Goal: Task Accomplishment & Management: Use online tool/utility

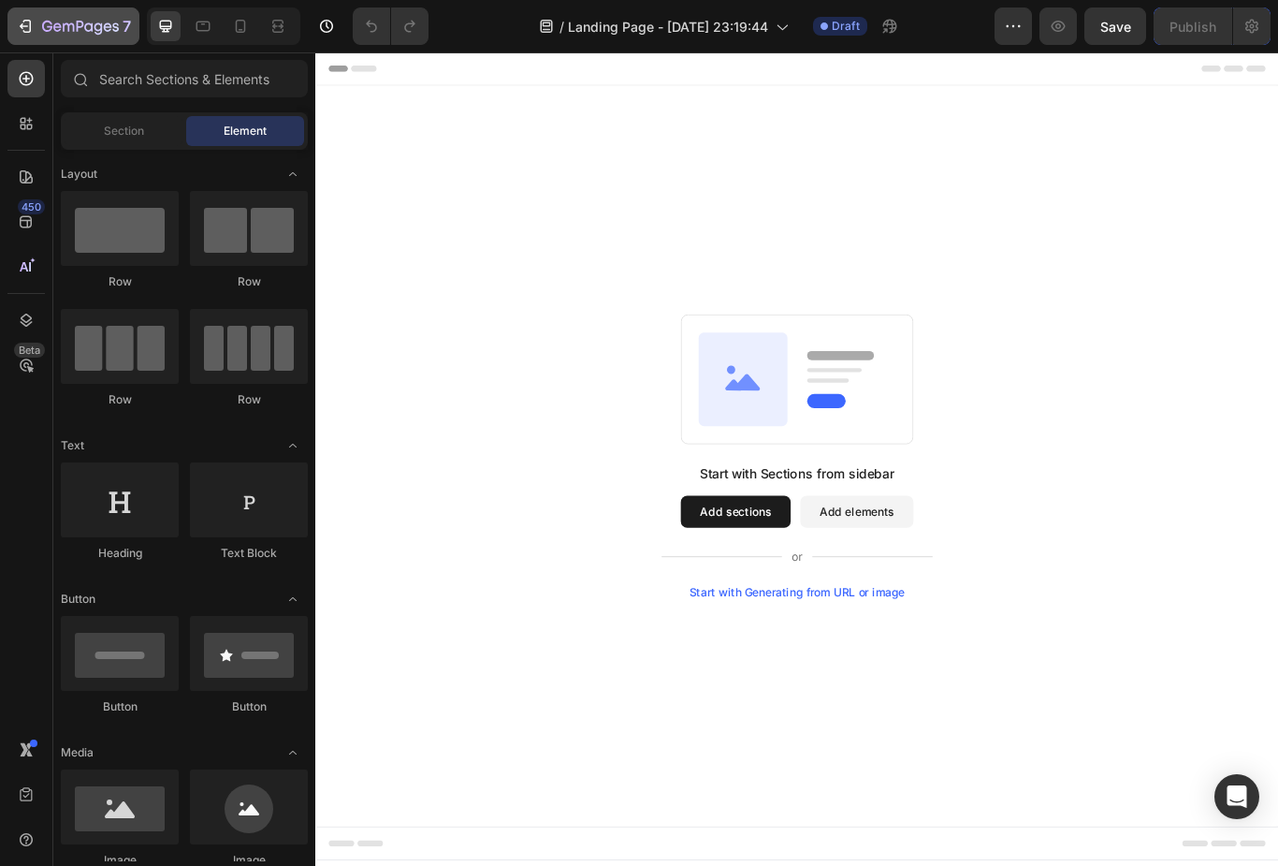
click at [37, 24] on div "7" at bounding box center [73, 26] width 115 height 22
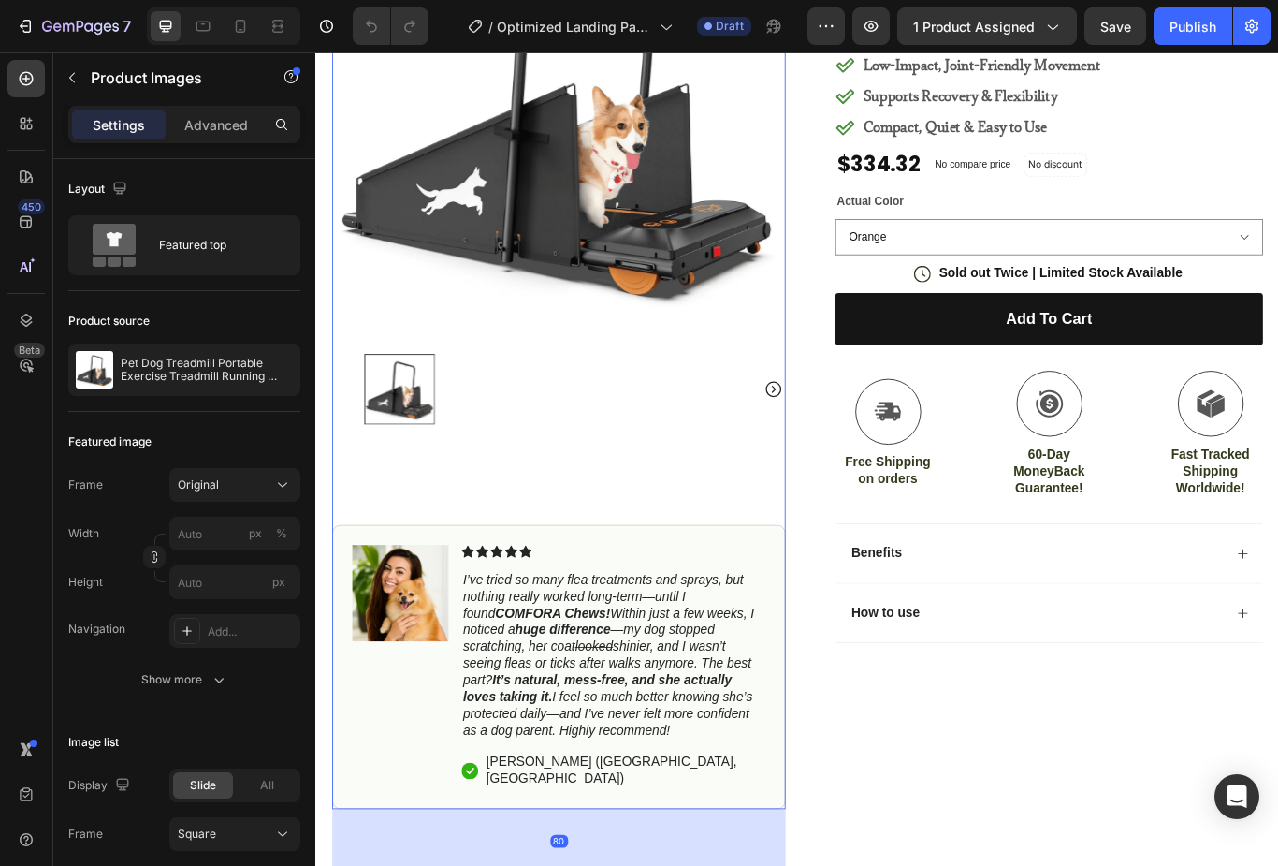
scroll to position [294, 0]
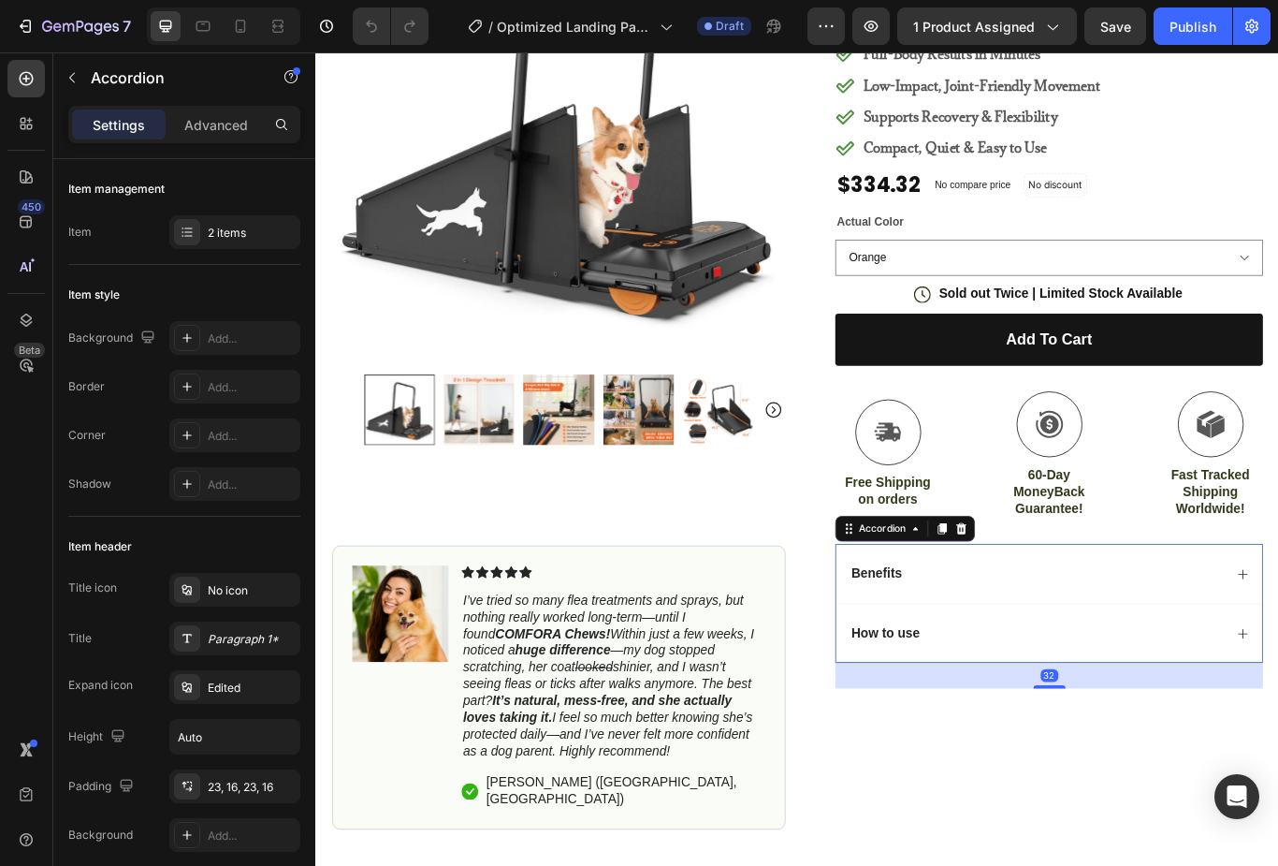
click at [1278, 650] on div "Benefits" at bounding box center [1155, 660] width 437 height 25
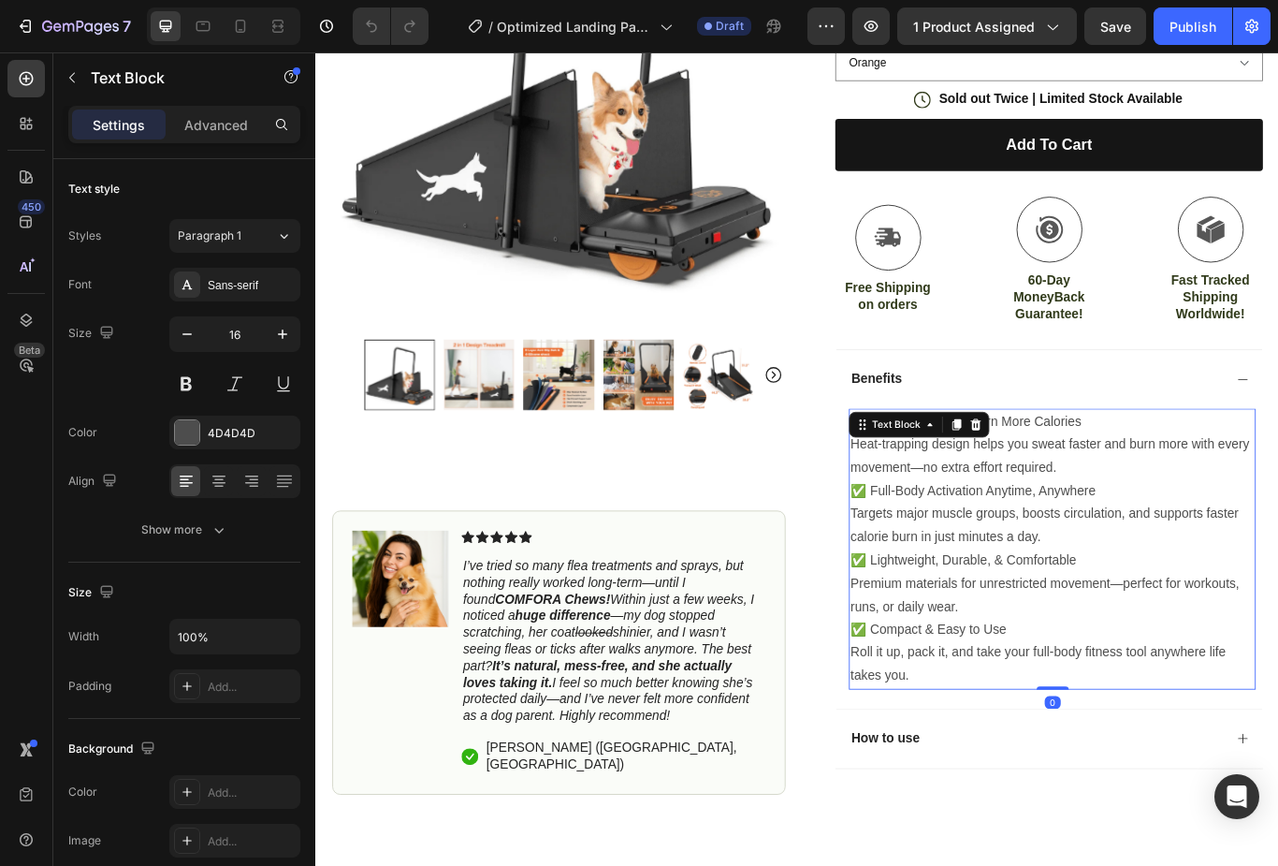
scroll to position [541, 0]
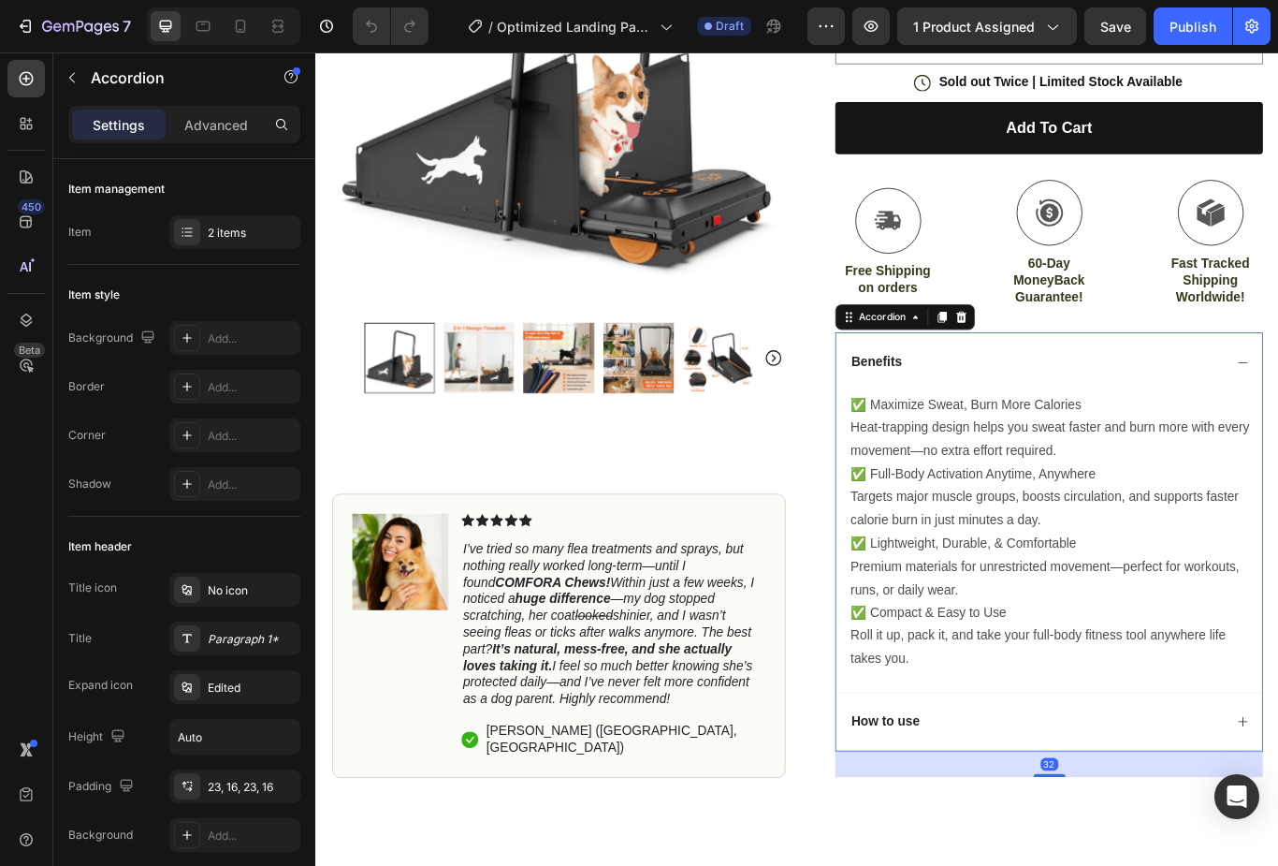
click at [1278, 822] on div "How to use" at bounding box center [1170, 831] width 497 height 69
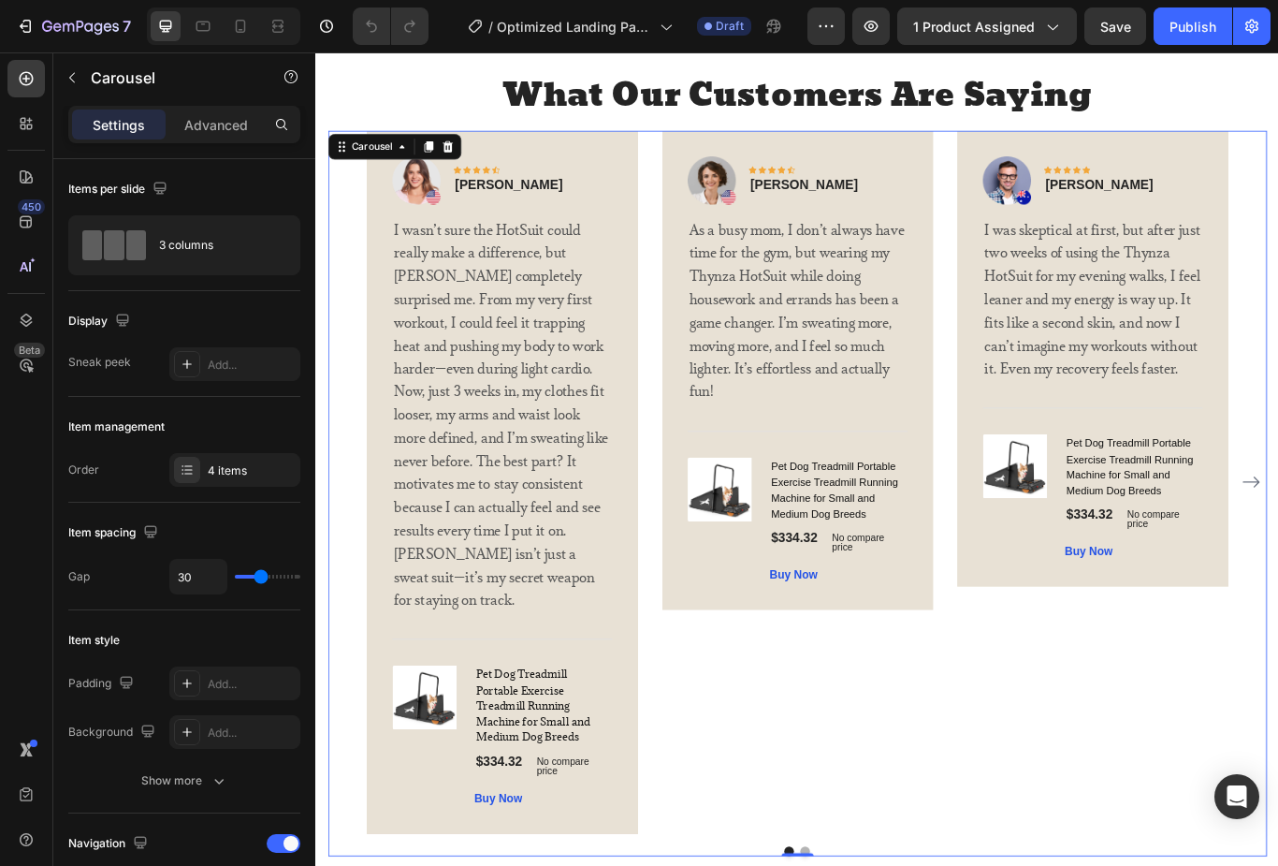
scroll to position [3378, 0]
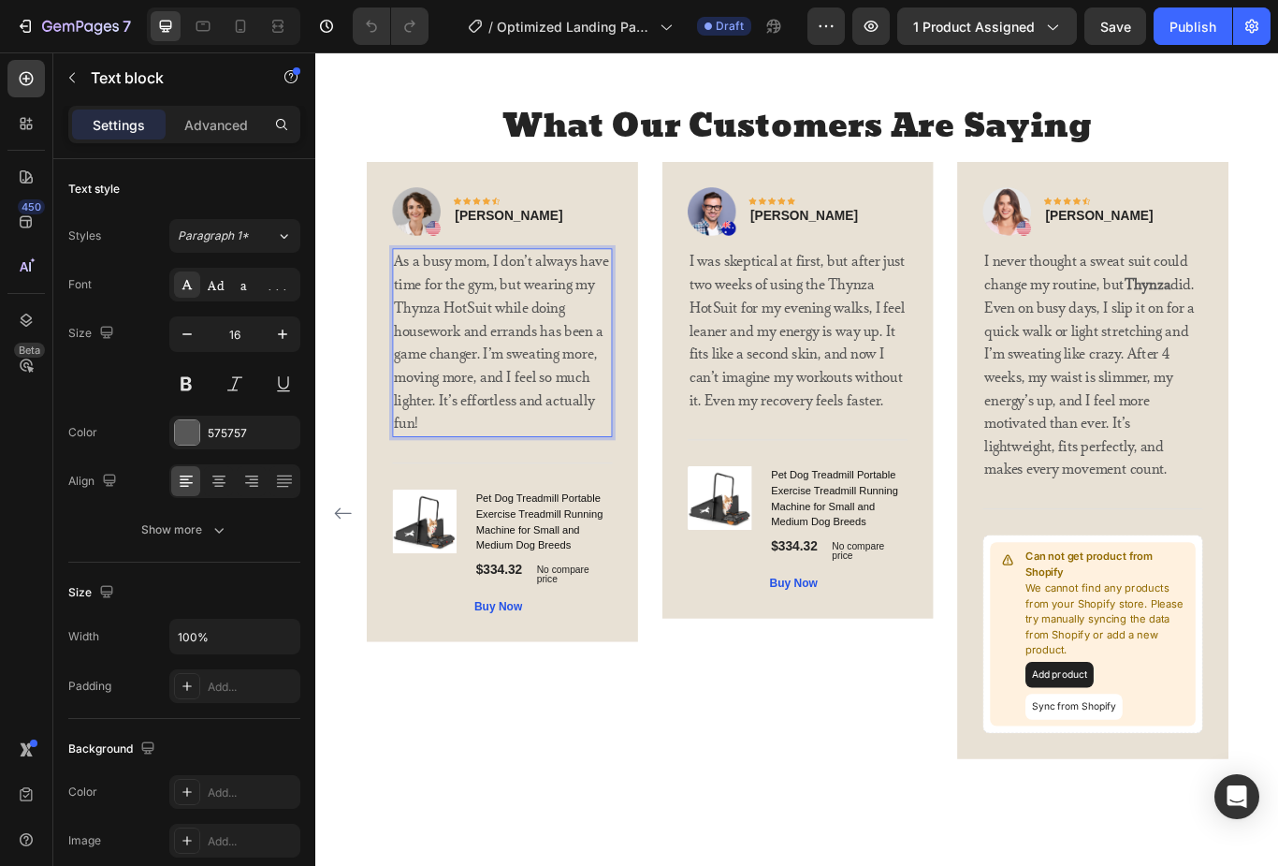
scroll to position [3758, 0]
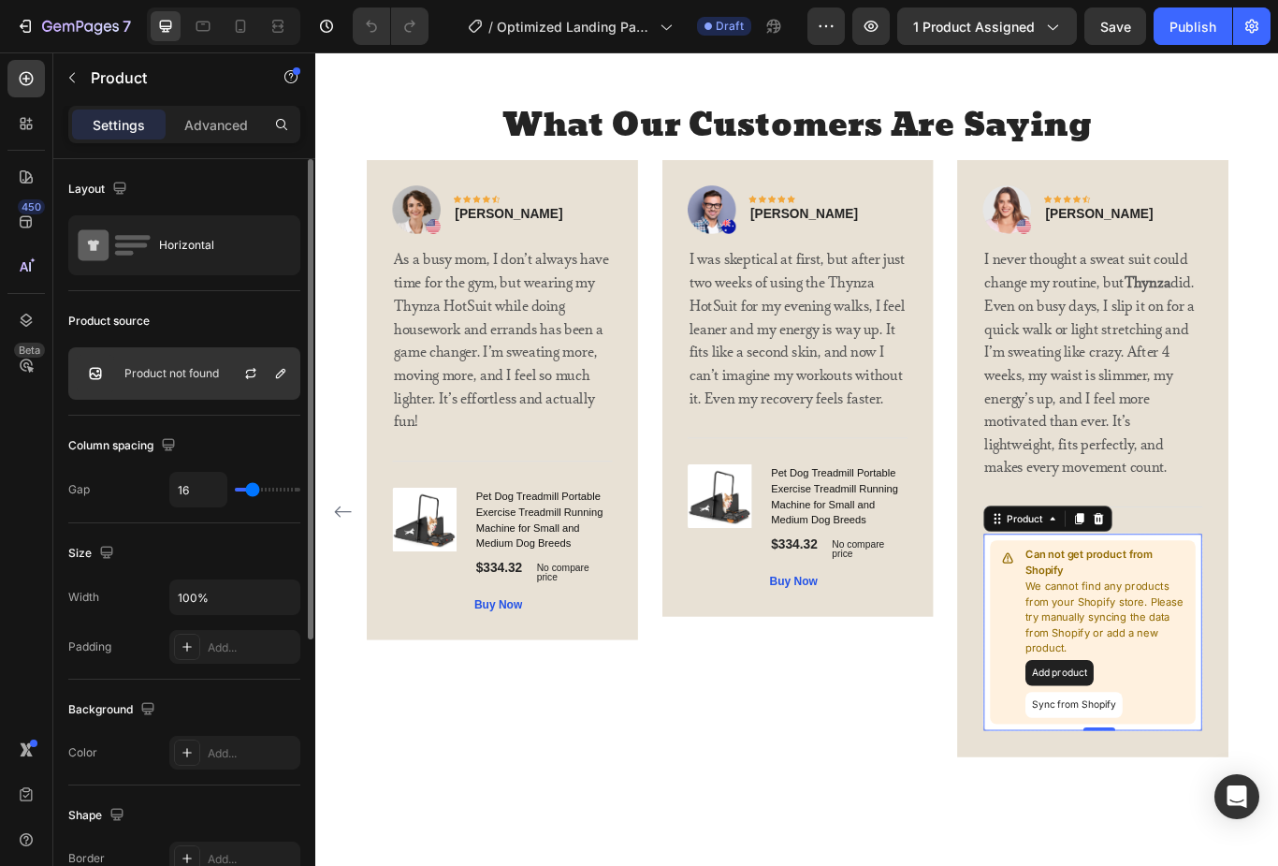
click at [169, 376] on p "Product not found" at bounding box center [171, 373] width 95 height 13
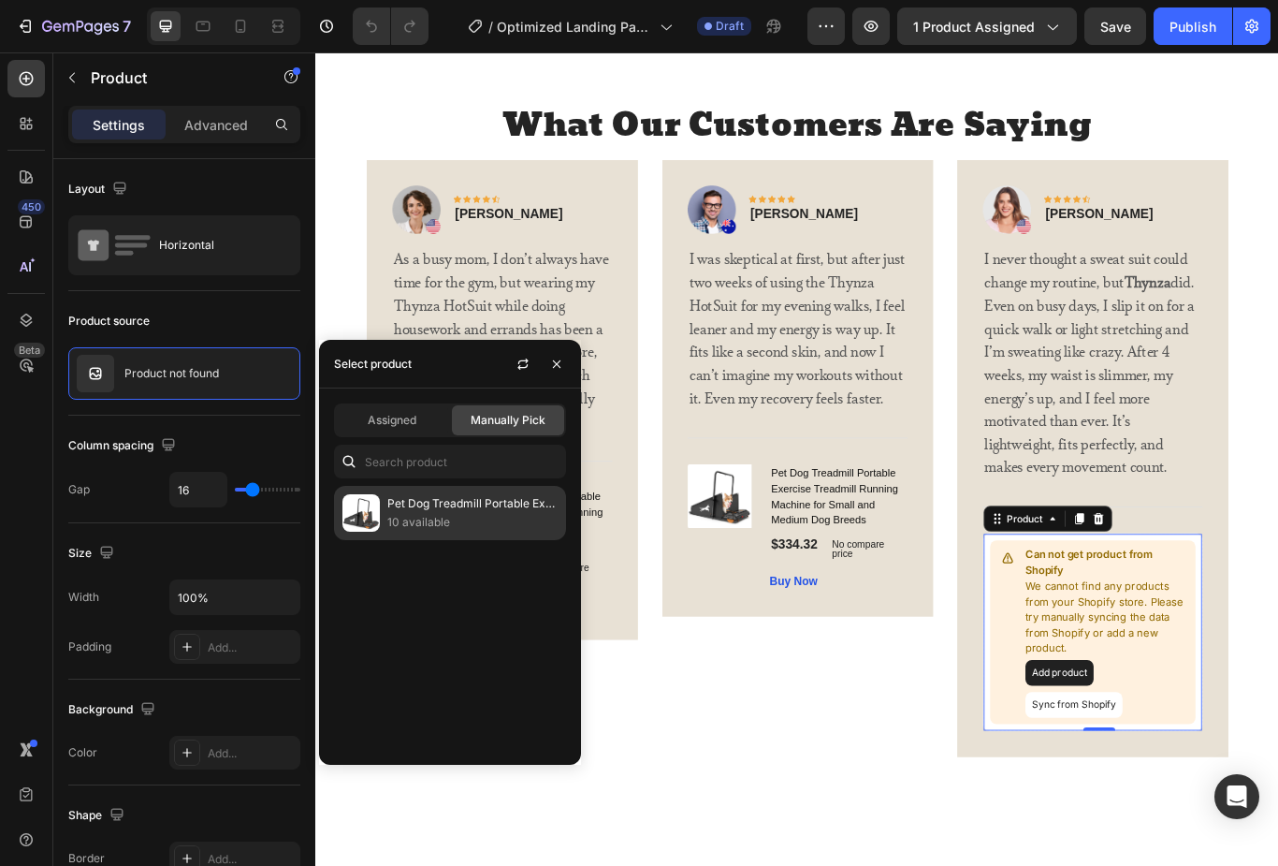
click at [378, 502] on img at bounding box center [361, 512] width 37 height 37
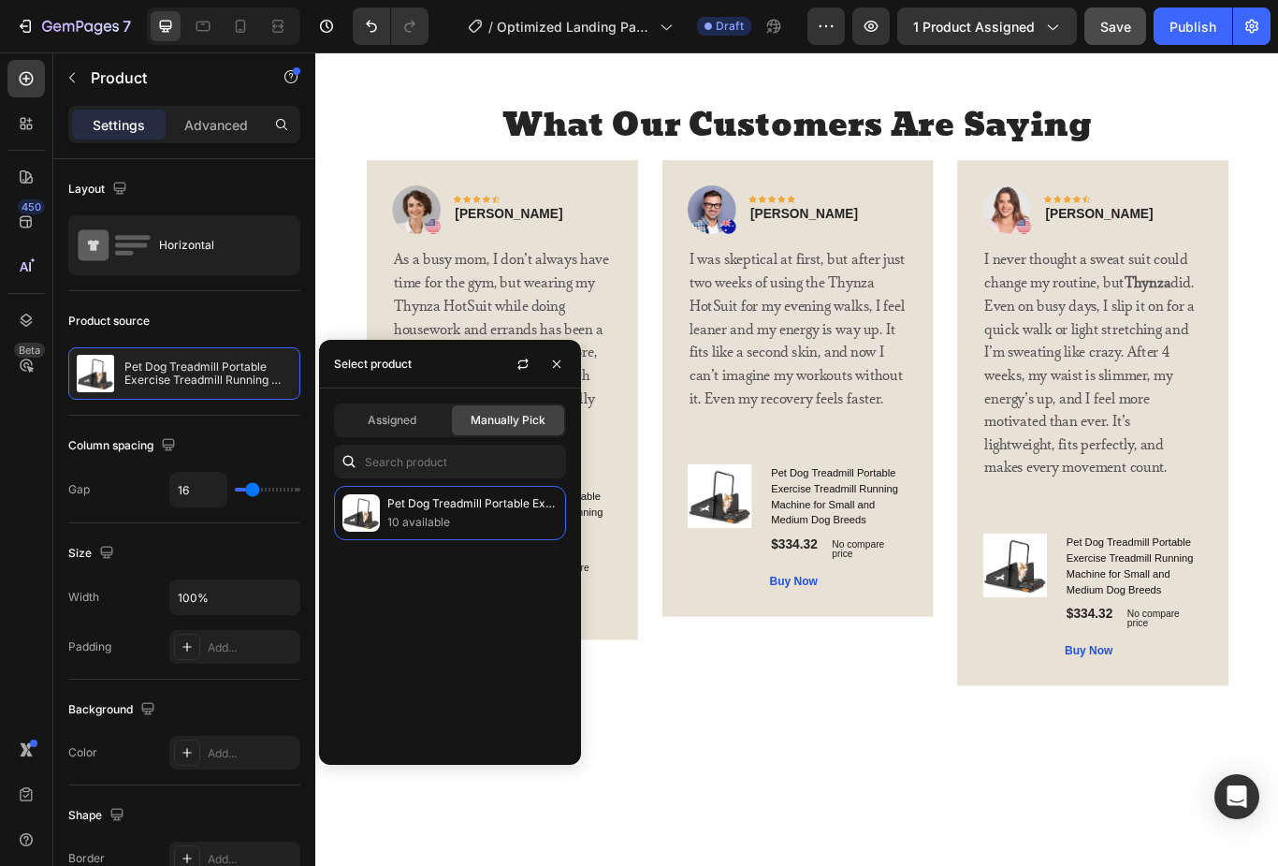
click at [1100, 25] on button "Save" at bounding box center [1116, 25] width 62 height 37
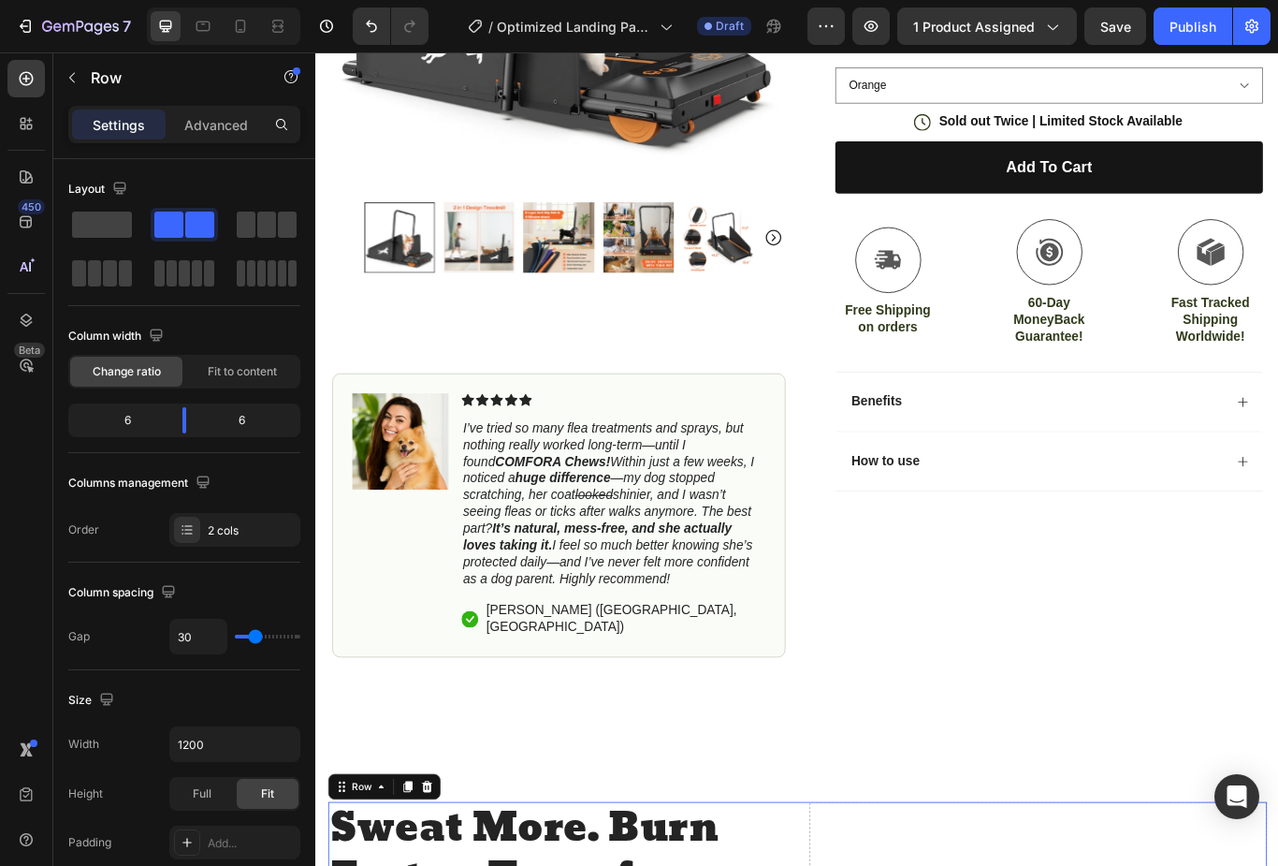
scroll to position [492, 0]
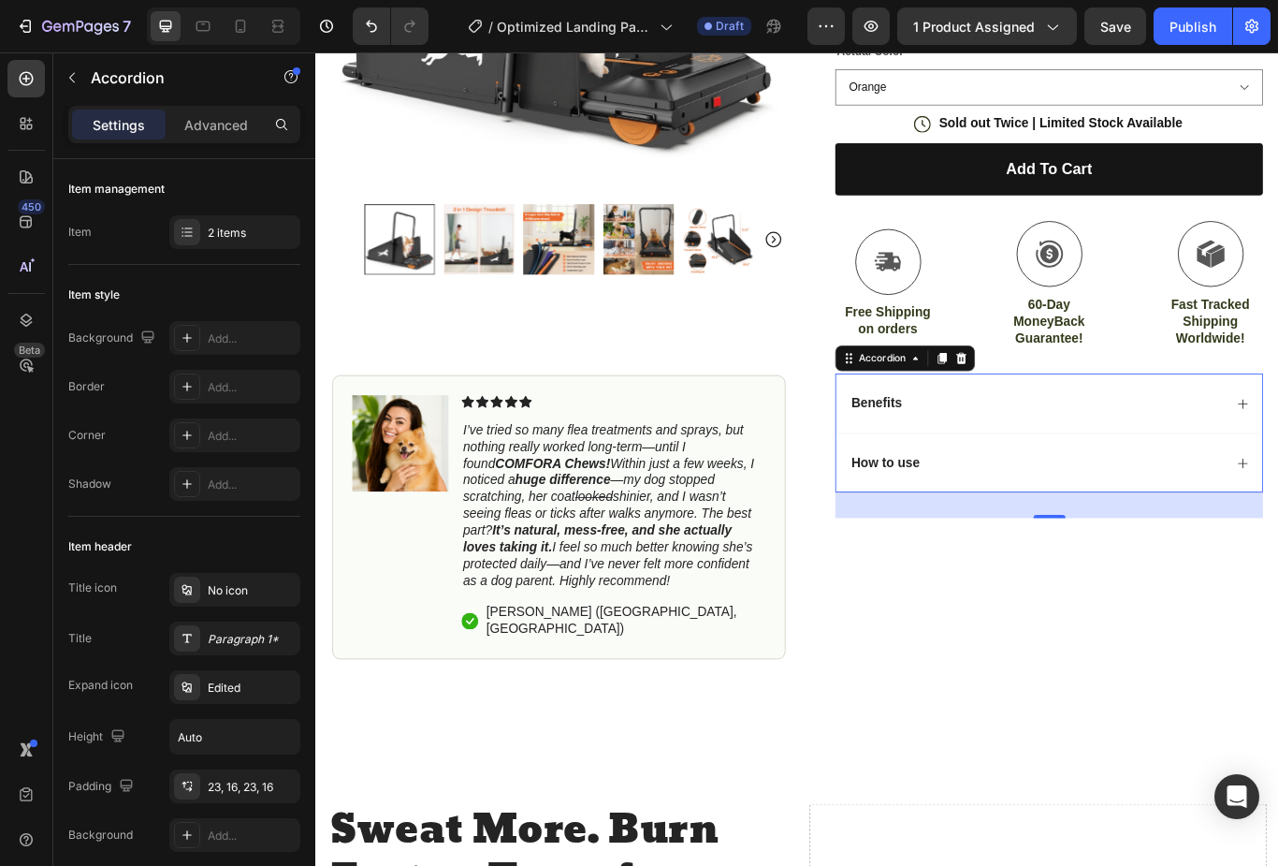
click at [1205, 465] on div "Benefits" at bounding box center [1155, 461] width 437 height 25
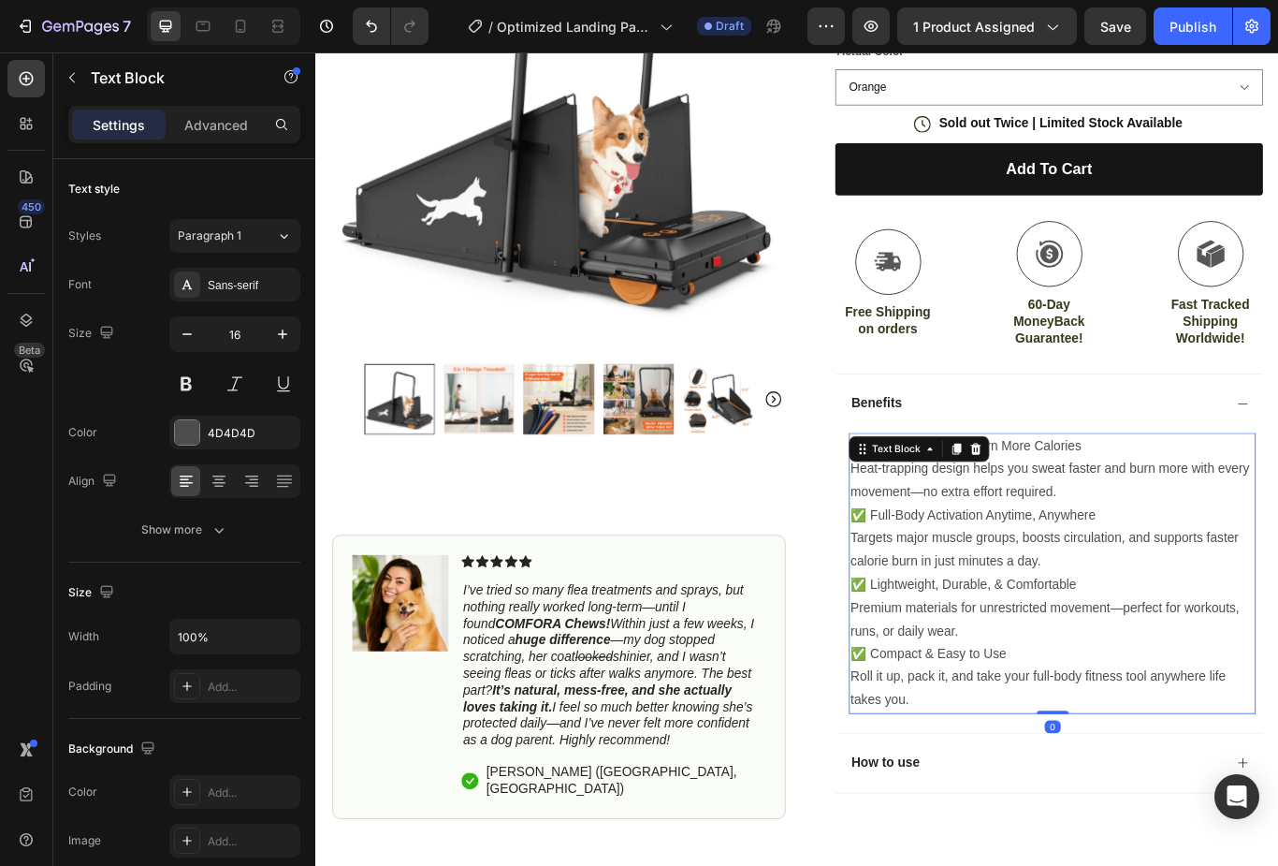
click at [1191, 527] on p "Heat-trapping design helps you sweat faster and burn more with every movement—n…" at bounding box center [1174, 552] width 471 height 54
click at [947, 527] on p "Heat-trapping design helps you sweat faster and burn more with every movement—n…" at bounding box center [1174, 552] width 471 height 54
click at [958, 501] on p "✅ Maximize Sweat, Burn More Calories" at bounding box center [1174, 511] width 471 height 27
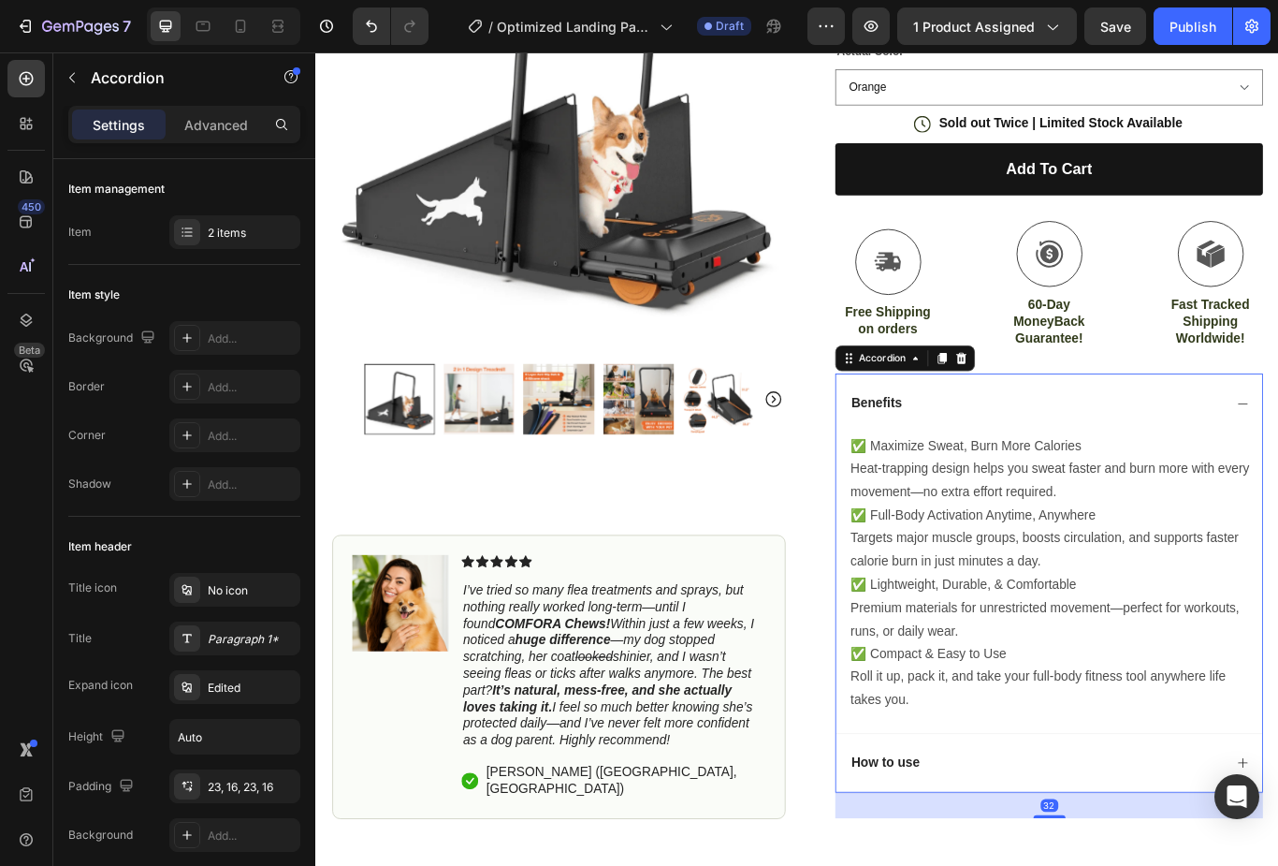
scroll to position [533, 0]
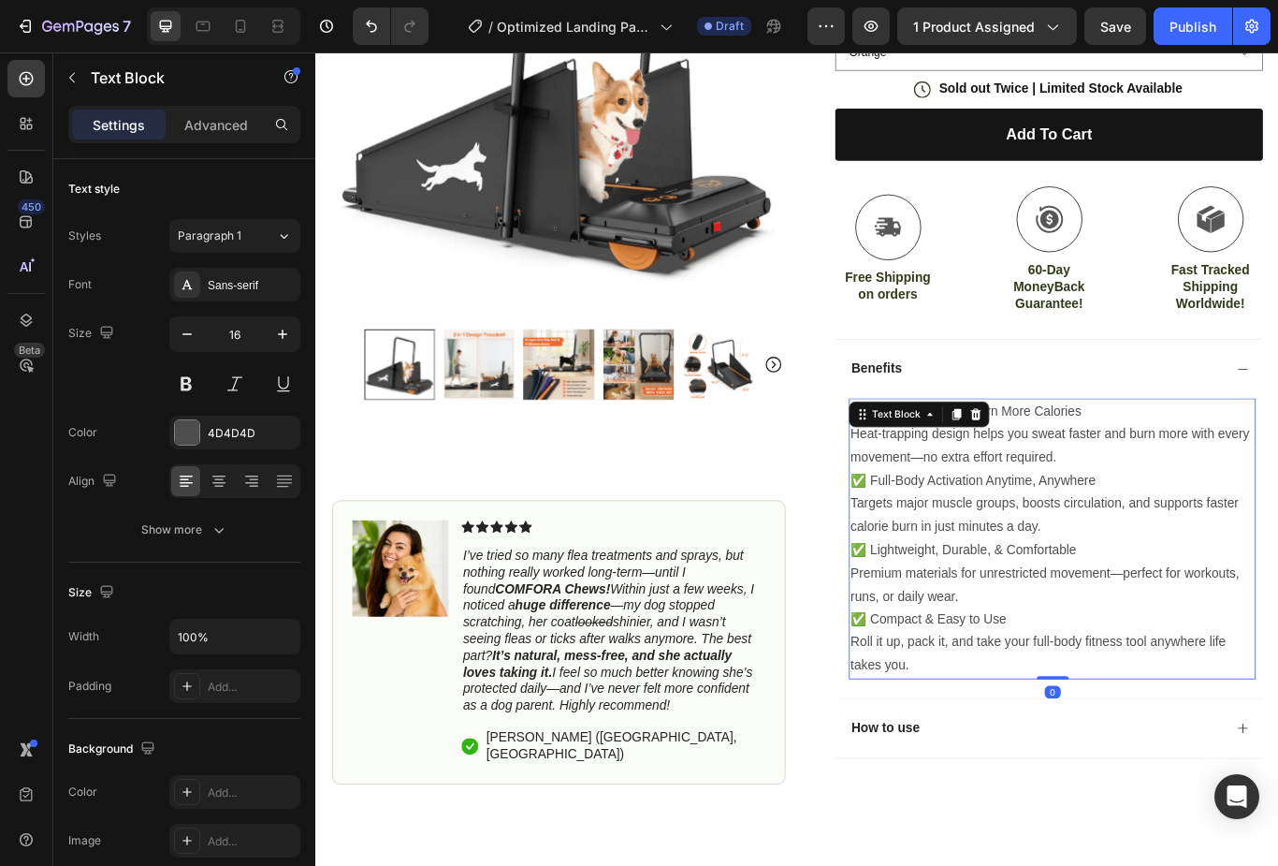
click at [937, 467] on div "Text Block" at bounding box center [1019, 475] width 164 height 30
click at [1012, 747] on p "Roll it up, pack it, and take your full-body fitness tool anywhere life takes y…" at bounding box center [1174, 754] width 471 height 54
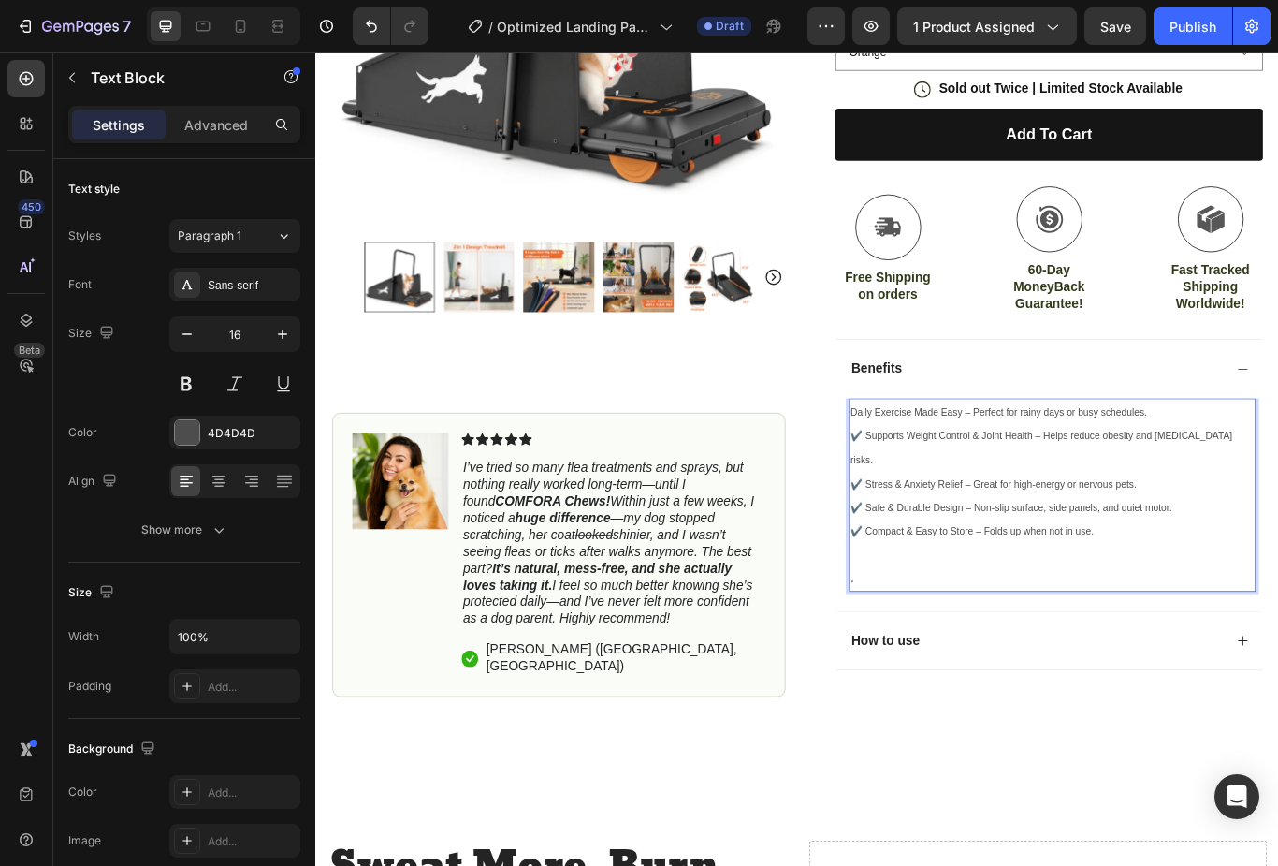
click at [1272, 597] on p "✔️ Compact & Easy to Store – Folds up when not in use." at bounding box center [1174, 611] width 471 height 28
click at [1270, 597] on p "✔️ Compact & Easy to Store – Folds up when not in use." at bounding box center [1174, 611] width 471 height 28
click at [1261, 625] on p "." at bounding box center [1174, 652] width 471 height 54
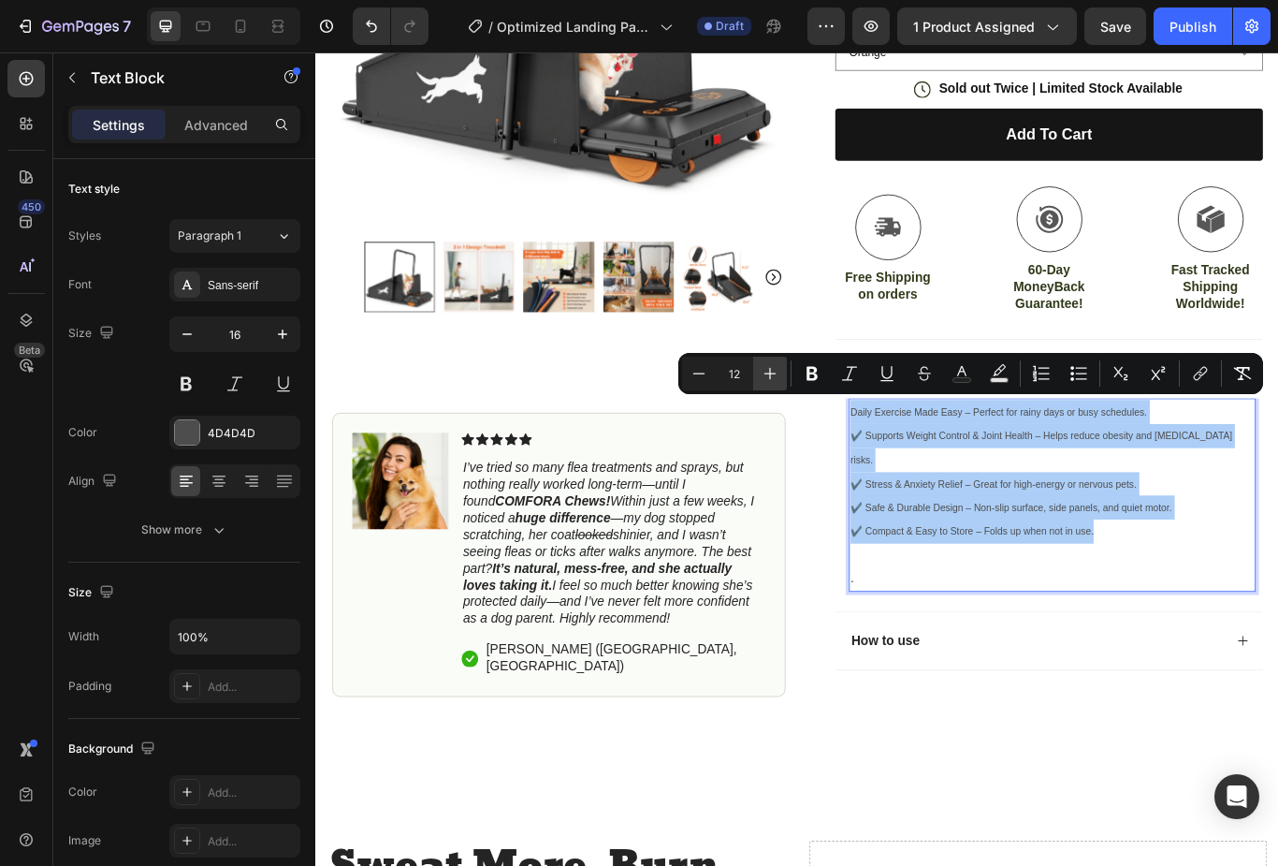
click at [772, 373] on icon "Editor contextual toolbar" at bounding box center [771, 374] width 12 height 12
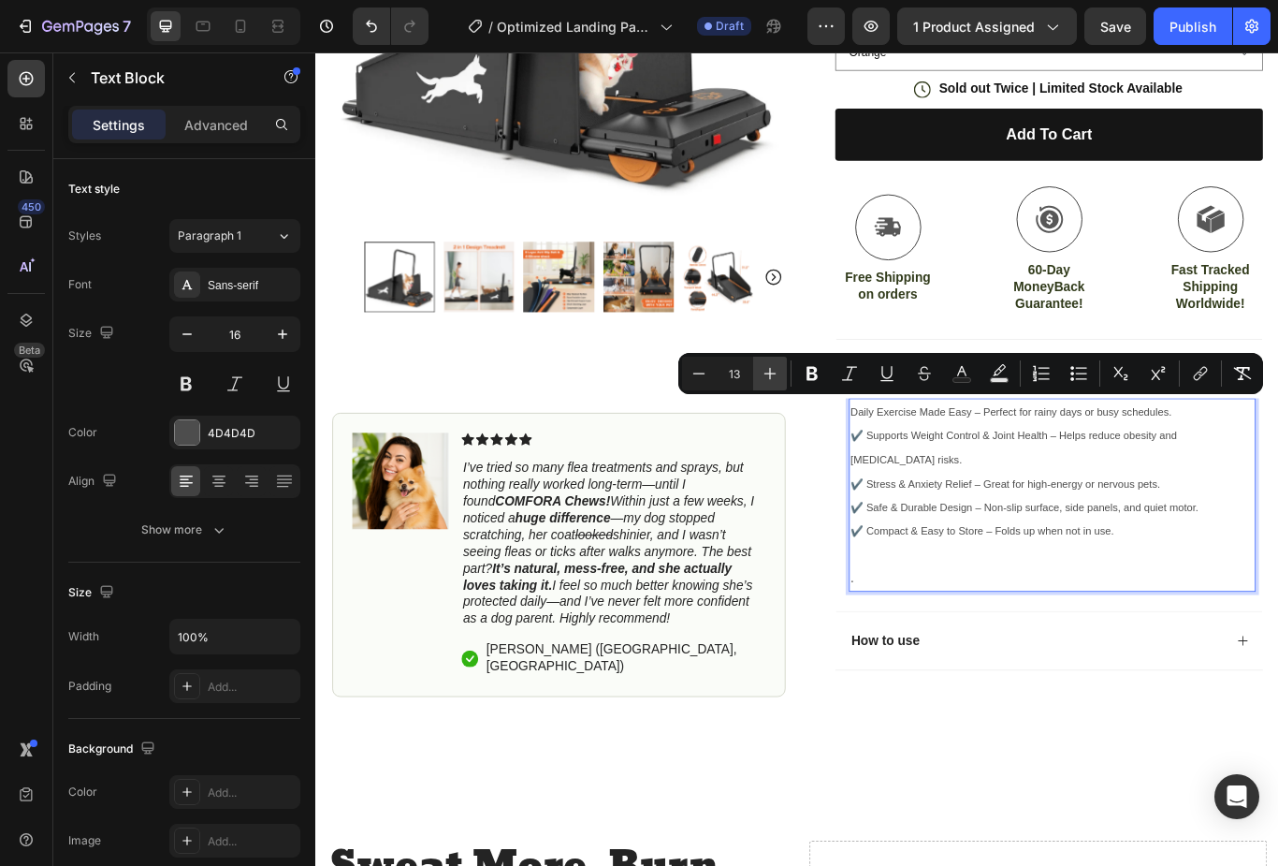
click at [779, 380] on icon "Editor contextual toolbar" at bounding box center [770, 373] width 19 height 19
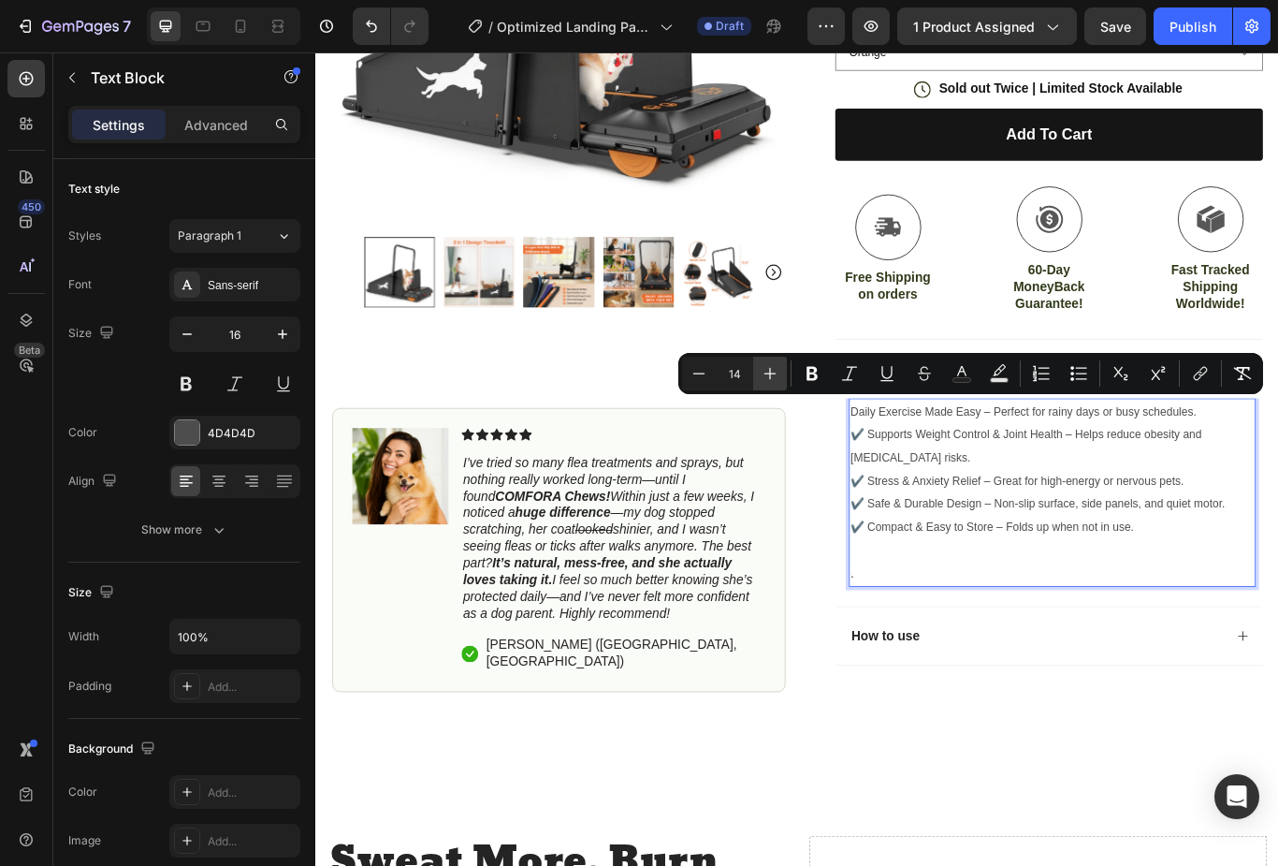
click at [775, 371] on icon "Editor contextual toolbar" at bounding box center [770, 373] width 19 height 19
type input "15"
click at [1063, 665] on p "." at bounding box center [1174, 647] width 471 height 54
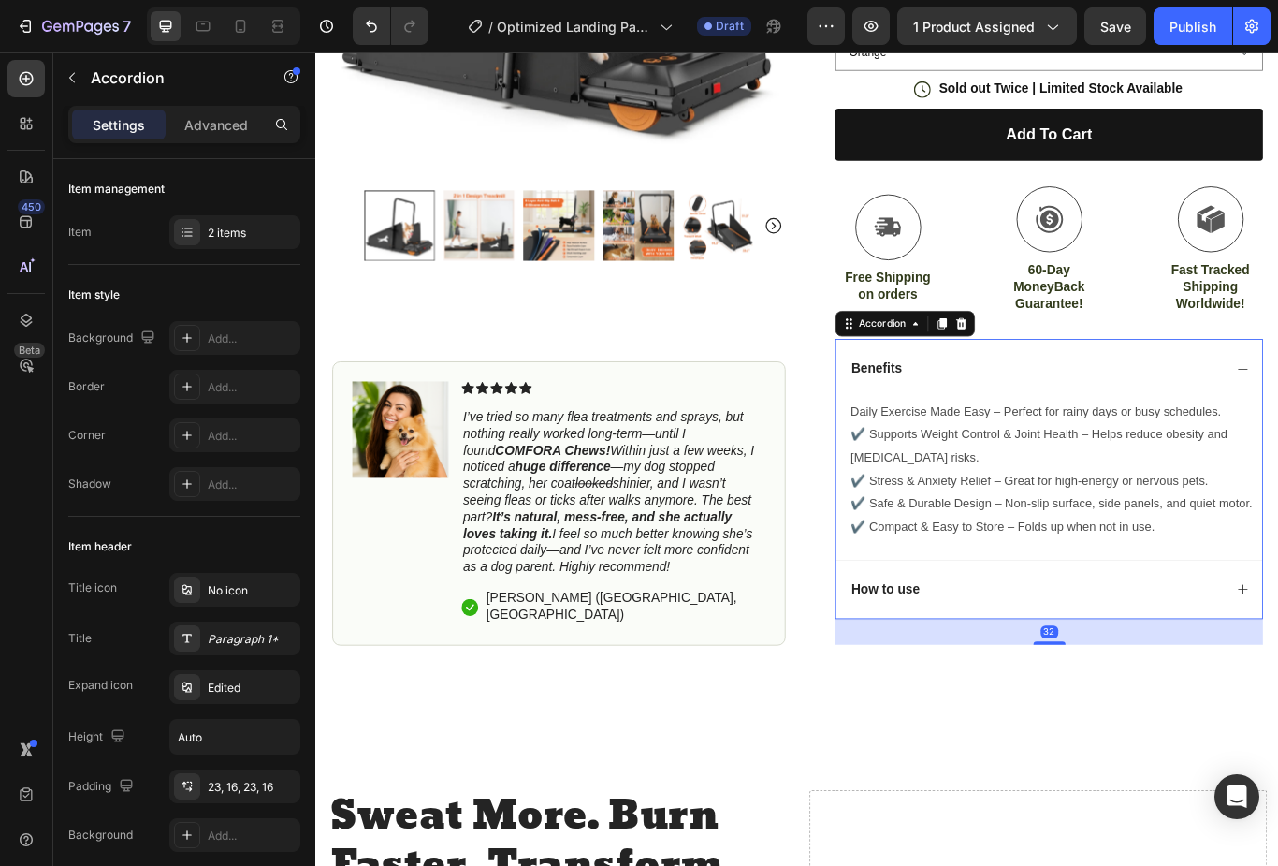
click at [1086, 687] on div "How to use" at bounding box center [1170, 678] width 497 height 69
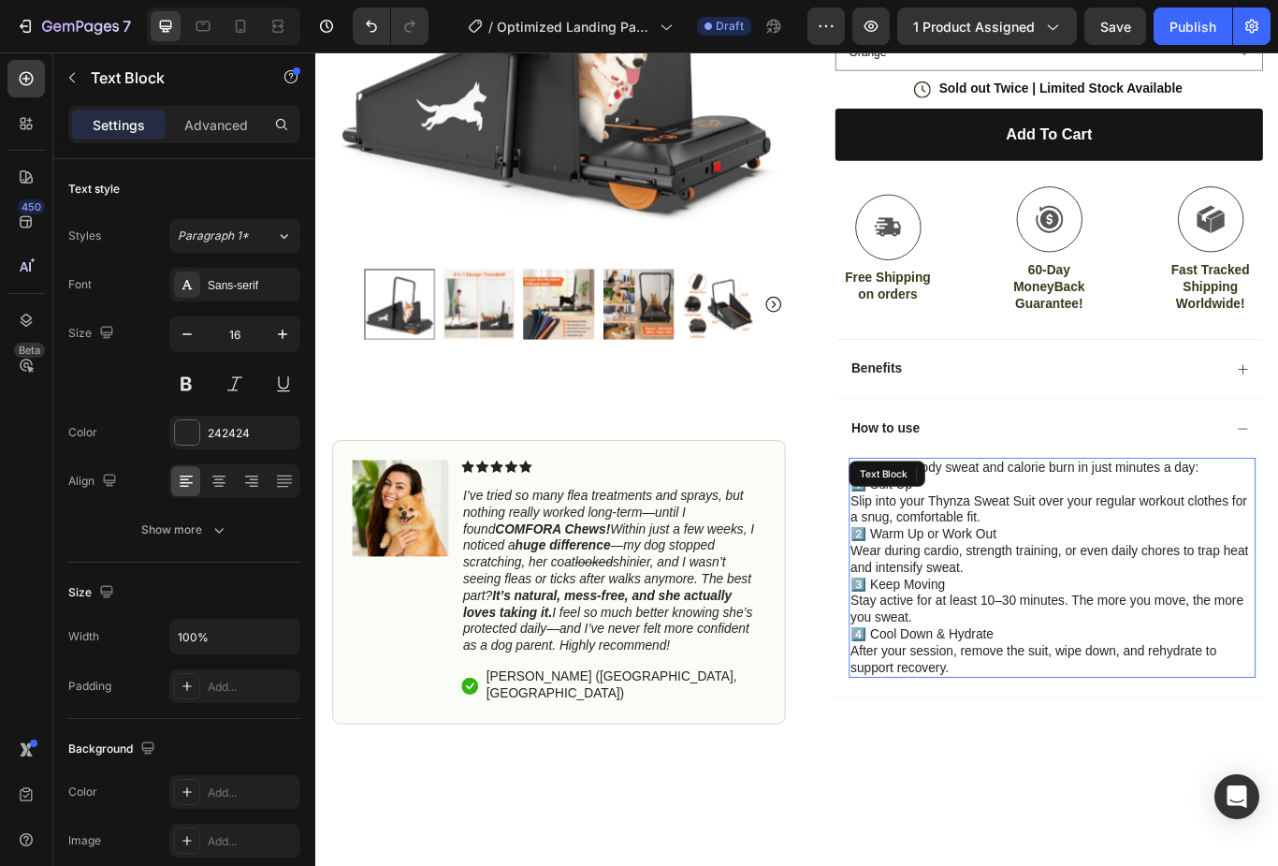
click at [954, 525] on div "Unlock full-body sweat and calorie burn in just minutes a day: 1️⃣ Suit Up Slip…" at bounding box center [1174, 653] width 475 height 256
click at [948, 533] on div "Text Block" at bounding box center [992, 544] width 101 height 22
click at [1106, 741] on p "After your session, remove the suit, wipe down, and rehydrate to support recove…" at bounding box center [1174, 760] width 471 height 39
click at [1082, 754] on p "After your session, remove the suit, wipe down, and rehydrate to support recove…" at bounding box center [1174, 760] width 471 height 39
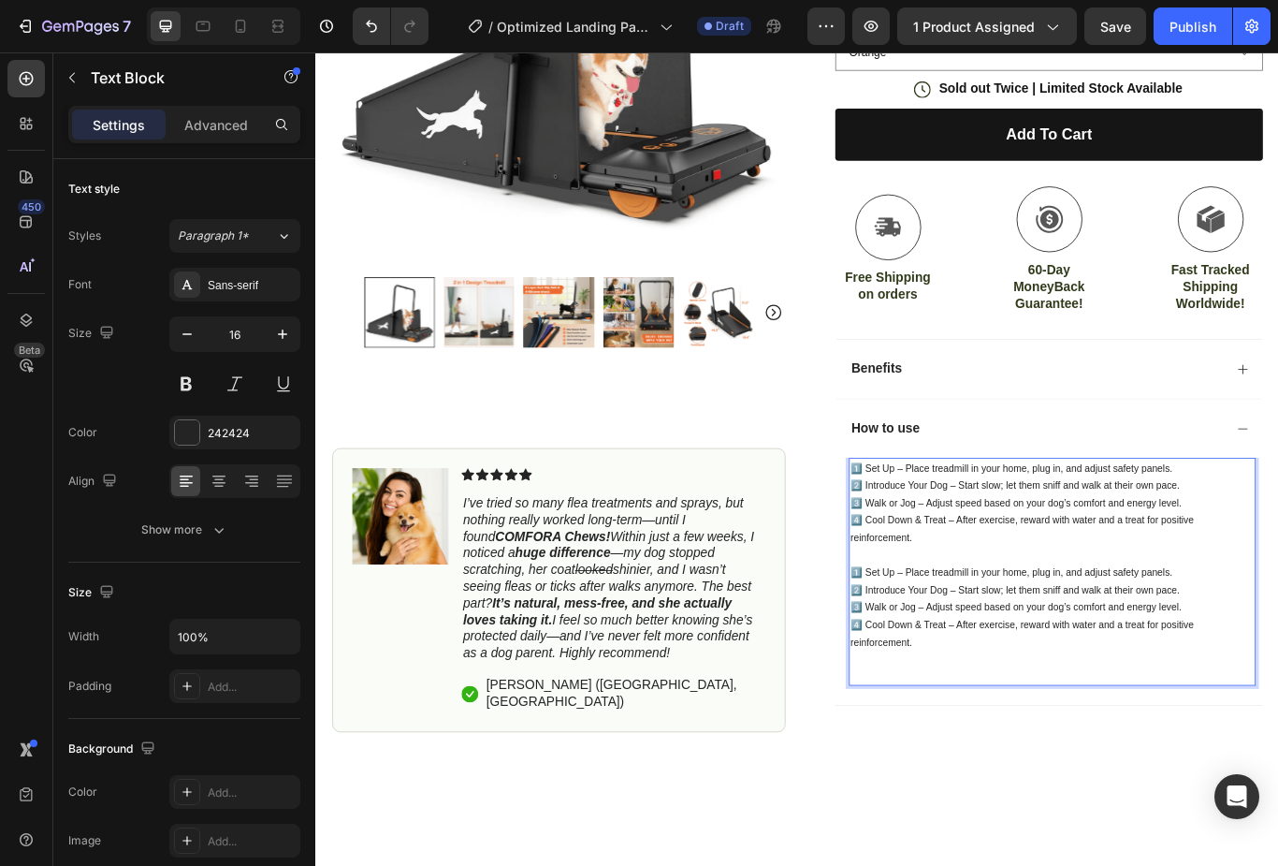
click at [1063, 751] on p "Rich Text Editor. Editing area: main" at bounding box center [1174, 770] width 471 height 39
click at [1062, 751] on p "Rich Text Editor. Editing area: main" at bounding box center [1174, 770] width 471 height 39
click at [1058, 751] on p "Rich Text Editor. Editing area: main" at bounding box center [1174, 770] width 471 height 39
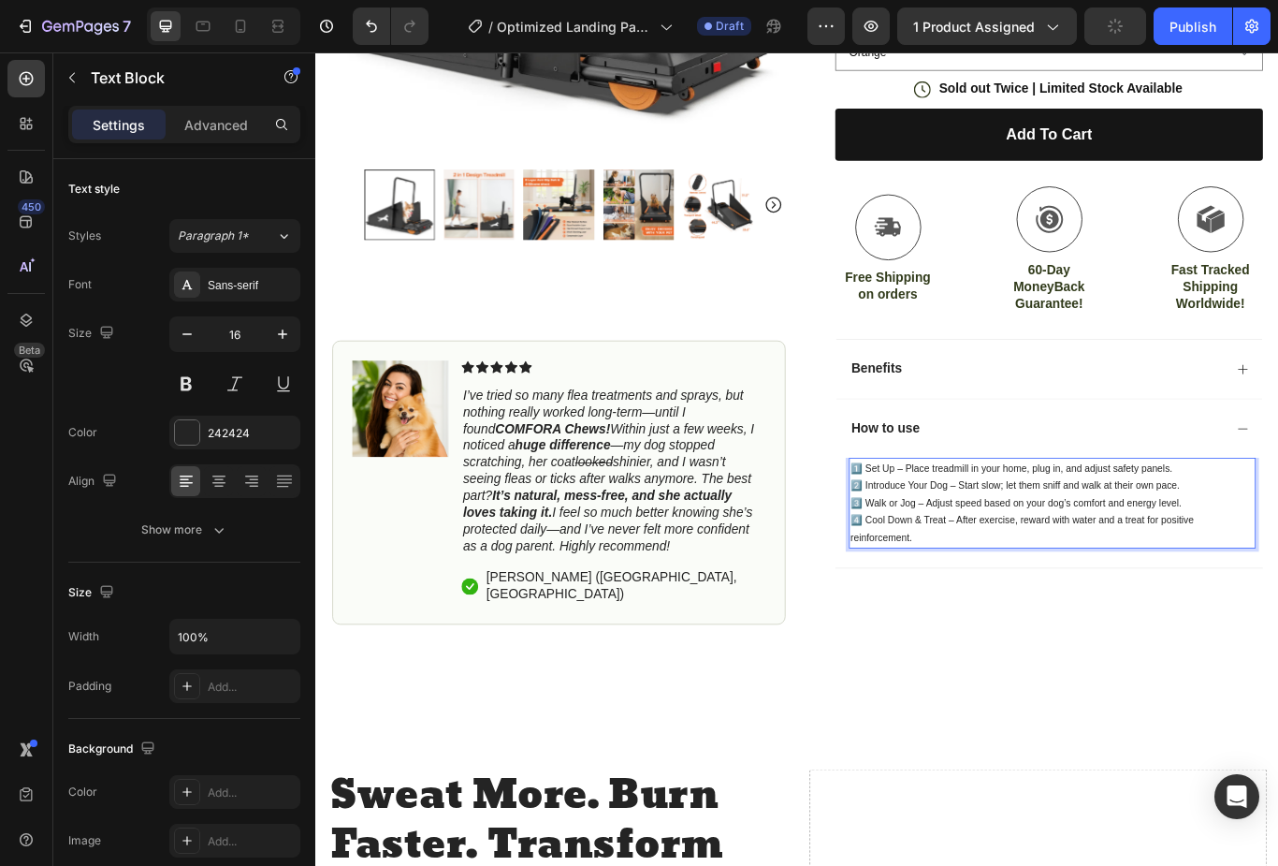
click at [1064, 613] on p "4️⃣ Cool Down & Treat – After exercise, reward with water and a treat for posit…" at bounding box center [1174, 608] width 471 height 41
click at [1063, 613] on p "4️⃣ Cool Down & Treat – After exercise, reward with water and a treat for posit…" at bounding box center [1174, 608] width 471 height 41
click at [1057, 609] on p "4️⃣ Cool Down & Treat – After exercise, reward with water and a treat for posit…" at bounding box center [1174, 608] width 471 height 41
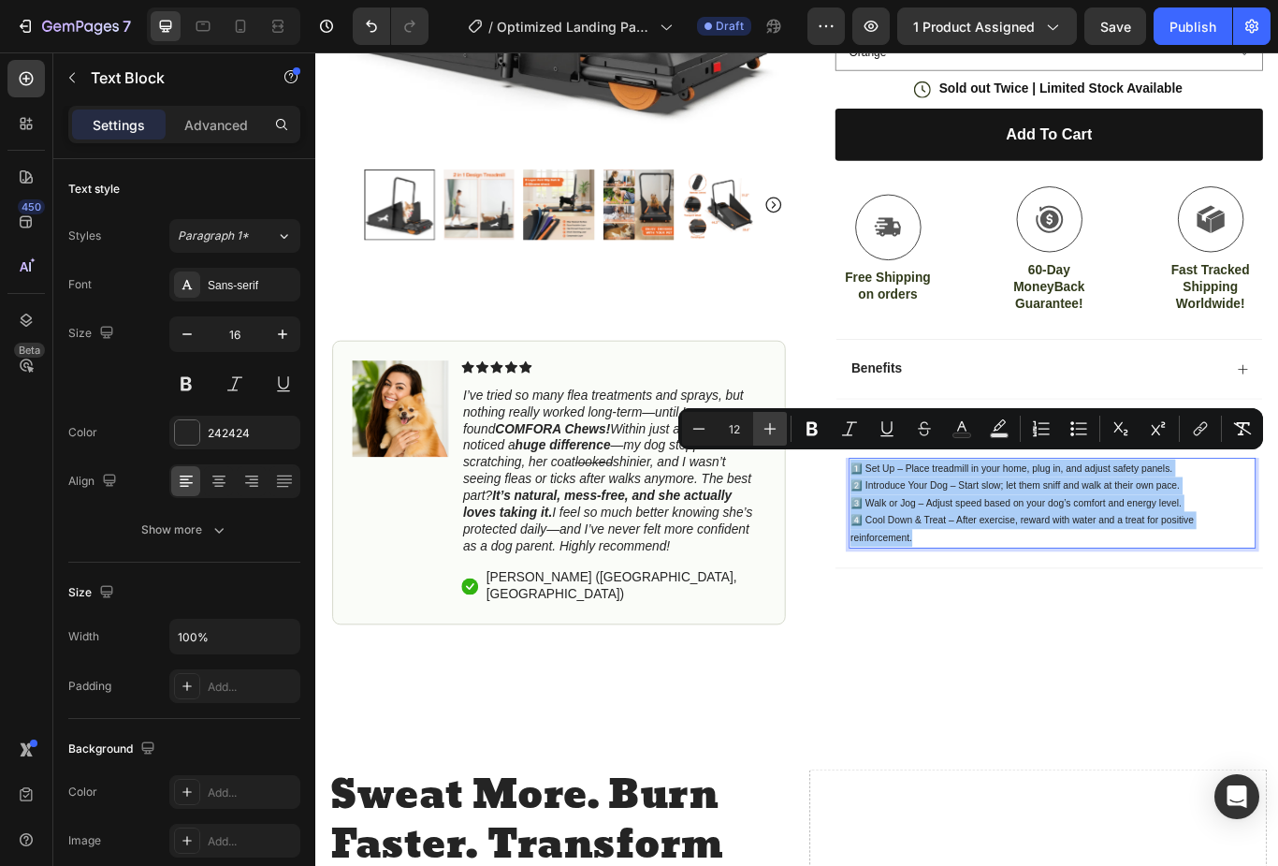
click at [774, 419] on icon "Editor contextual toolbar" at bounding box center [770, 428] width 19 height 19
click at [768, 425] on icon "Editor contextual toolbar" at bounding box center [770, 428] width 19 height 19
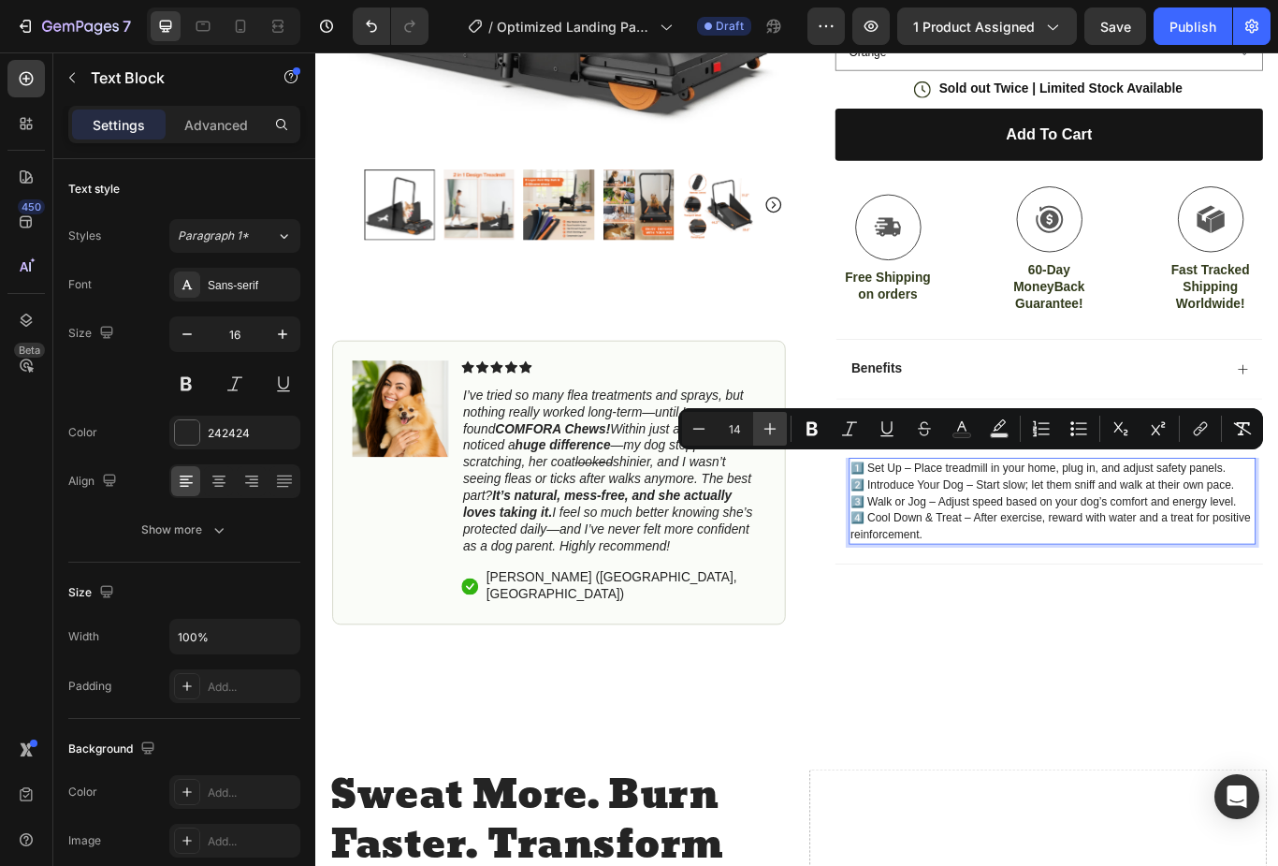
click at [770, 430] on icon "Editor contextual toolbar" at bounding box center [771, 429] width 12 height 12
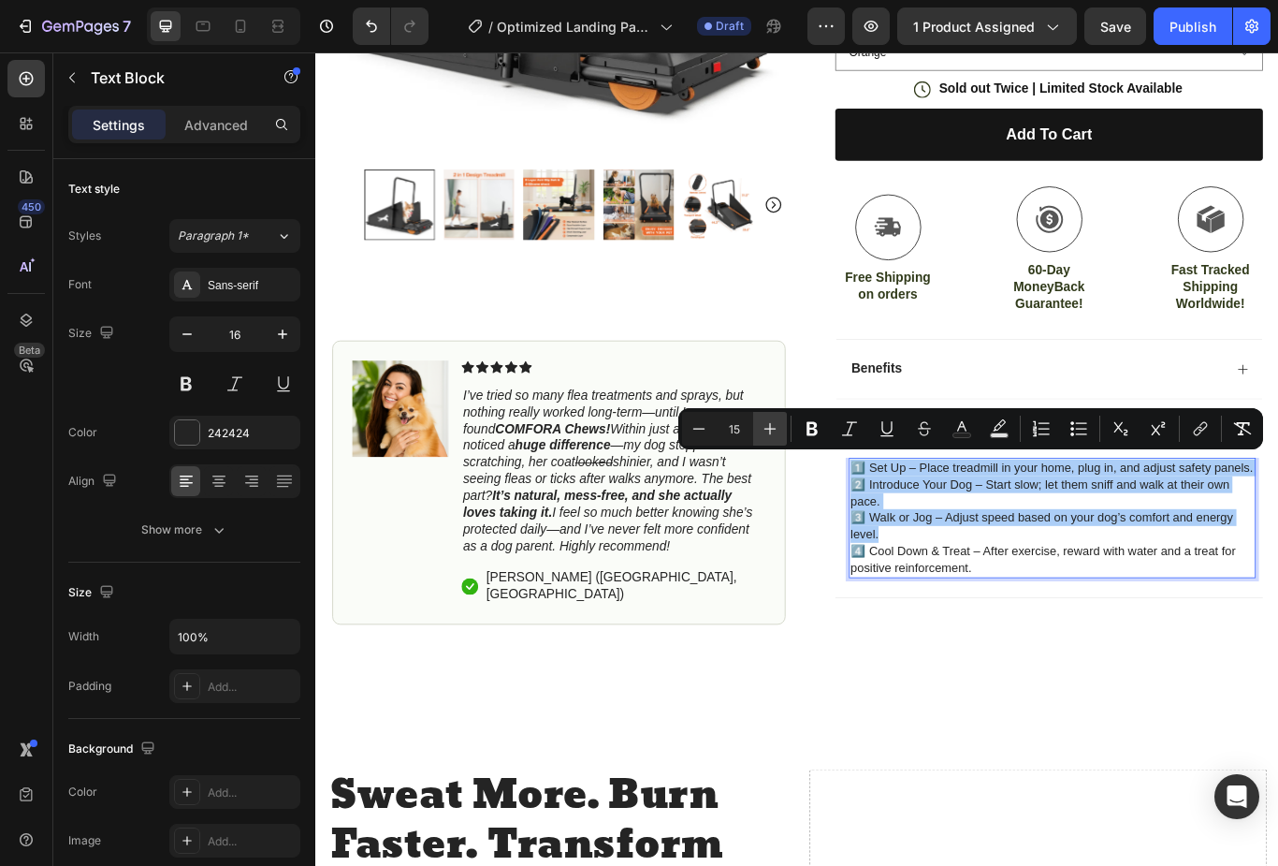
click at [776, 430] on icon "Editor contextual toolbar" at bounding box center [770, 428] width 19 height 19
type input "16"
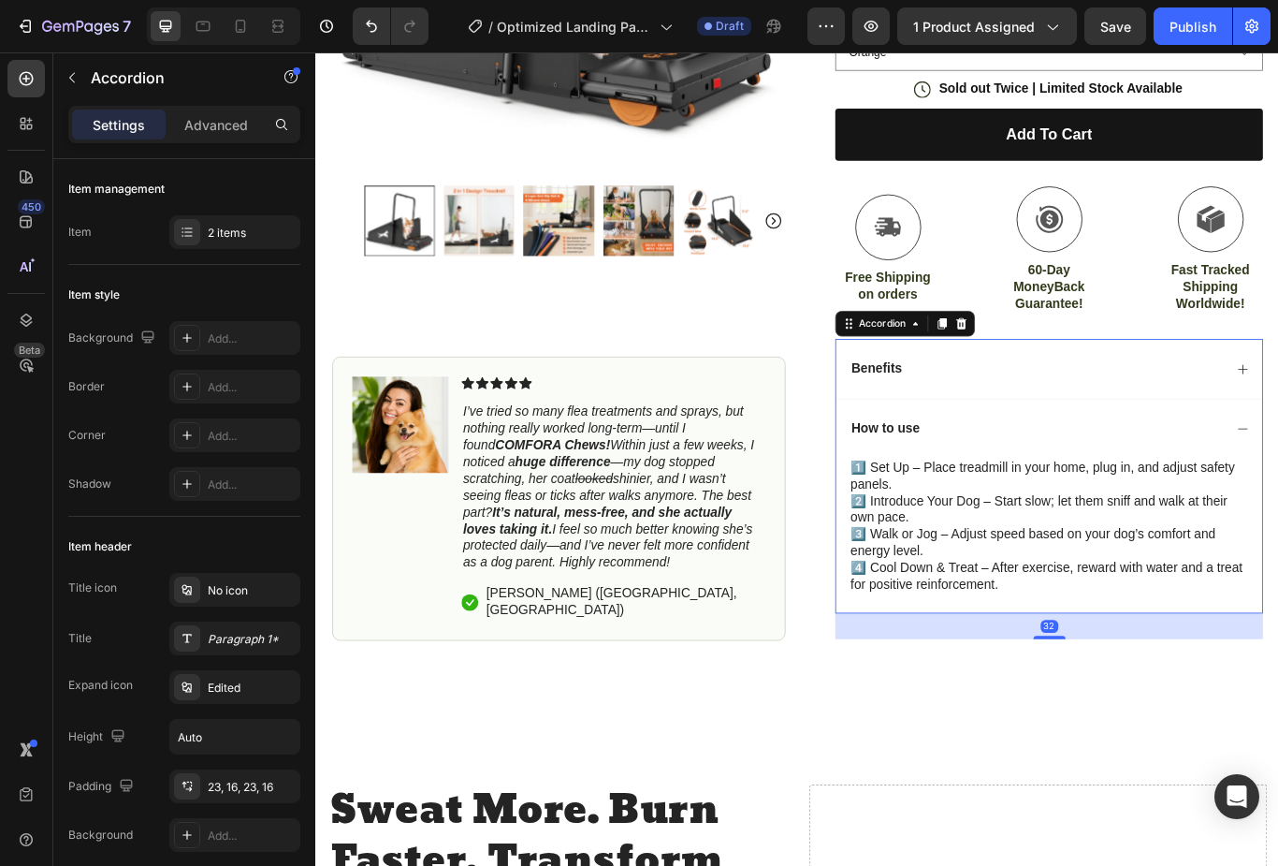
click at [1241, 410] on div "Benefits" at bounding box center [1155, 421] width 437 height 25
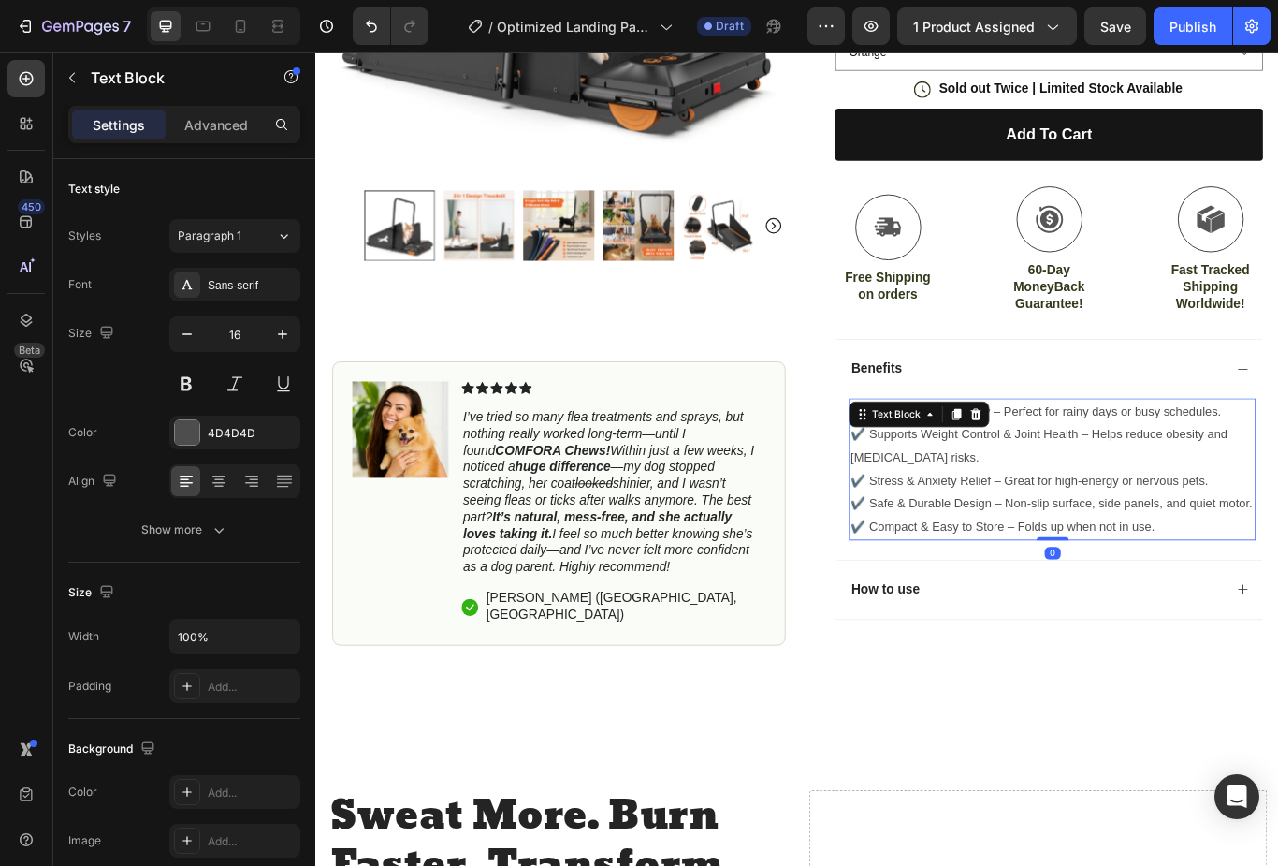
click at [1169, 592] on p "✔️ Compact & Easy to Store – Folds up when not in use." at bounding box center [1174, 605] width 471 height 27
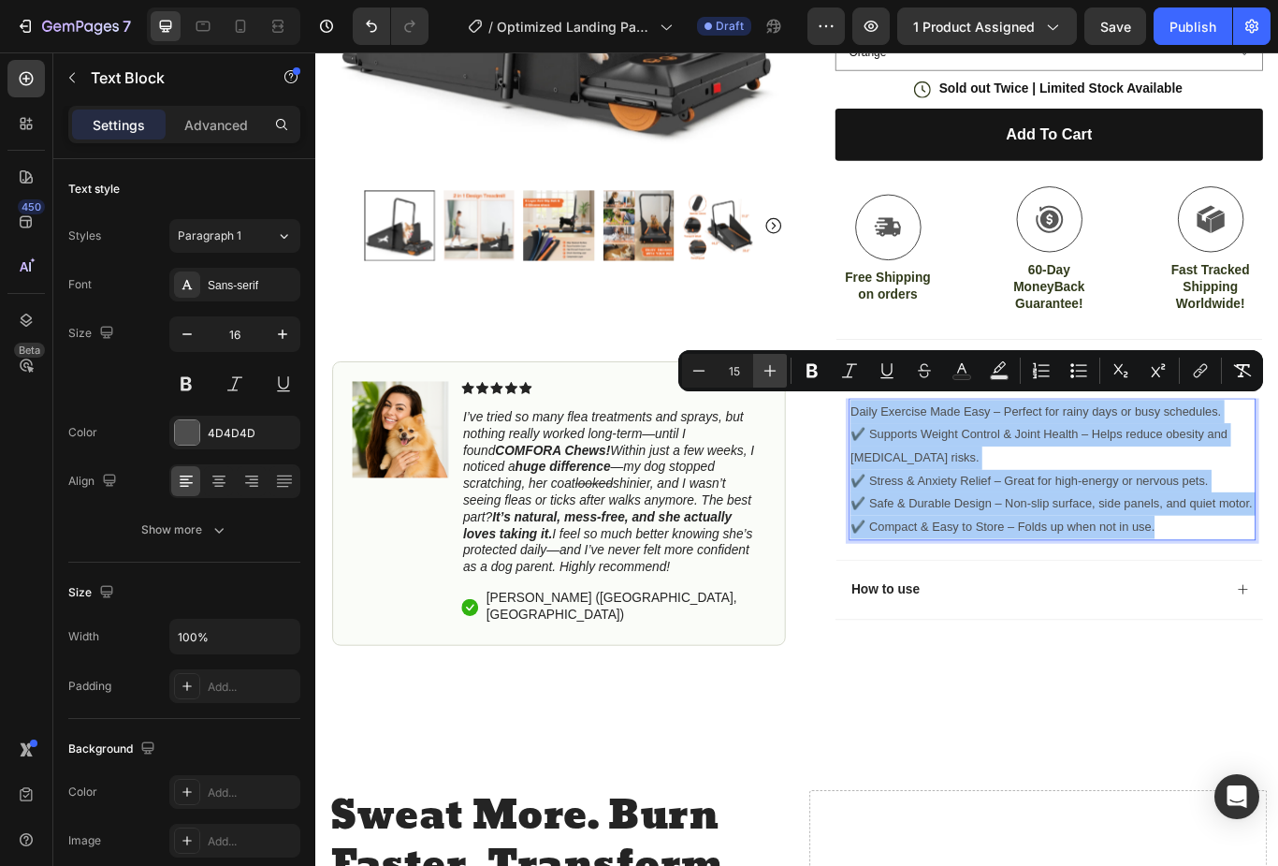
click at [773, 370] on icon "Editor contextual toolbar" at bounding box center [770, 370] width 19 height 19
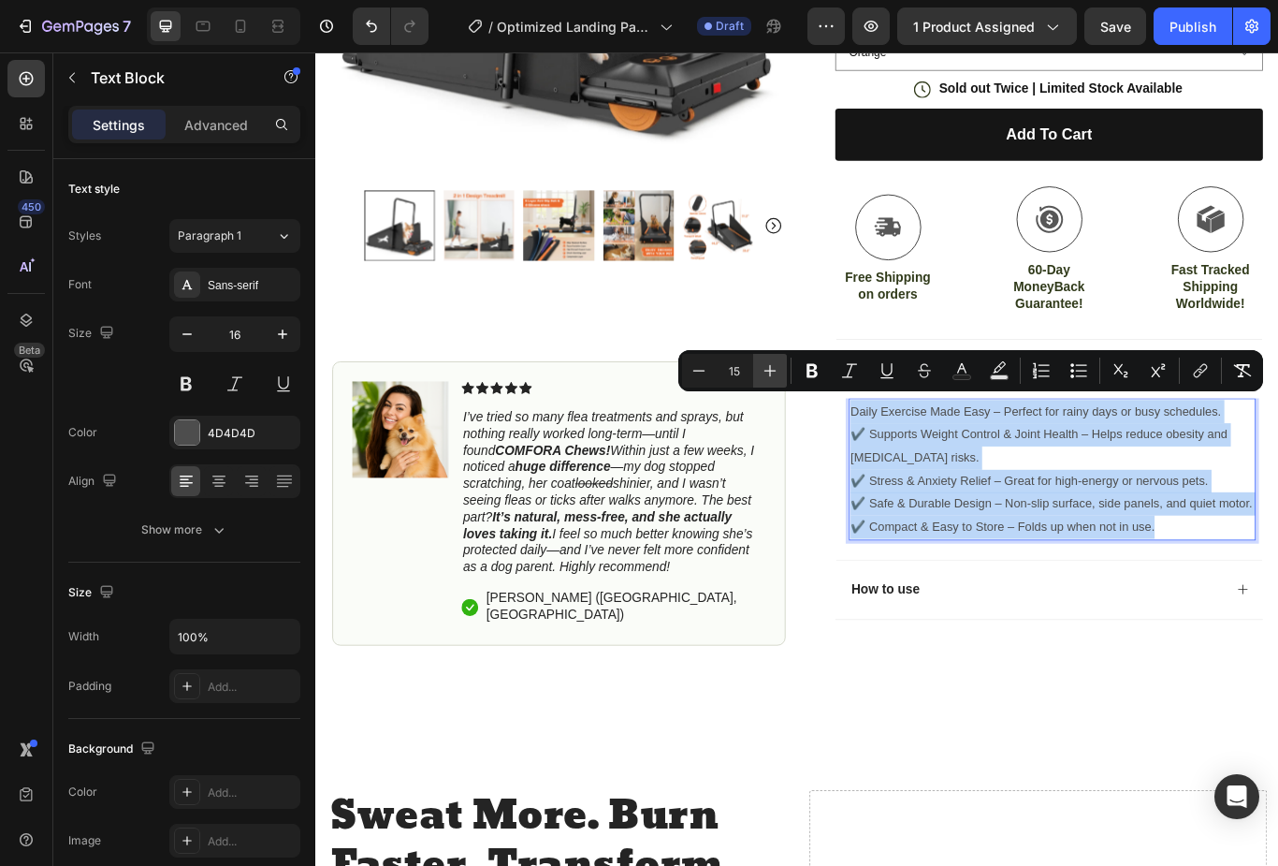
type input "16"
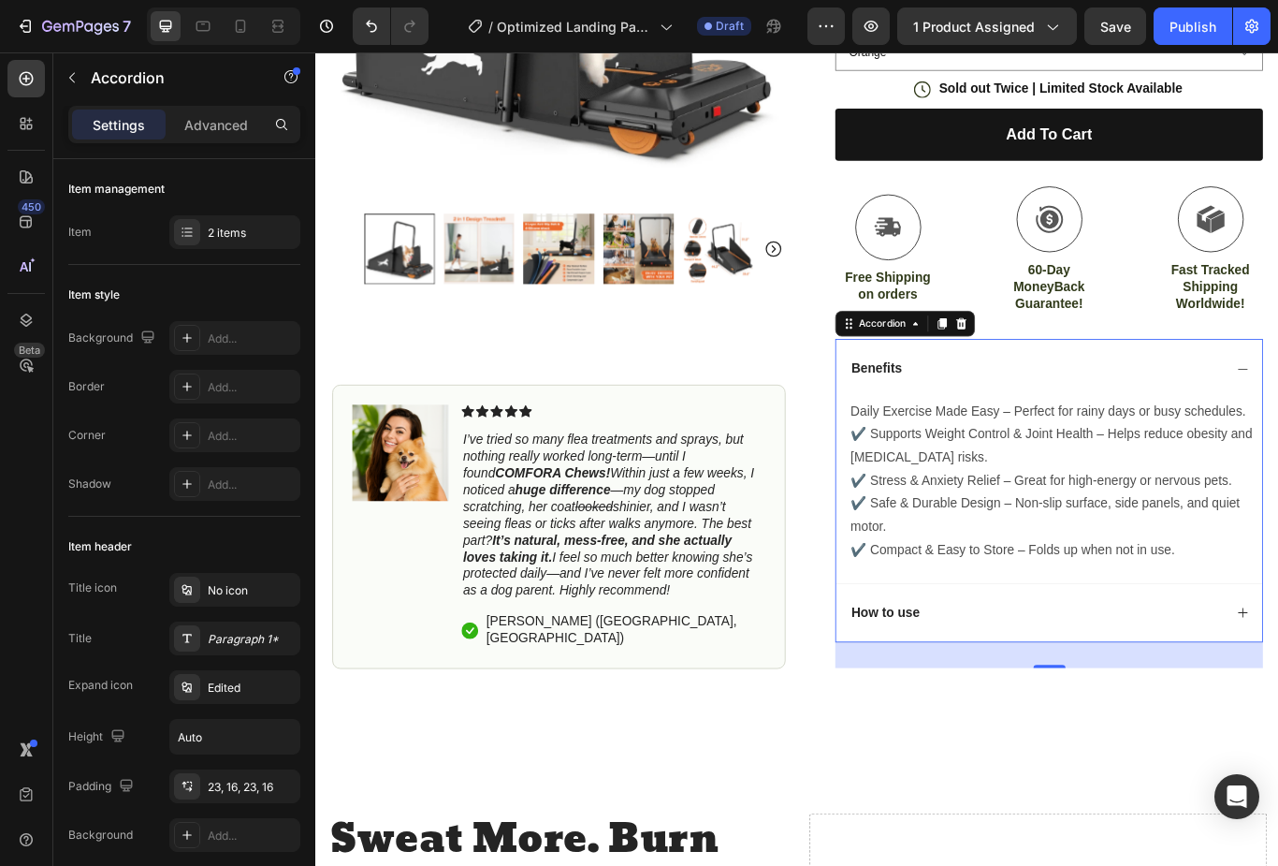
click at [1141, 694] on div "How to use" at bounding box center [1155, 706] width 437 height 25
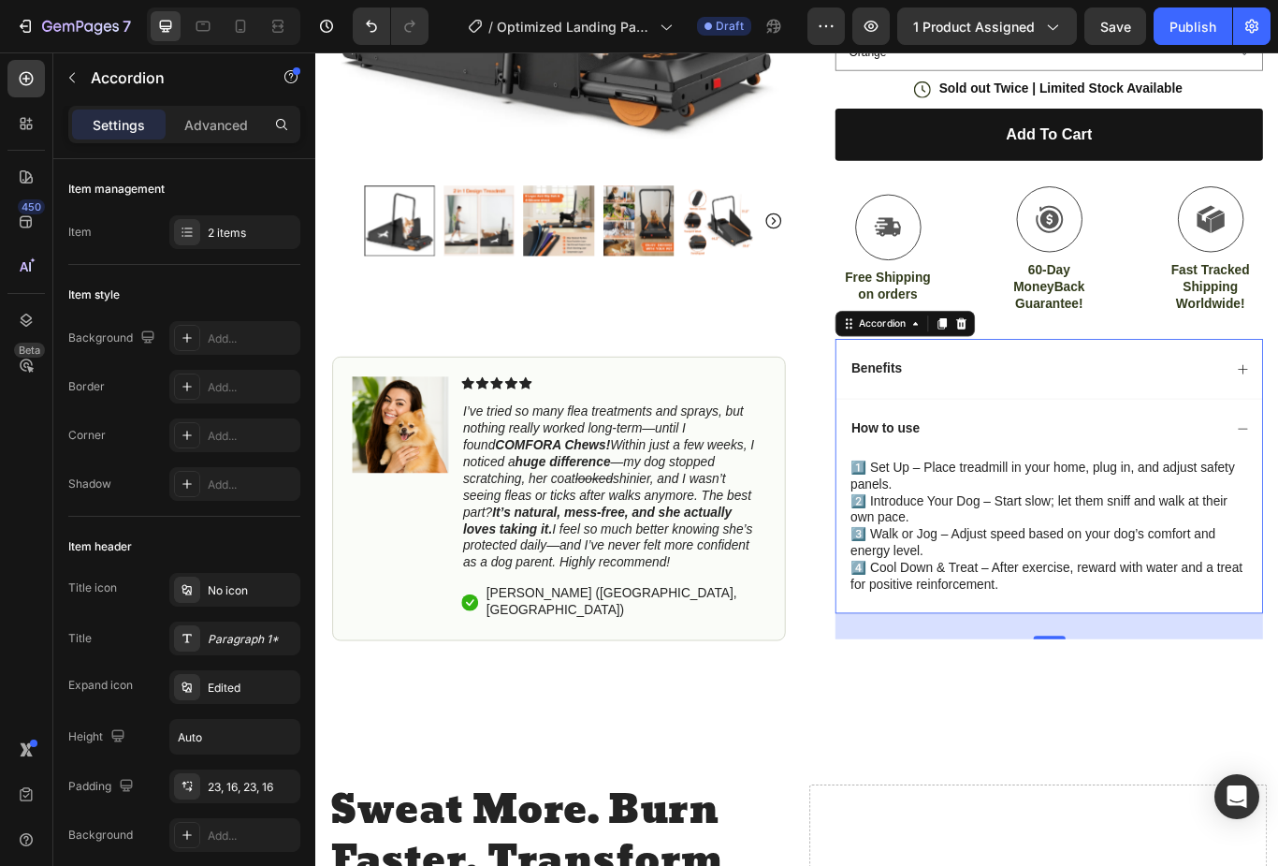
click at [1190, 479] on div "How to use" at bounding box center [1155, 490] width 437 height 25
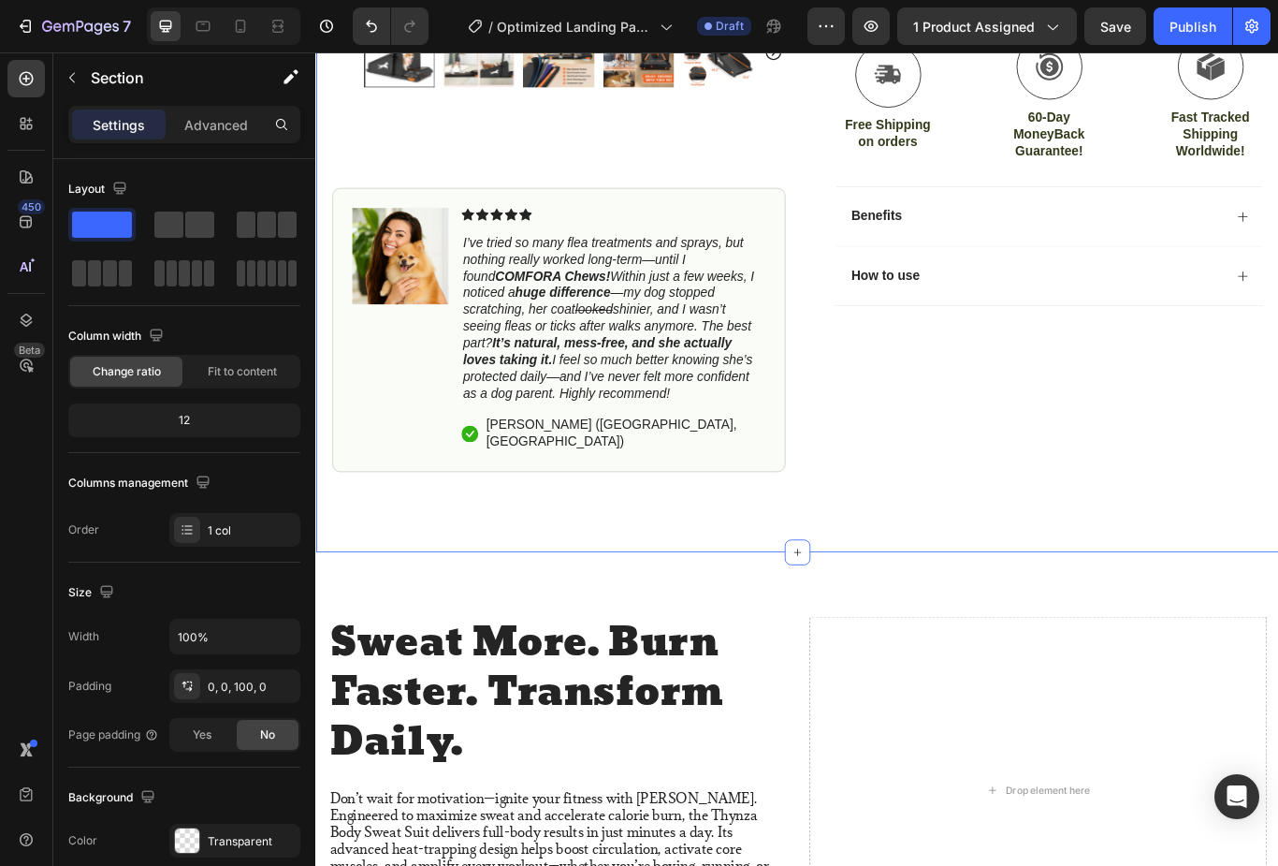
scroll to position [675, 0]
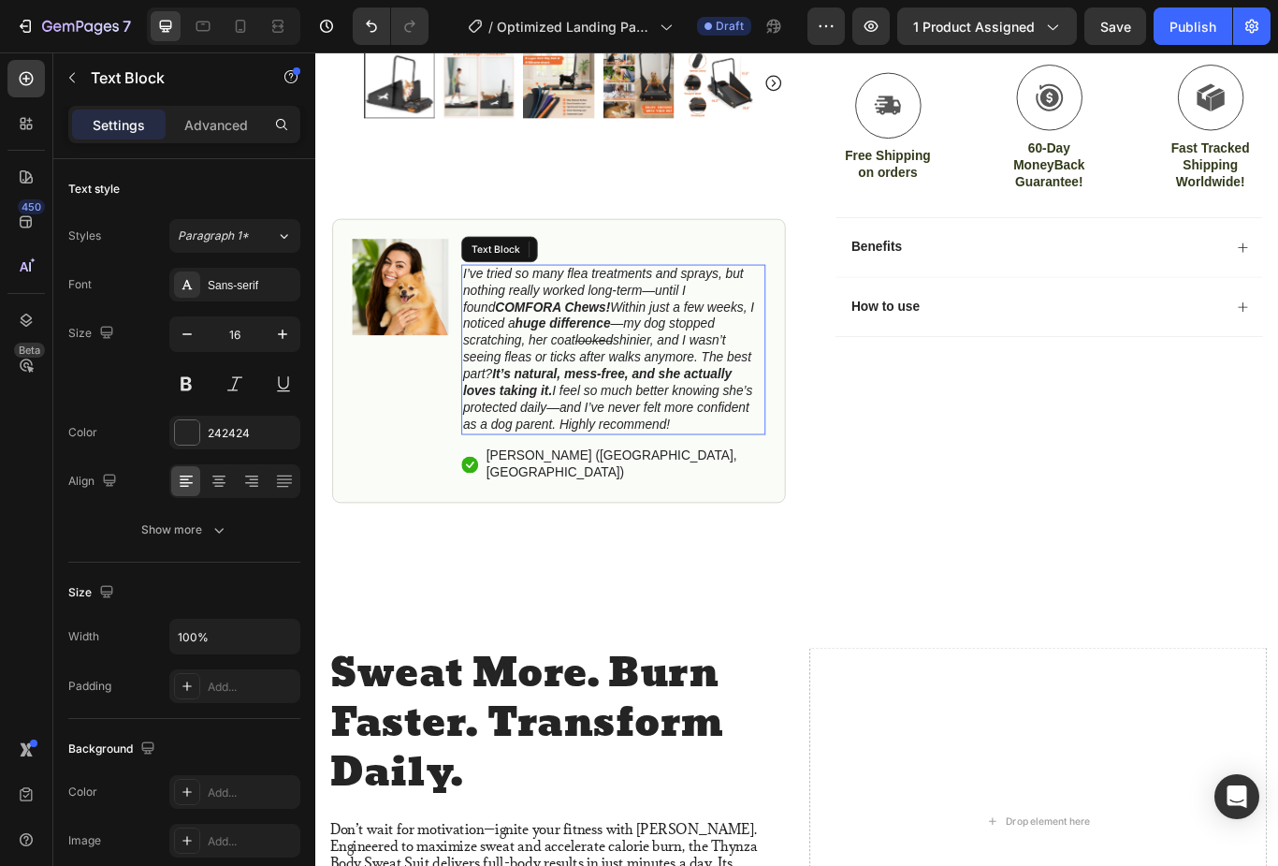
click at [517, 322] on icon "I’ve tried so many flea treatments and sprays, but nothing really worked long-t…" at bounding box center [657, 397] width 340 height 191
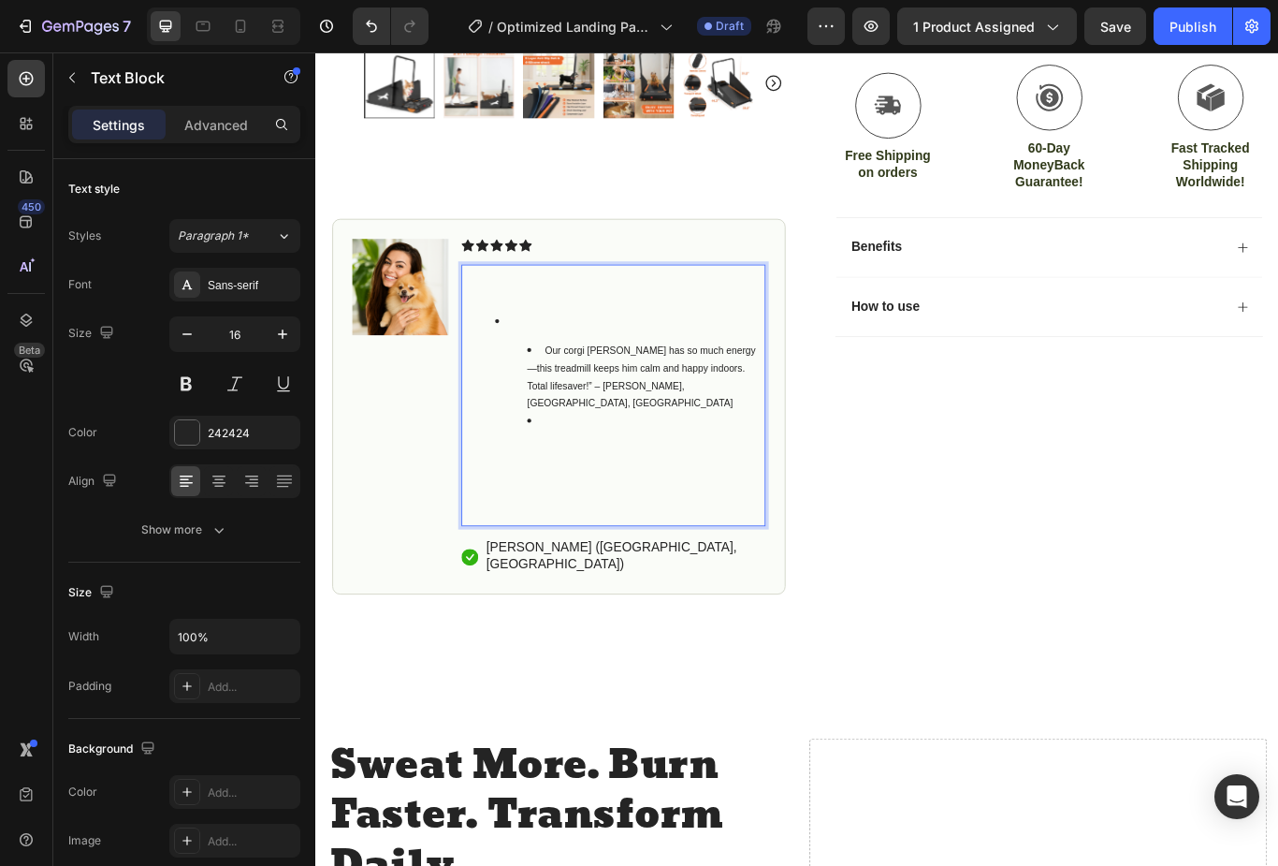
click at [592, 472] on li "Rich Text Editor. Editing area: main" at bounding box center [700, 491] width 276 height 39
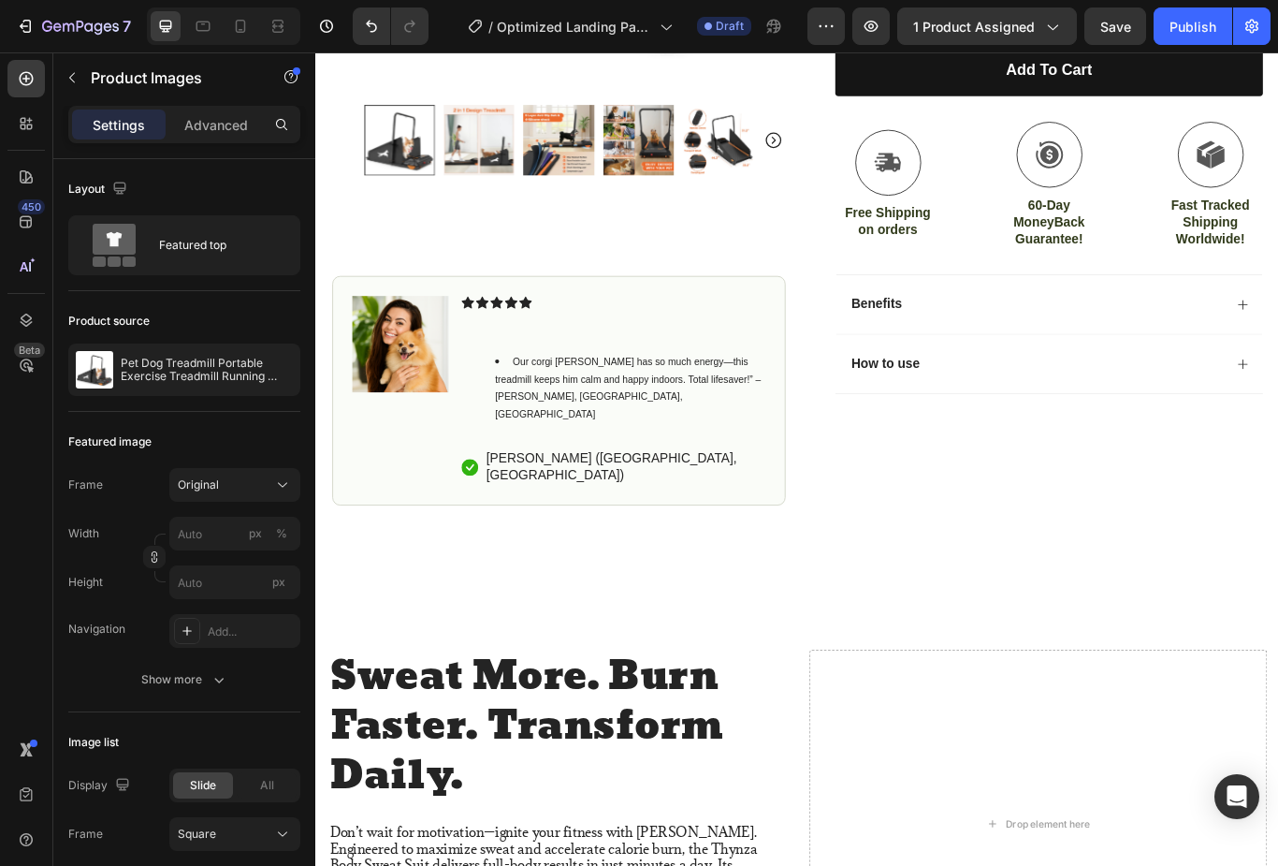
scroll to position [589, 0]
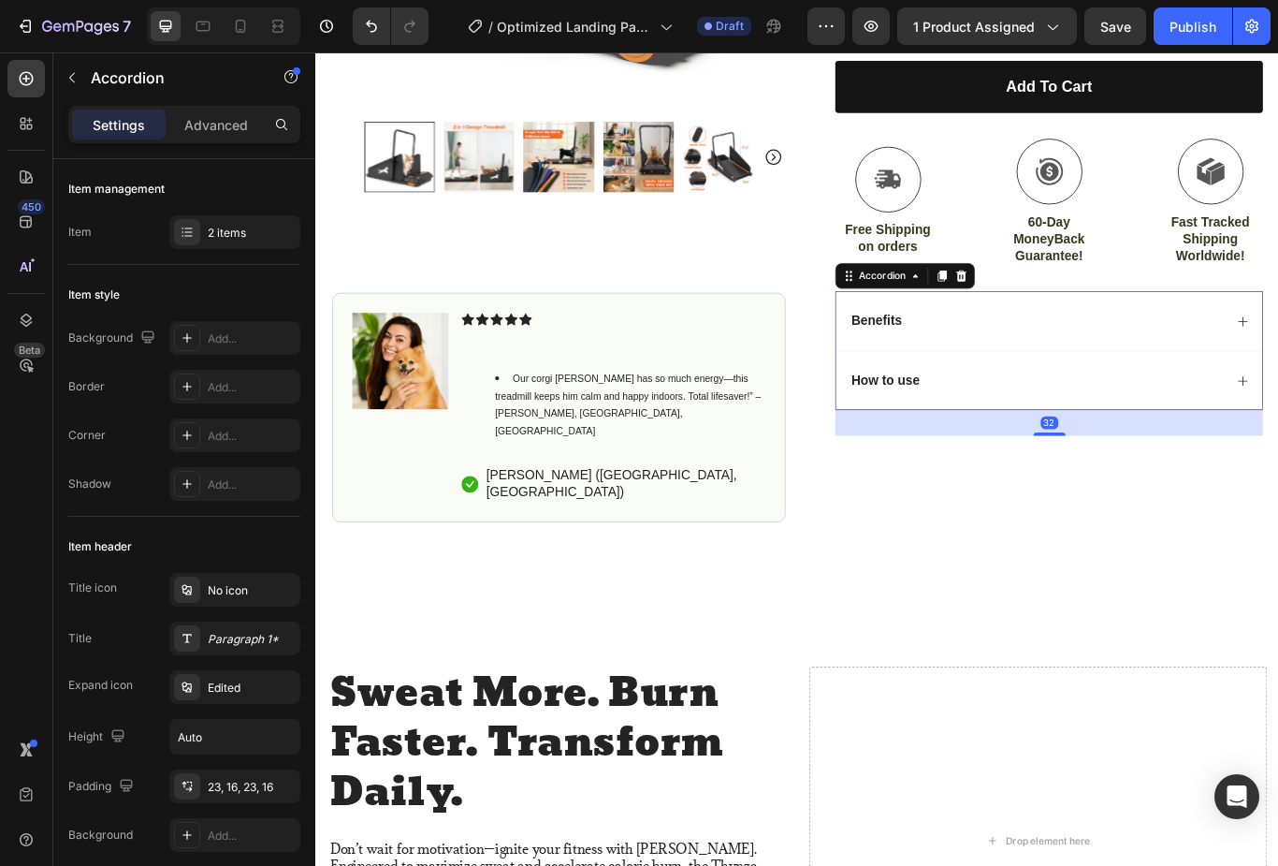
click at [1255, 358] on div "Benefits" at bounding box center [1155, 365] width 437 height 25
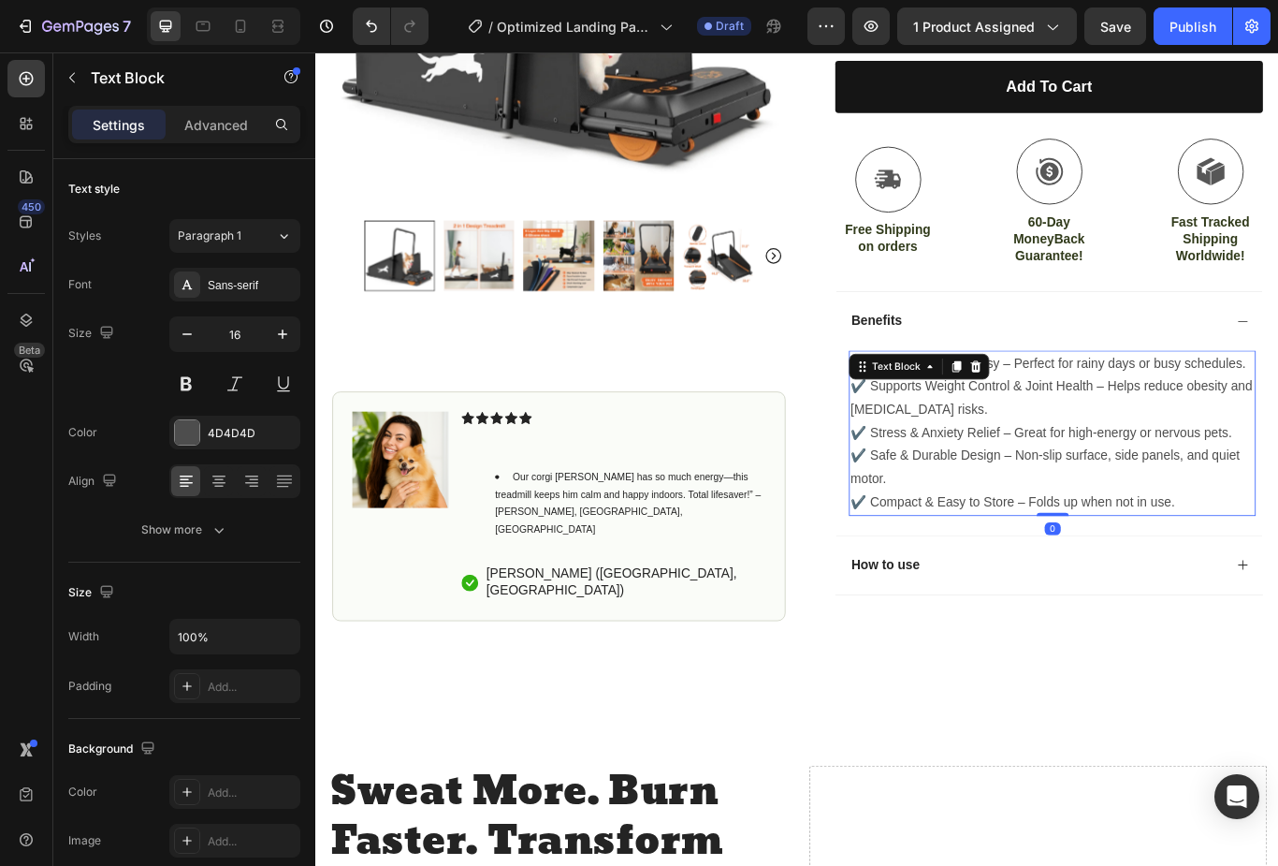
click at [953, 416] on icon at bounding box center [952, 418] width 15 height 15
click at [957, 411] on icon at bounding box center [952, 418] width 15 height 15
click at [1278, 563] on p "✔️ Compact & Easy to Store – Folds up when not in use." at bounding box center [1174, 576] width 471 height 27
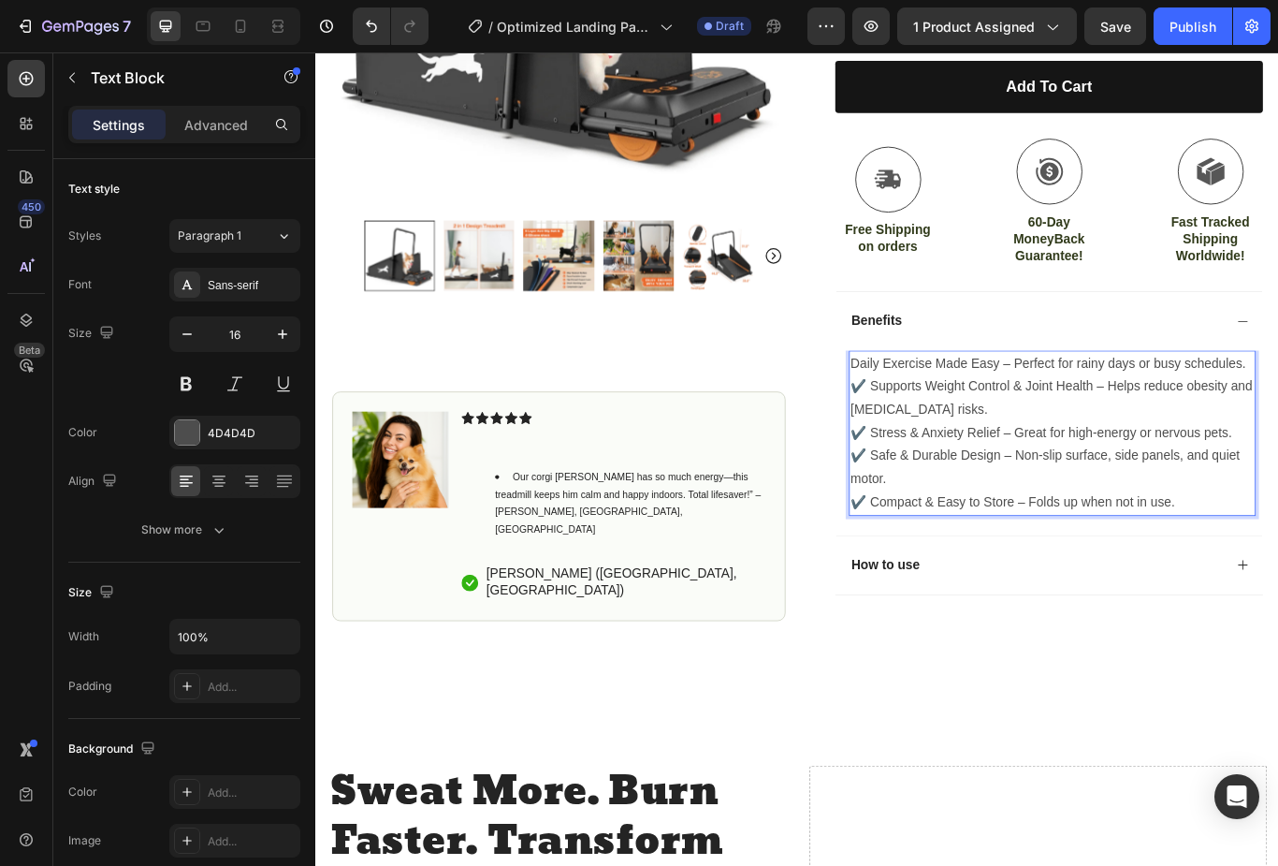
click at [1278, 569] on p "✔️ Compact & Easy to Store – Folds up when not in use." at bounding box center [1174, 576] width 471 height 27
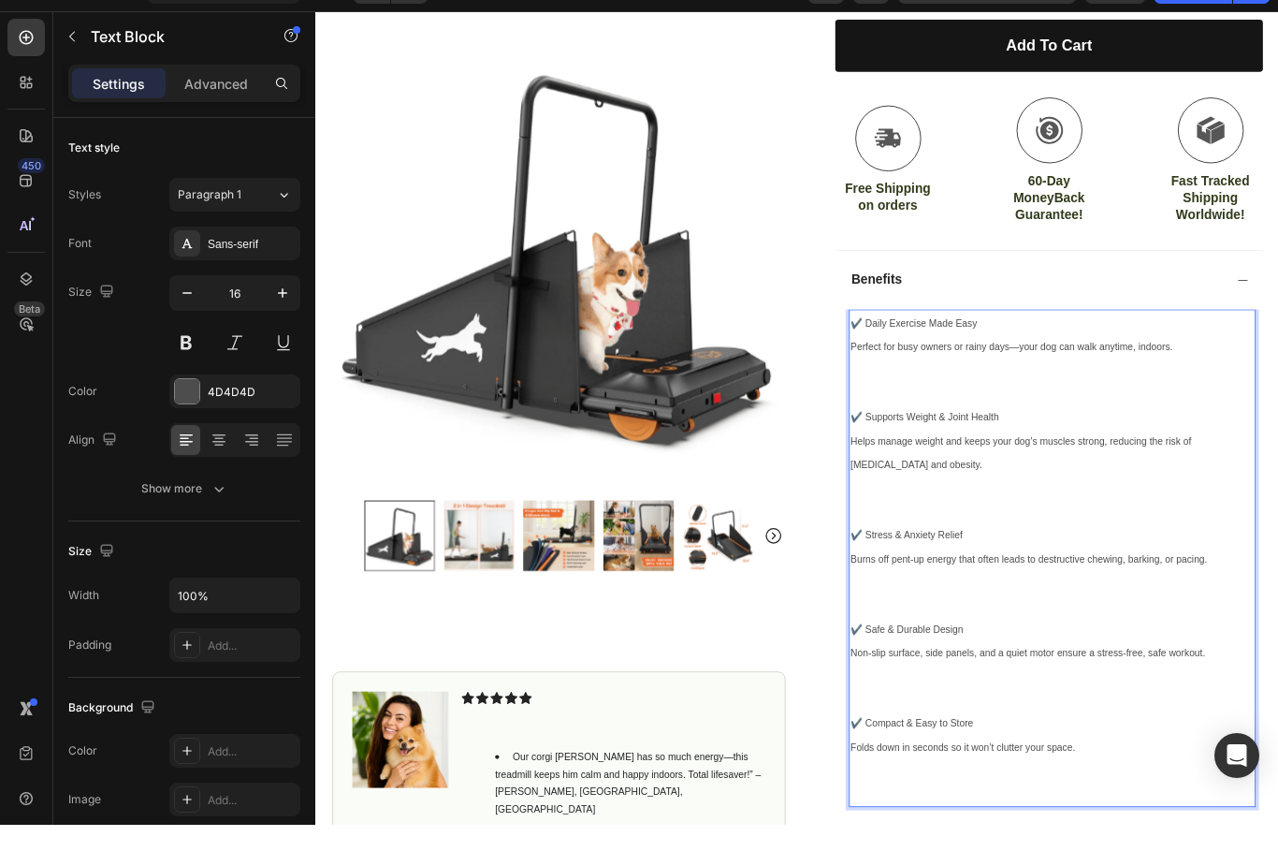
click at [1013, 432] on p "Rich Text Editor. Editing area: main" at bounding box center [1174, 443] width 471 height 54
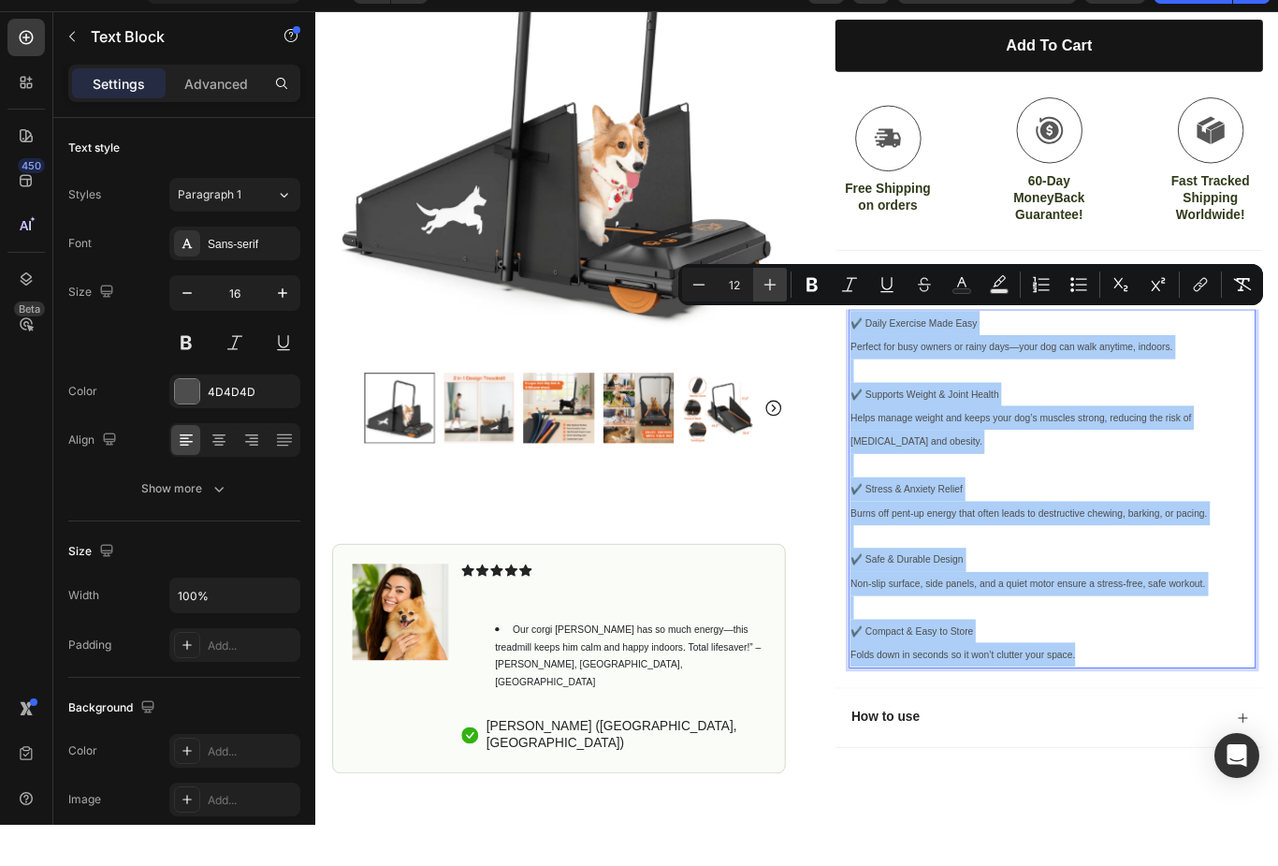
click at [768, 316] on icon "Editor contextual toolbar" at bounding box center [770, 325] width 19 height 19
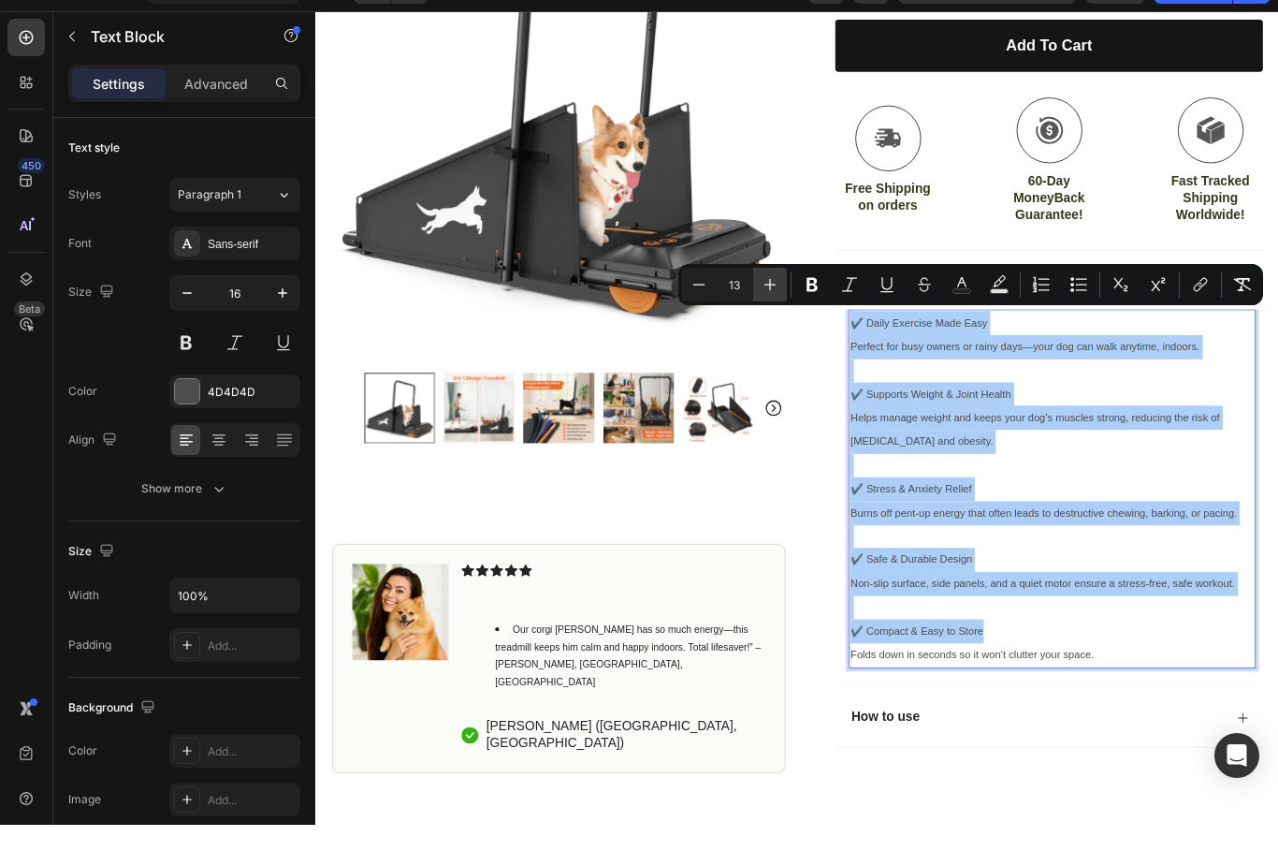
click at [770, 309] on button "Plus" at bounding box center [770, 326] width 34 height 34
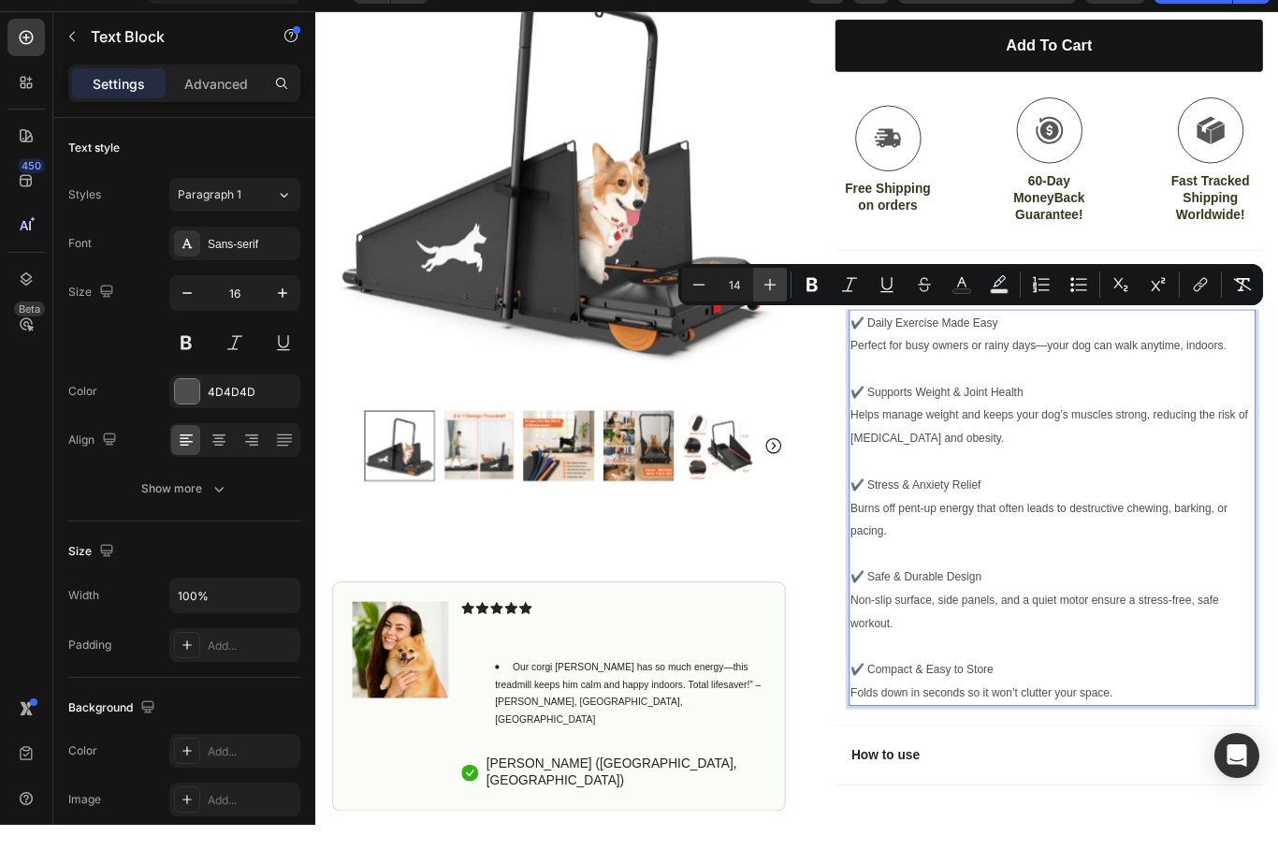
click at [767, 316] on icon "Editor contextual toolbar" at bounding box center [770, 325] width 19 height 19
type input "15"
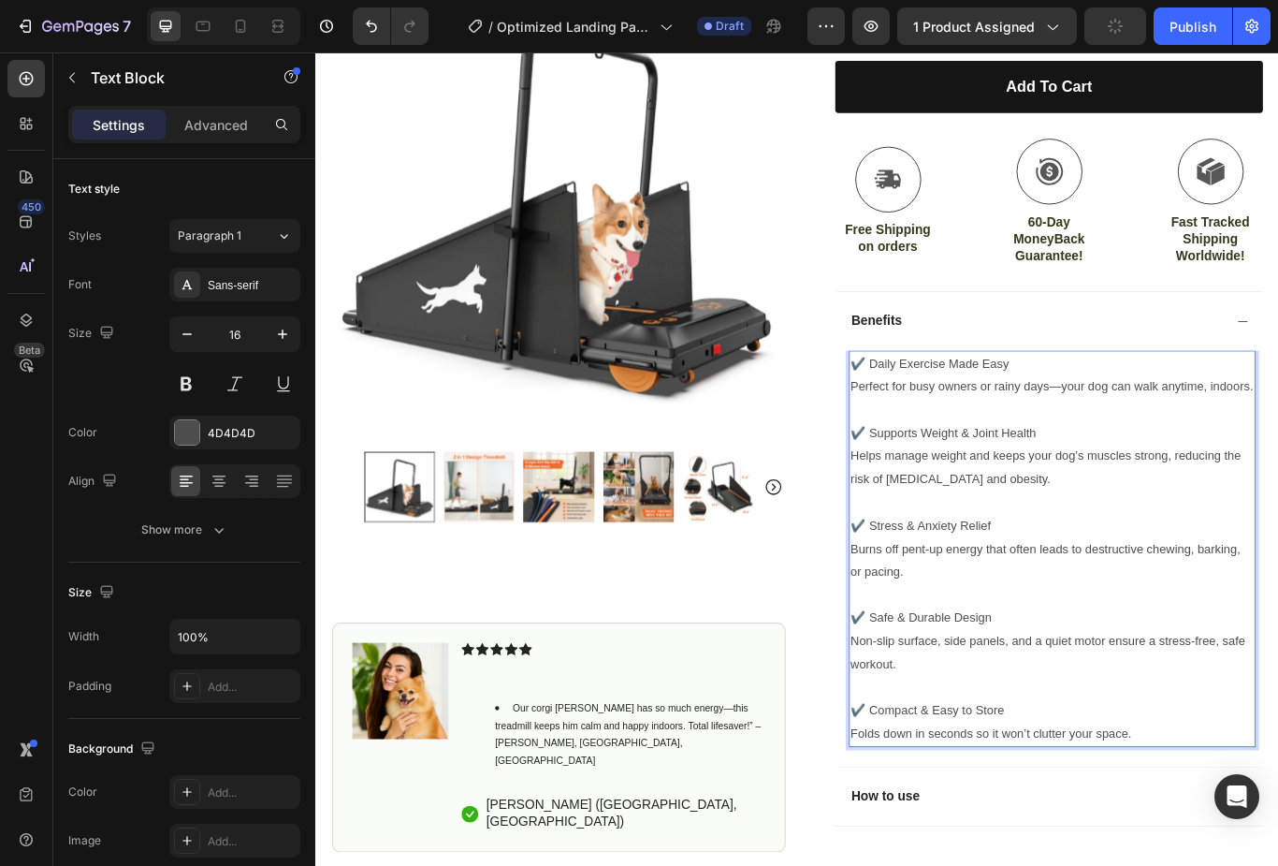
click at [957, 456] on p "Rich Text Editor. Editing area: main" at bounding box center [1174, 469] width 471 height 27
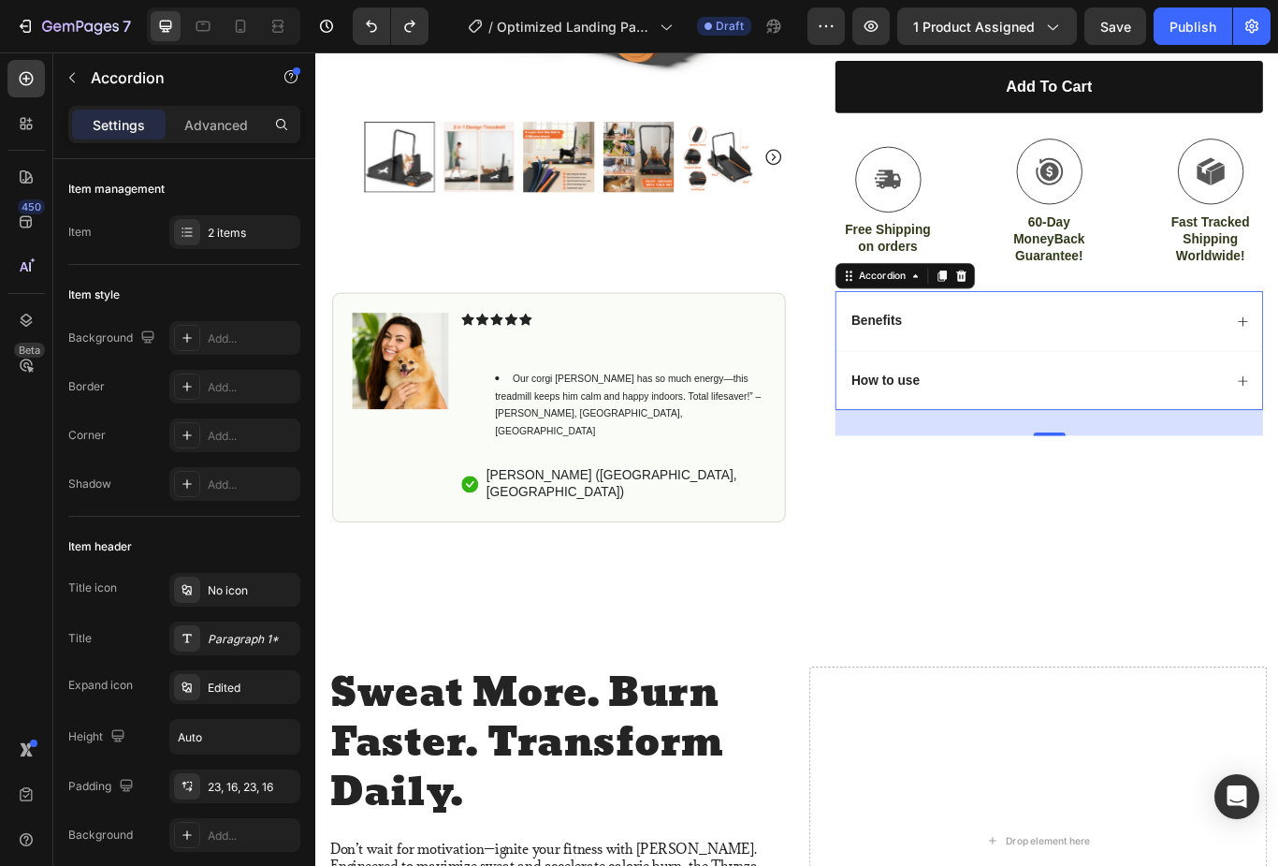
click at [1278, 356] on div "Benefits" at bounding box center [1155, 365] width 437 height 25
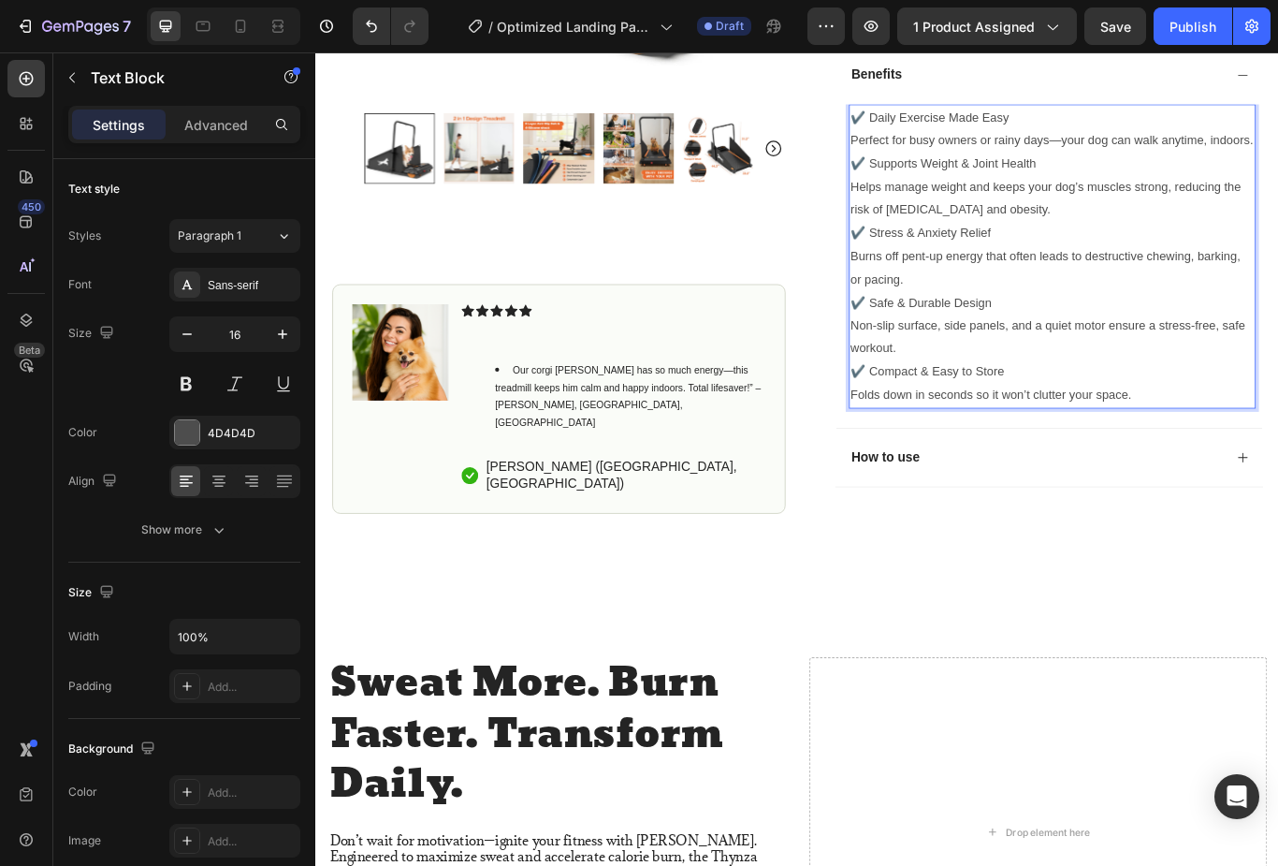
scroll to position [891, 0]
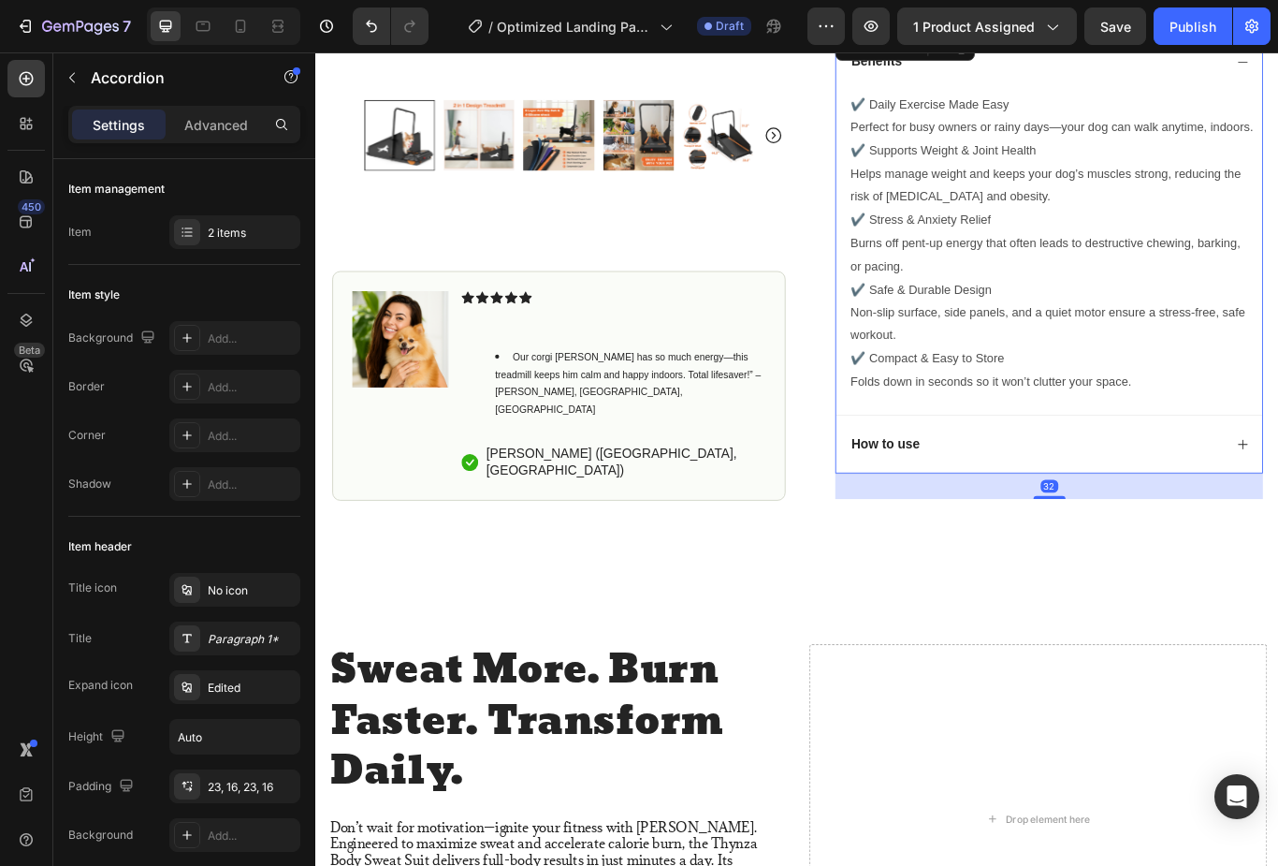
click at [1013, 489] on div "How to use" at bounding box center [1170, 509] width 497 height 69
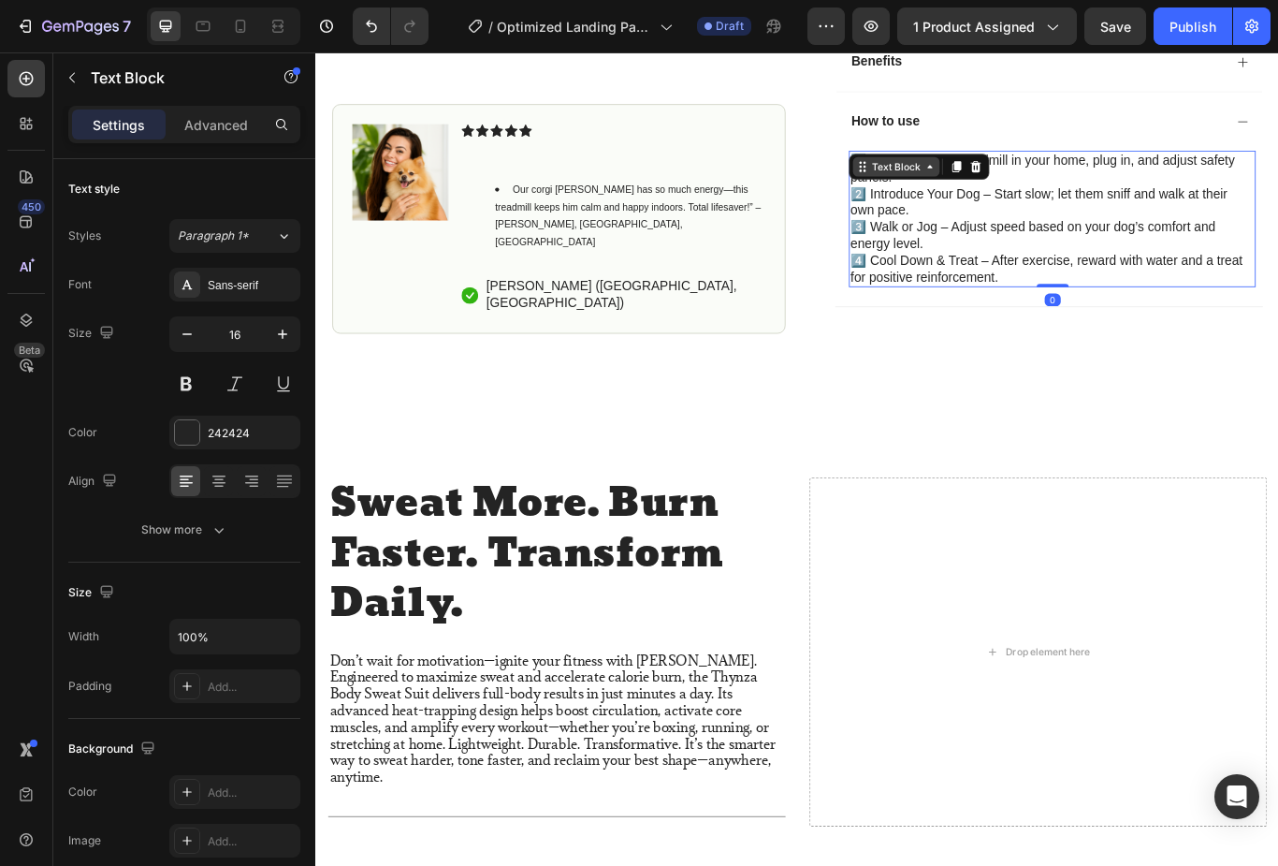
click at [953, 192] on div "Text Block" at bounding box center [1019, 185] width 164 height 30
click at [951, 178] on icon at bounding box center [952, 185] width 15 height 15
click at [1085, 254] on span "3️⃣ Walk or Jog – Adjust speed based on your dog’s comfort and energy level." at bounding box center [1152, 265] width 426 height 36
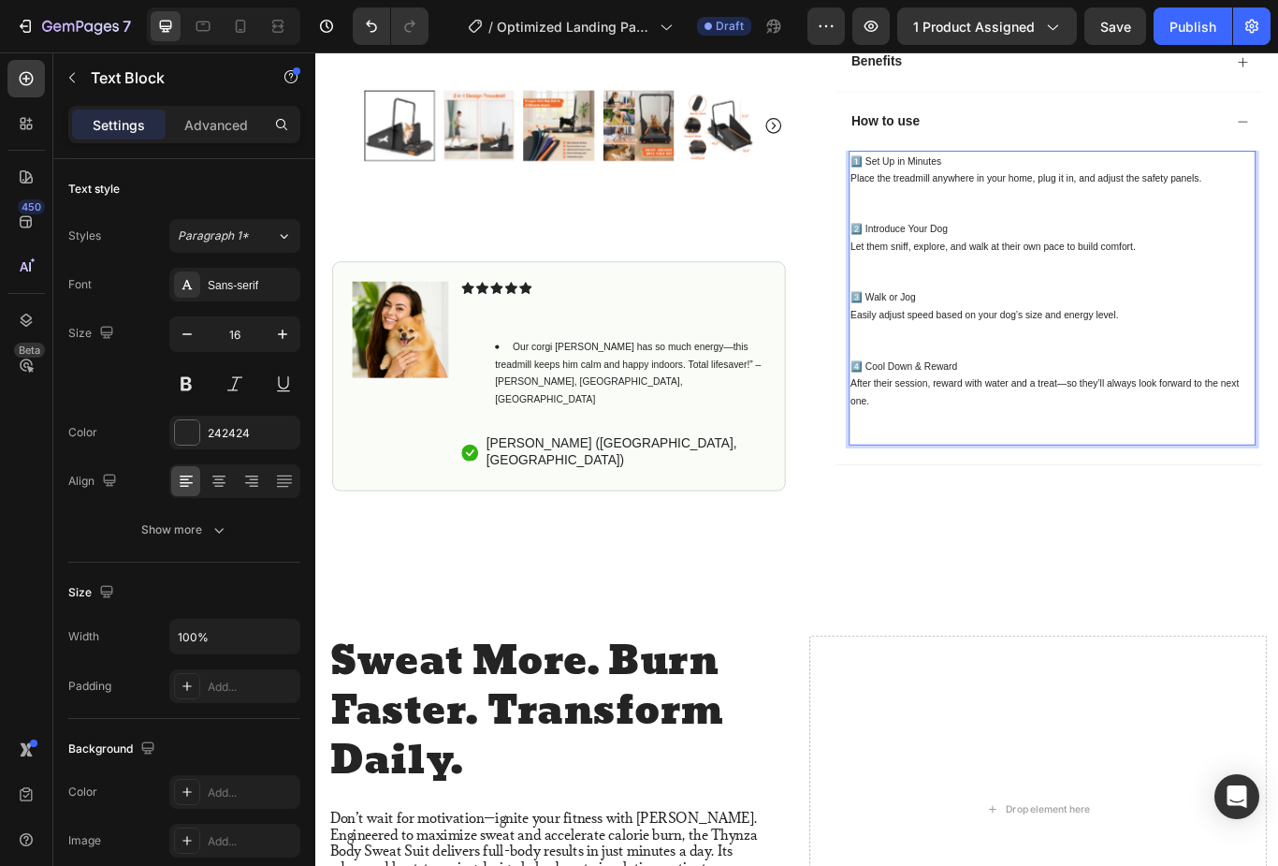
click at [965, 219] on p "Rich Text Editor. Editing area: main" at bounding box center [1174, 229] width 471 height 39
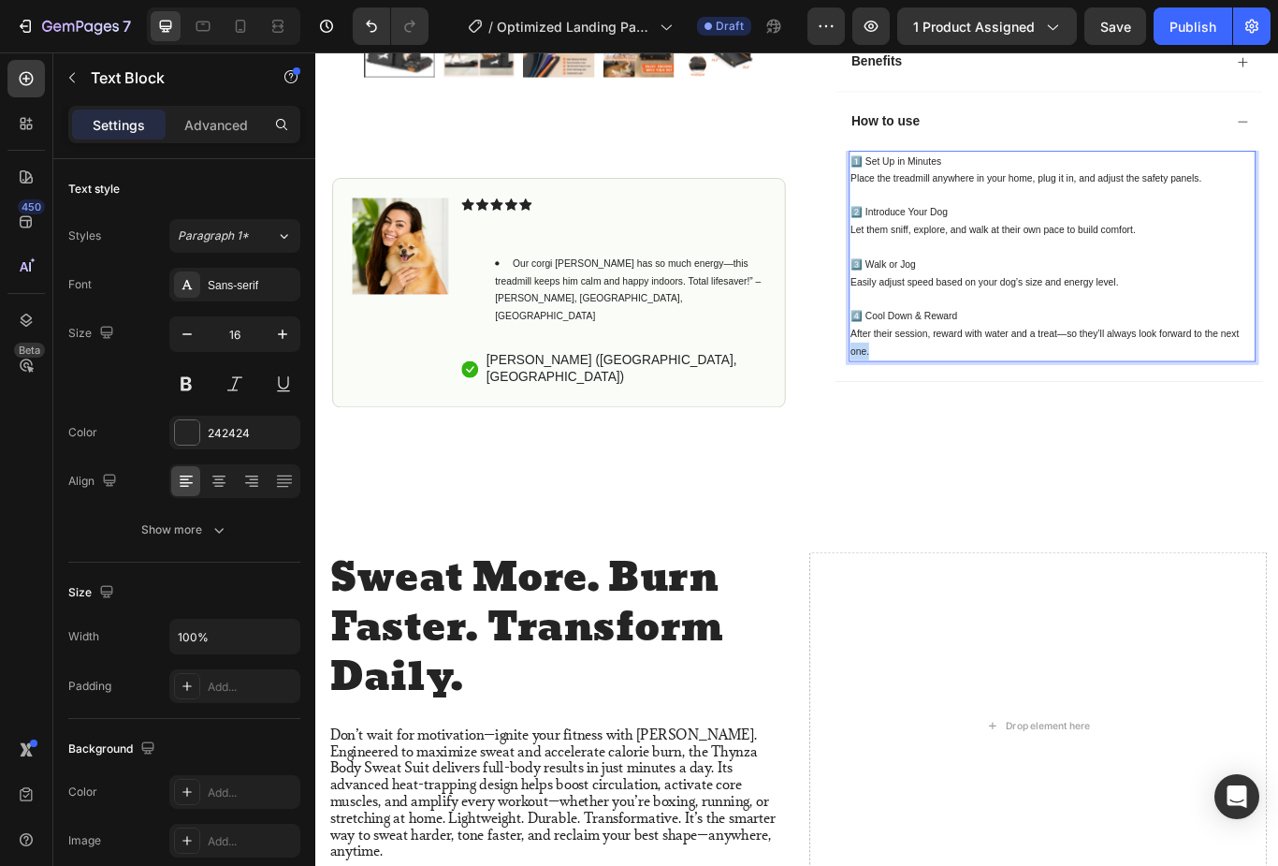
click at [979, 394] on p "After their session, reward with water and a treat—so they’ll always look forwa…" at bounding box center [1174, 390] width 471 height 41
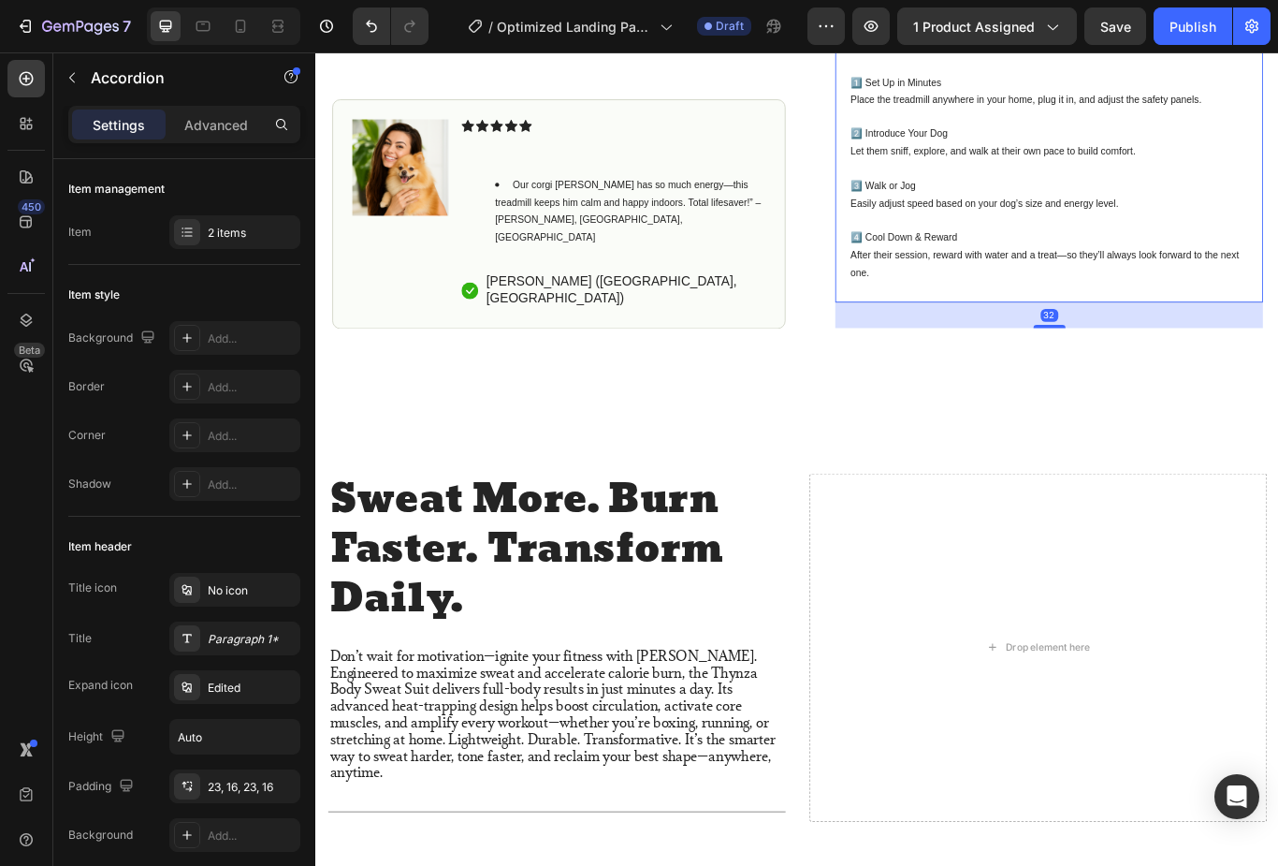
scroll to position [919, 0]
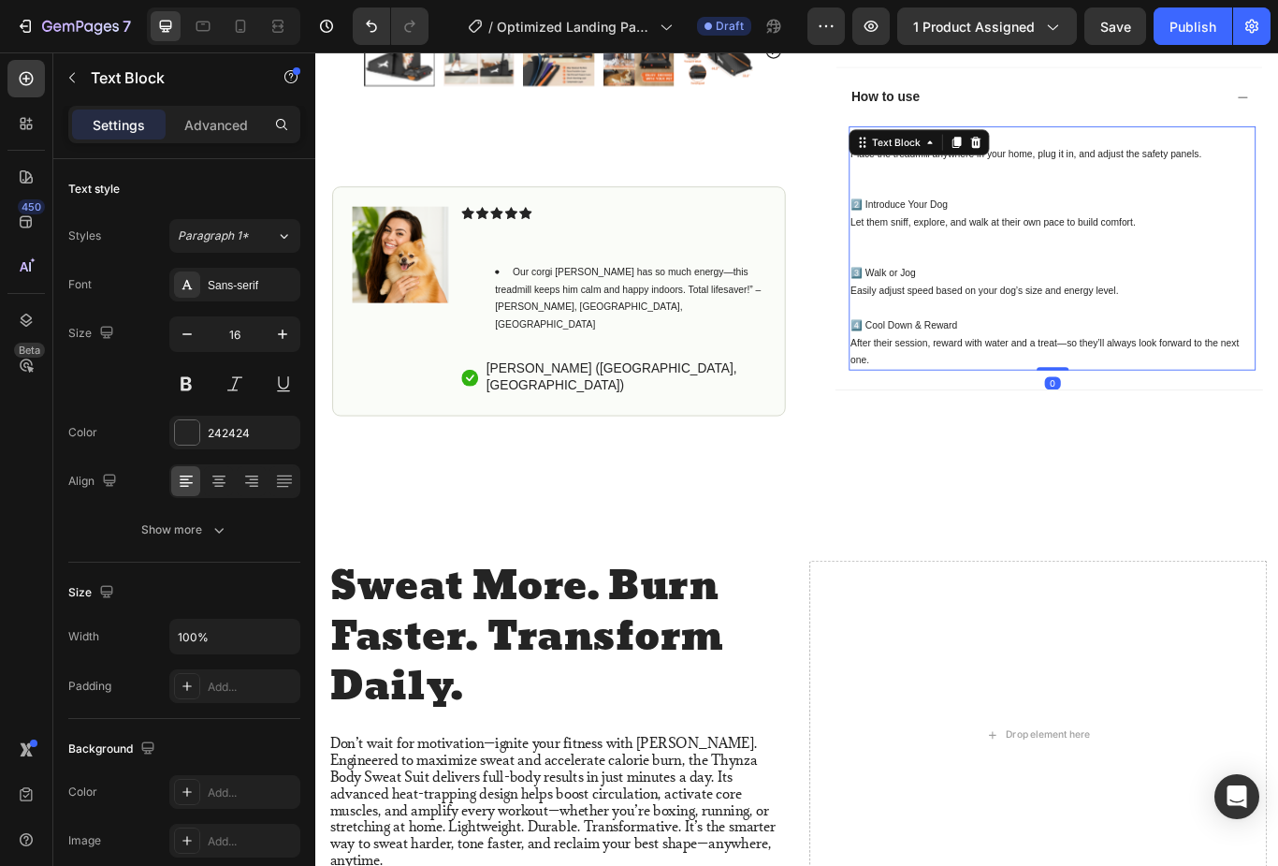
click at [961, 343] on p "Rich Text Editor. Editing area: main" at bounding box center [1174, 351] width 471 height 20
click at [977, 386] on span "After their session, reward with water and a treat—so they’ll always look forwa…" at bounding box center [1165, 402] width 453 height 34
click at [993, 388] on p "After their session, reward with water and a treat—so they’ll always look forwa…" at bounding box center [1174, 401] width 471 height 41
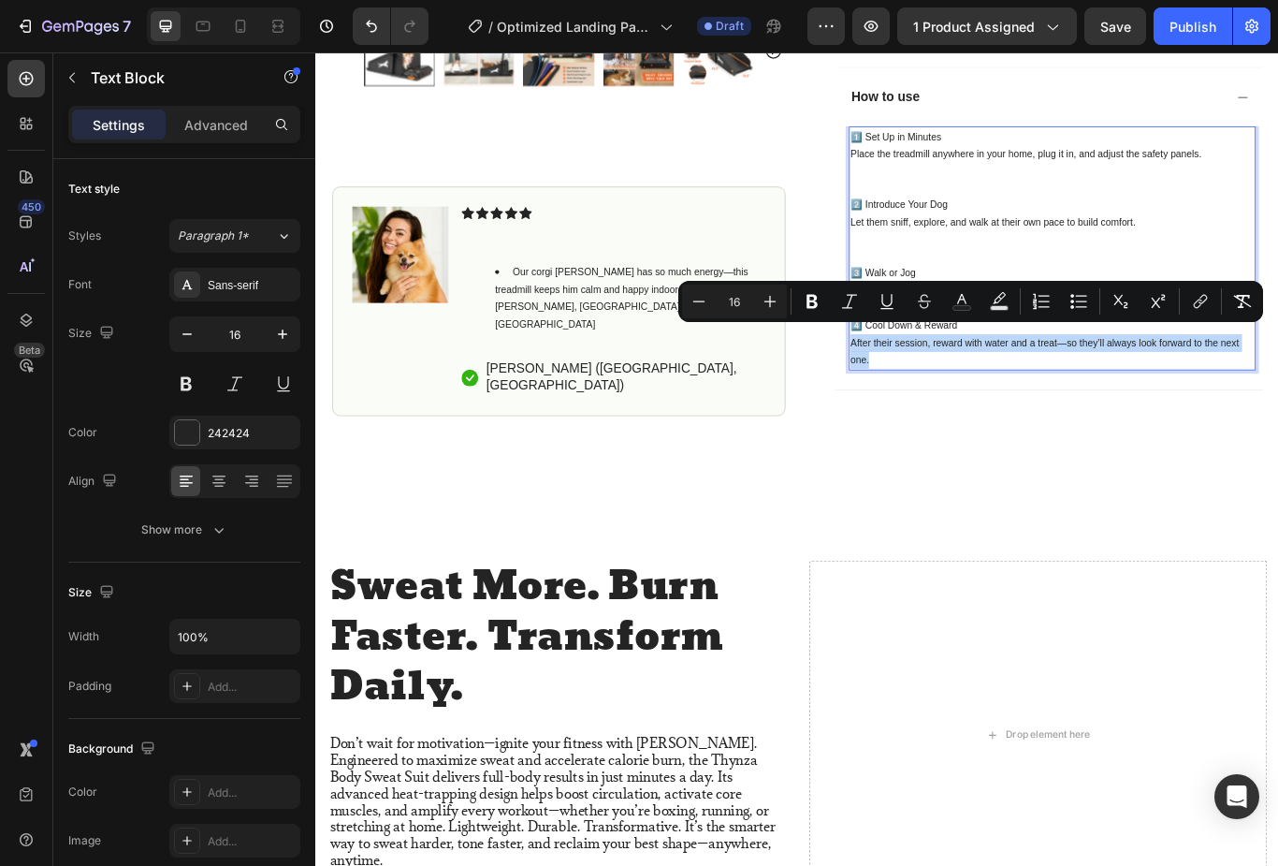
click at [951, 267] on p "Let them sniff, explore, and walk at their own pace to build comfort." at bounding box center [1174, 270] width 471 height 59
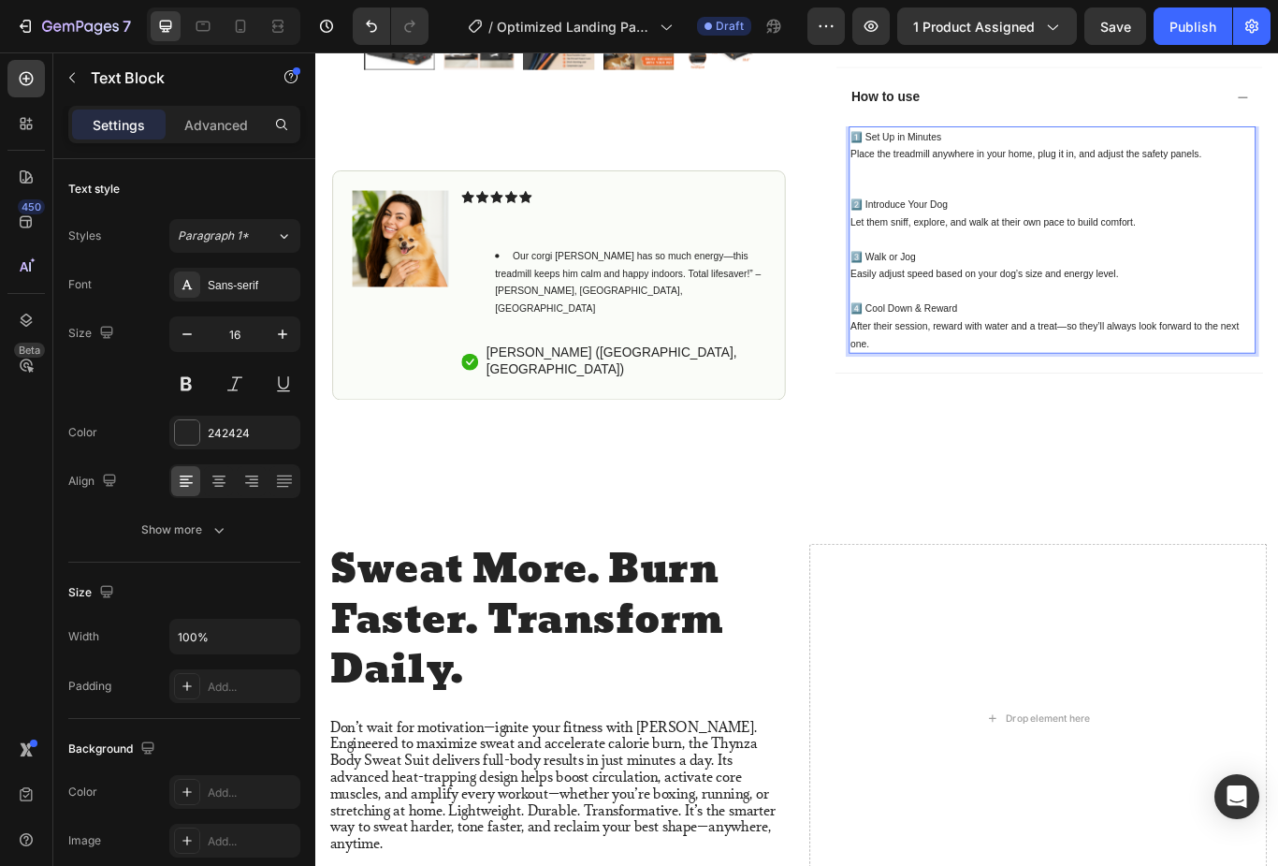
click at [943, 192] on p "Place the treadmill anywhere in your home, plug it in, and adjust the safety pa…" at bounding box center [1174, 190] width 471 height 59
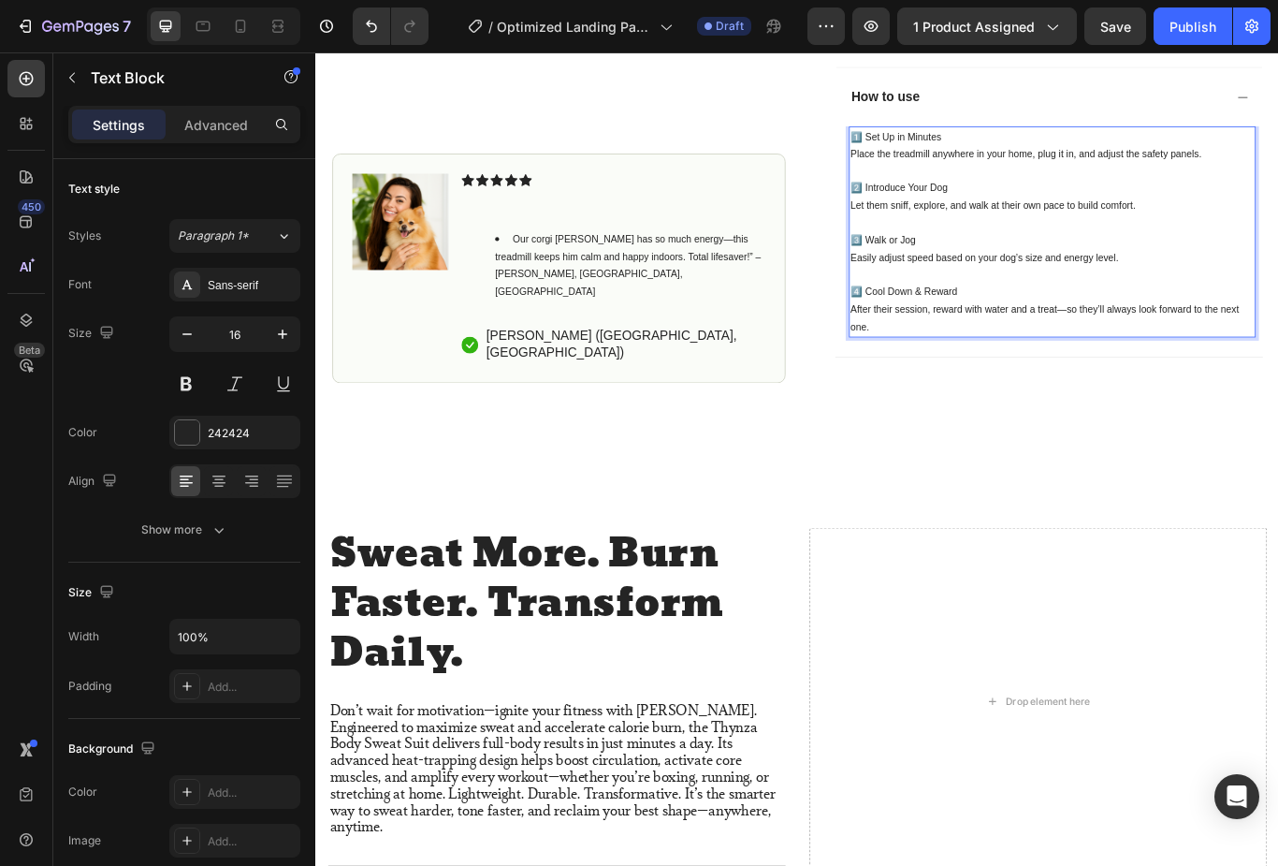
click at [992, 350] on span "After their session, reward with water and a treat—so they’ll always look forwa…" at bounding box center [1165, 362] width 453 height 34
click at [991, 350] on span "After their session, reward with water and a treat—so they’ll always look forwa…" at bounding box center [1165, 362] width 453 height 34
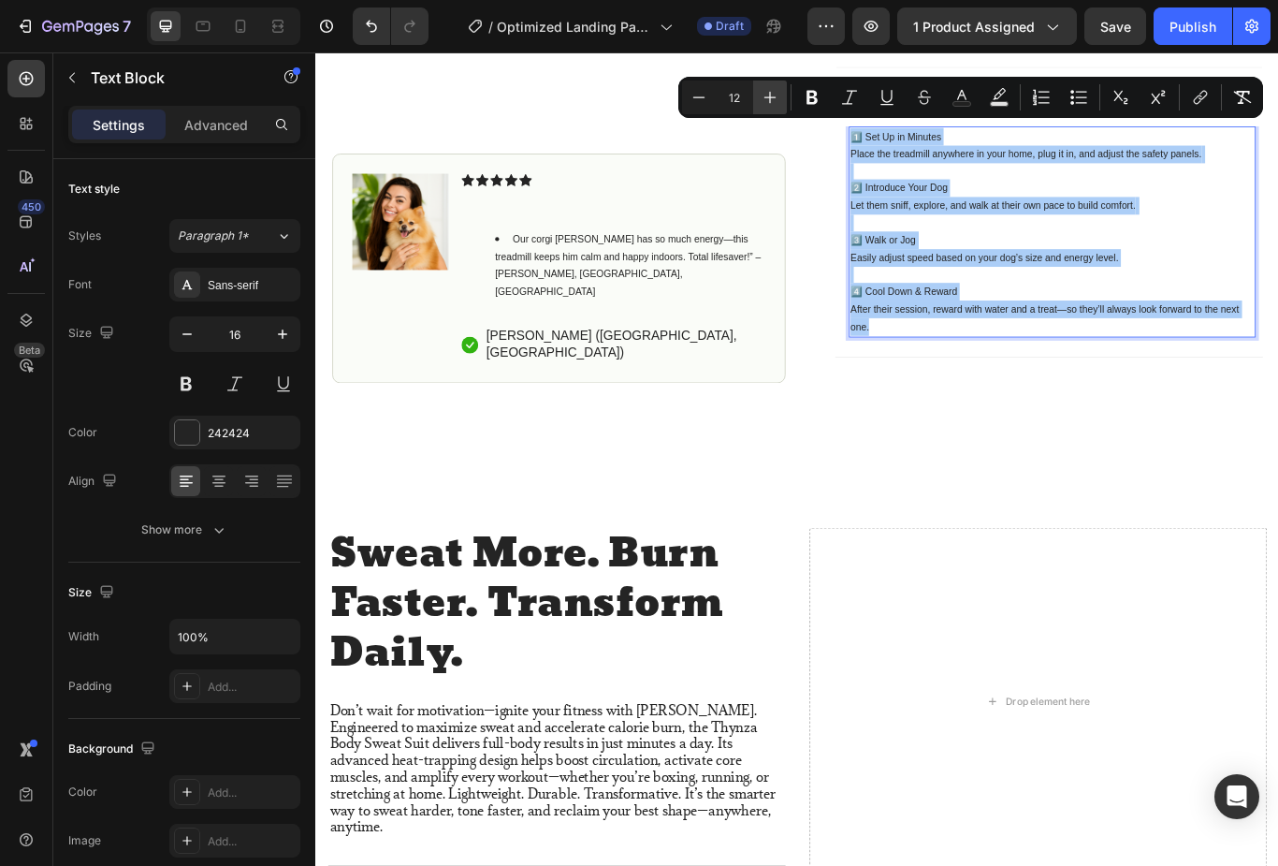
click at [770, 95] on icon "Editor contextual toolbar" at bounding box center [771, 98] width 12 height 12
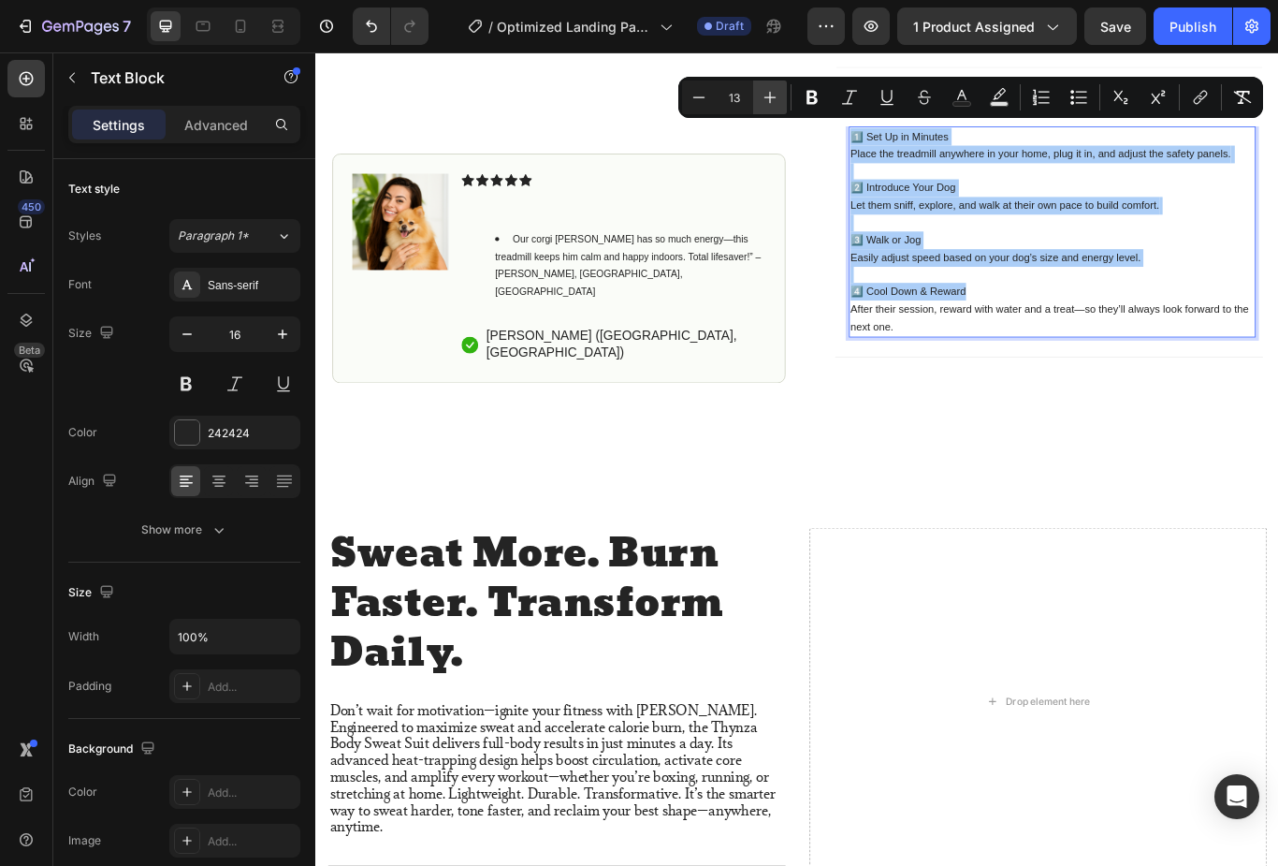
click at [777, 102] on icon "Editor contextual toolbar" at bounding box center [770, 97] width 19 height 19
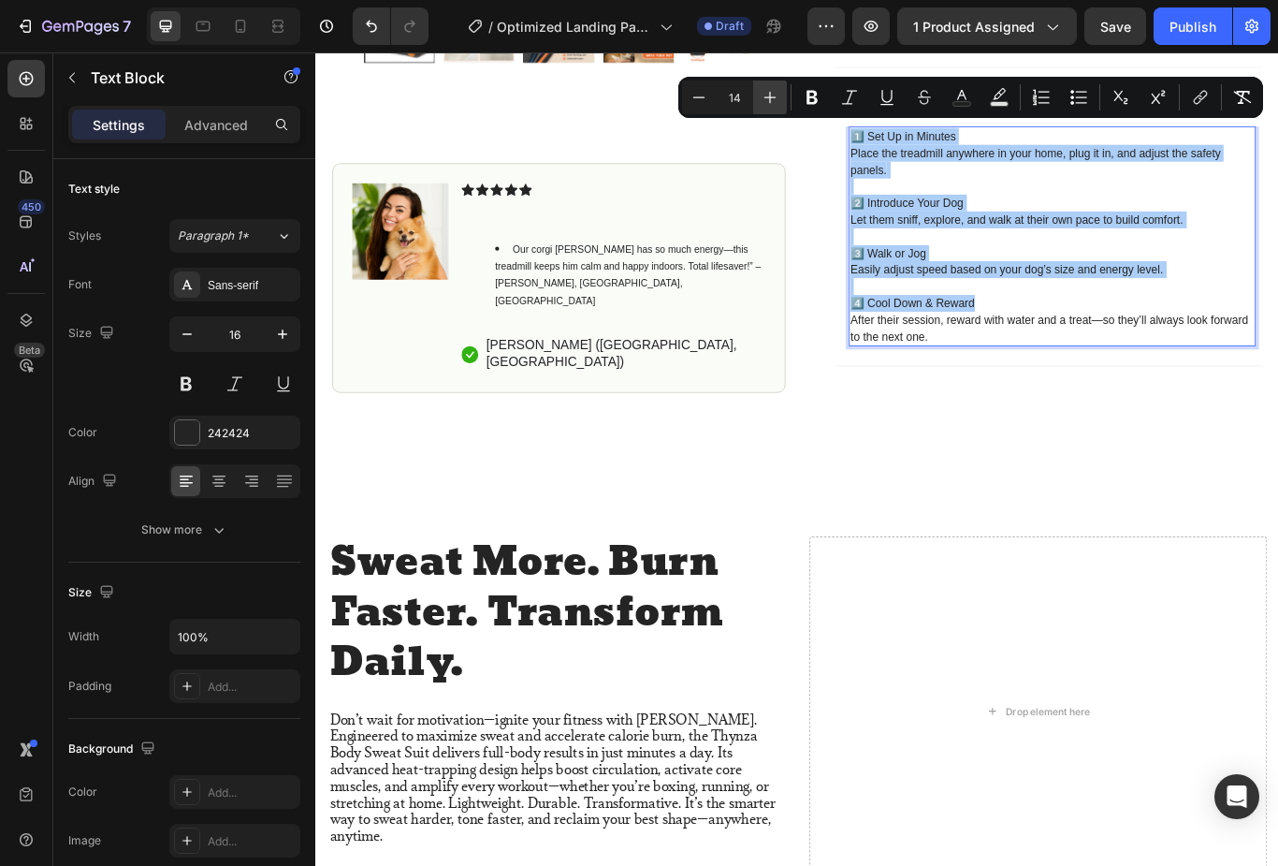
click at [778, 96] on icon "Editor contextual toolbar" at bounding box center [770, 97] width 19 height 19
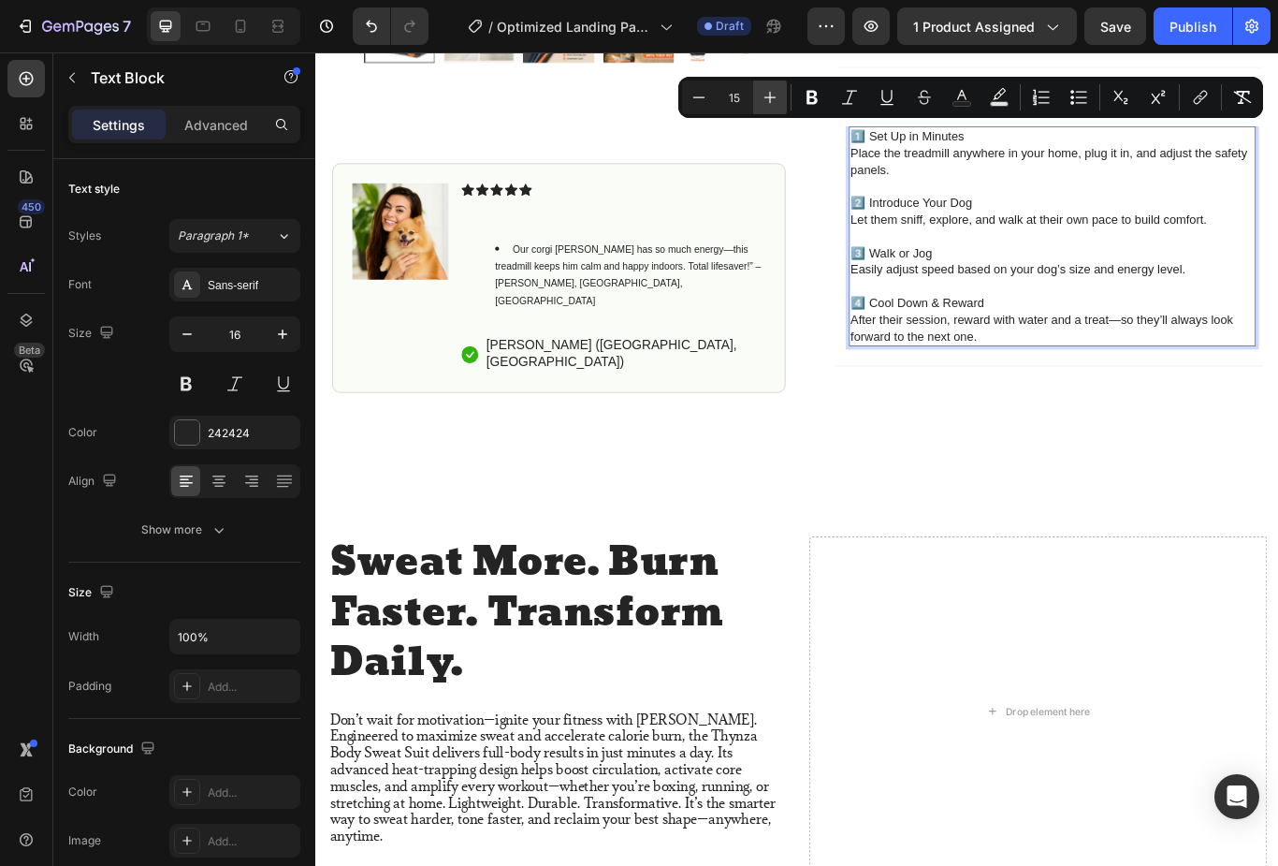
click at [775, 100] on icon "Editor contextual toolbar" at bounding box center [770, 97] width 19 height 19
type input "16"
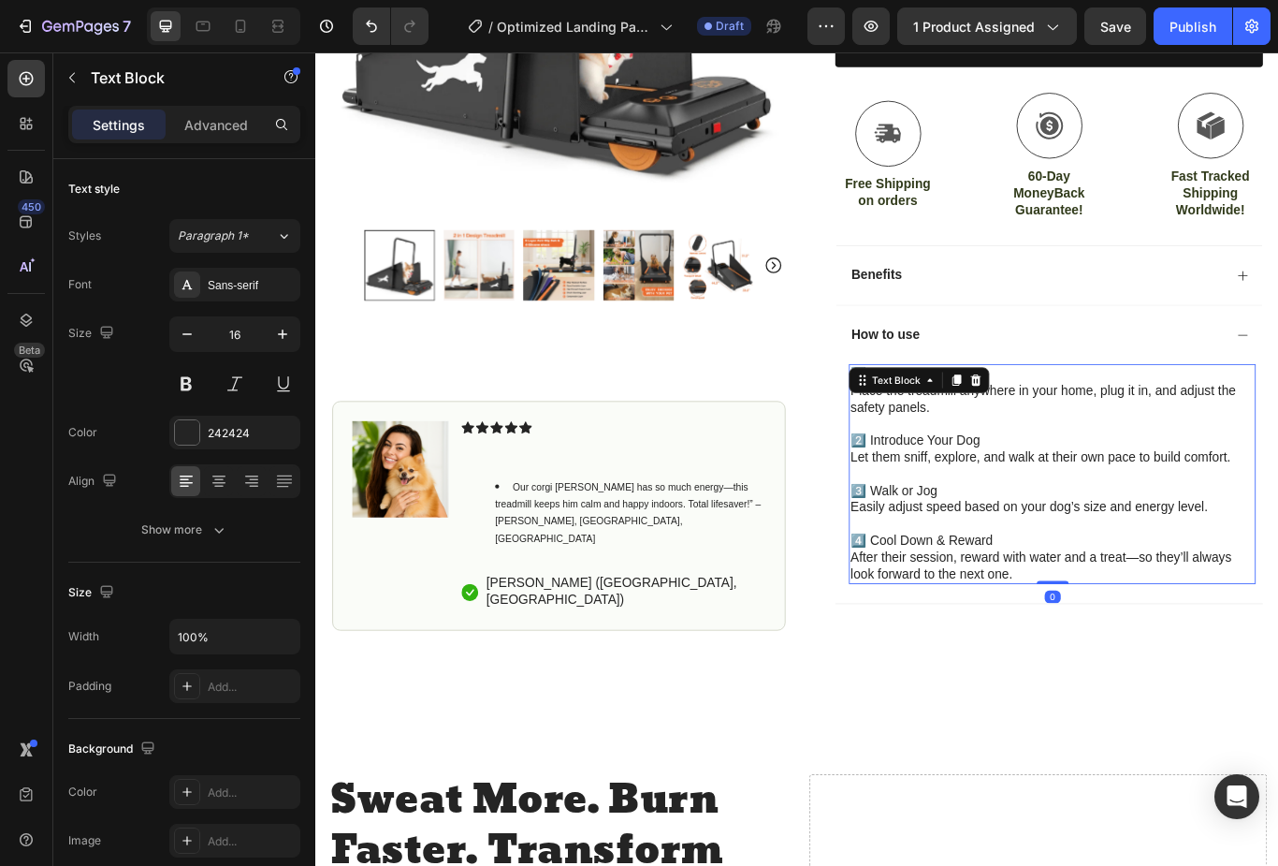
scroll to position [628, 0]
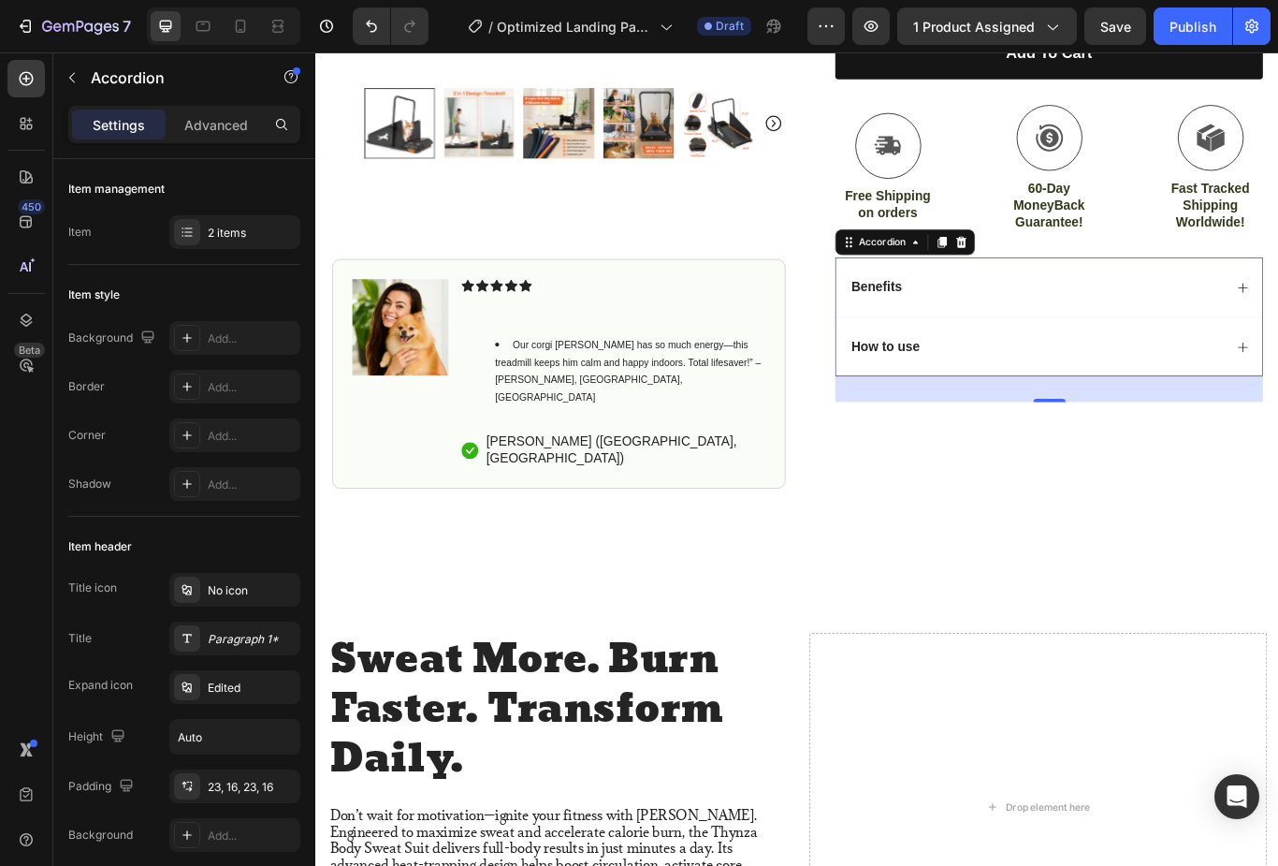
click at [1227, 383] on div "How to use" at bounding box center [1155, 395] width 437 height 25
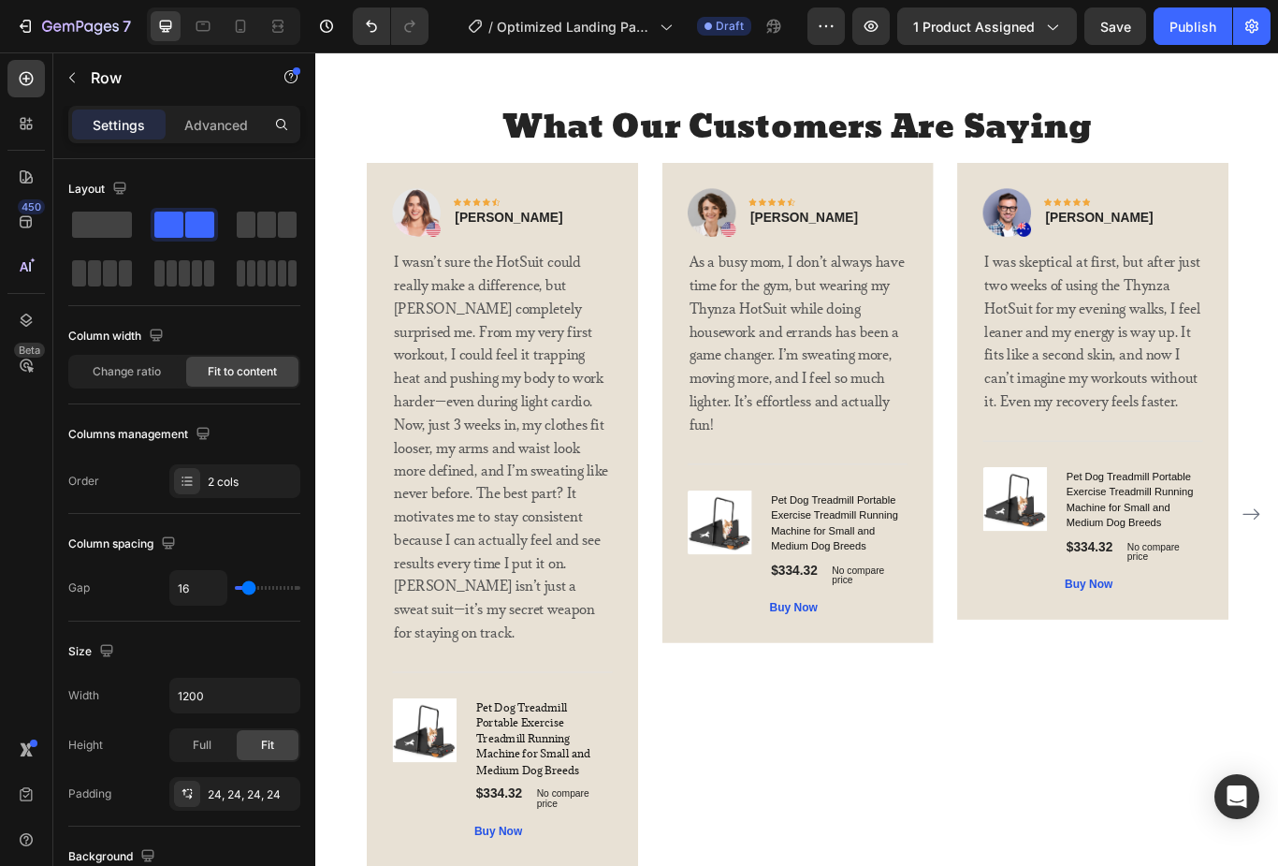
scroll to position [4083, 0]
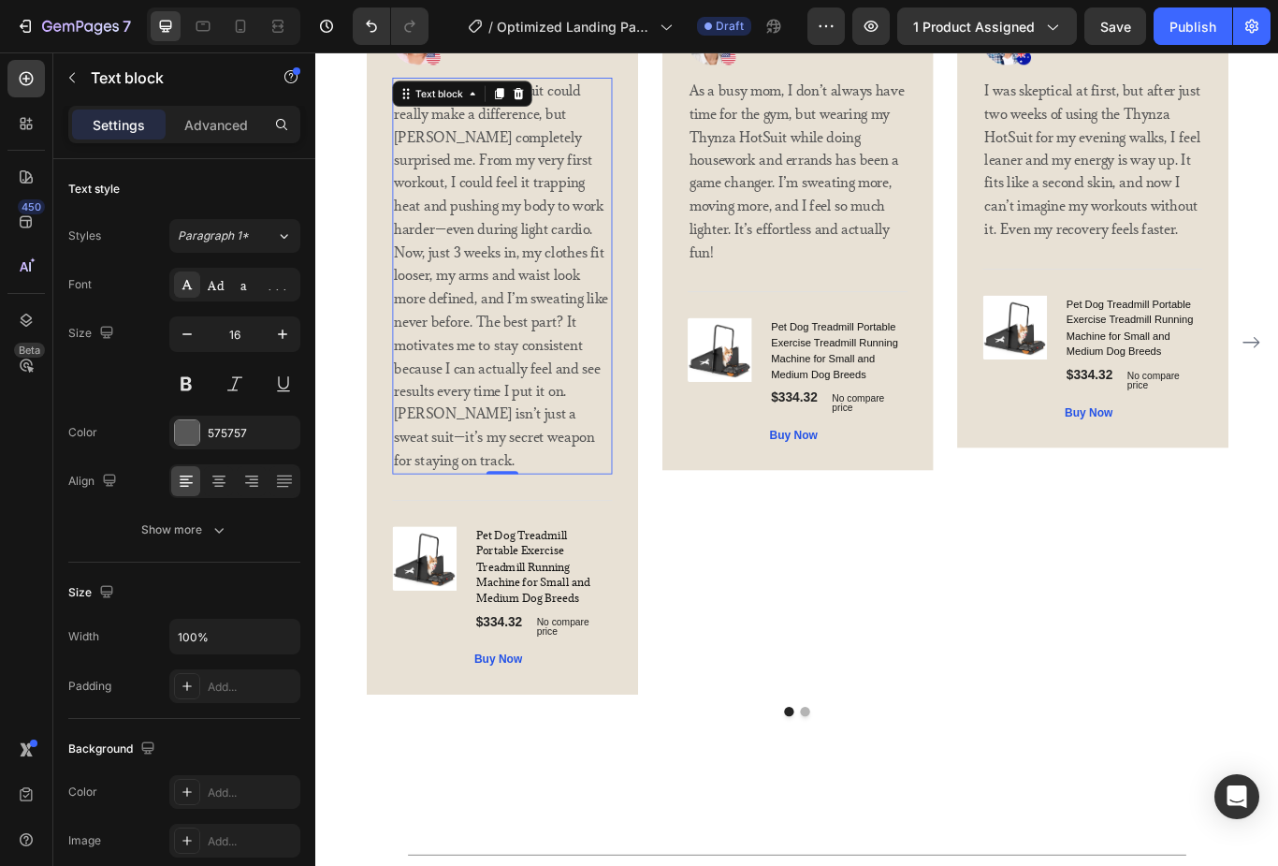
click at [541, 480] on p "I wasn’t sure the HotSuit could really make a difference, but Thynza completely…" at bounding box center [532, 312] width 253 height 459
click at [550, 481] on p "I wasn’t sure the HotSuit could really make a difference, but Thynza completely…" at bounding box center [532, 312] width 253 height 459
click at [558, 492] on p "I wasn’t sure the HotSuit could really make a difference, but Thynza completely…" at bounding box center [532, 312] width 253 height 459
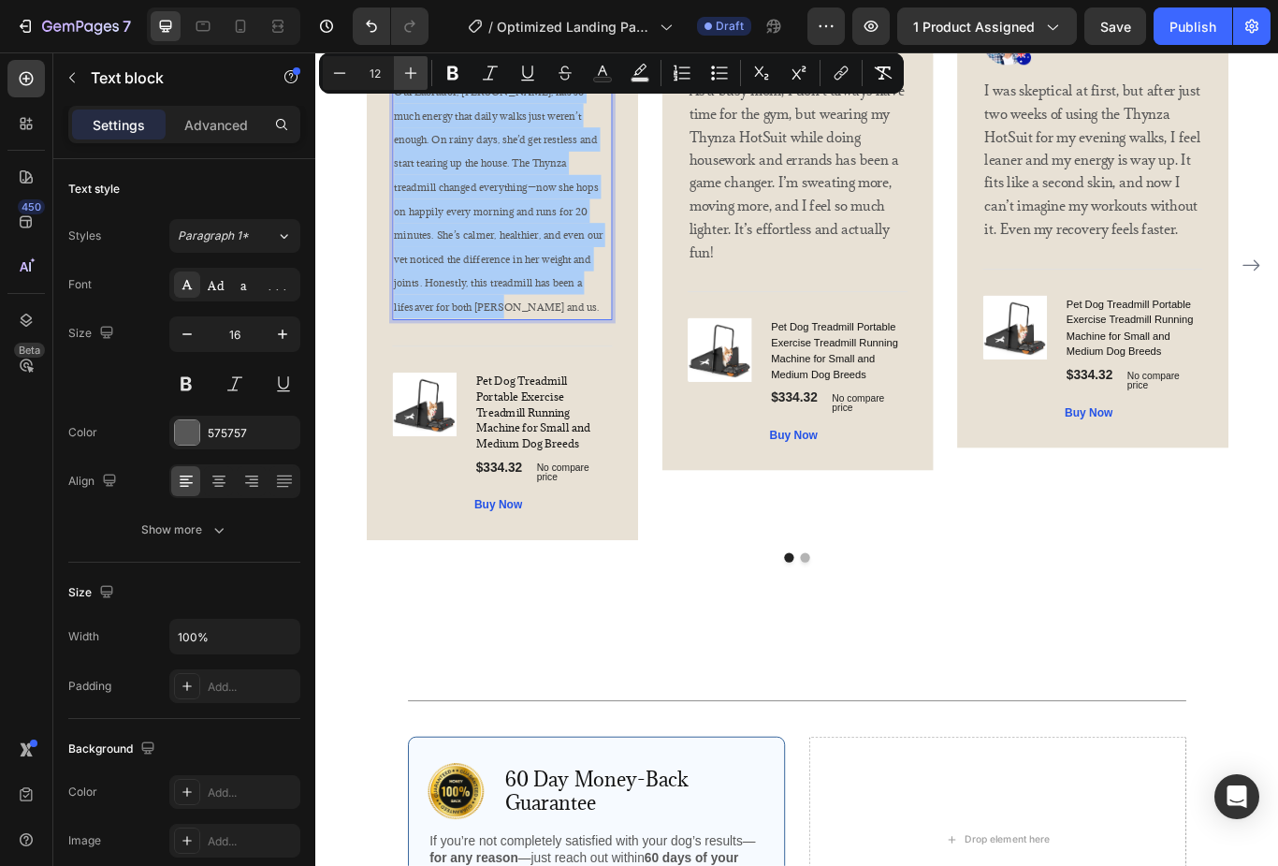
click at [417, 72] on icon "Editor contextual toolbar" at bounding box center [411, 73] width 19 height 19
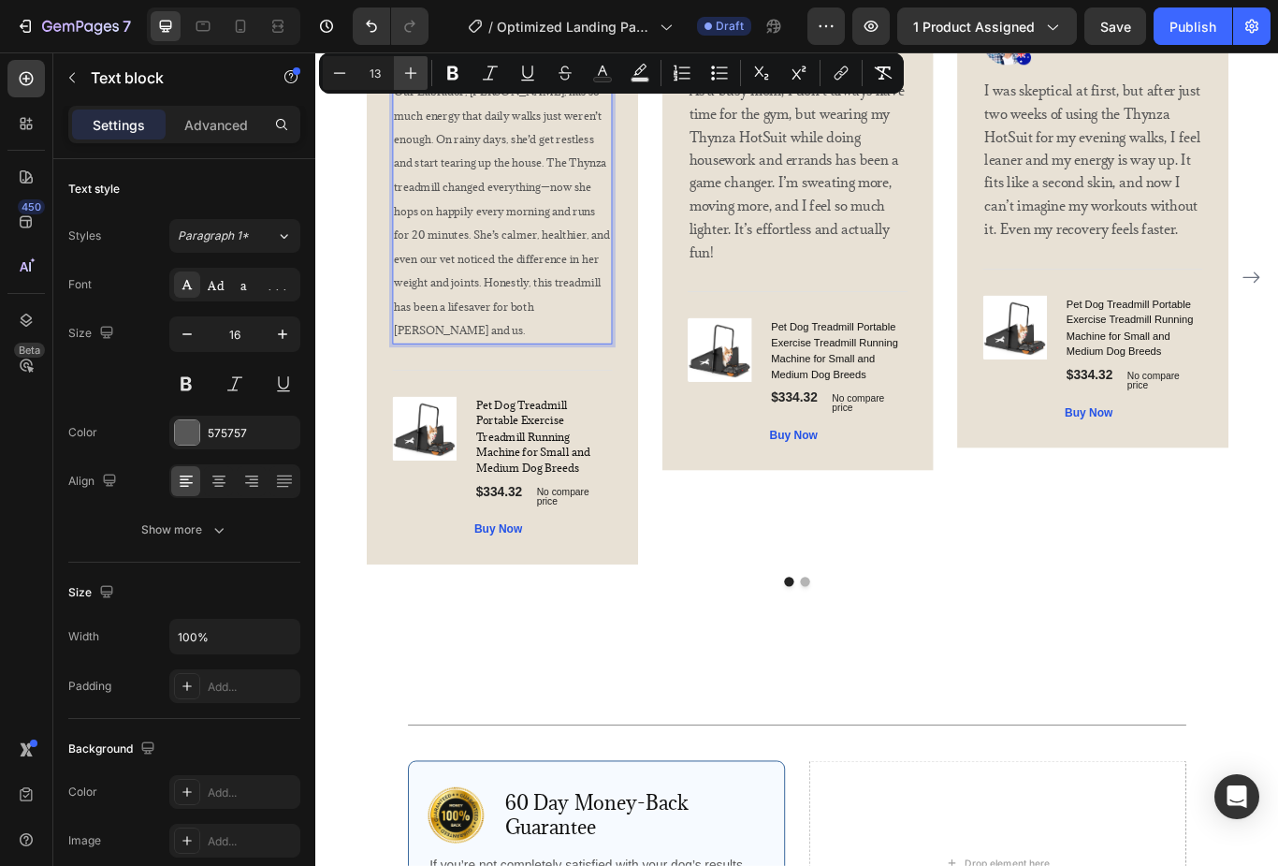
click at [411, 78] on icon "Editor contextual toolbar" at bounding box center [411, 73] width 12 height 12
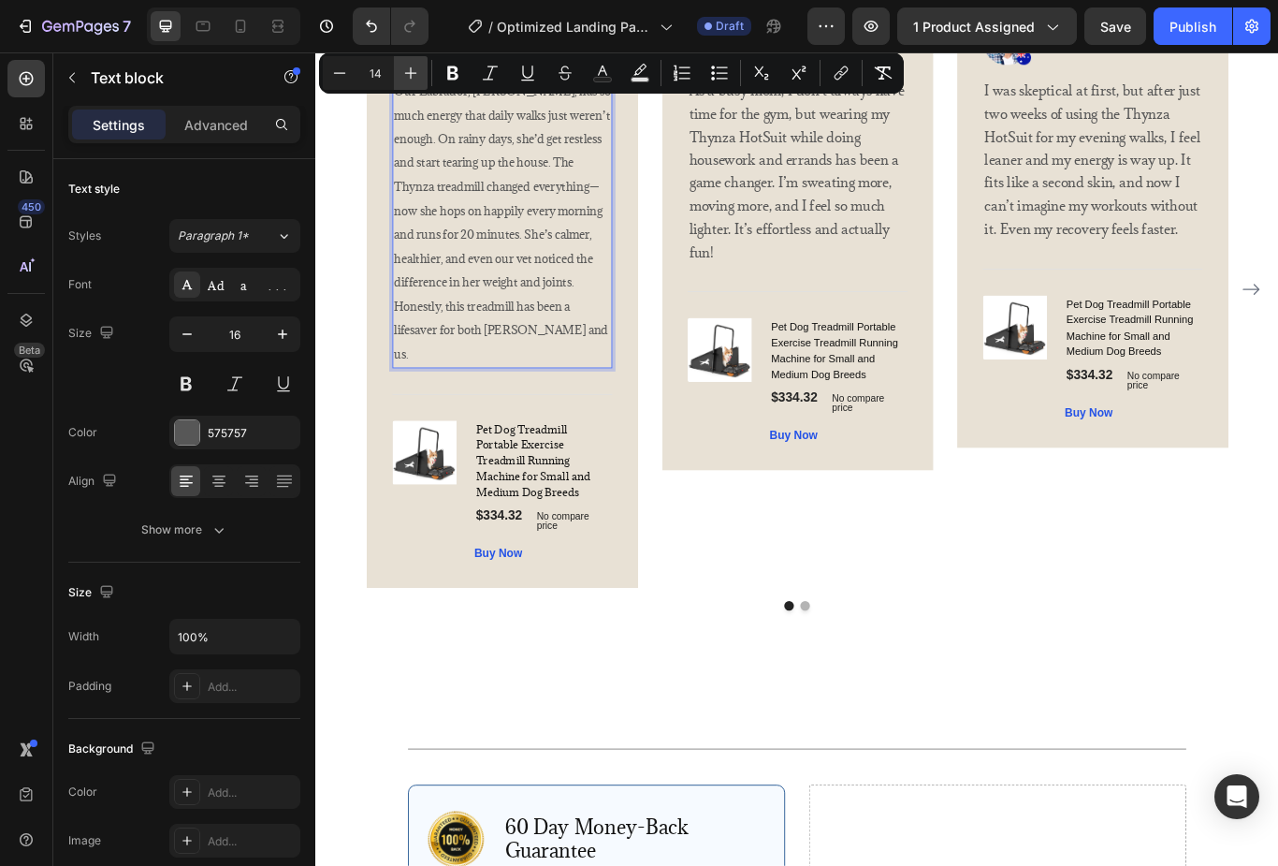
click at [418, 76] on icon "Editor contextual toolbar" at bounding box center [411, 73] width 19 height 19
type input "15"
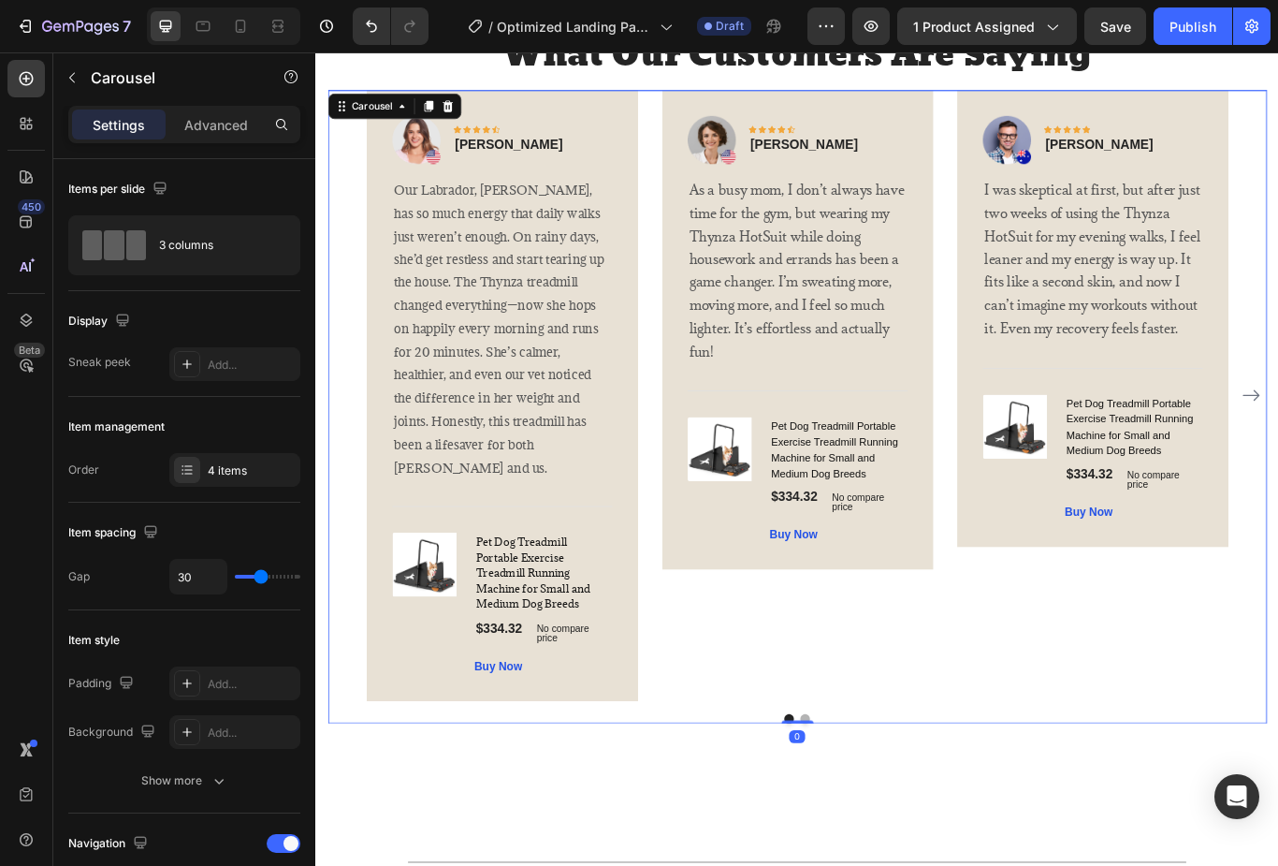
scroll to position [3952, 0]
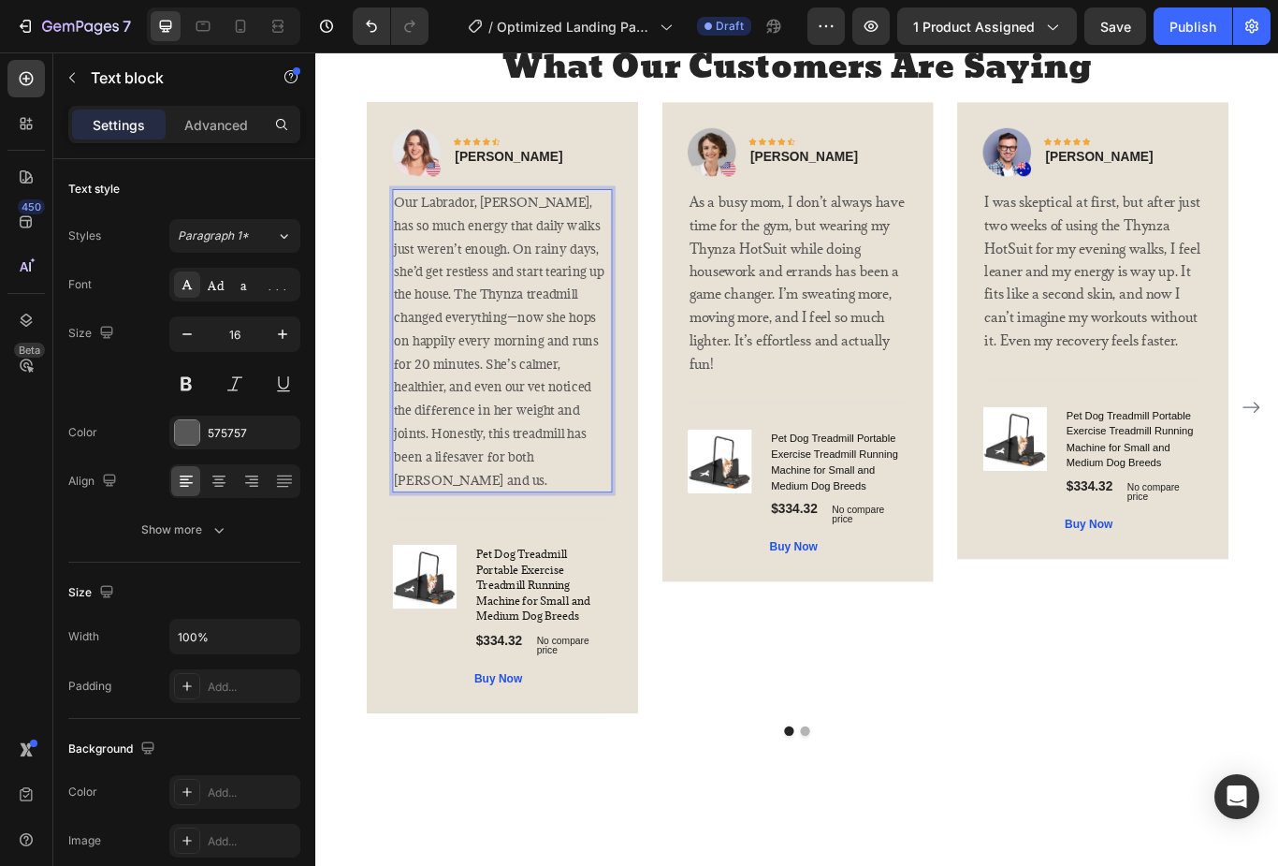
click at [538, 304] on span "Our Labrador, Daisy, has so much energy that daily walks just weren’t enough. O…" at bounding box center [528, 388] width 245 height 343
click at [538, 303] on span "Our Labrador, Daisy, has so much energy that daily walks just weren’t enough. O…" at bounding box center [528, 388] width 245 height 343
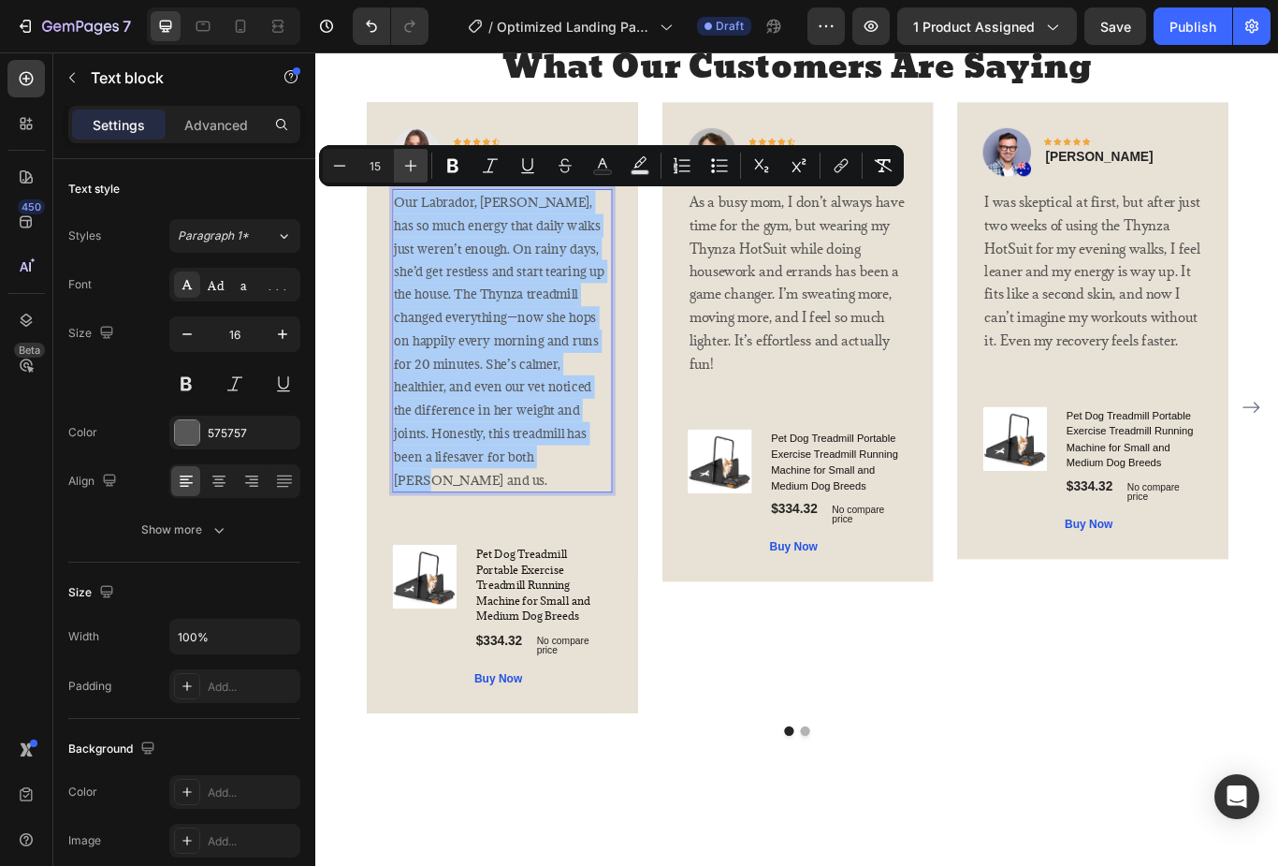
click at [406, 157] on icon "Editor contextual toolbar" at bounding box center [411, 165] width 19 height 19
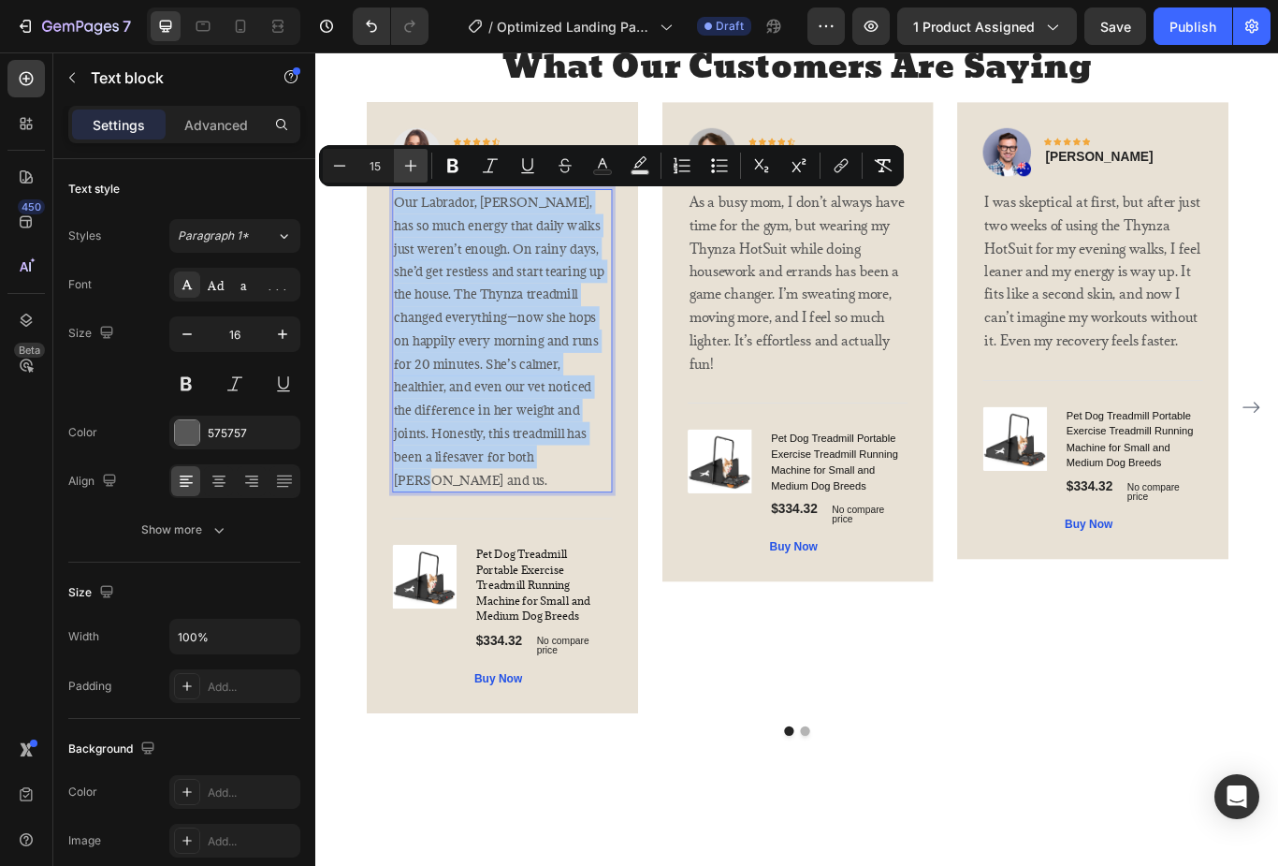
type input "16"
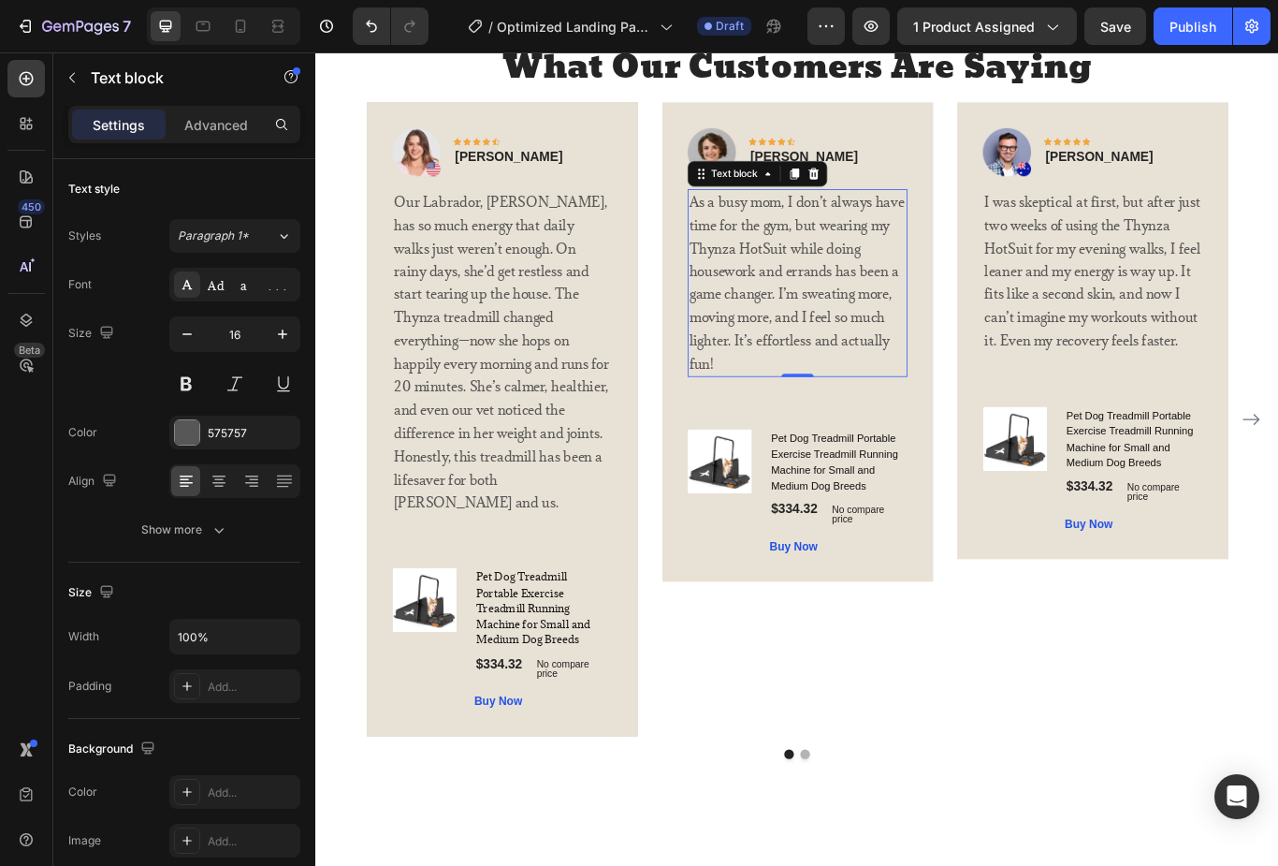
click at [791, 394] on p "As a busy mom, I don’t always have time for the gym, but wearing my Thynza HotS…" at bounding box center [877, 320] width 253 height 215
click at [790, 394] on p "As a busy mom, I don’t always have time for the gym, but wearing my Thynza HotS…" at bounding box center [877, 320] width 253 height 215
click at [782, 402] on p "As a busy mom, I don’t always have time for the gym, but wearing my Thynza HotS…" at bounding box center [877, 320] width 253 height 215
click at [768, 234] on p "As a busy mom, I don’t always have time for the gym, but wearing my Thynza HotS…" at bounding box center [877, 320] width 253 height 215
click at [767, 232] on p "As a busy mom, I don’t always have time for the gym, but wearing my Thynza HotS…" at bounding box center [877, 320] width 253 height 215
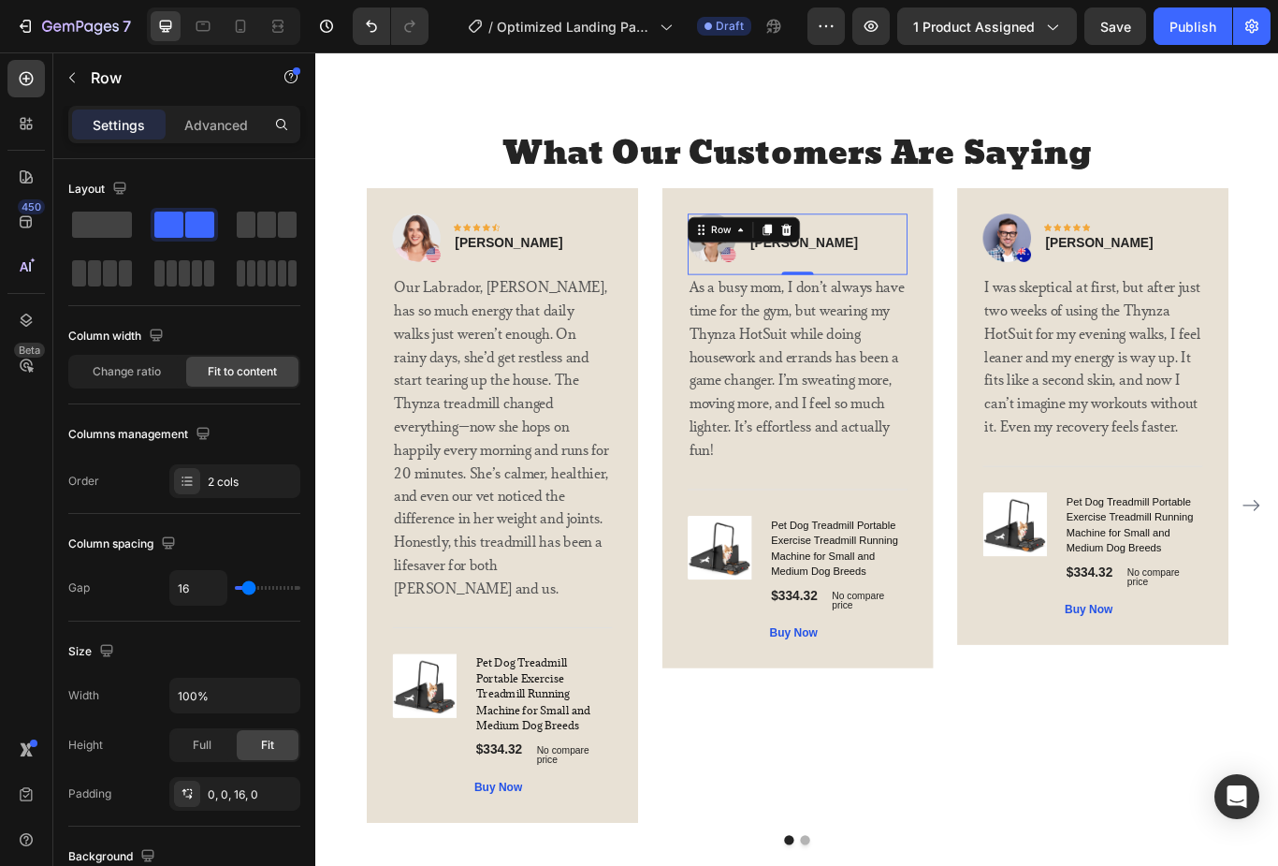
scroll to position [3660, 0]
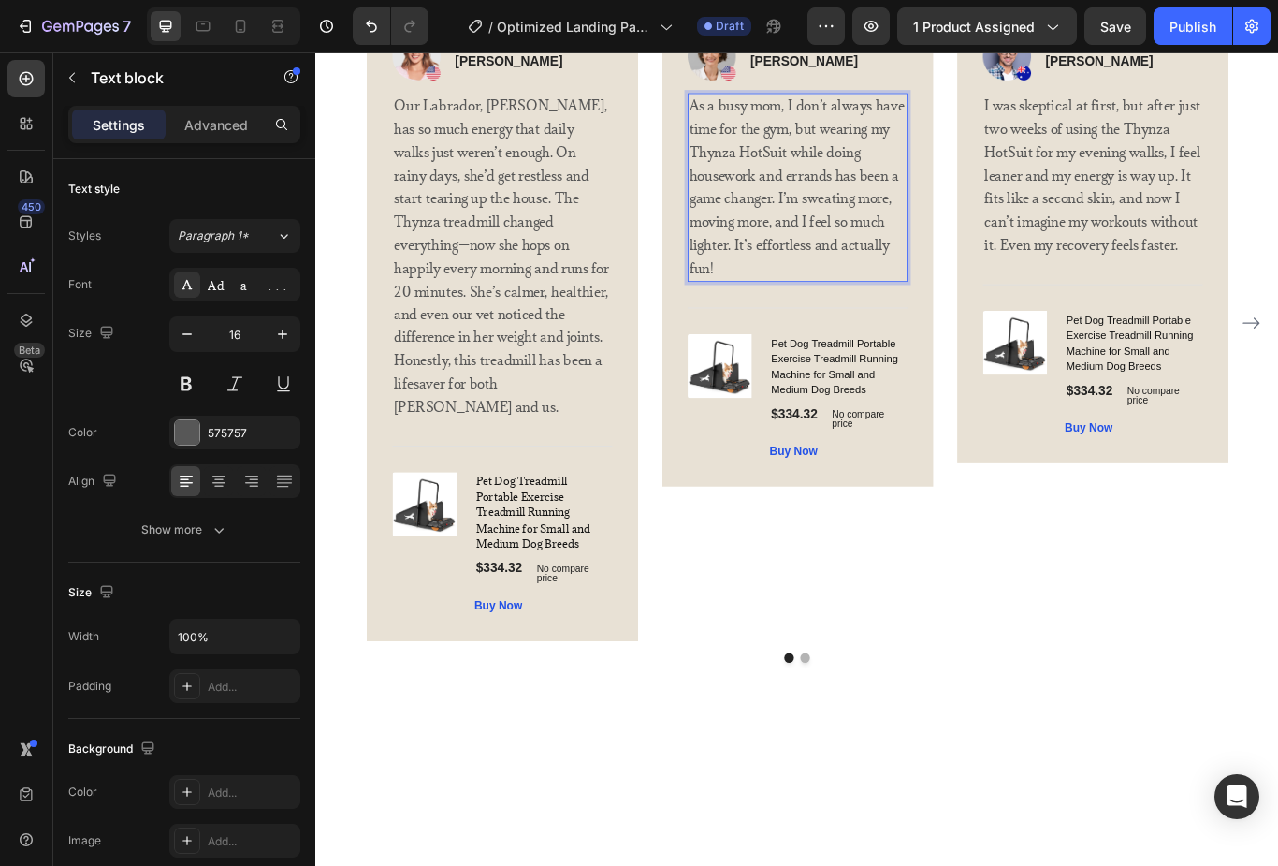
click at [791, 316] on p "As a busy mom, I don’t always have time for the gym, but wearing my Thynza HotS…" at bounding box center [877, 208] width 253 height 215
click at [790, 316] on p "As a busy mom, I don’t always have time for the gym, but wearing my Thynza HotS…" at bounding box center [877, 208] width 253 height 215
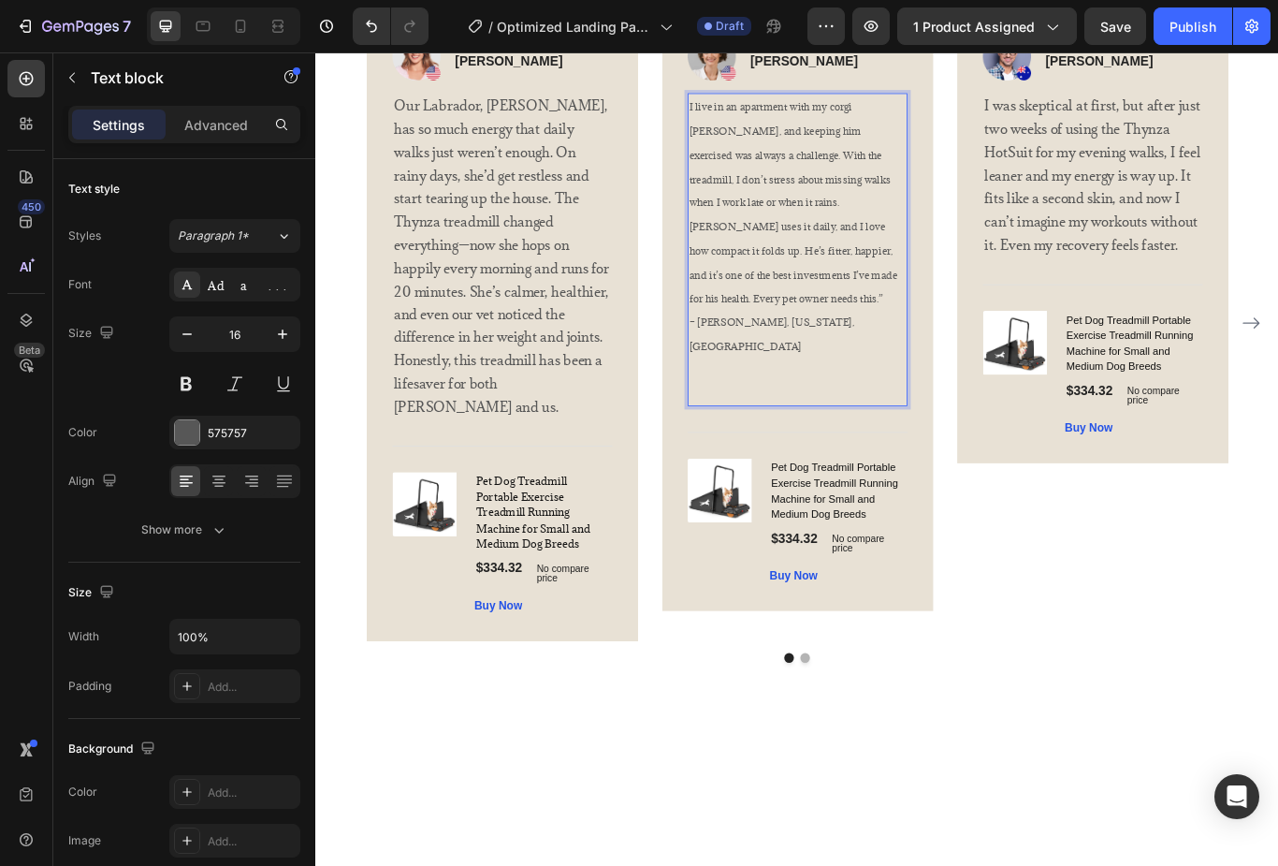
click at [904, 408] on p "– Steven L., New York, NY" at bounding box center [877, 380] width 253 height 56
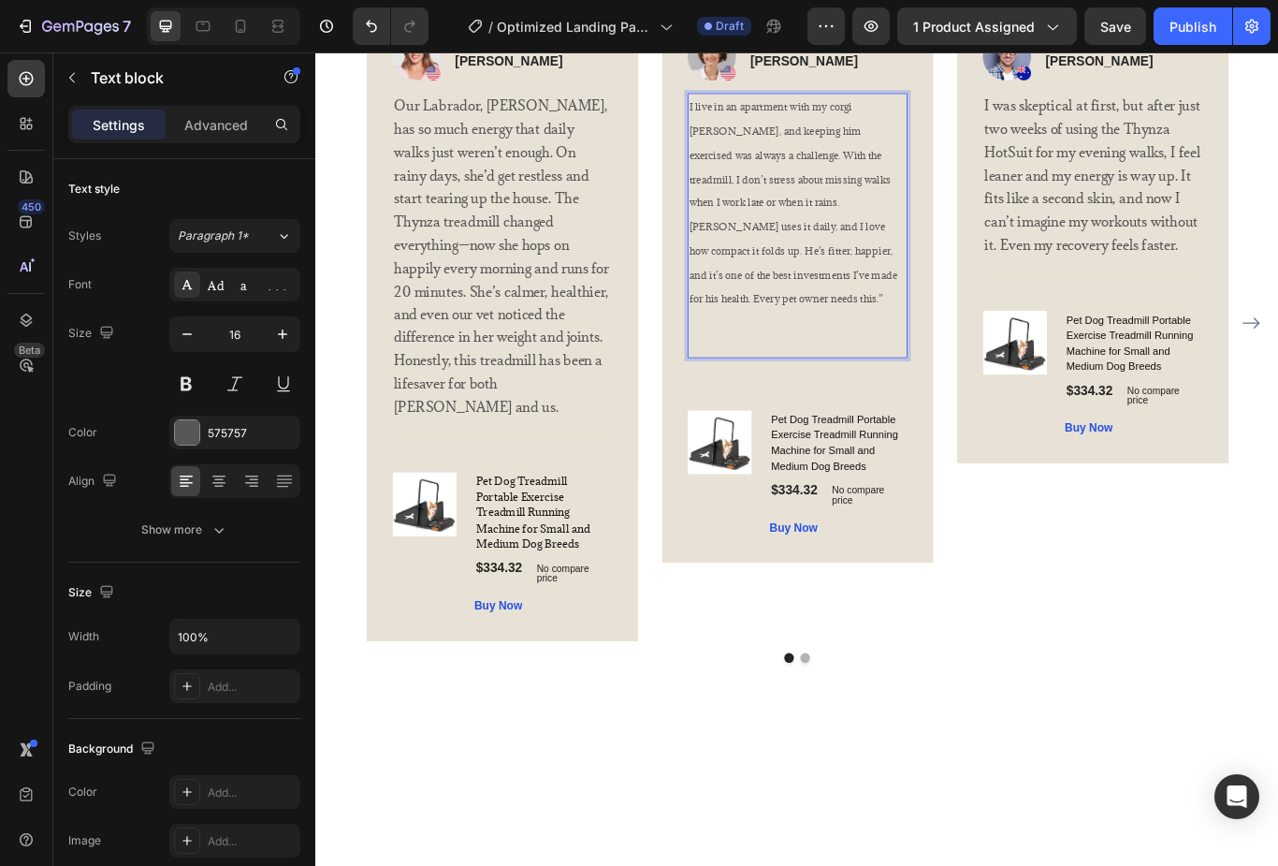
click at [807, 406] on p "Rich Text Editor. Editing area: main" at bounding box center [877, 379] width 253 height 54
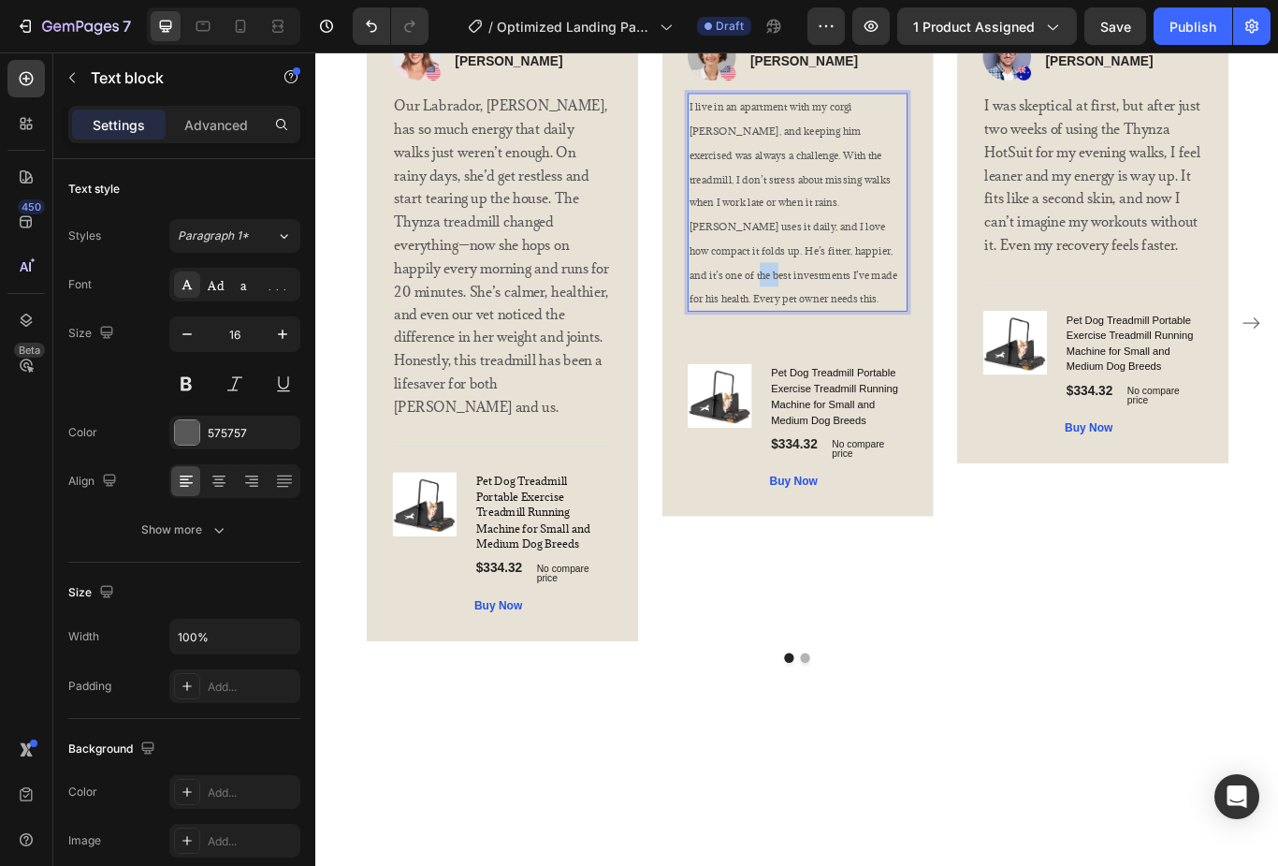
click at [842, 352] on p "I live in an apartment with my corgi Max, and keeping him exercised was always …" at bounding box center [877, 226] width 253 height 251
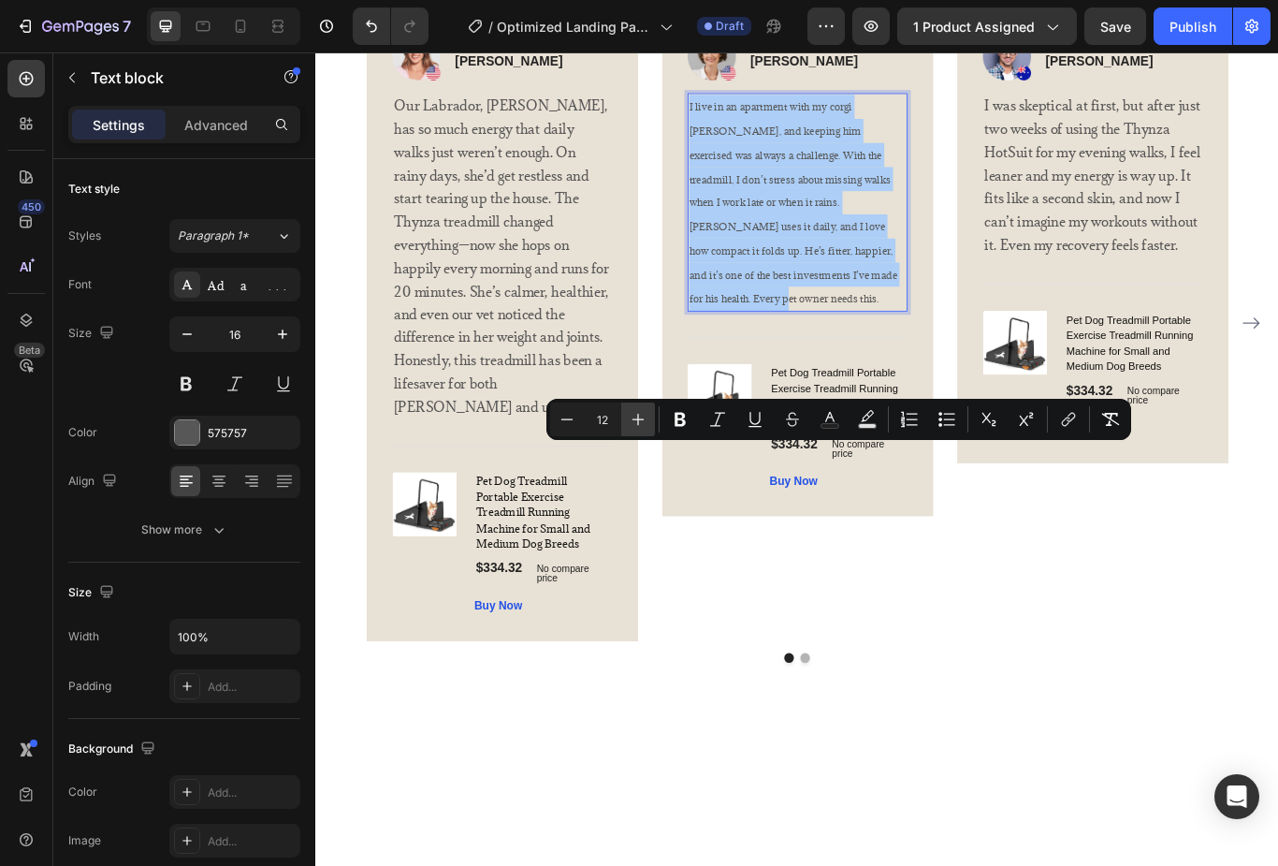
click at [635, 423] on icon "Editor contextual toolbar" at bounding box center [638, 419] width 19 height 19
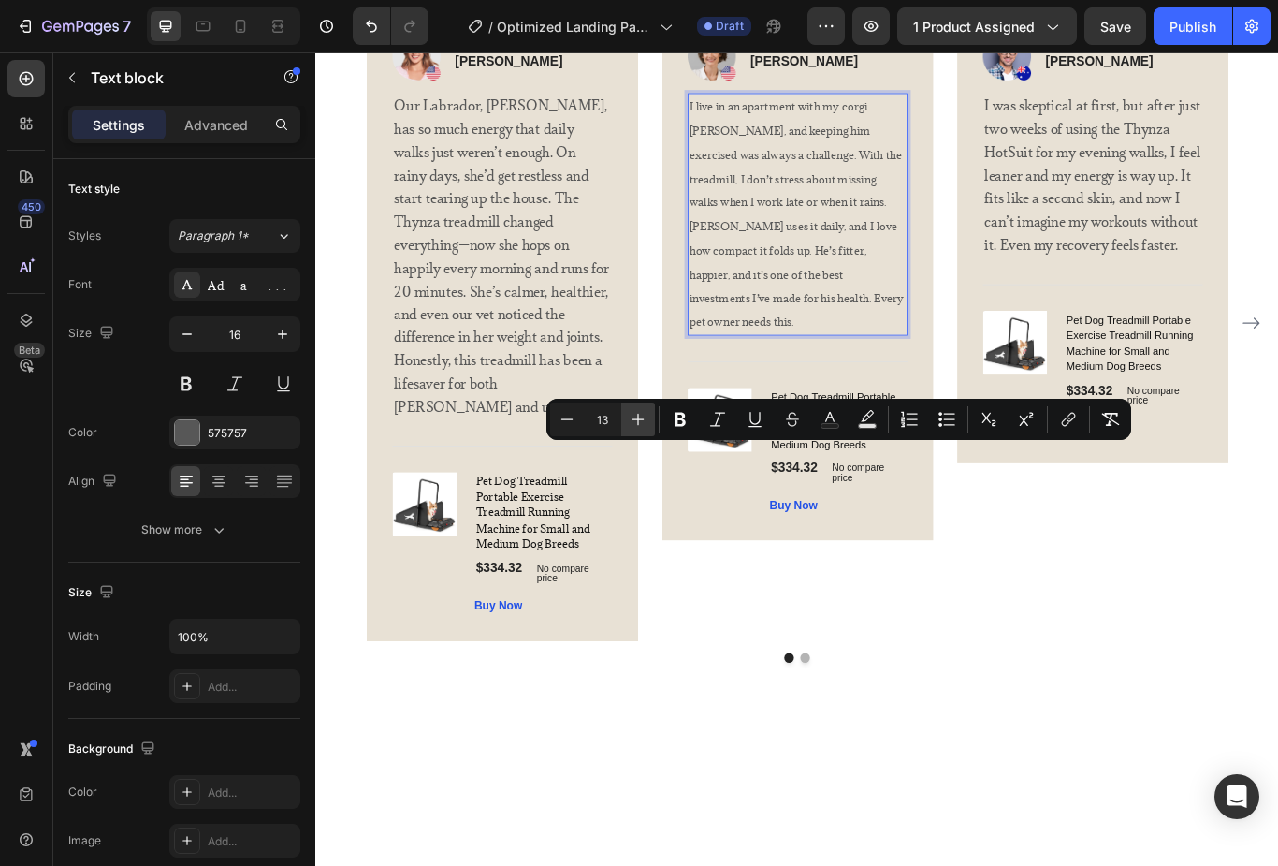
click at [636, 413] on icon "Editor contextual toolbar" at bounding box center [638, 419] width 19 height 19
click at [637, 416] on icon "Editor contextual toolbar" at bounding box center [638, 419] width 19 height 19
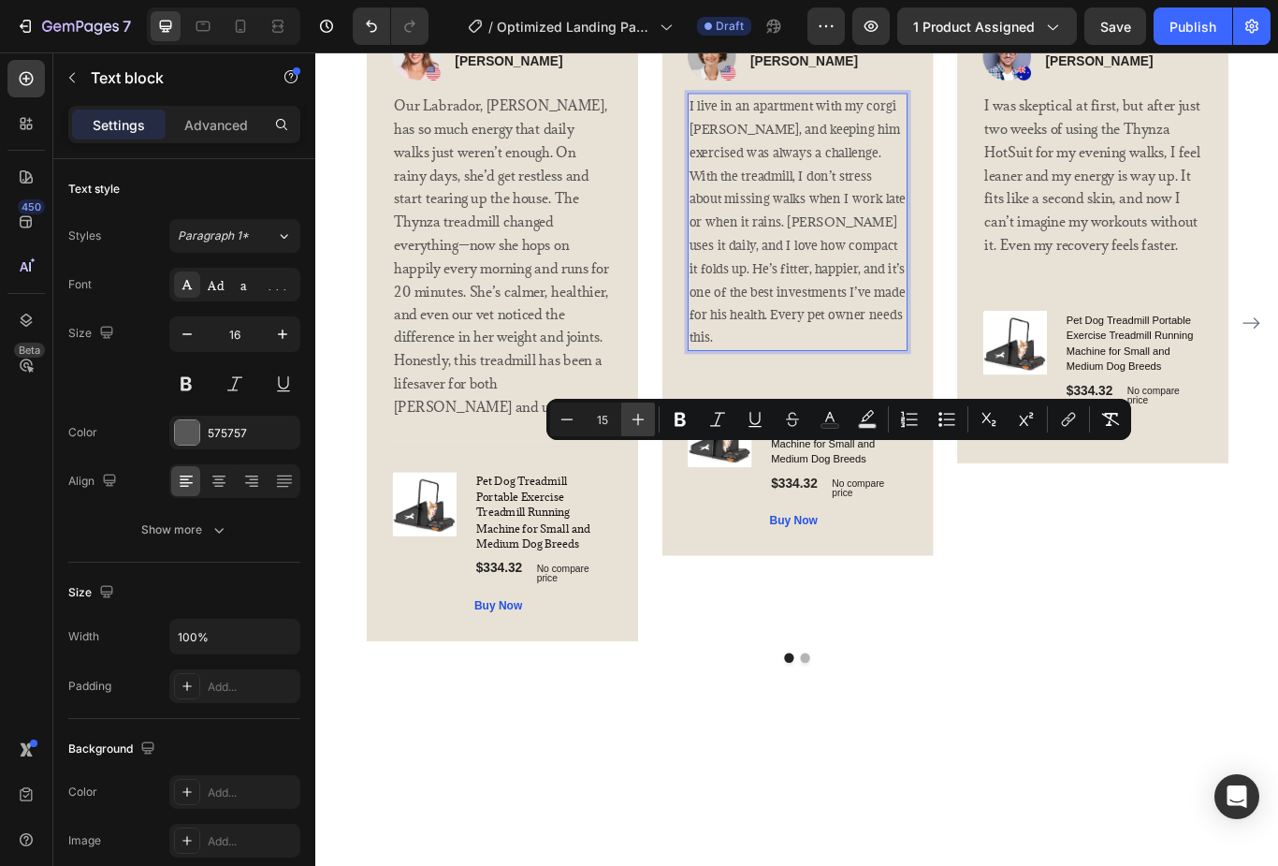
click at [637, 416] on icon "Editor contextual toolbar" at bounding box center [638, 419] width 19 height 19
type input "16"
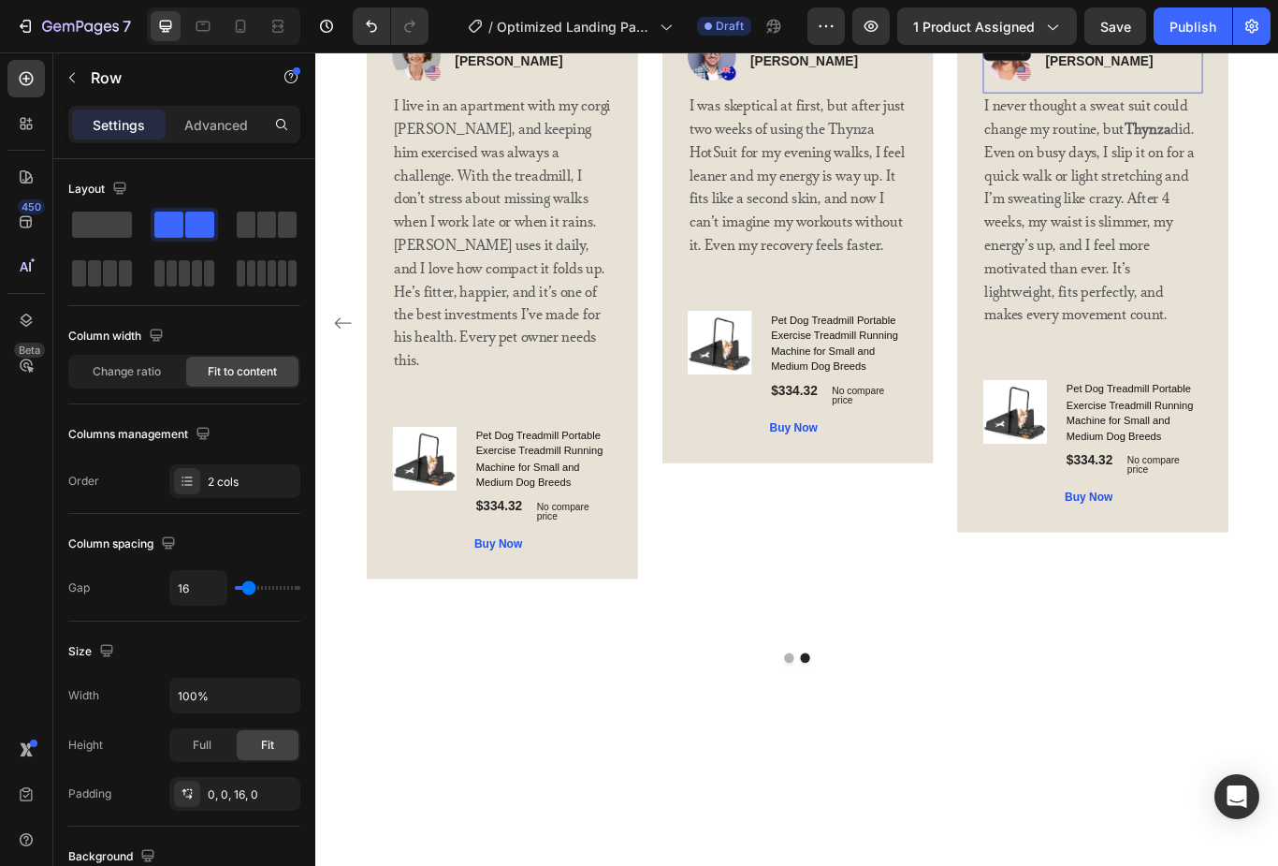
click at [1109, 25] on div "Image" at bounding box center [1118, 16] width 40 height 17
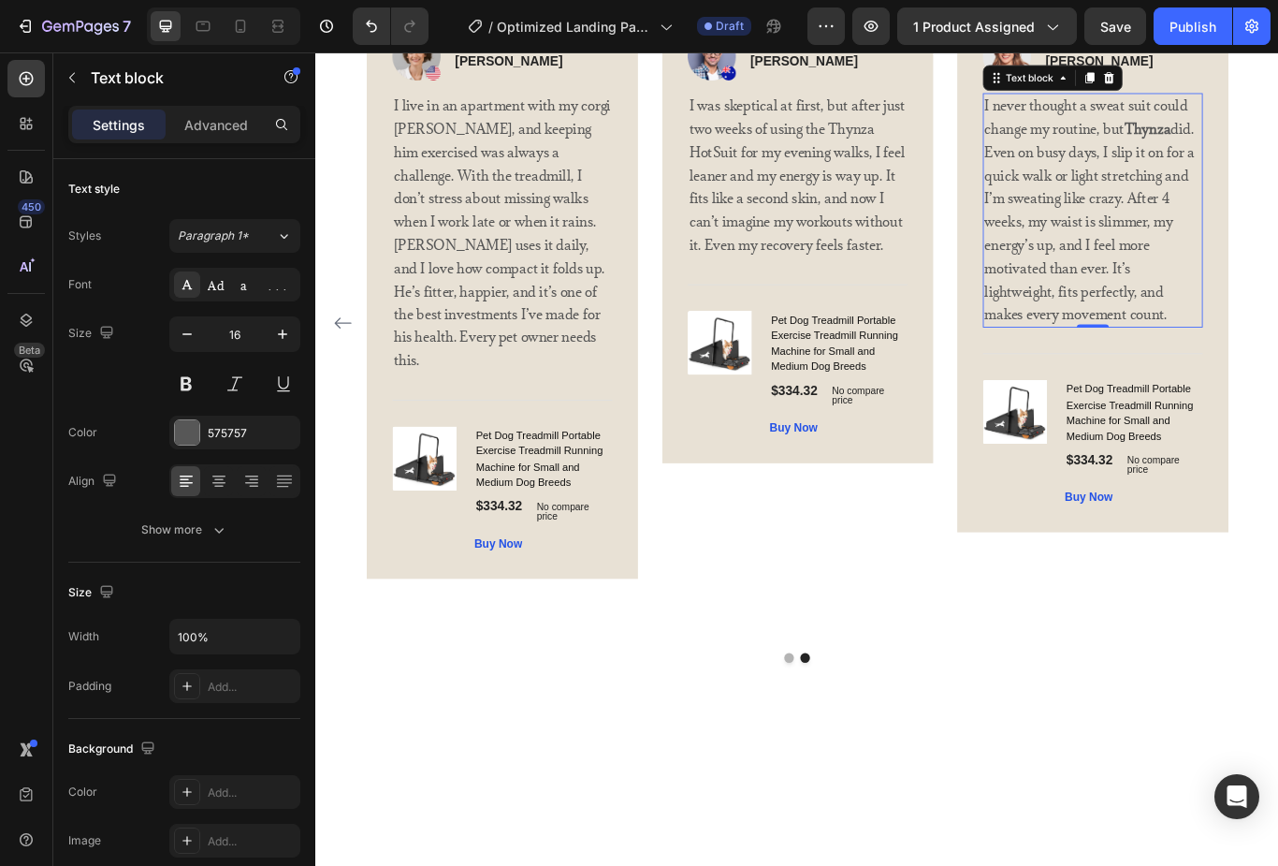
click at [1194, 371] on p "I never thought a sweat suit could change my routine, but Thynza did. Even on b…" at bounding box center [1221, 236] width 253 height 270
click at [1202, 371] on p "I never thought a sweat suit could change my routine, but Thynza did. Even on b…" at bounding box center [1221, 236] width 253 height 270
click at [1105, 371] on p "I never thought a sweat suit could change my routine, but Thynza did. Even on b…" at bounding box center [1221, 236] width 253 height 270
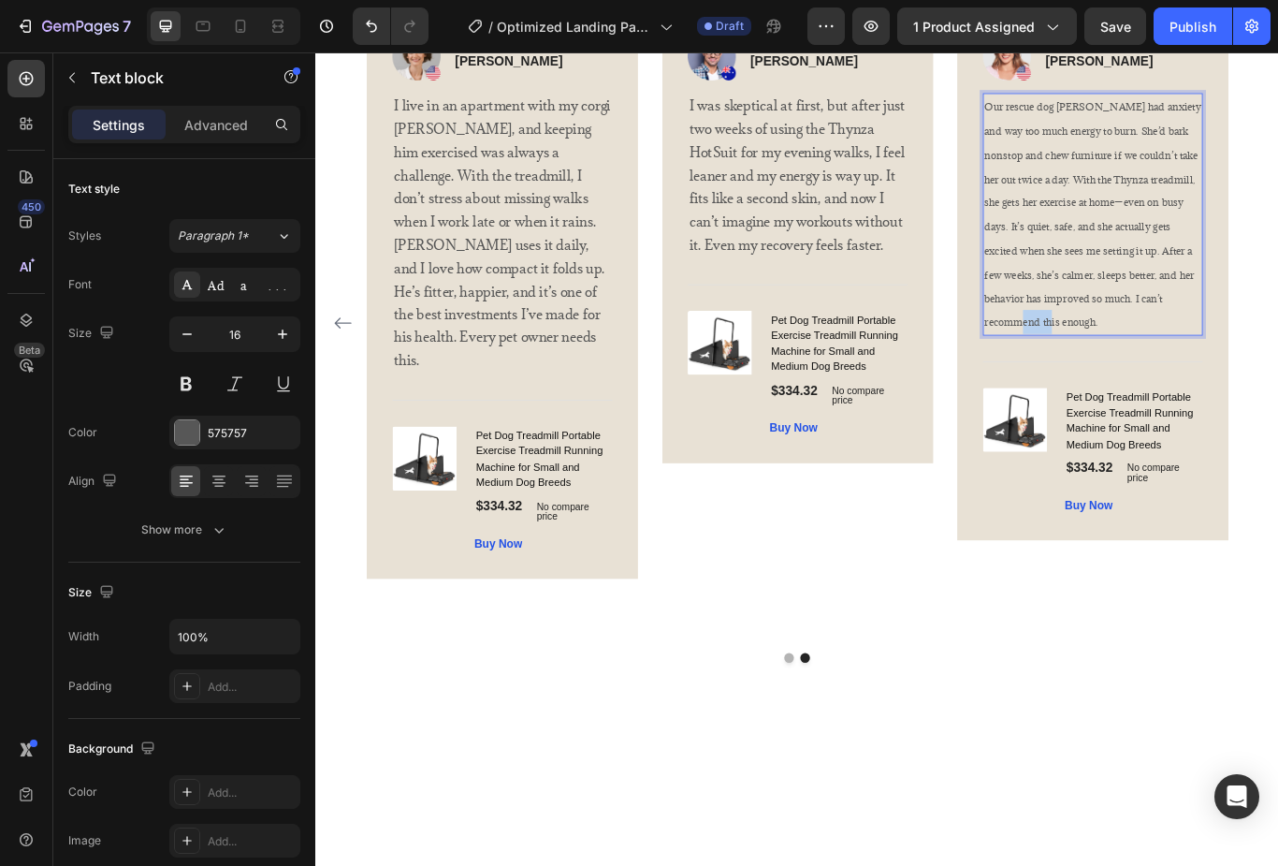
click at [1150, 380] on p "Our rescue dog Luna had anxiety and way too much energy to burn. She’d bark non…" at bounding box center [1221, 240] width 253 height 279
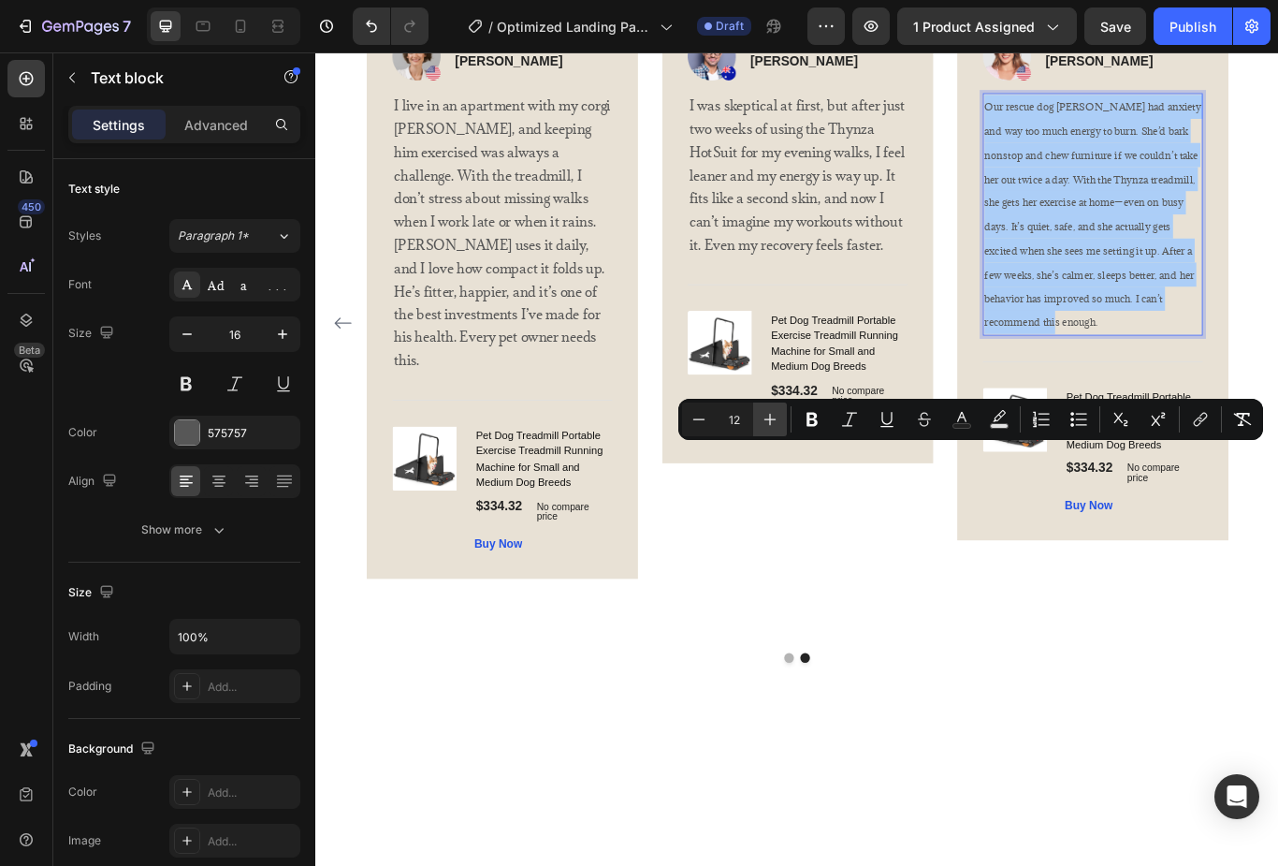
click at [783, 405] on button "Plus" at bounding box center [770, 419] width 34 height 34
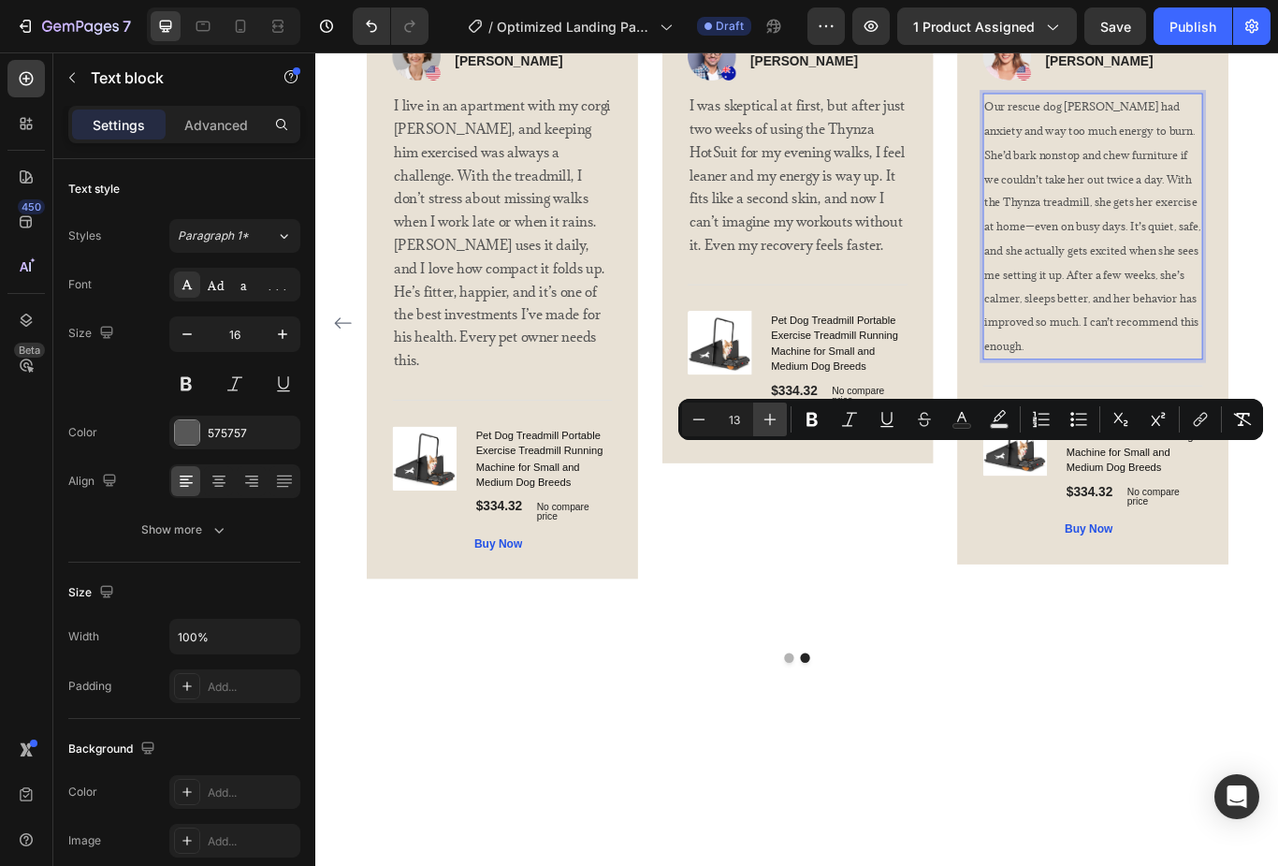
click at [780, 412] on button "Plus" at bounding box center [770, 419] width 34 height 34
click at [773, 418] on icon "Editor contextual toolbar" at bounding box center [770, 419] width 19 height 19
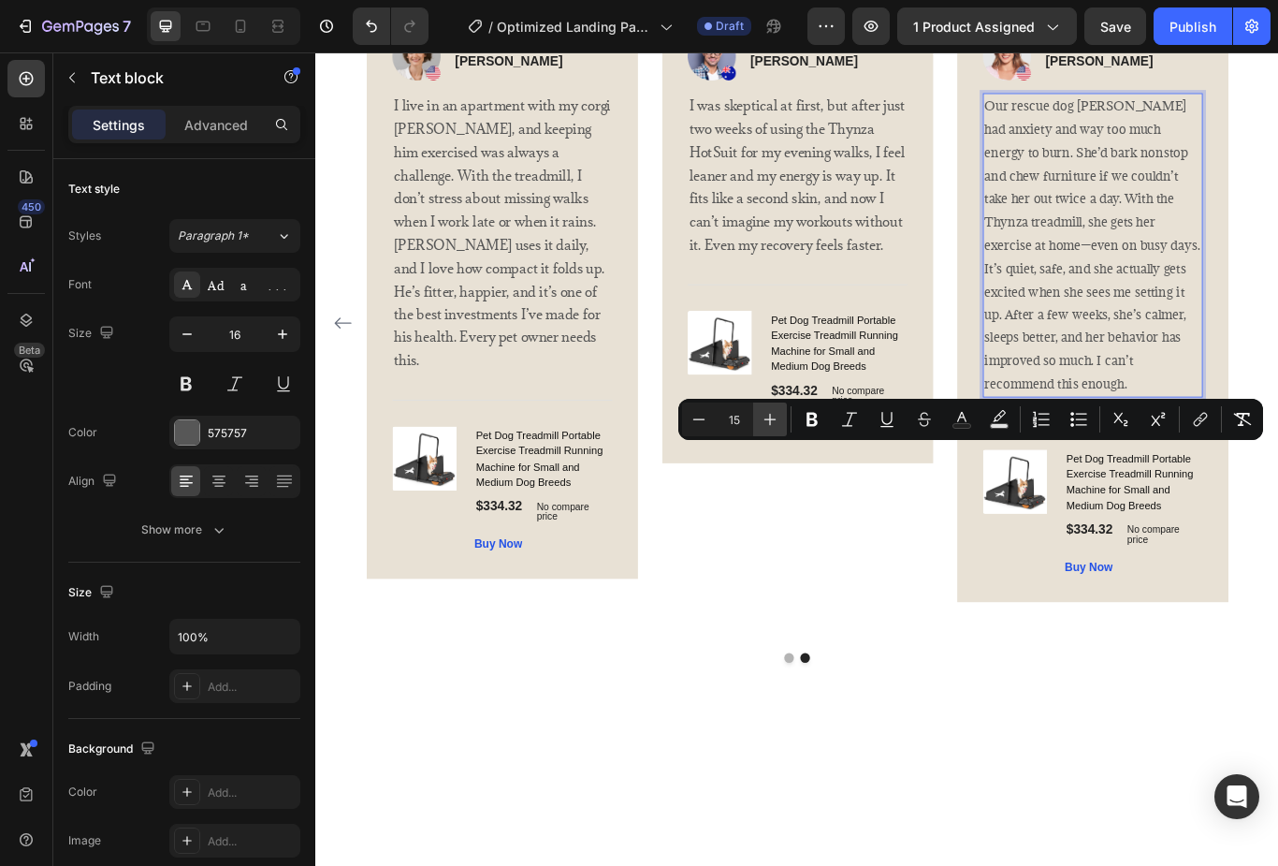
click at [768, 411] on icon "Editor contextual toolbar" at bounding box center [770, 419] width 19 height 19
type input "16"
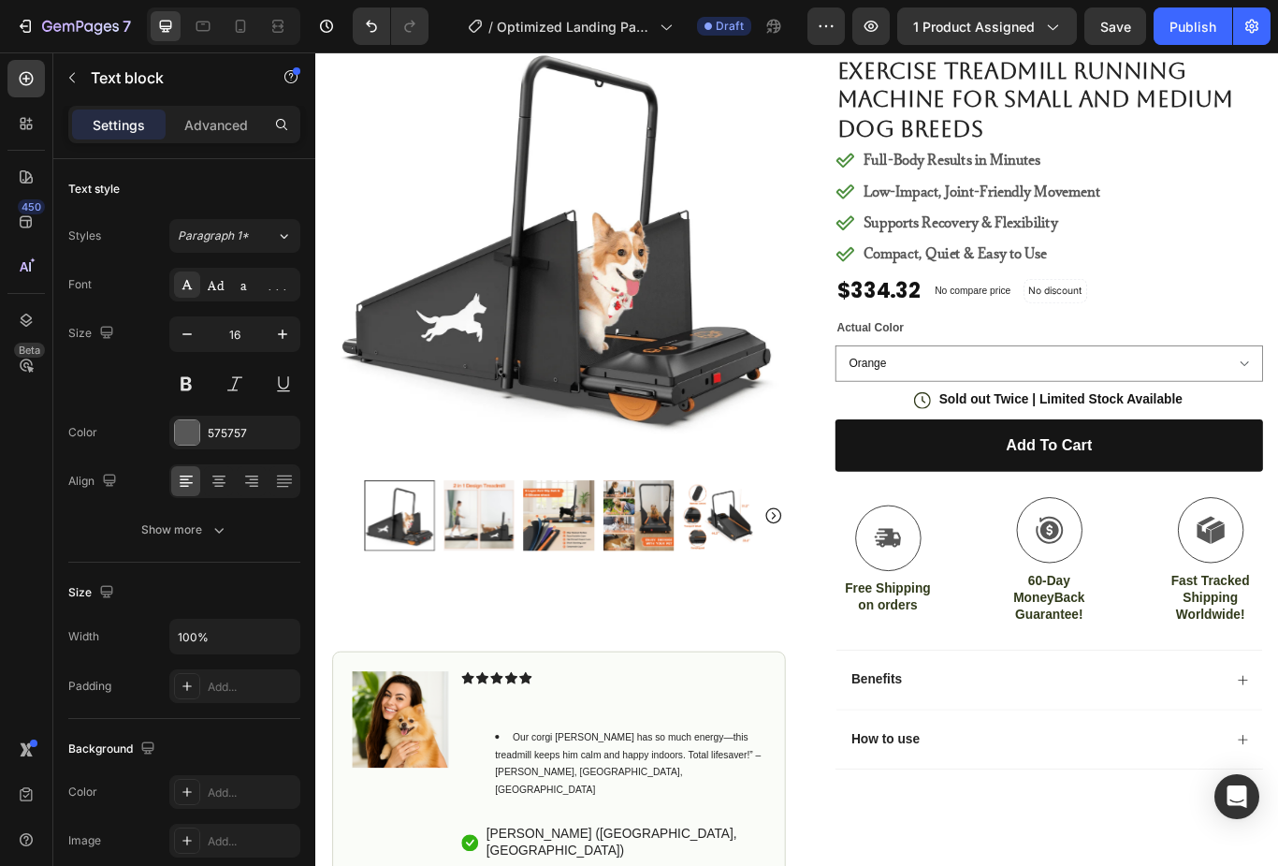
scroll to position [182, 0]
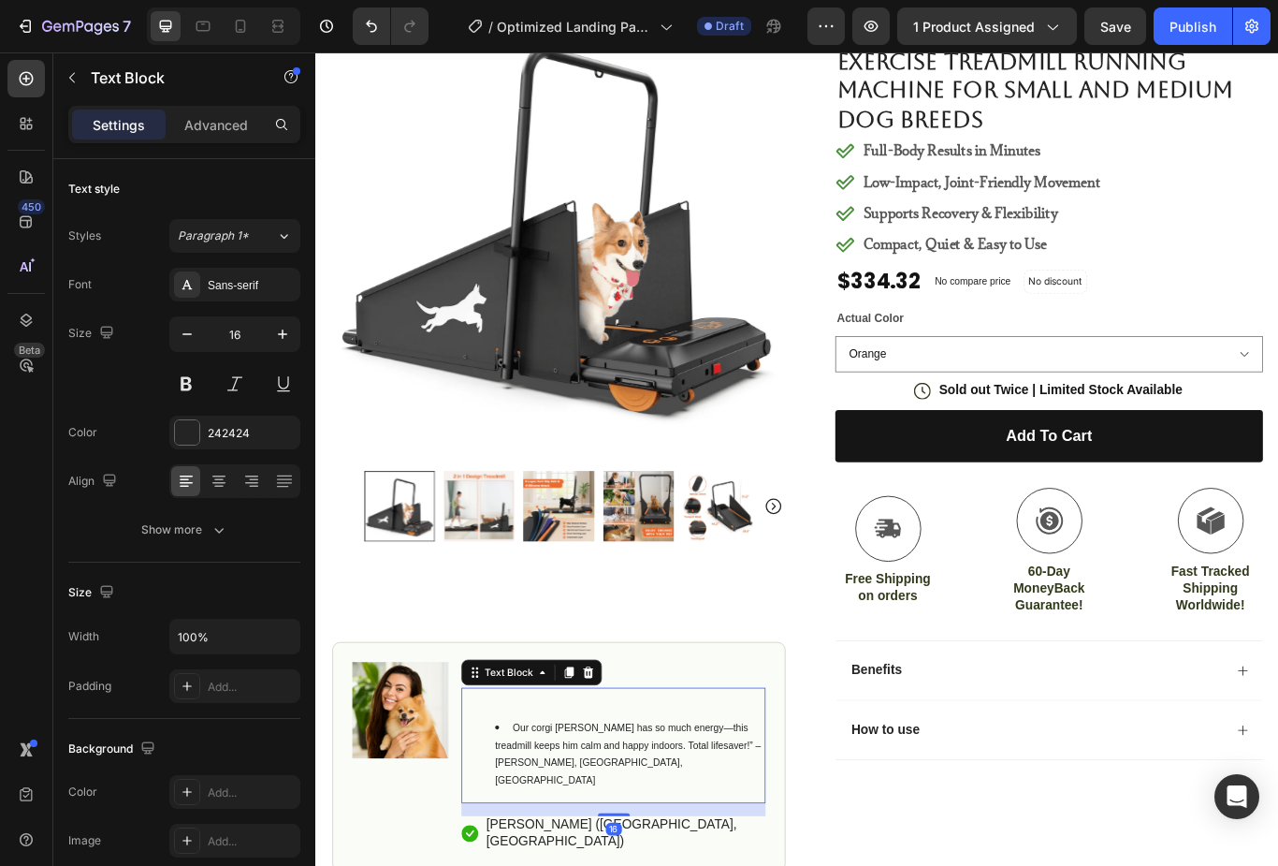
click at [533, 830] on li "Our corgi Max has so much energy—this treadmill keeps him calm and happy indoor…" at bounding box center [681, 869] width 314 height 81
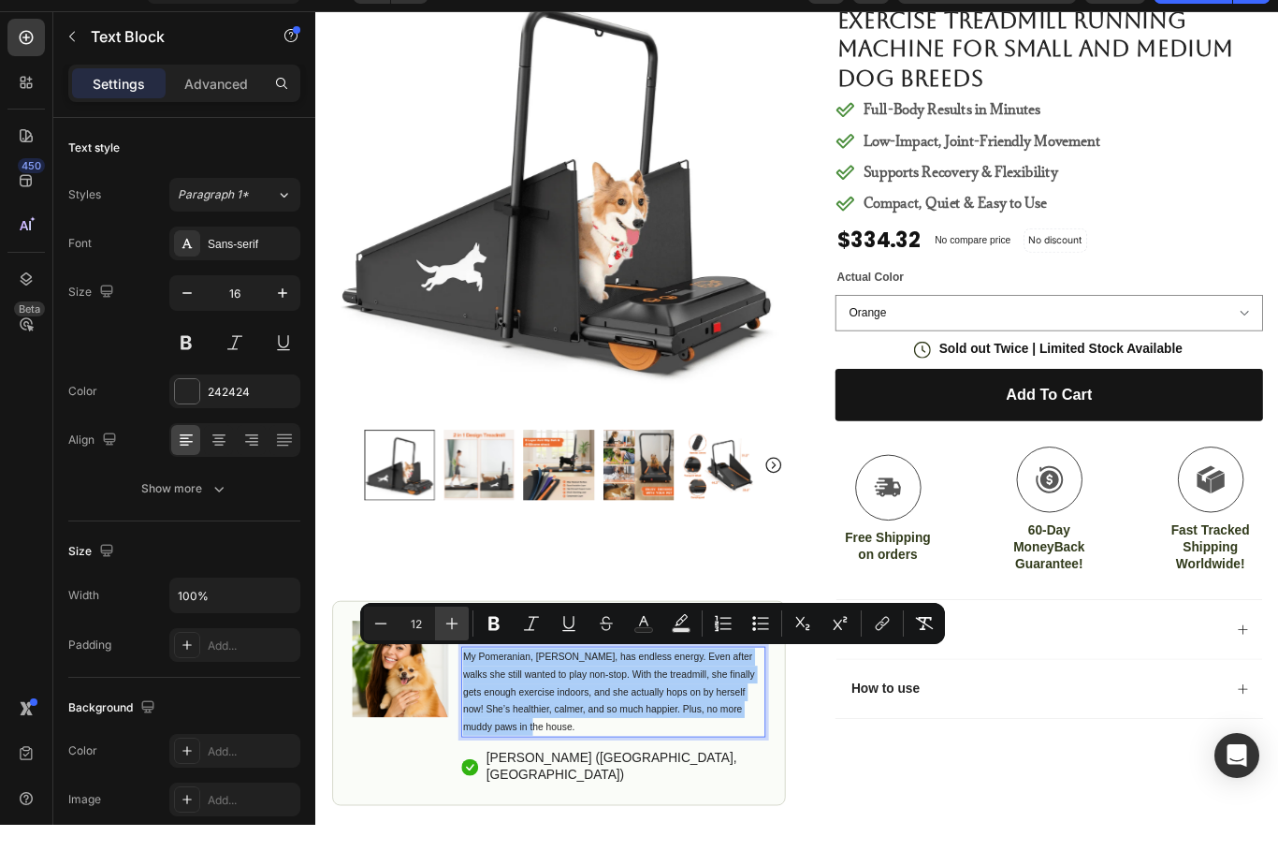
click at [454, 655] on icon "Editor contextual toolbar" at bounding box center [452, 664] width 19 height 19
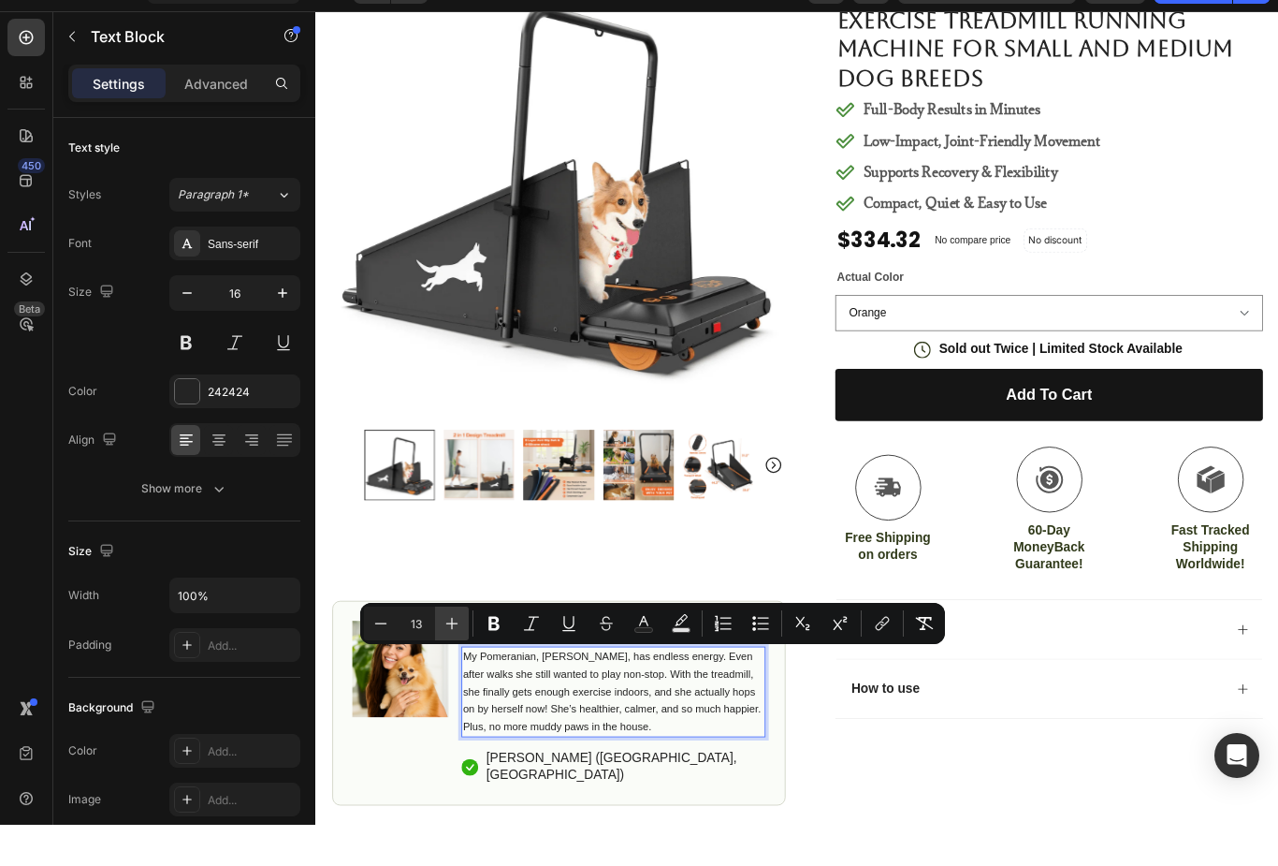
click at [457, 655] on icon "Editor contextual toolbar" at bounding box center [452, 664] width 19 height 19
click at [458, 655] on icon "Editor contextual toolbar" at bounding box center [452, 664] width 19 height 19
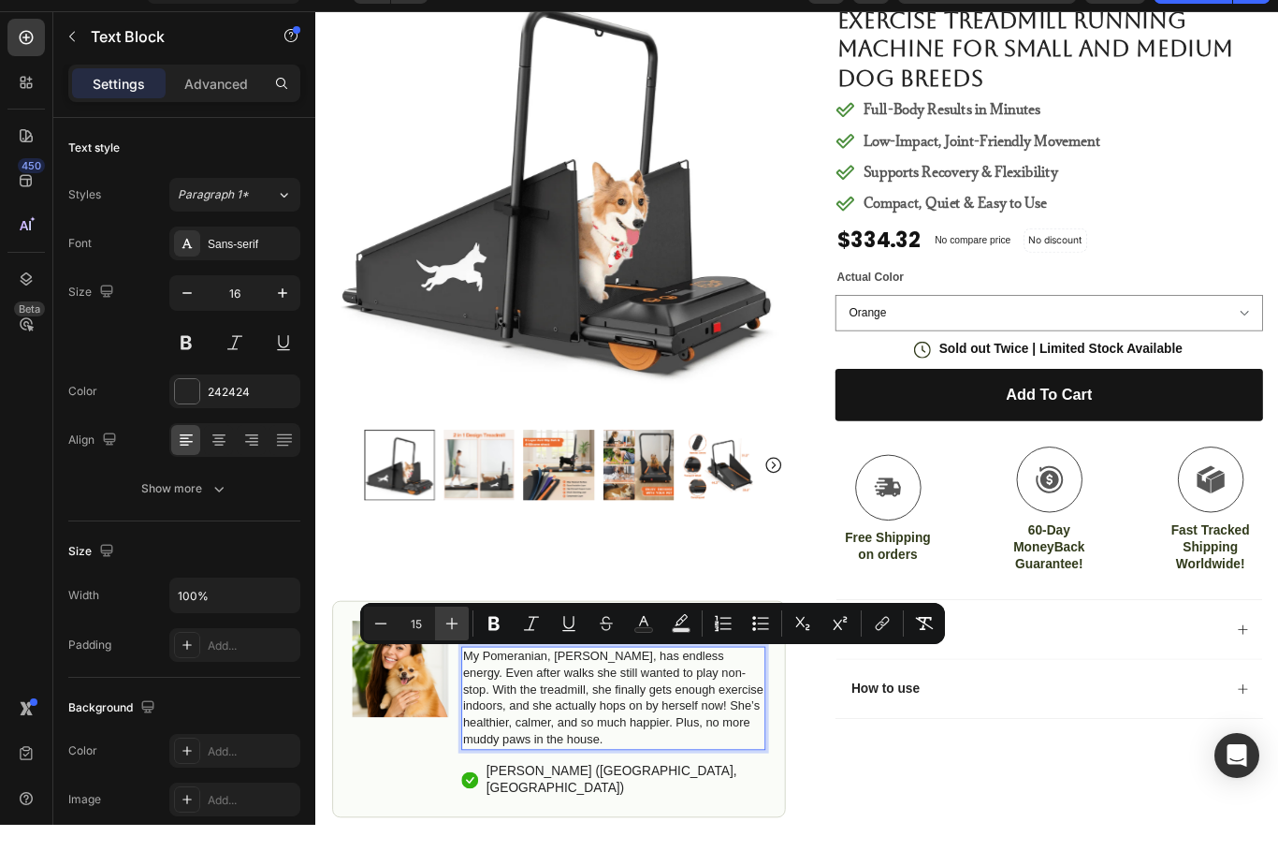
click at [460, 655] on icon "Editor contextual toolbar" at bounding box center [452, 664] width 19 height 19
type input "16"
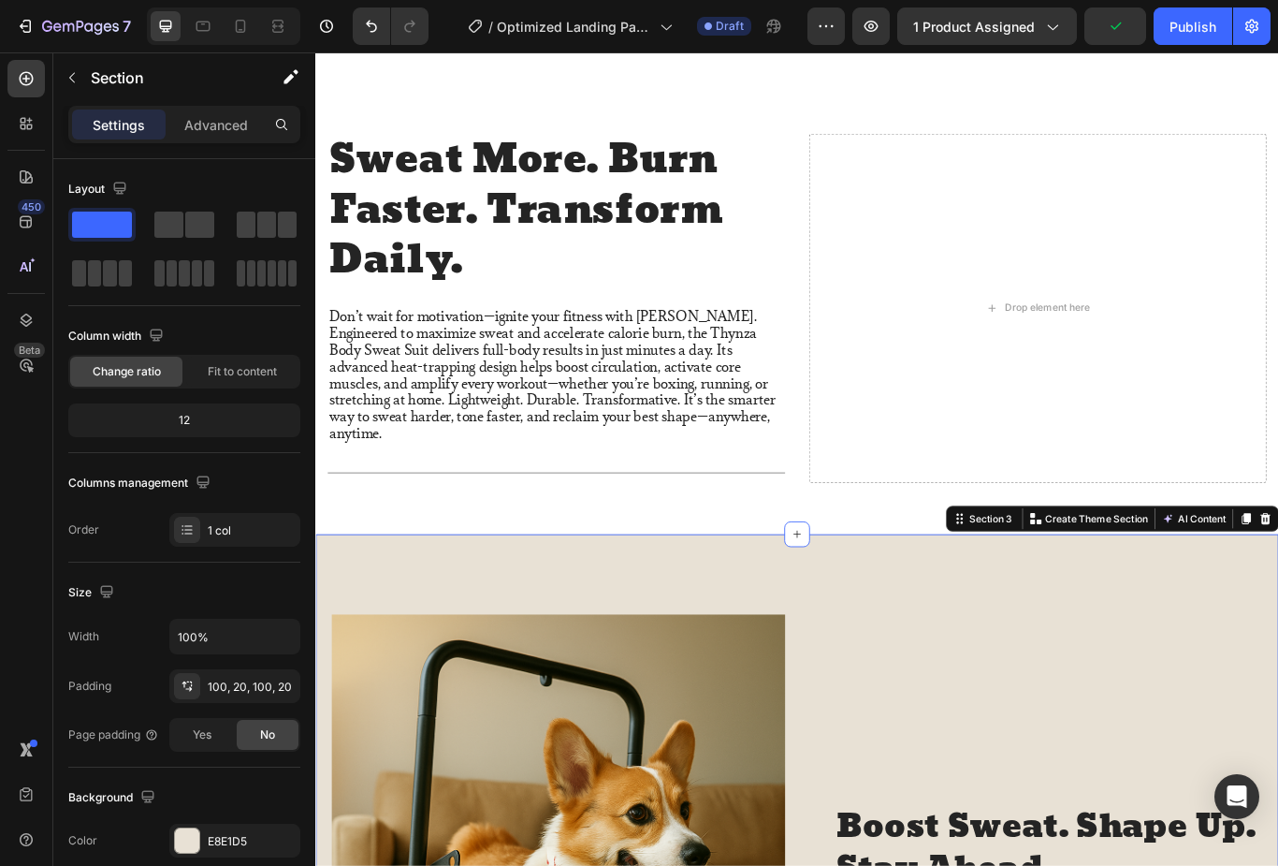
scroll to position [1193, 0]
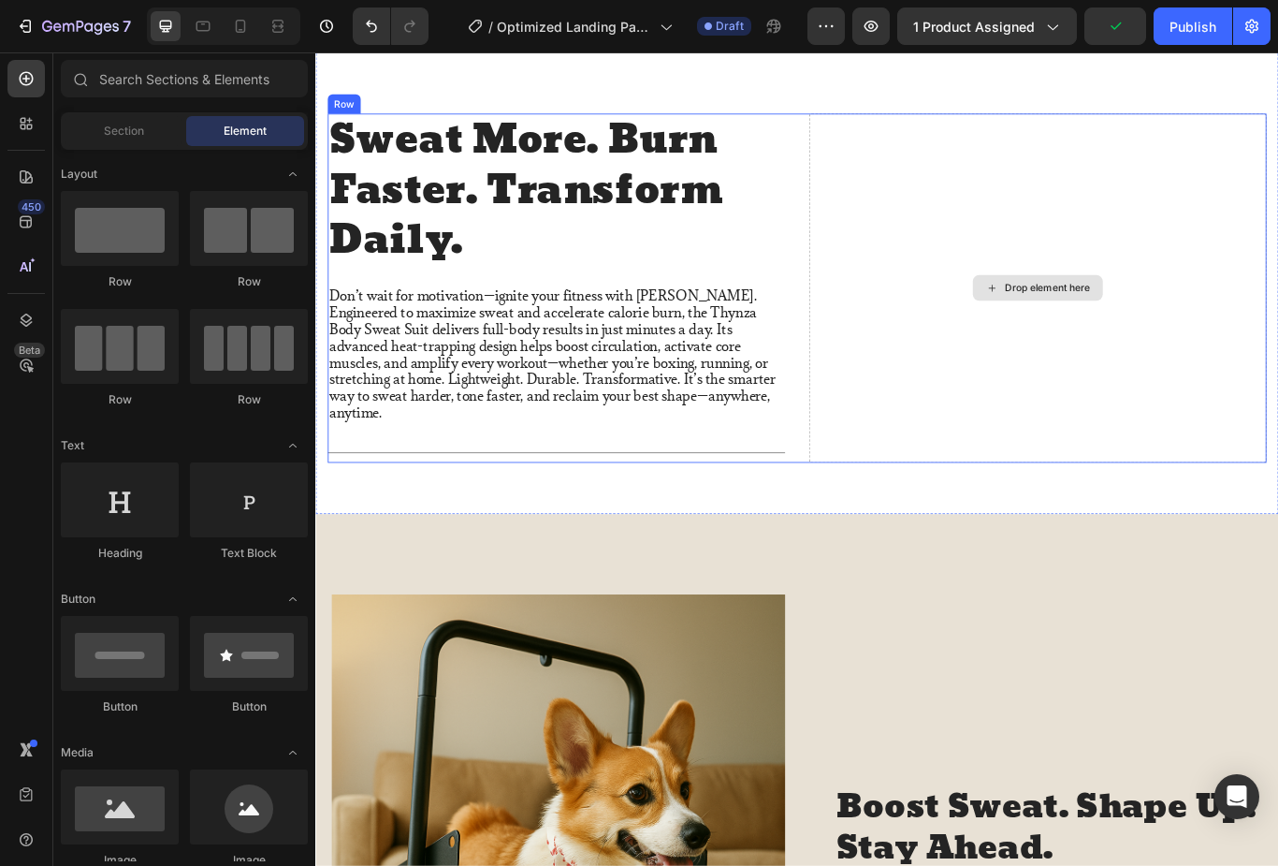
click at [1191, 322] on div "Drop element here" at bounding box center [1158, 327] width 152 height 30
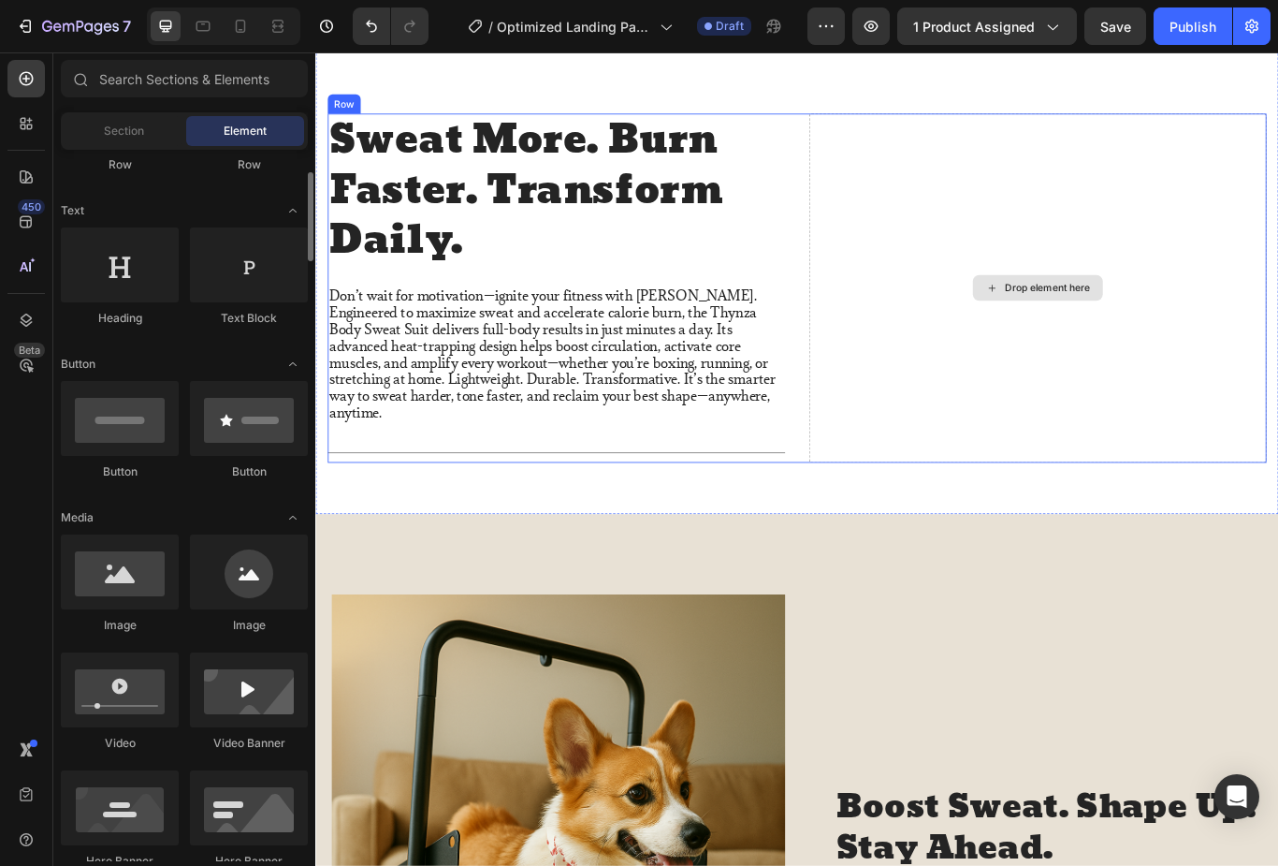
scroll to position [237, 0]
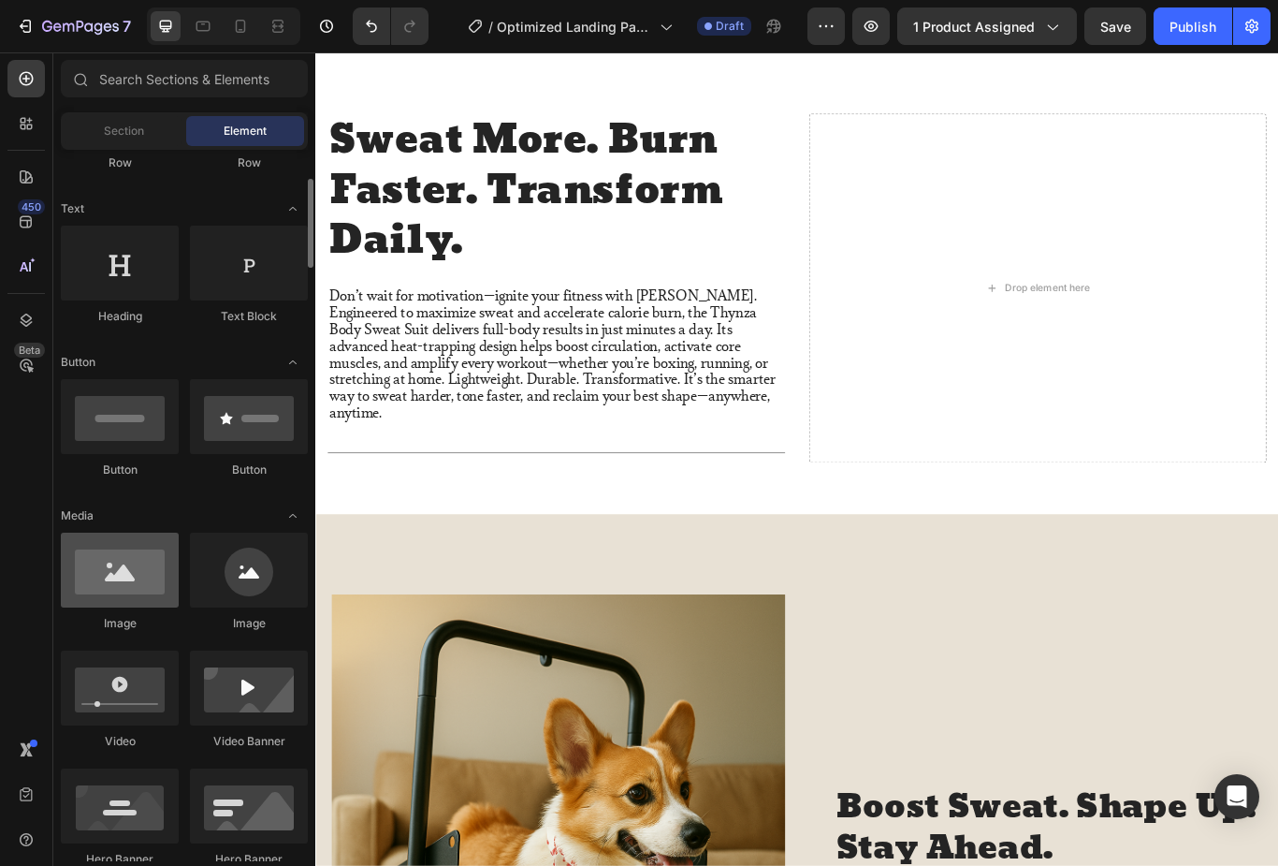
click at [100, 563] on div at bounding box center [120, 570] width 118 height 75
click at [108, 579] on div at bounding box center [120, 570] width 118 height 75
click at [104, 575] on div at bounding box center [120, 570] width 118 height 75
click at [102, 573] on div at bounding box center [120, 570] width 118 height 75
click at [102, 576] on div at bounding box center [120, 570] width 118 height 75
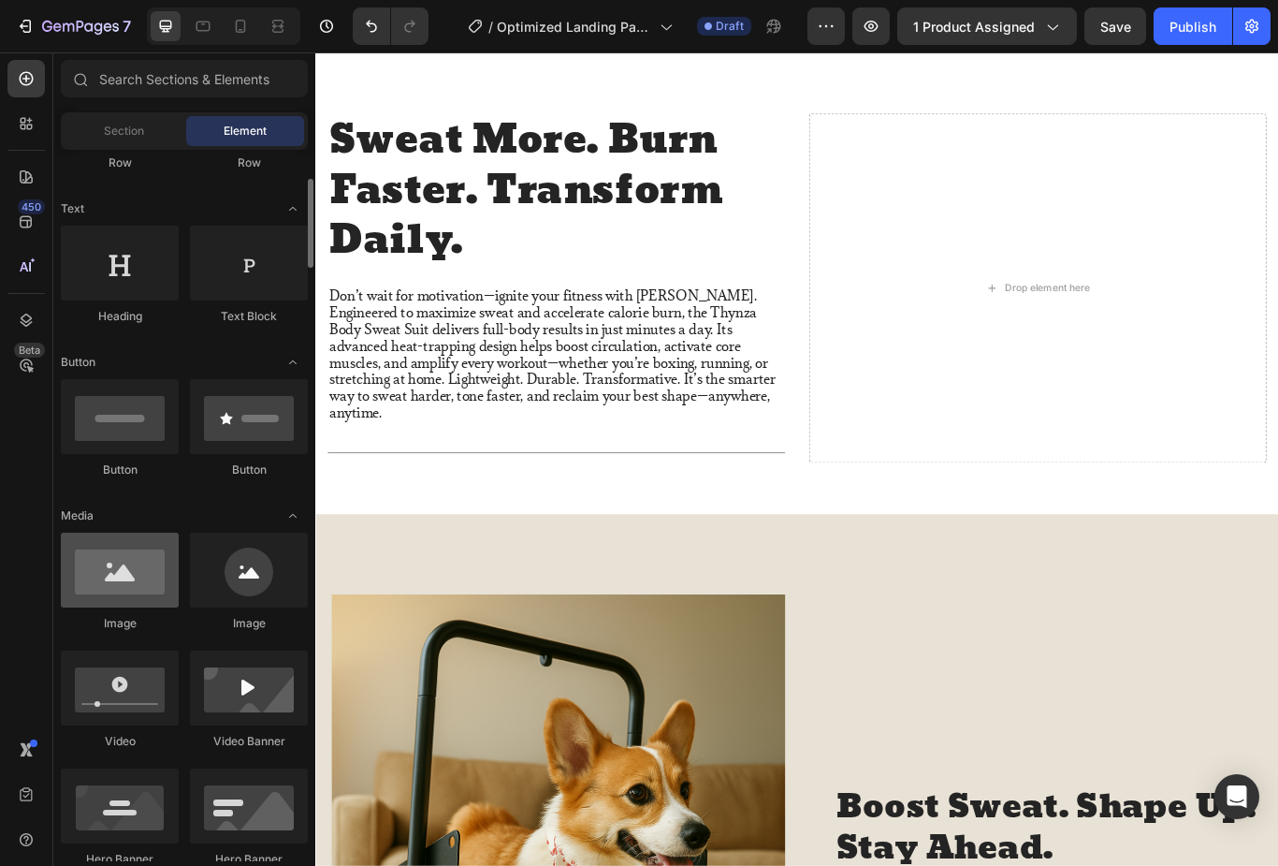
click at [104, 568] on div at bounding box center [120, 570] width 118 height 75
click at [118, 545] on div at bounding box center [120, 572] width 118 height 75
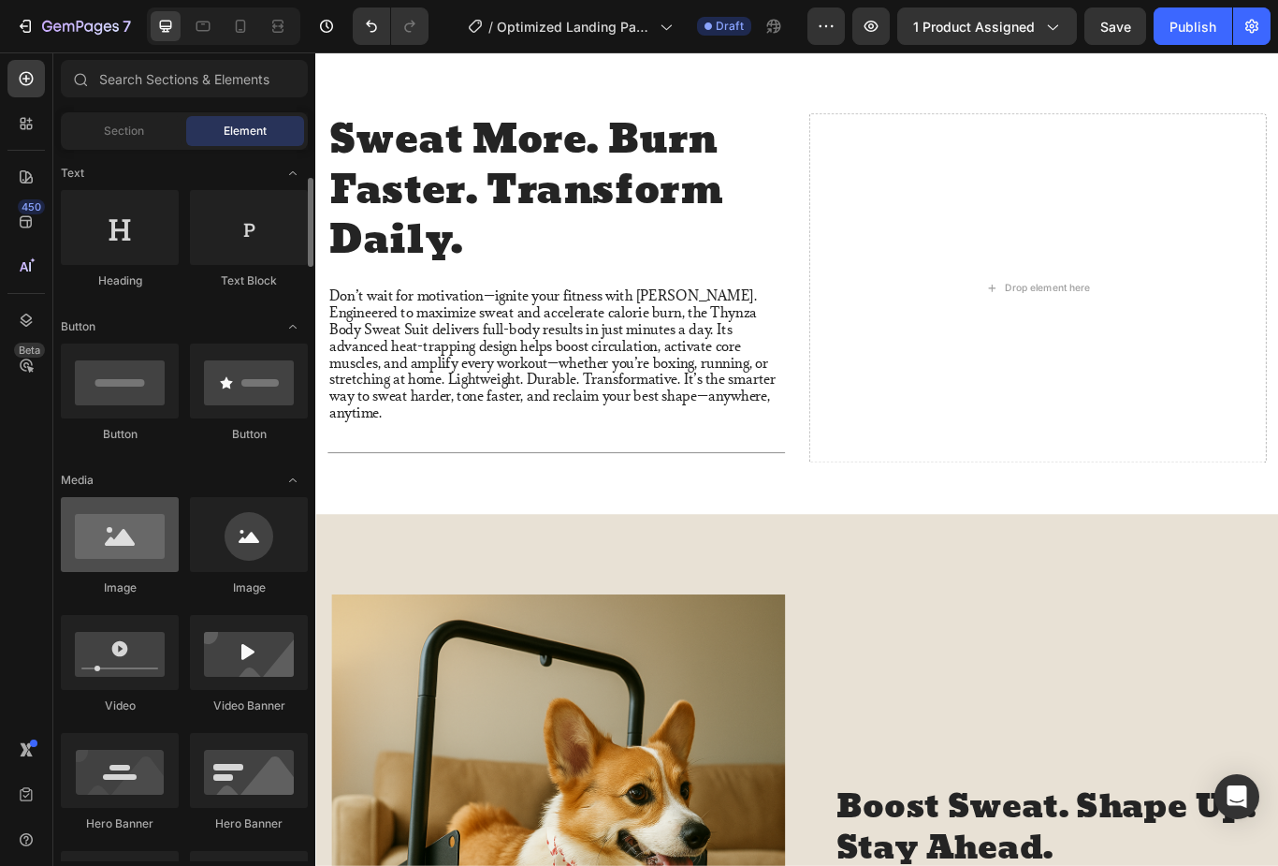
scroll to position [280, 0]
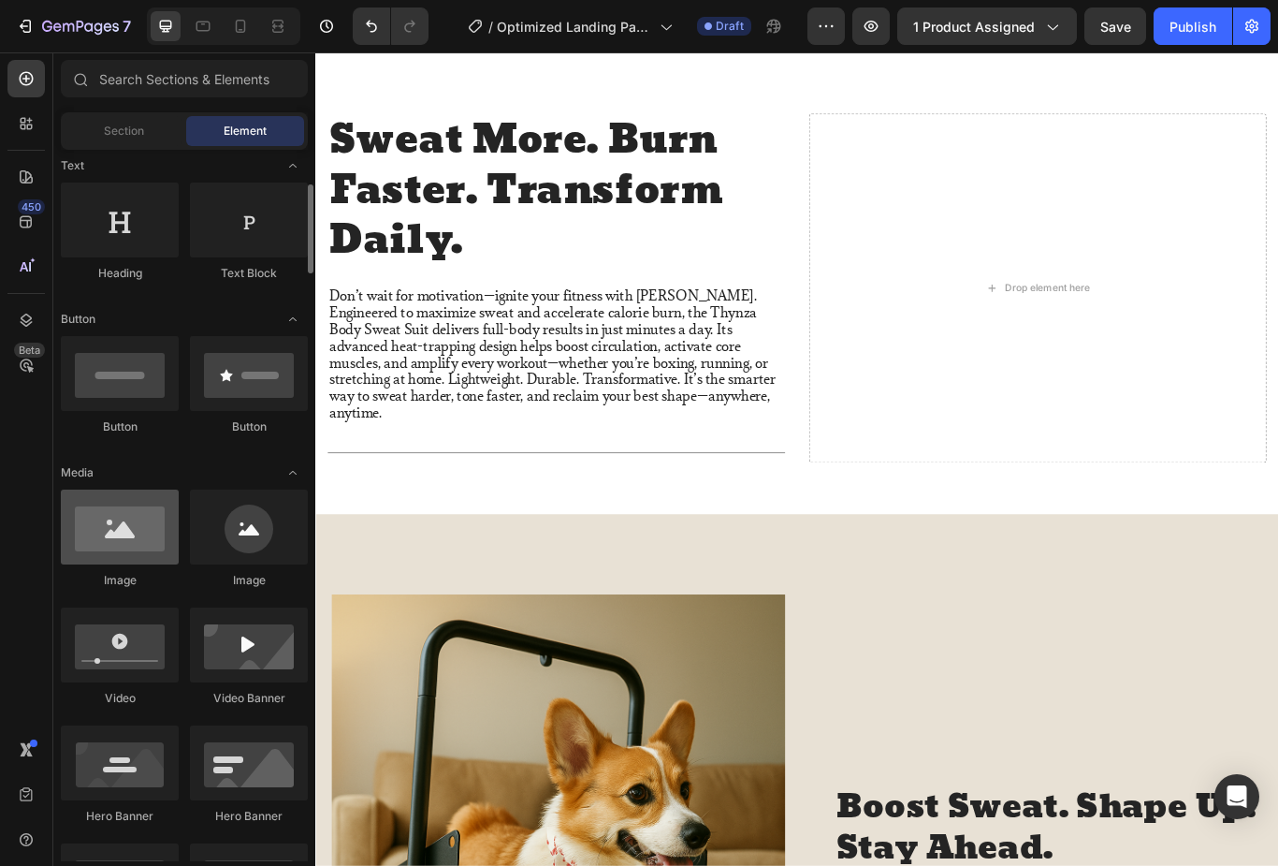
click at [111, 541] on div at bounding box center [120, 526] width 118 height 75
click at [116, 526] on div at bounding box center [120, 526] width 118 height 75
click at [113, 547] on div at bounding box center [120, 526] width 118 height 75
click at [128, 530] on div at bounding box center [120, 526] width 118 height 75
click at [1187, 319] on div "Drop element here" at bounding box center [1168, 326] width 99 height 15
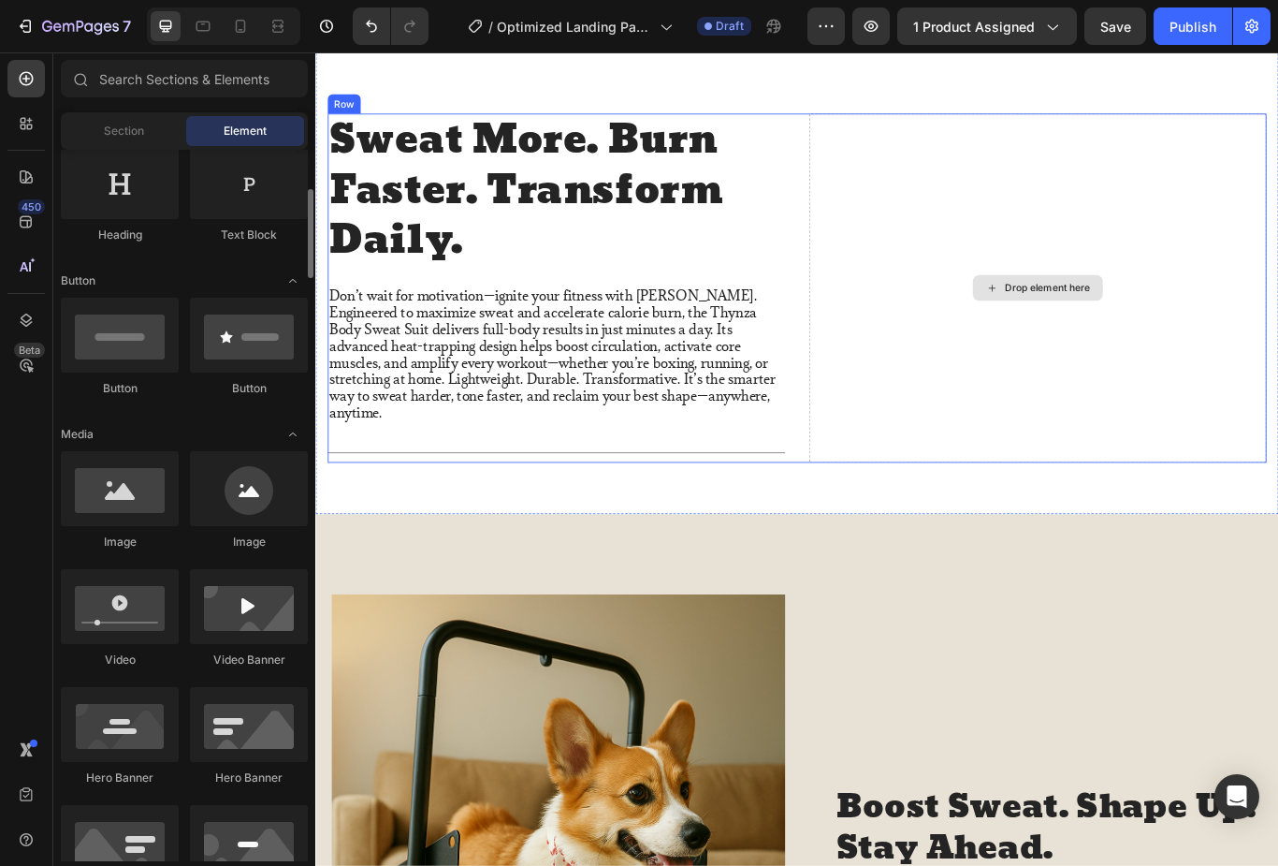
scroll to position [319, 0]
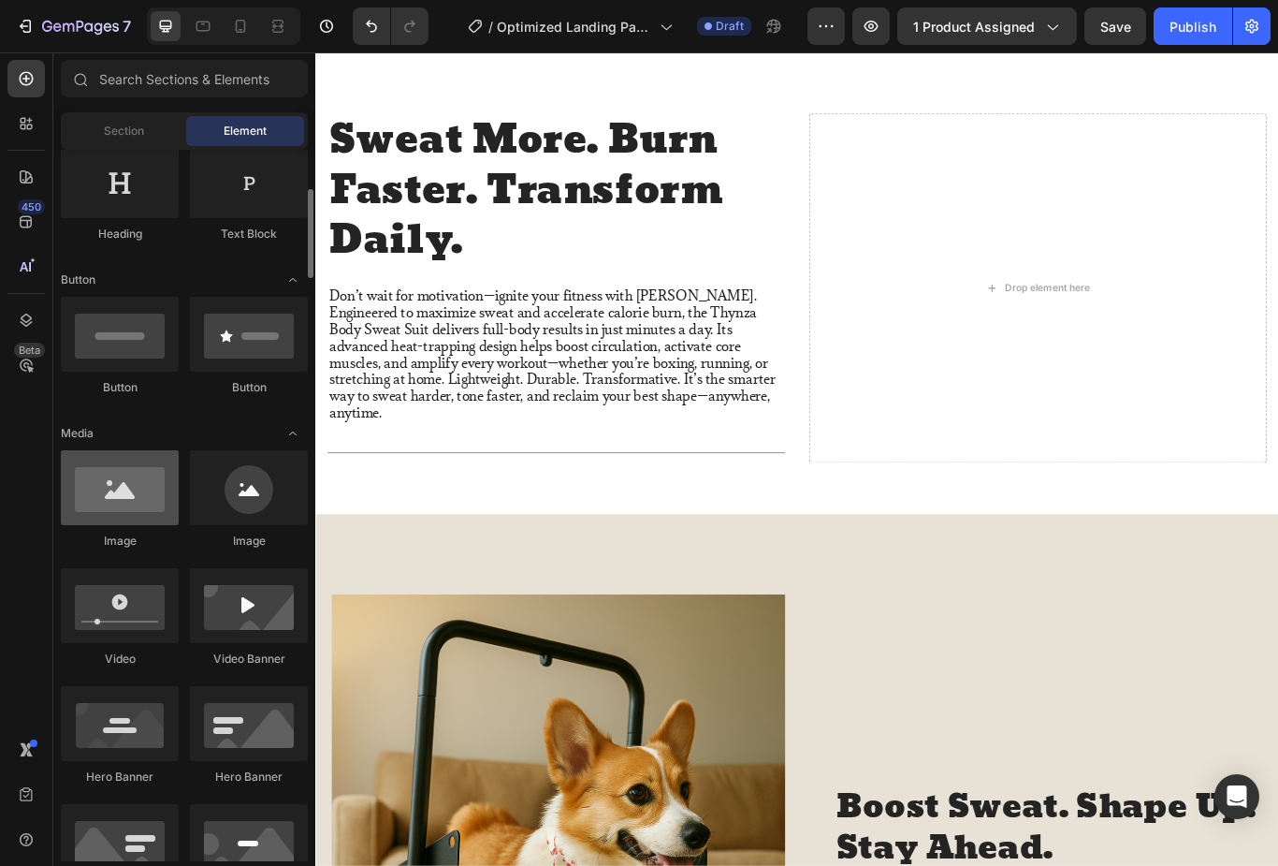
click at [146, 496] on div at bounding box center [120, 487] width 118 height 75
click at [123, 504] on div at bounding box center [120, 487] width 118 height 75
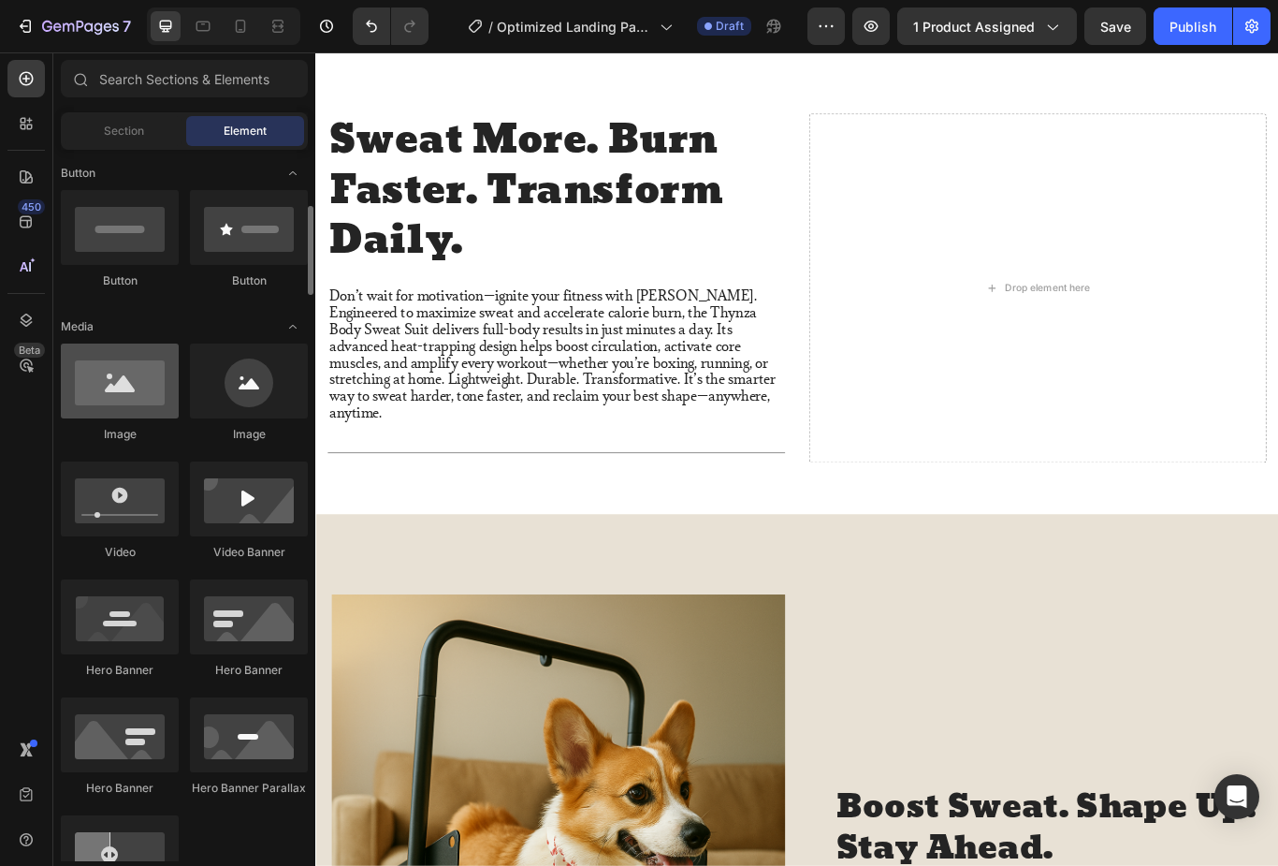
scroll to position [429, 0]
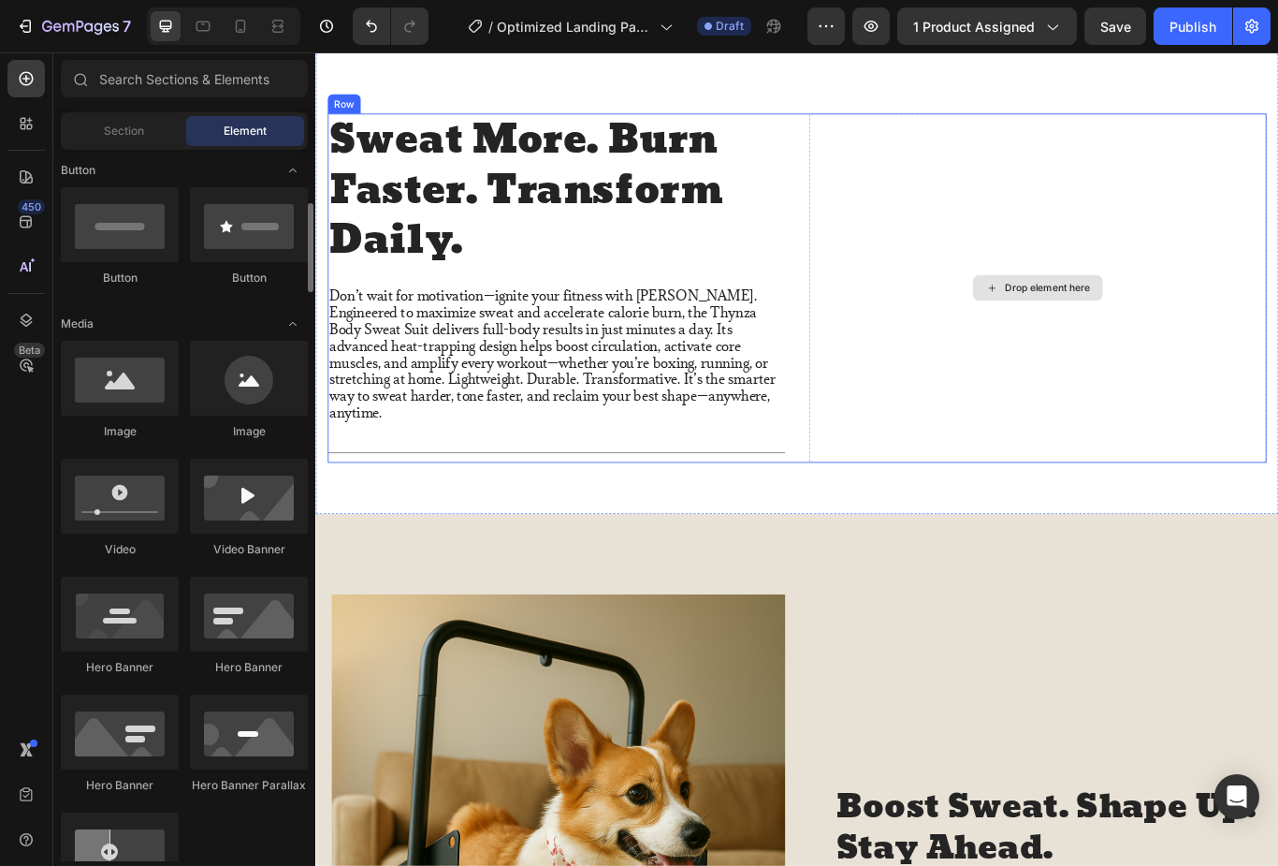
click at [1132, 326] on div "Drop element here" at bounding box center [1158, 327] width 152 height 30
click at [1161, 319] on div "Drop element here" at bounding box center [1168, 326] width 99 height 15
click at [1168, 320] on div "Drop element here" at bounding box center [1168, 326] width 99 height 15
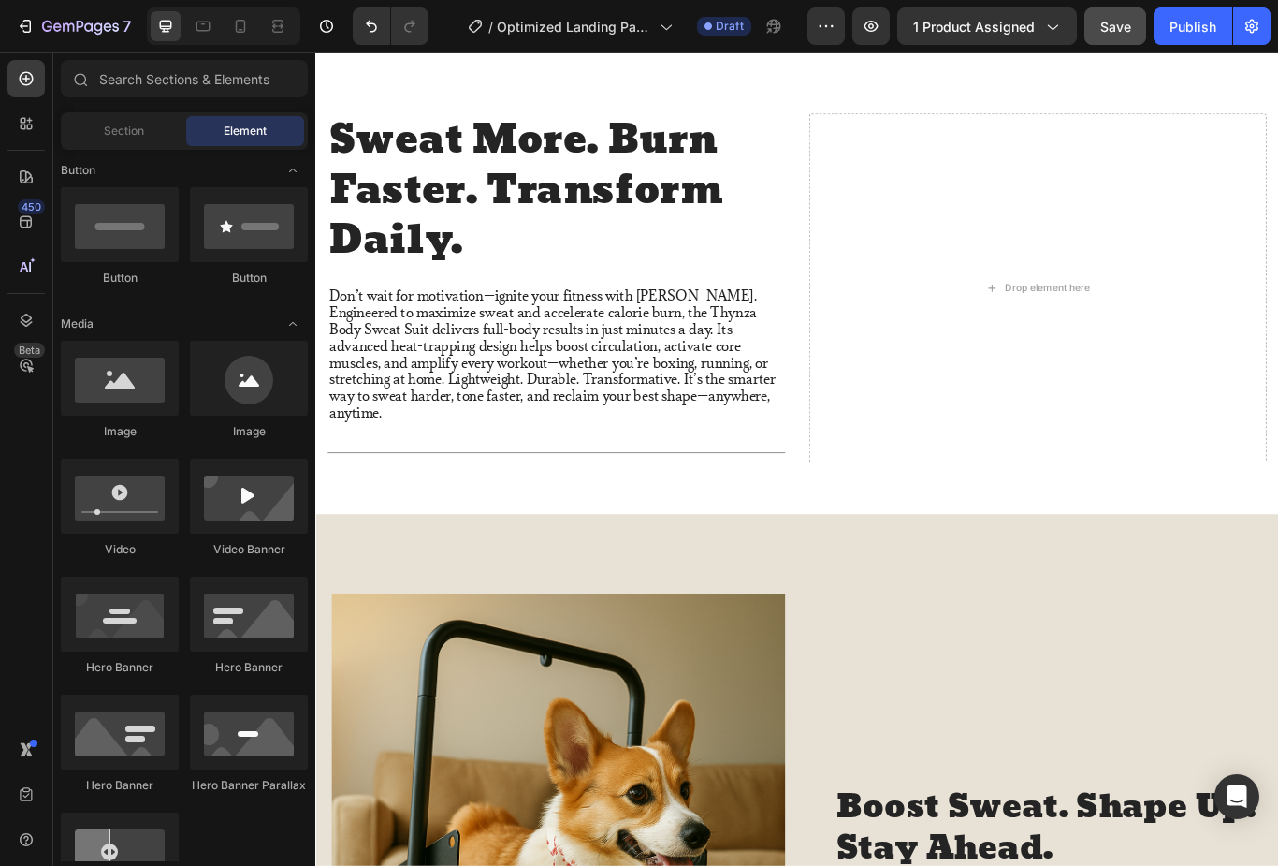
click at [1117, 13] on button "Save" at bounding box center [1116, 25] width 62 height 37
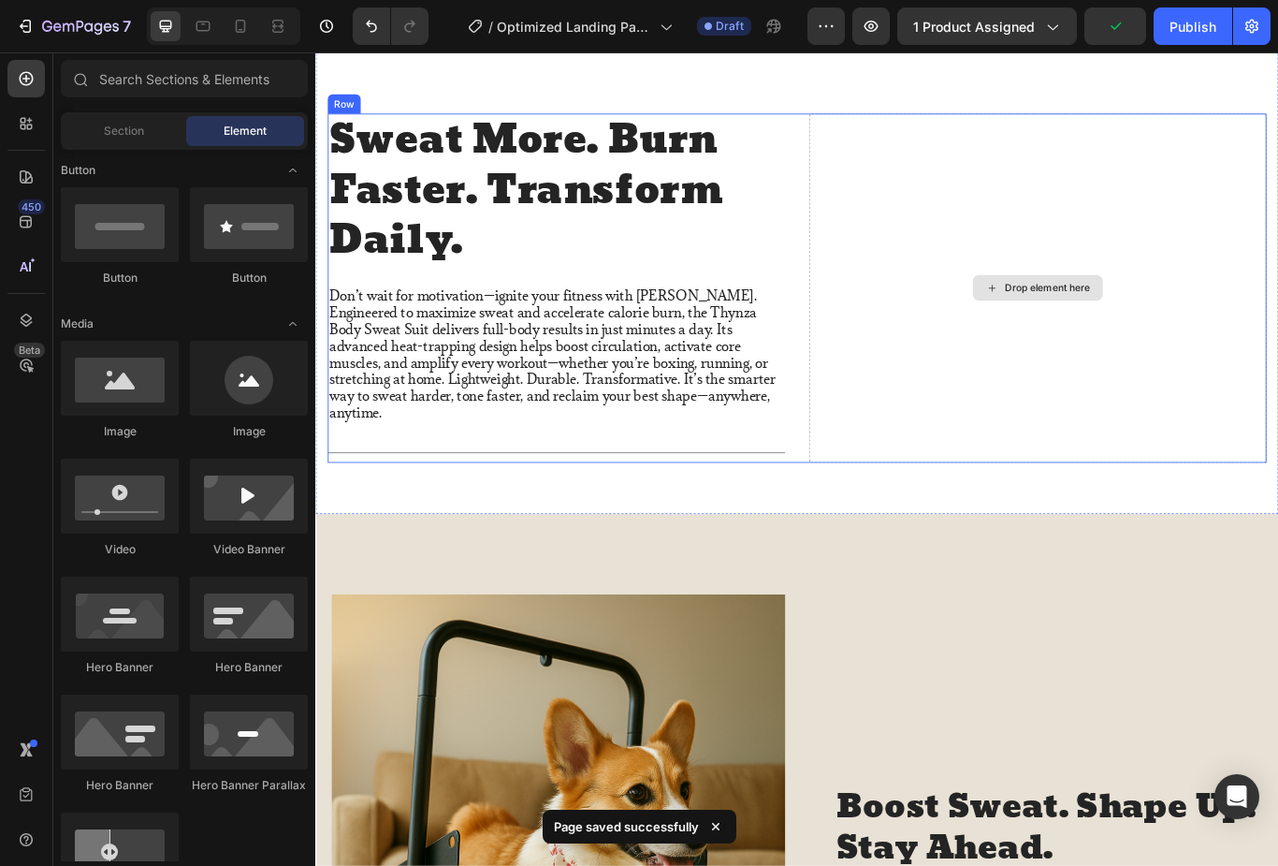
click at [1158, 319] on div "Drop element here" at bounding box center [1168, 326] width 99 height 15
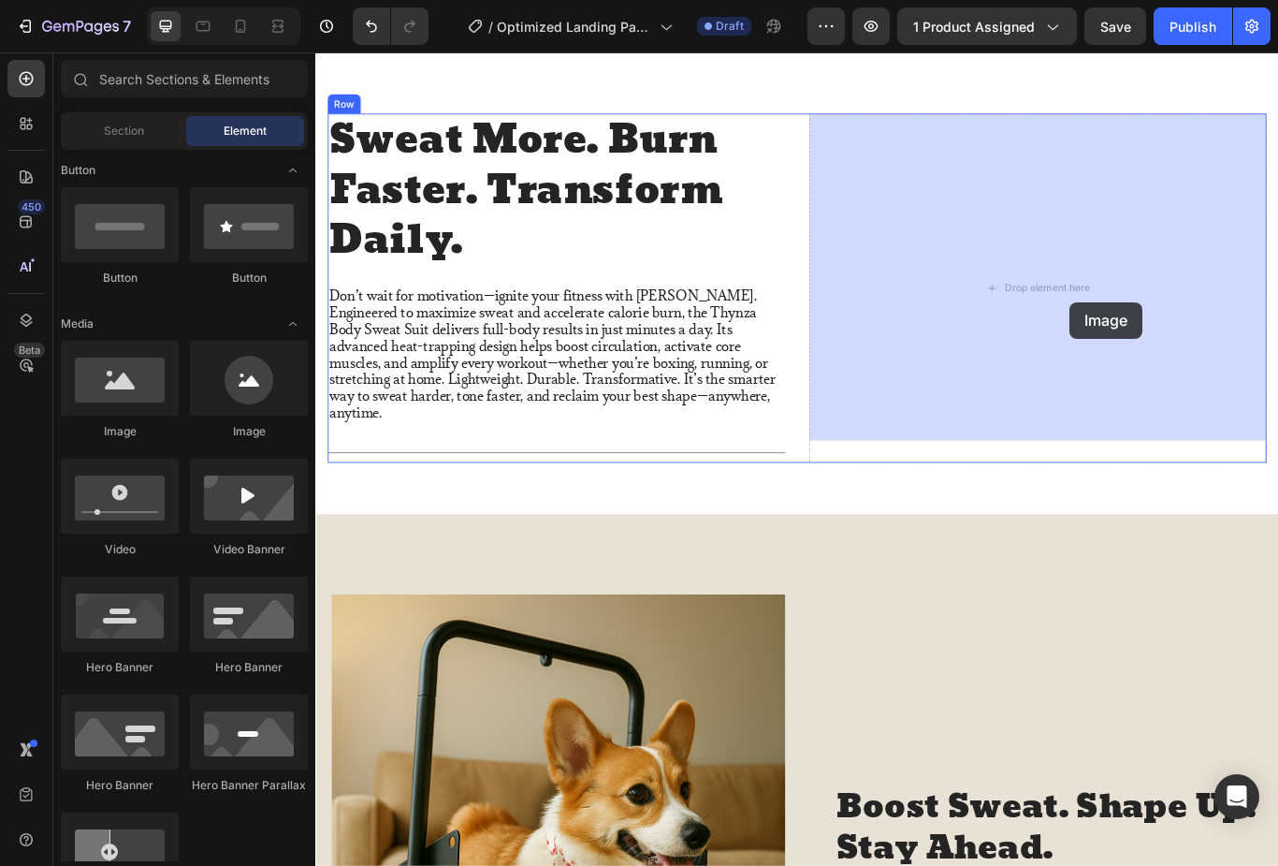
drag, startPoint x: 428, startPoint y: 448, endPoint x: 1197, endPoint y: 345, distance: 776.2
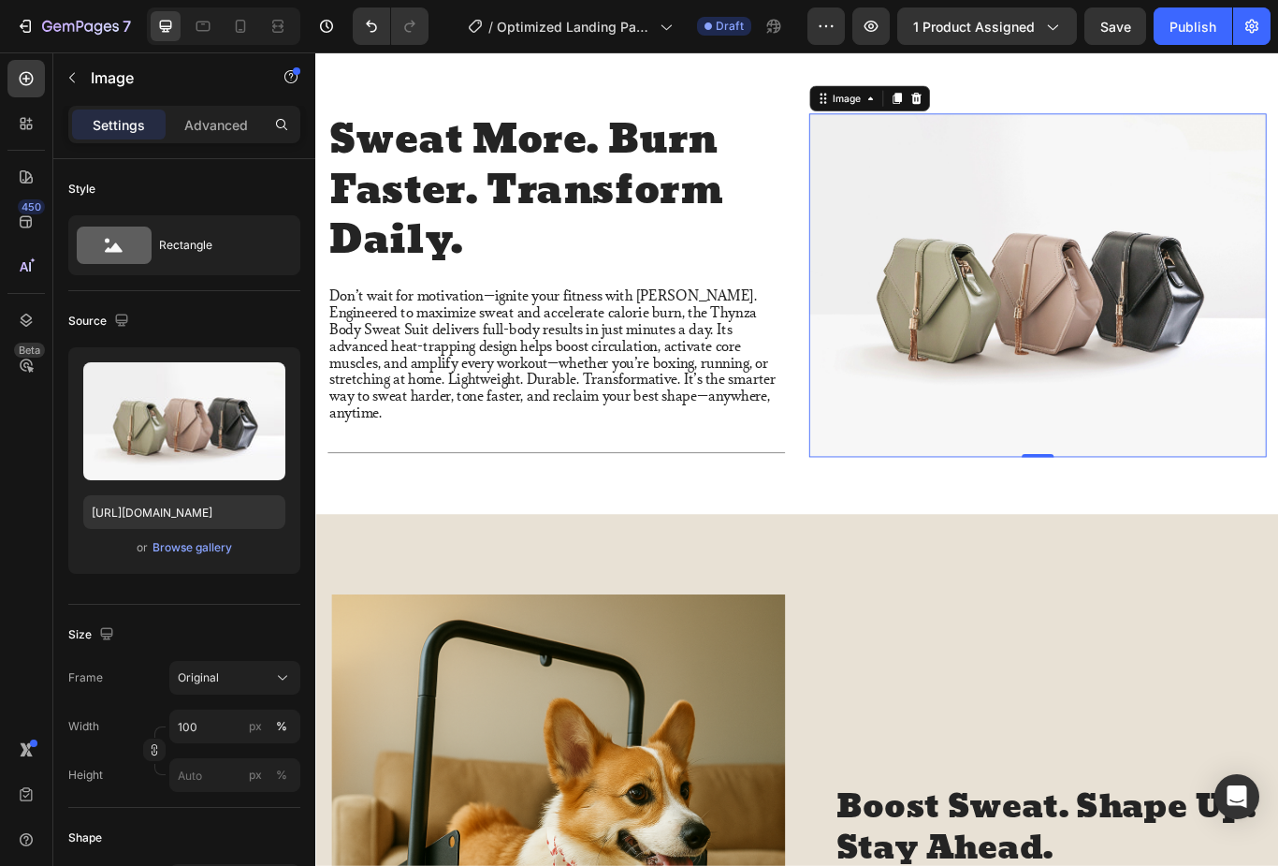
click at [1200, 347] on img at bounding box center [1157, 324] width 533 height 401
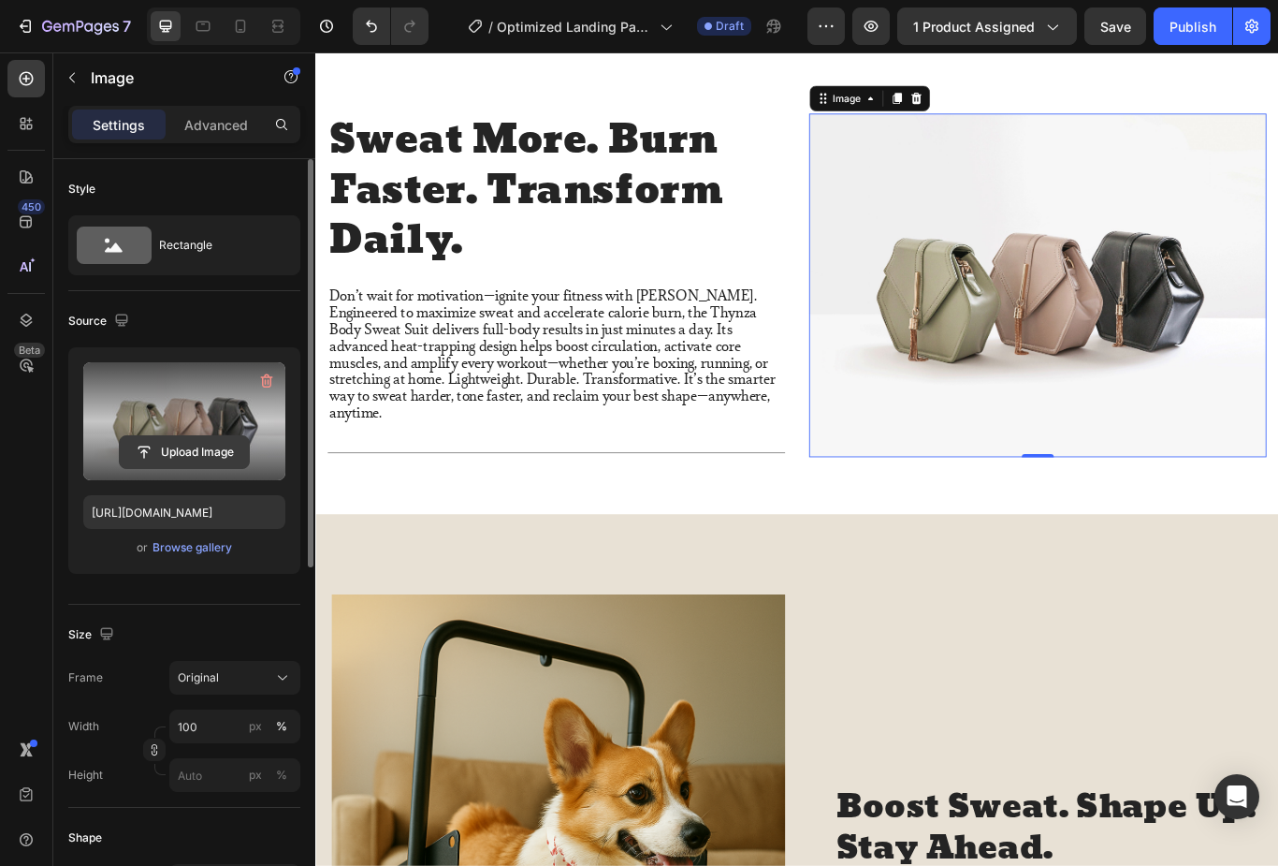
click at [203, 448] on input "file" at bounding box center [184, 452] width 129 height 32
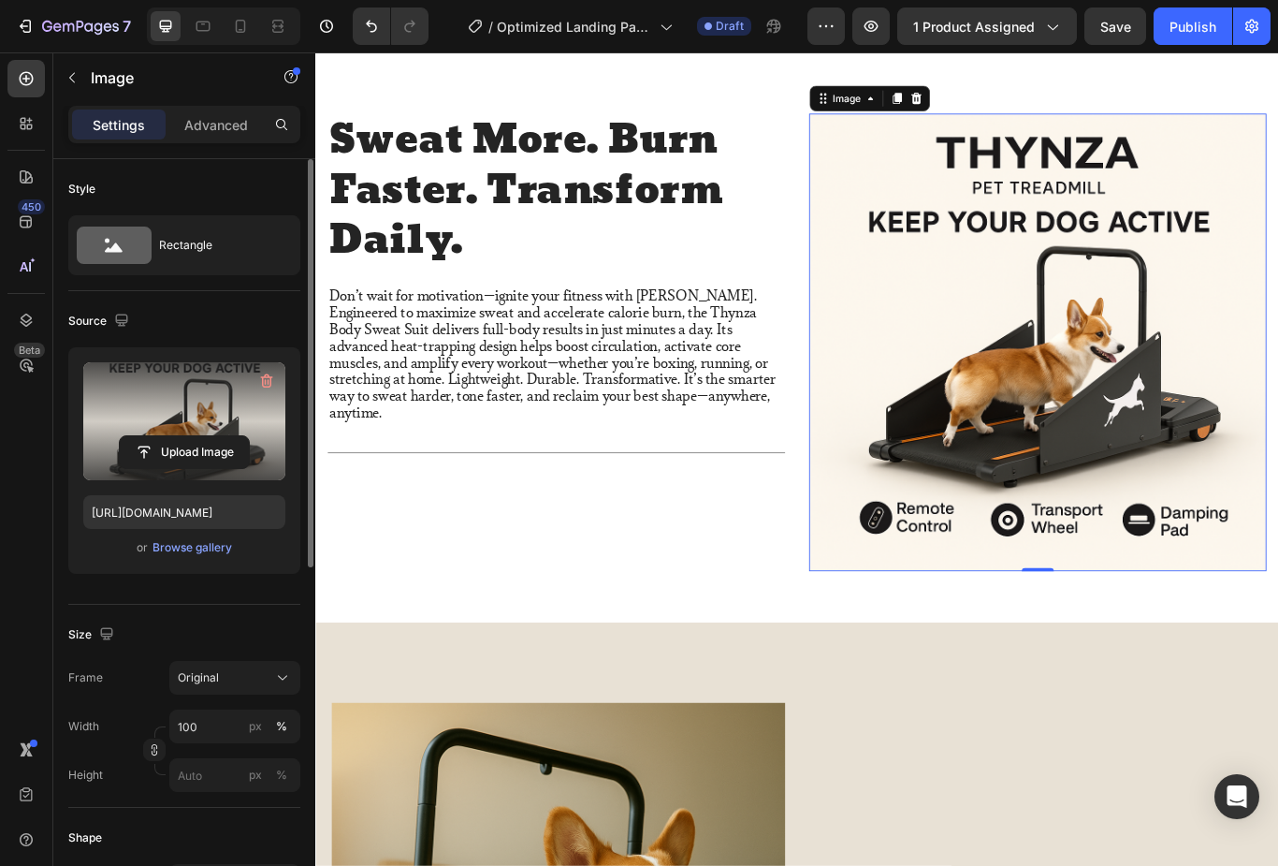
type input "https://cdn.shopify.com/s/files/1/0750/0732/8478/files/gempages_576139118744961…"
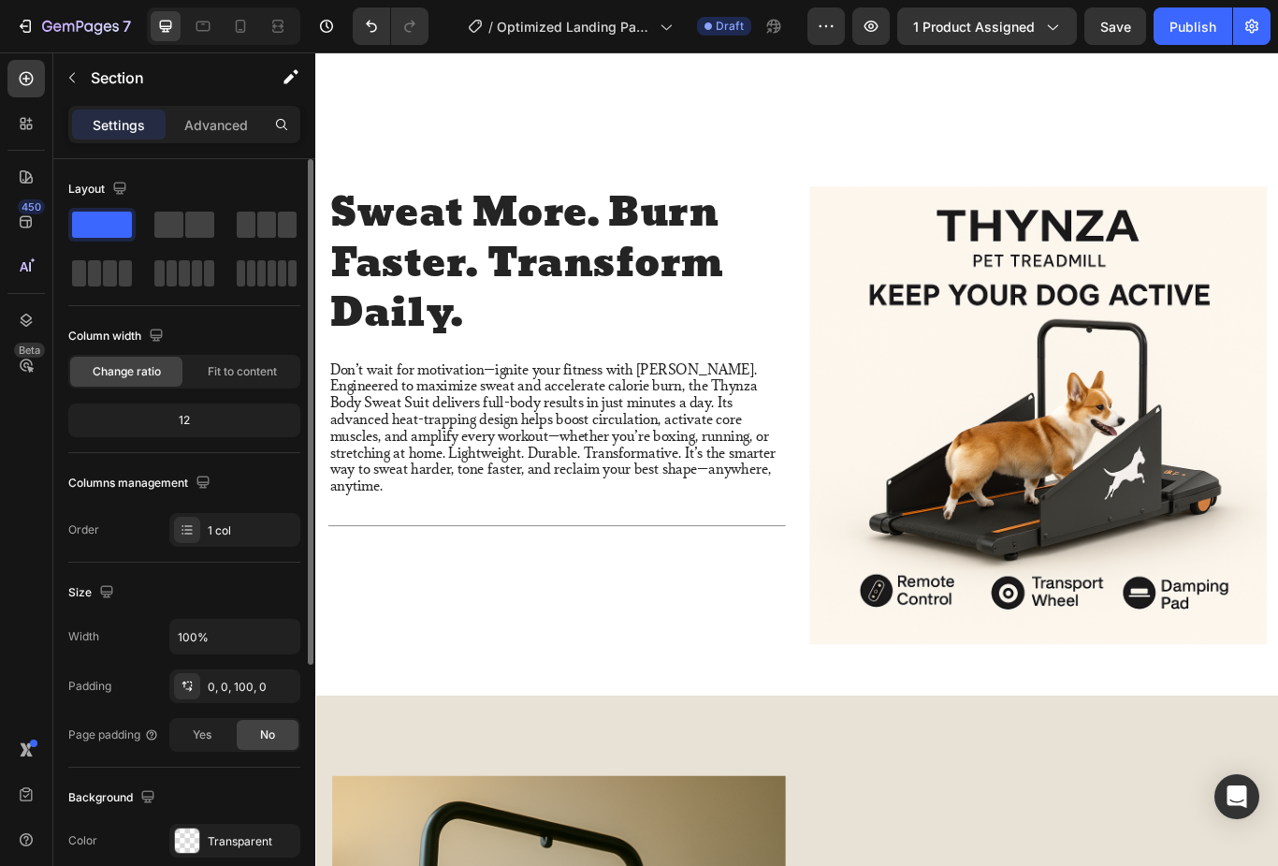
scroll to position [946, 0]
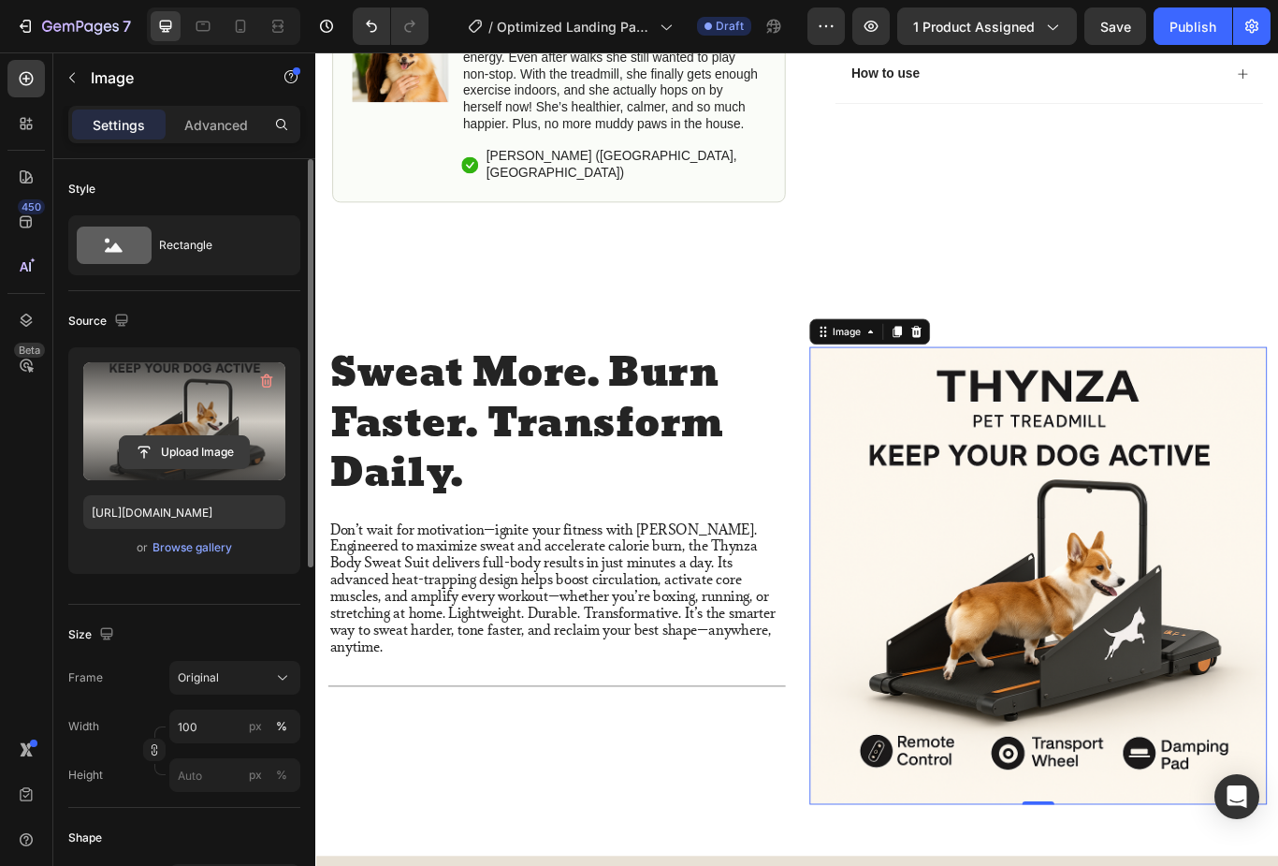
click at [197, 457] on input "file" at bounding box center [184, 452] width 129 height 32
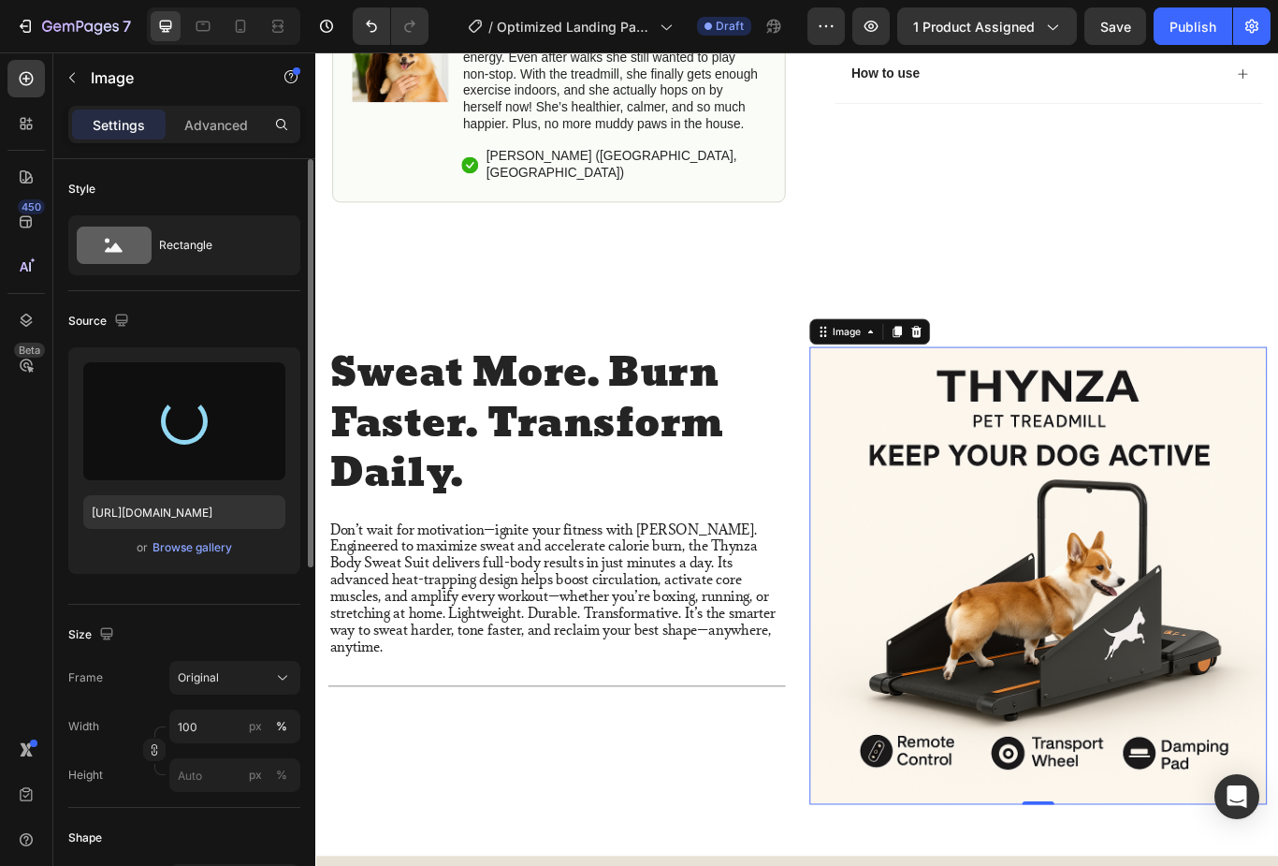
type input "https://cdn.shopify.com/s/files/1/0750/0732/8478/files/gempages_576139118744961…"
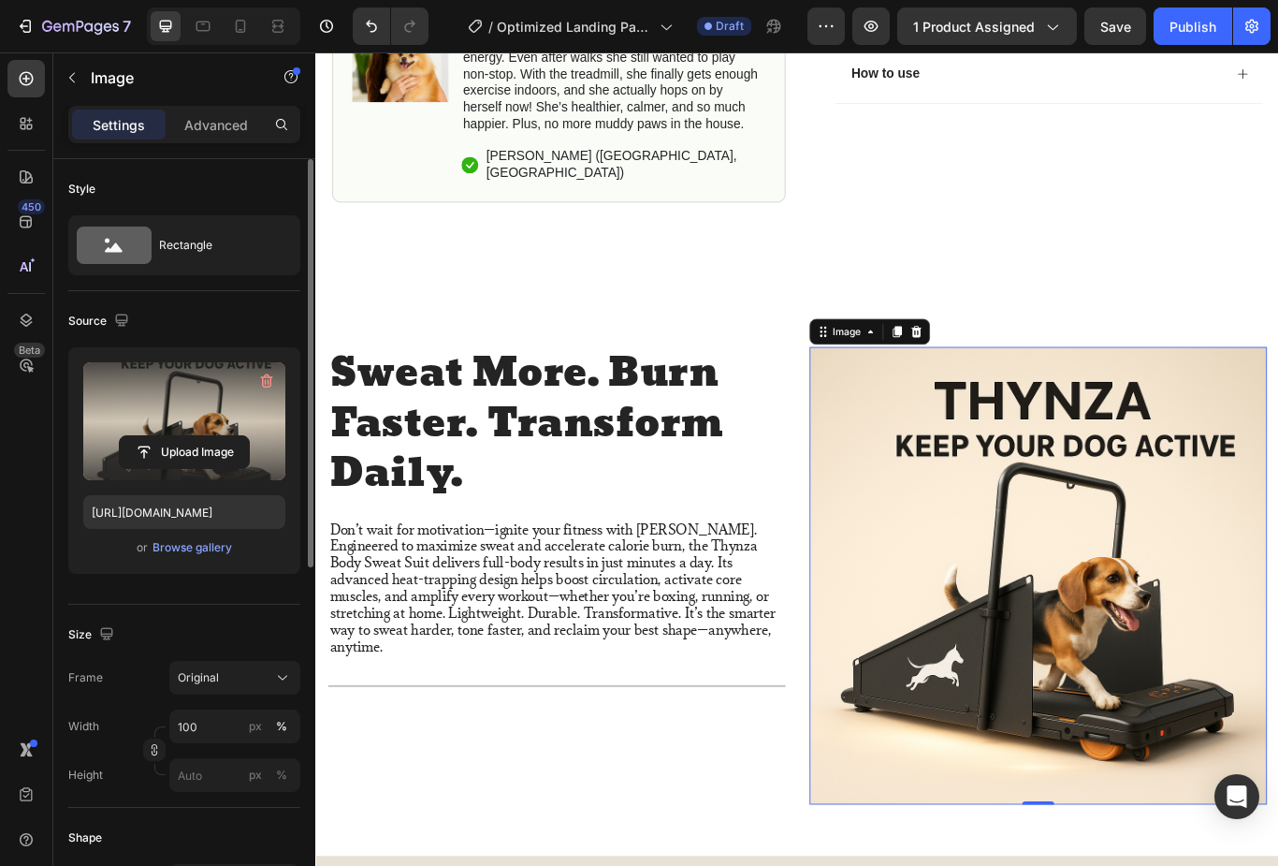
click at [1157, 700] on img at bounding box center [1157, 662] width 533 height 533
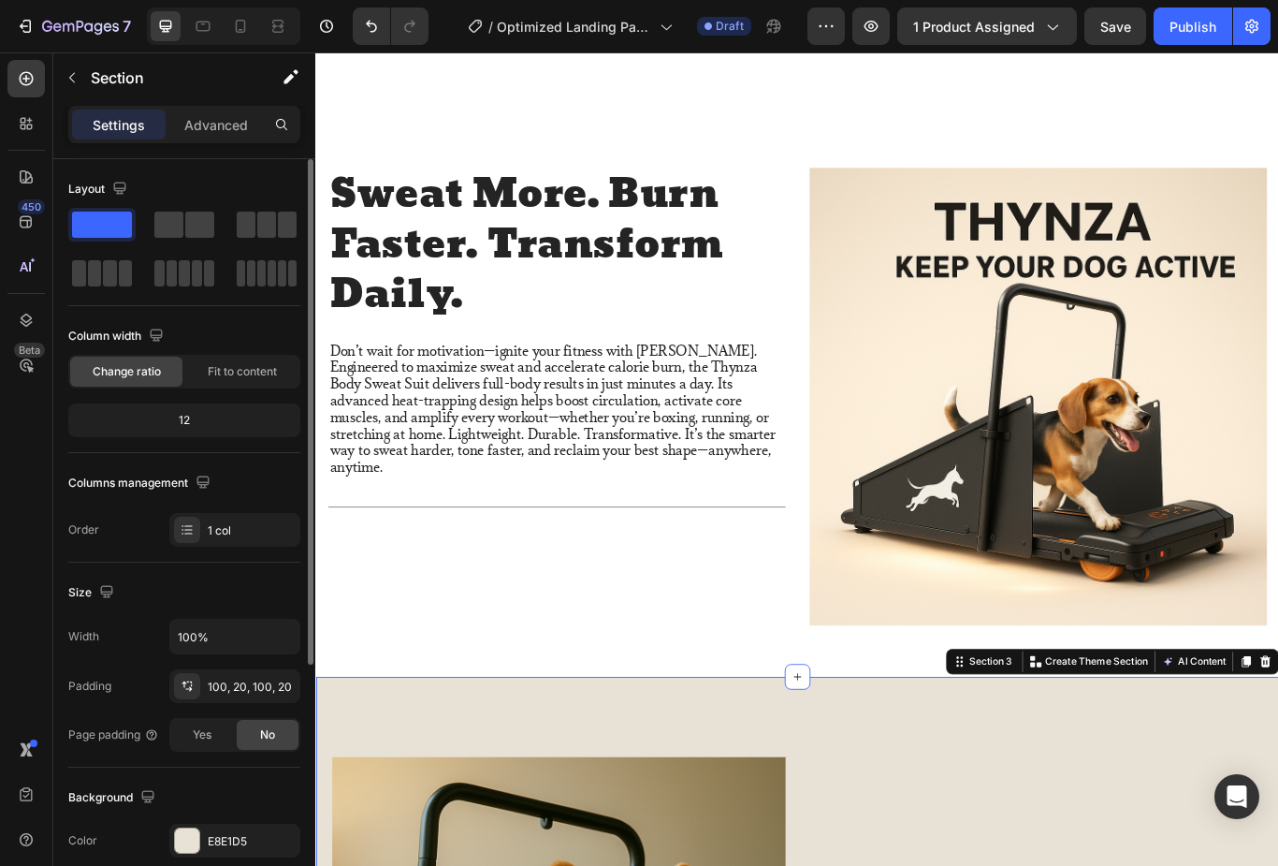
scroll to position [1120, 0]
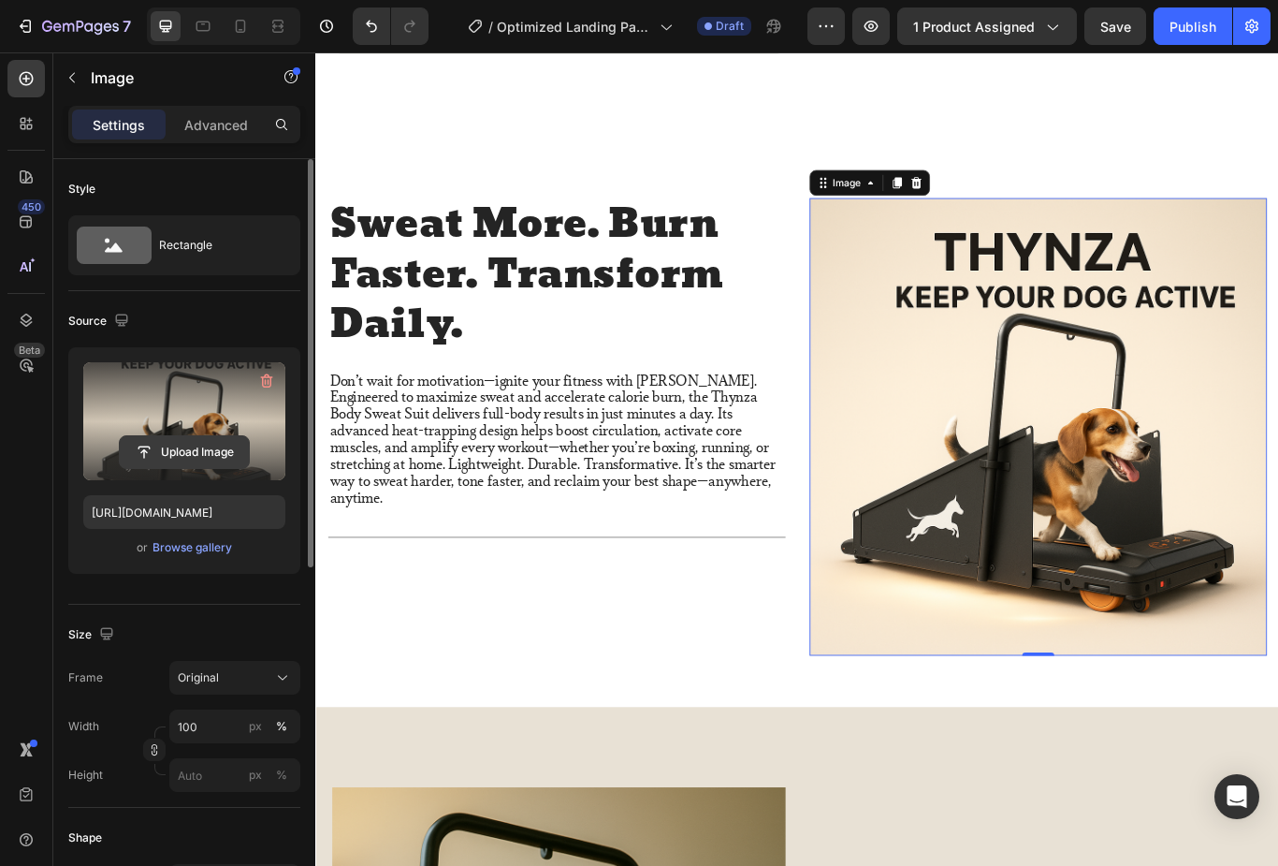
click at [199, 450] on input "file" at bounding box center [184, 452] width 129 height 32
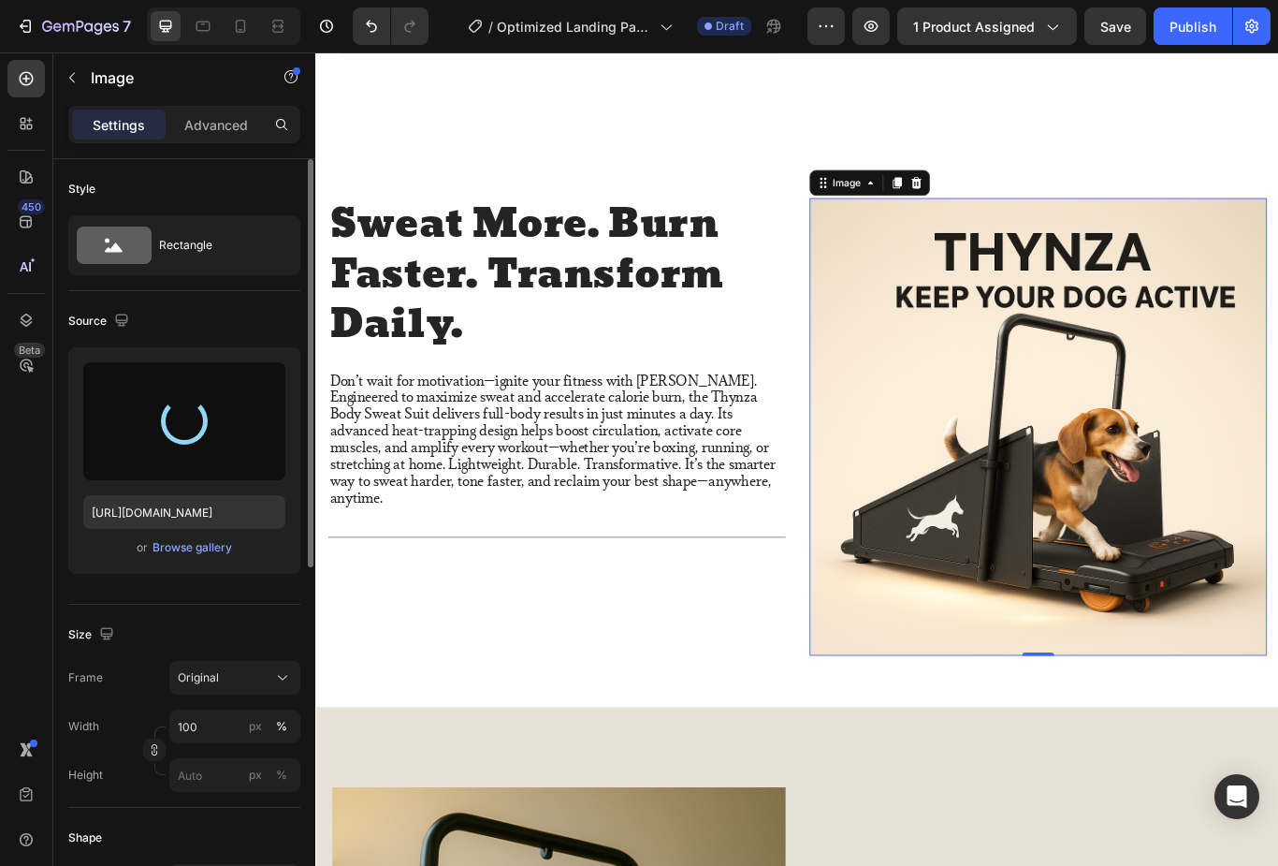
type input "https://cdn.shopify.com/s/files/1/0750/0732/8478/files/gempages_576139118744961…"
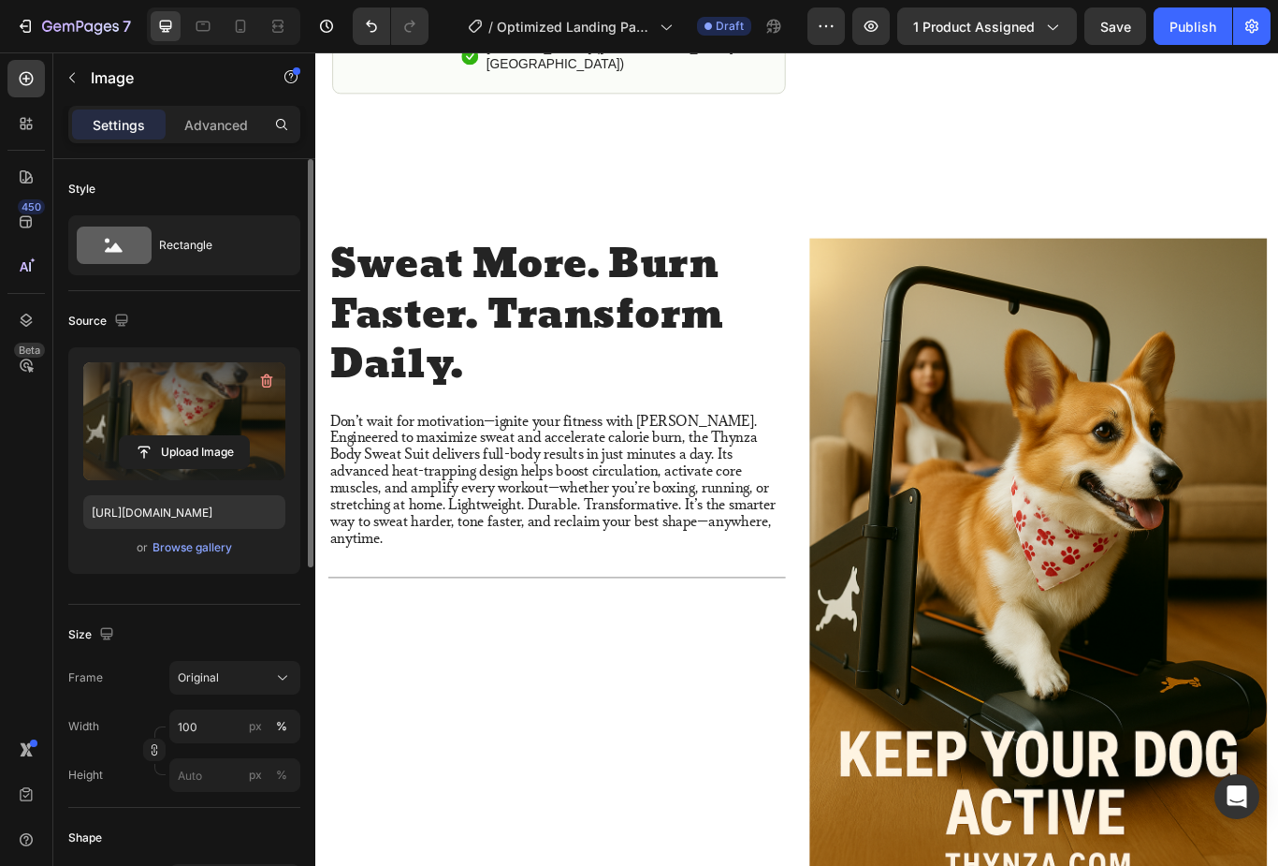
scroll to position [1113, 0]
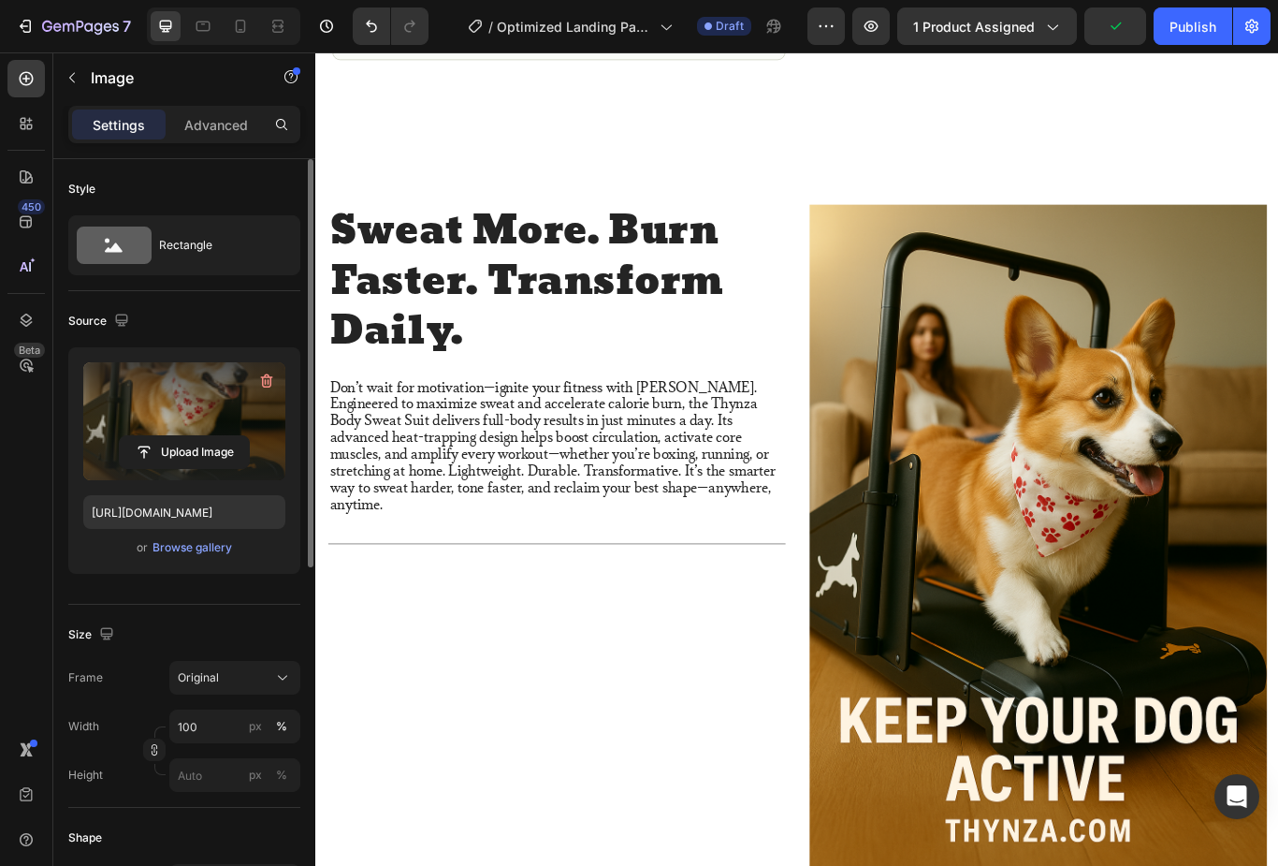
click at [1278, 605] on img at bounding box center [1157, 629] width 533 height 800
click at [1278, 550] on img at bounding box center [1157, 629] width 533 height 800
click at [1278, 553] on img at bounding box center [1157, 629] width 533 height 800
click at [1254, 598] on img at bounding box center [1157, 629] width 533 height 800
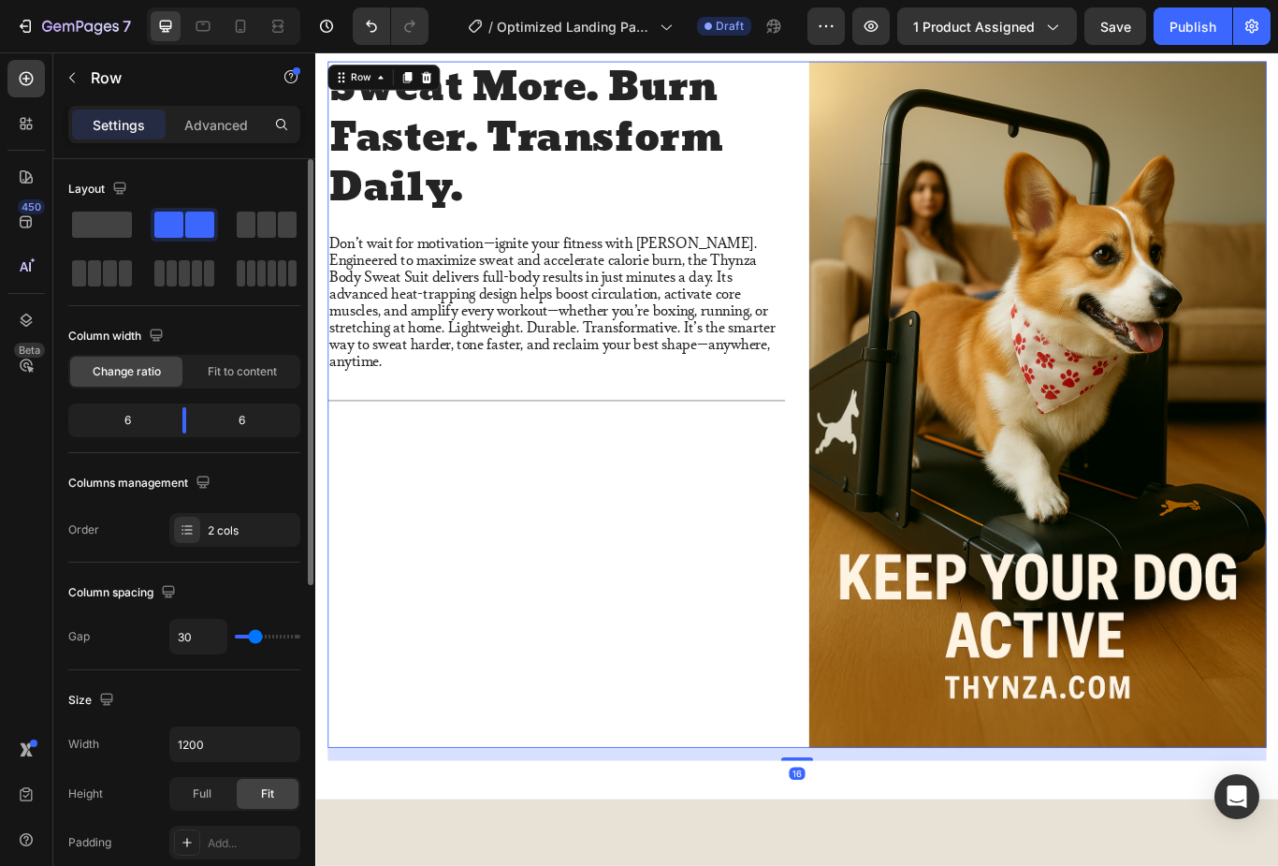
scroll to position [1252, 0]
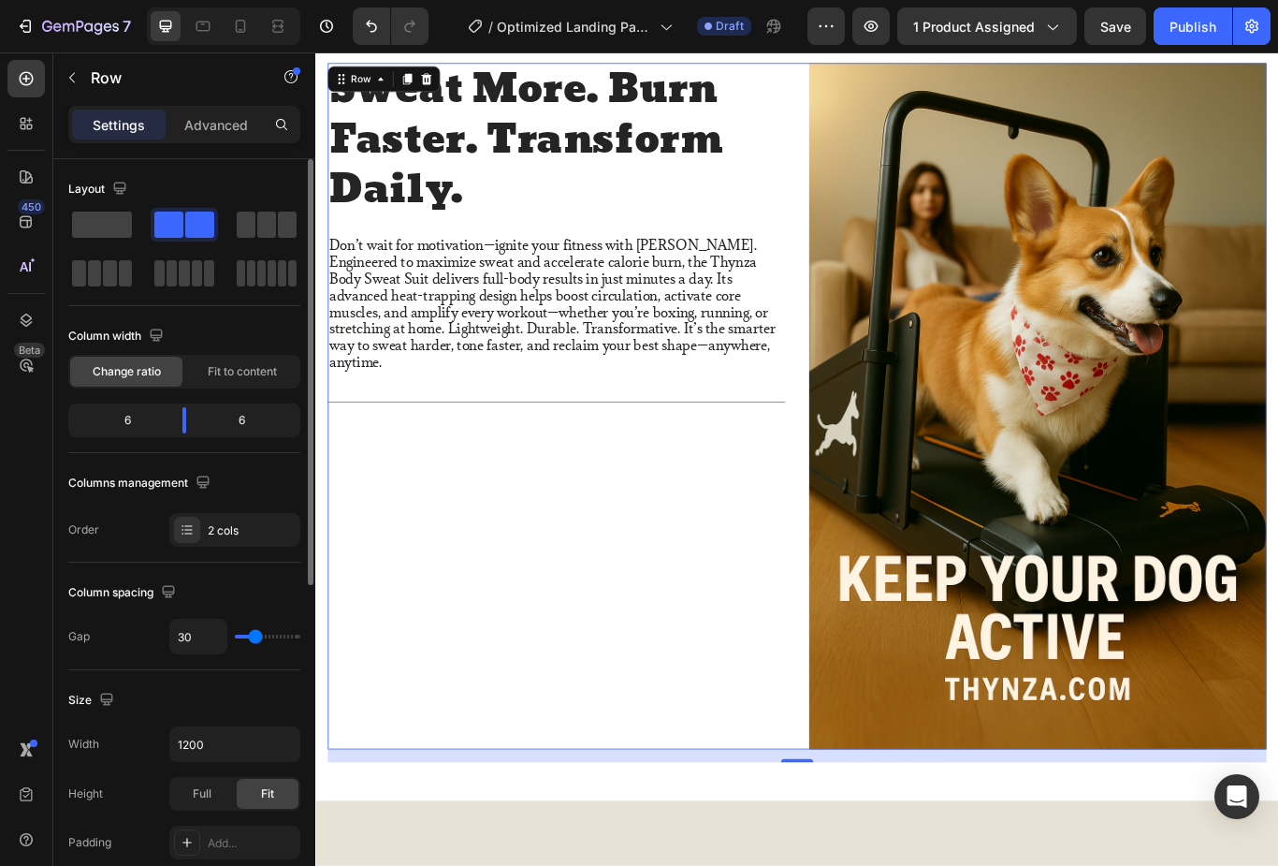
click at [767, 543] on div "Sweat More. Burn Faster. Transform Daily. Heading Don’t wait for motivation—ign…" at bounding box center [595, 465] width 533 height 800
click at [765, 618] on div "Sweat More. Burn Faster. Transform Daily. Heading Don’t wait for motivation—ign…" at bounding box center [595, 465] width 533 height 800
click at [725, 691] on div "Sweat More. Burn Faster. Transform Daily. Heading Don’t wait for motivation—ign…" at bounding box center [595, 465] width 533 height 800
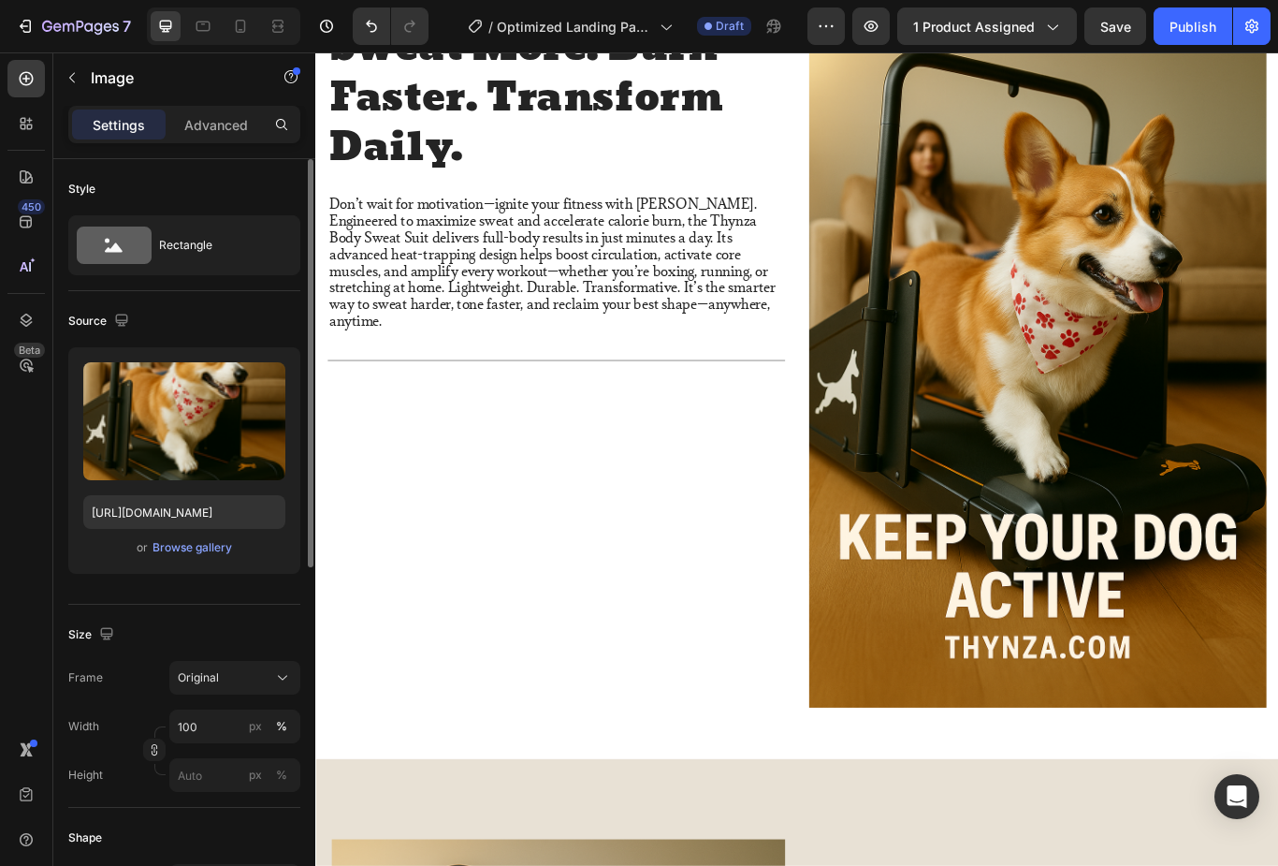
scroll to position [1210, 0]
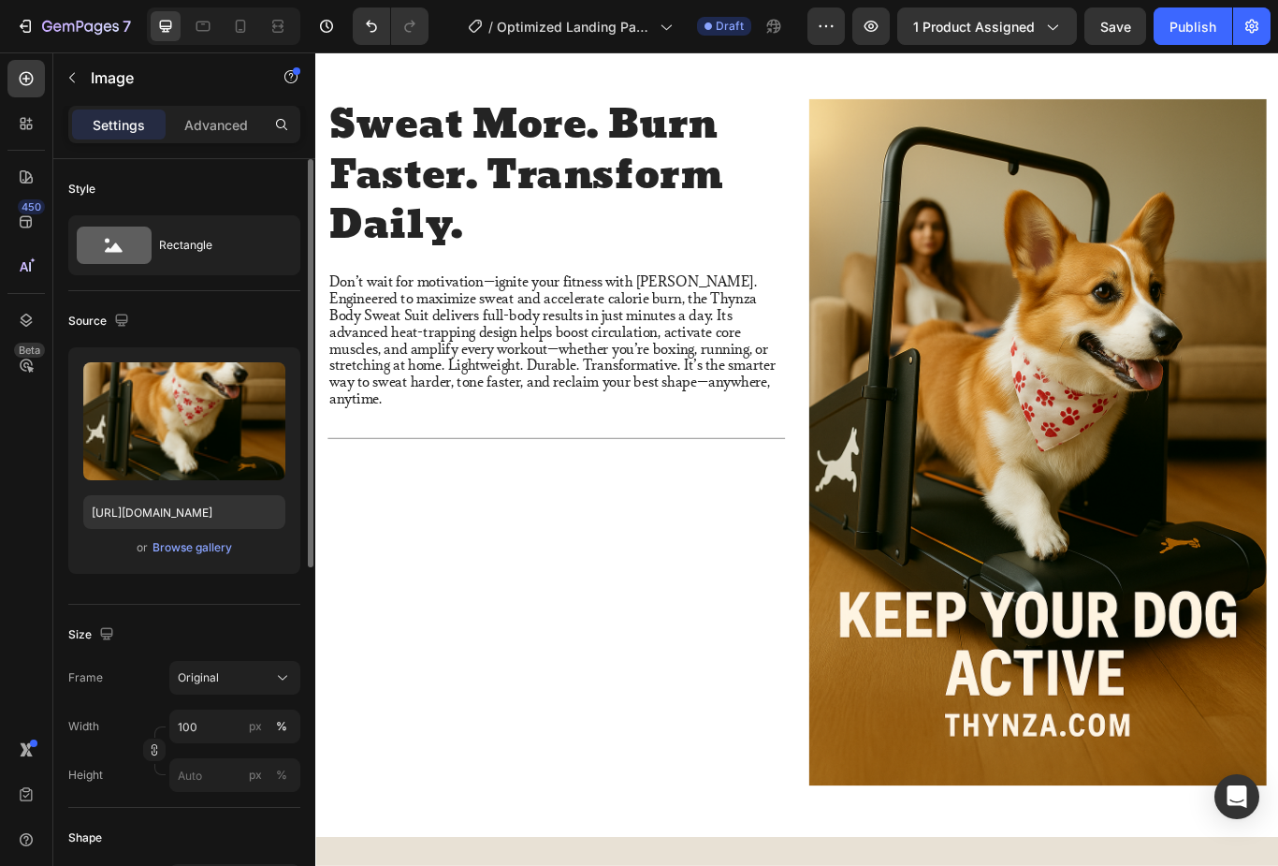
click at [1062, 460] on img at bounding box center [1157, 507] width 533 height 800
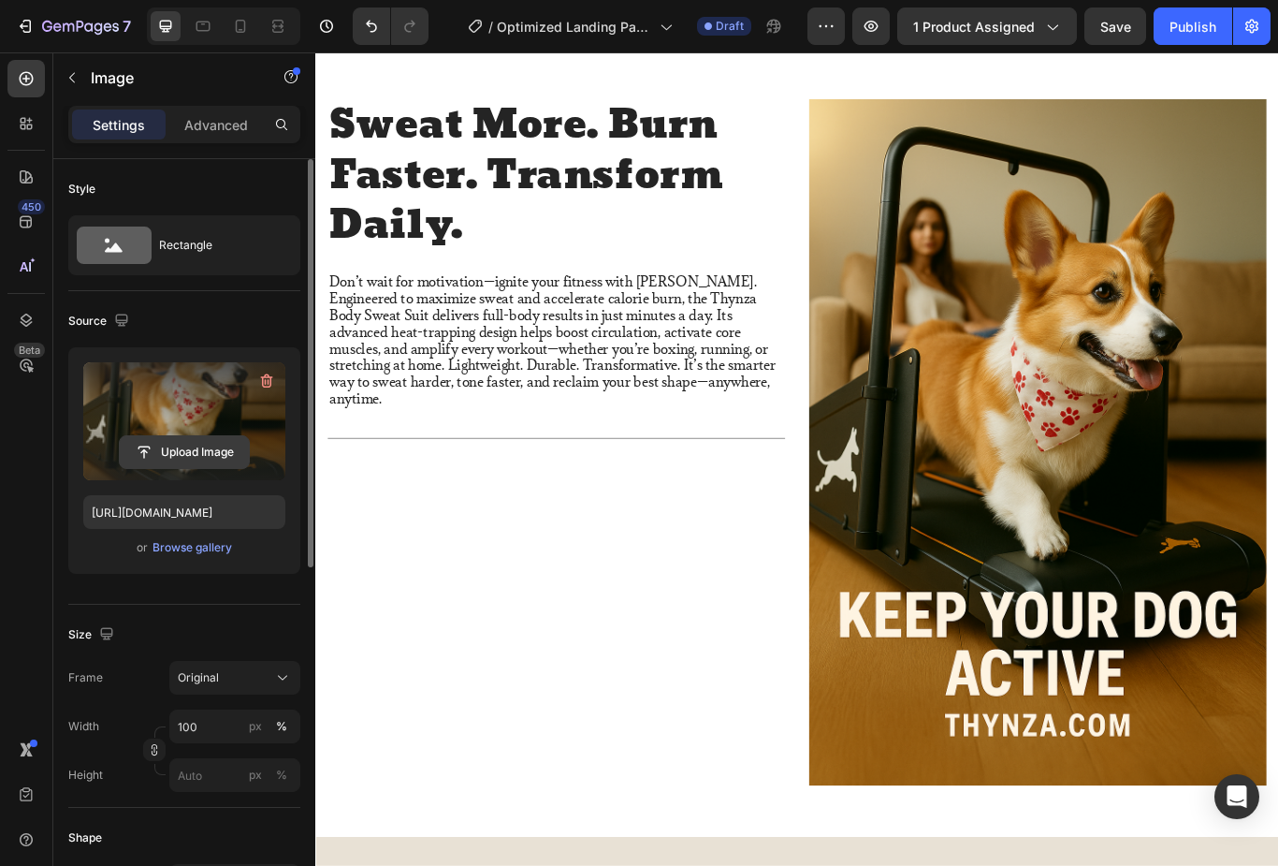
click at [210, 460] on input "file" at bounding box center [184, 452] width 129 height 32
click at [204, 446] on input "file" at bounding box center [184, 452] width 129 height 32
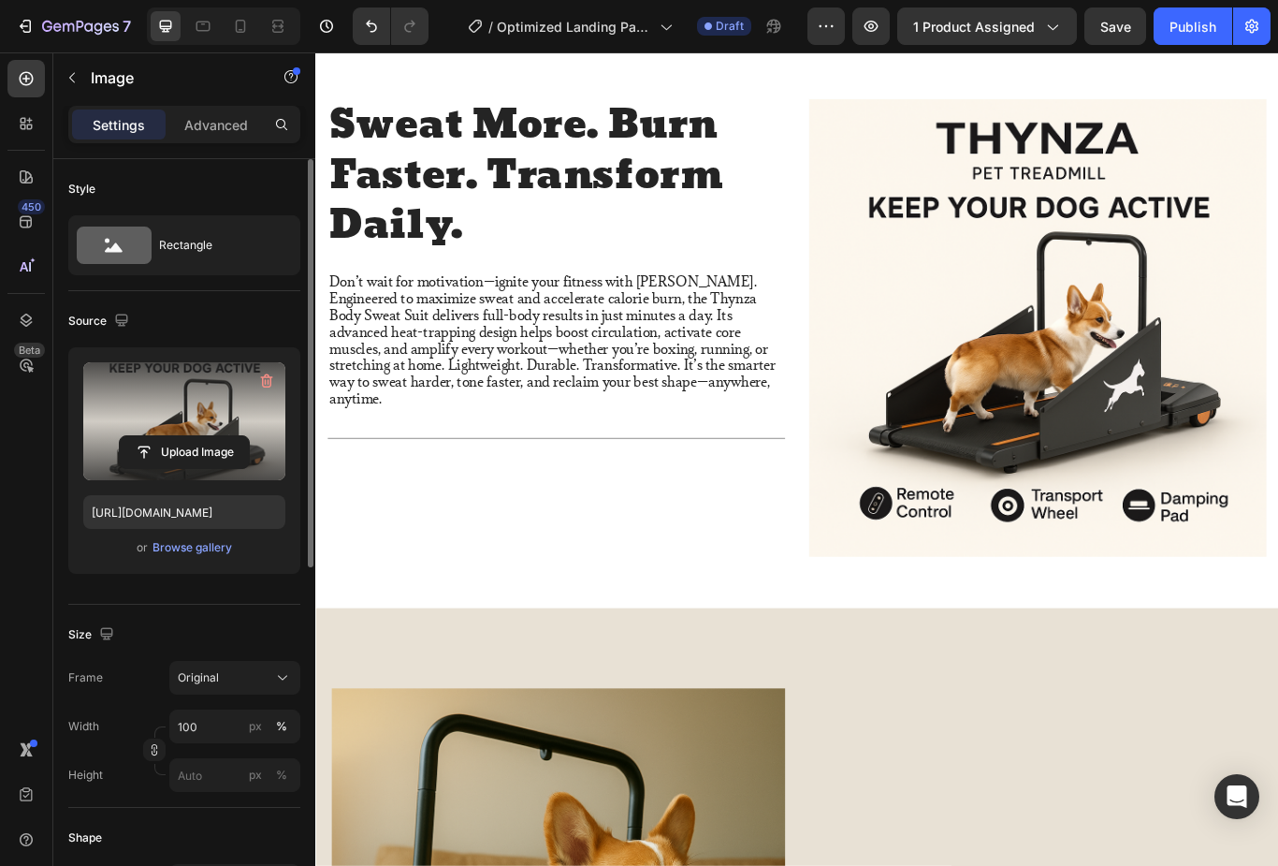
type input "https://cdn.shopify.com/s/files/1/0750/0732/8478/files/gempages_576139118744961…"
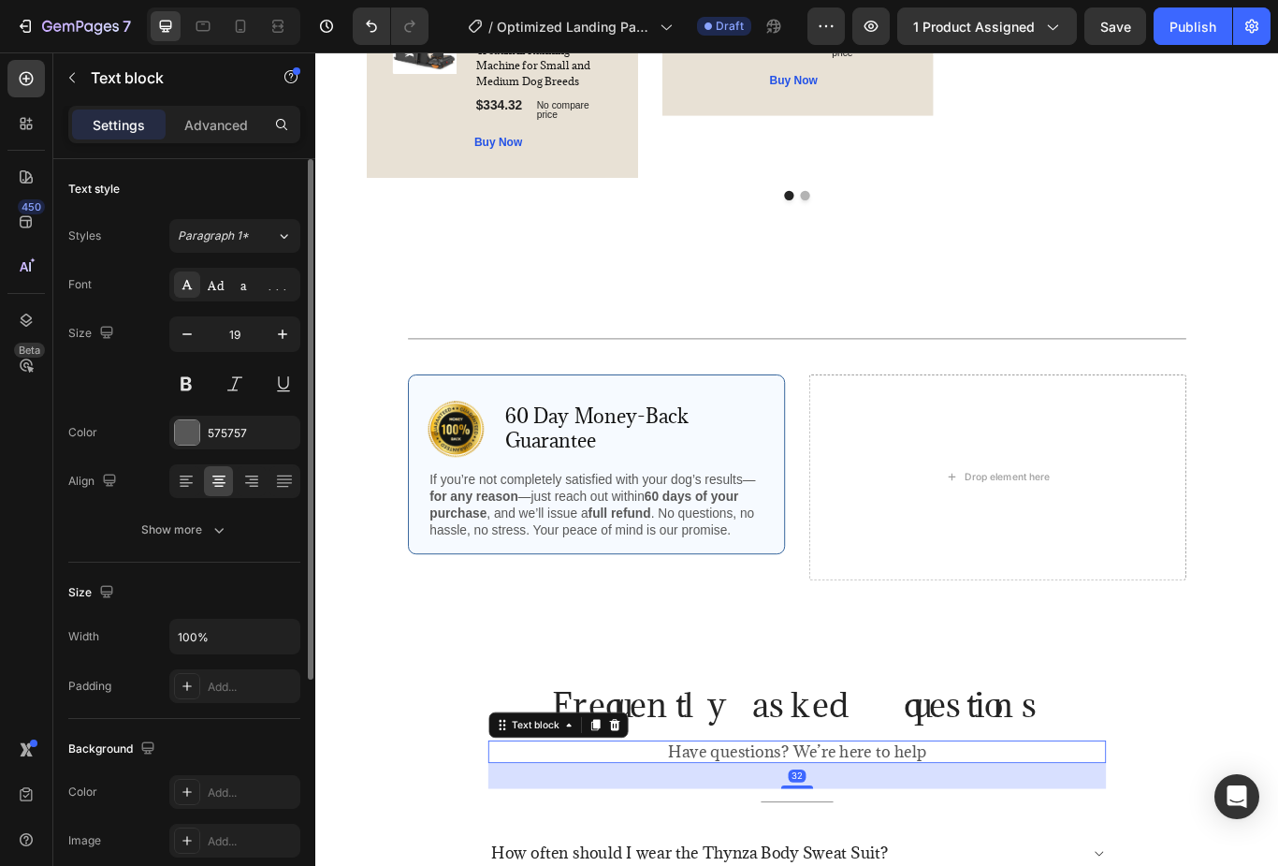
scroll to position [4082, 0]
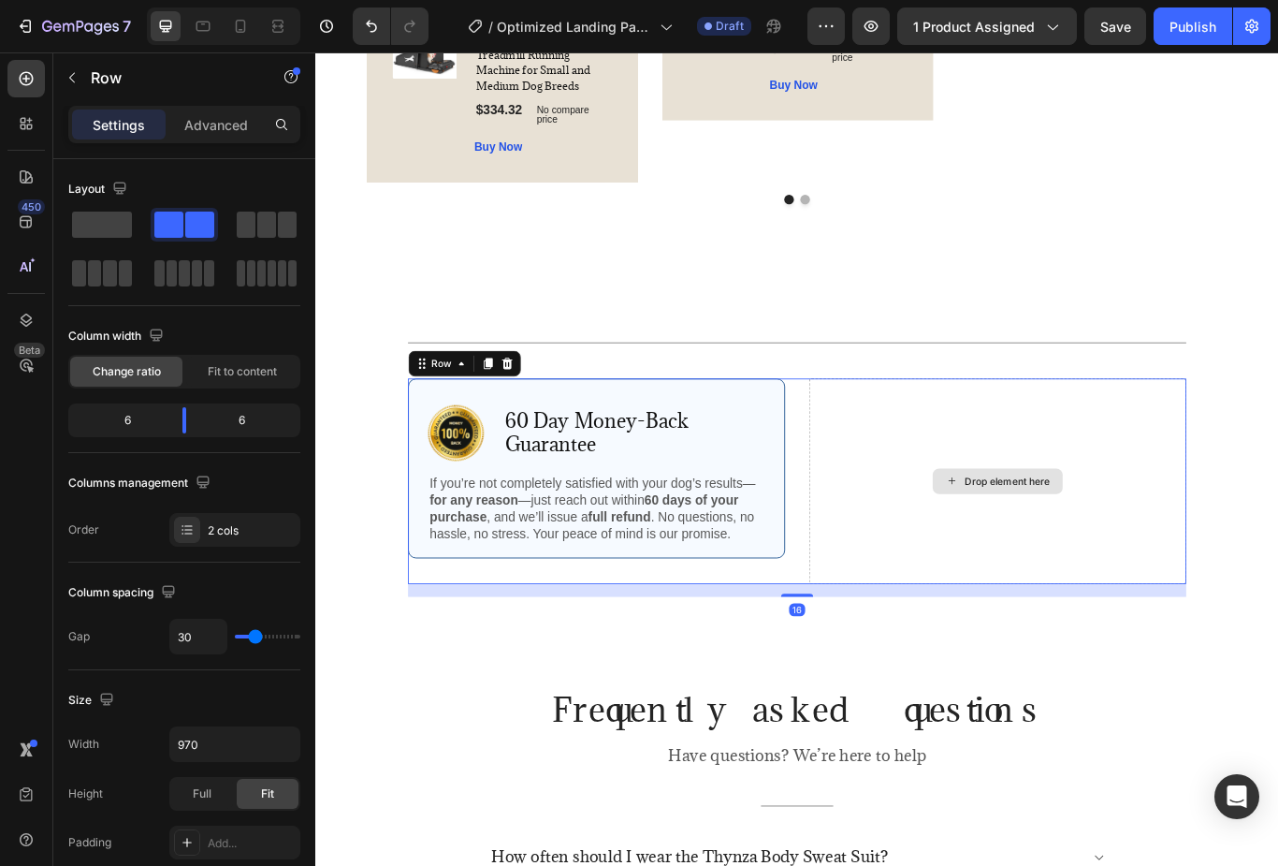
click at [1139, 481] on div "Drop element here" at bounding box center [1111, 551] width 440 height 239
click at [1029, 500] on div "Drop element here" at bounding box center [1111, 551] width 440 height 239
click at [1102, 540] on div "Drop element here" at bounding box center [1111, 551] width 440 height 239
click at [1082, 572] on div "Drop element here" at bounding box center [1111, 551] width 440 height 239
click at [103, 227] on span at bounding box center [102, 225] width 60 height 26
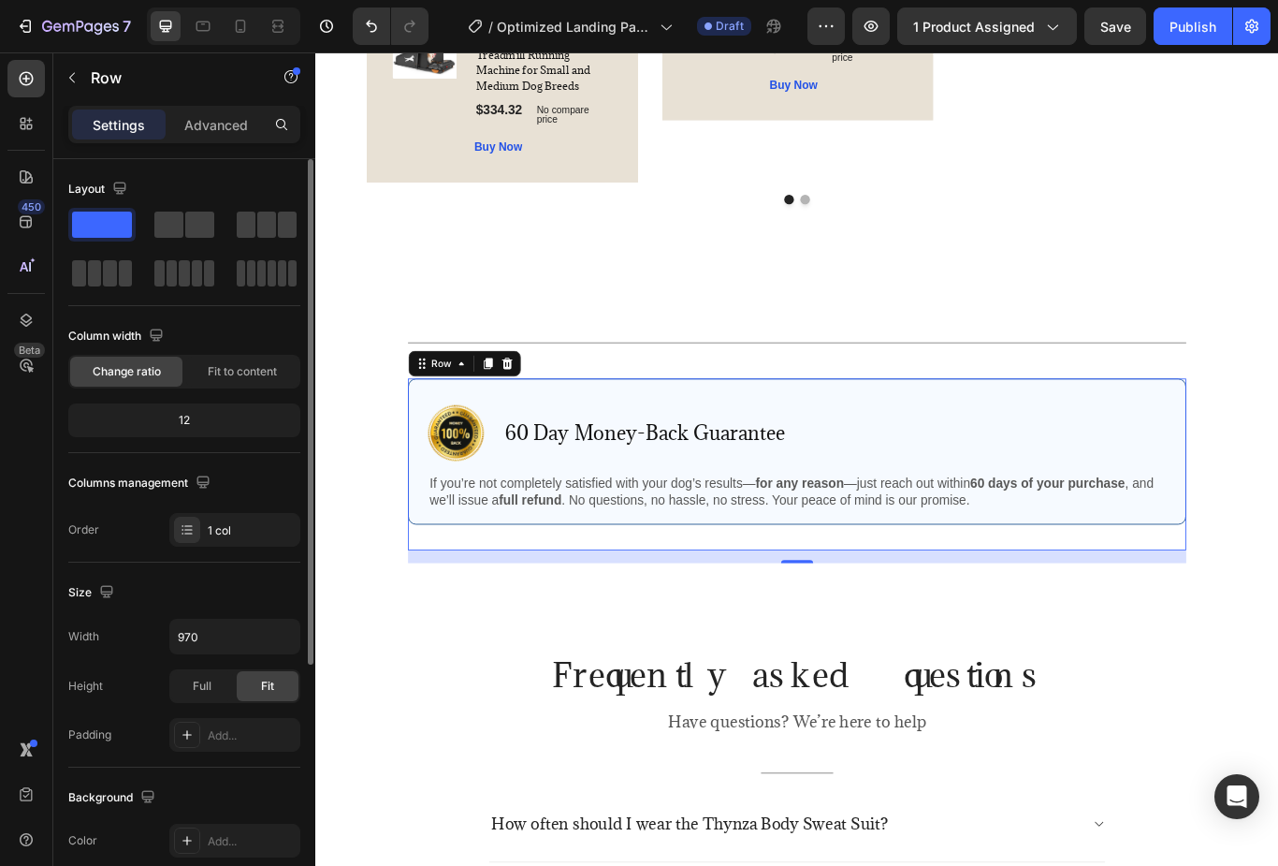
click at [87, 221] on span at bounding box center [102, 225] width 60 height 26
click at [158, 222] on span at bounding box center [168, 225] width 29 height 26
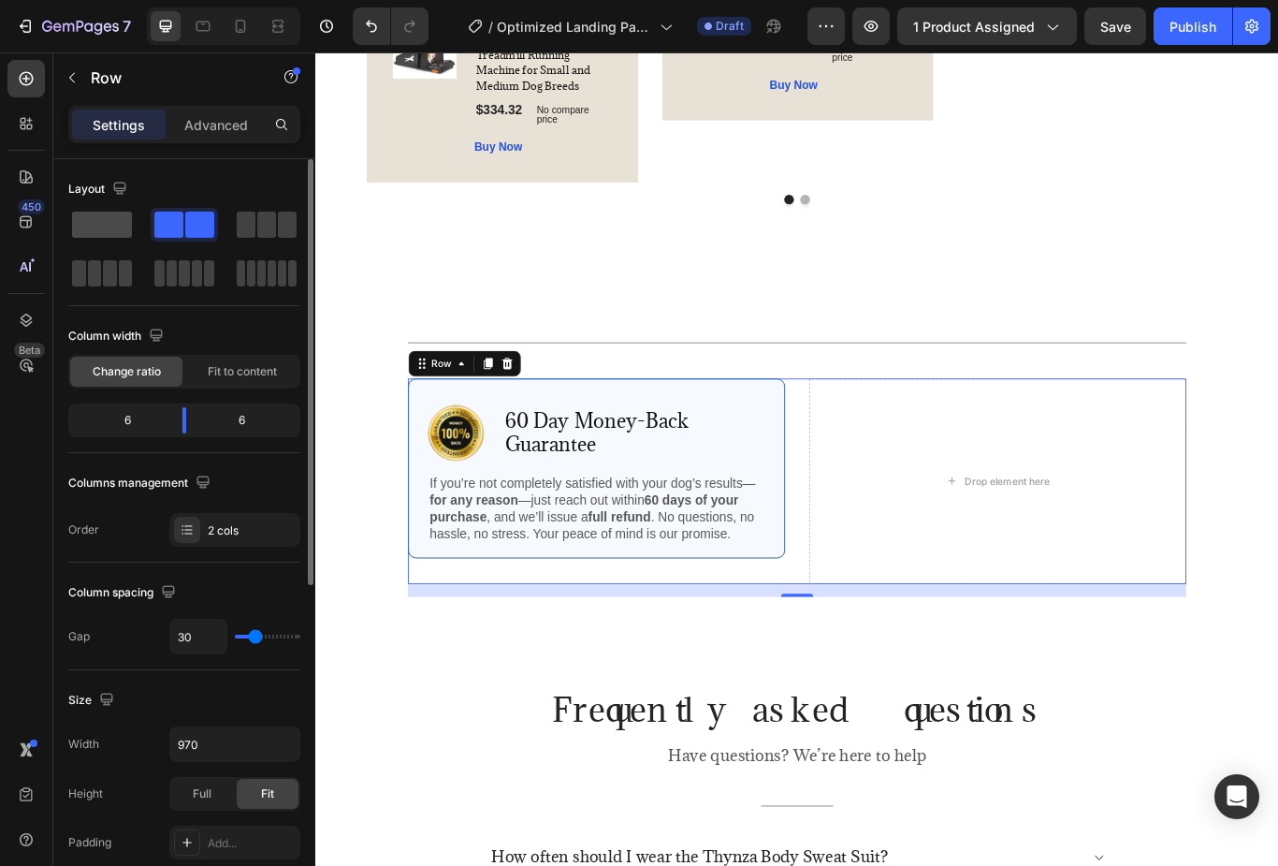
click at [84, 228] on span at bounding box center [102, 225] width 60 height 26
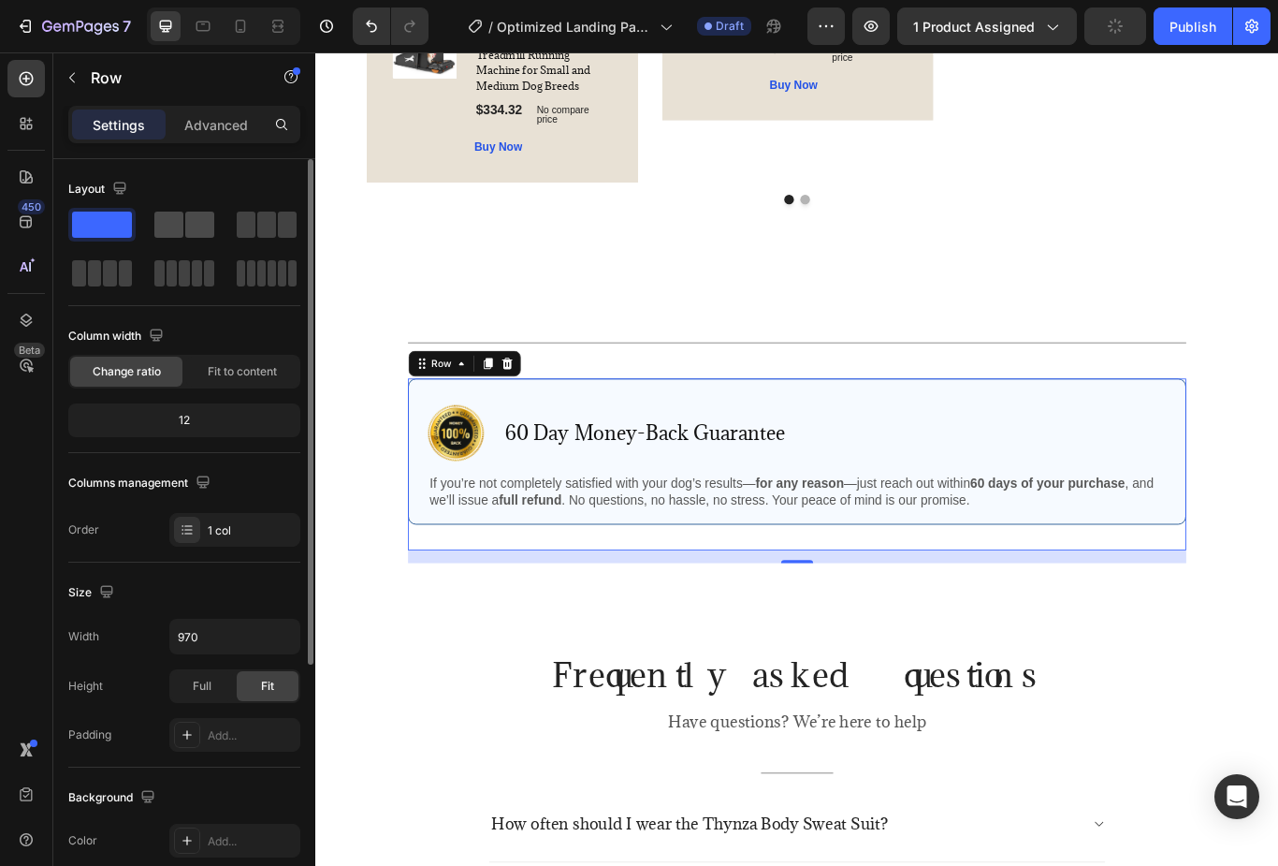
click at [185, 219] on span at bounding box center [199, 225] width 29 height 26
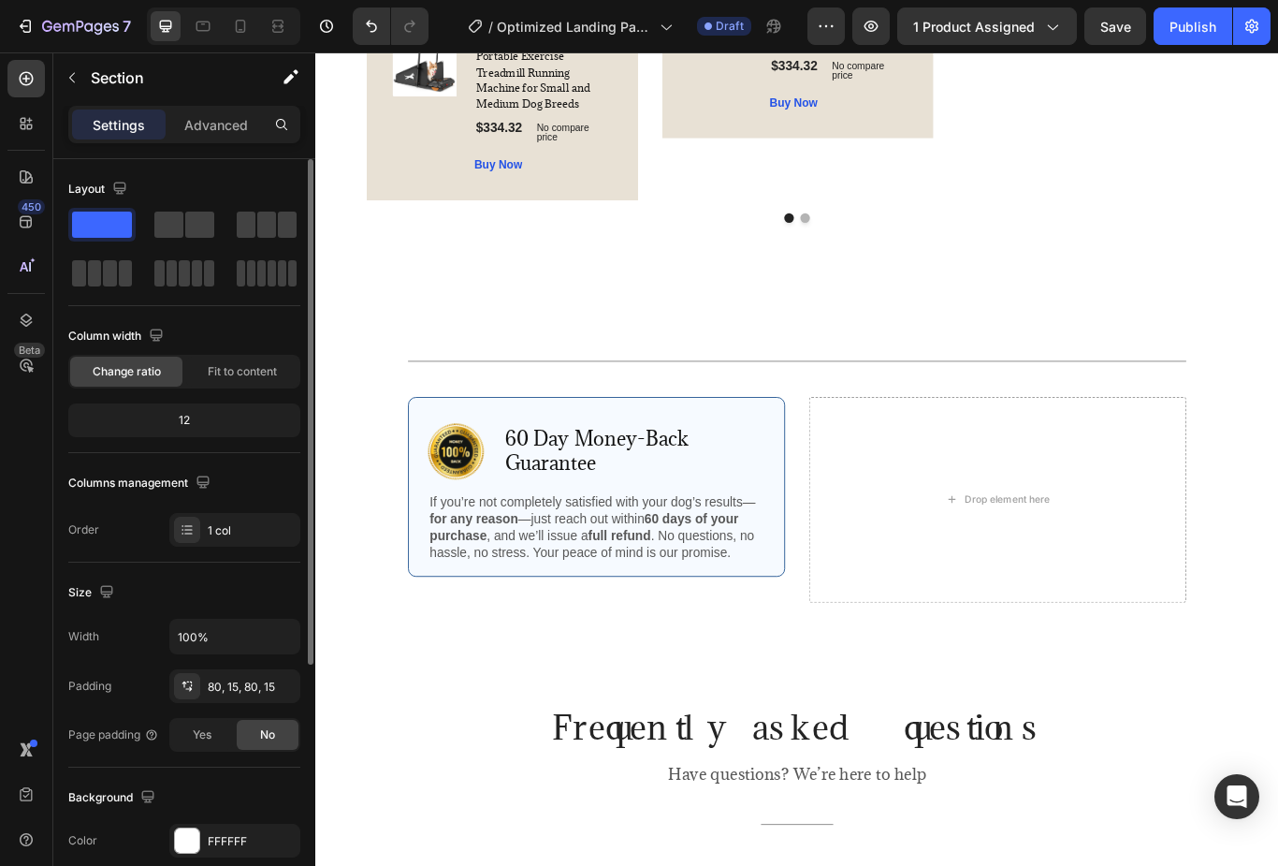
scroll to position [4119, 0]
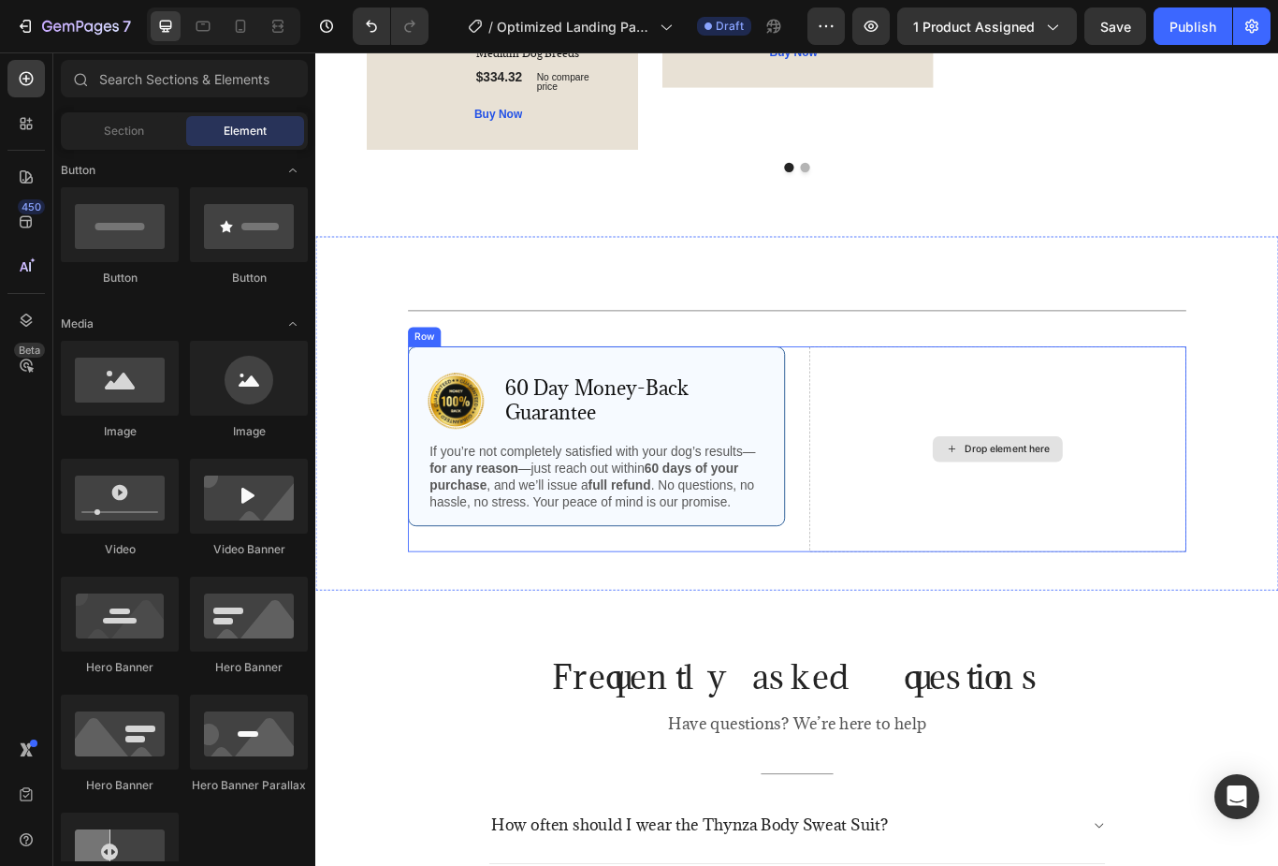
click at [1079, 490] on div "Drop element here" at bounding box center [1111, 514] width 440 height 239
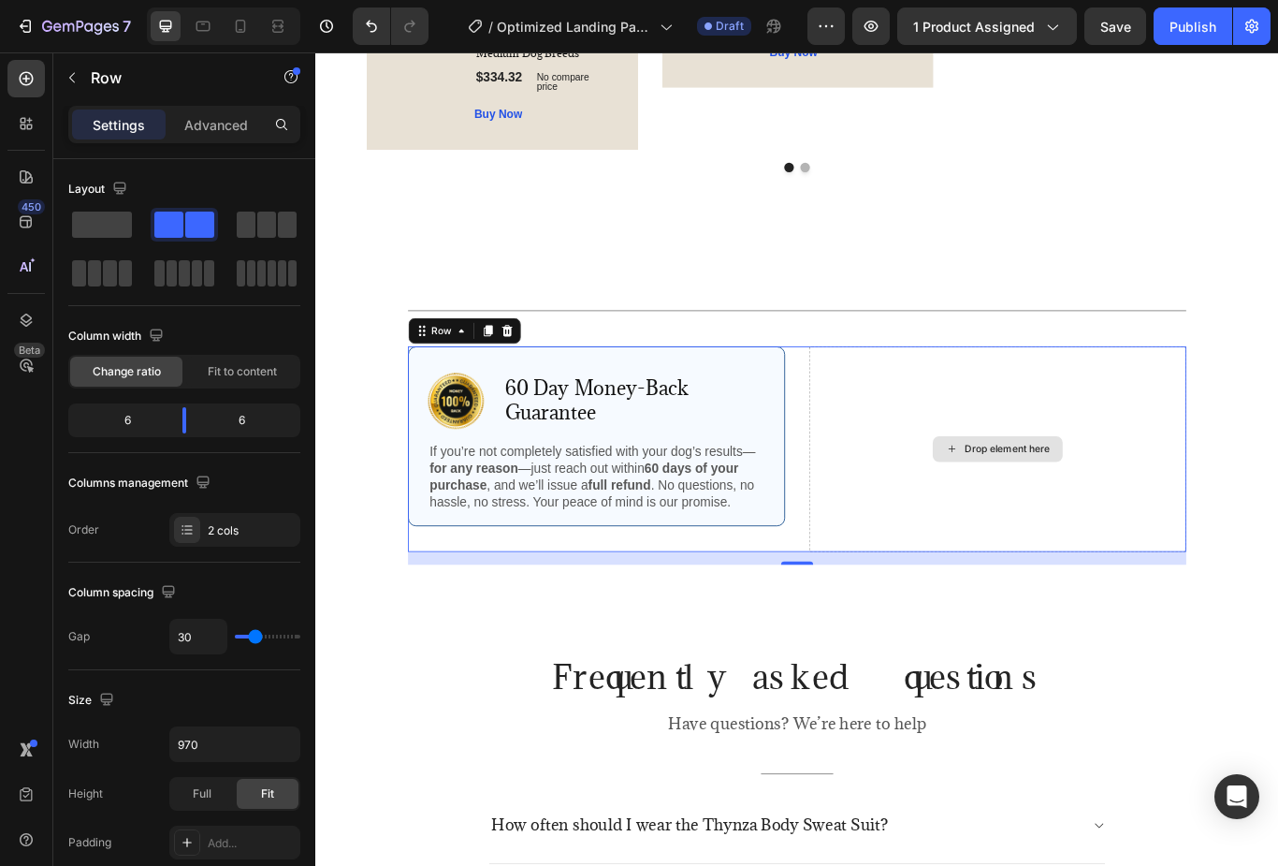
click at [999, 539] on div "Drop element here" at bounding box center [1111, 514] width 440 height 239
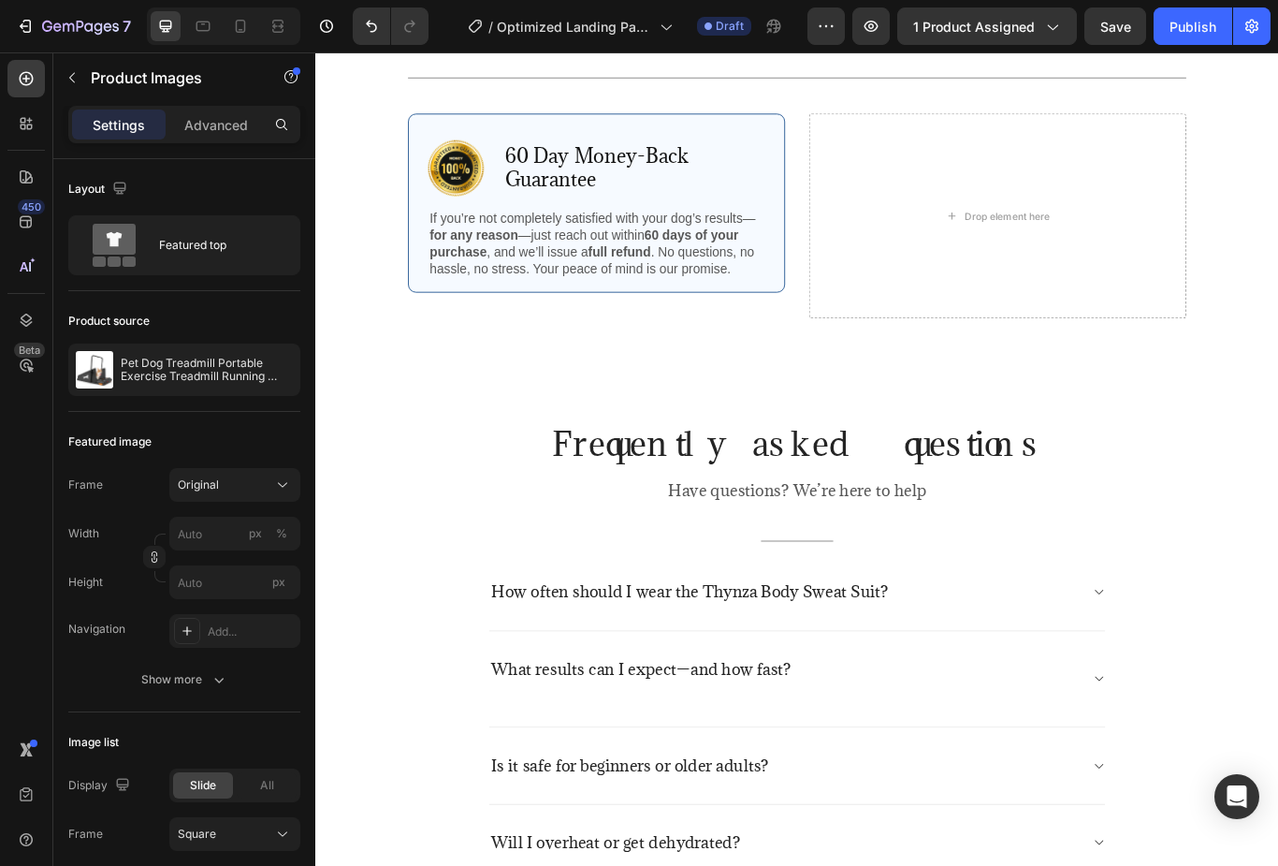
scroll to position [4824, 0]
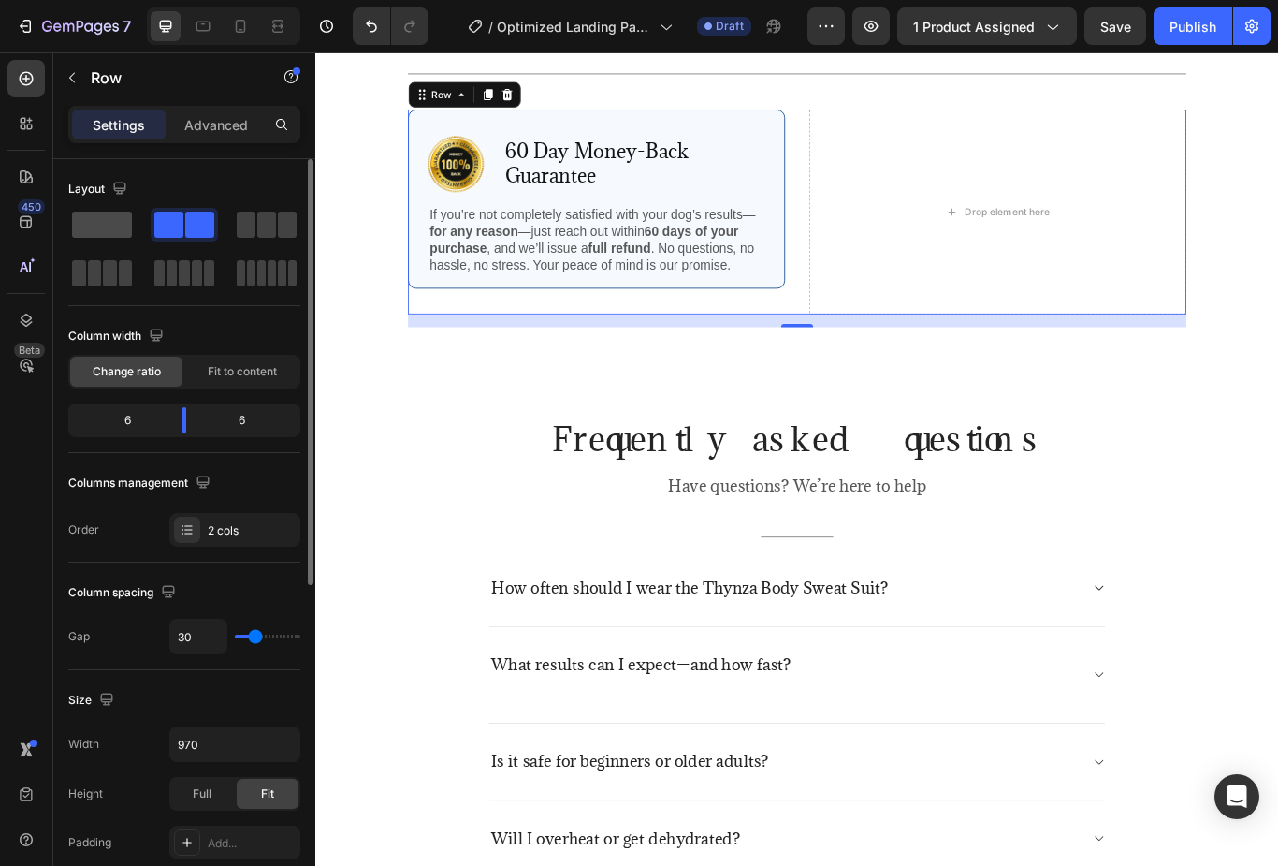
click at [98, 221] on span at bounding box center [102, 225] width 60 height 26
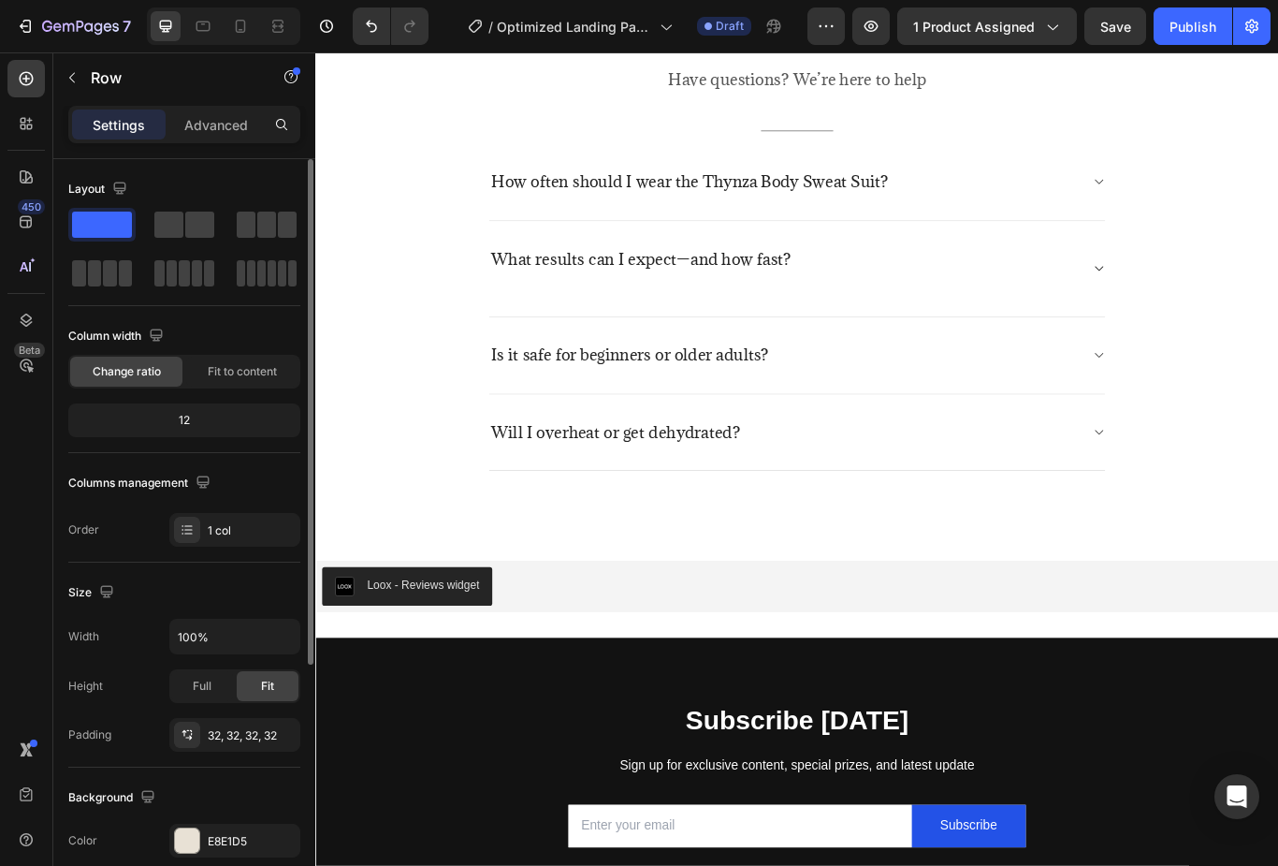
scroll to position [5259, 0]
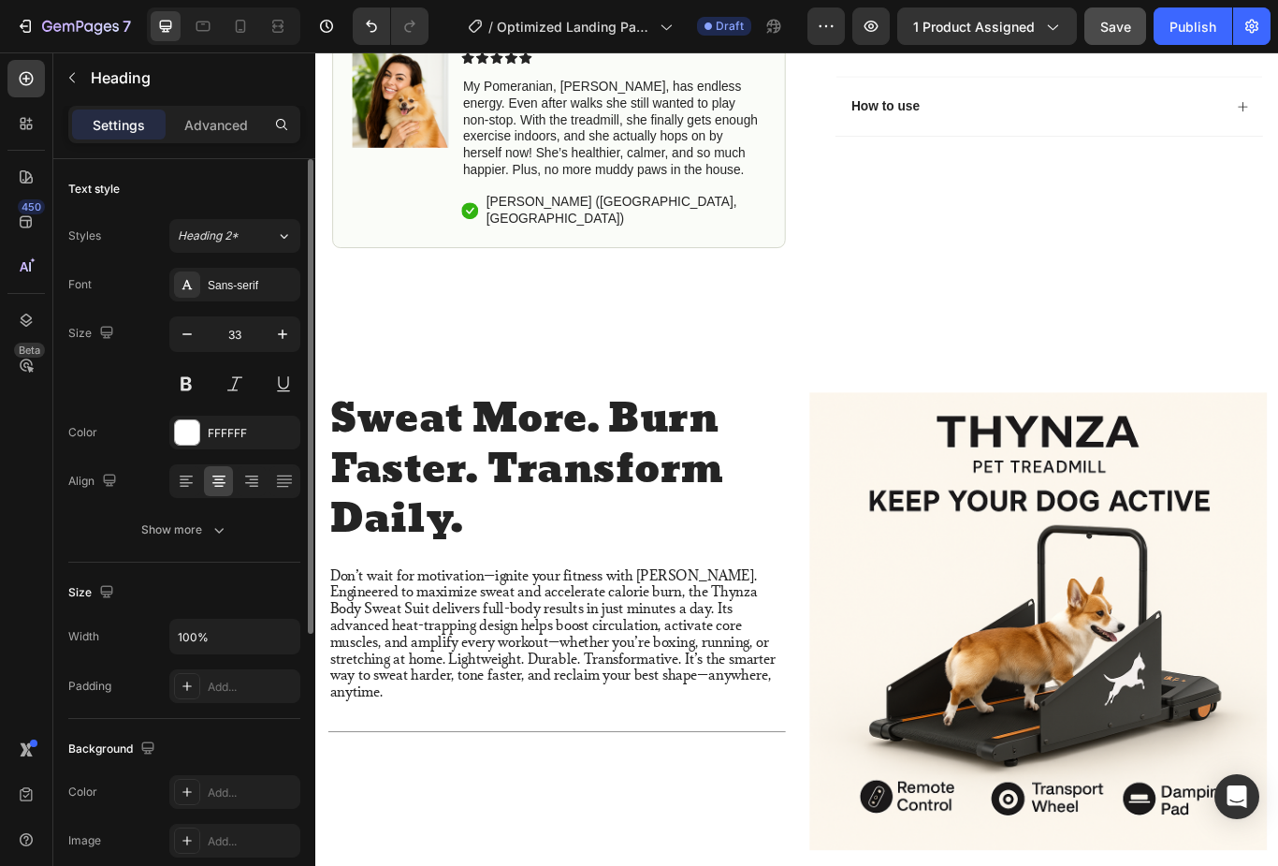
click at [1117, 27] on span "Save" at bounding box center [1116, 27] width 31 height 16
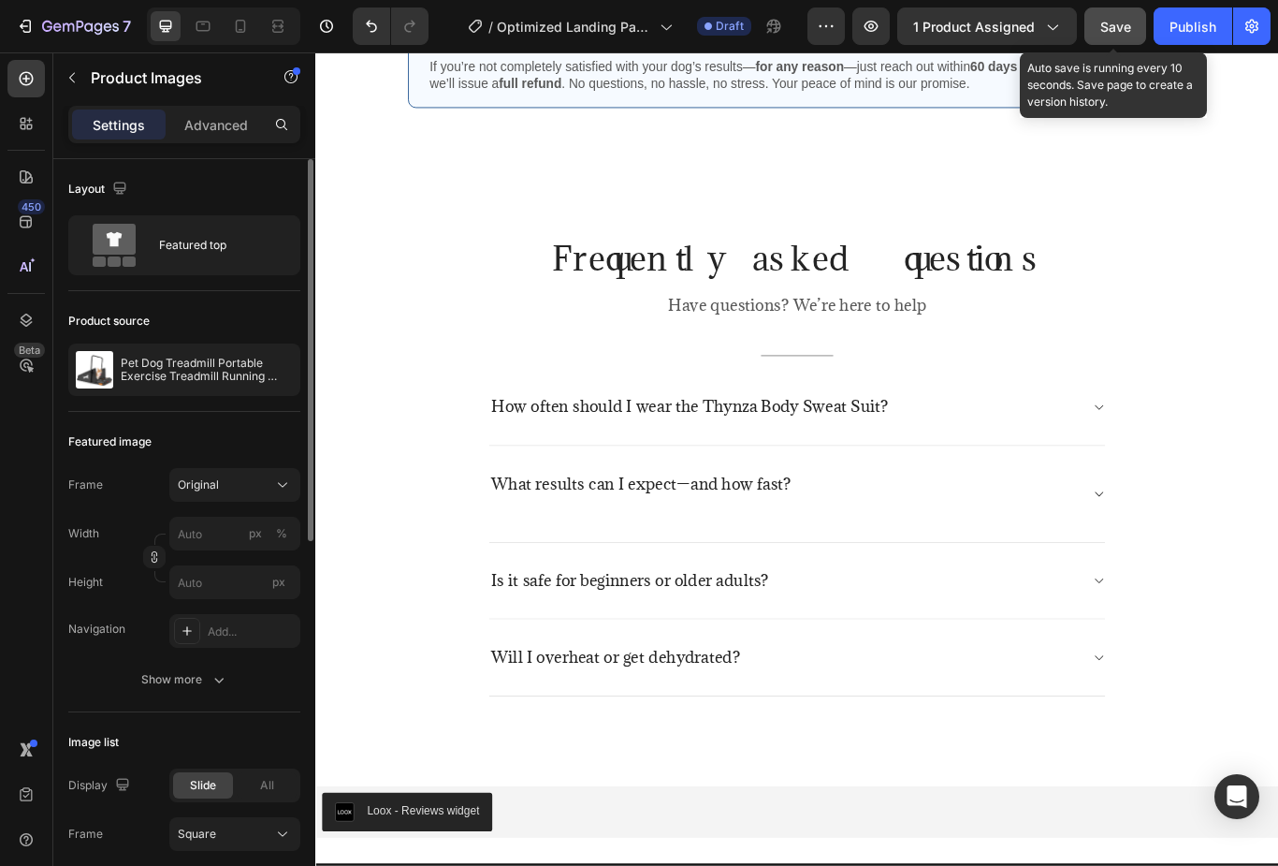
scroll to position [4967, 0]
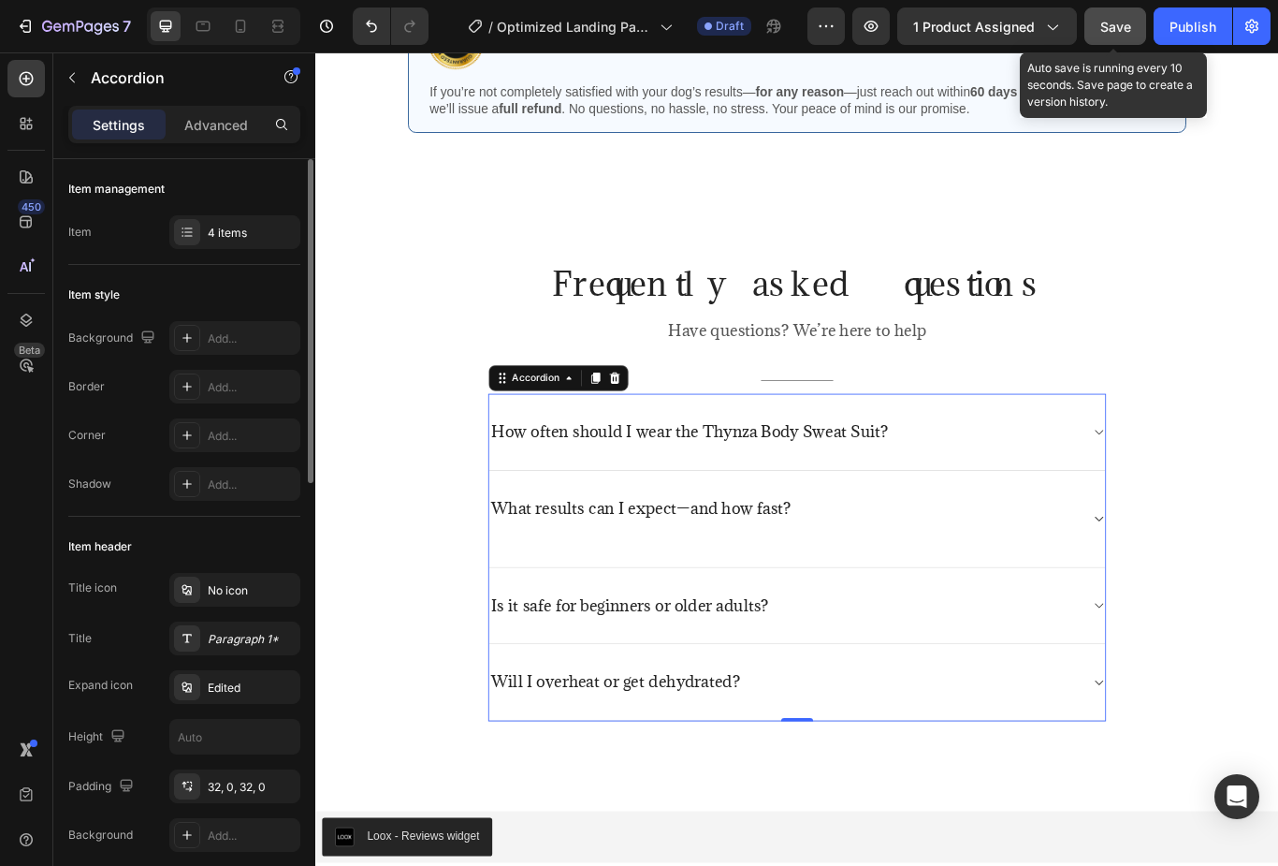
click at [1221, 477] on div "How often should I wear the Thynza Body Sweat Suit?" at bounding box center [877, 495] width 719 height 90
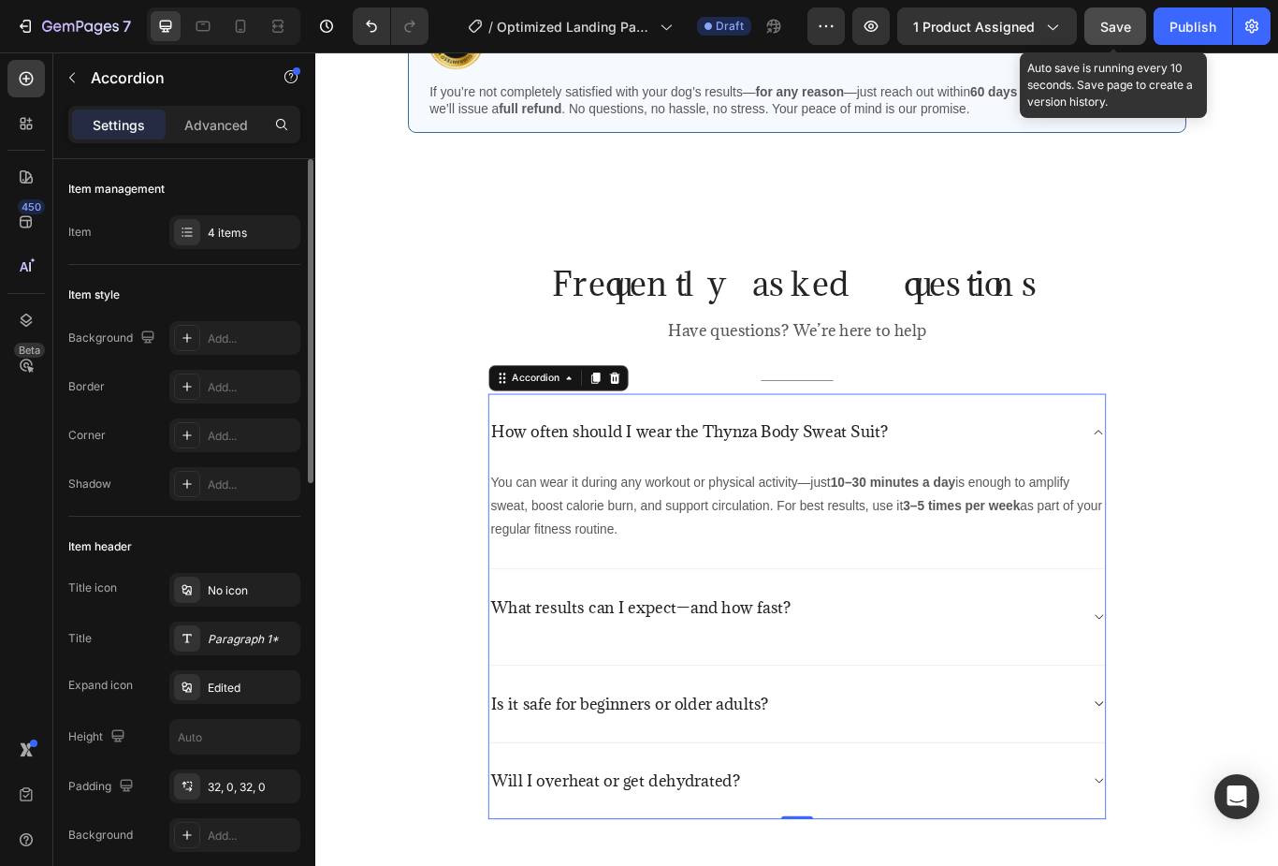
click at [1223, 499] on icon at bounding box center [1228, 495] width 14 height 15
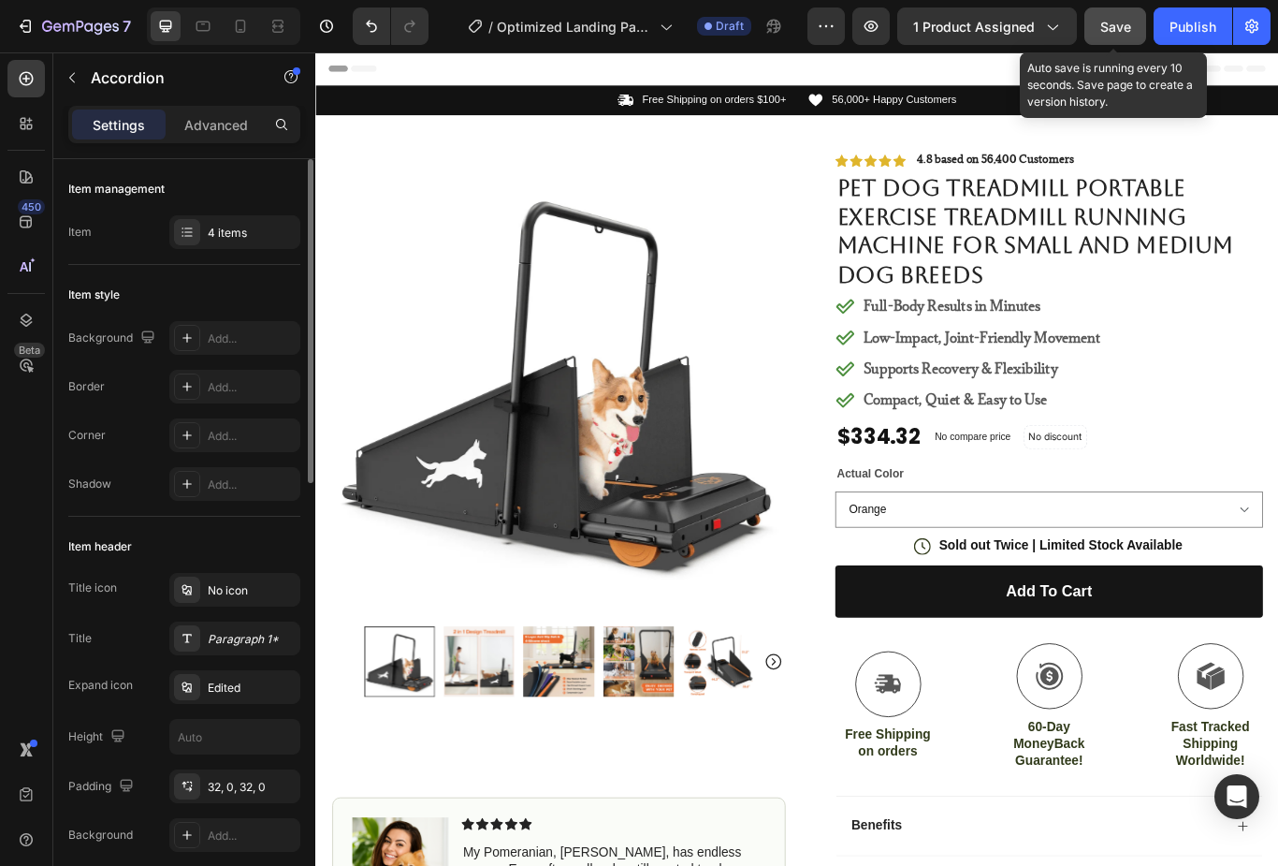
scroll to position [0, 0]
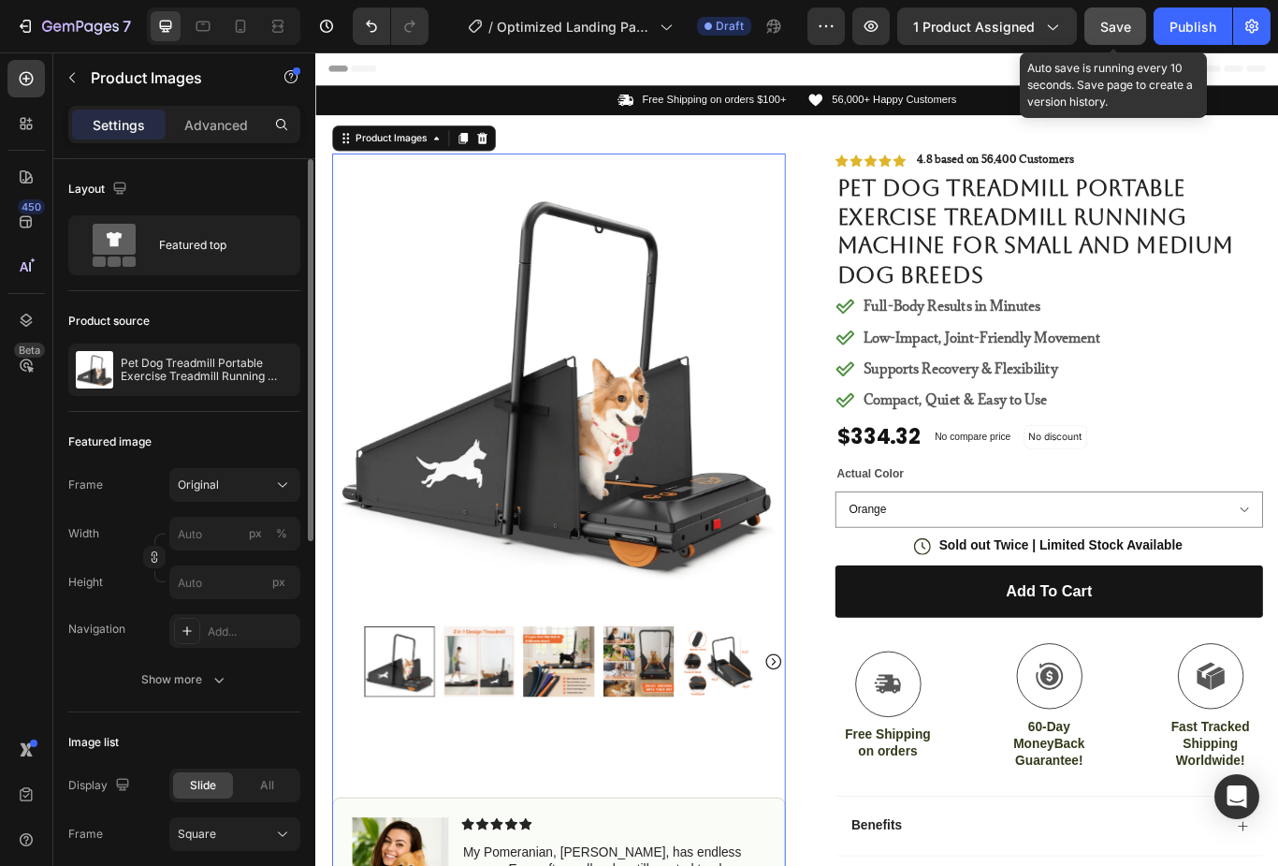
click at [697, 769] on img at bounding box center [691, 763] width 82 height 82
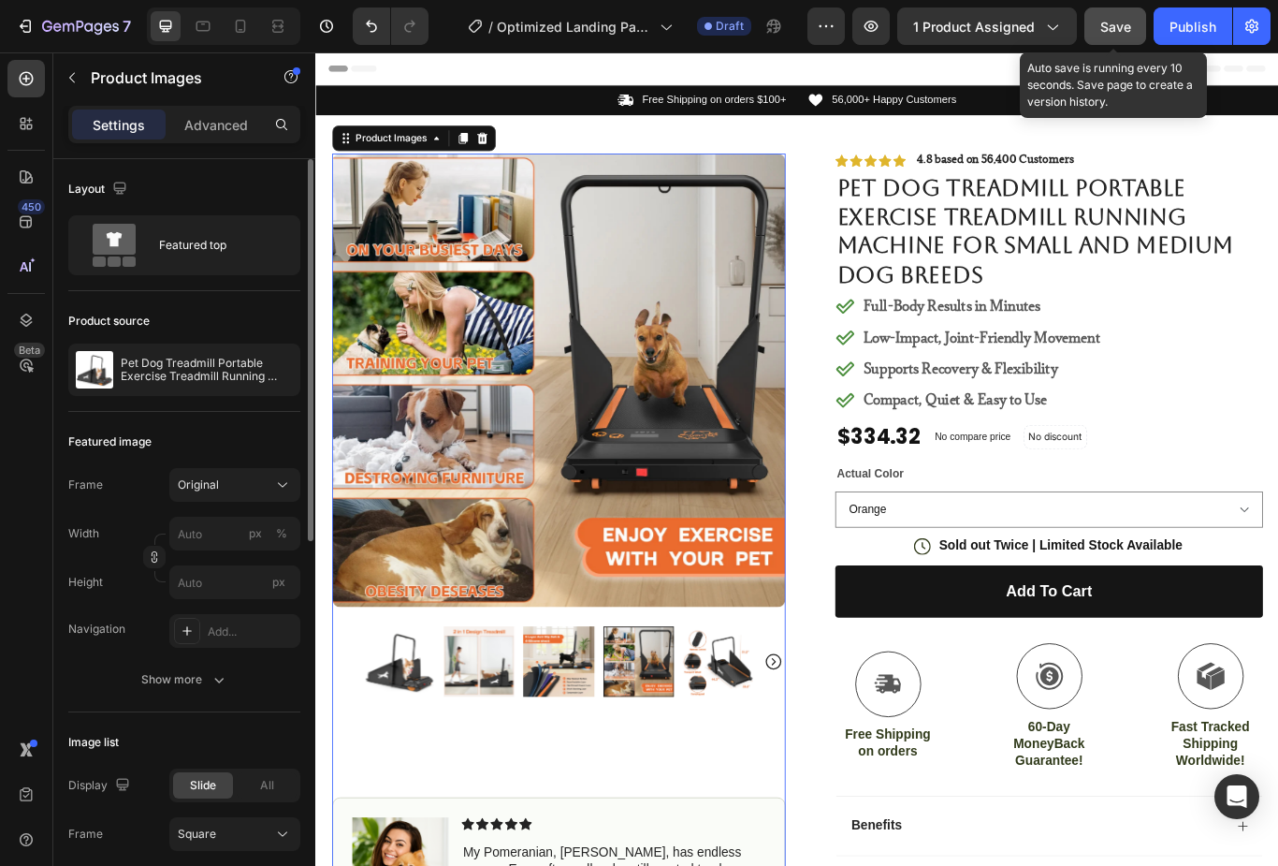
click at [784, 774] on img at bounding box center [784, 763] width 82 height 82
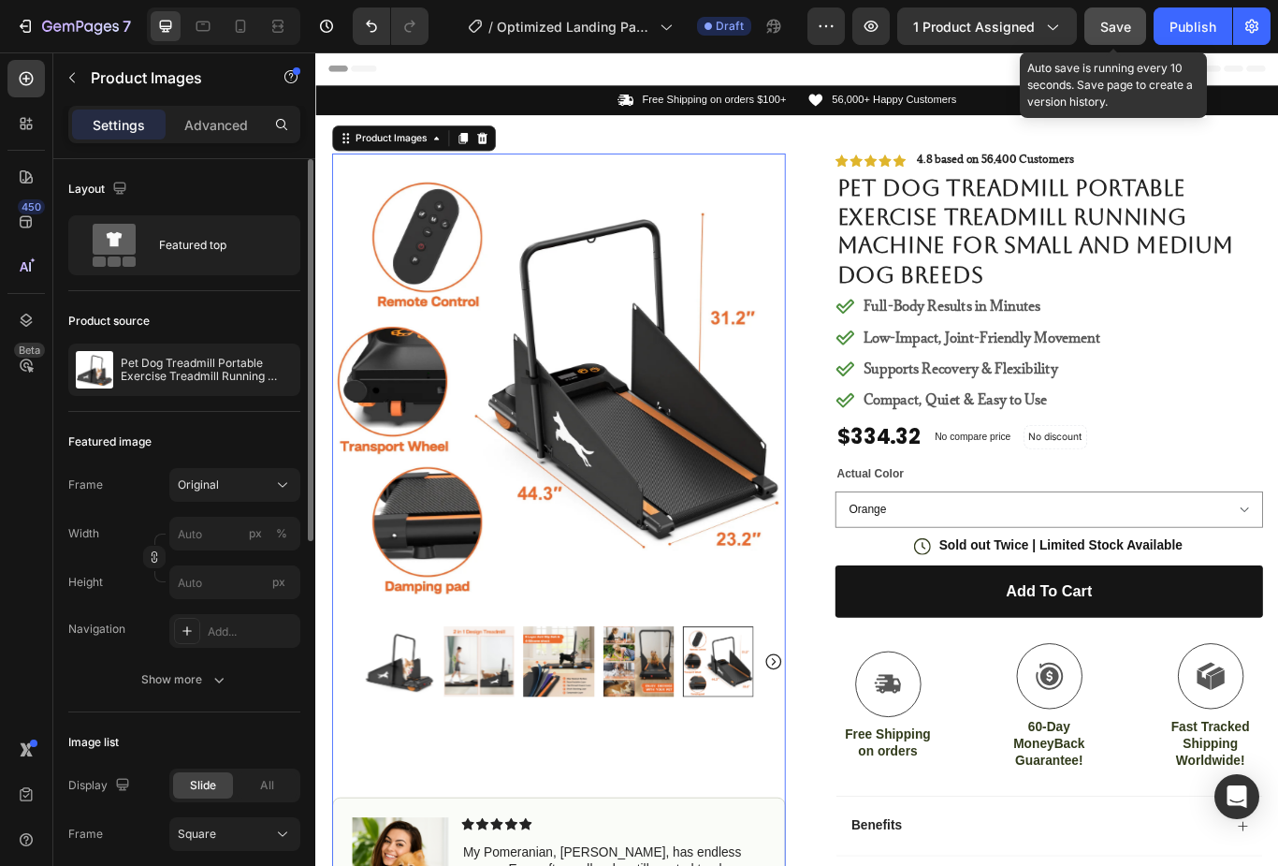
click at [847, 769] on icon "Carousel Next Arrow" at bounding box center [849, 763] width 22 height 22
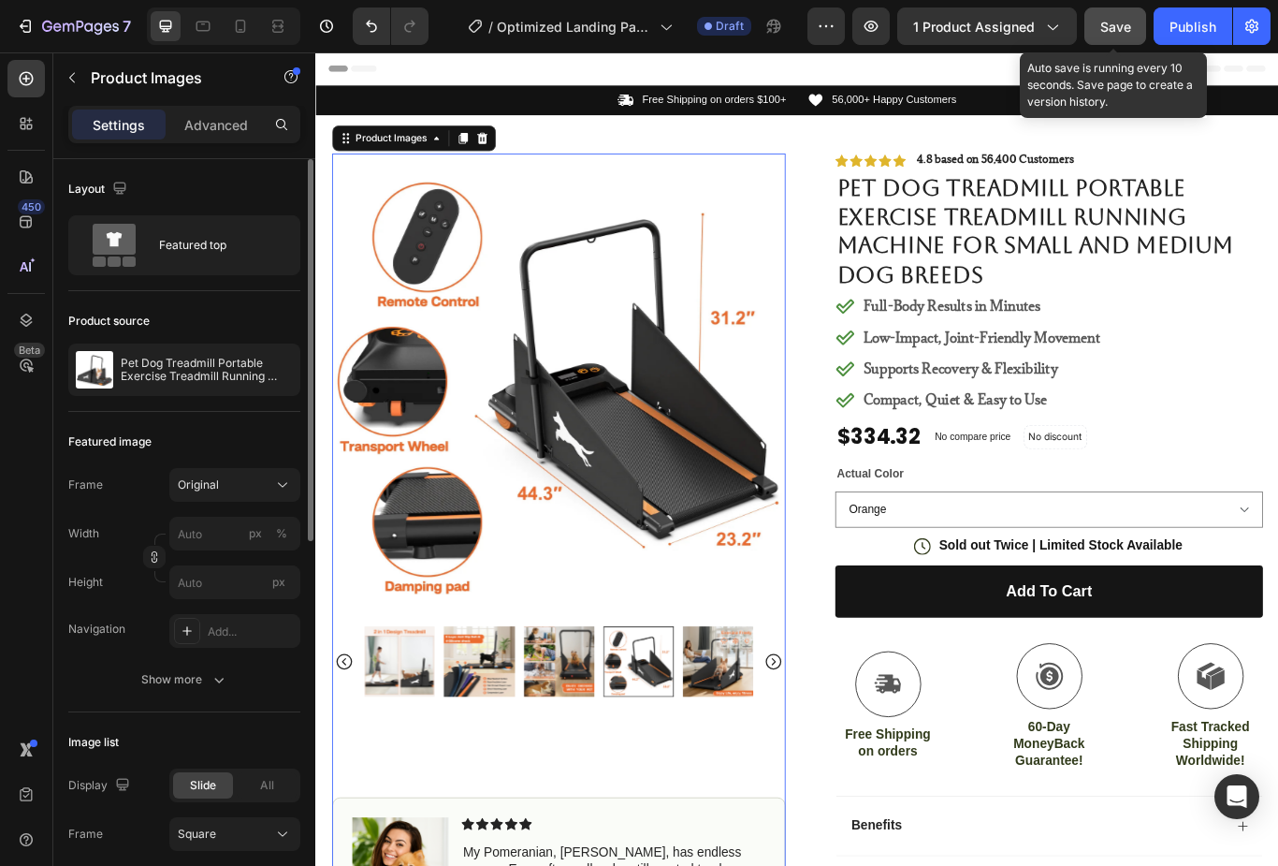
click at [777, 777] on img at bounding box center [784, 763] width 82 height 82
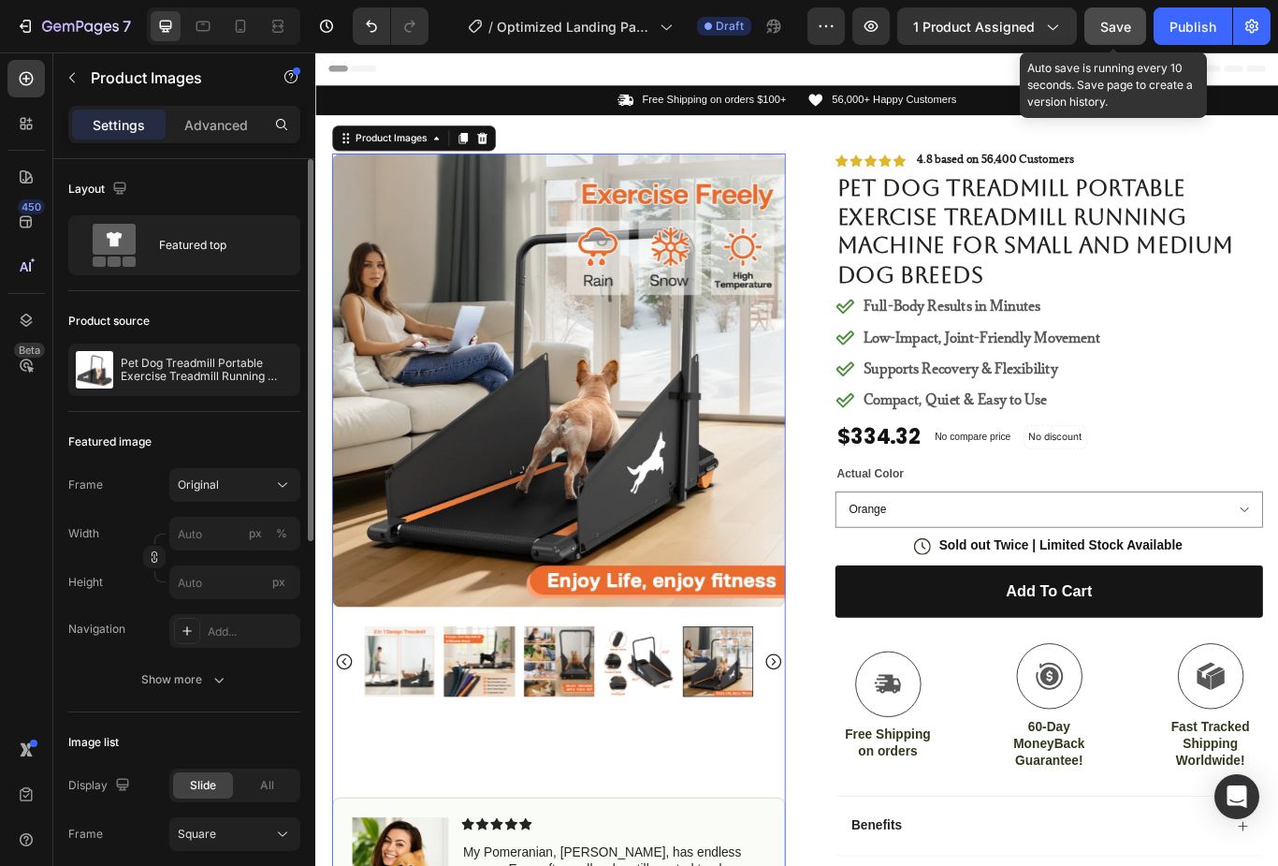
click at [858, 763] on icon "Carousel Next Arrow" at bounding box center [849, 763] width 22 height 22
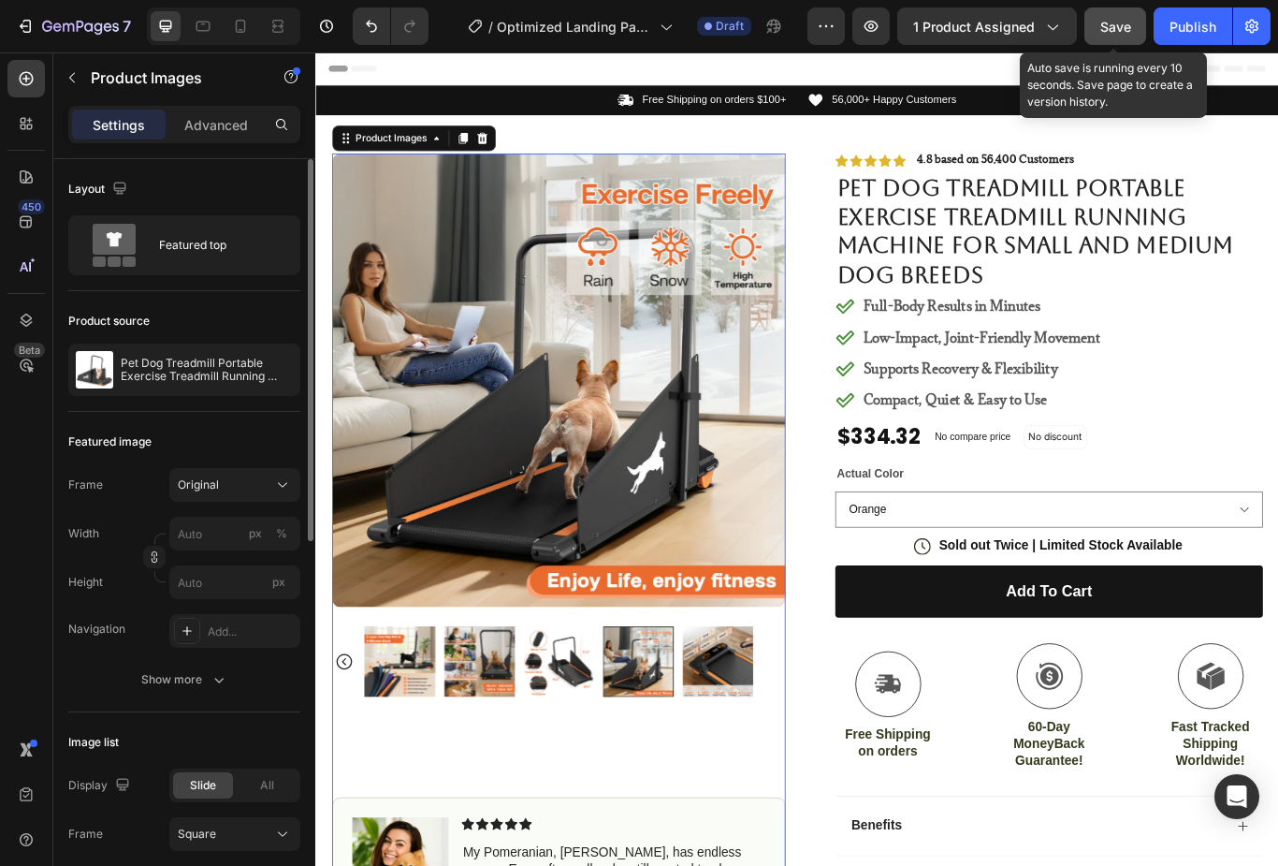
click at [791, 775] on img at bounding box center [784, 763] width 82 height 82
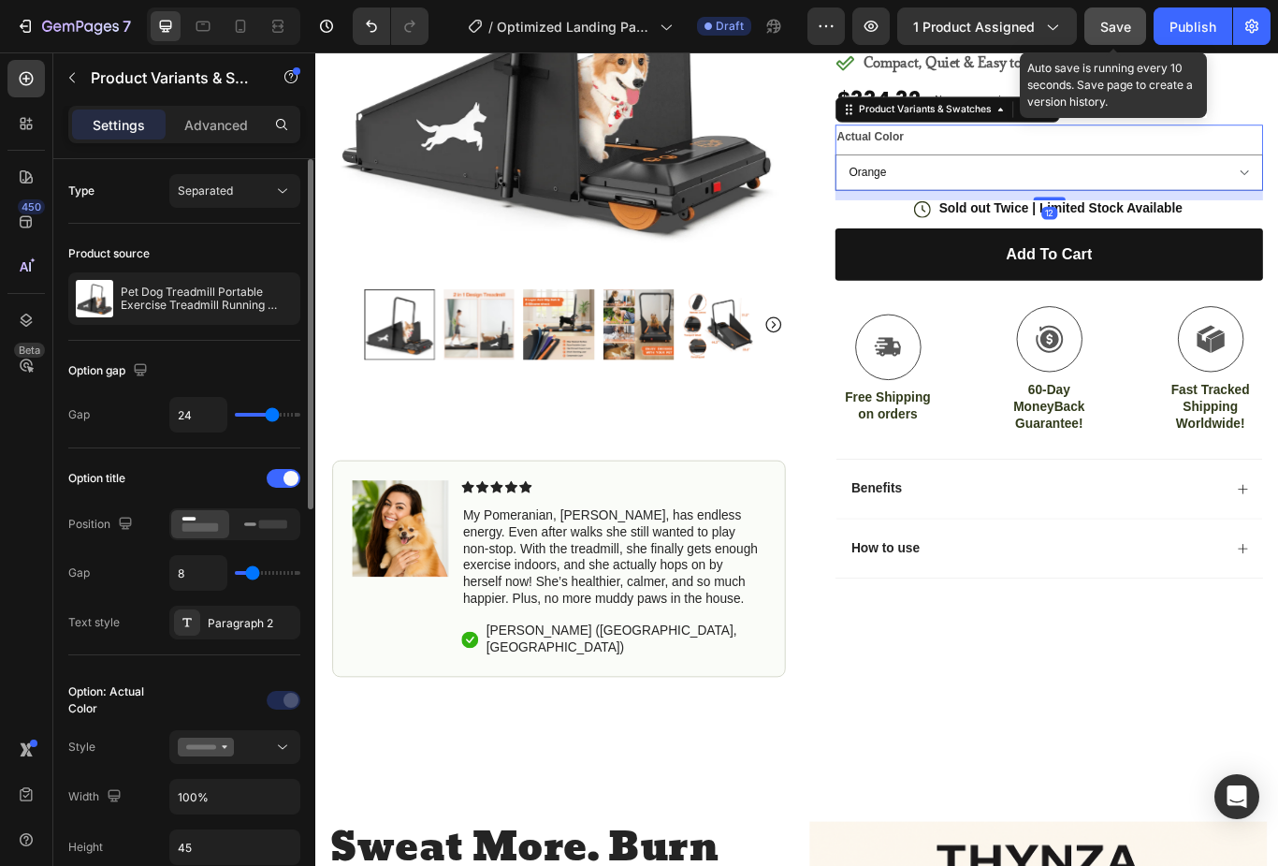
scroll to position [418, 0]
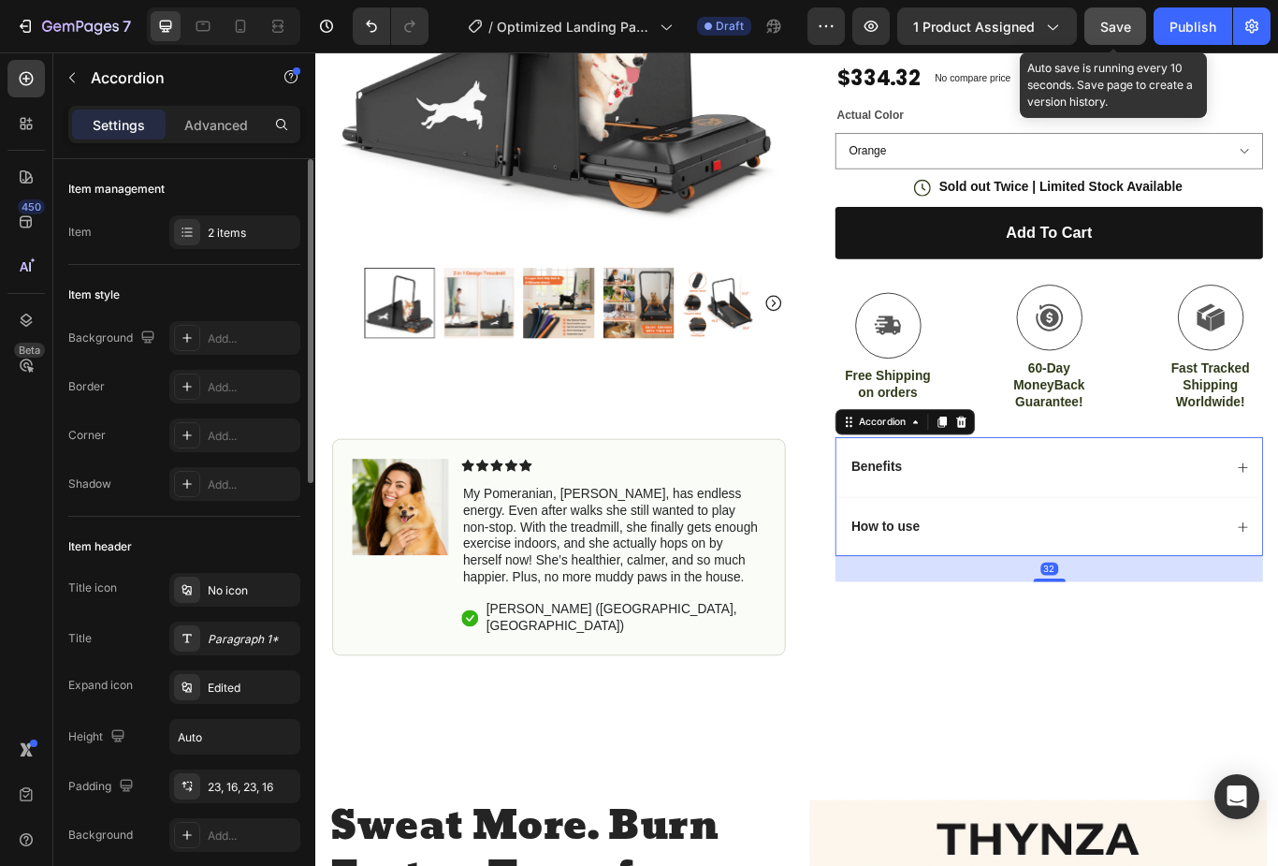
click at [1278, 539] on div "Benefits" at bounding box center [1155, 535] width 437 height 25
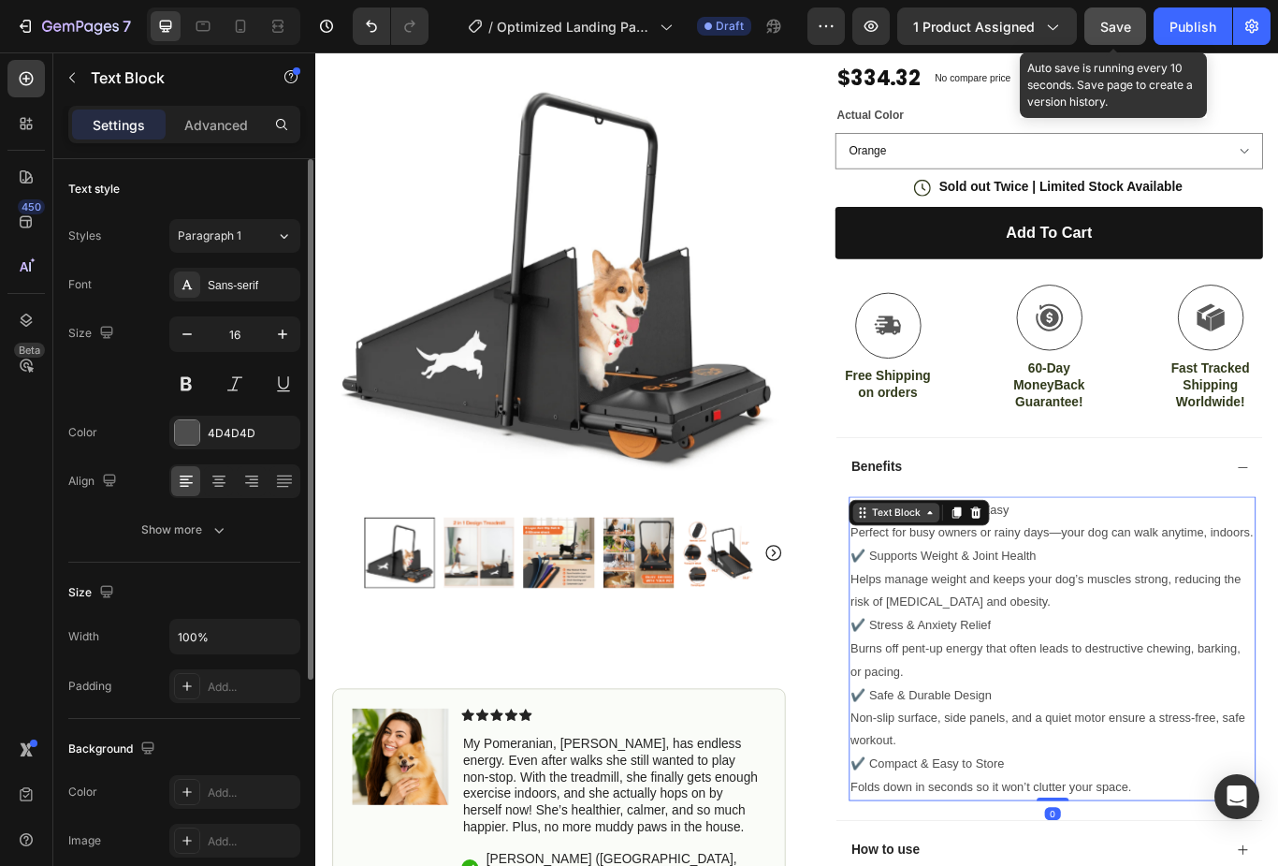
click at [954, 577] on div "Text Block" at bounding box center [992, 588] width 101 height 22
click at [1095, 793] on span "✔️ Safe & Durable Design" at bounding box center [1021, 801] width 165 height 16
click at [1093, 793] on span "✔️ Safe & Durable Design" at bounding box center [1021, 801] width 165 height 16
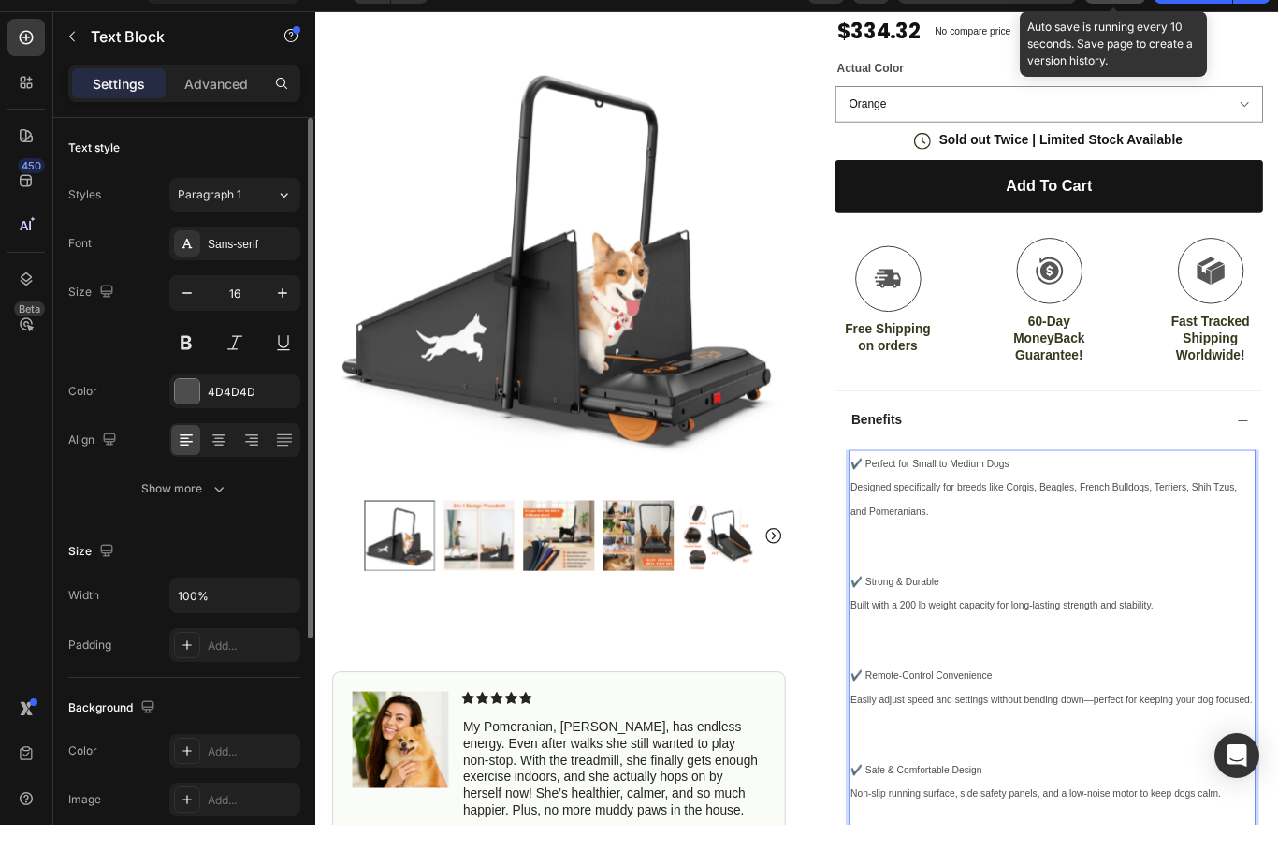
scroll to position [573, 0]
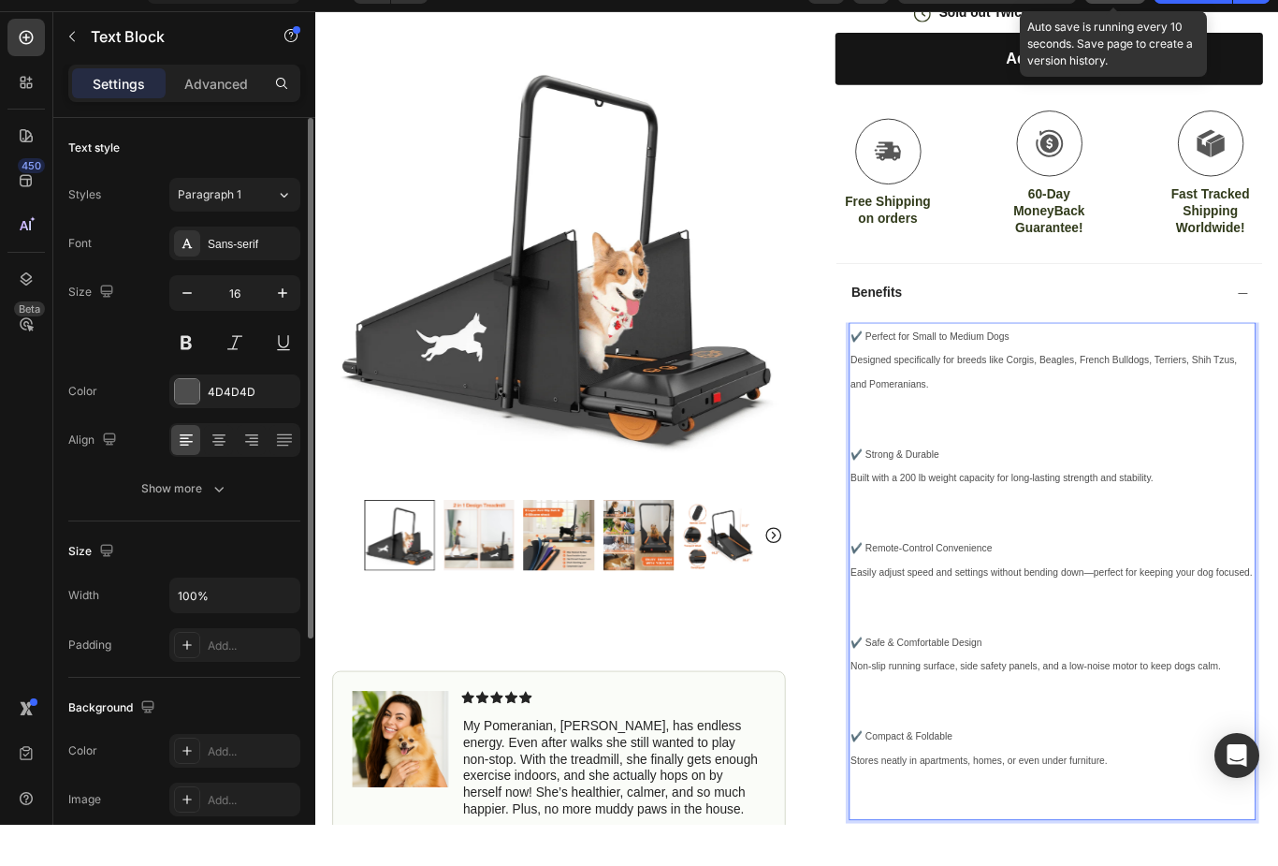
click at [1032, 480] on p "Rich Text Editor. Editing area: main" at bounding box center [1174, 487] width 471 height 54
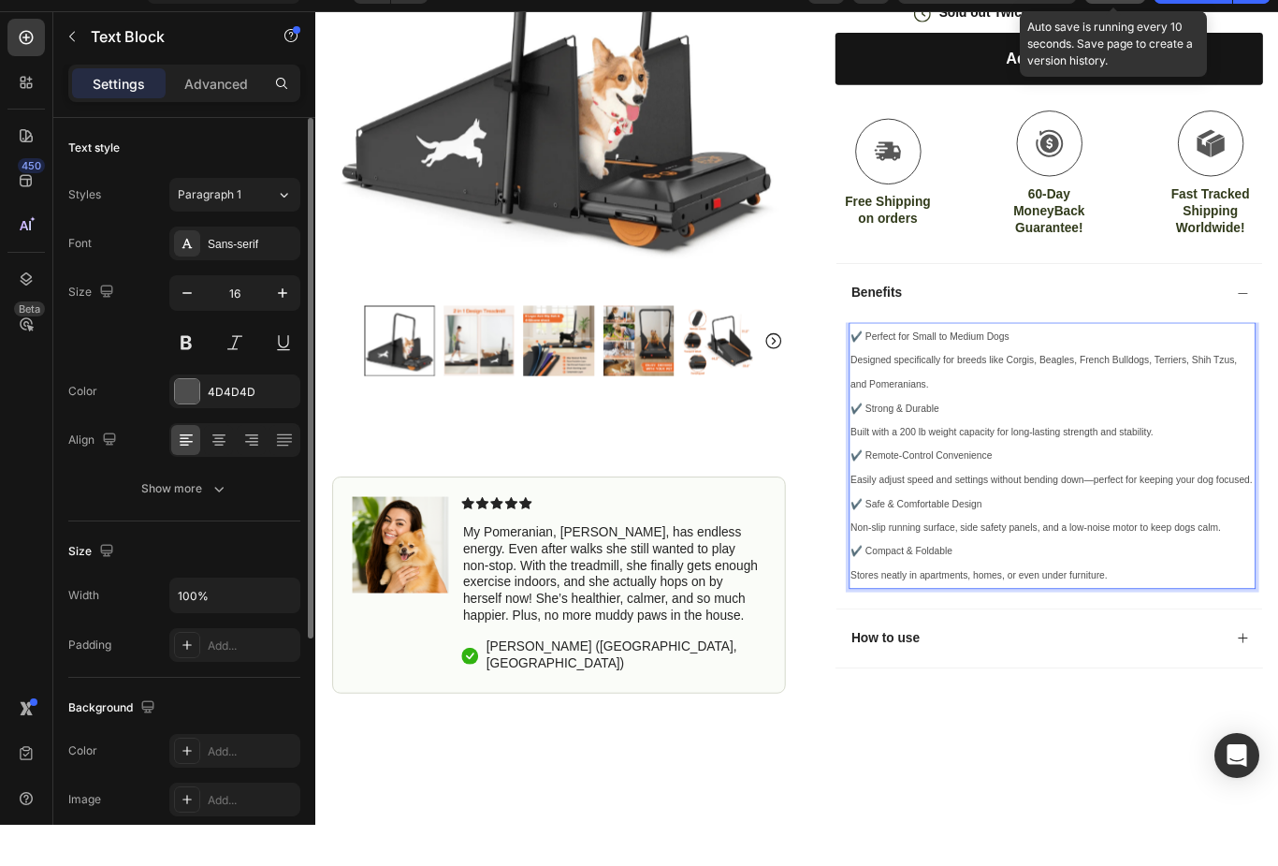
click at [1278, 647] on p "✔️ Compact & Foldable" at bounding box center [1174, 641] width 471 height 28
click at [1278, 646] on p "✔️ Compact & Foldable" at bounding box center [1174, 641] width 471 height 28
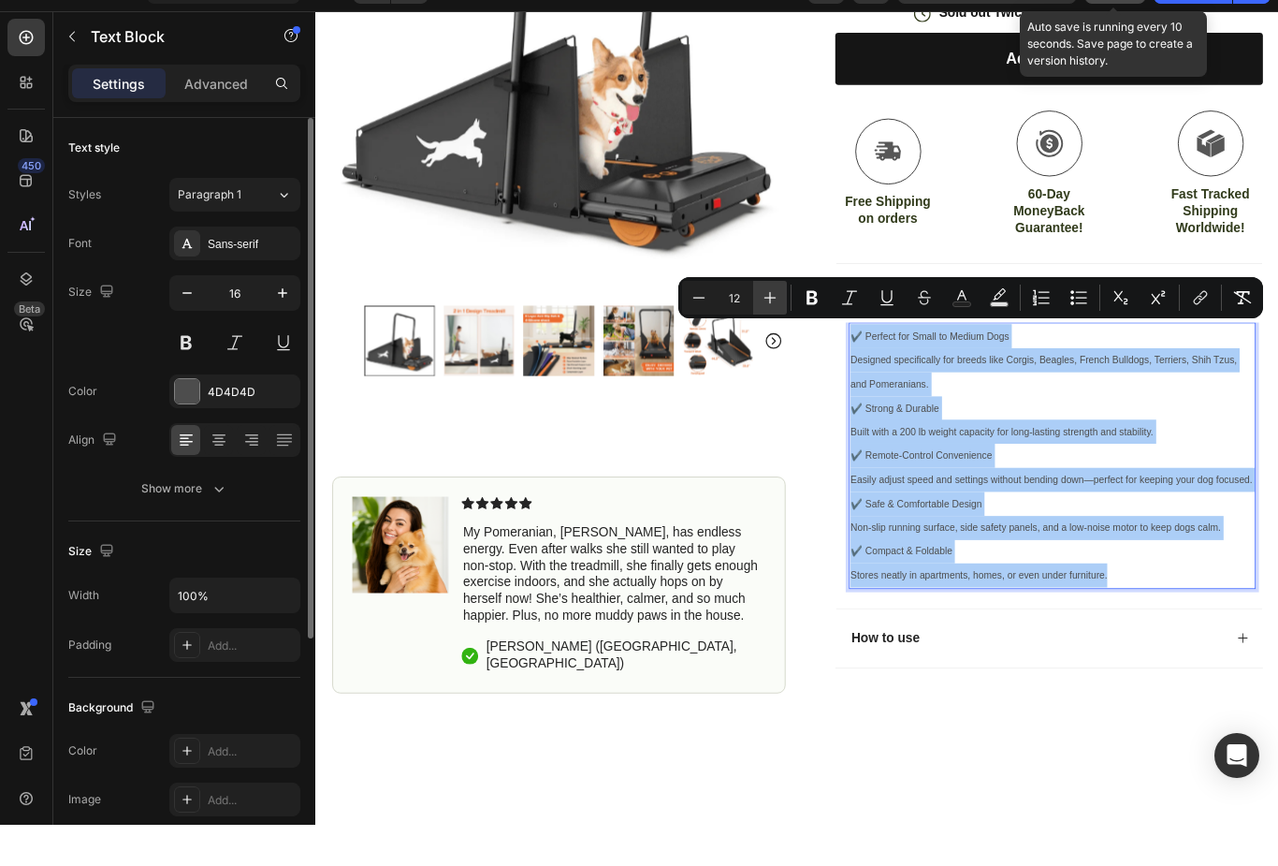
click at [768, 322] on button "Plus" at bounding box center [770, 339] width 34 height 34
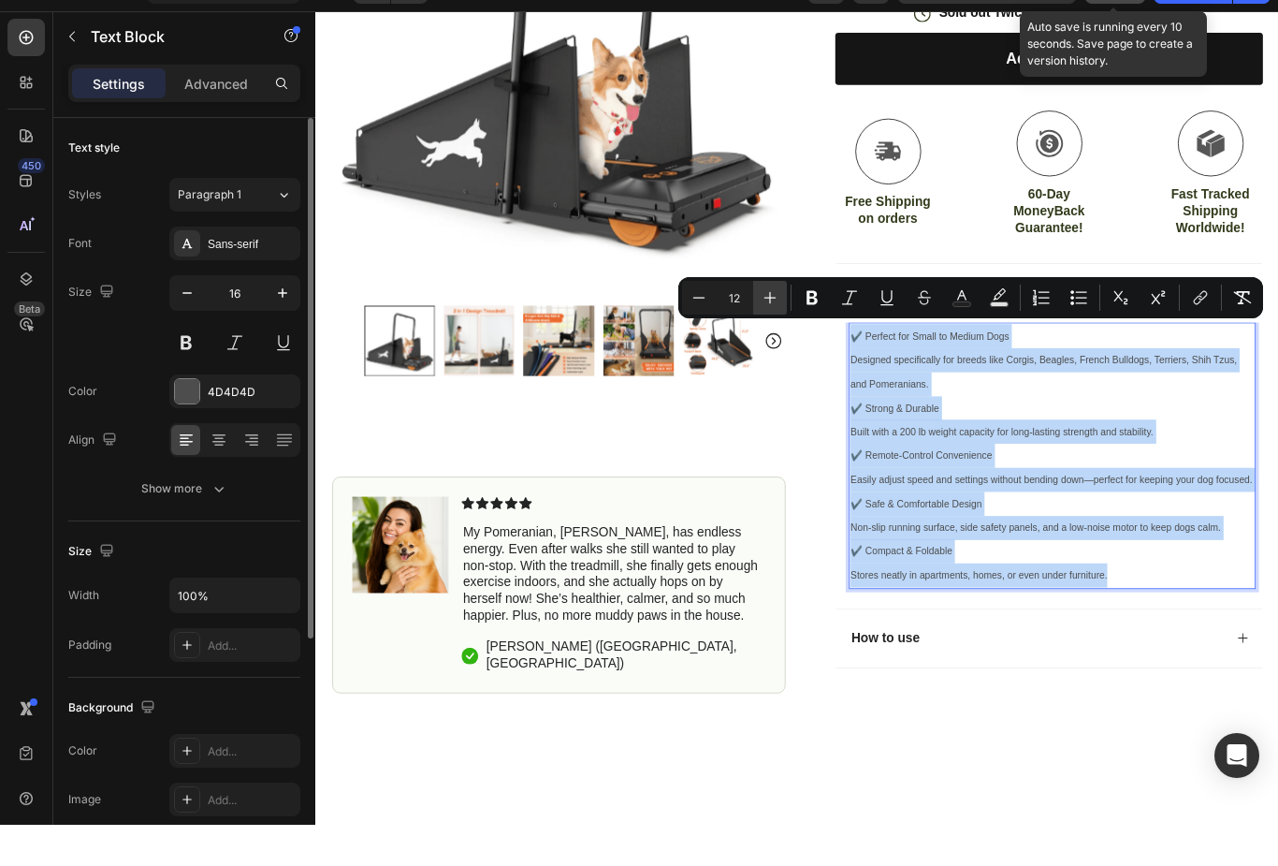
type input "13"
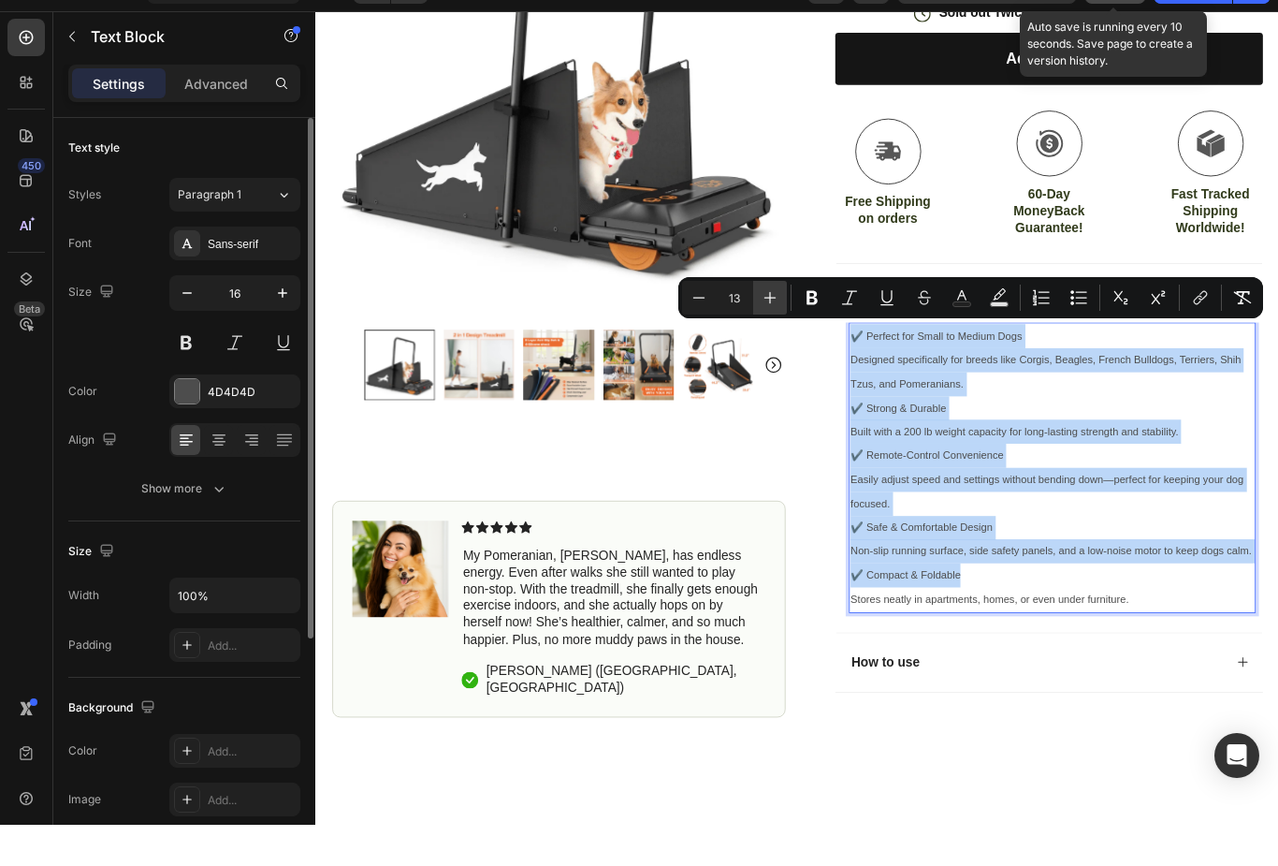
click at [842, 372] on div at bounding box center [598, 149] width 529 height 634
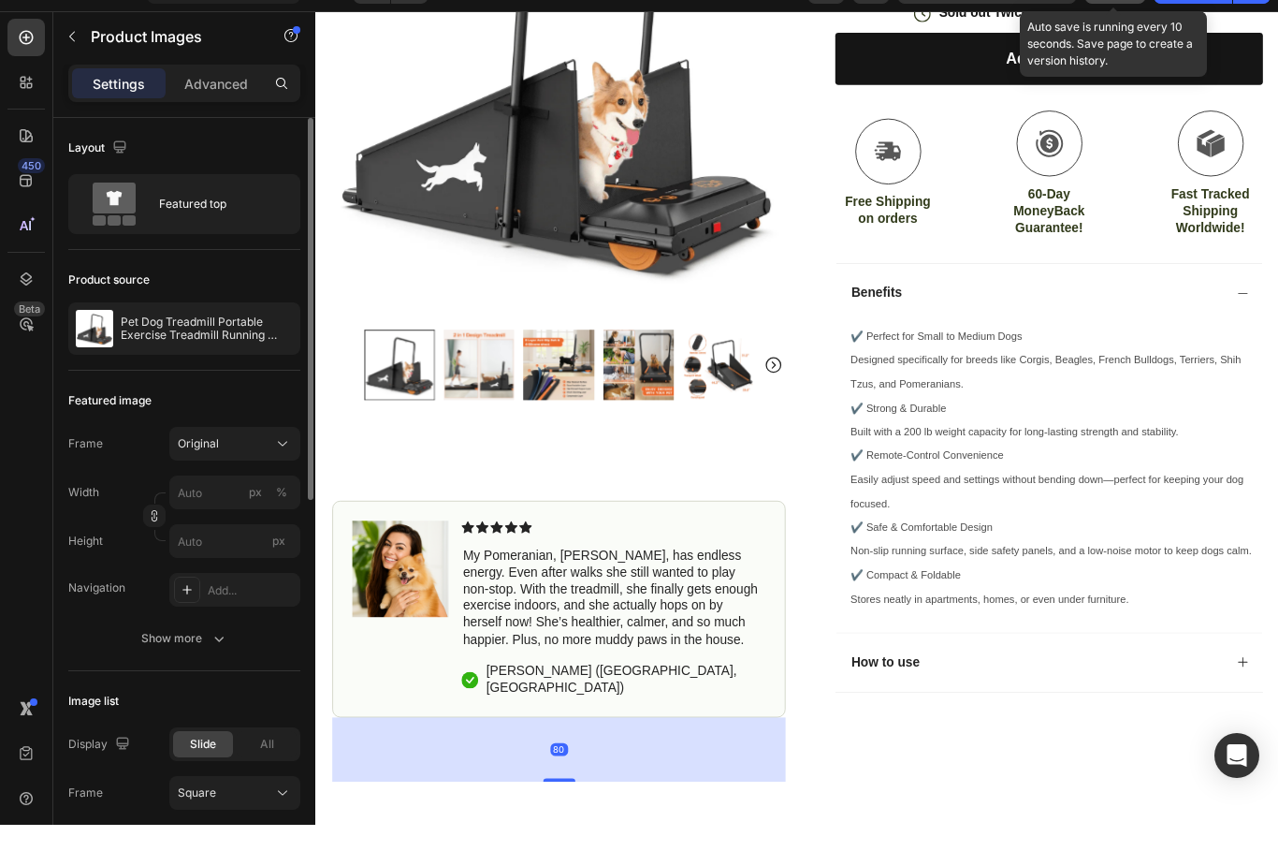
click at [859, 345] on img at bounding box center [598, 96] width 529 height 529
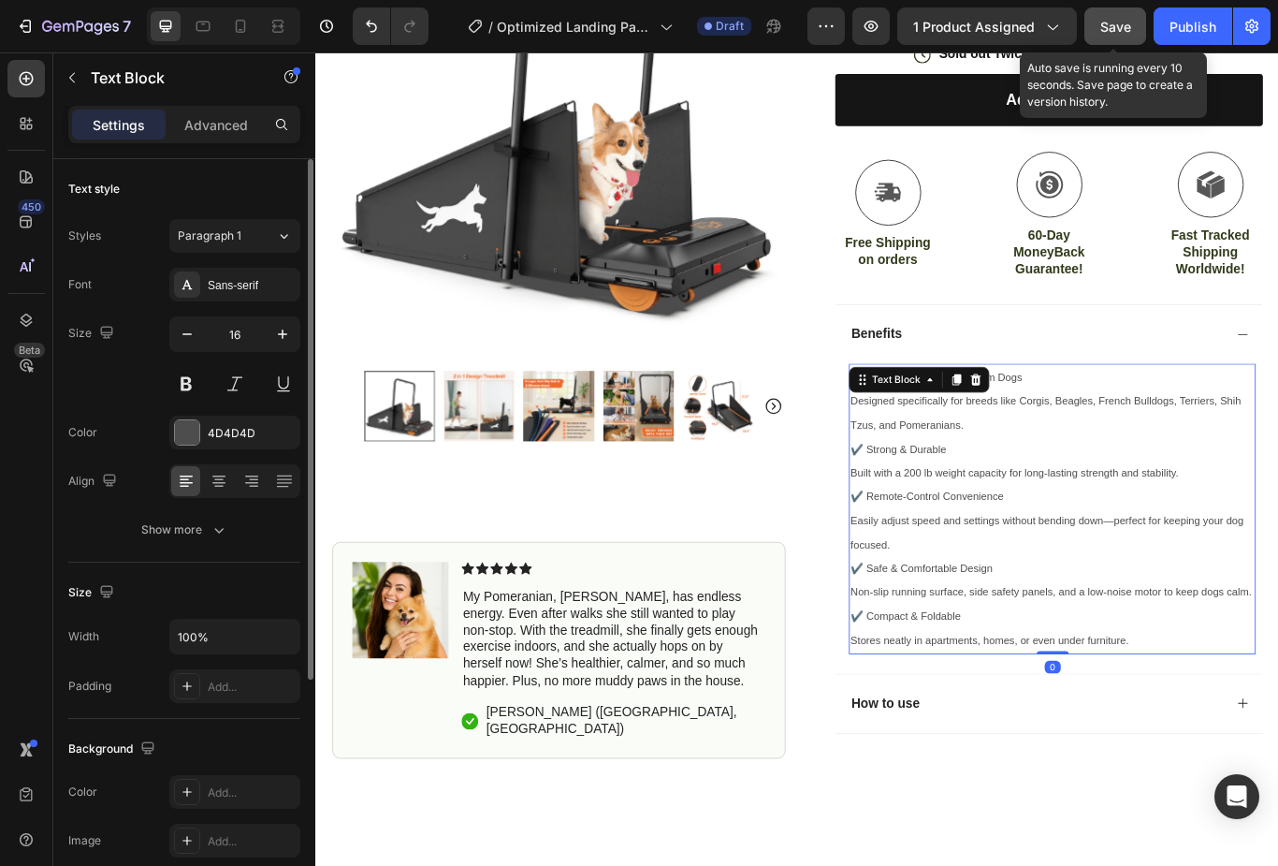
click at [989, 446] on p "Designed specifically for breeds like Corgis, Beagles, French Bulldogs, Terrier…" at bounding box center [1174, 474] width 471 height 56
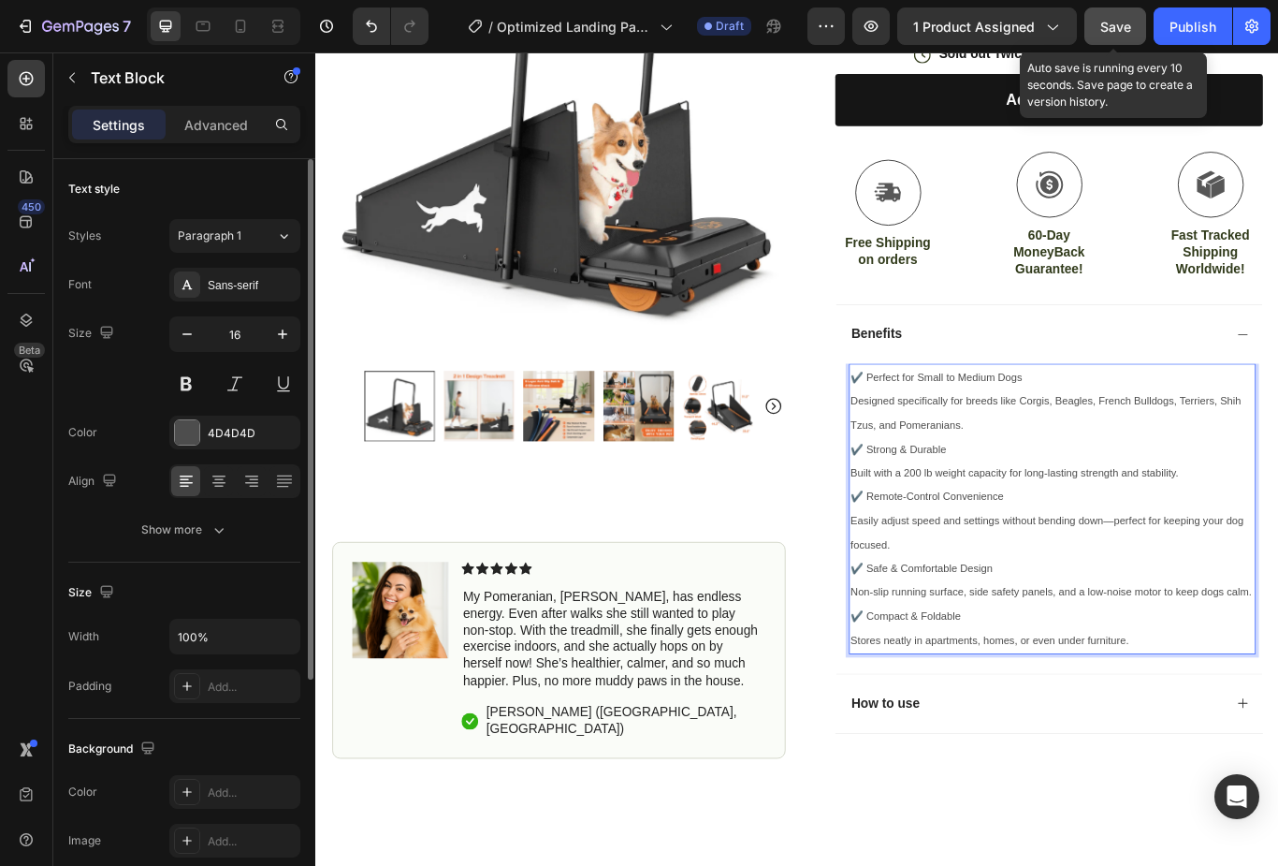
click at [952, 427] on span "✔️ Perfect for Small to Medium Dogs" at bounding box center [1039, 431] width 200 height 14
click at [951, 427] on span "✔️ Perfect for Small to Medium Dogs" at bounding box center [1039, 431] width 200 height 14
click at [951, 428] on span "✔️ Perfect for Small to Medium Dogs" at bounding box center [1039, 431] width 200 height 14
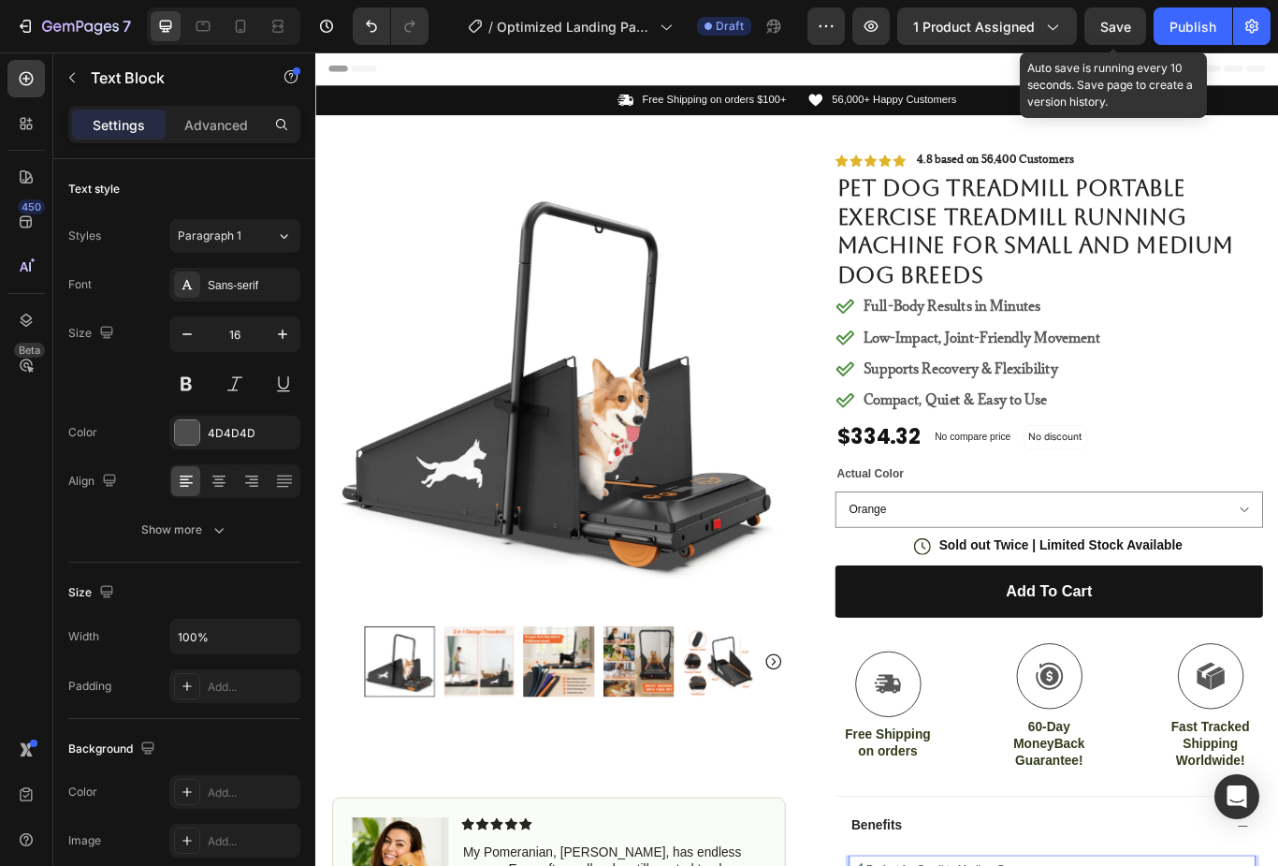
scroll to position [573, 0]
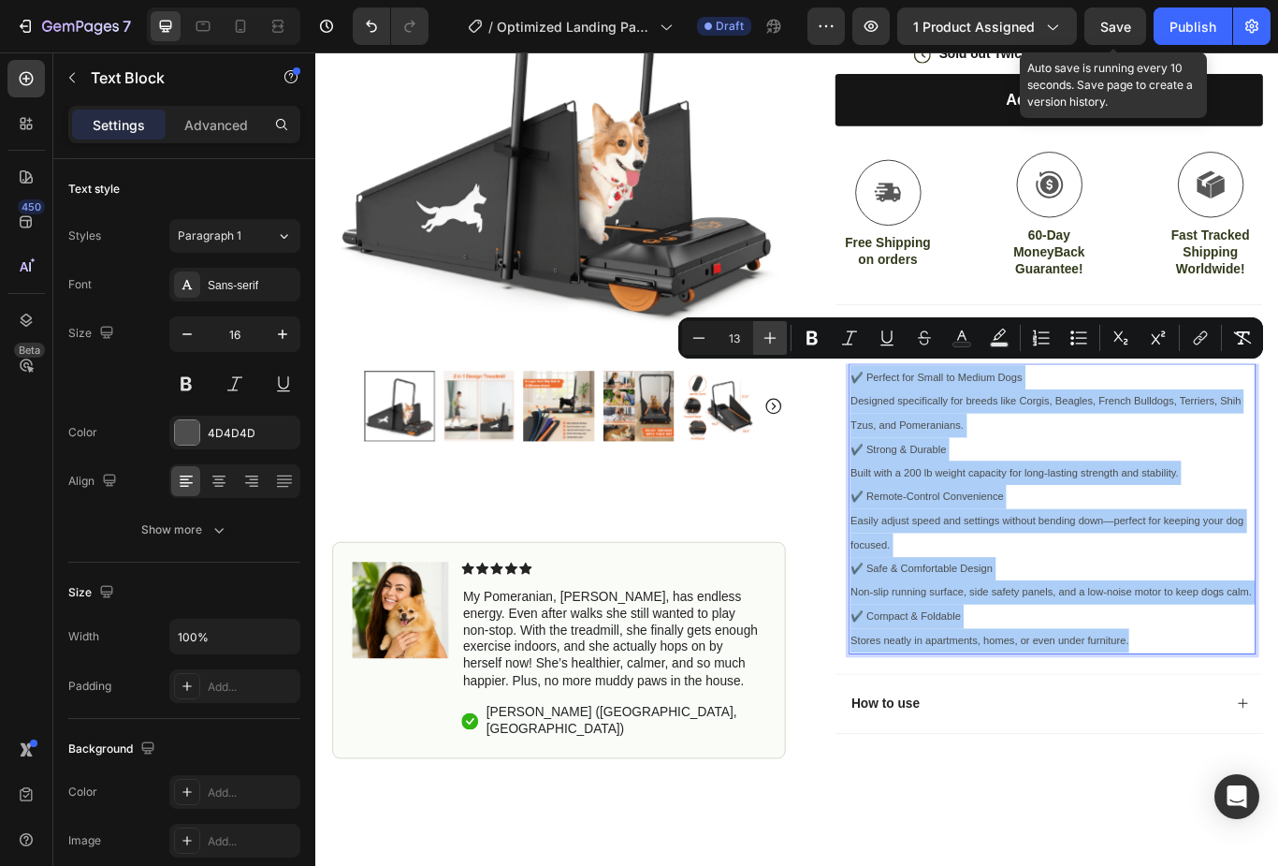
click at [771, 333] on icon "Editor contextual toolbar" at bounding box center [770, 338] width 19 height 19
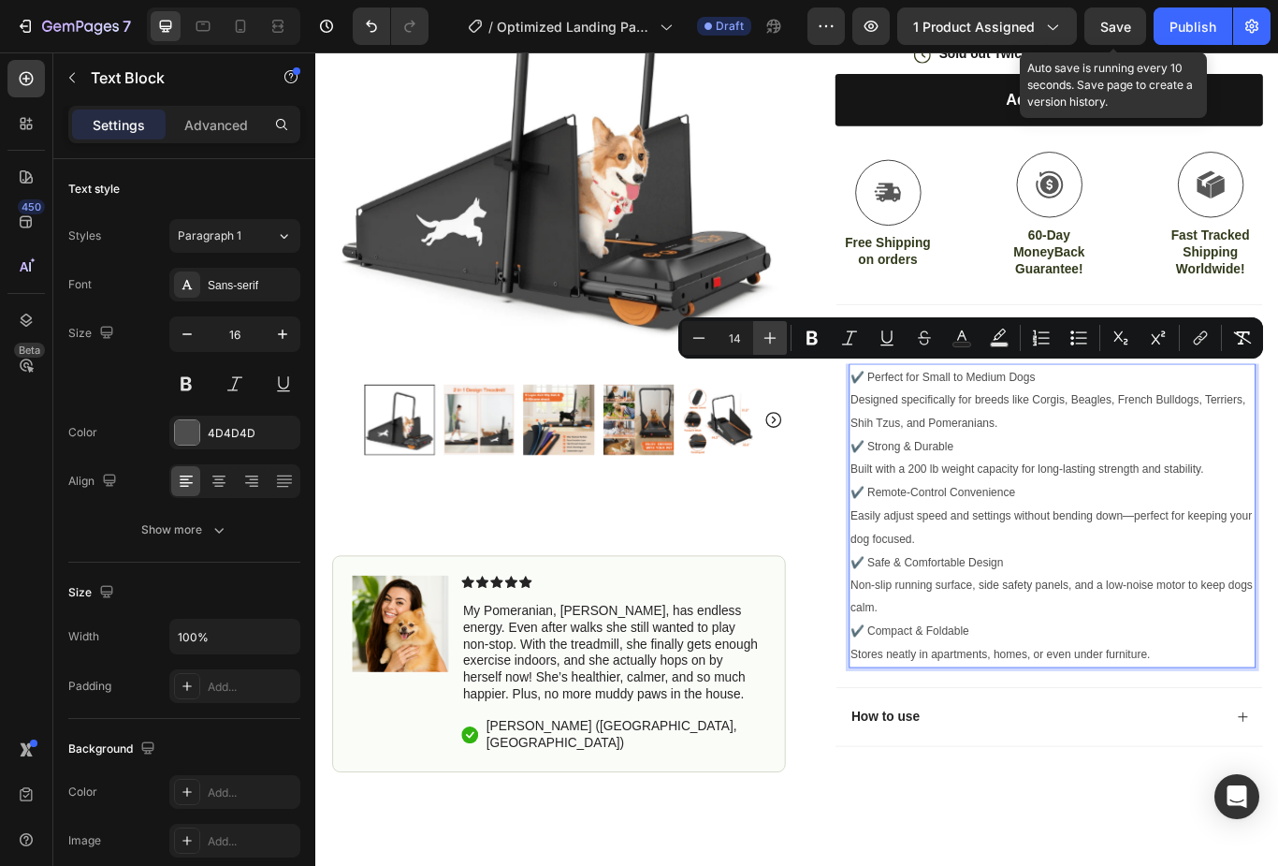
click at [776, 336] on icon "Editor contextual toolbar" at bounding box center [770, 338] width 19 height 19
click at [773, 343] on icon "Editor contextual toolbar" at bounding box center [770, 338] width 19 height 19
type input "16"
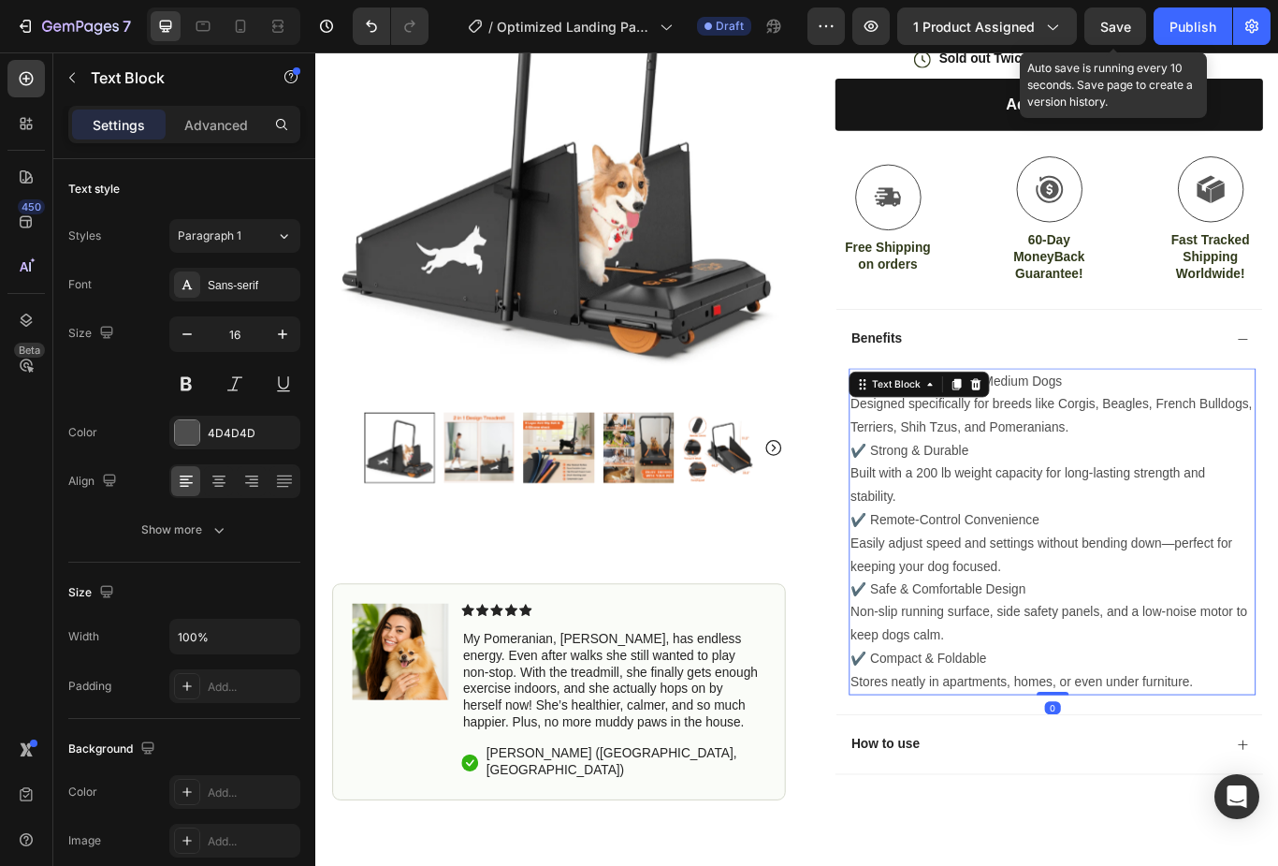
scroll to position [562, 0]
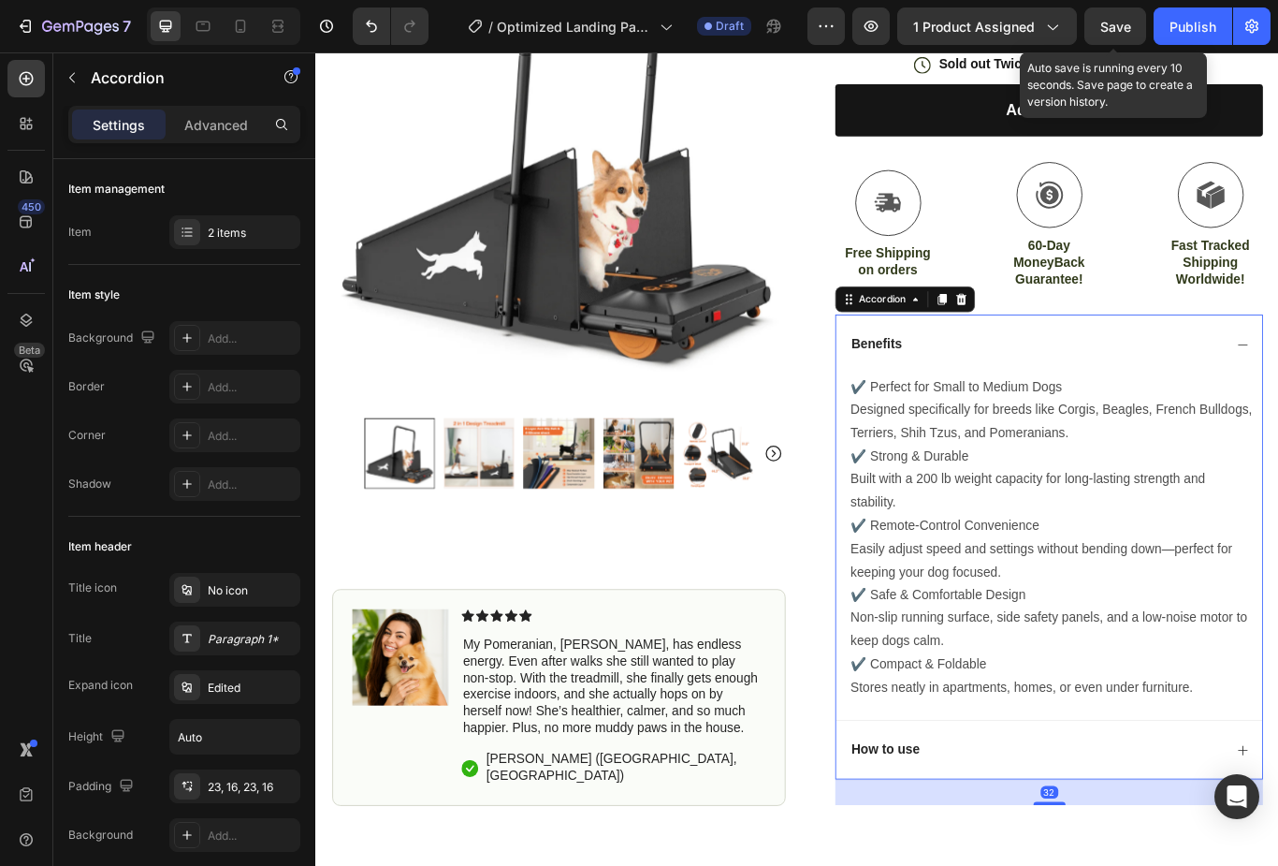
click at [1278, 394] on div "Benefits" at bounding box center [1170, 392] width 497 height 69
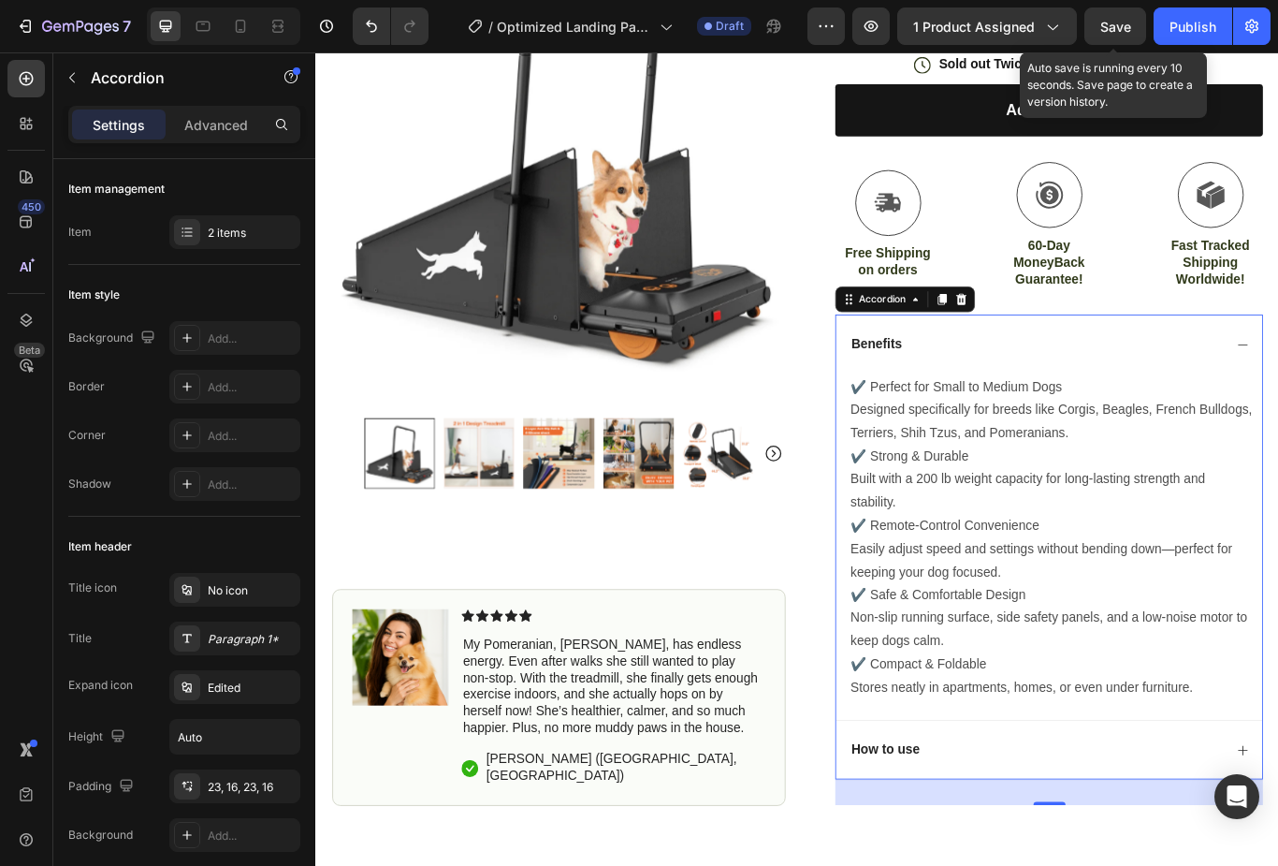
click at [1278, 387] on div "Benefits" at bounding box center [1170, 392] width 497 height 69
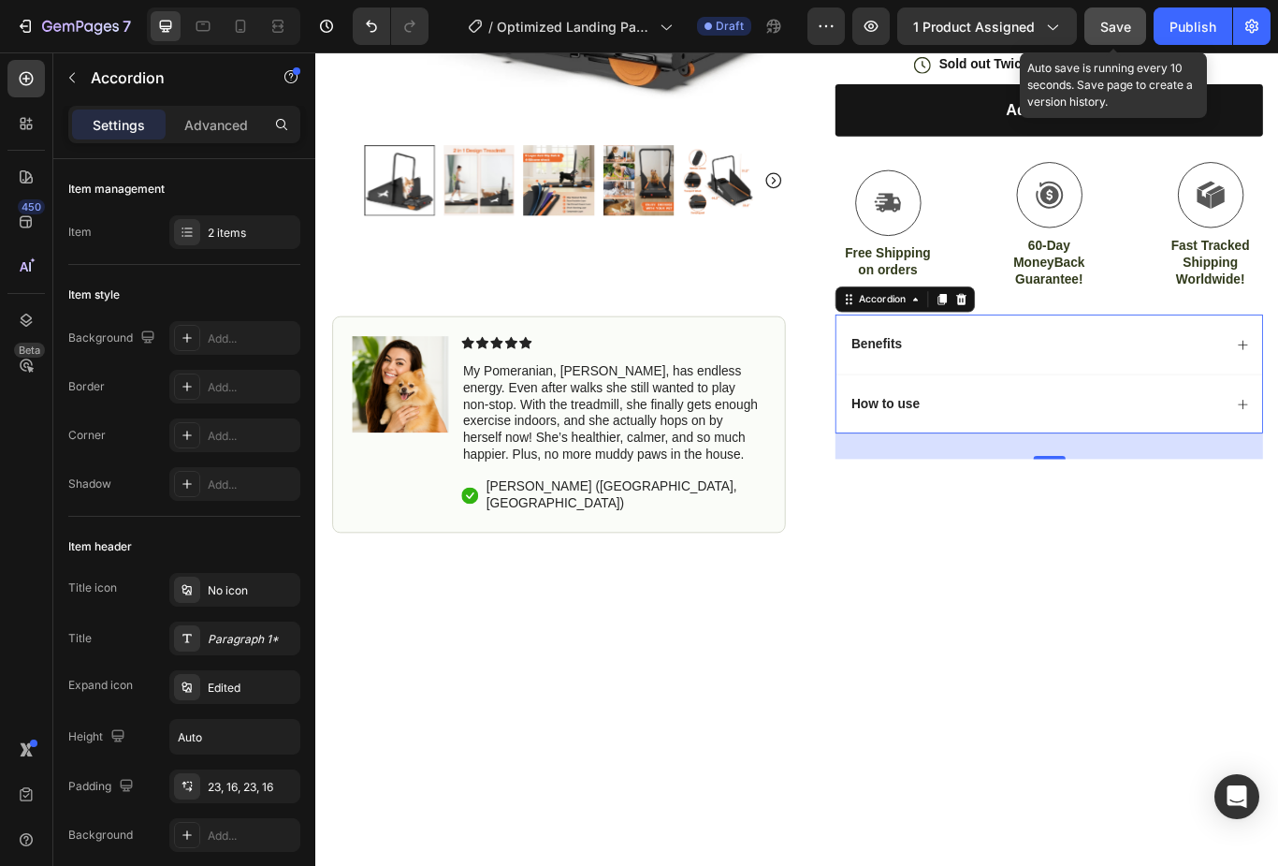
click at [1131, 19] on span "Save" at bounding box center [1116, 27] width 31 height 16
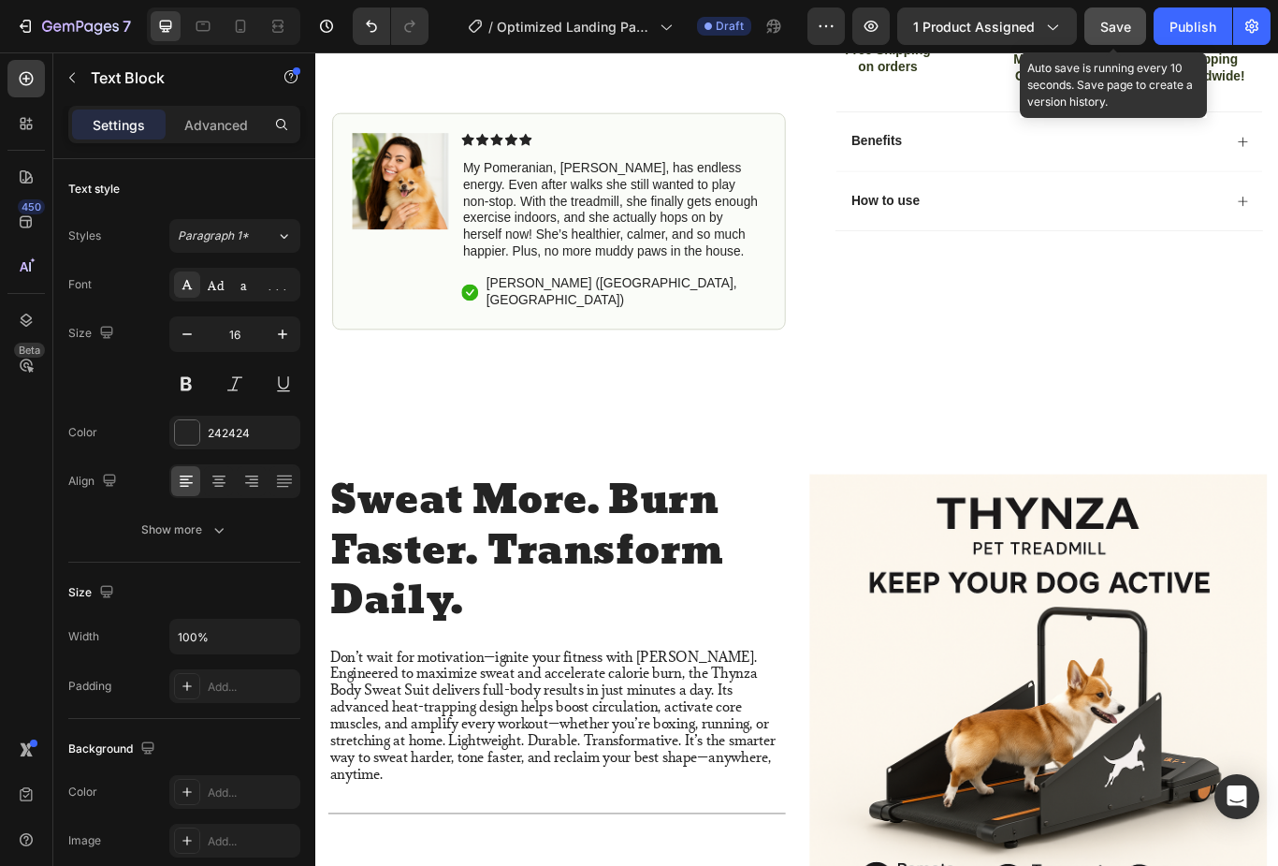
scroll to position [799, 0]
click at [387, 747] on p "Don’t wait for motivation—ignite your fitness with Thynza. Engineered to maximi…" at bounding box center [596, 824] width 530 height 155
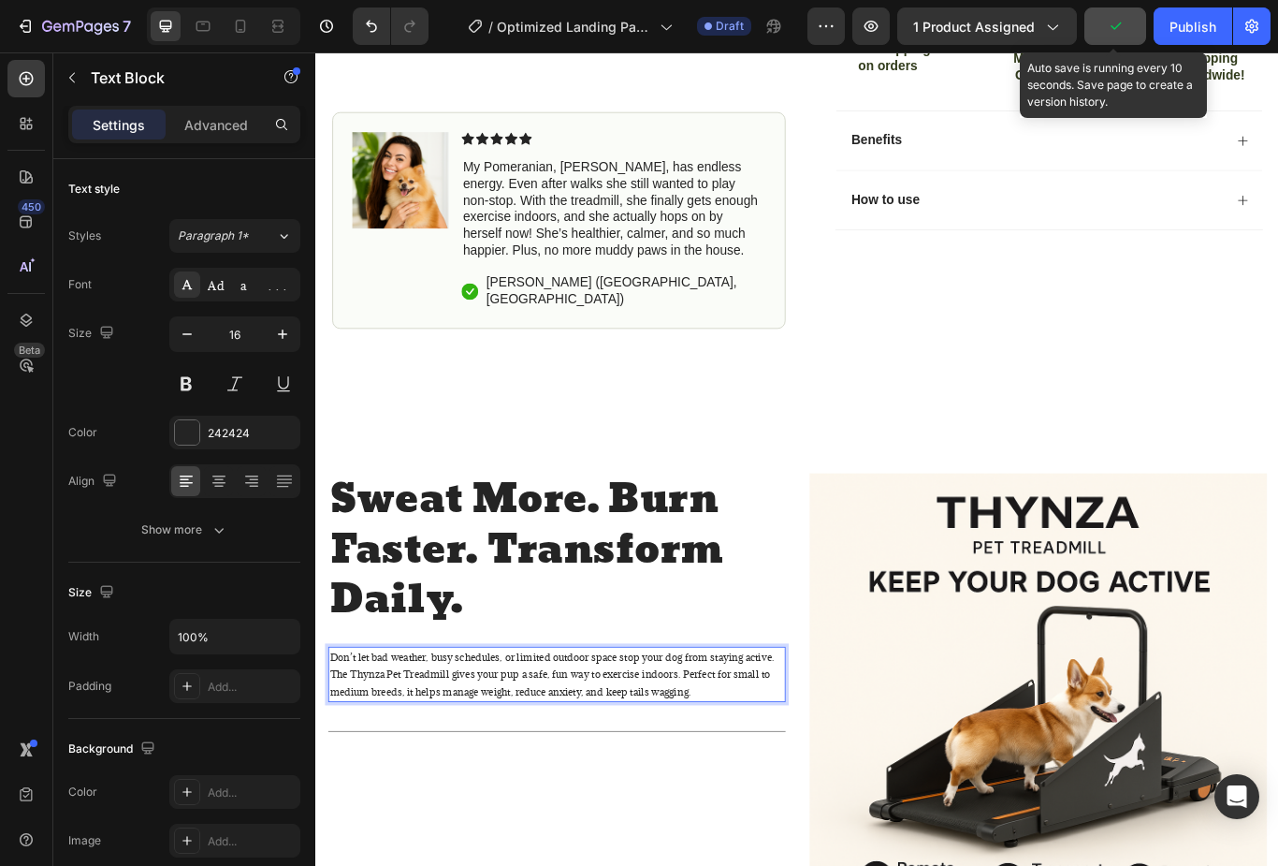
click at [477, 763] on p "Don’t let bad weather, busy schedules, or limited outdoor space stop your dog f…" at bounding box center [596, 777] width 530 height 61
click at [474, 750] on span "Don’t let bad weather, busy schedules, or limited outdoor space stop your dog f…" at bounding box center [590, 778] width 519 height 56
click at [460, 750] on span "Don’t let bad weather, busy schedules, or limited outdoor space stop your dog f…" at bounding box center [590, 778] width 519 height 56
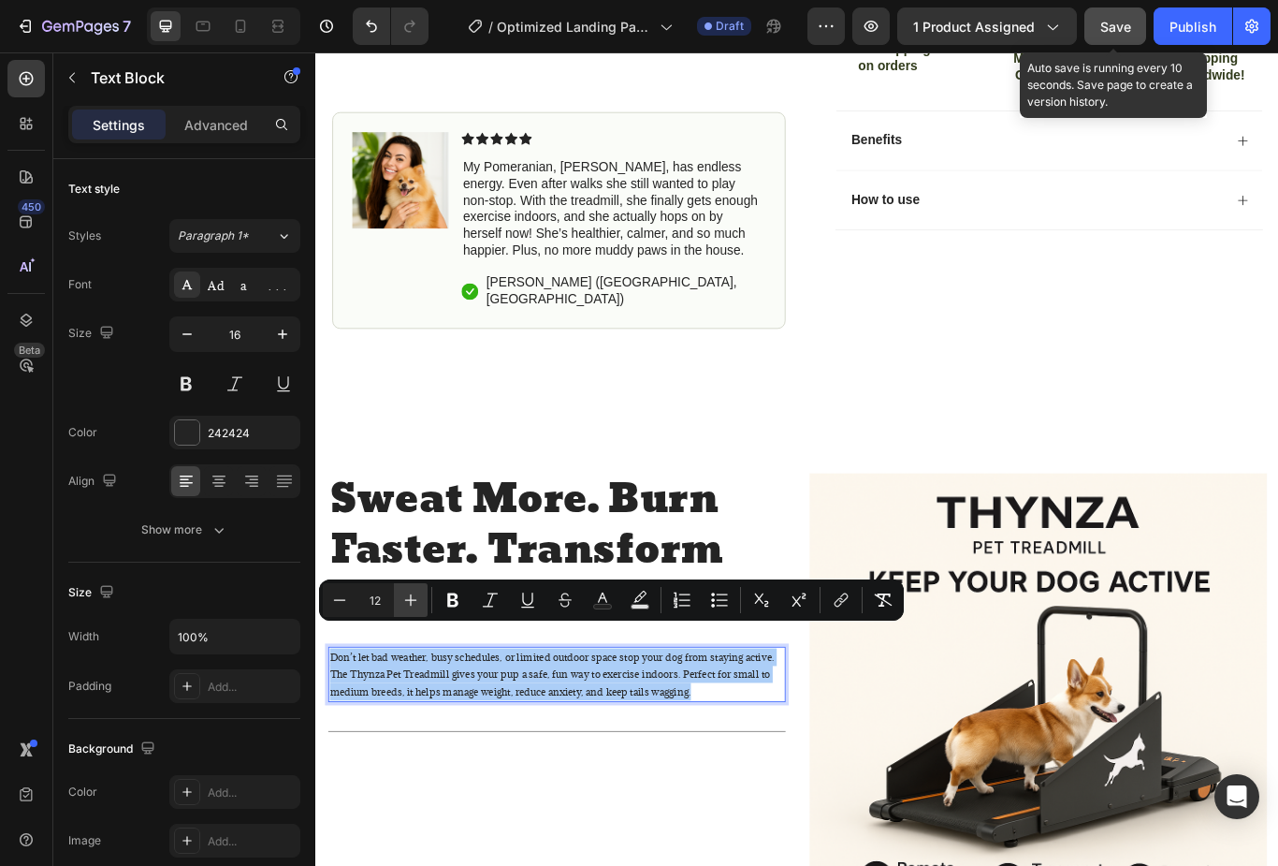
click at [414, 597] on icon "Editor contextual toolbar" at bounding box center [411, 600] width 19 height 19
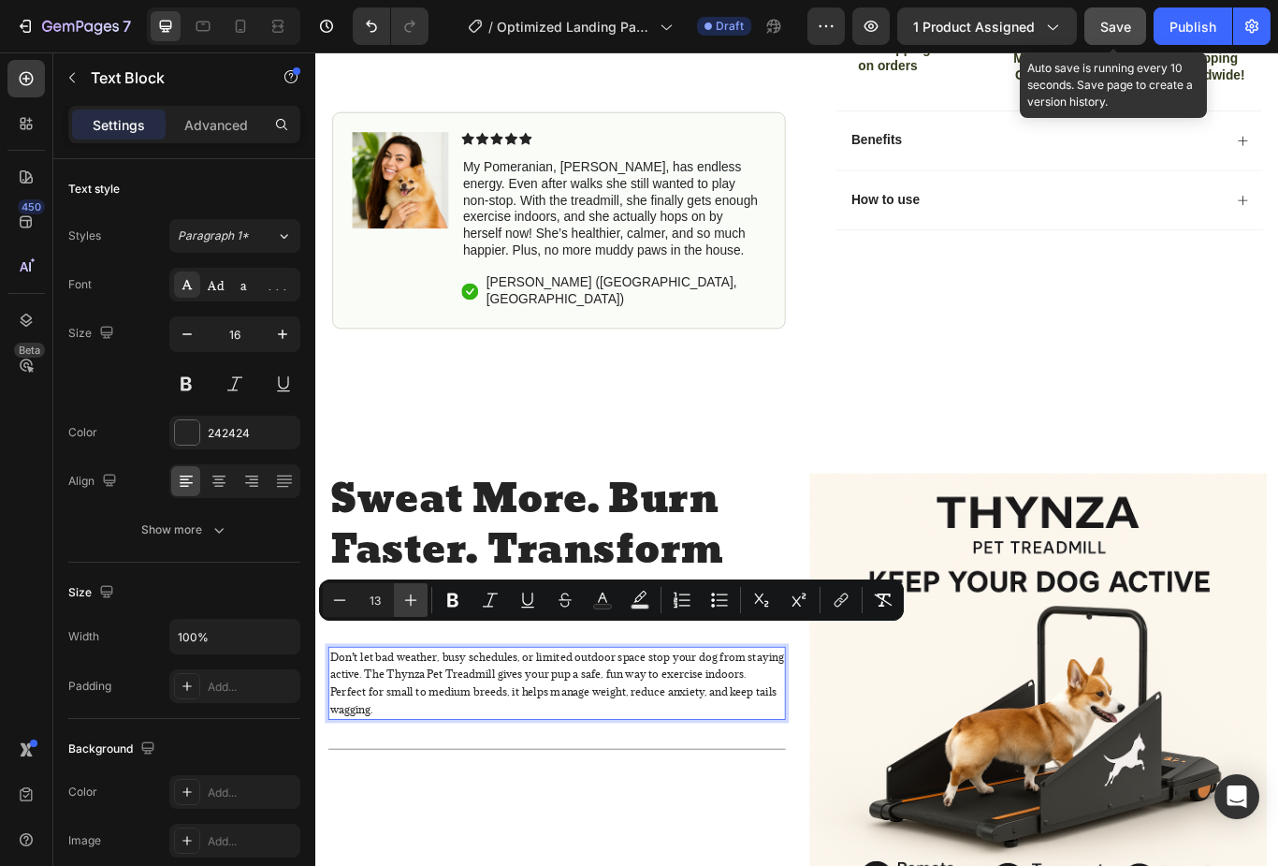
click at [410, 603] on icon "Editor contextual toolbar" at bounding box center [411, 600] width 19 height 19
click at [417, 600] on icon "Editor contextual toolbar" at bounding box center [411, 600] width 19 height 19
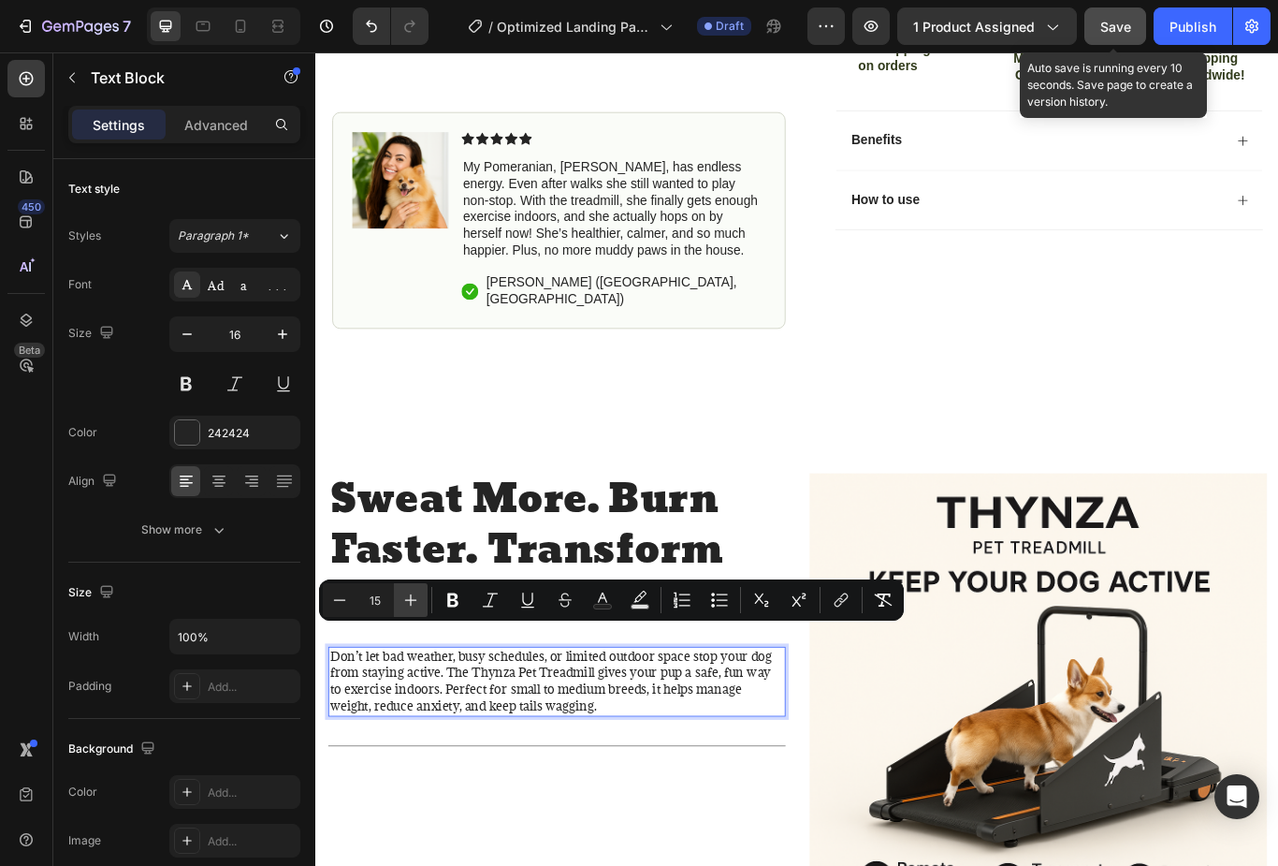
click at [407, 598] on icon "Editor contextual toolbar" at bounding box center [411, 600] width 19 height 19
type input "16"
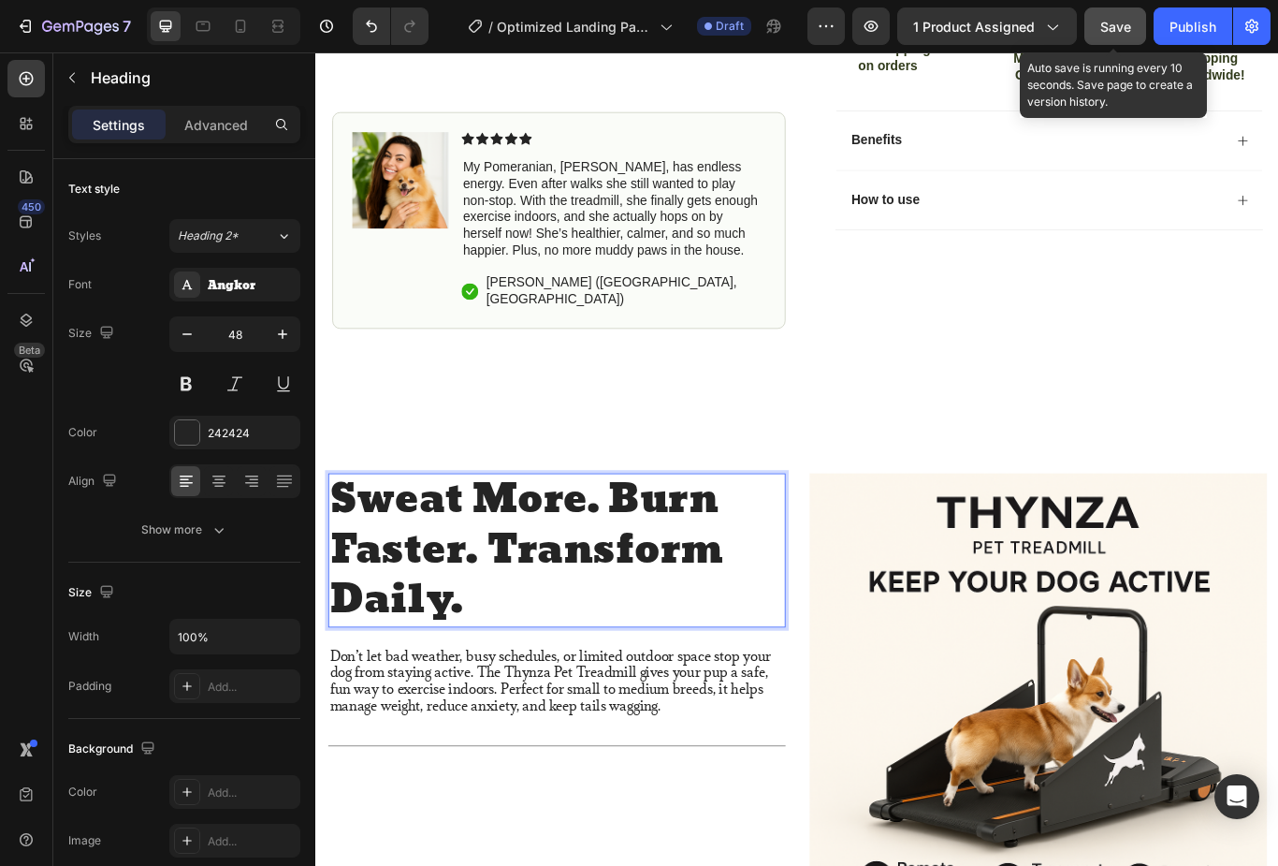
click at [452, 646] on p "Sweat More. Burn Faster. Transform Daily." at bounding box center [596, 632] width 530 height 175
click at [467, 650] on p "Sweat More. Burn Faster. Transform Daily." at bounding box center [596, 632] width 530 height 175
click at [467, 649] on p "Sweat More. Burn Faster. Transform Daily." at bounding box center [596, 632] width 530 height 175
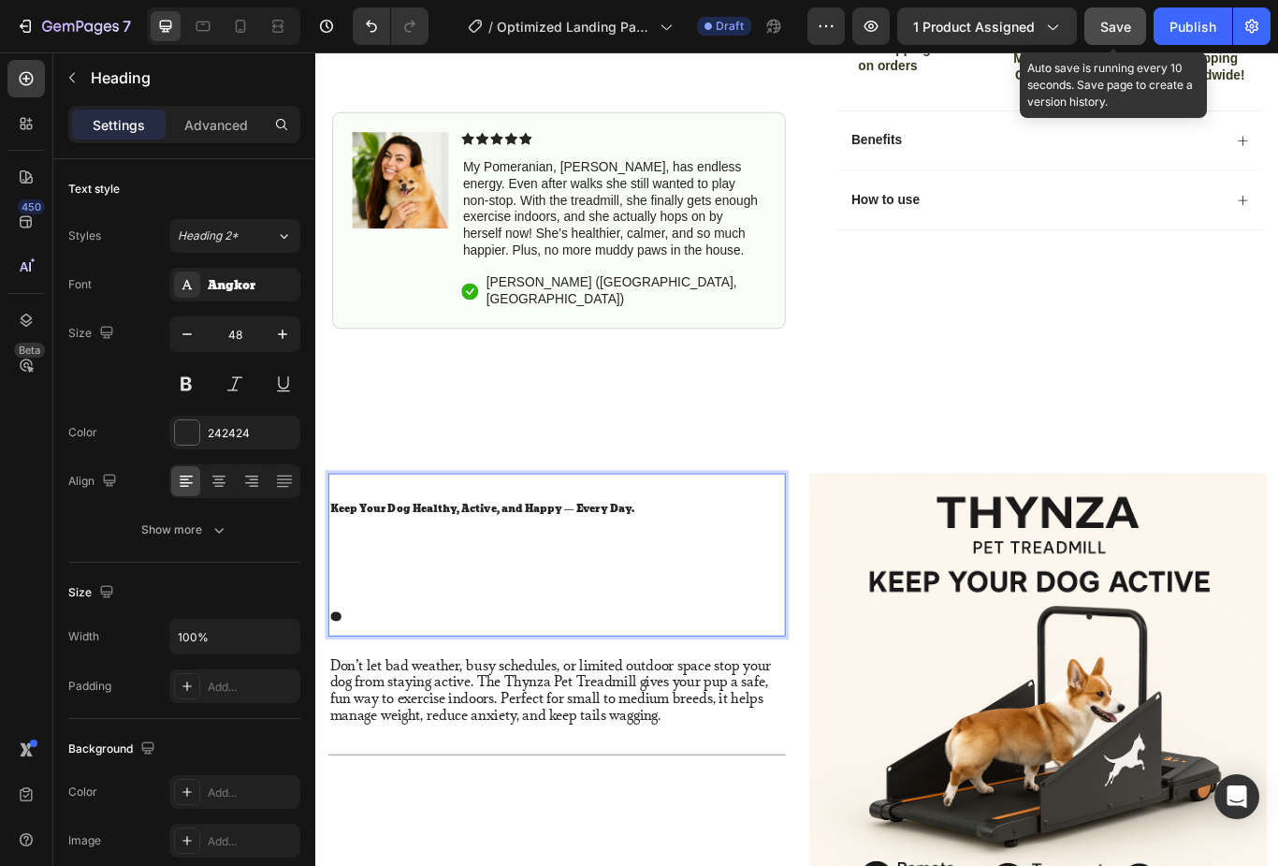
click at [392, 623] on p "." at bounding box center [596, 672] width 530 height 117
click at [379, 692] on p "⁠⁠⁠⁠⁠⁠⁠ ." at bounding box center [596, 672] width 530 height 117
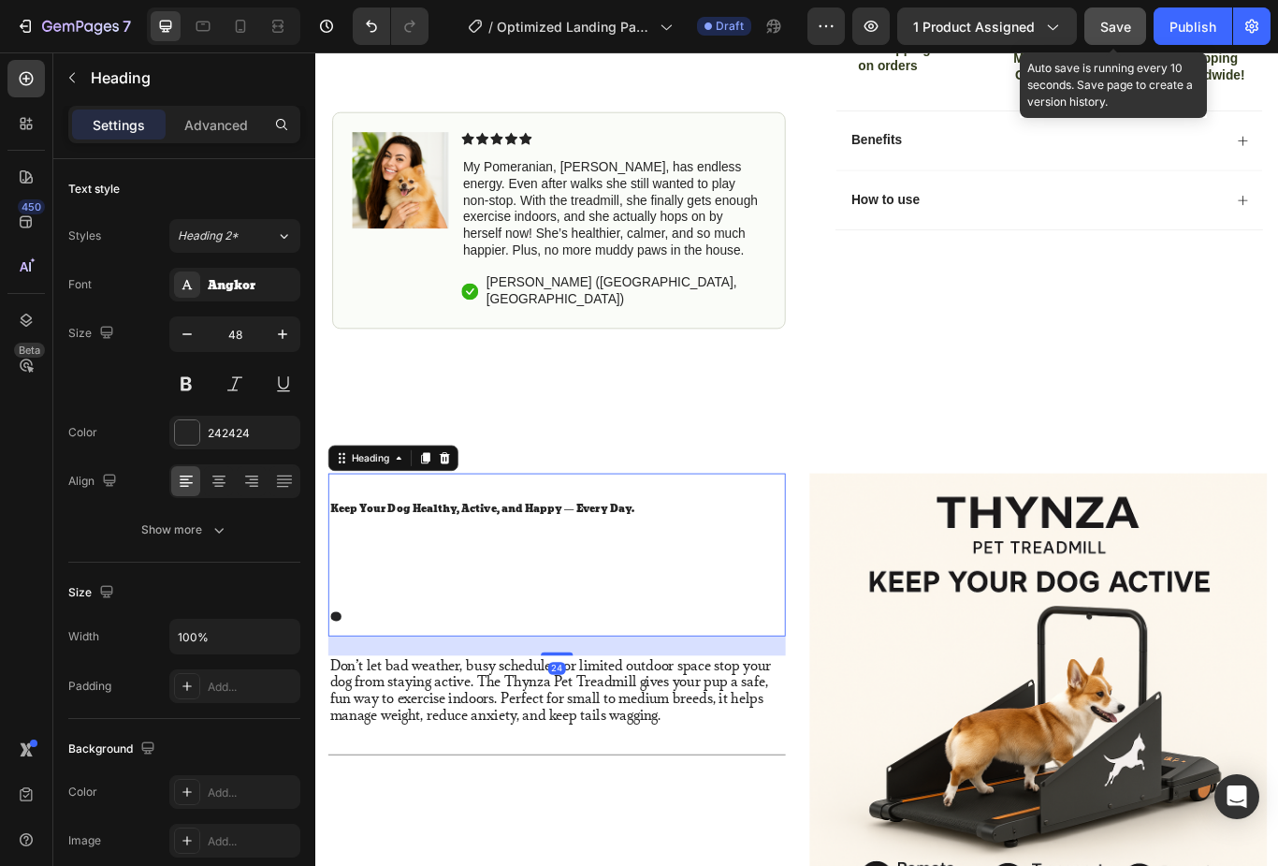
click at [364, 574] on span "Keep Your Dog Healthy, Active, and Happy — Every Day." at bounding box center [509, 584] width 356 height 21
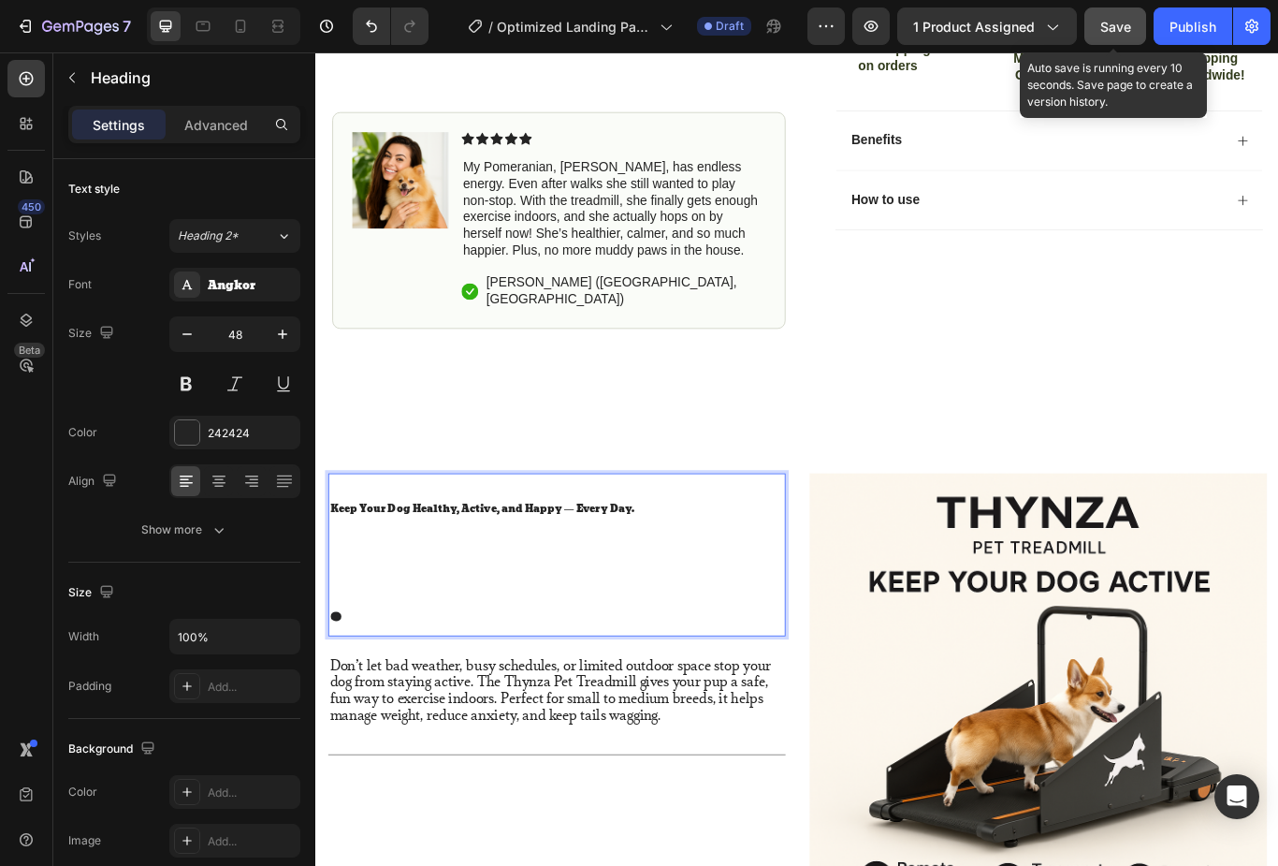
click at [363, 574] on span "Keep Your Dog Healthy, Active, and Happy — Every Day." at bounding box center [509, 584] width 356 height 21
click at [362, 574] on span "Keep Your Dog Healthy, Active, and Happy — Every Day." at bounding box center [509, 584] width 356 height 21
click at [379, 574] on span "Keep Your Dog Healthy, Active, and Happy — Every Day." at bounding box center [509, 584] width 356 height 21
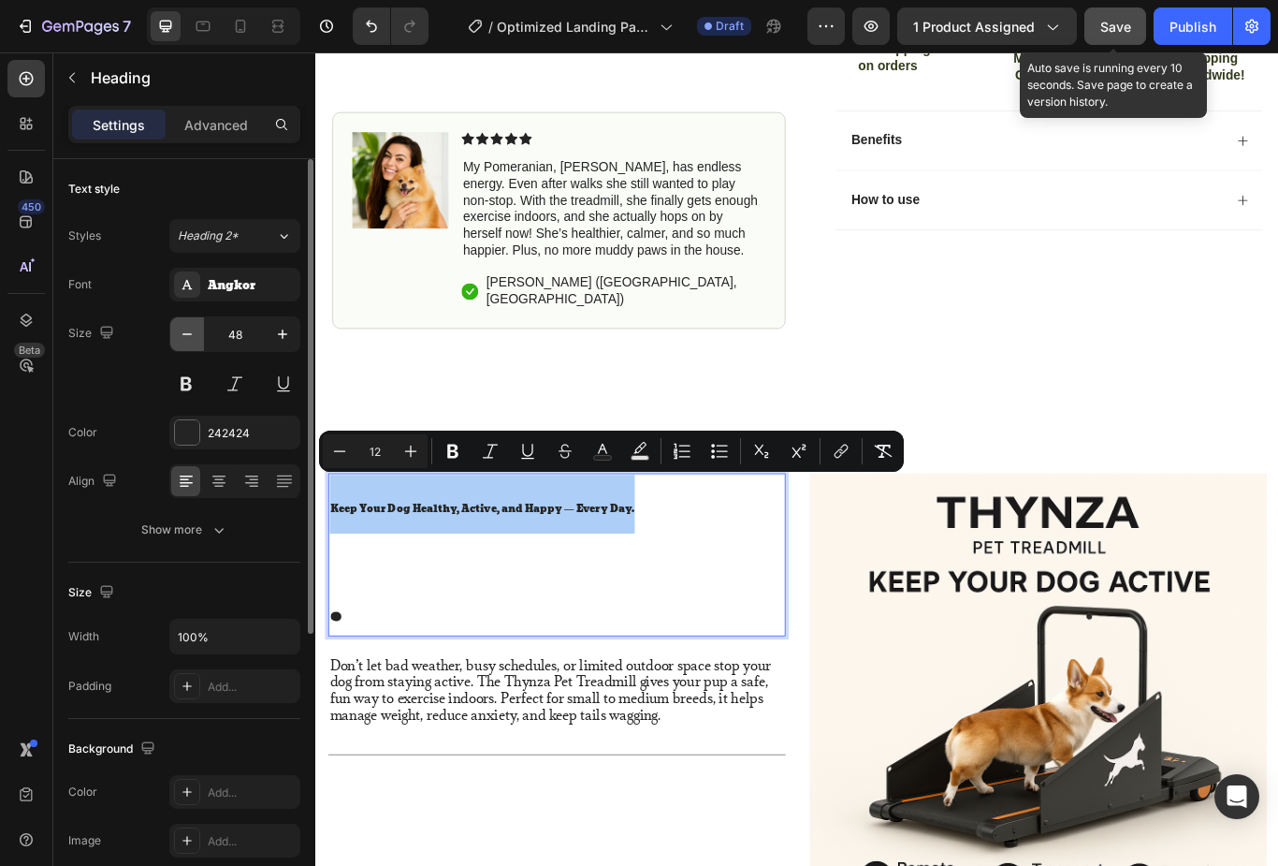
click at [199, 341] on button "button" at bounding box center [187, 334] width 34 height 34
type input "47"
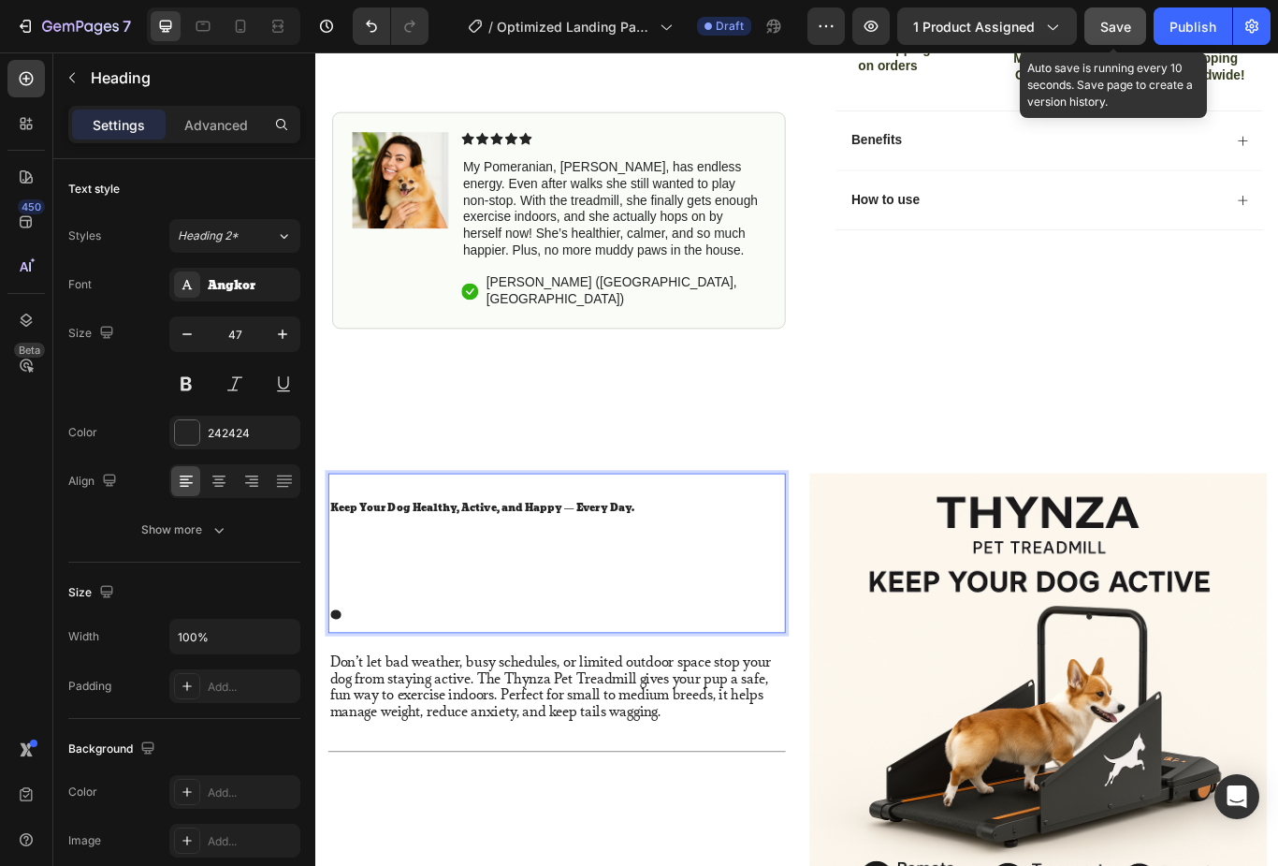
click at [358, 573] on span "Keep Your Dog Healthy, Active, and Happy — Every Day." at bounding box center [509, 583] width 356 height 21
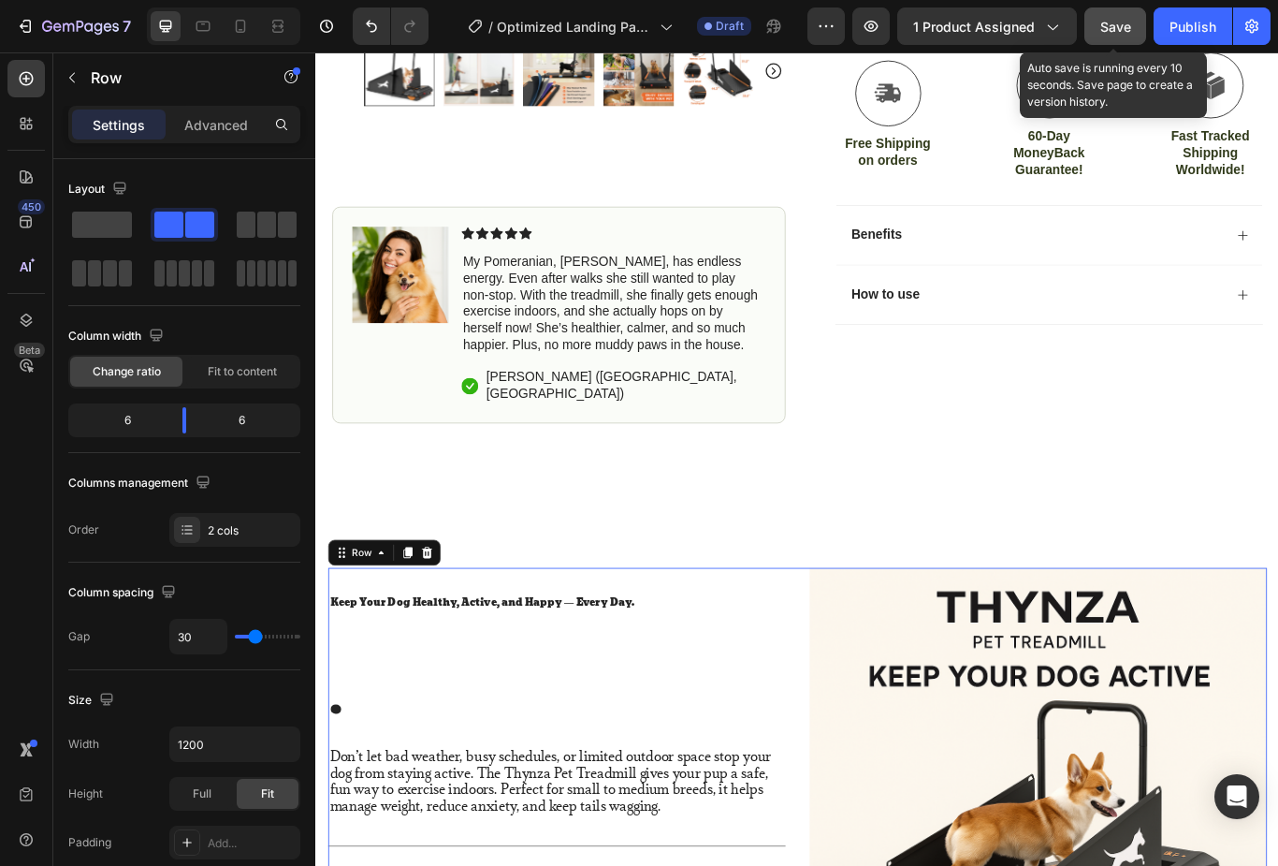
scroll to position [691, 0]
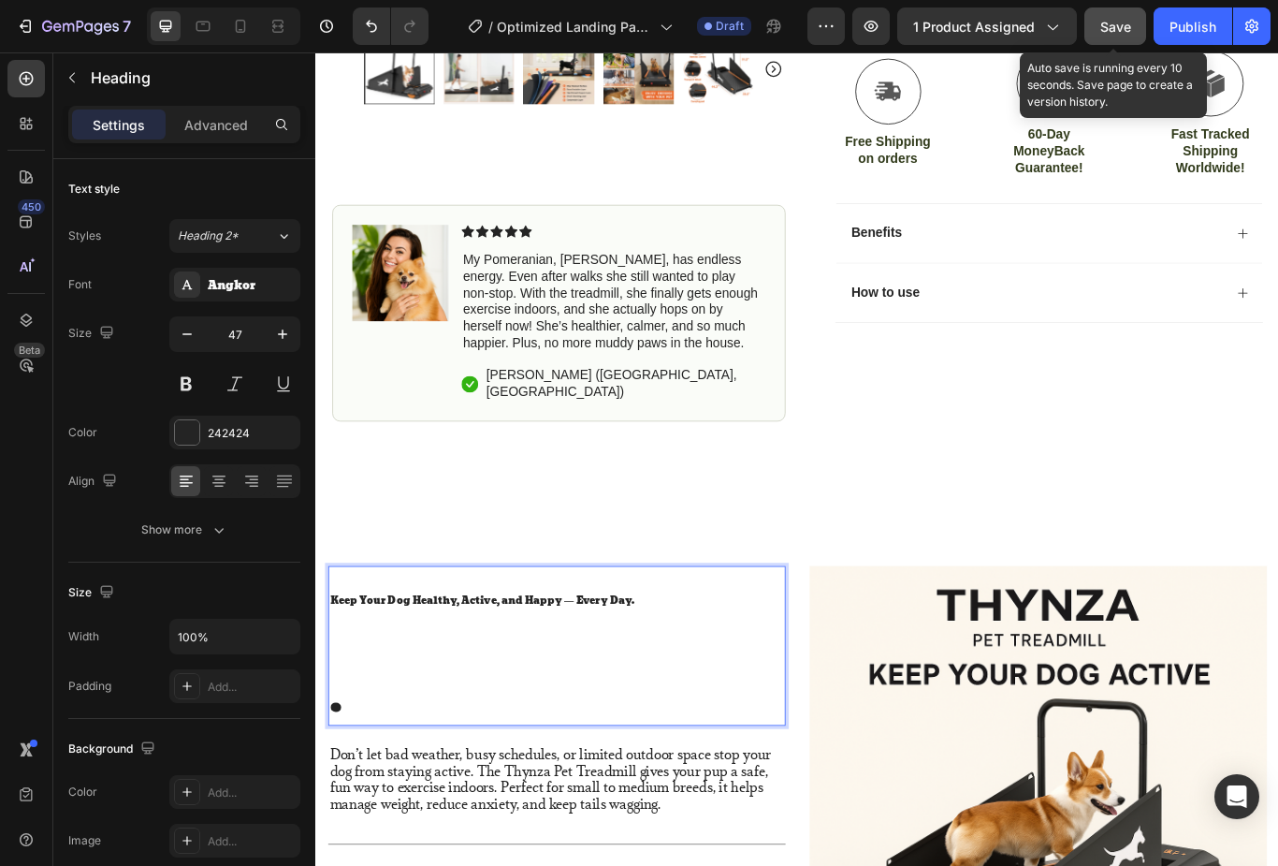
click at [392, 681] on span "Keep Your Dog Healthy, Active, and Happy — Every Day." at bounding box center [509, 691] width 356 height 21
click at [377, 681] on span "Keep Your Dog Healthy, Active, and Happy — Every Day." at bounding box center [509, 691] width 356 height 21
click at [376, 681] on span "Keep Your Dog Healthy, Active, and Happy — Every Day." at bounding box center [509, 691] width 356 height 21
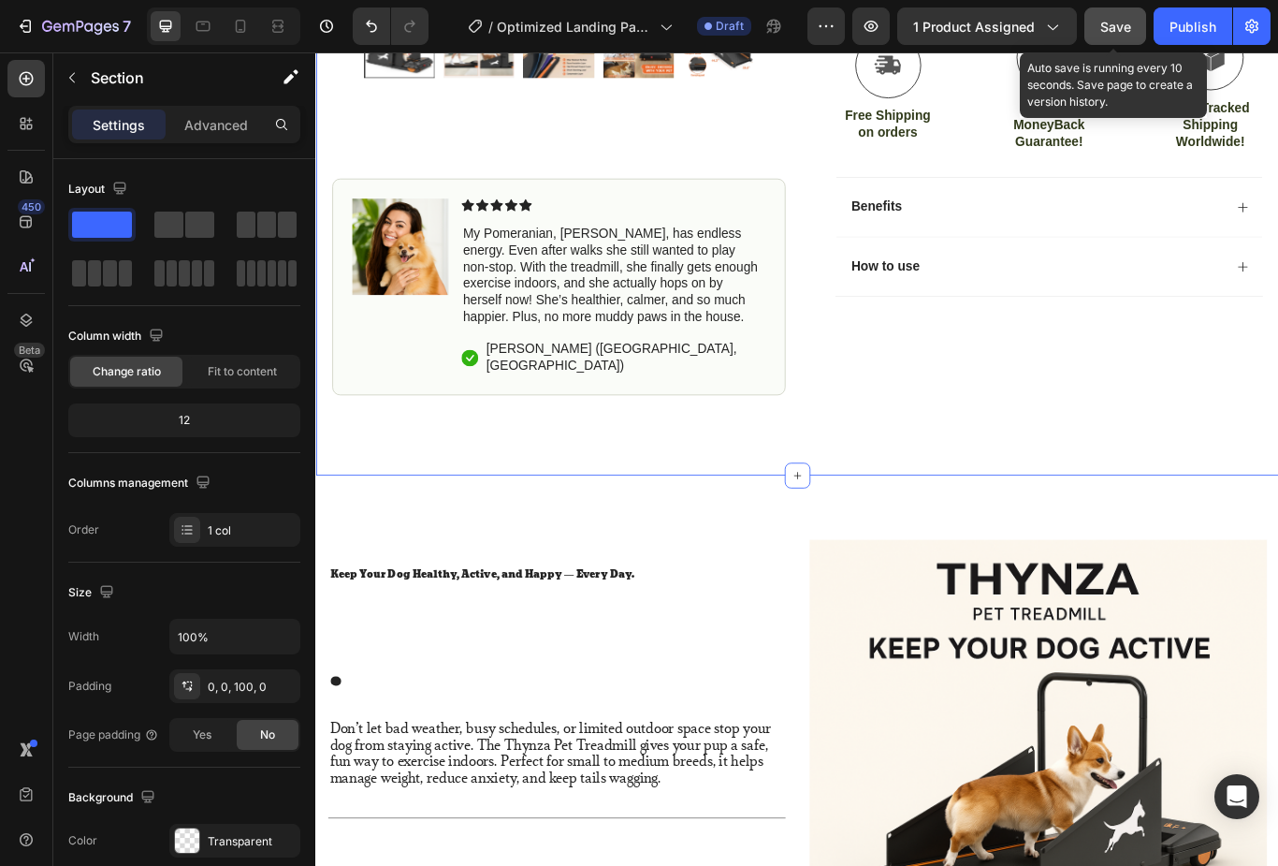
scroll to position [790, 0]
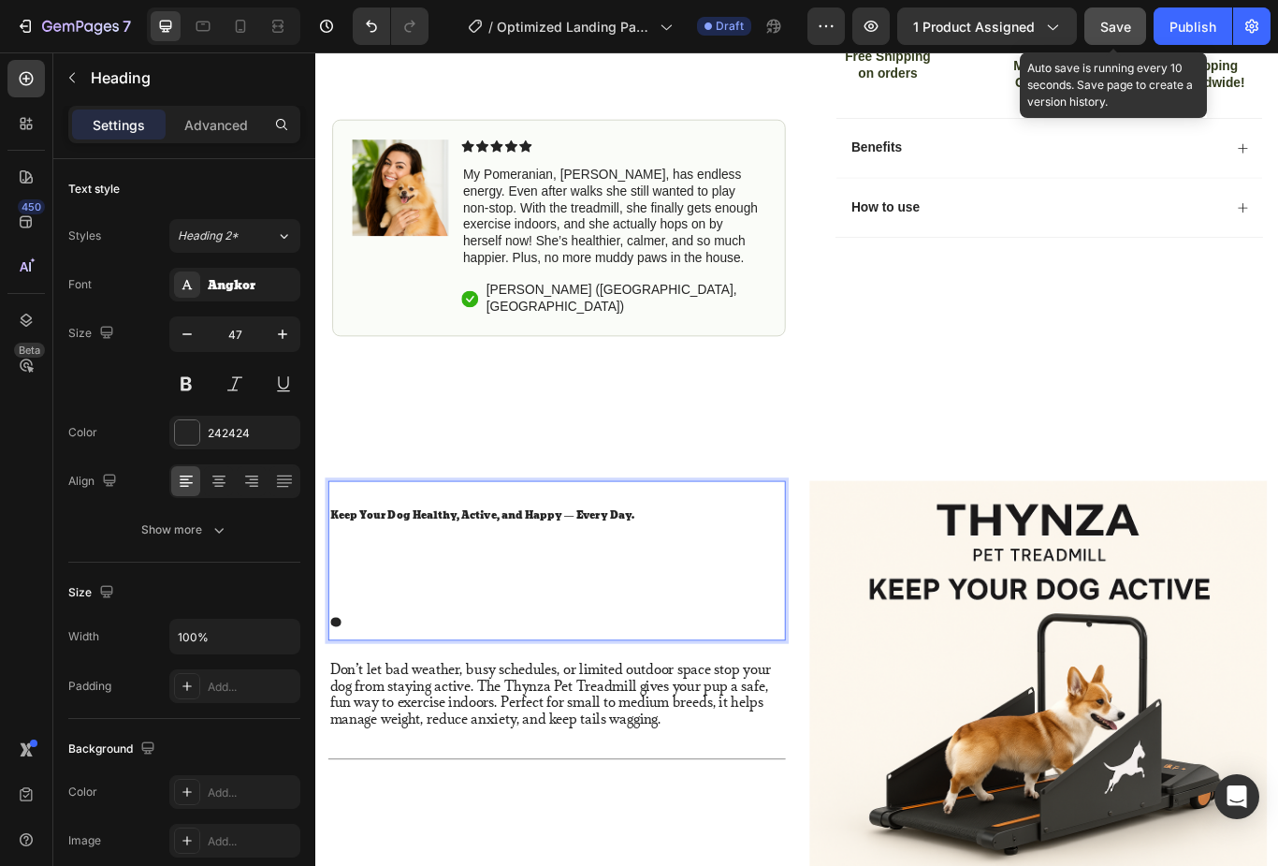
click at [387, 582] on span "Keep Your Dog Healthy, Active, and Happy — Every Day." at bounding box center [509, 592] width 356 height 21
click at [390, 582] on span "Keep Your Dog Healthy, Active, and Happy — Every Day." at bounding box center [509, 592] width 356 height 21
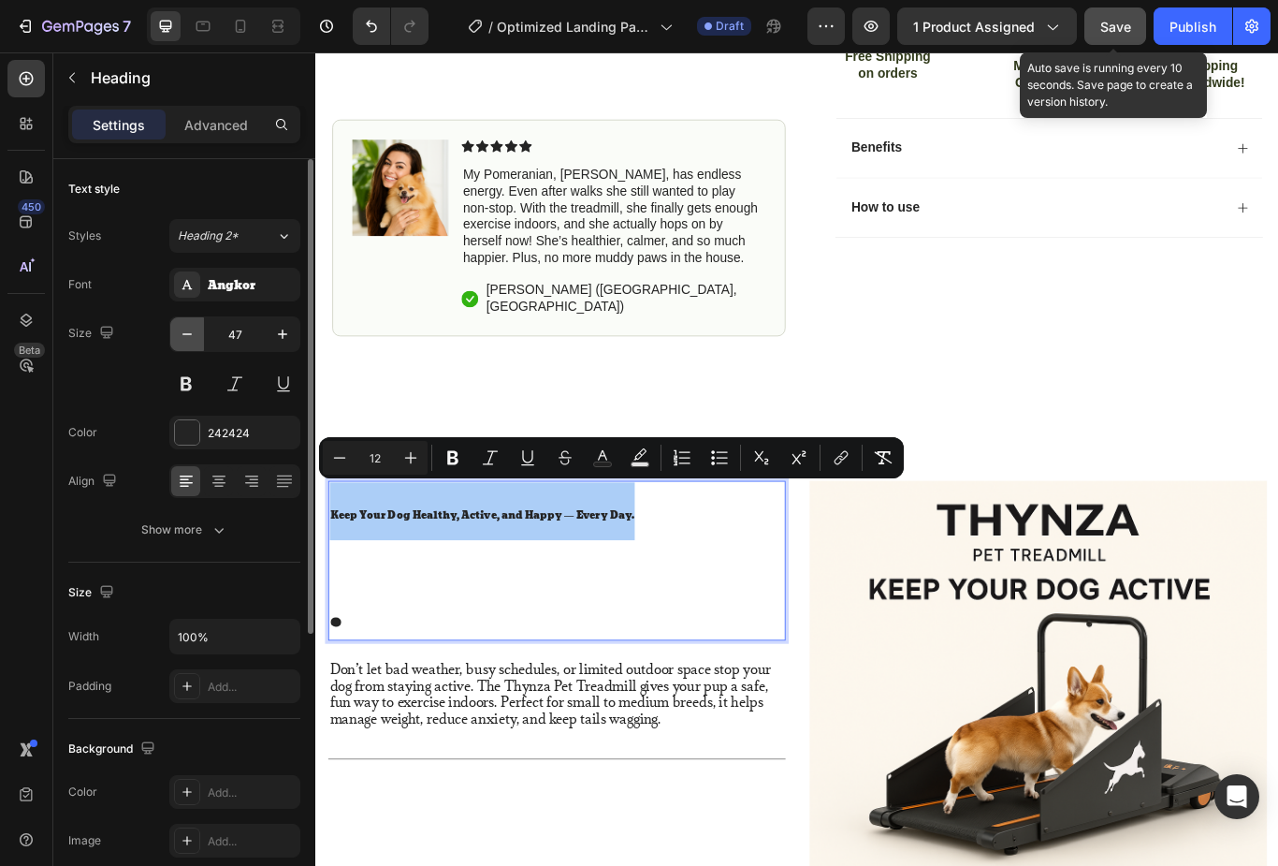
click at [182, 325] on icon "button" at bounding box center [187, 334] width 19 height 19
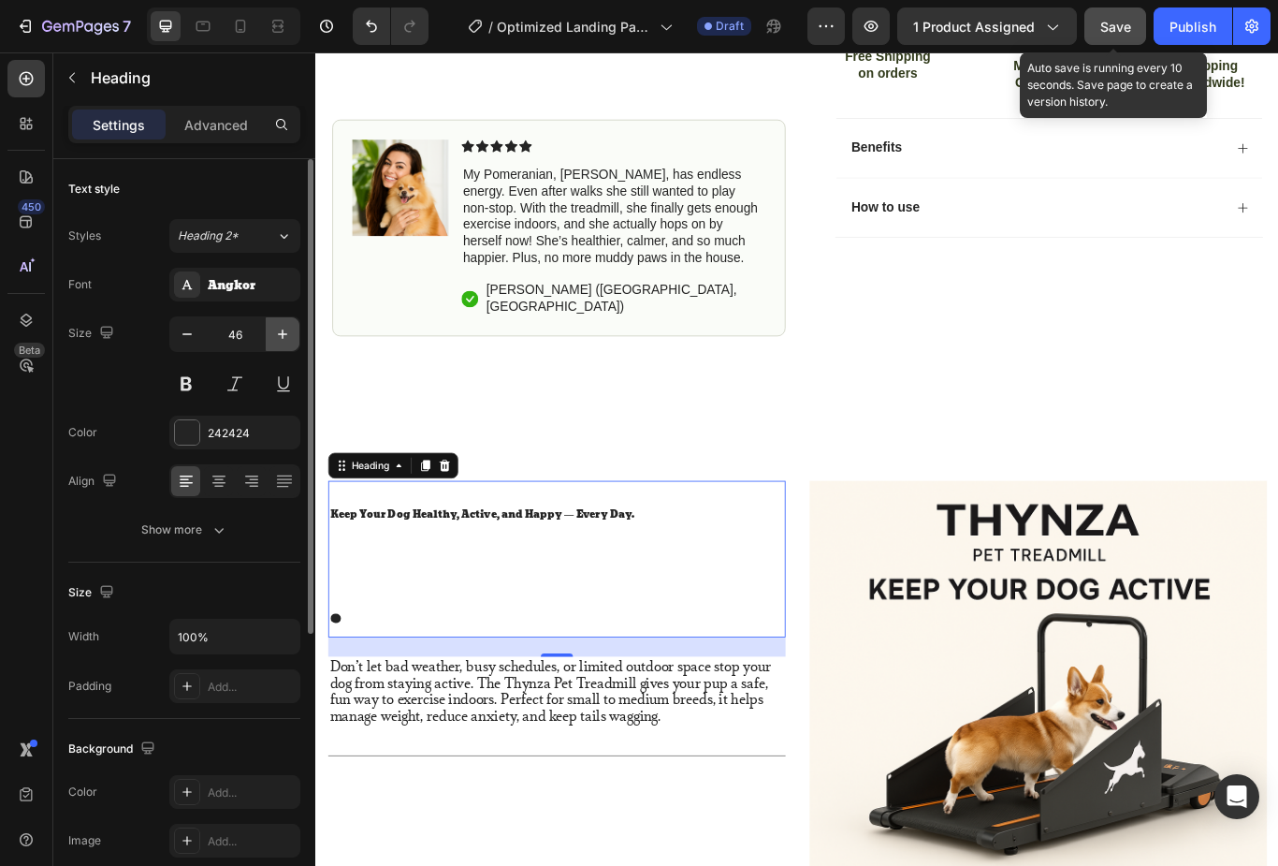
click at [285, 341] on icon "button" at bounding box center [282, 334] width 19 height 19
type input "47"
click at [364, 582] on span "Keep Your Dog Healthy, Active, and Happy — Every Day." at bounding box center [509, 592] width 356 height 21
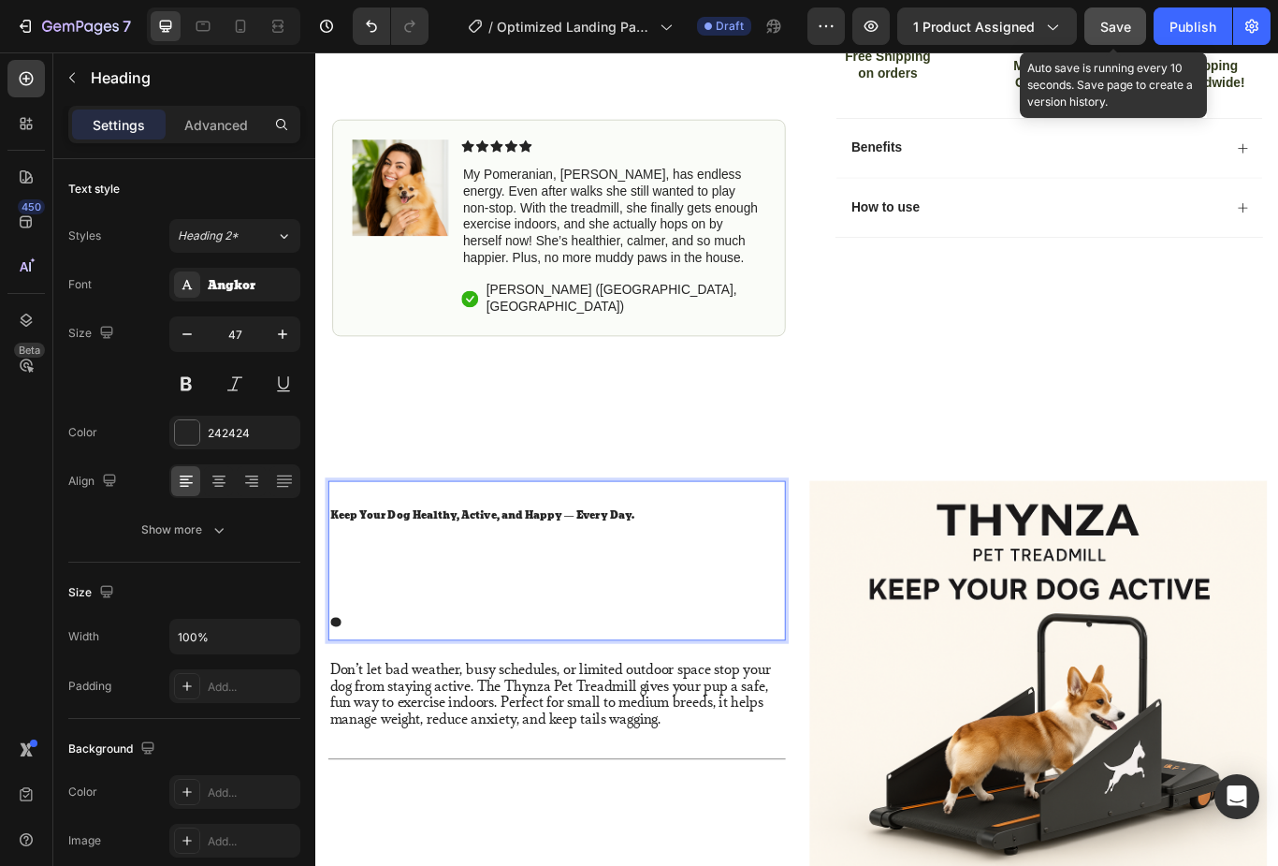
click at [343, 582] on span "Keep Your Dog Healthy, Active, and Happy — Every Day." at bounding box center [509, 592] width 356 height 21
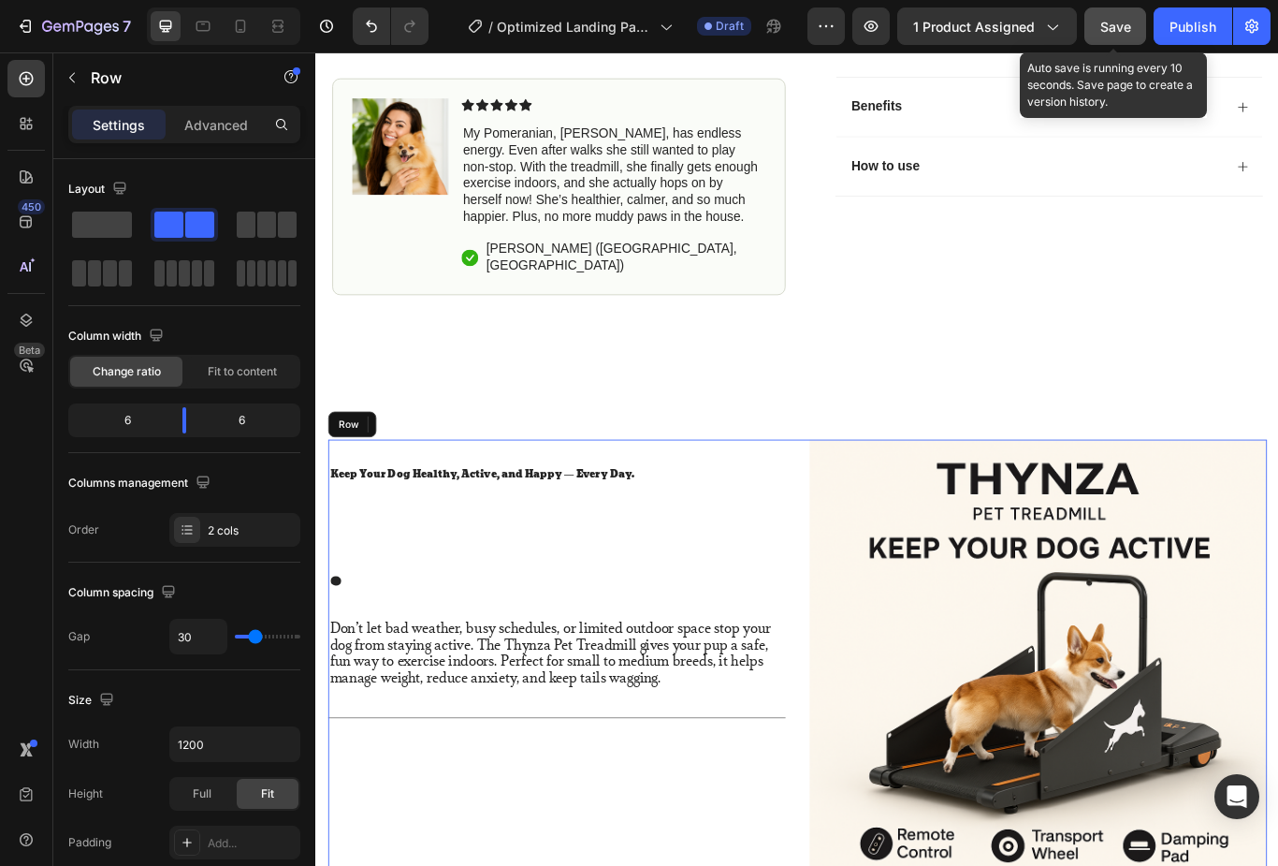
scroll to position [857, 0]
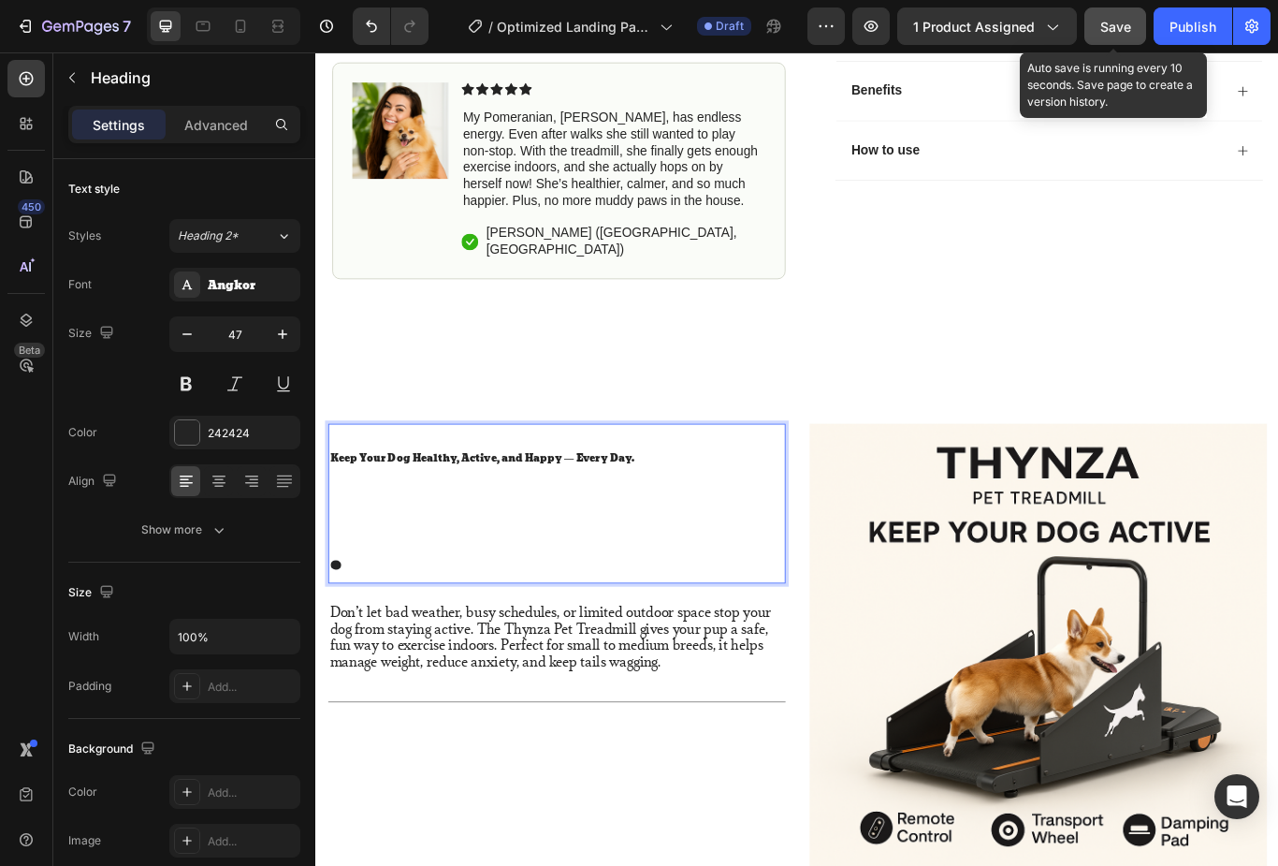
click at [369, 611] on p "Keep Your Dog Healthy, Active, and Happy — Every Day. ." at bounding box center [596, 578] width 530 height 182
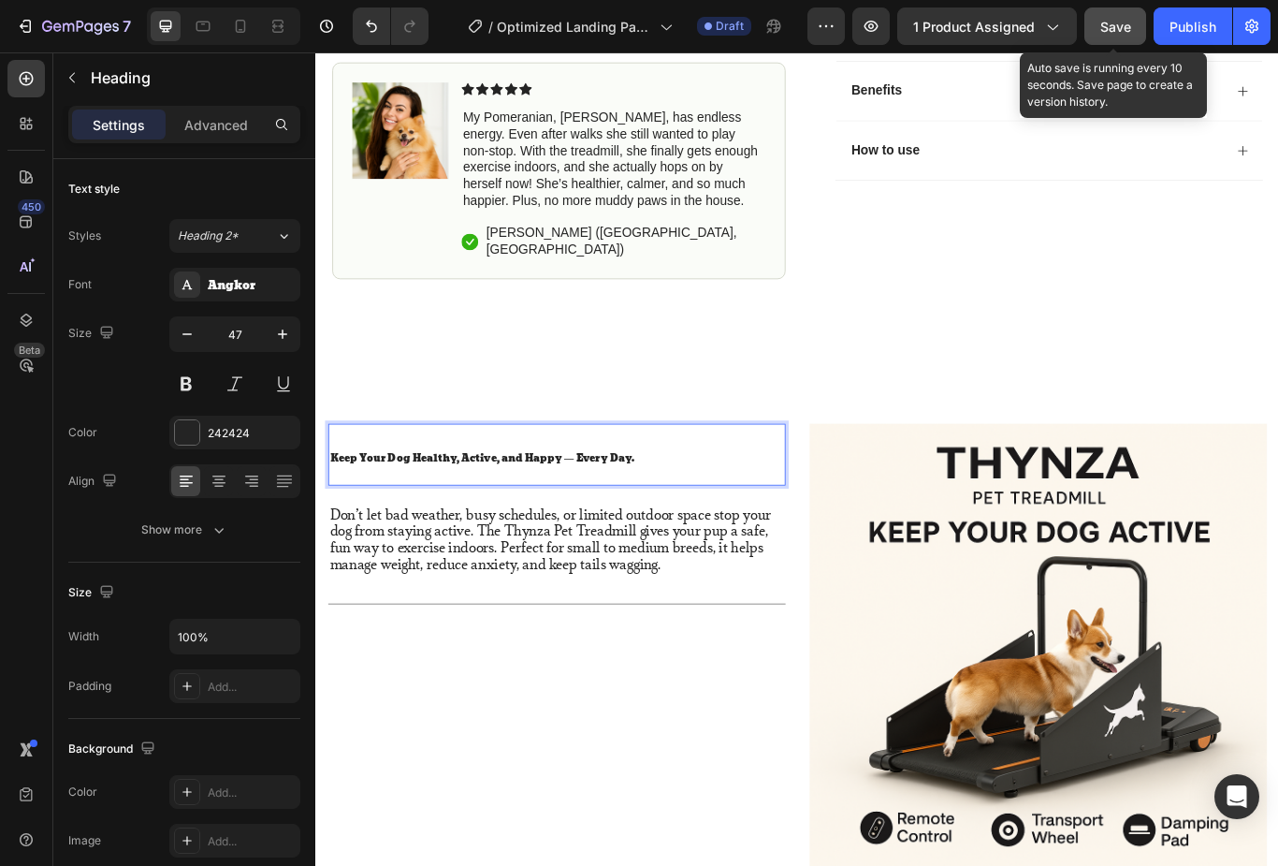
click at [374, 487] on p "Keep Your Dog Healthy, Active, and Happy — Every Day." at bounding box center [596, 520] width 530 height 67
click at [373, 487] on p "Keep Your Dog Healthy, Active, and Happy — Every Day." at bounding box center [596, 520] width 530 height 67
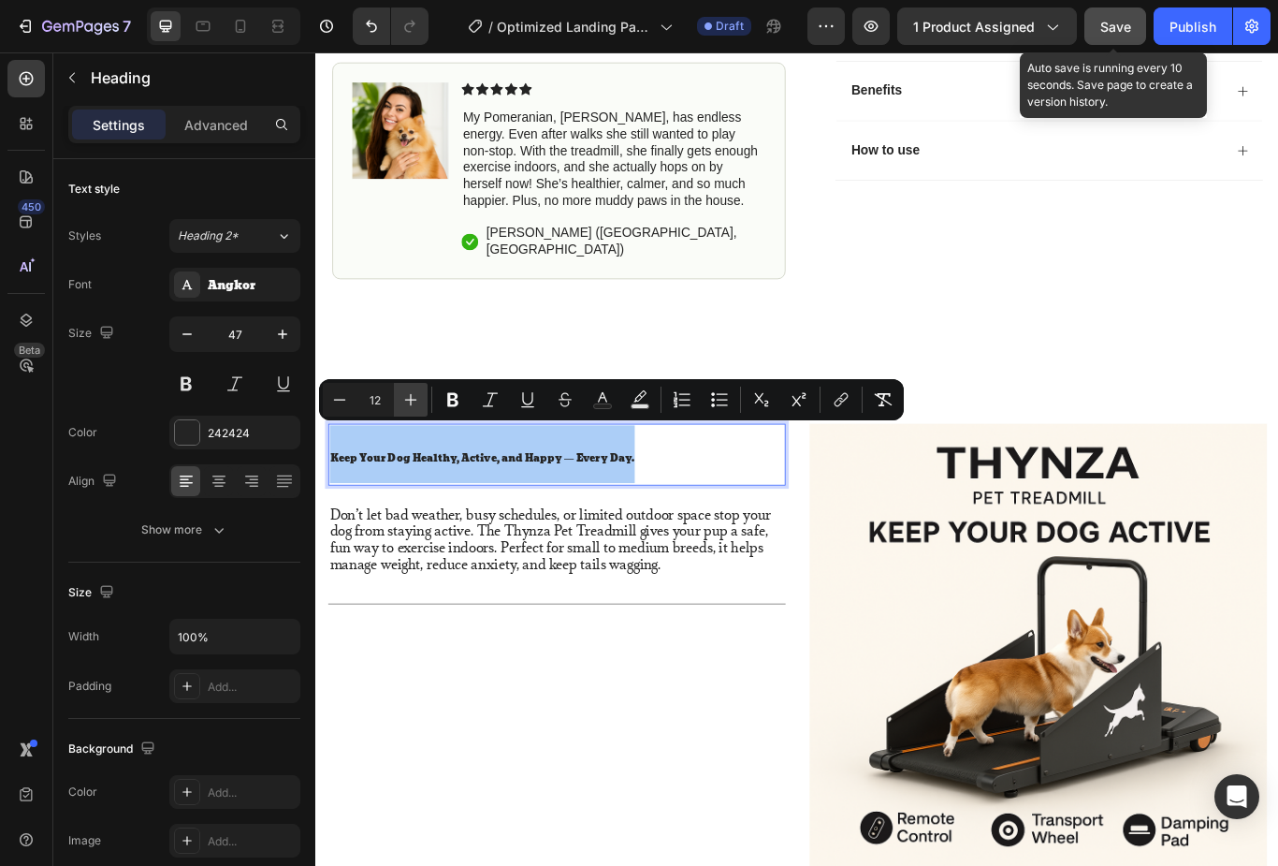
click at [403, 398] on icon "Editor contextual toolbar" at bounding box center [411, 399] width 19 height 19
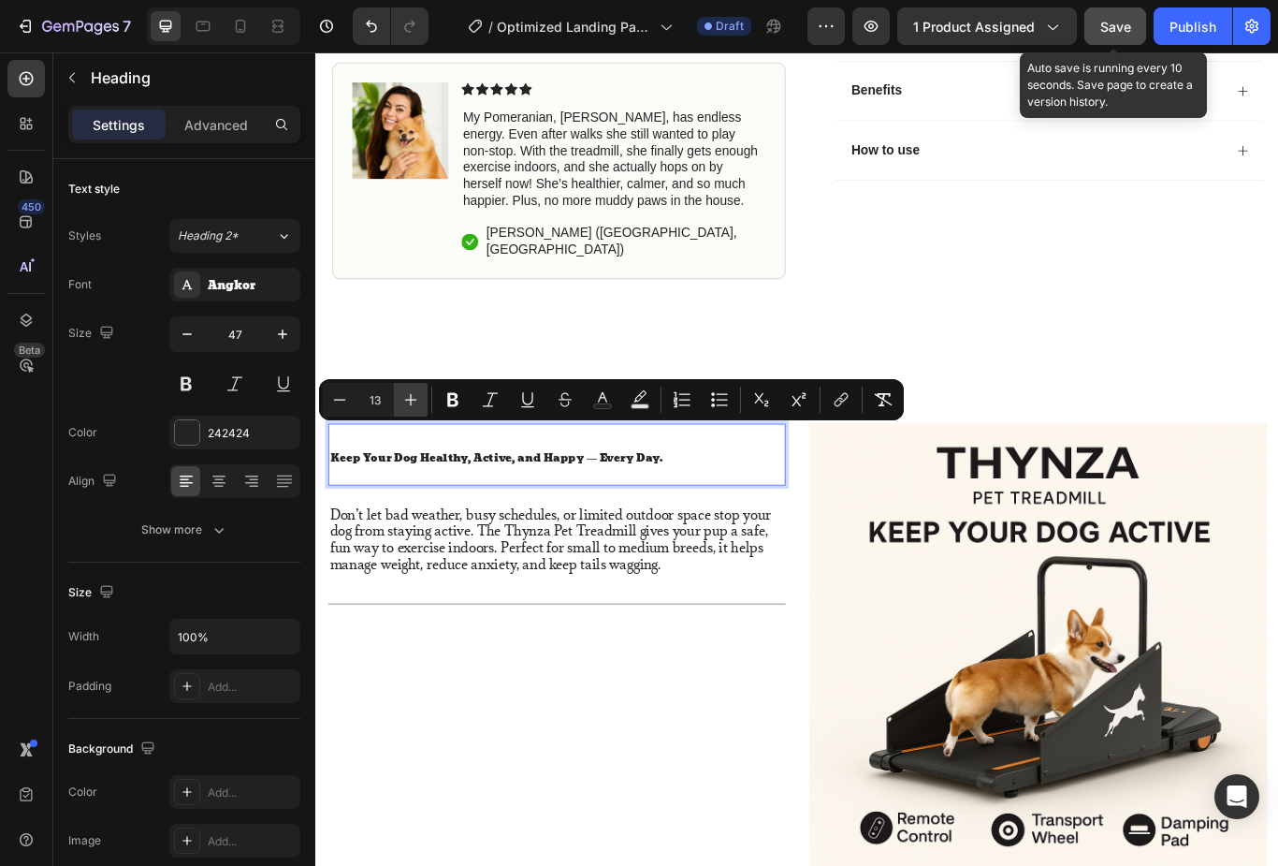
click at [412, 401] on icon "Editor contextual toolbar" at bounding box center [411, 399] width 19 height 19
click at [413, 398] on icon "Editor contextual toolbar" at bounding box center [411, 399] width 19 height 19
click at [415, 395] on icon "Editor contextual toolbar" at bounding box center [411, 399] width 19 height 19
click at [408, 388] on button "Plus" at bounding box center [411, 400] width 34 height 34
click at [408, 391] on icon "Editor contextual toolbar" at bounding box center [411, 399] width 19 height 19
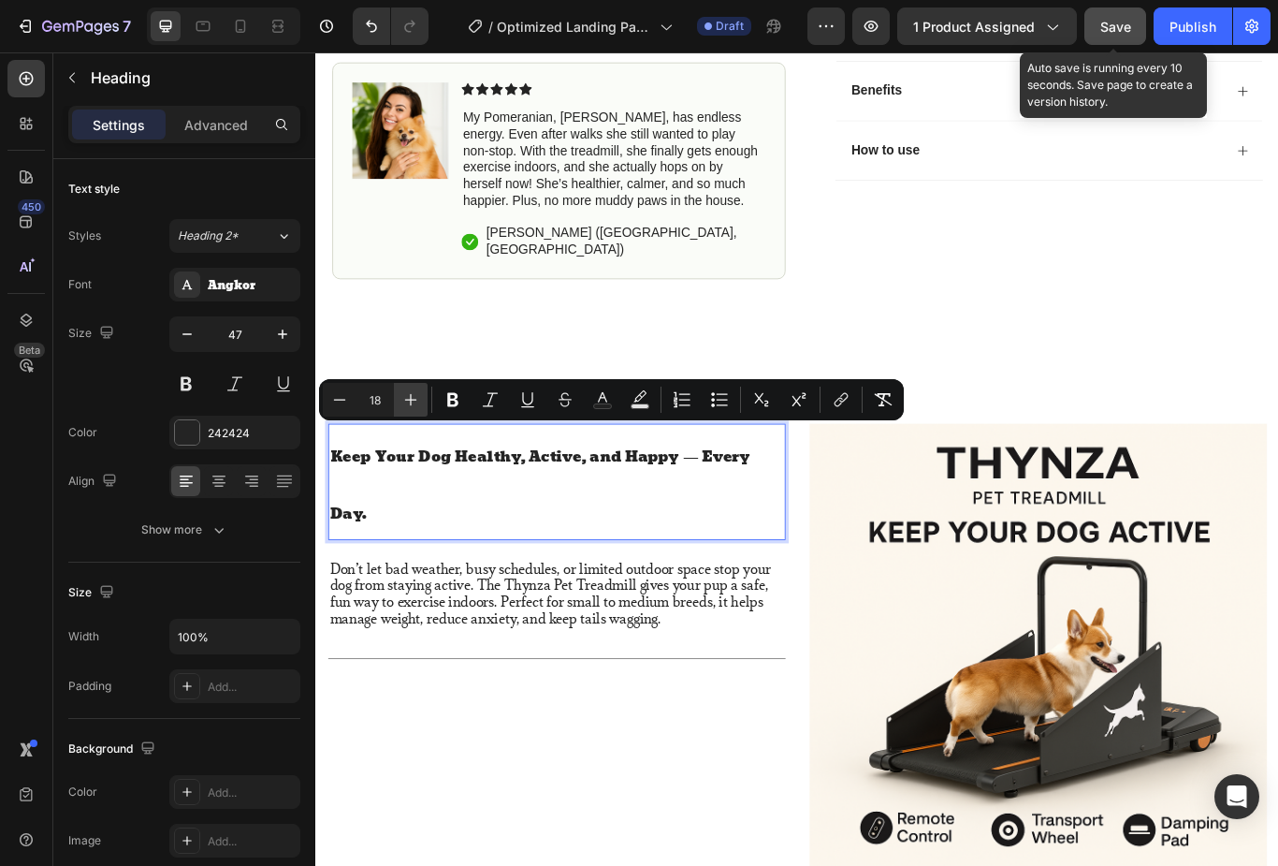
click at [407, 390] on icon "Editor contextual toolbar" at bounding box center [411, 399] width 19 height 19
click at [411, 395] on icon "Editor contextual toolbar" at bounding box center [411, 400] width 12 height 12
click at [408, 396] on icon "Editor contextual toolbar" at bounding box center [411, 399] width 19 height 19
click at [408, 401] on icon "Editor contextual toolbar" at bounding box center [411, 399] width 19 height 19
click at [405, 398] on icon "Editor contextual toolbar" at bounding box center [411, 399] width 19 height 19
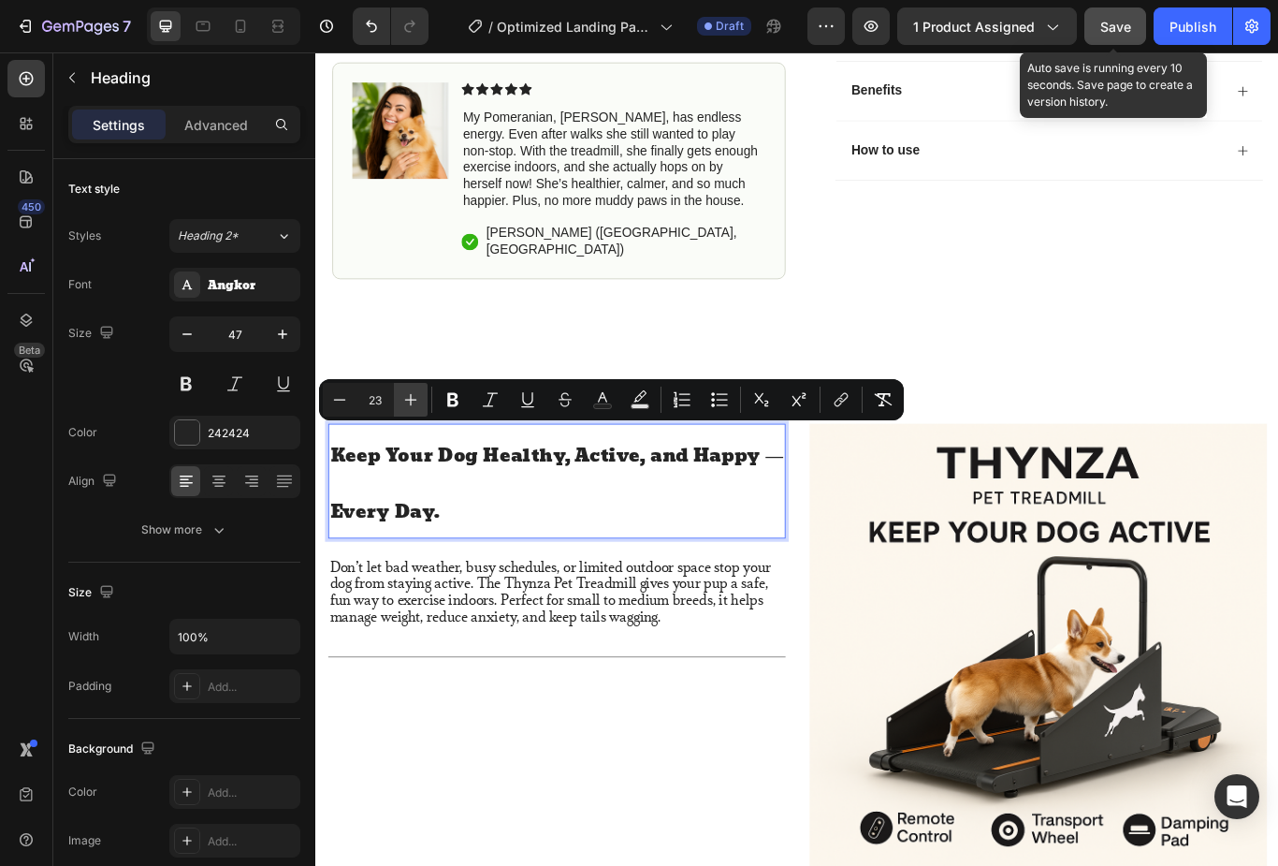
click at [403, 398] on icon "Editor contextual toolbar" at bounding box center [411, 399] width 19 height 19
click at [409, 403] on icon "Editor contextual toolbar" at bounding box center [411, 399] width 19 height 19
click at [403, 401] on icon "Editor contextual toolbar" at bounding box center [411, 399] width 19 height 19
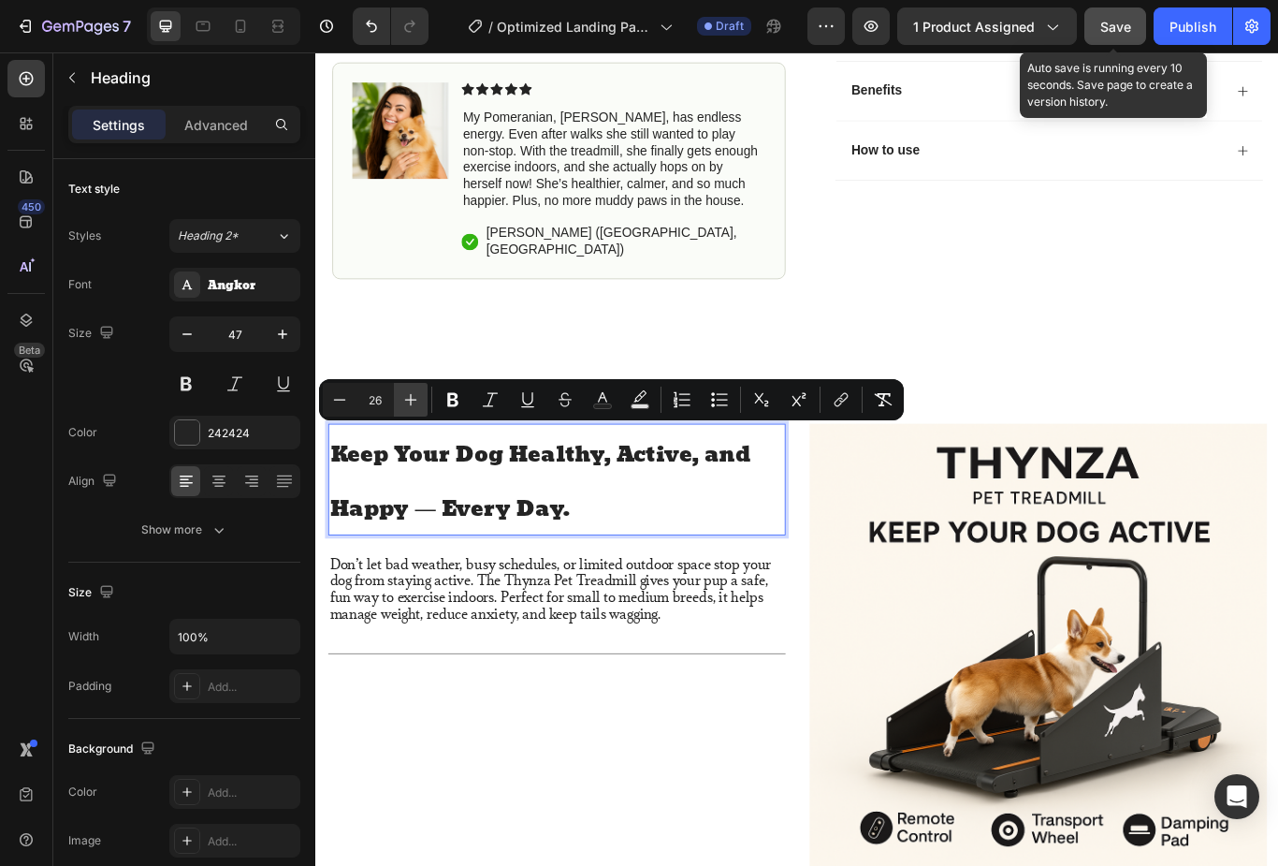
click at [402, 401] on icon "Editor contextual toolbar" at bounding box center [411, 399] width 19 height 19
click at [410, 404] on icon "Editor contextual toolbar" at bounding box center [411, 399] width 19 height 19
click at [402, 401] on icon "Editor contextual toolbar" at bounding box center [411, 399] width 19 height 19
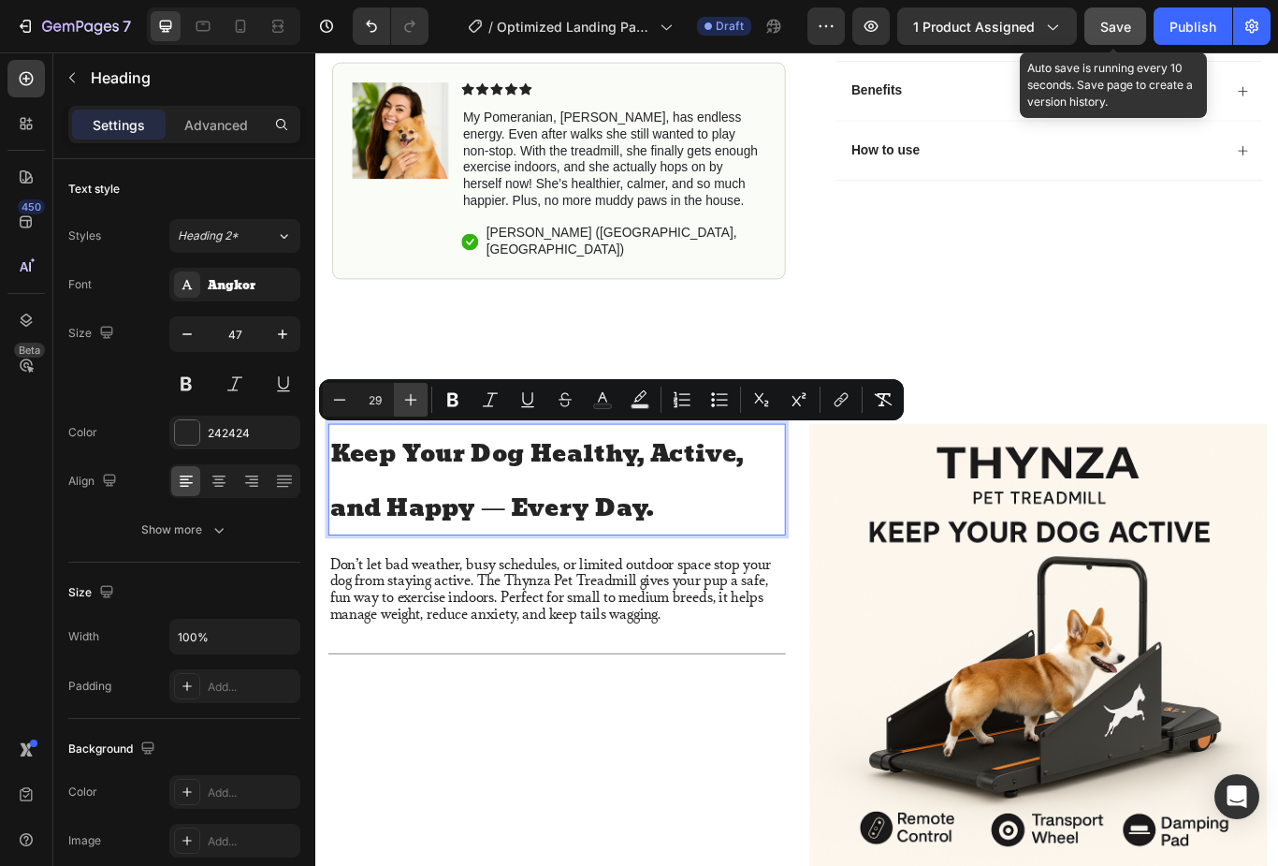
click at [402, 400] on icon "Editor contextual toolbar" at bounding box center [411, 399] width 19 height 19
click at [398, 398] on button "Plus" at bounding box center [411, 400] width 34 height 34
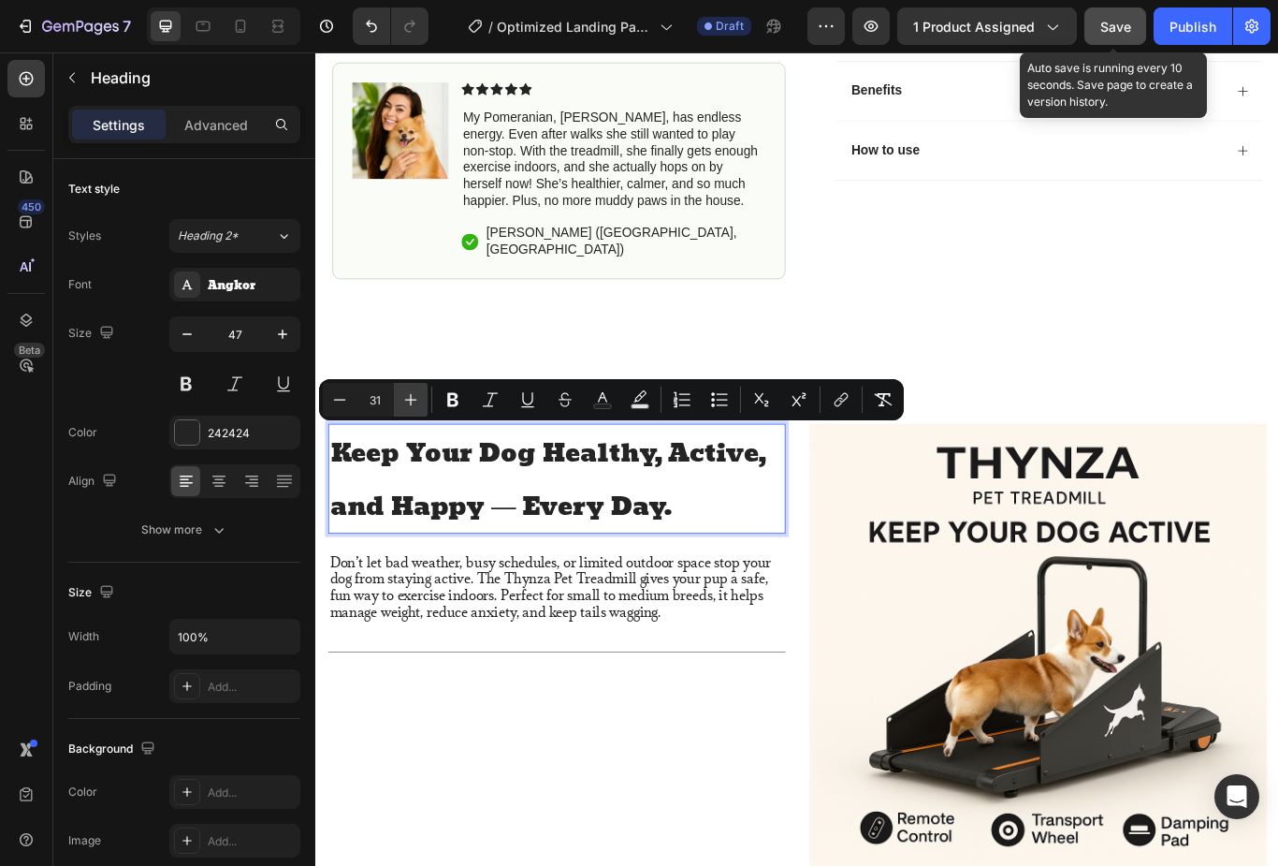
click at [398, 397] on button "Plus" at bounding box center [411, 400] width 34 height 34
click at [399, 396] on button "Plus" at bounding box center [411, 400] width 34 height 34
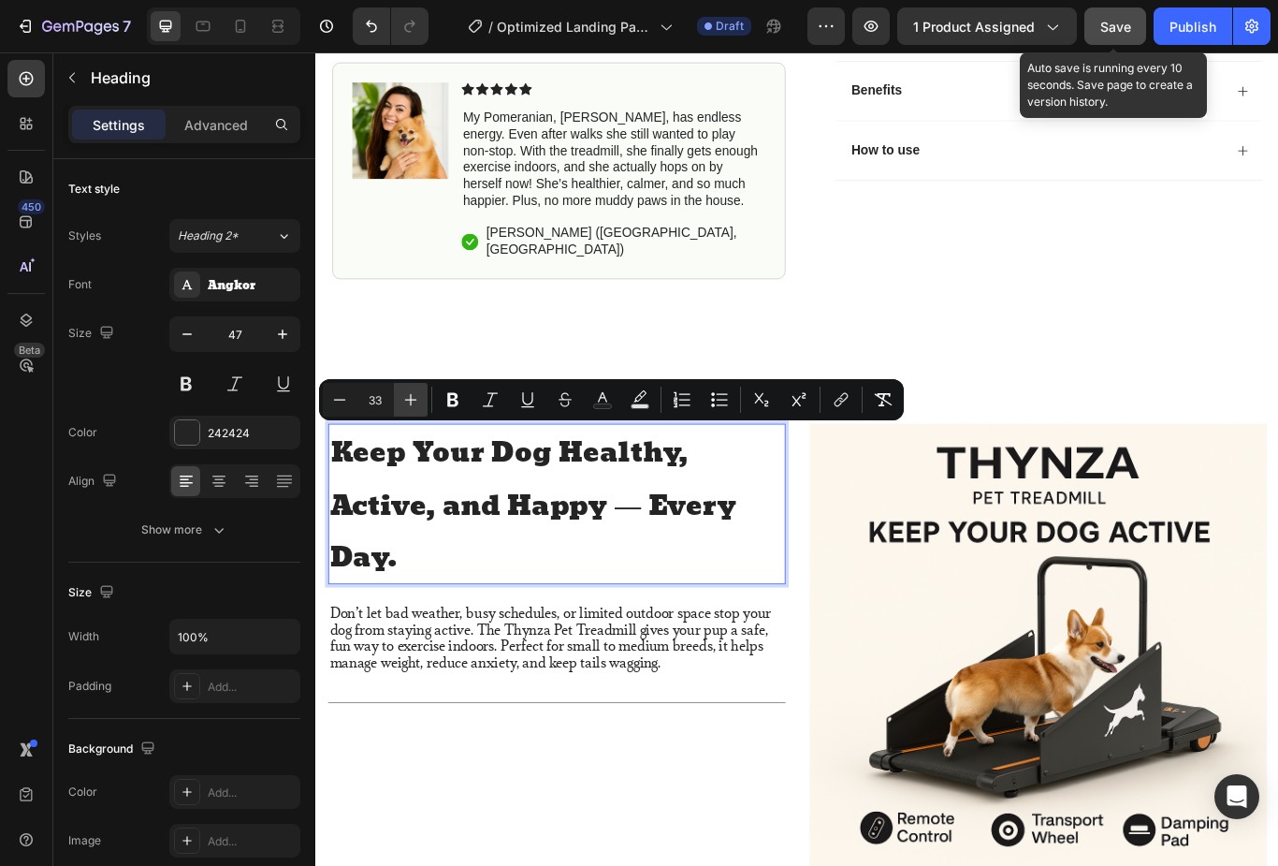
click at [402, 398] on icon "Editor contextual toolbar" at bounding box center [411, 399] width 19 height 19
click at [399, 398] on button "Plus" at bounding box center [411, 400] width 34 height 34
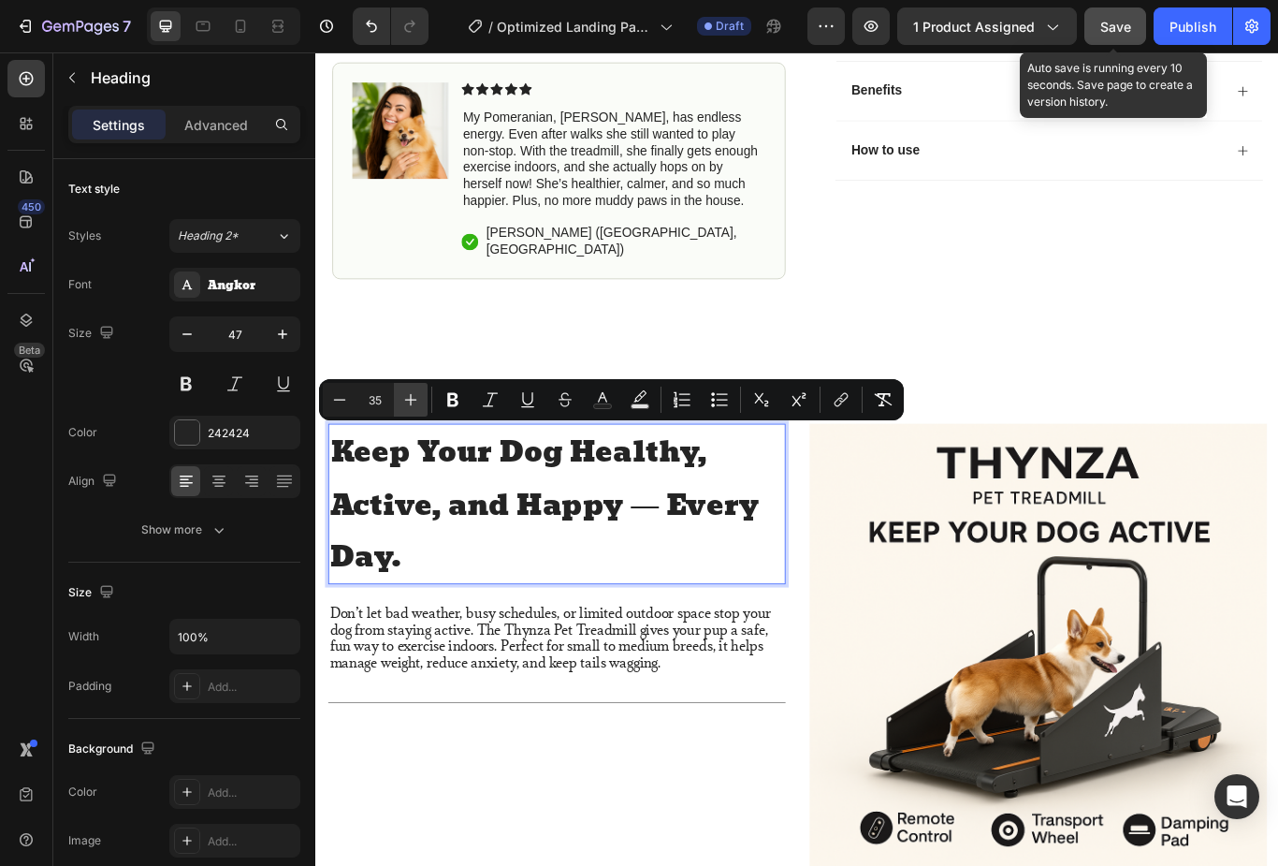
click at [403, 403] on icon "Editor contextual toolbar" at bounding box center [411, 399] width 19 height 19
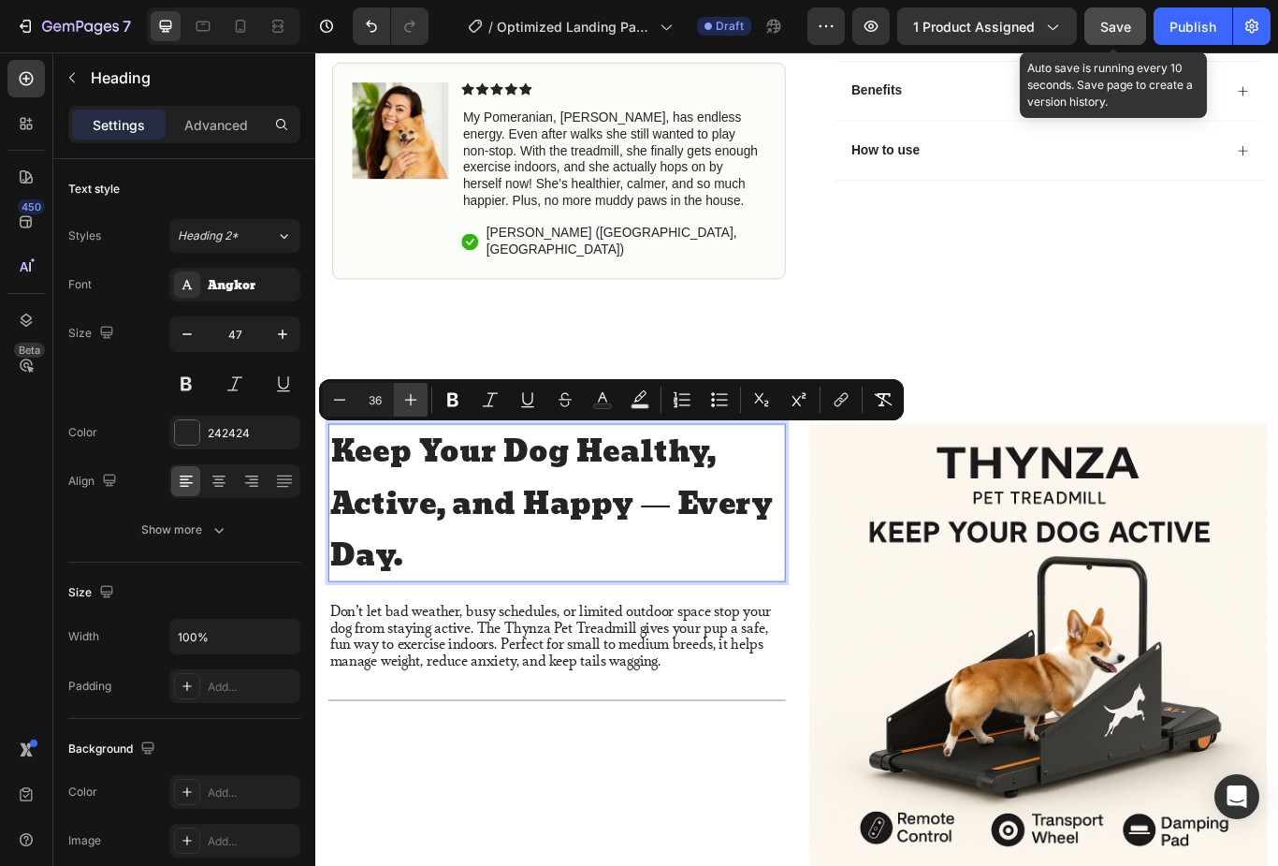
click at [404, 402] on icon "Editor contextual toolbar" at bounding box center [411, 399] width 19 height 19
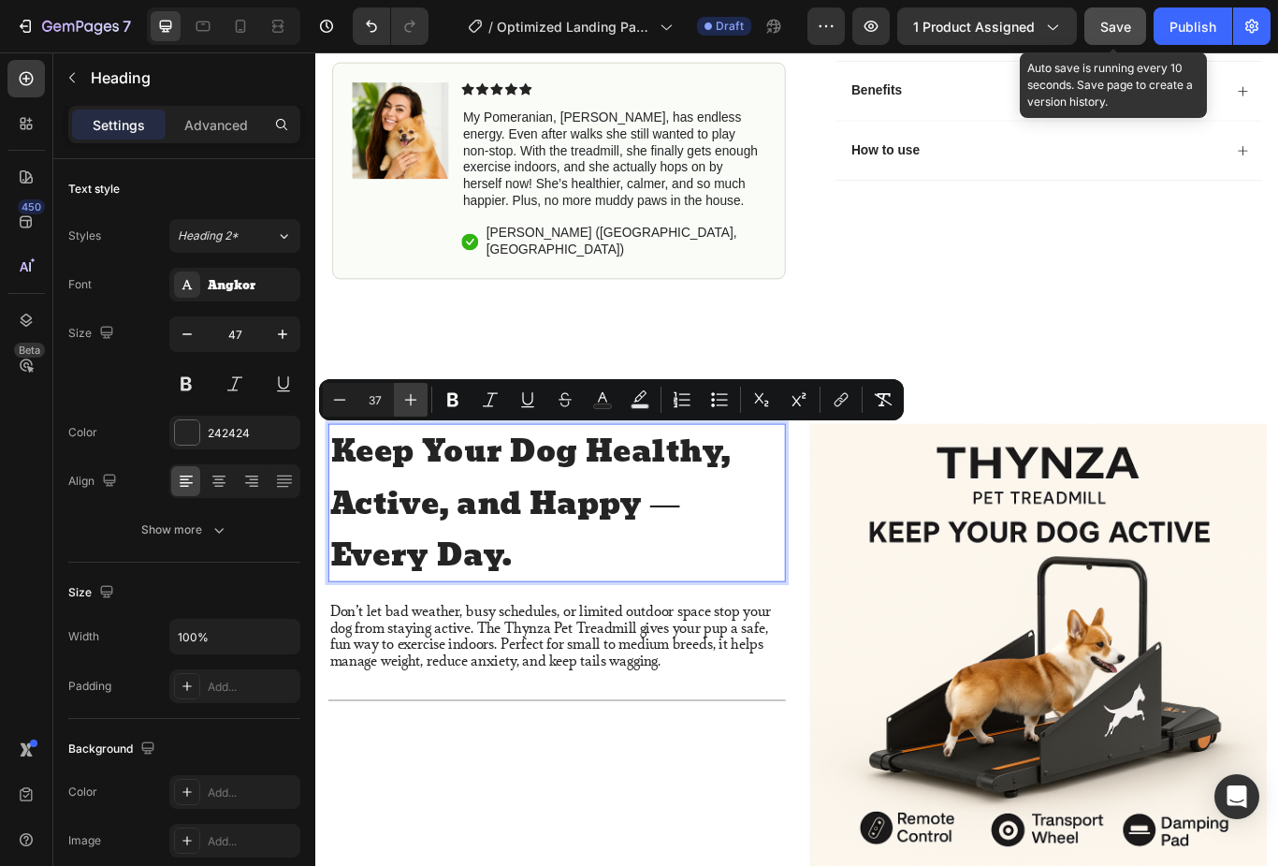
click at [402, 400] on icon "Editor contextual toolbar" at bounding box center [411, 399] width 19 height 19
type input "38"
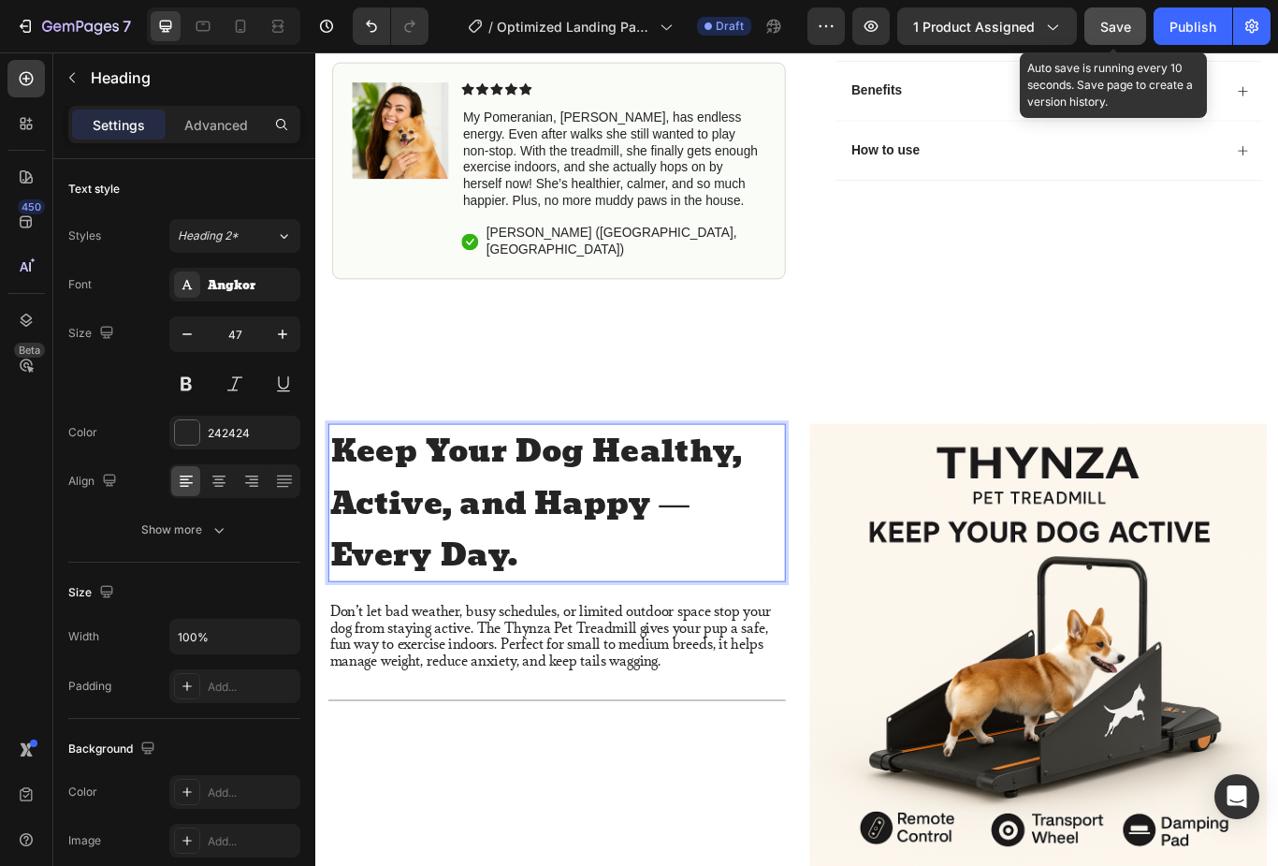
click at [366, 489] on span "Keep Your Dog Healthy, Active, and Happy — Every Day." at bounding box center [571, 577] width 480 height 183
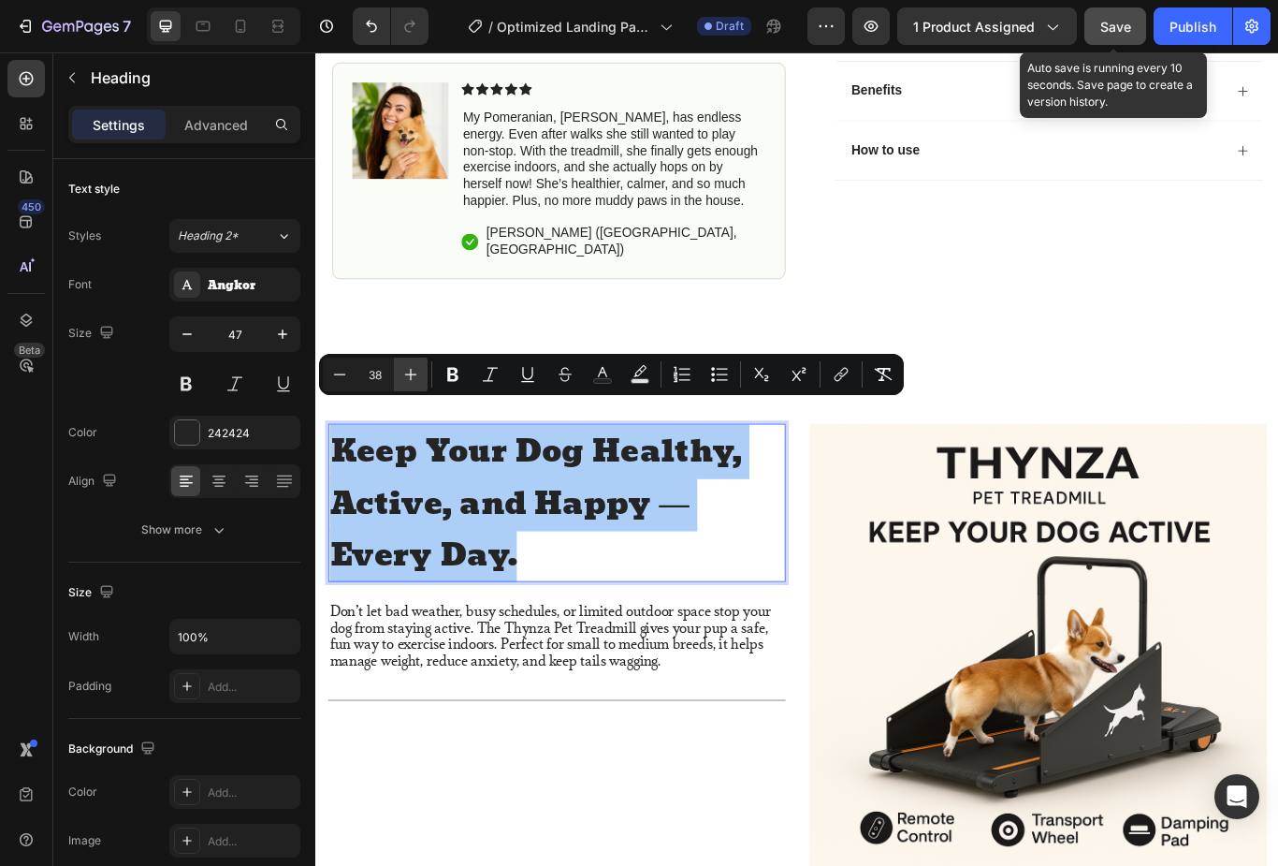
click at [406, 369] on icon "Editor contextual toolbar" at bounding box center [411, 374] width 19 height 19
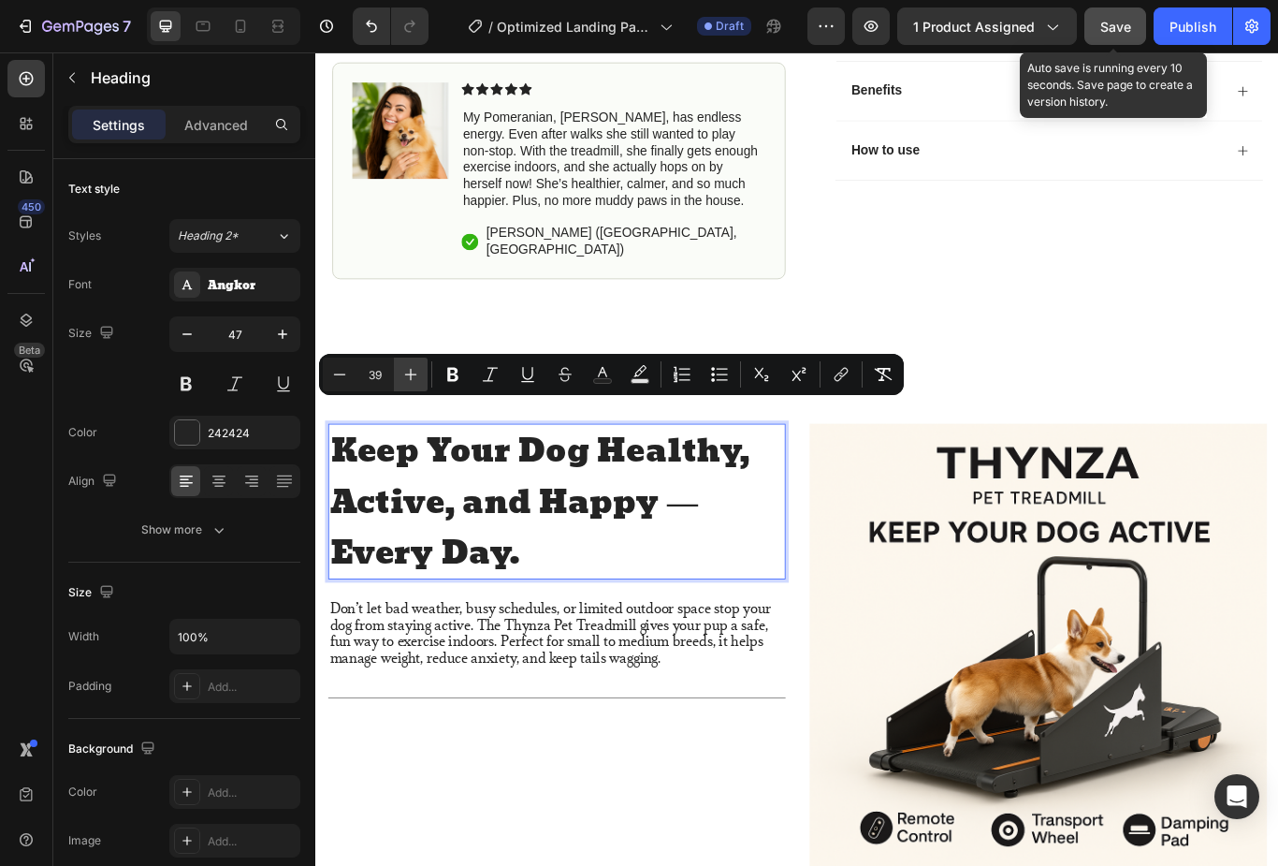
click at [404, 373] on icon "Editor contextual toolbar" at bounding box center [411, 374] width 19 height 19
click at [410, 379] on icon "Editor contextual toolbar" at bounding box center [411, 374] width 19 height 19
click at [404, 376] on icon "Editor contextual toolbar" at bounding box center [411, 374] width 19 height 19
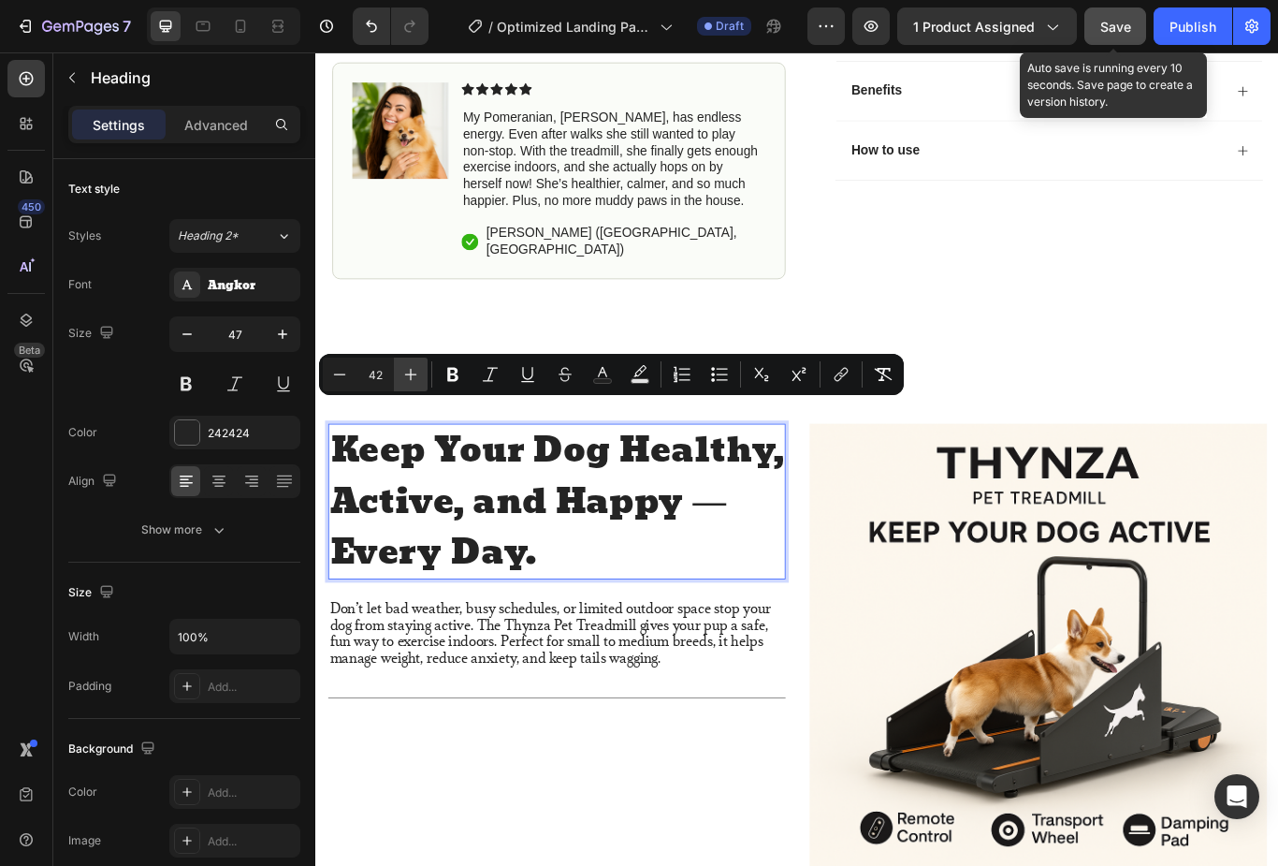
click at [407, 377] on icon "Editor contextual toolbar" at bounding box center [411, 374] width 19 height 19
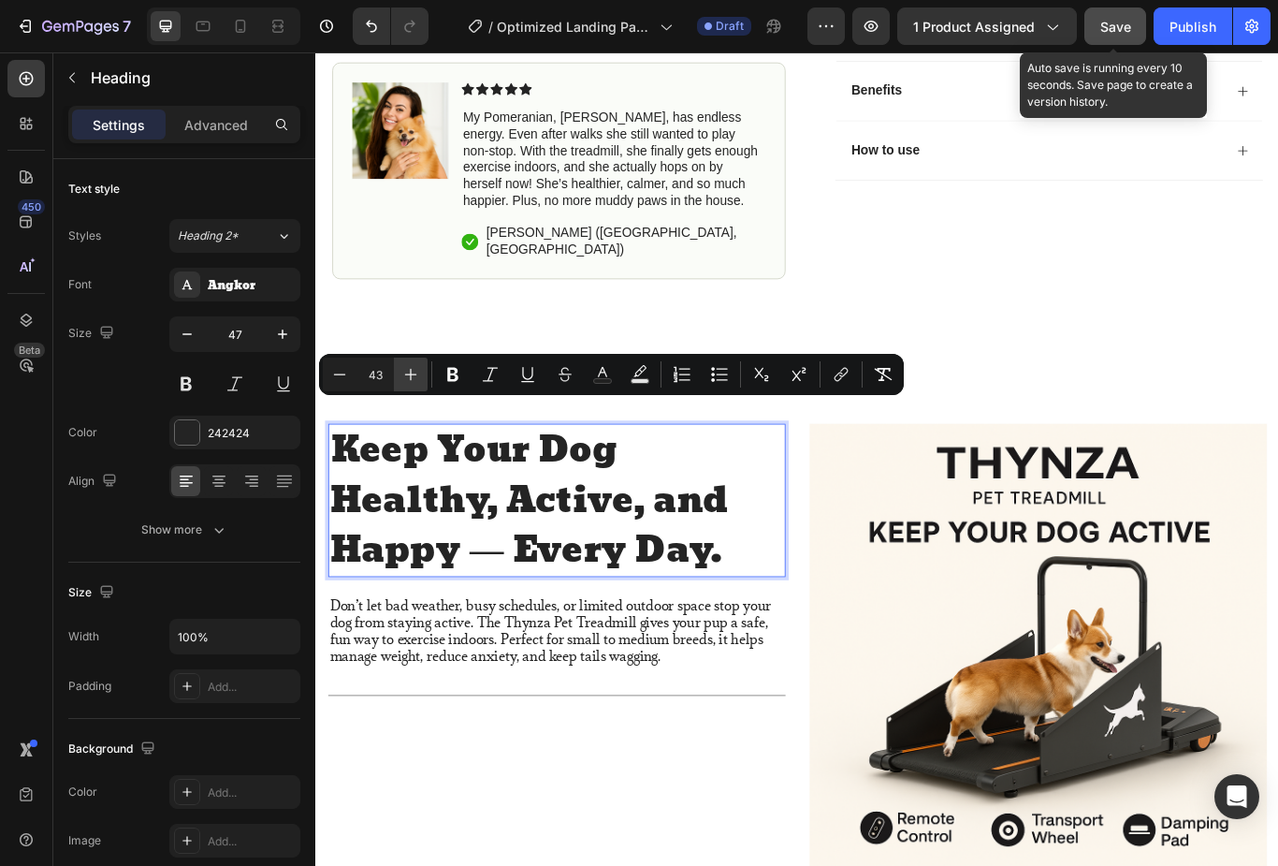
click at [408, 380] on icon "Editor contextual toolbar" at bounding box center [411, 374] width 19 height 19
click at [407, 378] on icon "Editor contextual toolbar" at bounding box center [411, 374] width 19 height 19
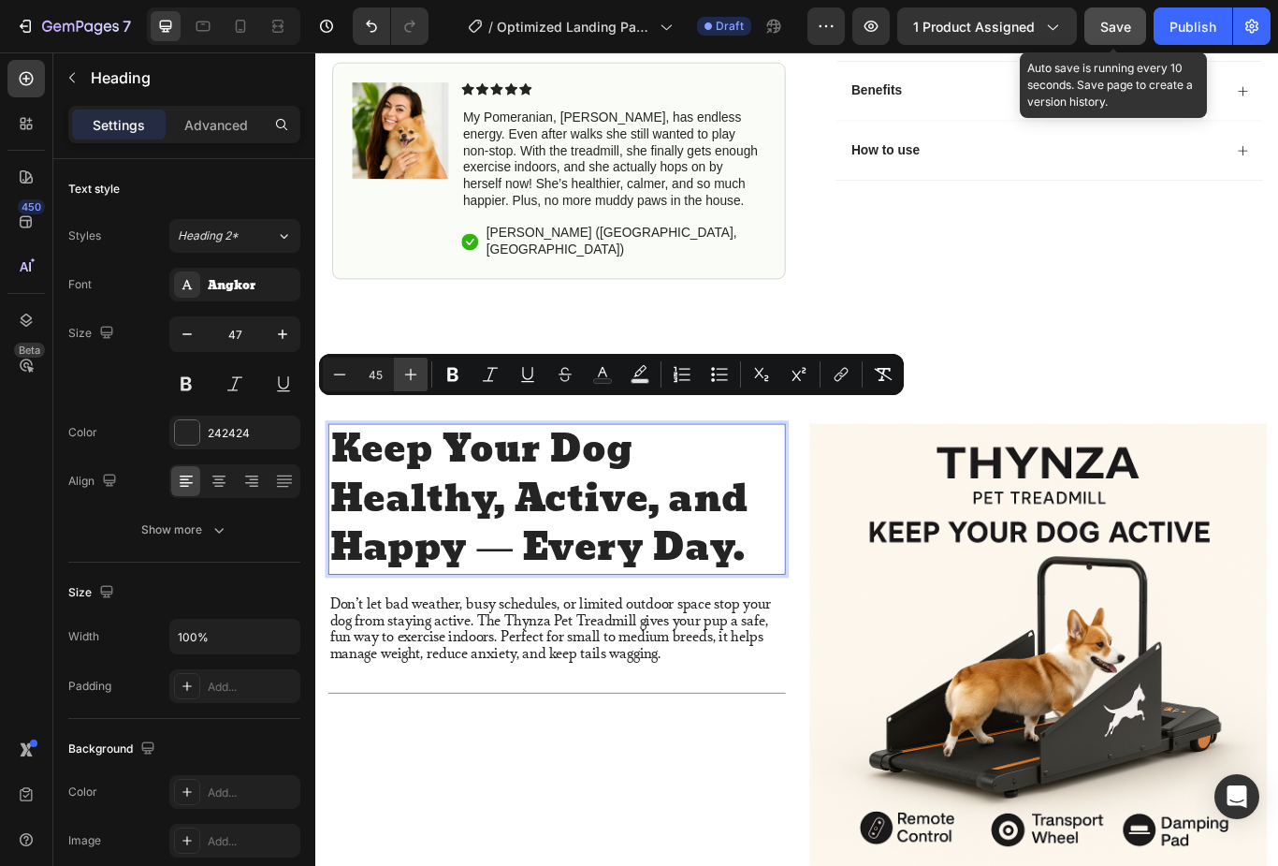
click at [407, 380] on icon "Editor contextual toolbar" at bounding box center [411, 374] width 19 height 19
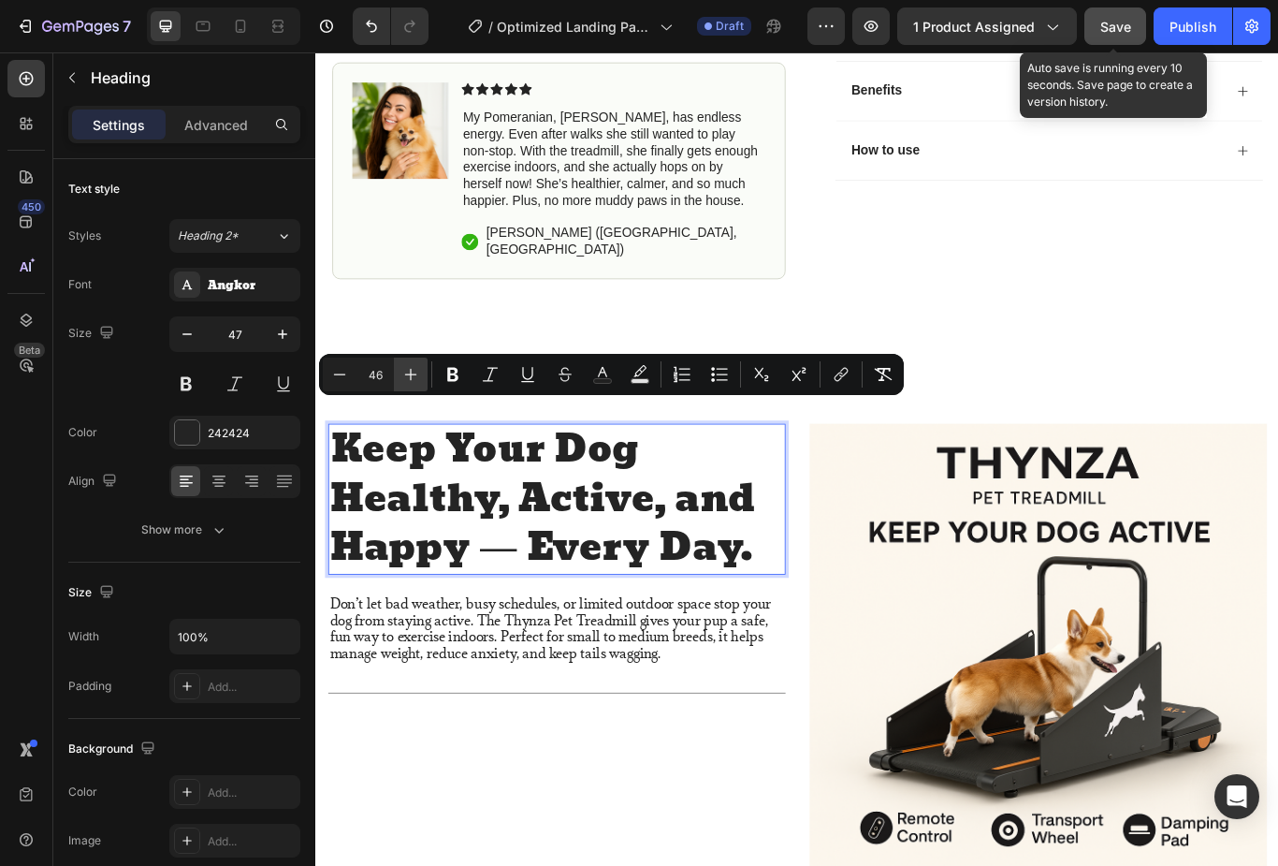
click at [406, 381] on icon "Editor contextual toolbar" at bounding box center [411, 374] width 19 height 19
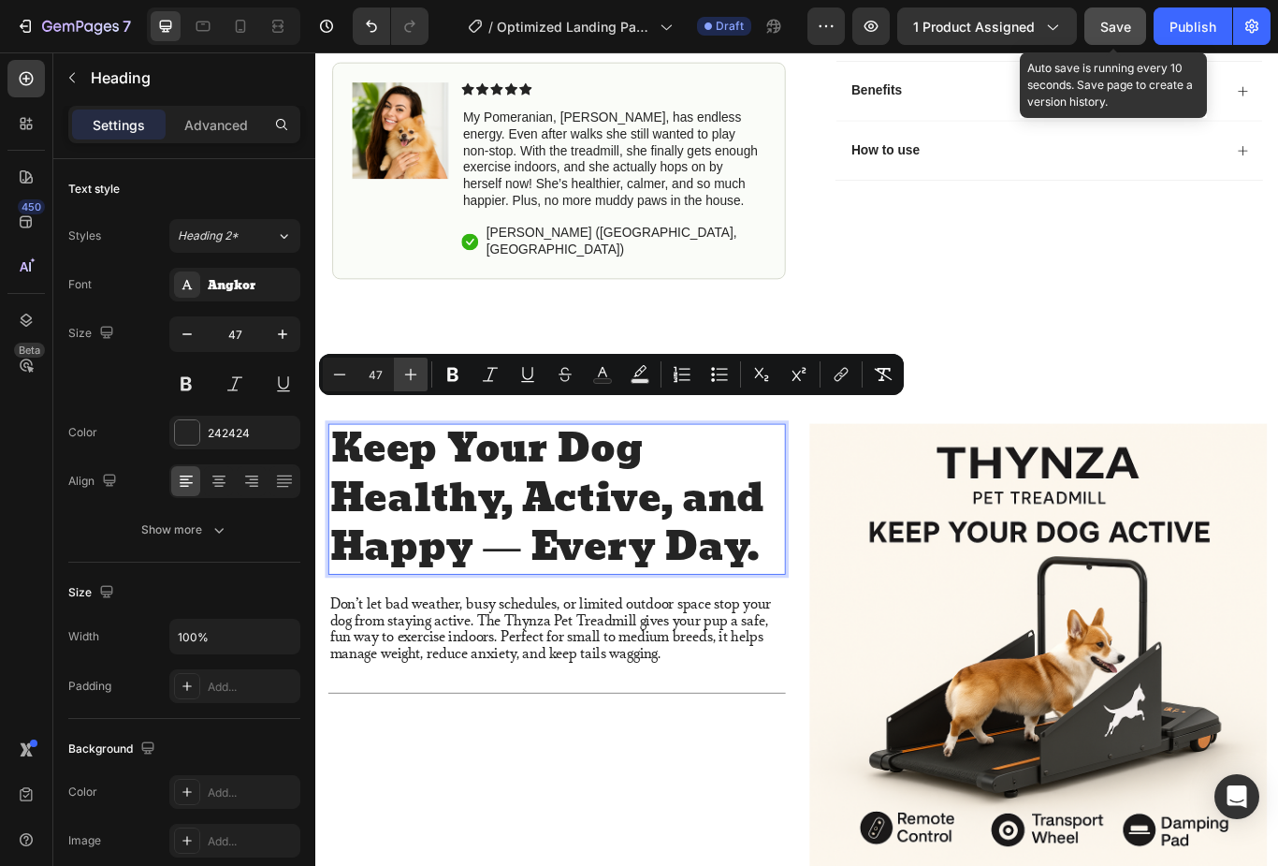
click at [406, 383] on icon "Editor contextual toolbar" at bounding box center [411, 374] width 19 height 19
type input "48"
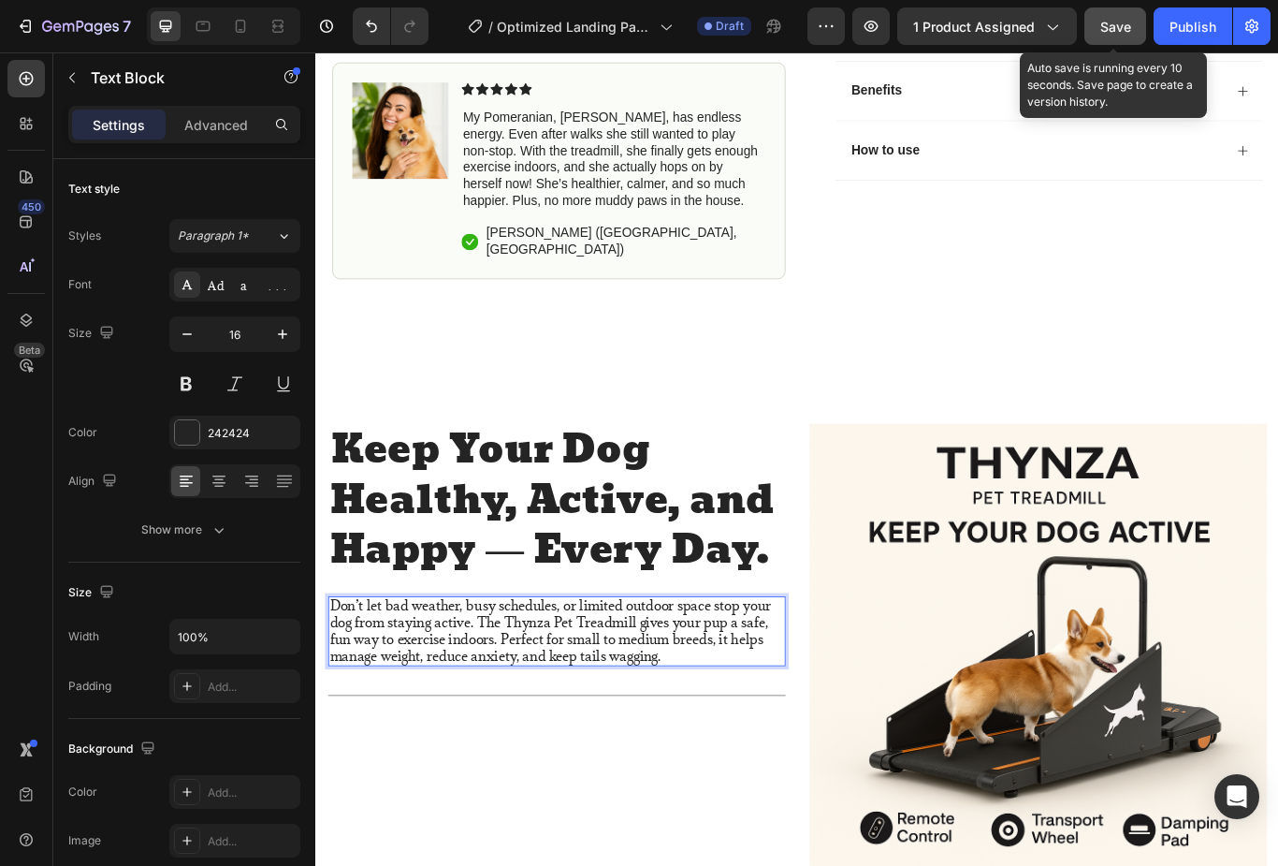
click at [400, 687] on span "Don’t let bad weather, busy schedules, or limited outdoor space stop your dog f…" at bounding box center [588, 726] width 515 height 79
click at [392, 687] on span "Don’t let bad weather, busy schedules, or limited outdoor space stop your dog f…" at bounding box center [588, 726] width 515 height 79
click at [390, 687] on span "Don’t let bad weather, busy schedules, or limited outdoor space stop your dog f…" at bounding box center [588, 726] width 515 height 79
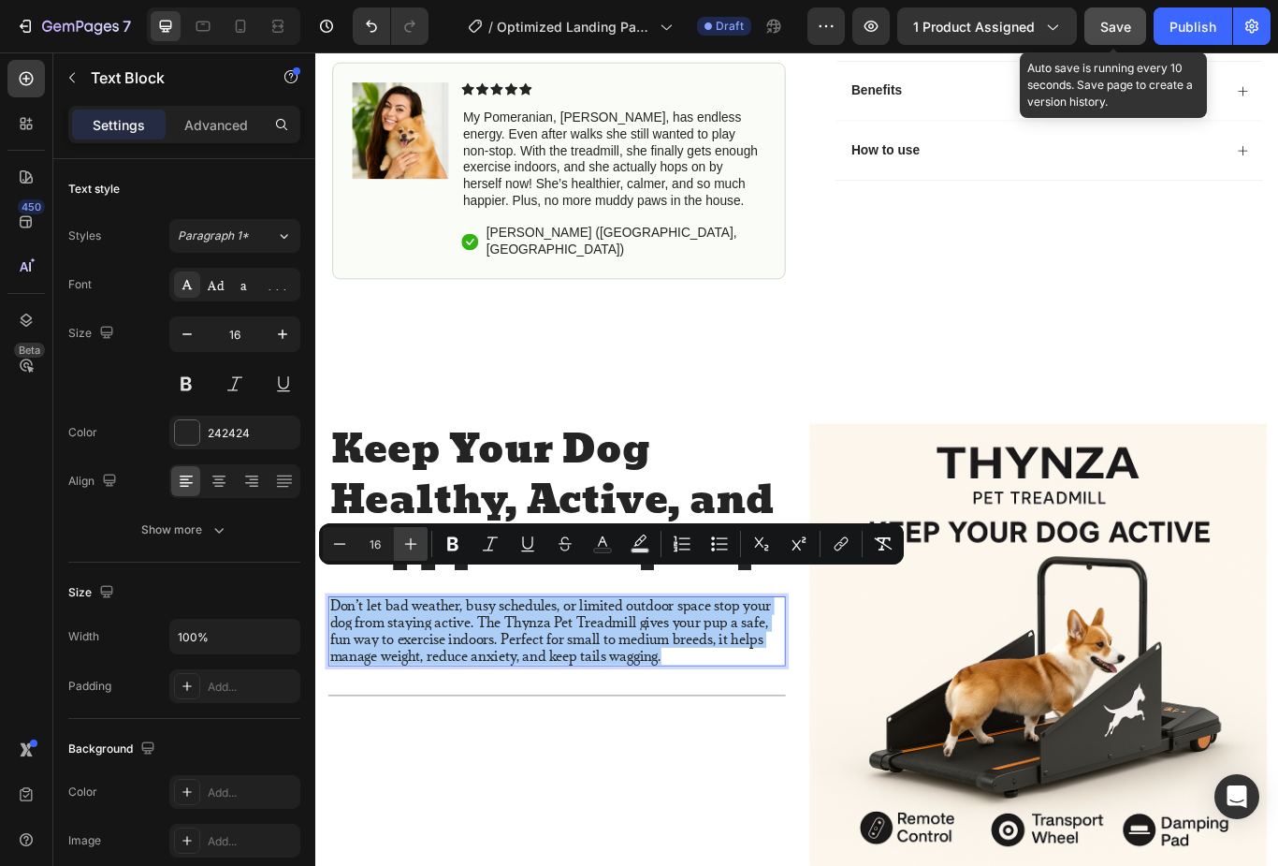
click at [422, 556] on button "Plus" at bounding box center [411, 544] width 34 height 34
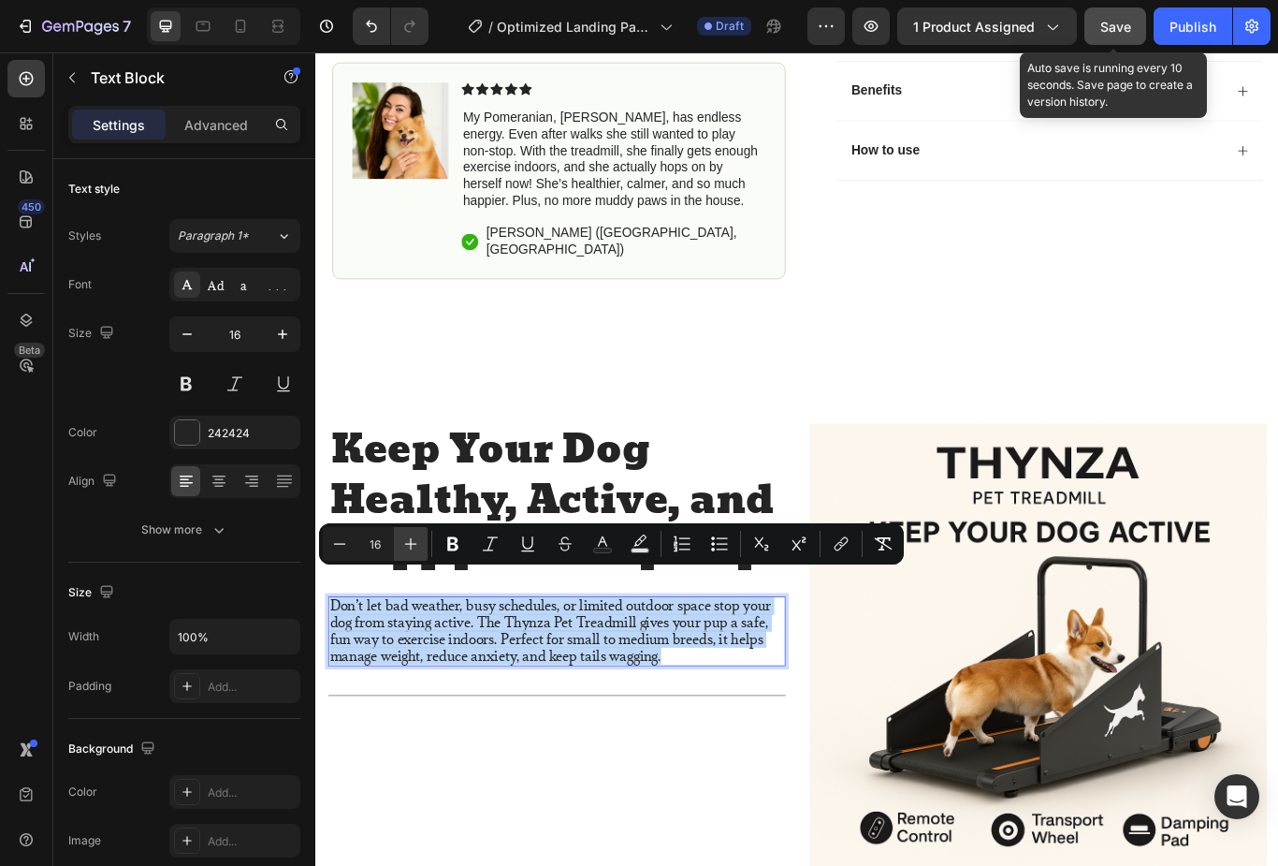
type input "17"
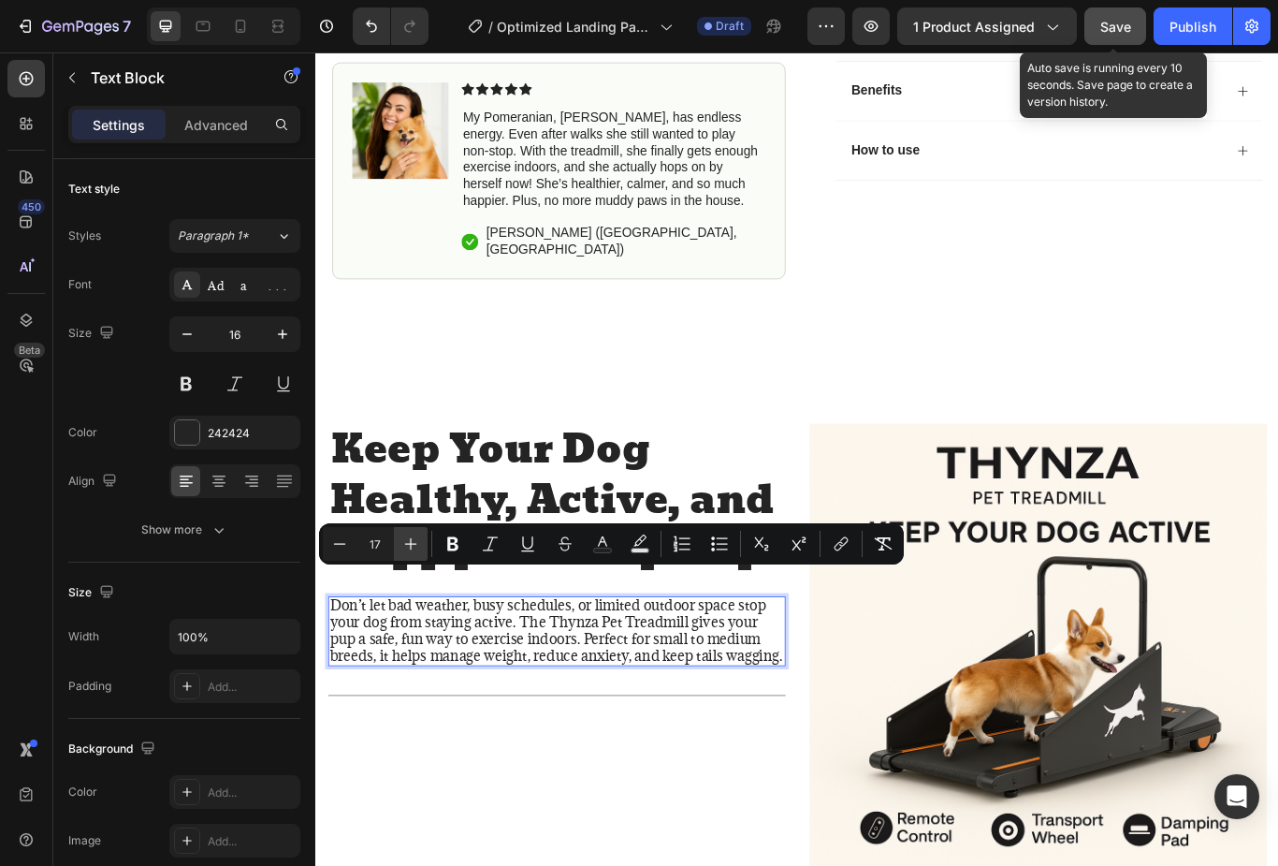
click at [439, 652] on div "⁠⁠⁠⁠⁠⁠⁠ Keep Your Dog Healthy, Active, and Happy — Every Day. Heading Don’t let…" at bounding box center [595, 751] width 533 height 533
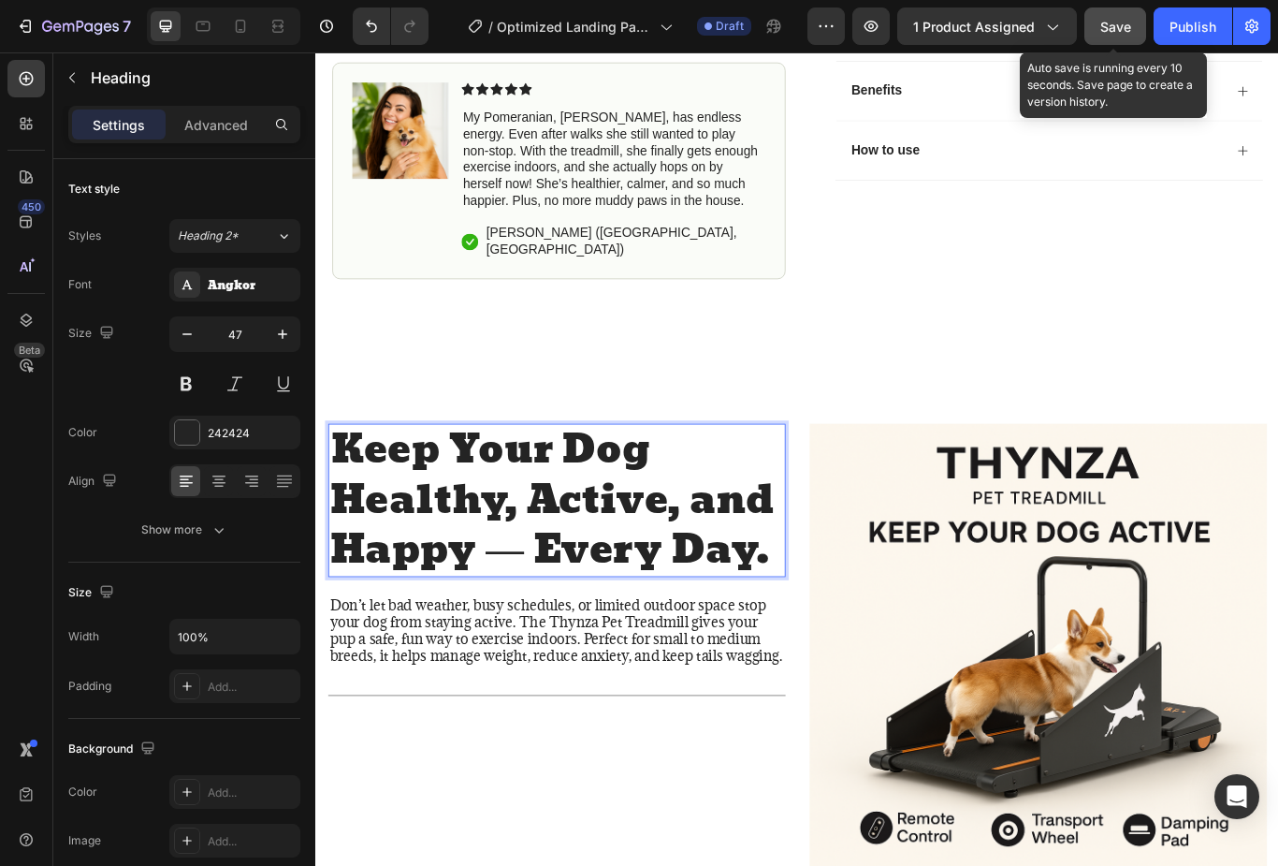
click at [432, 633] on span "Keep Your Dog Healthy, Active, and Happy — Every Day." at bounding box center [590, 573] width 518 height 197
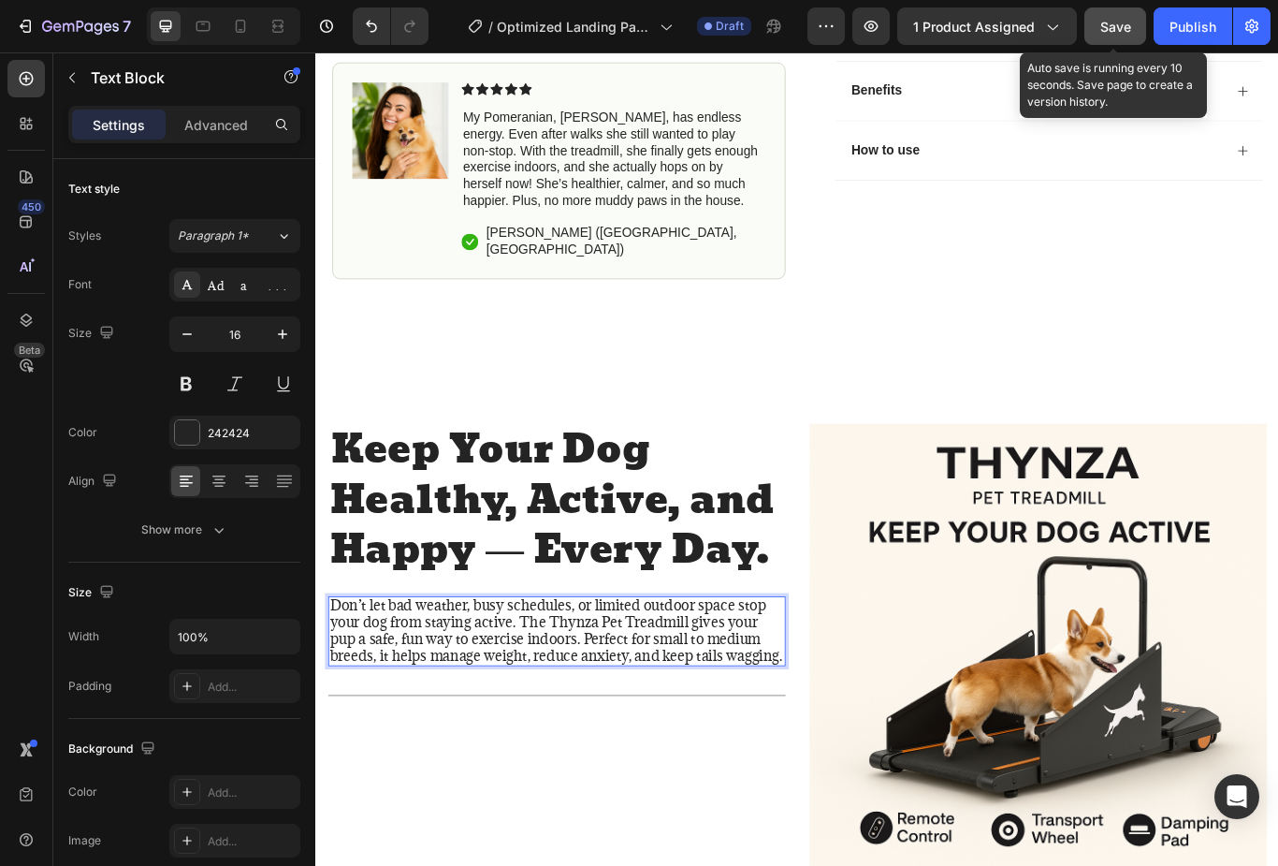
click at [425, 689] on span "Don’t let bad weather, busy schedules, or limited outdoor space stop your dog f…" at bounding box center [595, 726] width 528 height 80
click at [423, 688] on span "Don’t let bad weather, busy schedules, or limited outdoor space stop your dog f…" at bounding box center [595, 726] width 528 height 80
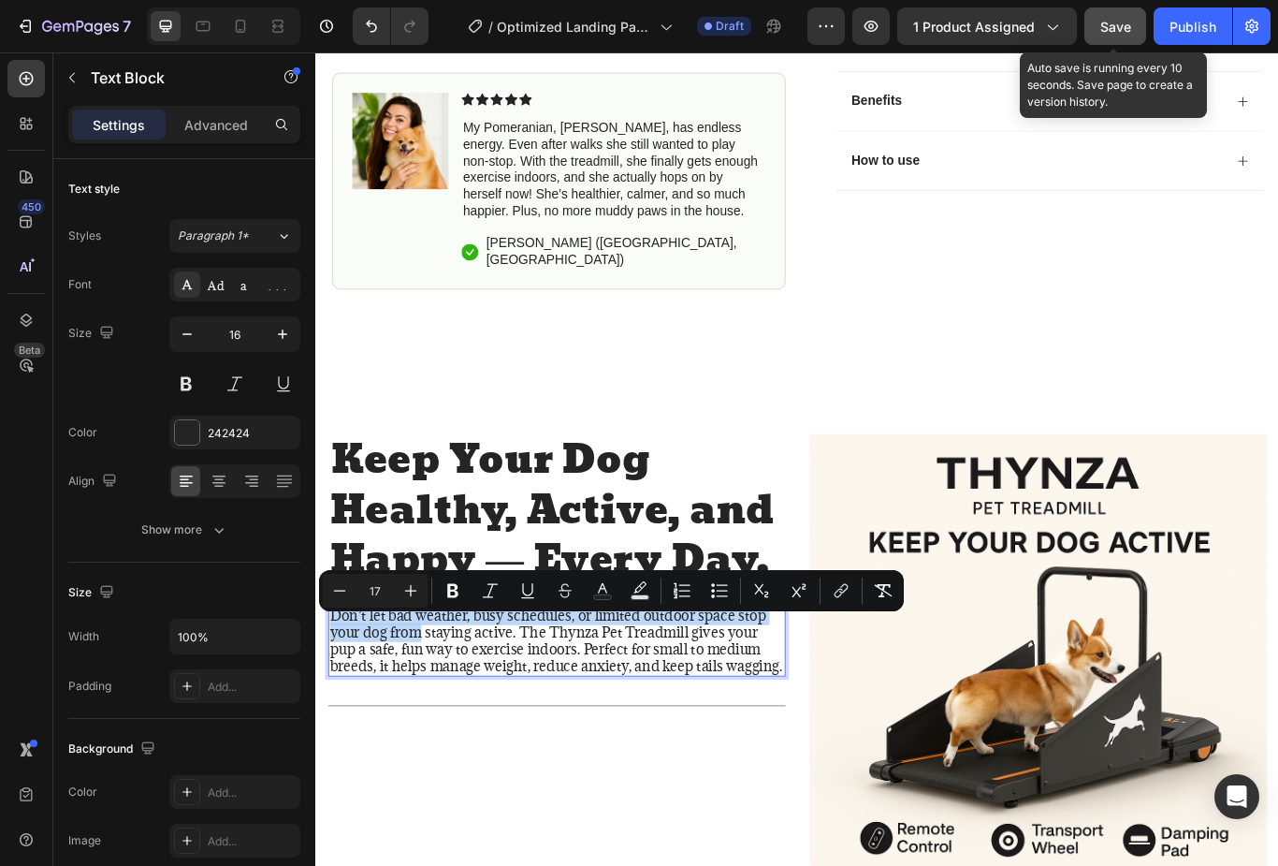
scroll to position [762, 0]
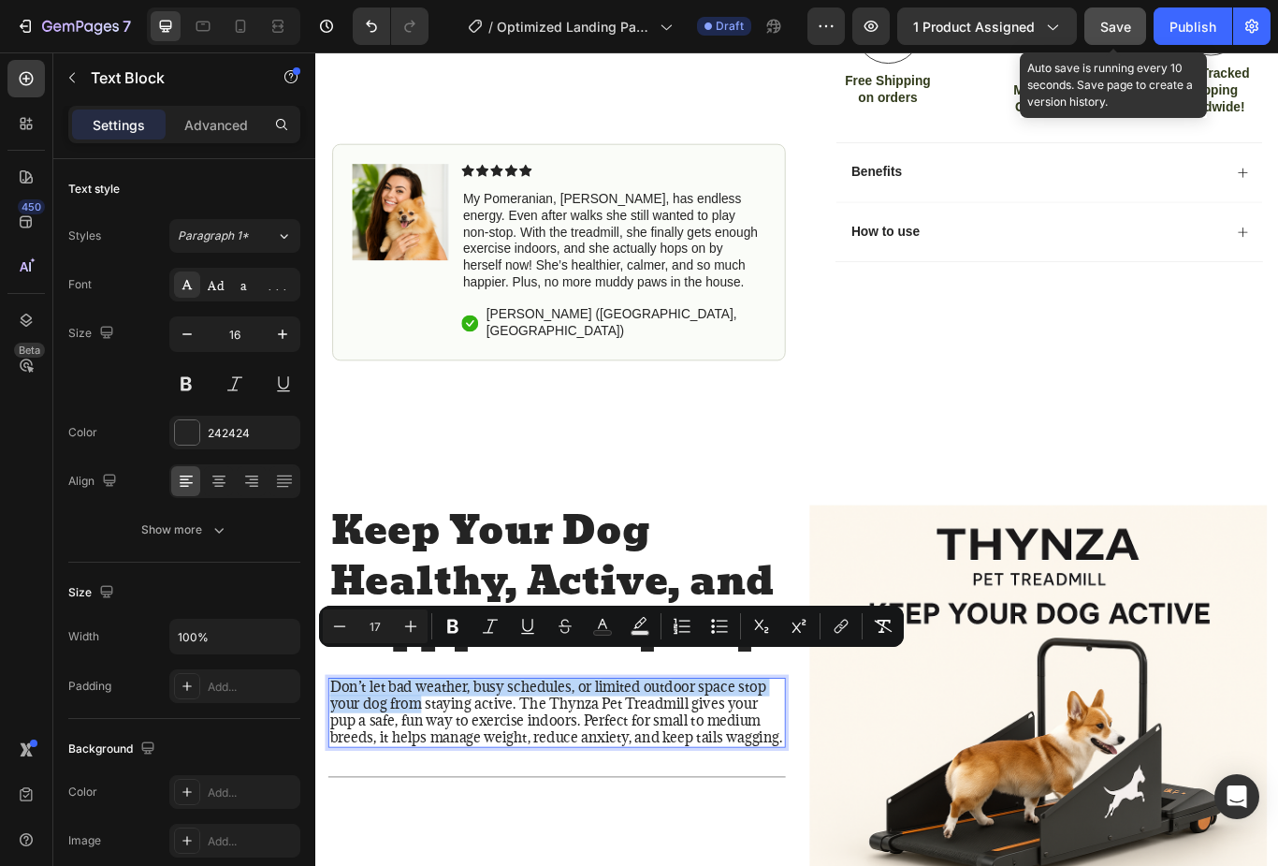
click at [519, 809] on span "Don’t let bad weather, busy schedules, or limited outdoor space stop your dog f…" at bounding box center [595, 822] width 528 height 80
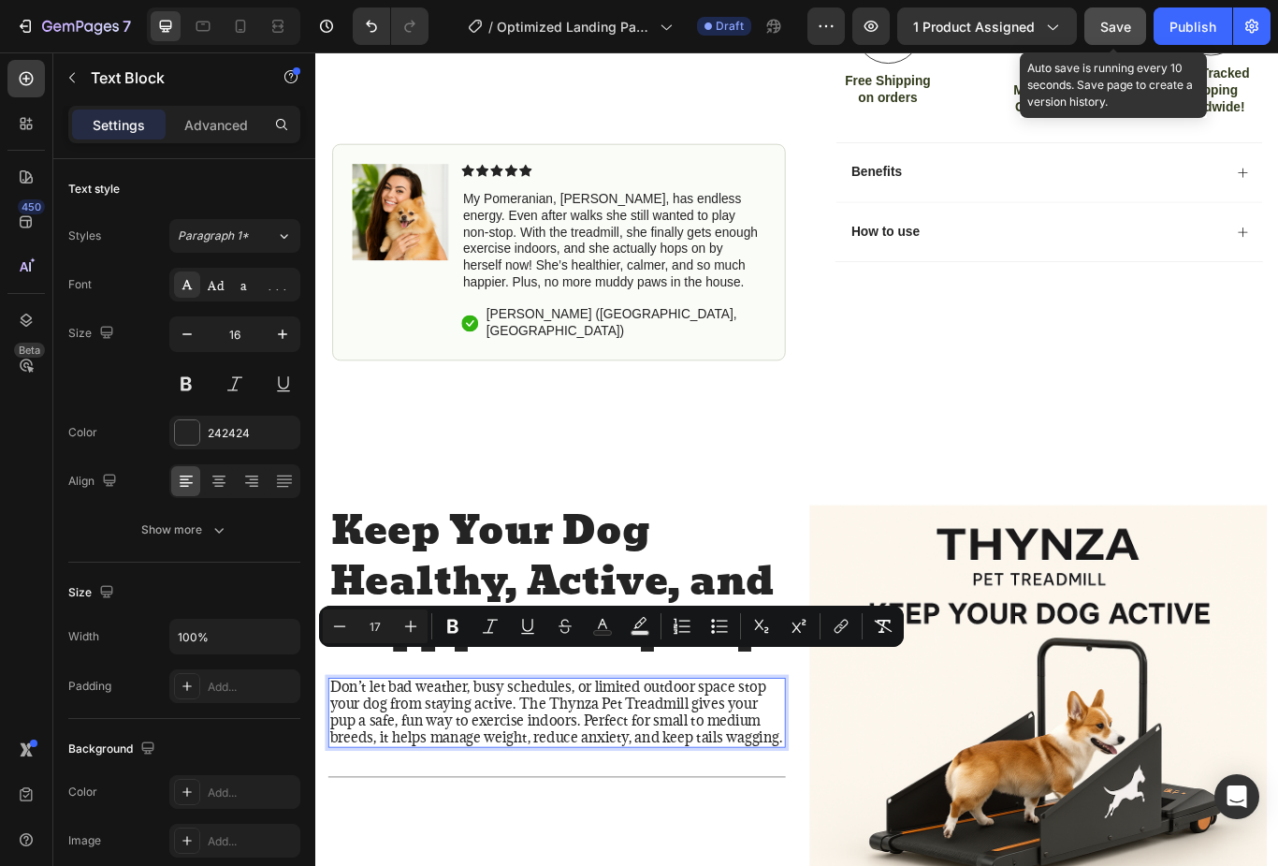
click at [518, 809] on span "Don’t let bad weather, busy schedules, or limited outdoor space stop your dog f…" at bounding box center [595, 822] width 528 height 80
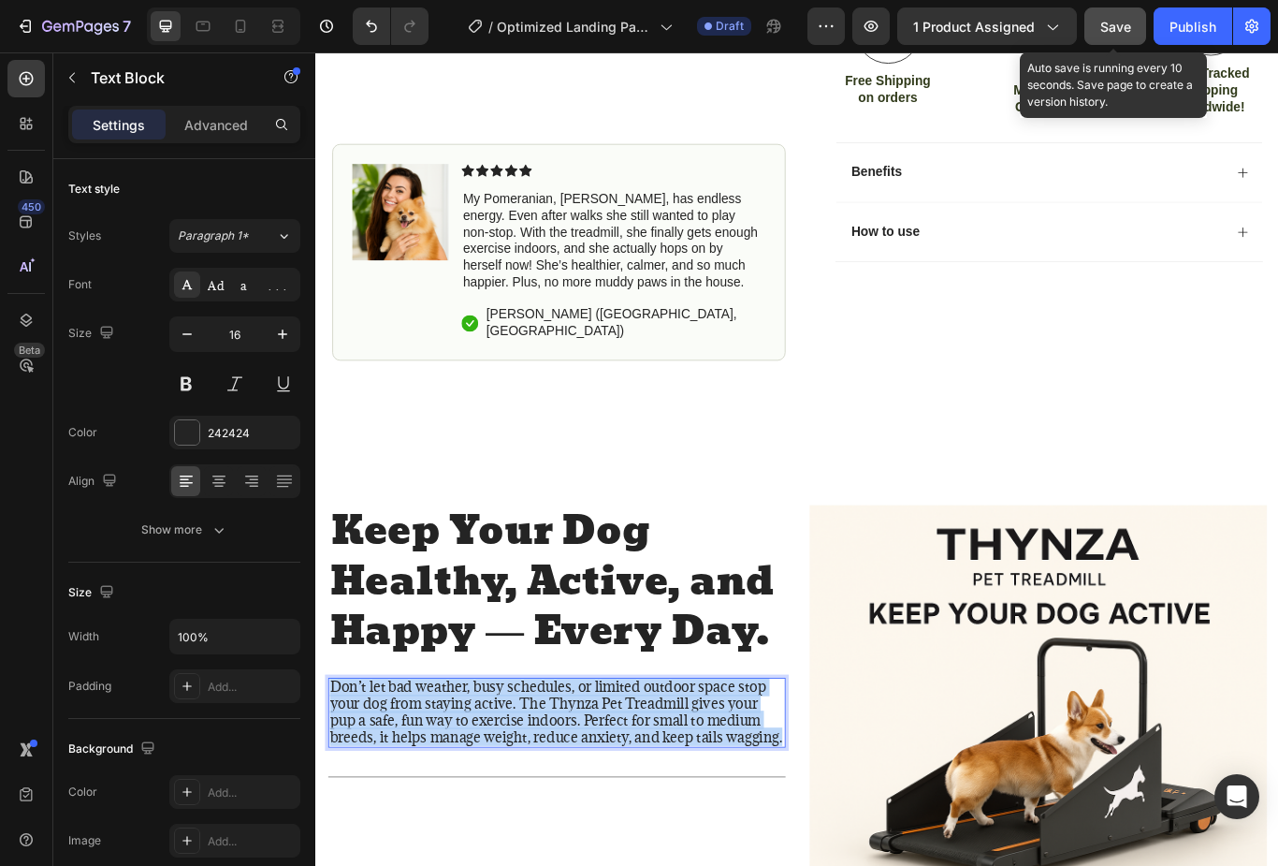
click at [533, 809] on span "Don’t let bad weather, busy schedules, or limited outdoor space stop your dog f…" at bounding box center [595, 822] width 528 height 80
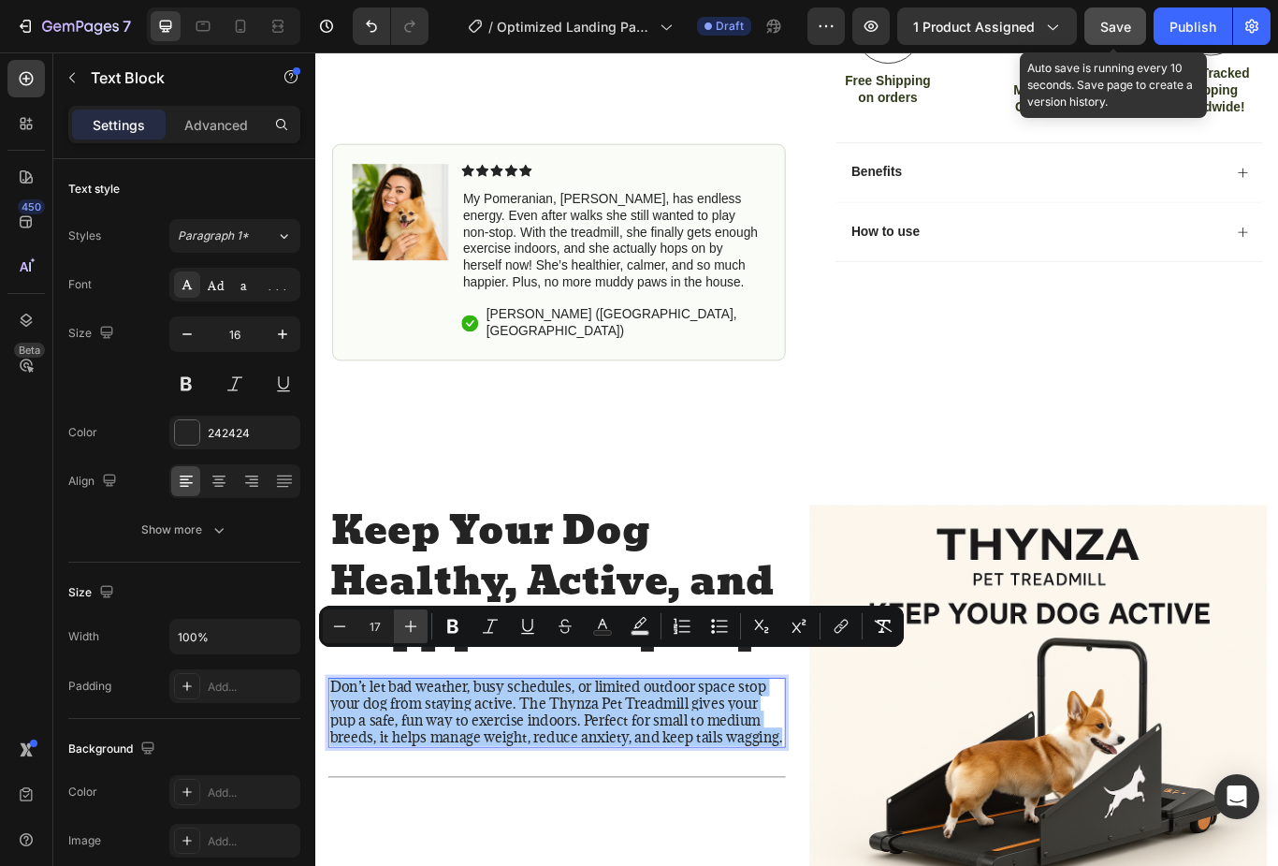
click at [412, 636] on button "Plus" at bounding box center [411, 626] width 34 height 34
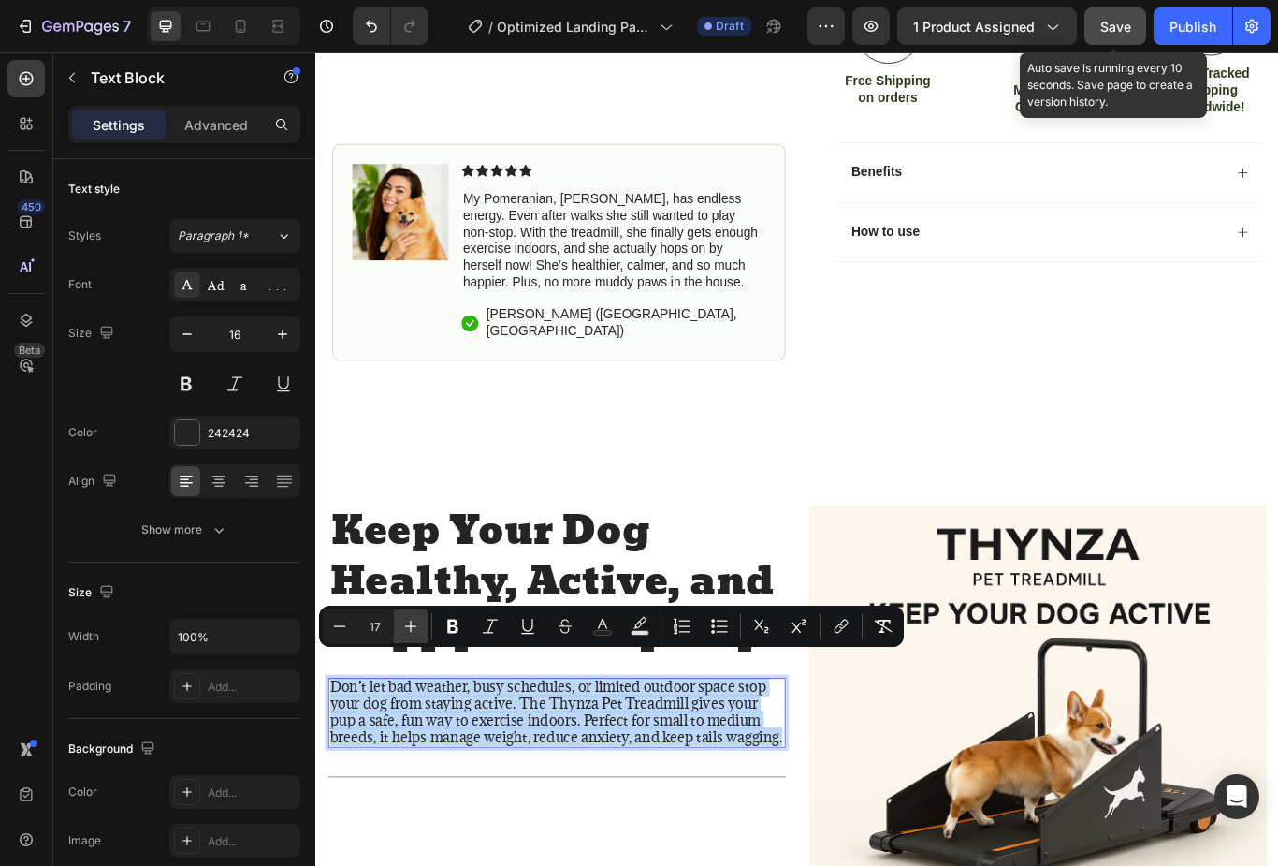
type input "18"
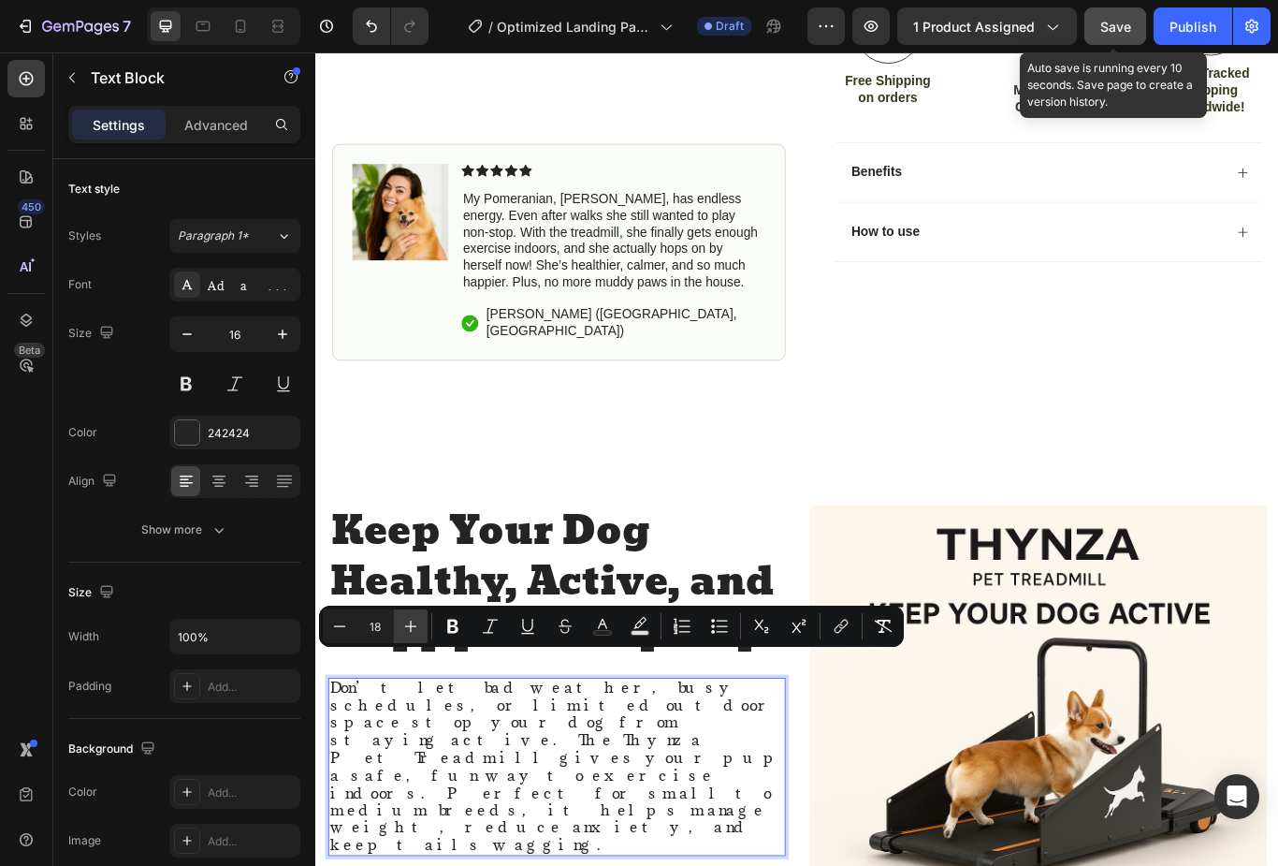
click at [427, 747] on div "⁠⁠⁠⁠⁠⁠⁠ Keep Your Dog Healthy, Active, and Happy — Every Day. Heading Don’t let…" at bounding box center [595, 846] width 533 height 533
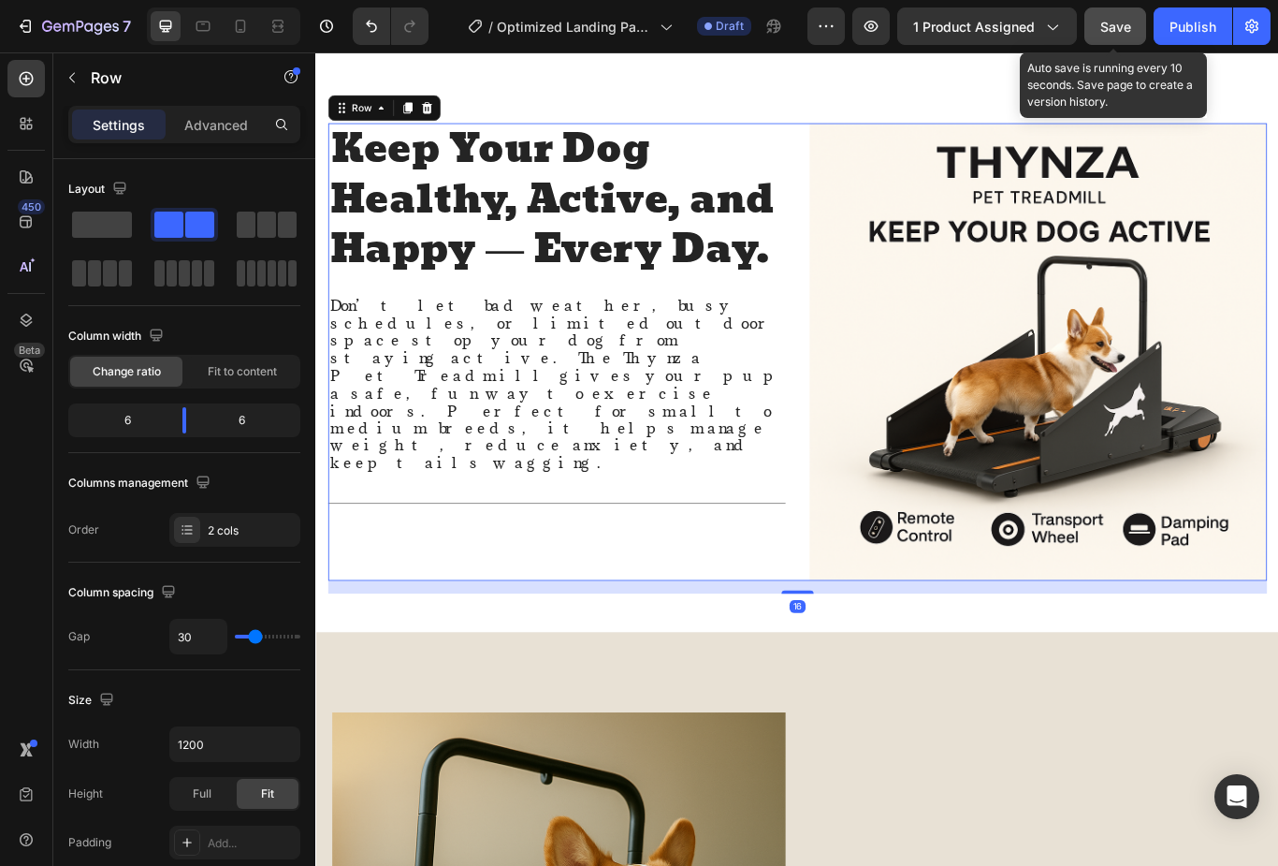
scroll to position [1070, 0]
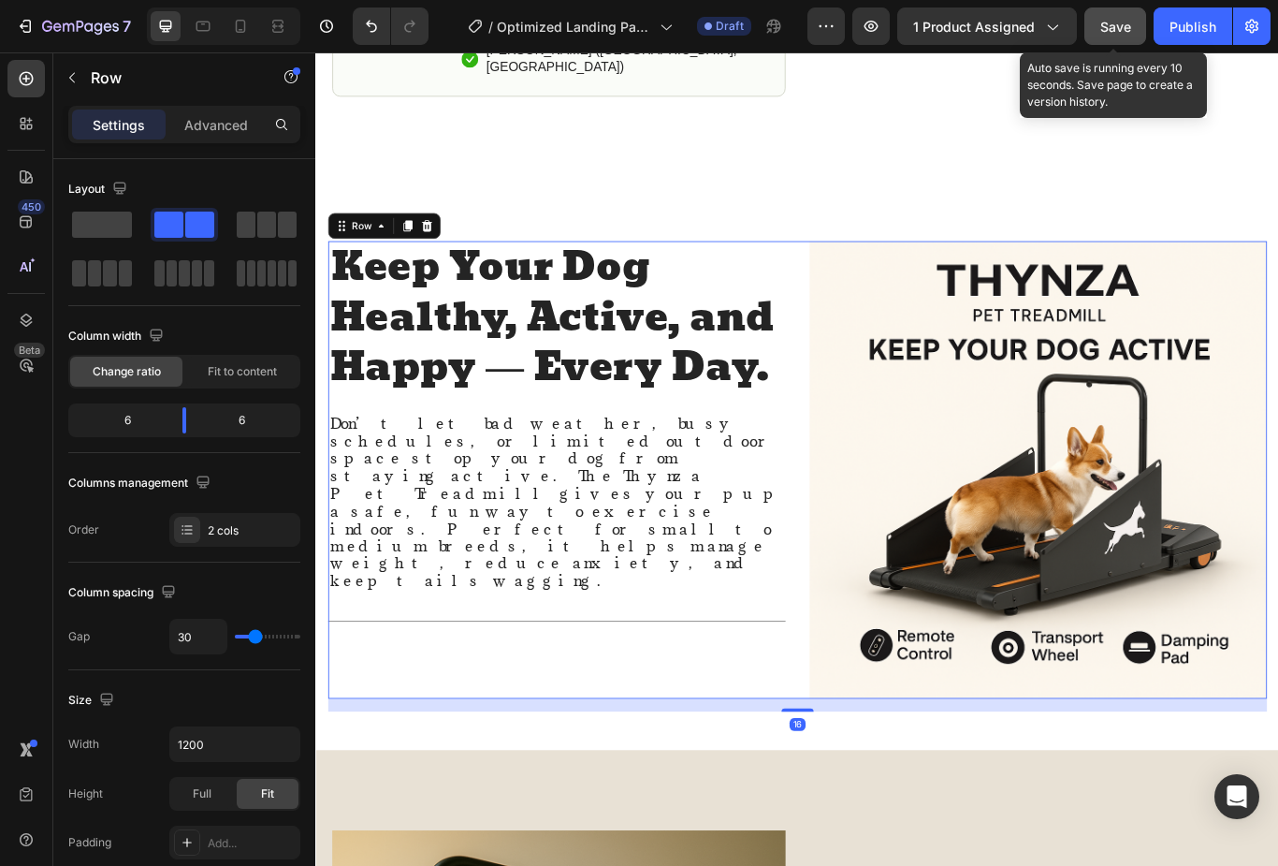
click at [394, 547] on span "Don’t let bad weather, busy schedules, or limited outdoor space stop your dog f…" at bounding box center [596, 577] width 530 height 206
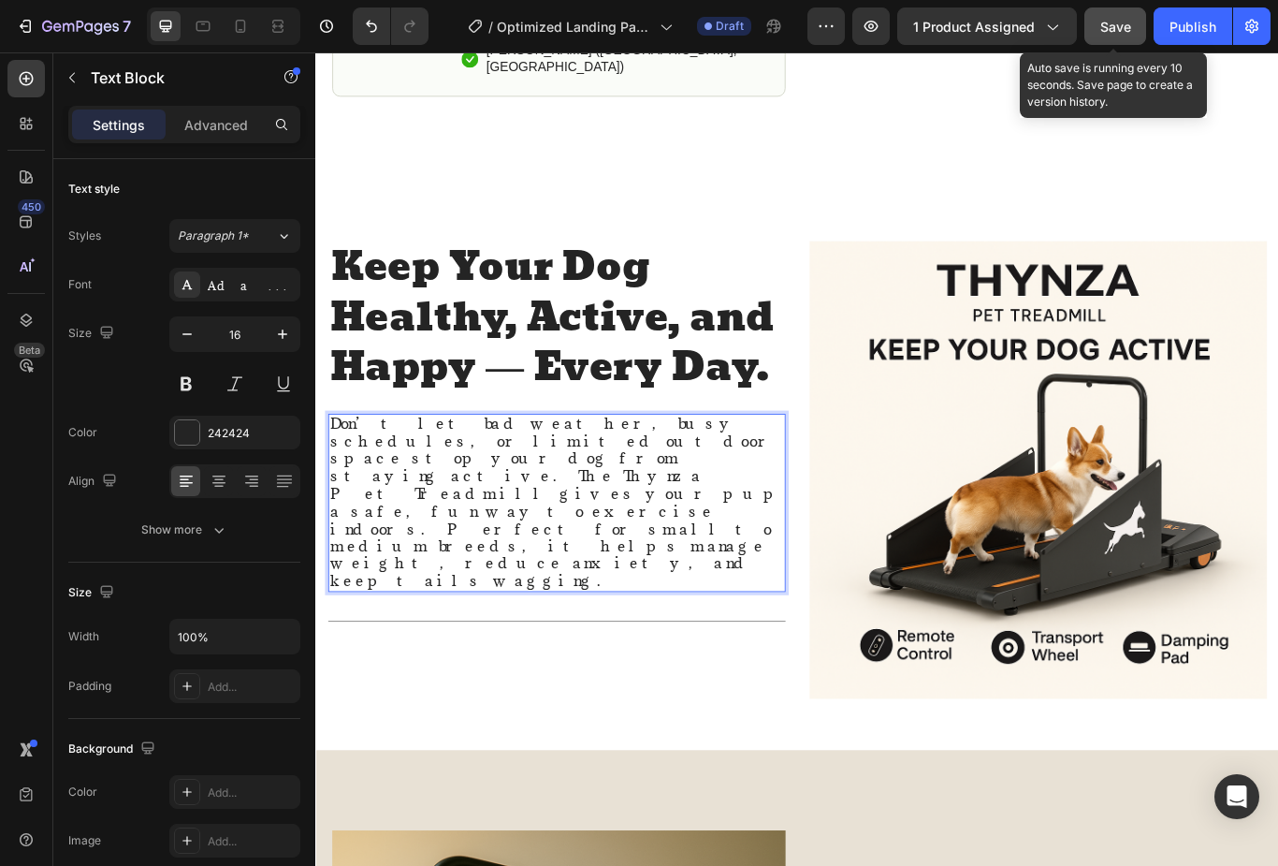
click at [410, 508] on span "Don’t let bad weather, busy schedules, or limited outdoor space stop your dog f…" at bounding box center [596, 577] width 530 height 206
click at [433, 523] on span "Don’t let bad weather, busy schedules, or limited outdoor space stop your dog f…" at bounding box center [596, 577] width 530 height 206
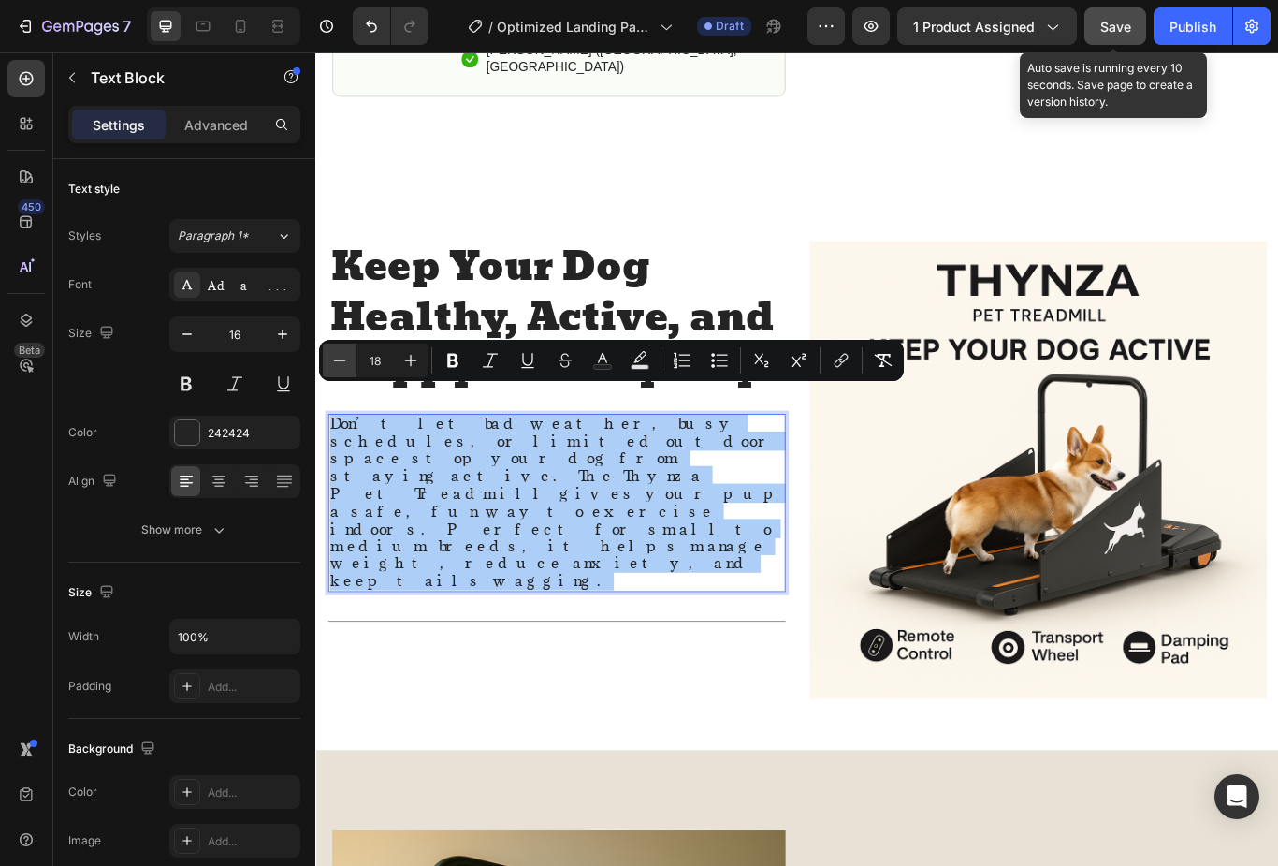
click at [342, 362] on icon "Editor contextual toolbar" at bounding box center [339, 360] width 19 height 19
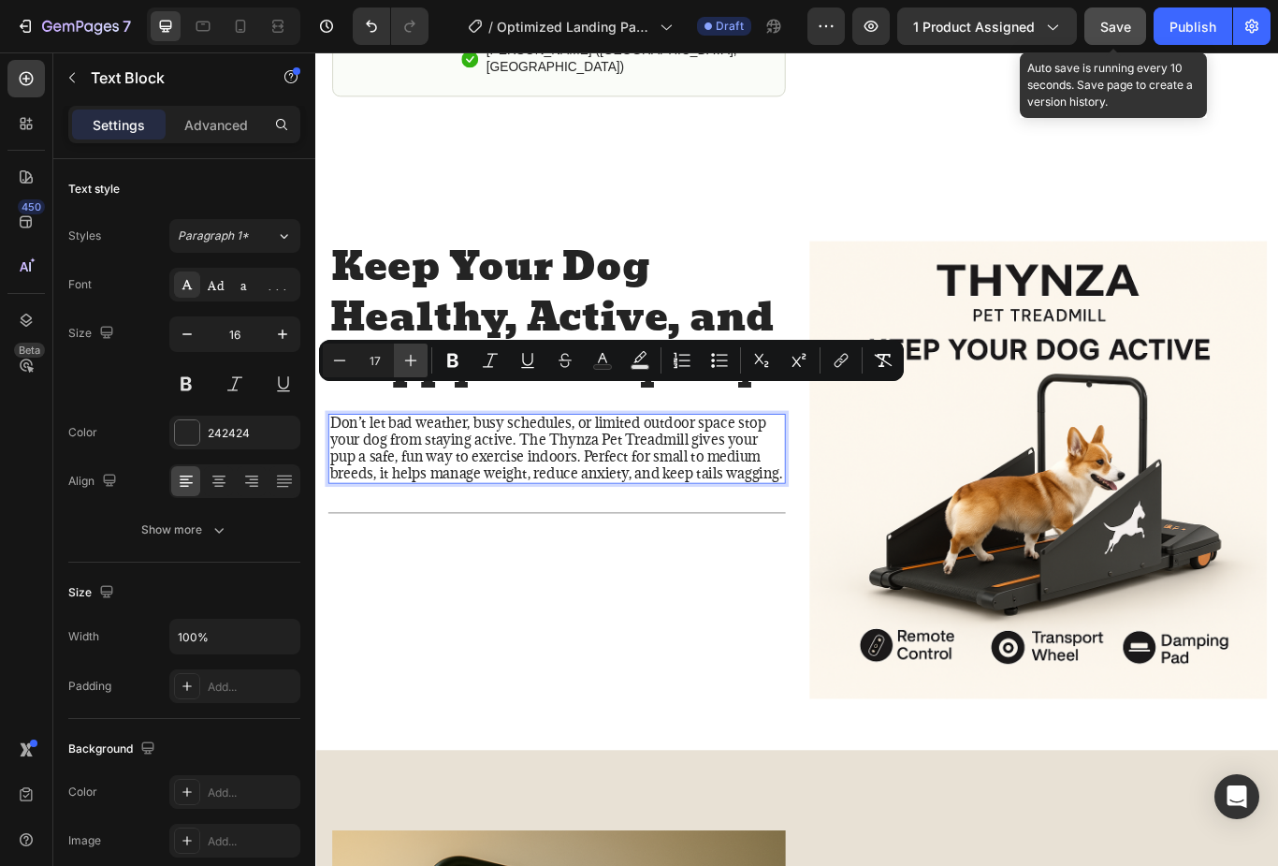
click at [411, 359] on icon "Editor contextual toolbar" at bounding box center [411, 361] width 12 height 12
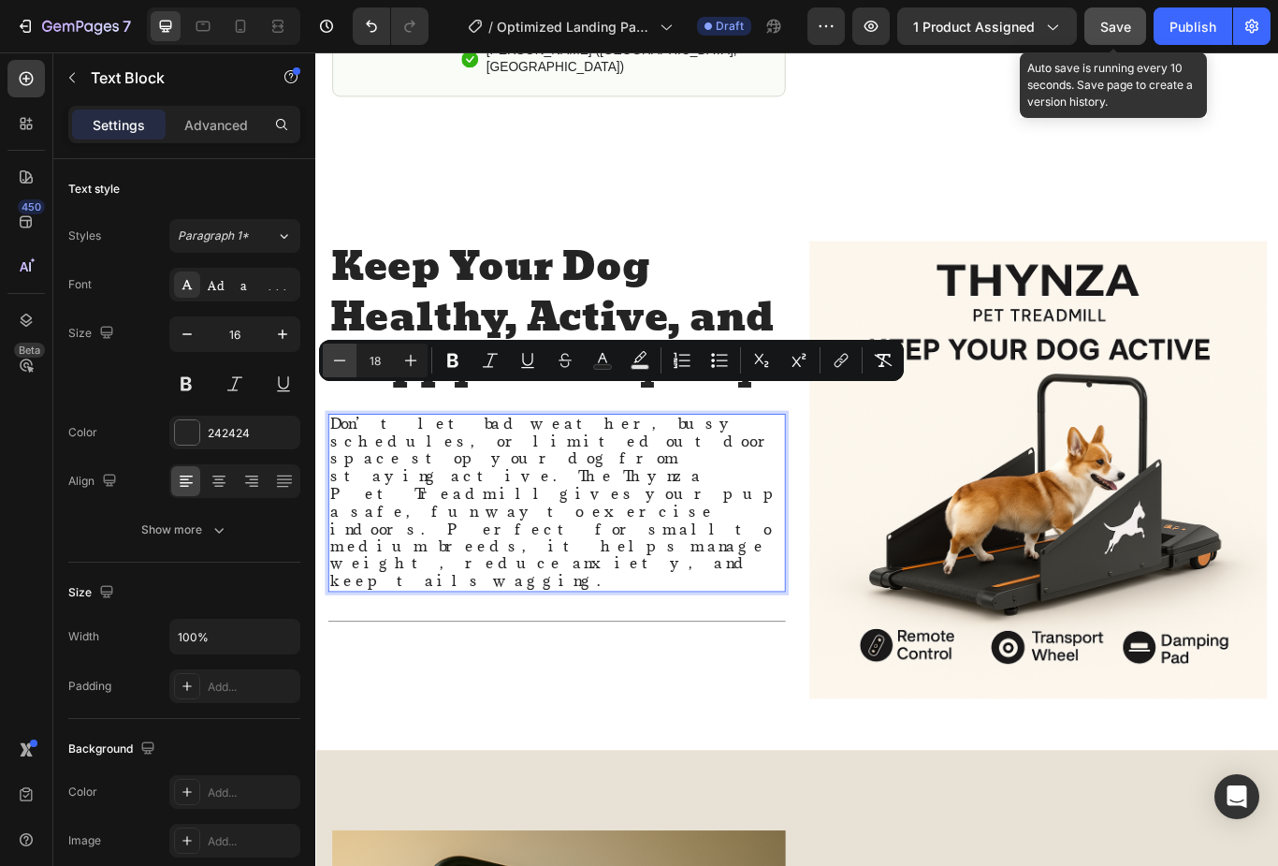
click at [333, 355] on icon "Editor contextual toolbar" at bounding box center [339, 360] width 19 height 19
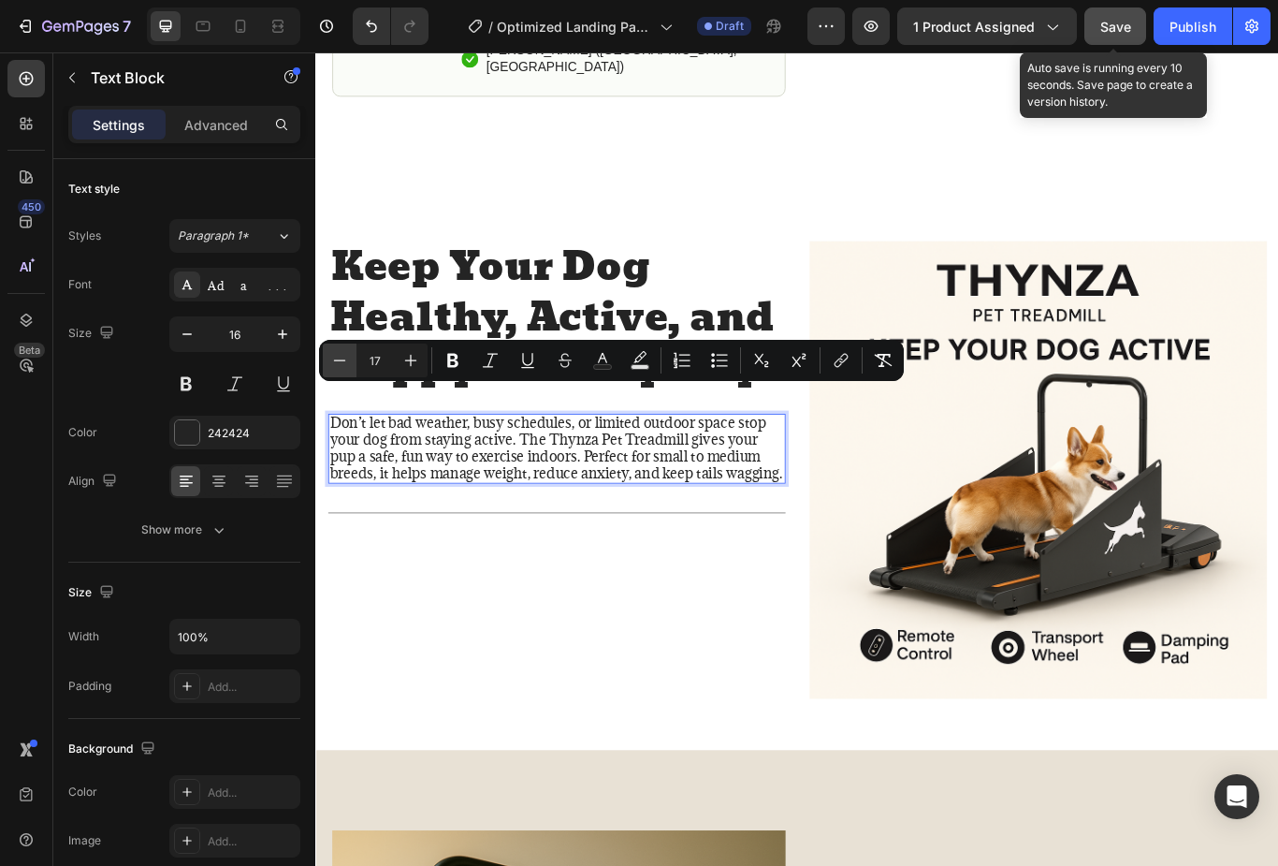
click at [332, 357] on icon "Editor contextual toolbar" at bounding box center [339, 360] width 19 height 19
click at [408, 359] on icon "Editor contextual toolbar" at bounding box center [411, 360] width 19 height 19
type input "17"
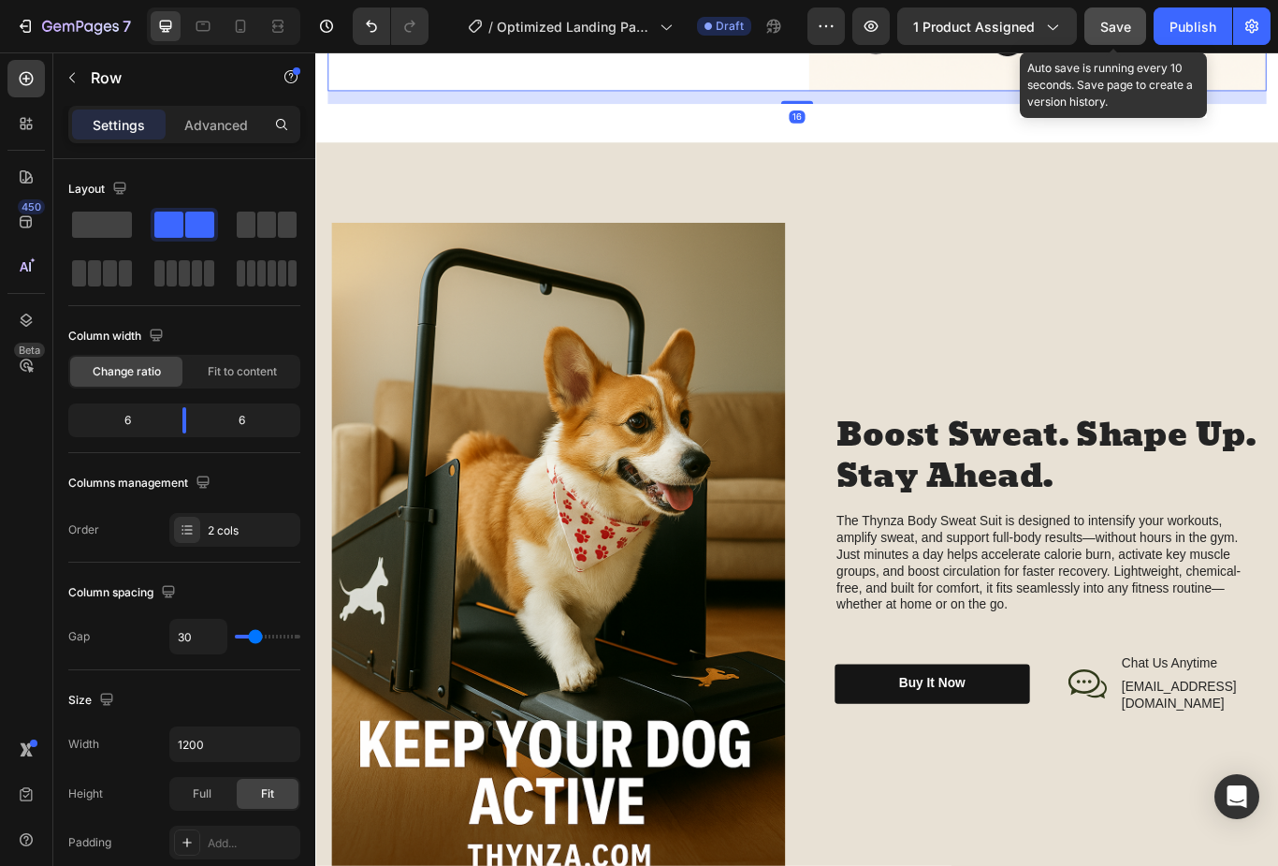
scroll to position [1916, 0]
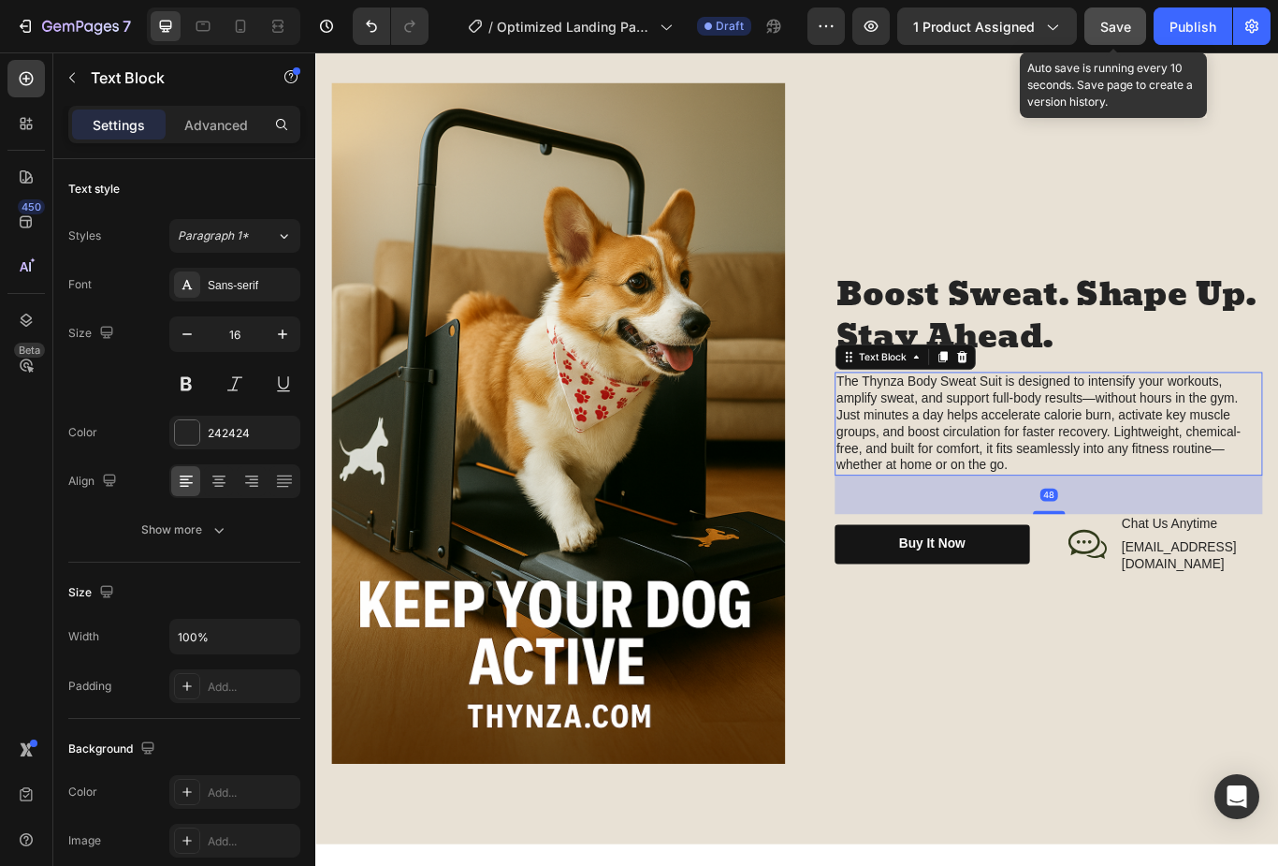
click at [965, 480] on p "The Thynza Body Sweat Suit is designed to intensify your workouts, amplify swea…" at bounding box center [1170, 485] width 495 height 117
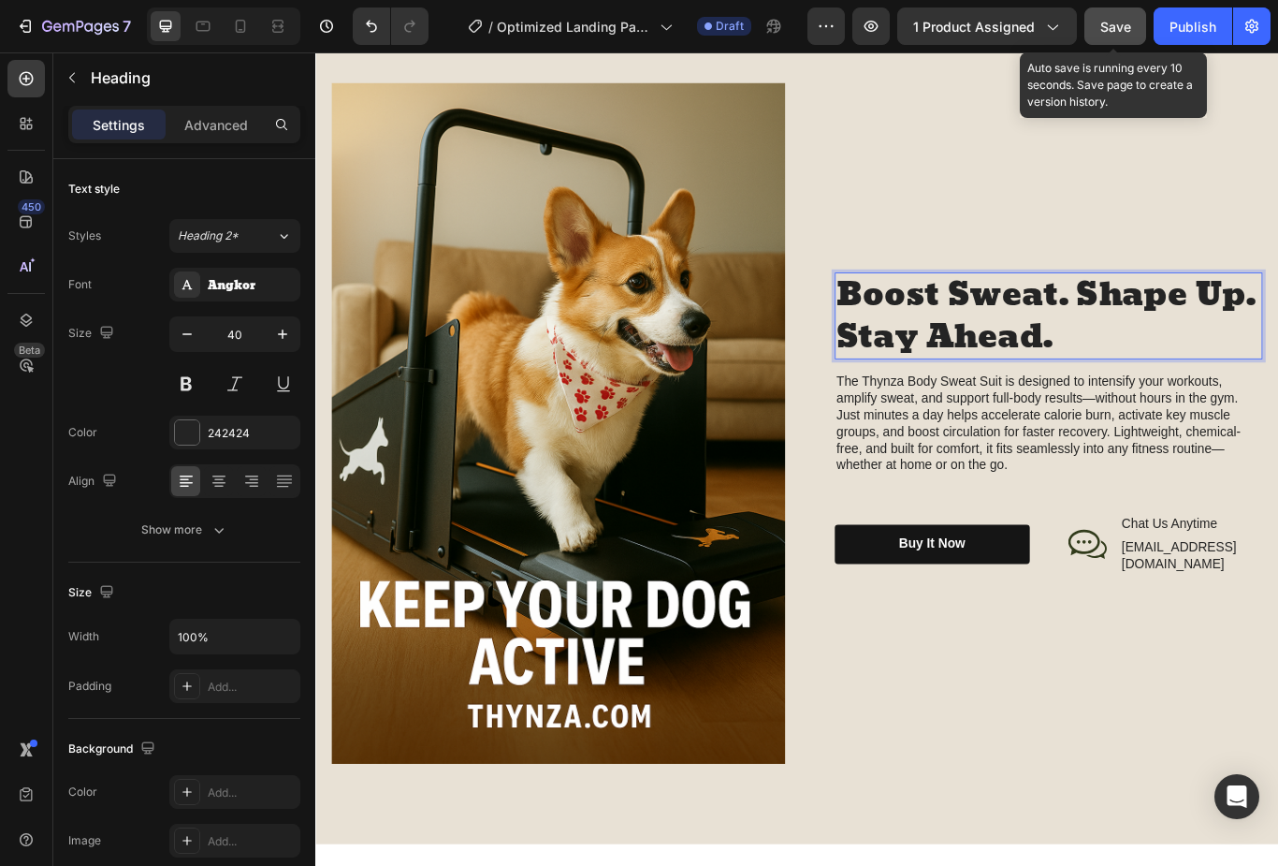
click at [946, 342] on p "Boost Sweat. Shape Up. Stay Ahead." at bounding box center [1170, 359] width 495 height 97
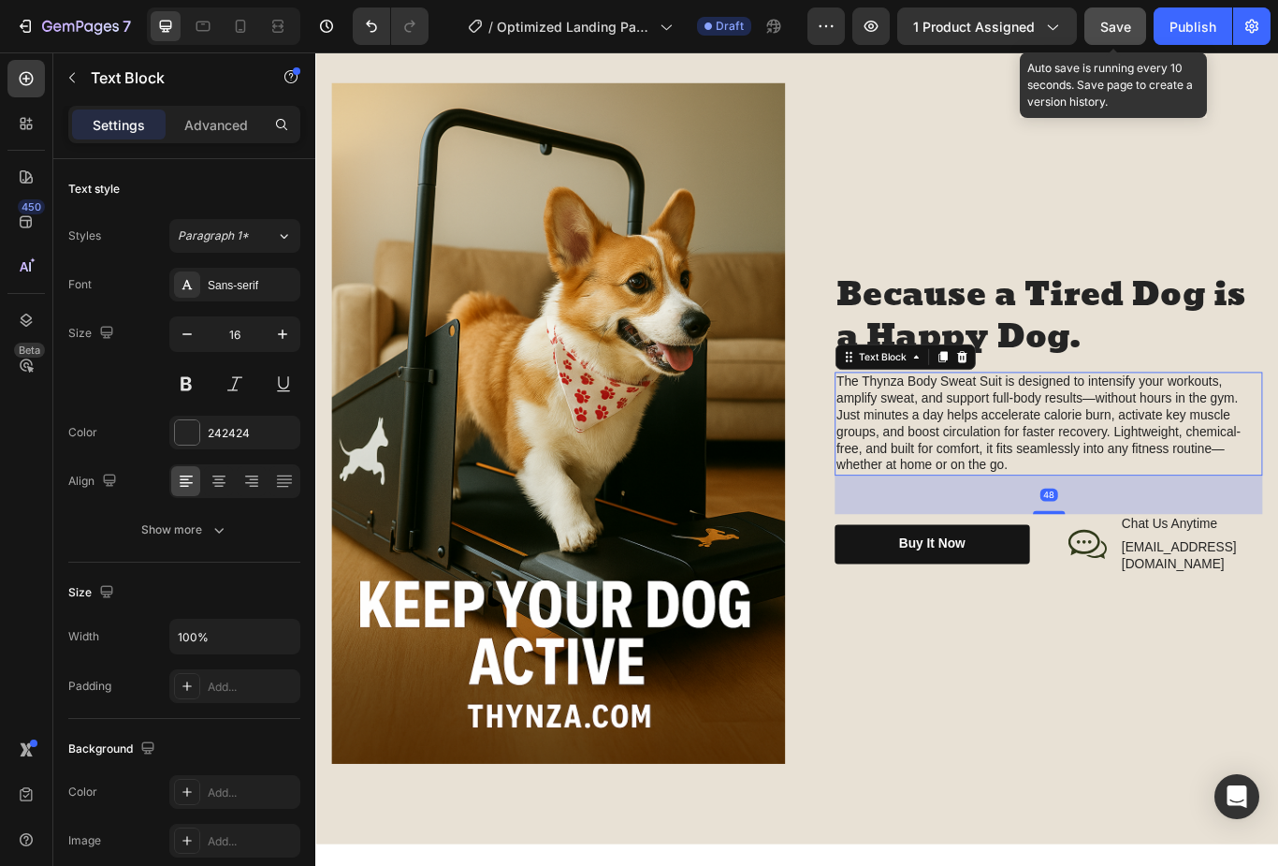
click at [926, 455] on p "The Thynza Body Sweat Suit is designed to intensify your workouts, amplify swea…" at bounding box center [1170, 485] width 495 height 117
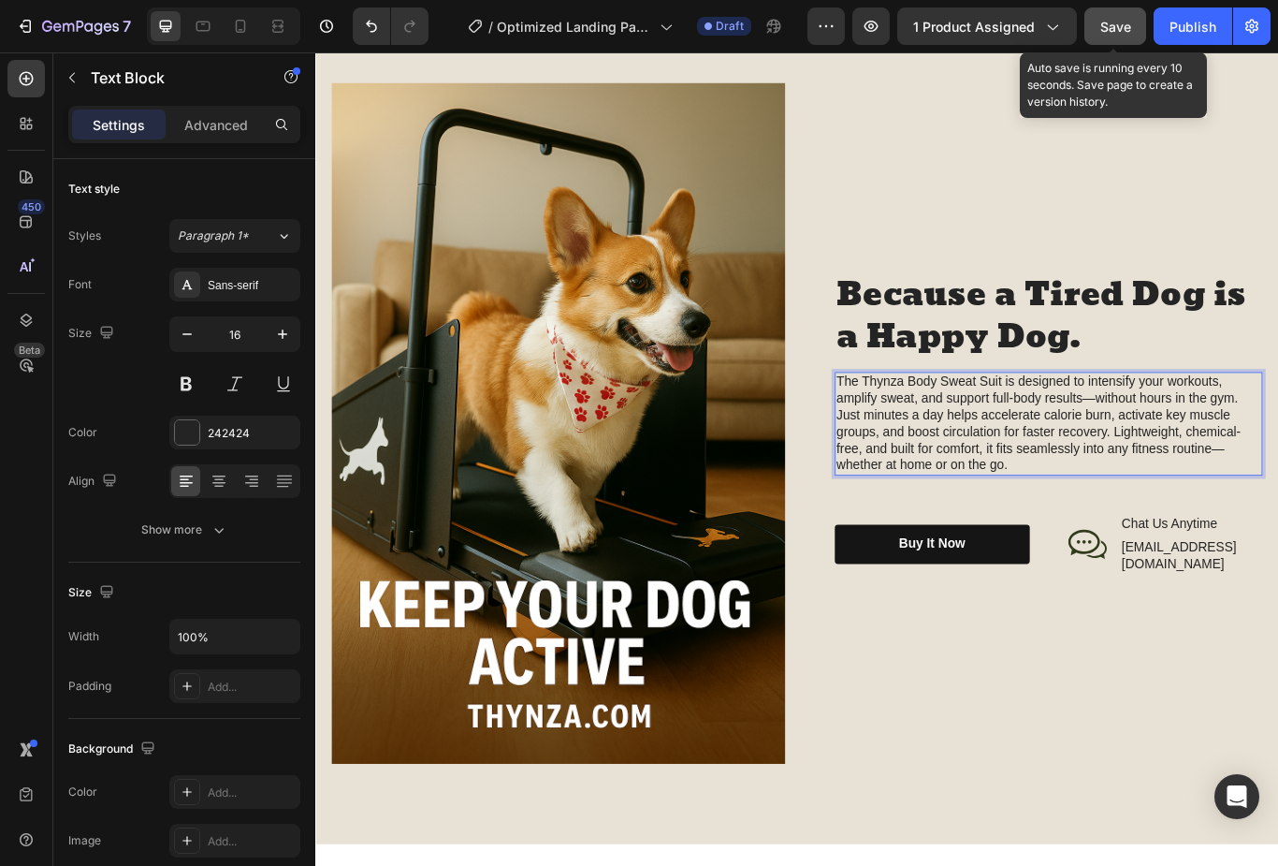
click at [935, 452] on p "The Thynza Body Sweat Suit is designed to intensify your workouts, amplify swea…" at bounding box center [1170, 485] width 495 height 117
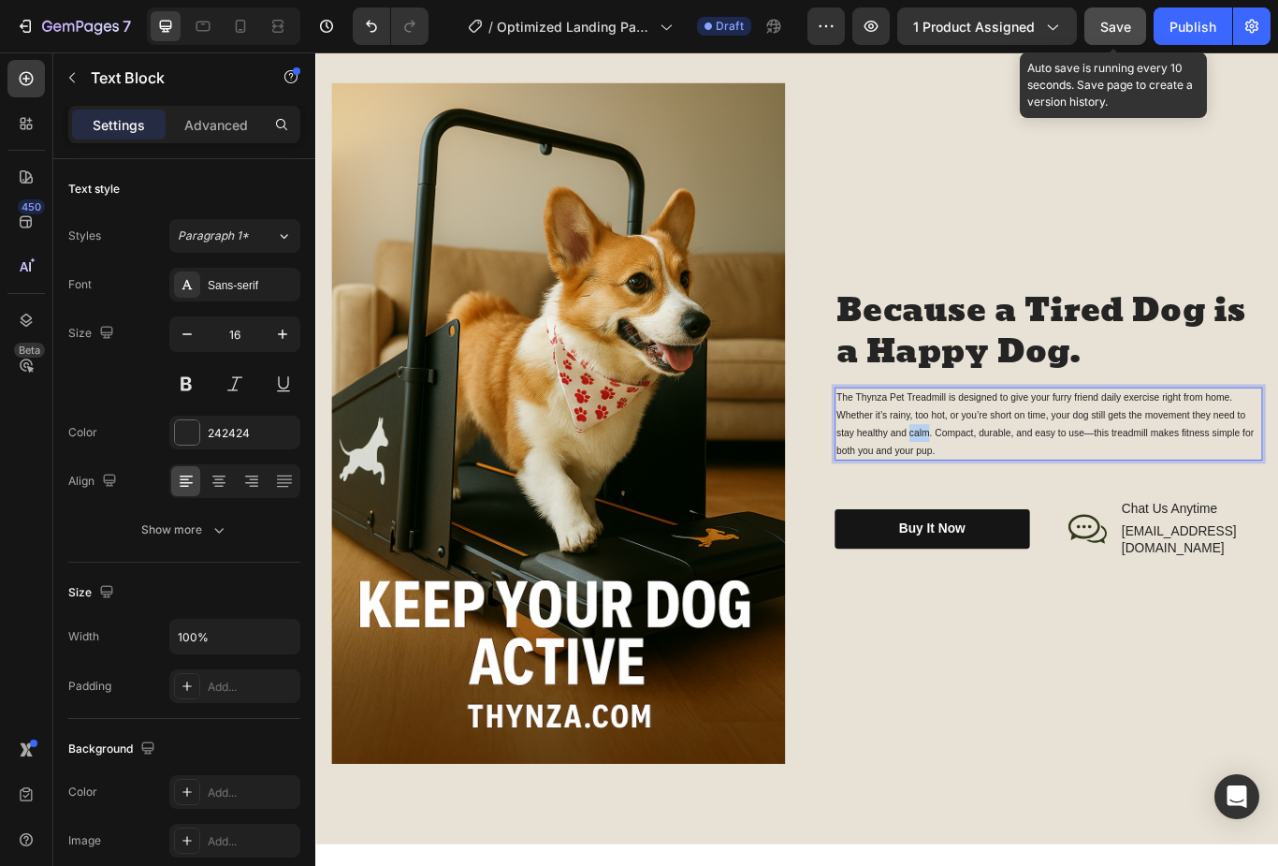
click at [1032, 511] on span "The Thynza Pet Treadmill is designed to give your furry friend daily exercise r…" at bounding box center [1166, 485] width 487 height 74
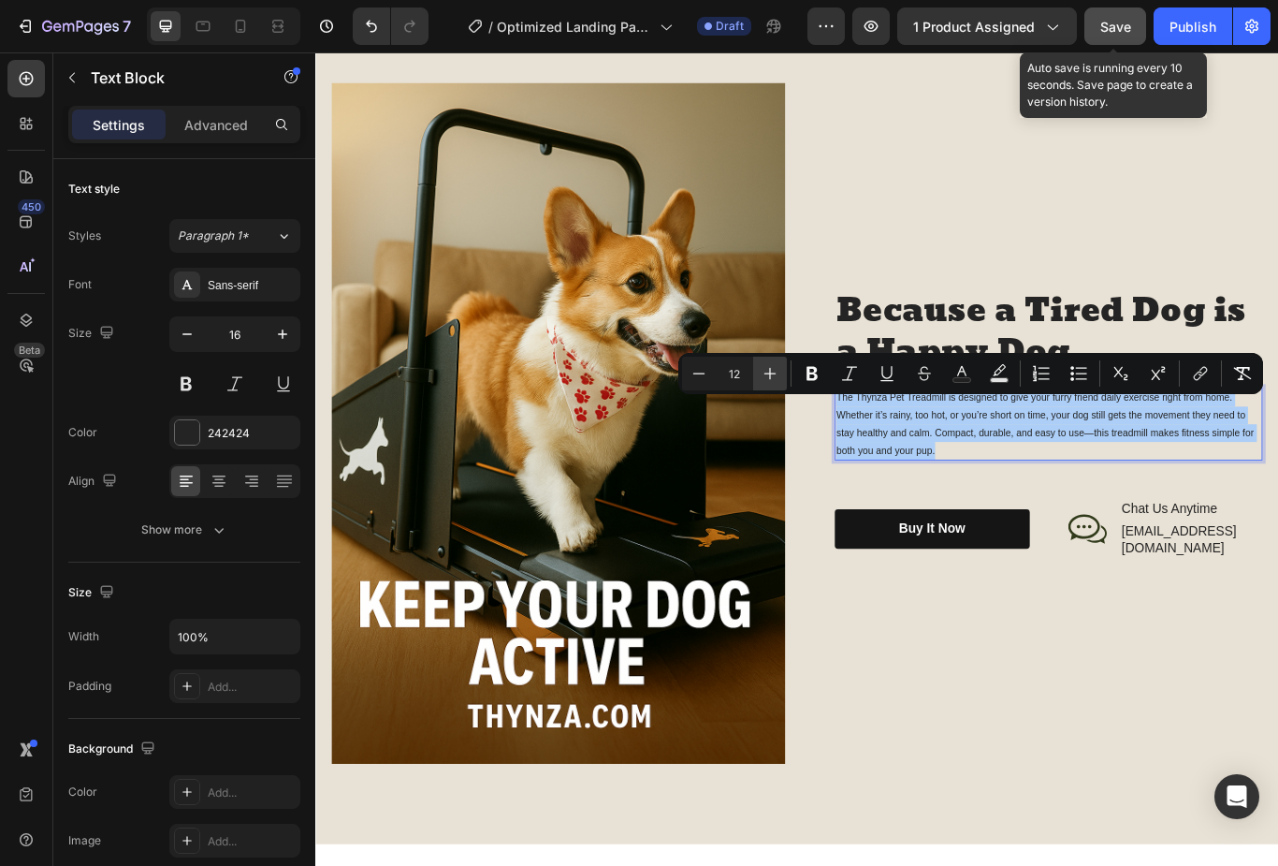
click at [776, 369] on icon "Editor contextual toolbar" at bounding box center [770, 373] width 19 height 19
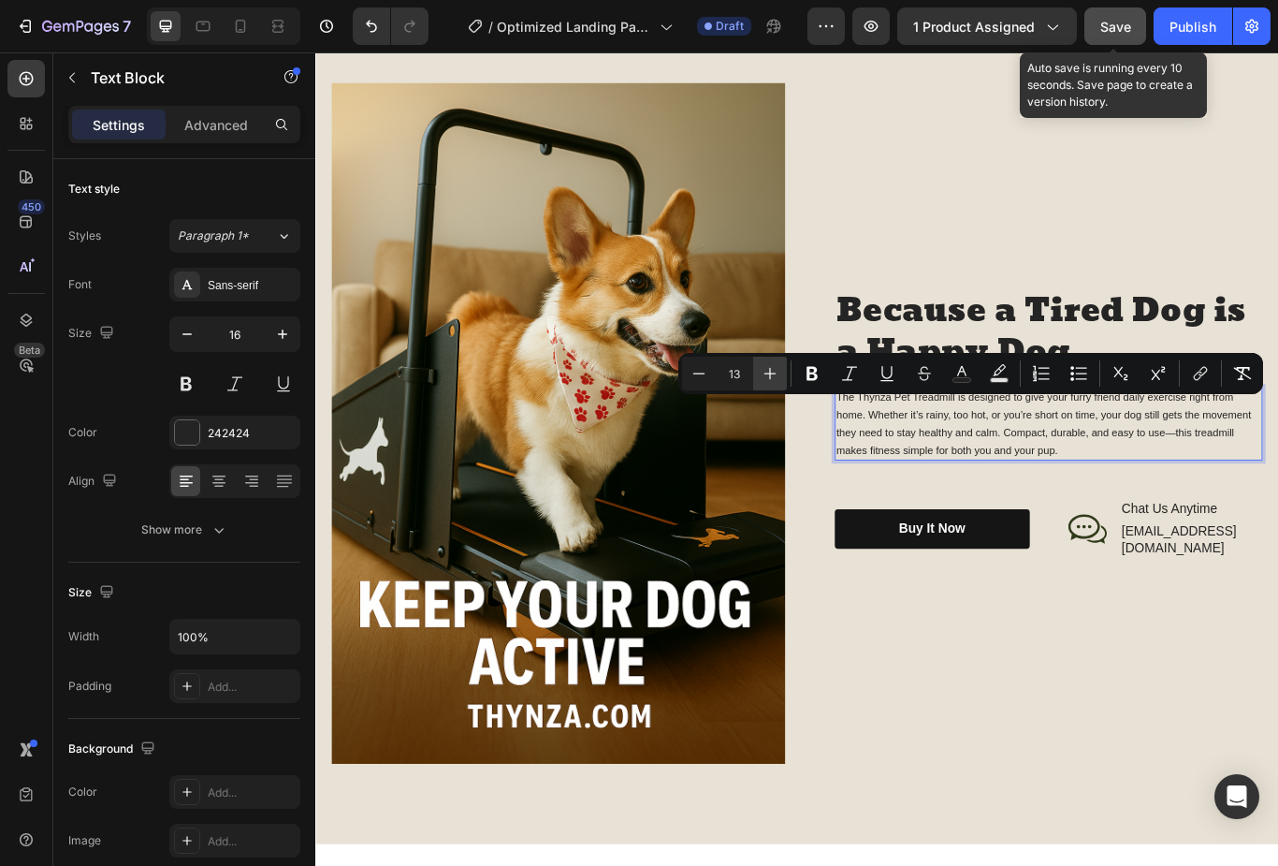
click at [767, 373] on icon "Editor contextual toolbar" at bounding box center [770, 373] width 19 height 19
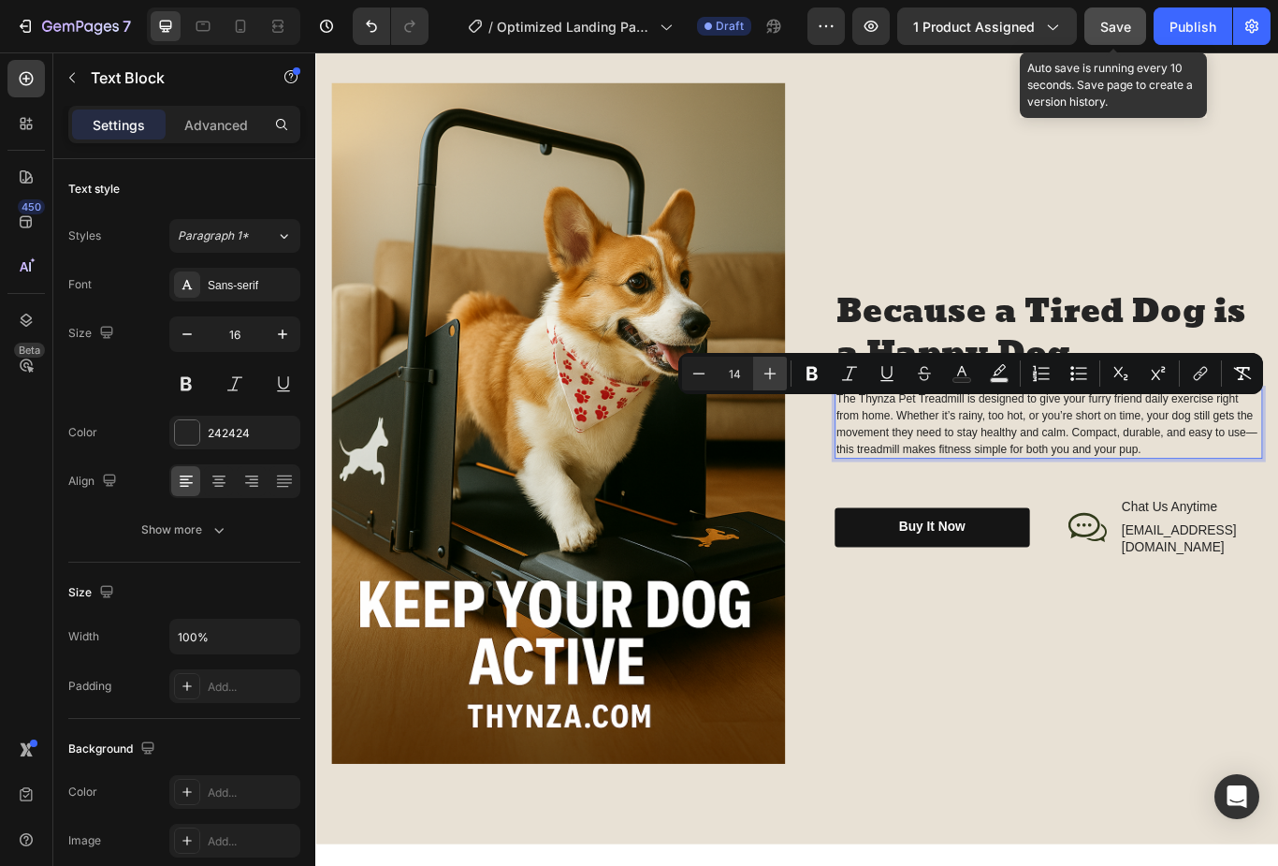
click at [773, 380] on icon "Editor contextual toolbar" at bounding box center [770, 373] width 19 height 19
click at [771, 371] on icon "Editor contextual toolbar" at bounding box center [770, 373] width 19 height 19
type input "16"
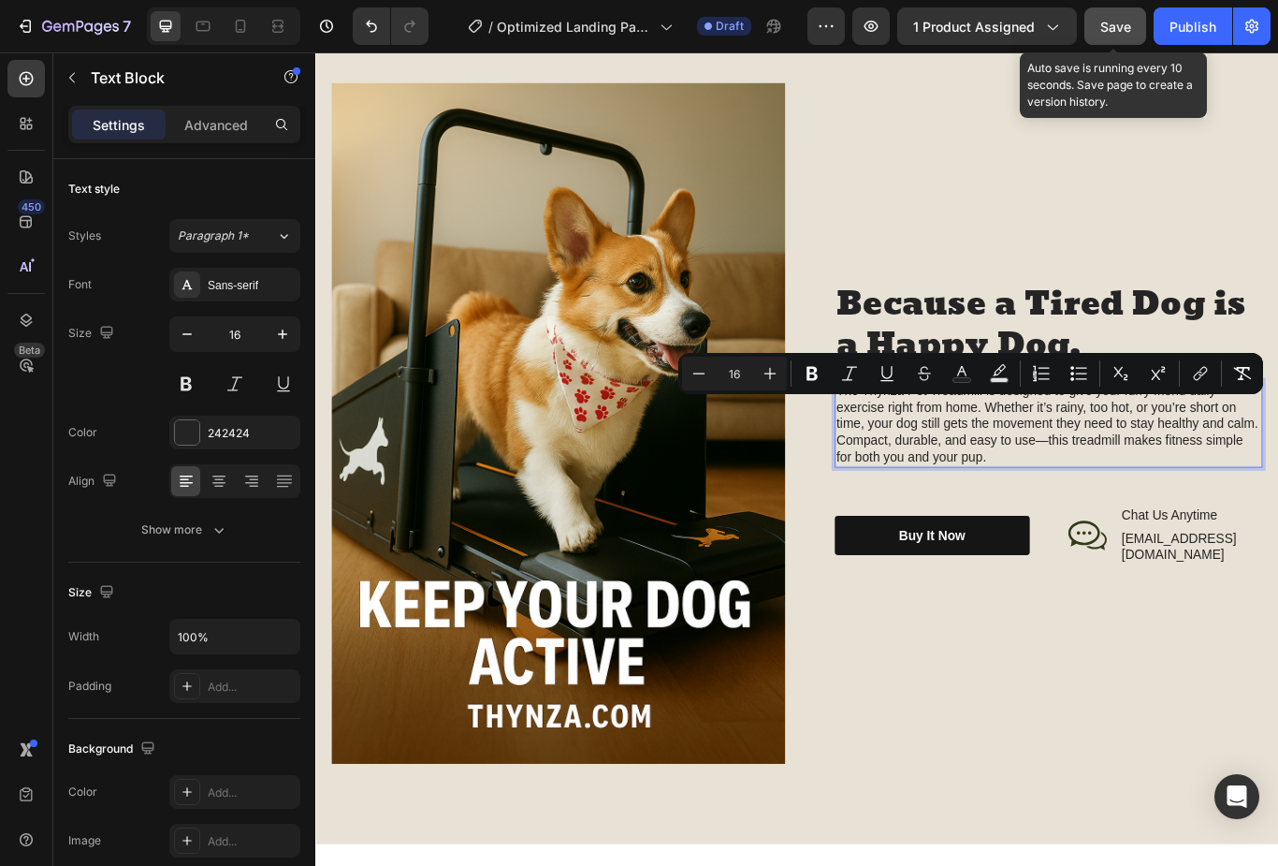
click at [1103, 534] on p "The Thynza Pet Treadmill is designed to give your furry friend daily exercise r…" at bounding box center [1170, 485] width 495 height 97
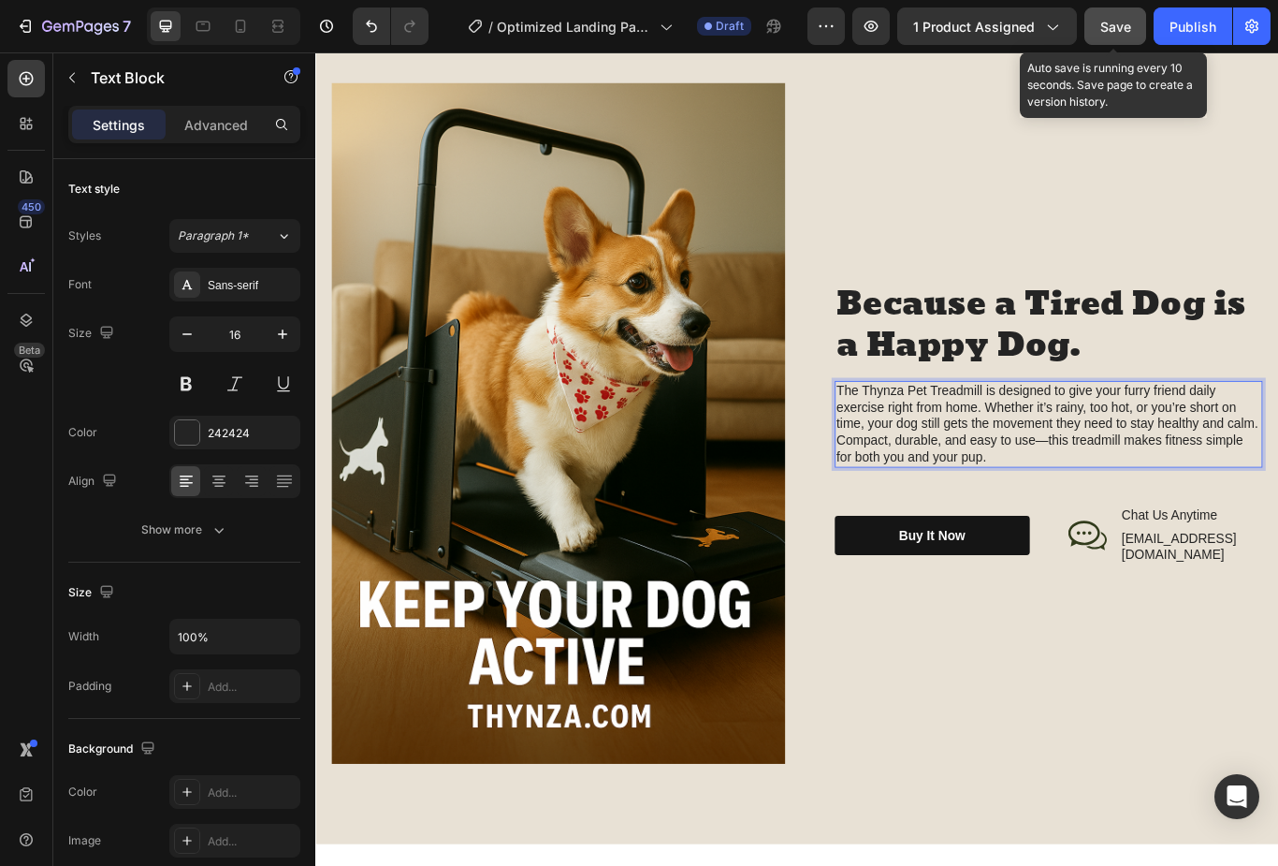
click at [990, 459] on span "The Thynza Pet Treadmill is designed to give your furry friend daily exercise r…" at bounding box center [1169, 485] width 492 height 94
click at [1177, 501] on span "The Pet Treadmill is designed to give your furry friend daily exercise right fr…" at bounding box center [1167, 485] width 489 height 94
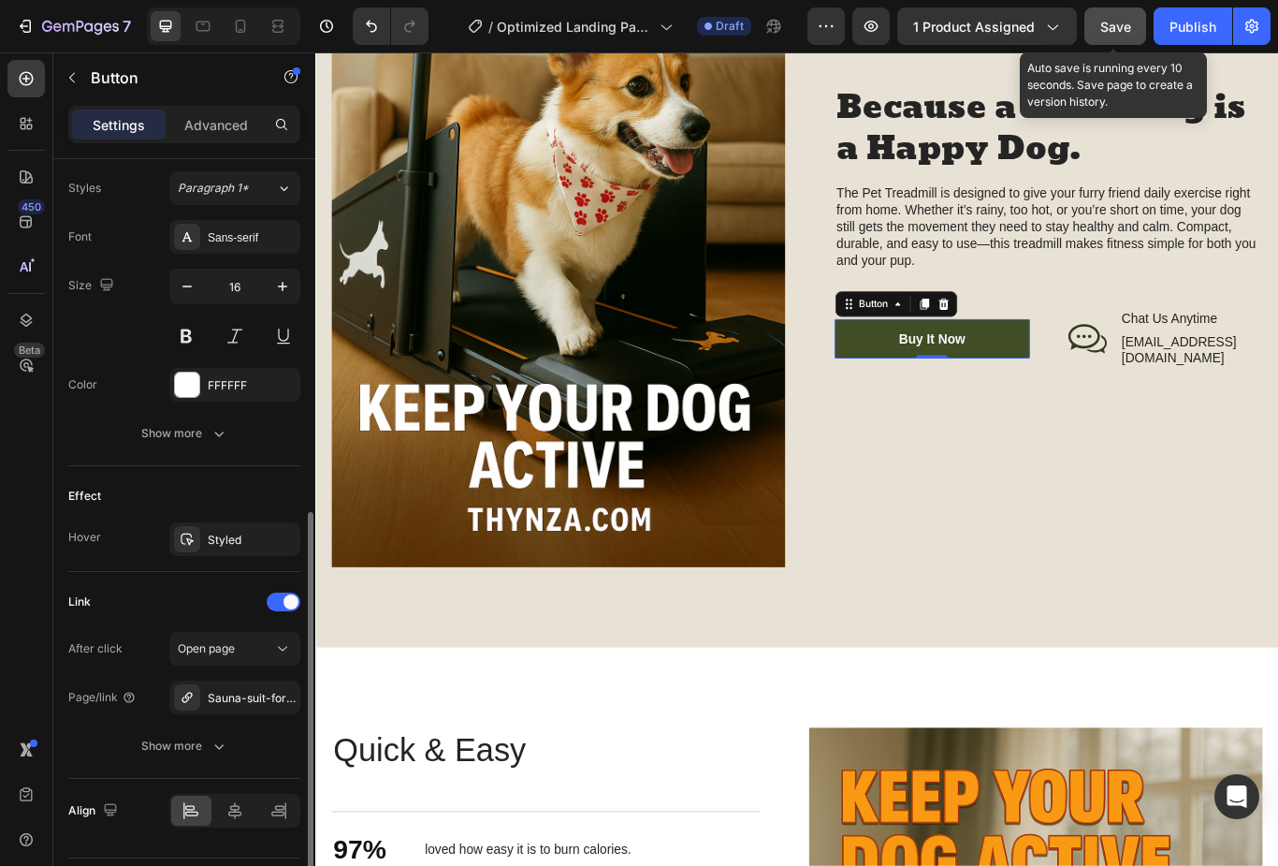
scroll to position [681, 0]
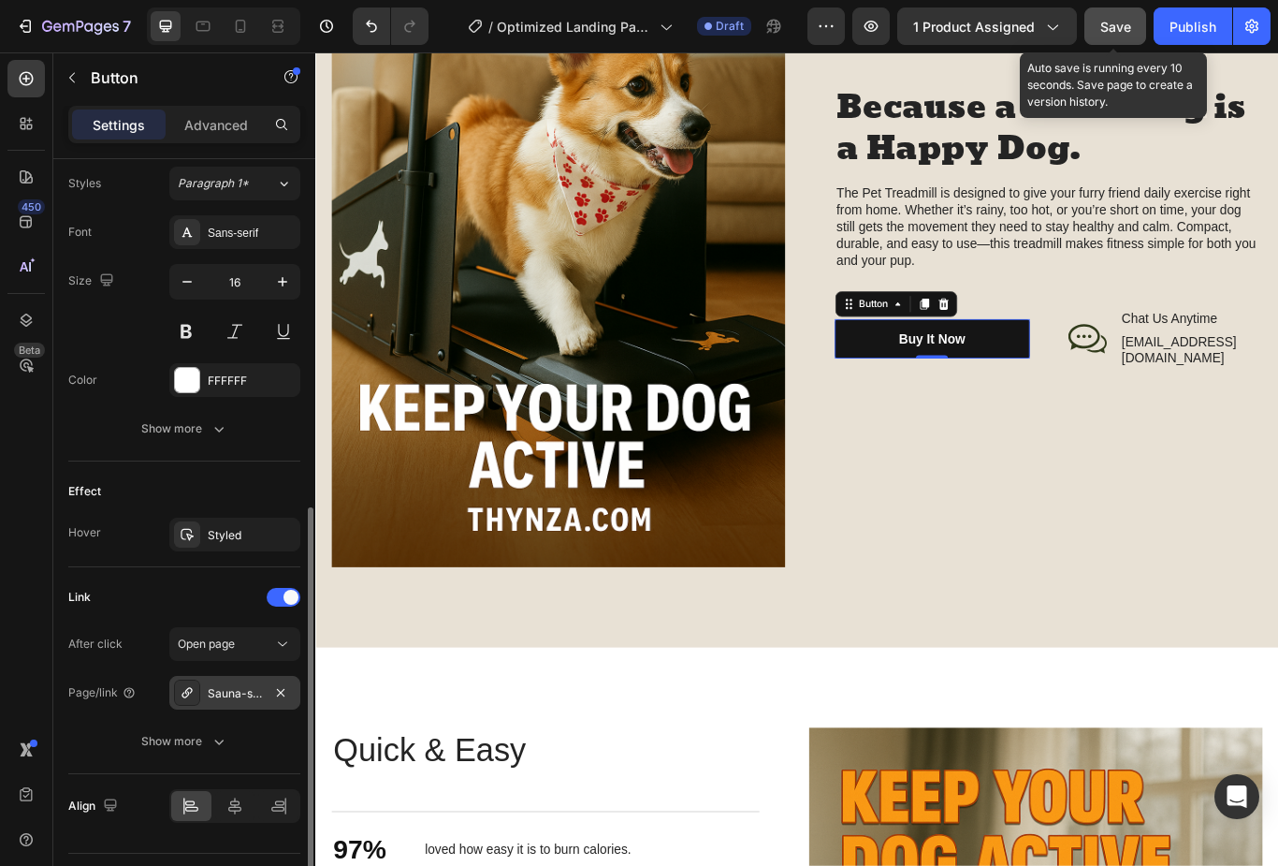
click at [187, 688] on icon at bounding box center [187, 692] width 15 height 15
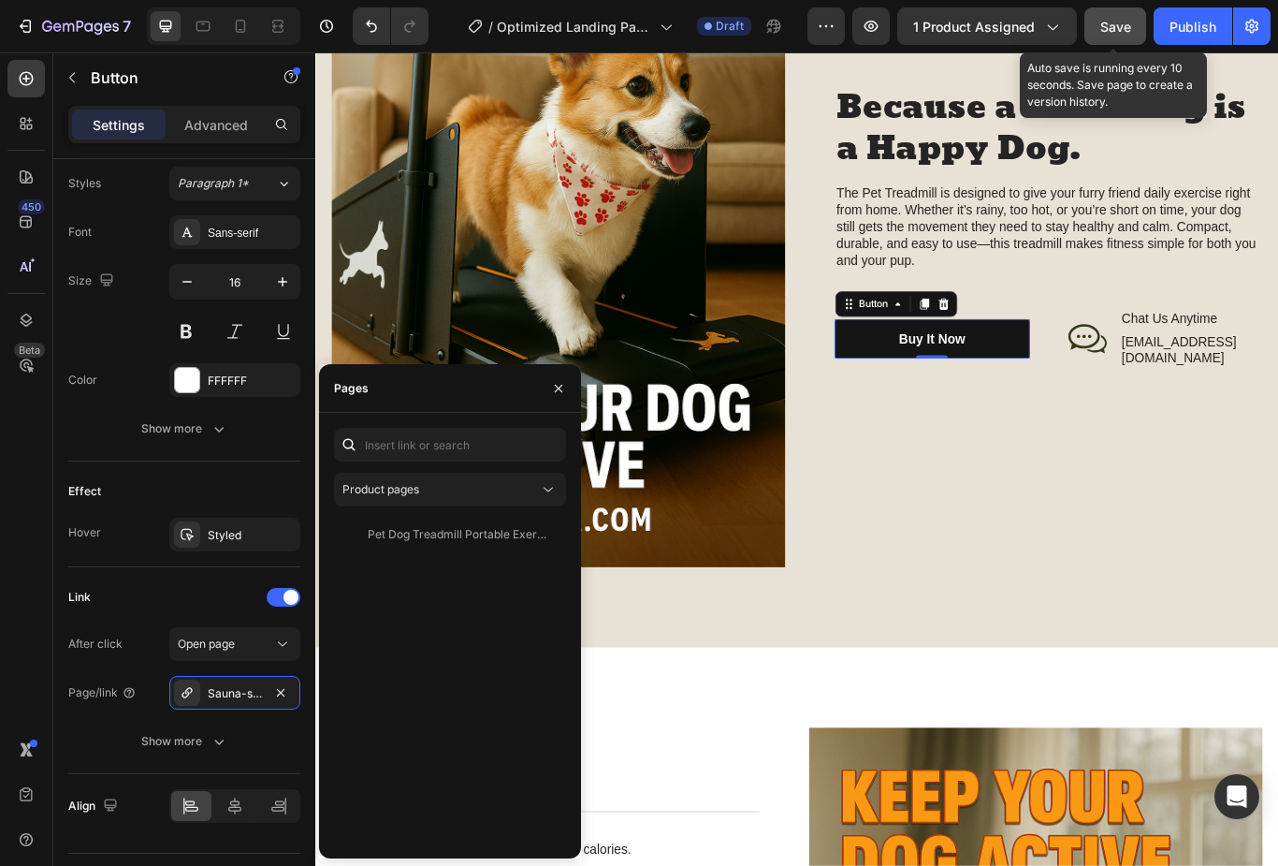
click at [1121, 23] on span "Save" at bounding box center [1116, 27] width 31 height 16
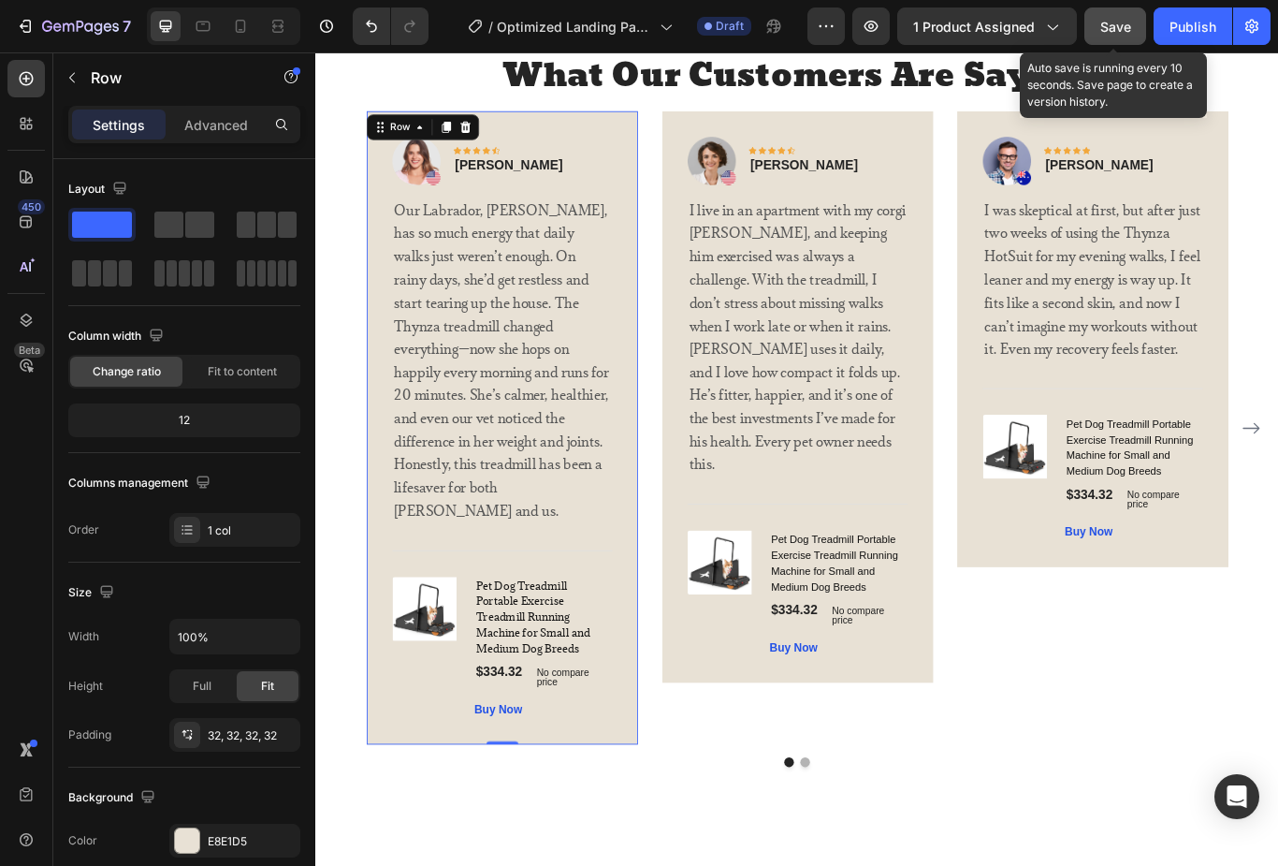
scroll to position [3482, 0]
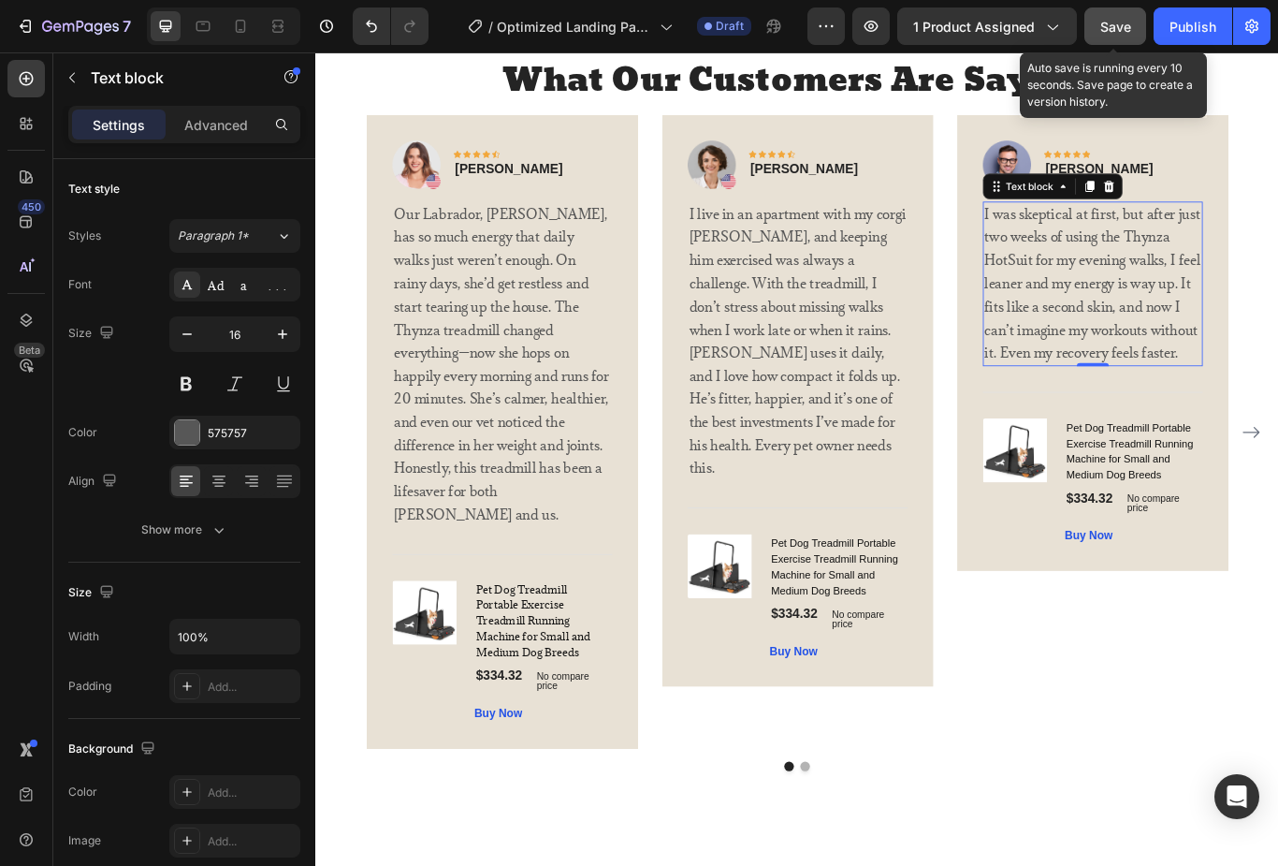
click at [1121, 342] on p "I was skeptical at first, but after just two weeks of using the Thynza HotSuit …" at bounding box center [1221, 322] width 253 height 189
click at [1117, 267] on p "I was skeptical at first, but after just two weeks of using the Thynza HotSuit …" at bounding box center [1221, 322] width 253 height 189
click at [1117, 265] on p "I was skeptical at first, but after just two weeks of using the Thynza HotSuit …" at bounding box center [1221, 322] width 253 height 189
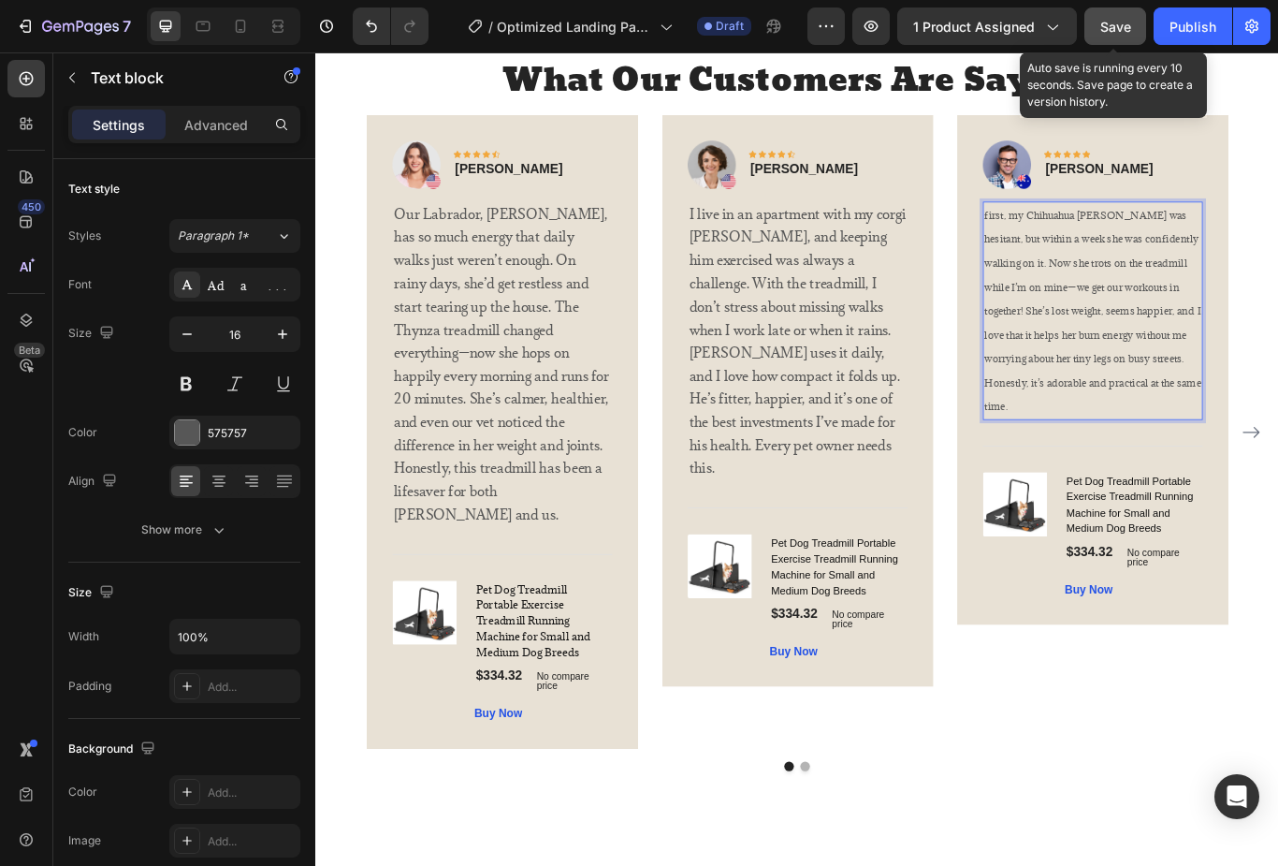
click at [1273, 434] on span "first, my Chihuahua Bella was hesitant, but within a week she was confidently w…" at bounding box center [1221, 354] width 253 height 238
click at [1273, 433] on span "first, my Chihuahua Bella was hesitant, but within a week she was confidently w…" at bounding box center [1221, 354] width 253 height 238
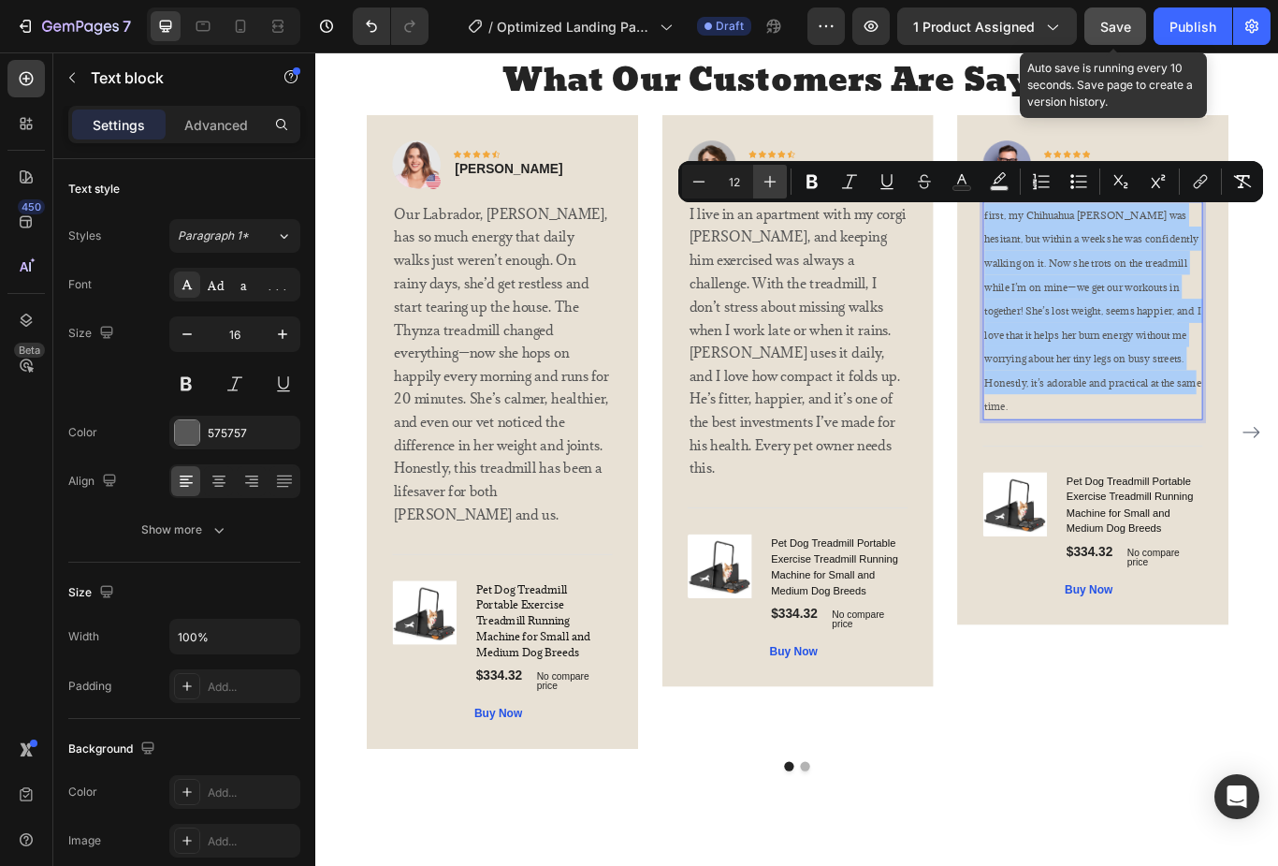
click at [766, 185] on icon "Editor contextual toolbar" at bounding box center [770, 181] width 19 height 19
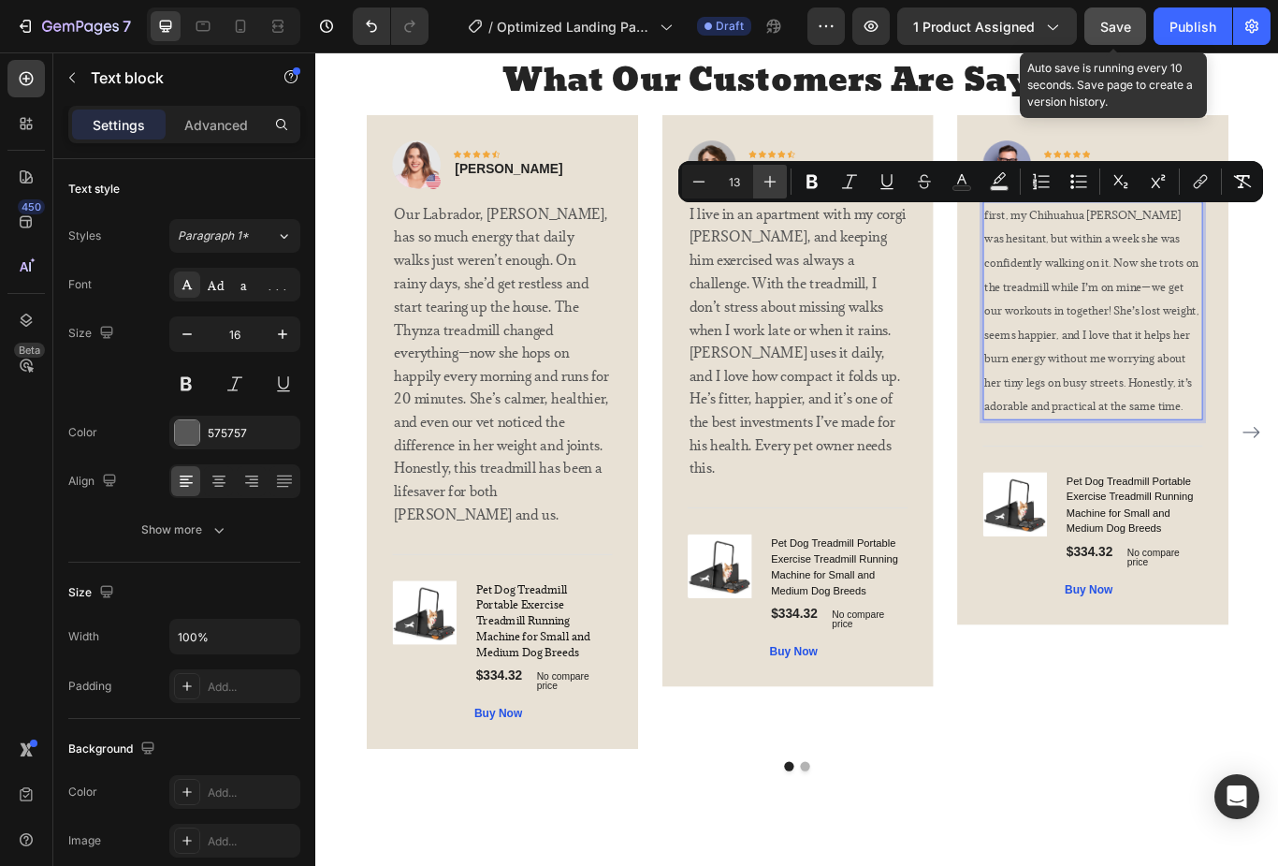
click at [772, 181] on icon "Editor contextual toolbar" at bounding box center [770, 181] width 19 height 19
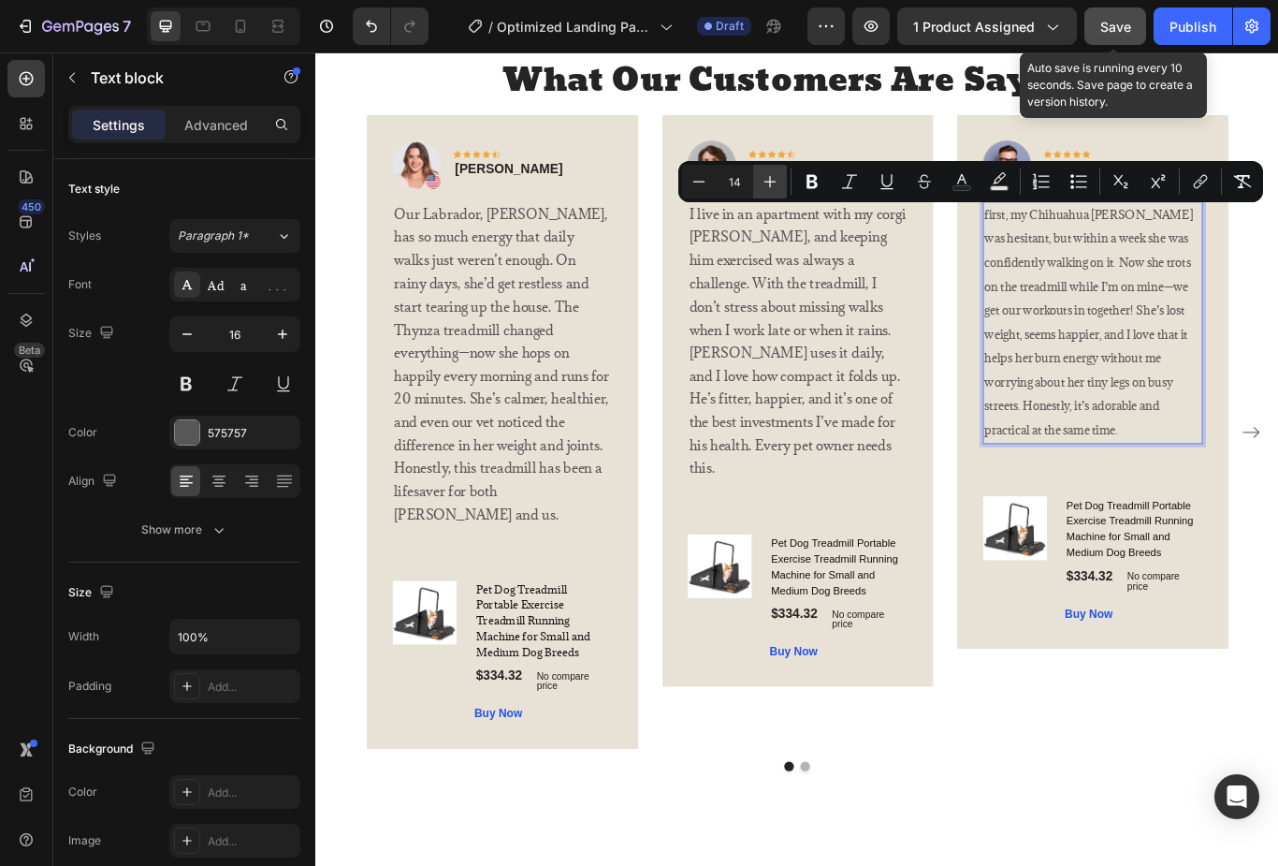
click at [770, 177] on icon "Editor contextual toolbar" at bounding box center [771, 182] width 12 height 12
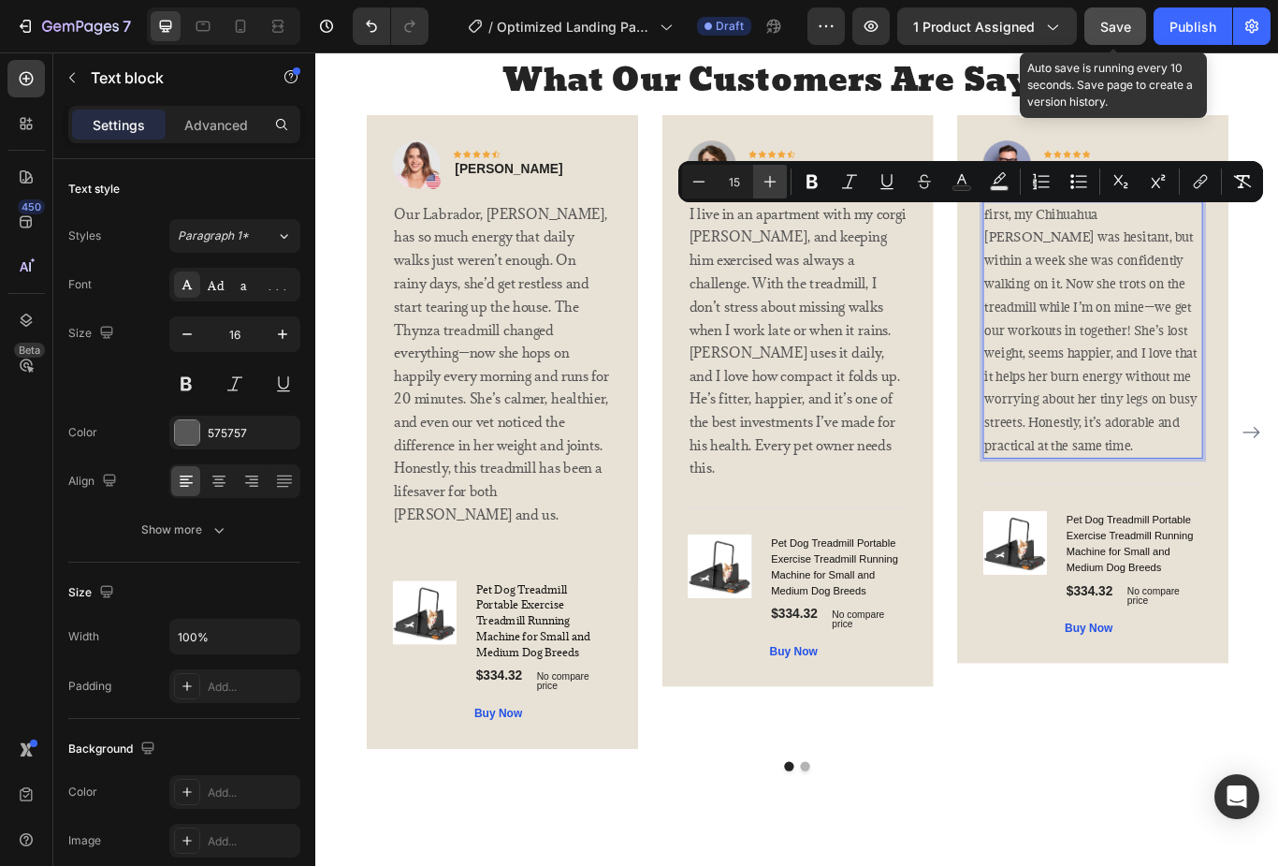
click at [770, 172] on icon "Editor contextual toolbar" at bounding box center [770, 181] width 19 height 19
type input "16"
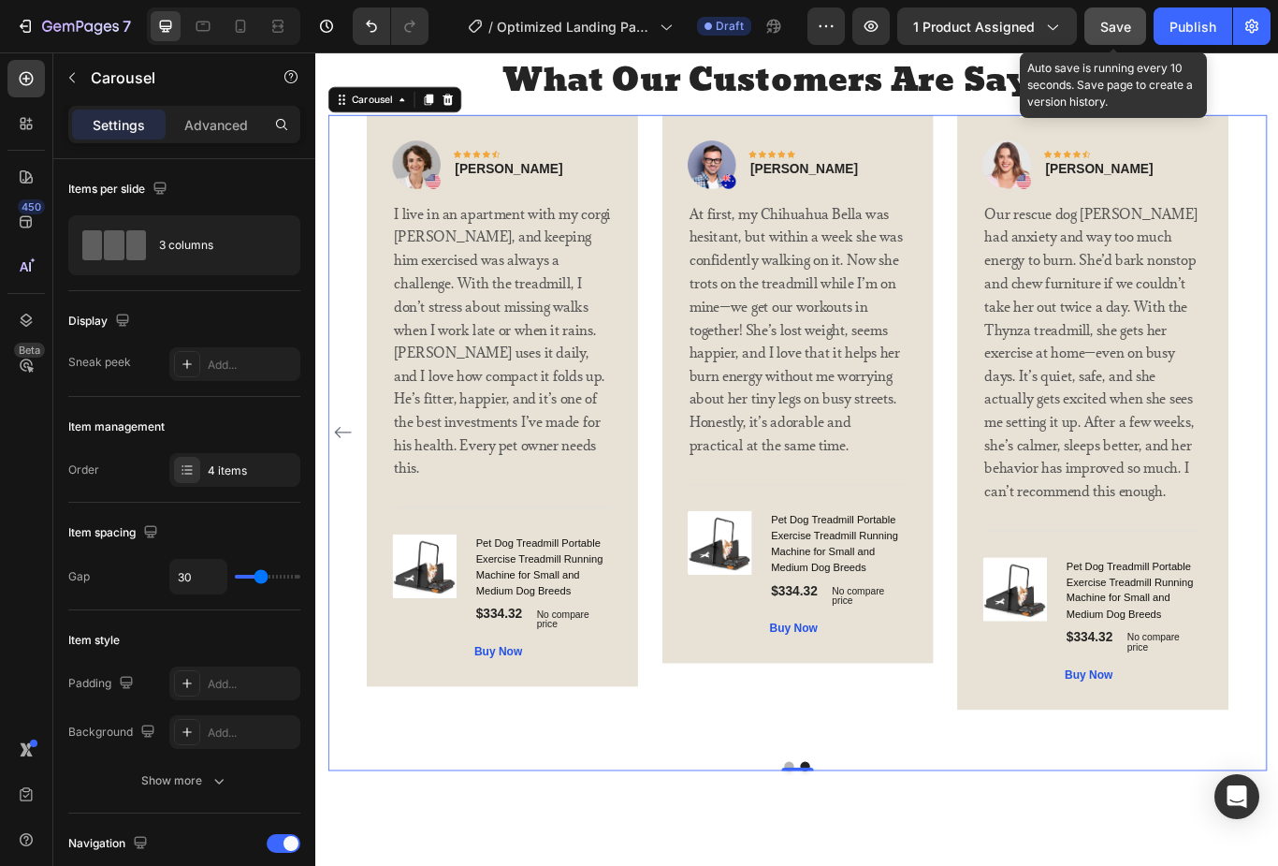
click at [360, 480] on button "Carousel Back Arrow" at bounding box center [347, 495] width 30 height 30
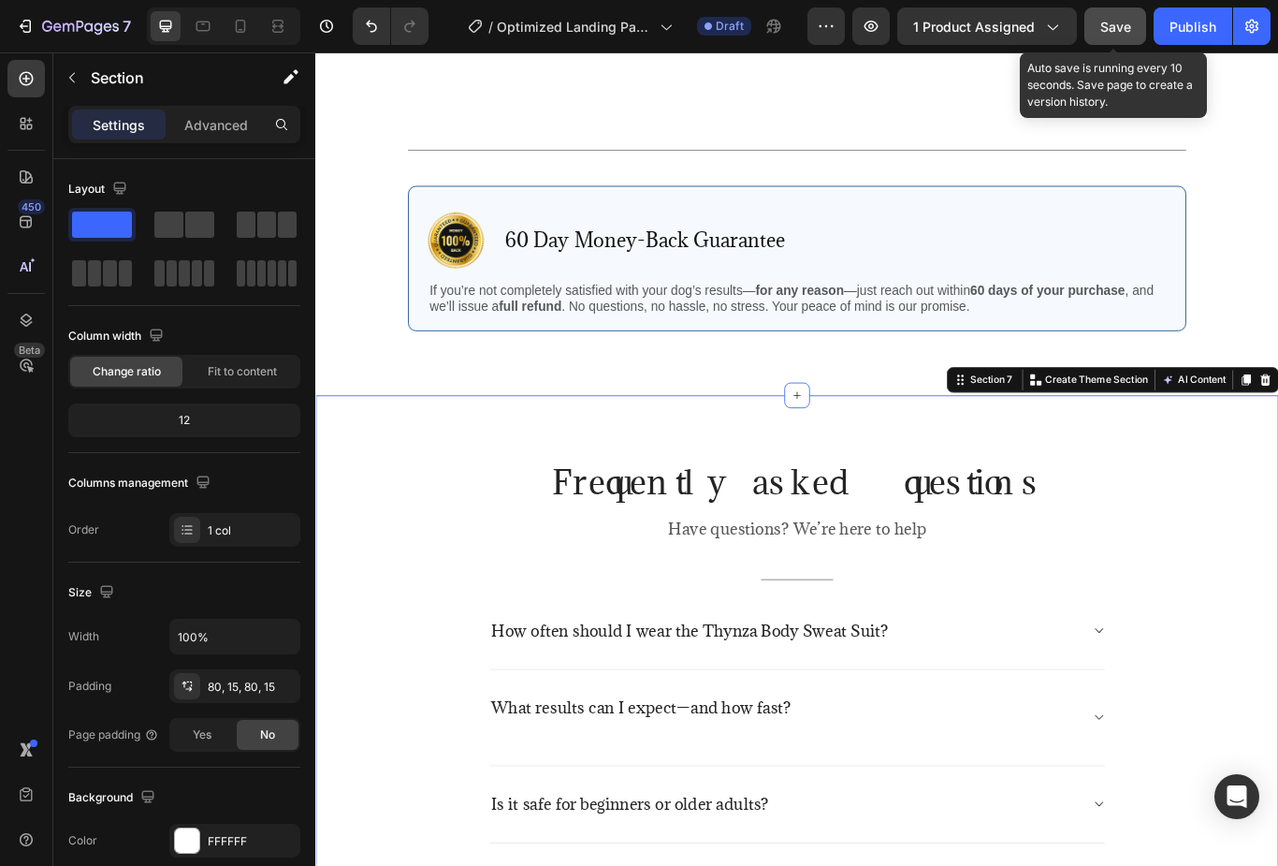
scroll to position [4416, 0]
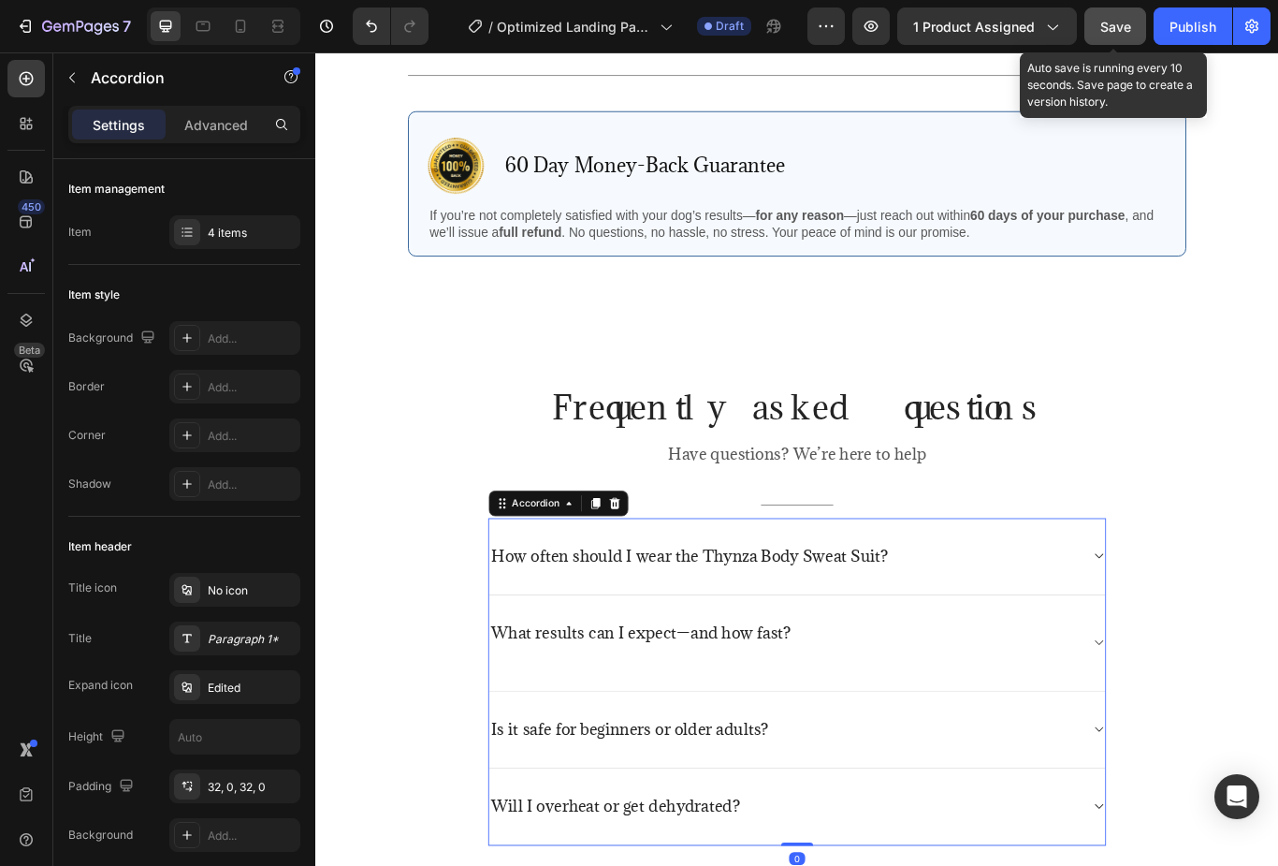
click at [1210, 641] on div "How often should I wear the Thynza Body Sweat Suit?" at bounding box center [877, 640] width 719 height 90
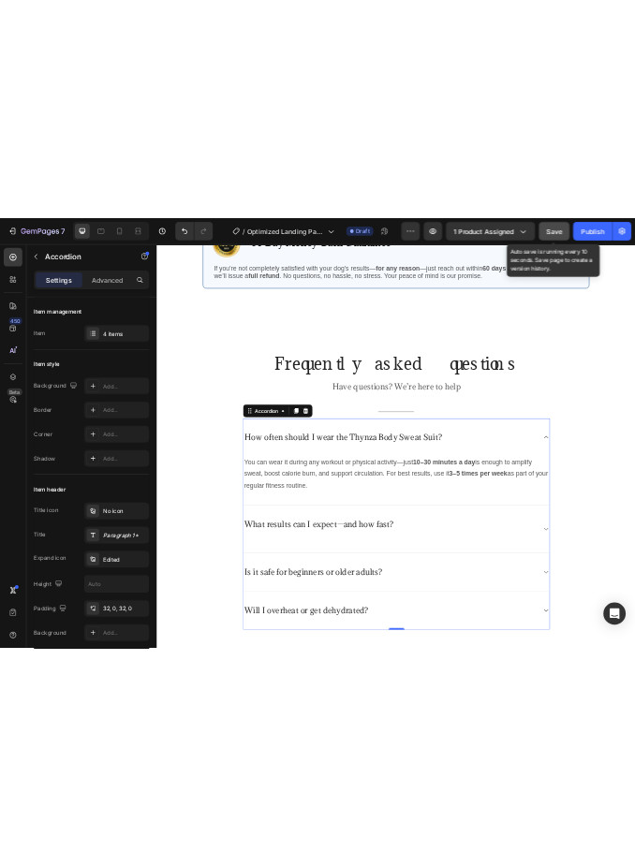
scroll to position [4595, 0]
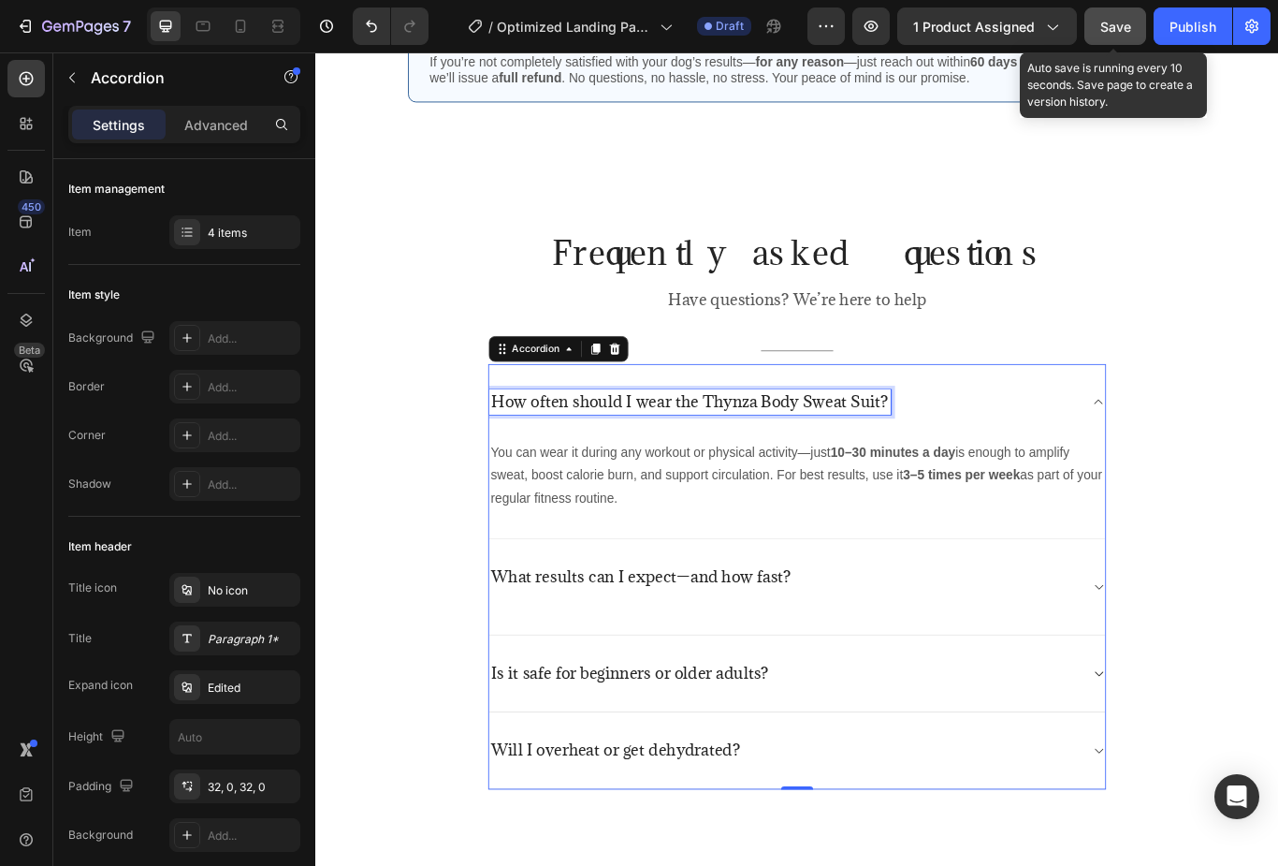
click at [957, 448] on p "How often should I wear the Thynza Body Sweat Suit?" at bounding box center [751, 459] width 463 height 23
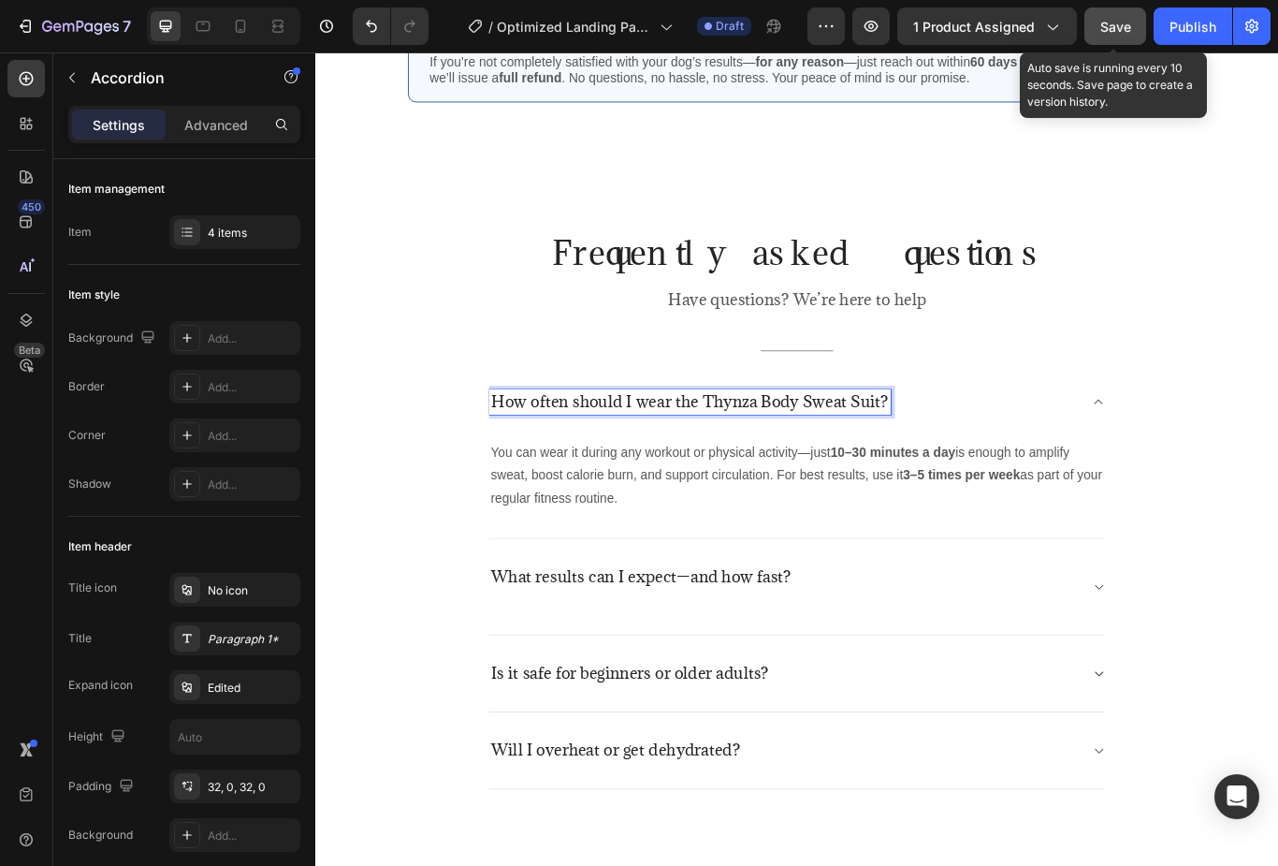
click at [599, 465] on p "How often should I wear the Thynza Body Sweat Suit?" at bounding box center [751, 459] width 463 height 23
click at [598, 464] on p "How often should I wear the Thynza Body Sweat Suit?" at bounding box center [751, 459] width 463 height 23
click at [596, 460] on p "How often should I wear the Thynza Body Sweat Suit?" at bounding box center [751, 459] width 463 height 23
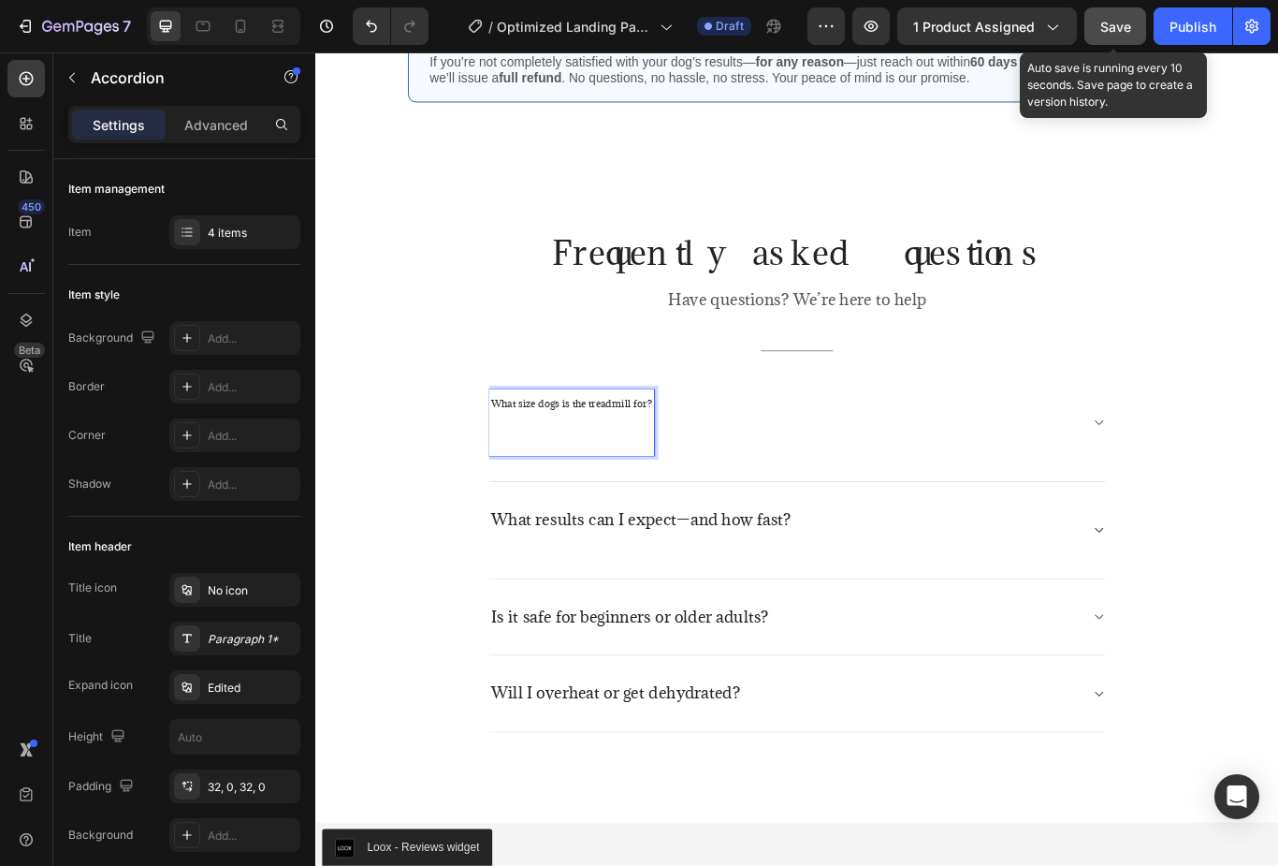
click at [602, 460] on span "What size dogs is the treadmill for?" at bounding box center [613, 461] width 187 height 15
click at [600, 460] on span "What size dogs is the treadmill for?" at bounding box center [613, 461] width 187 height 15
click at [623, 454] on span "What size dogs is the treadmill for?" at bounding box center [613, 461] width 187 height 15
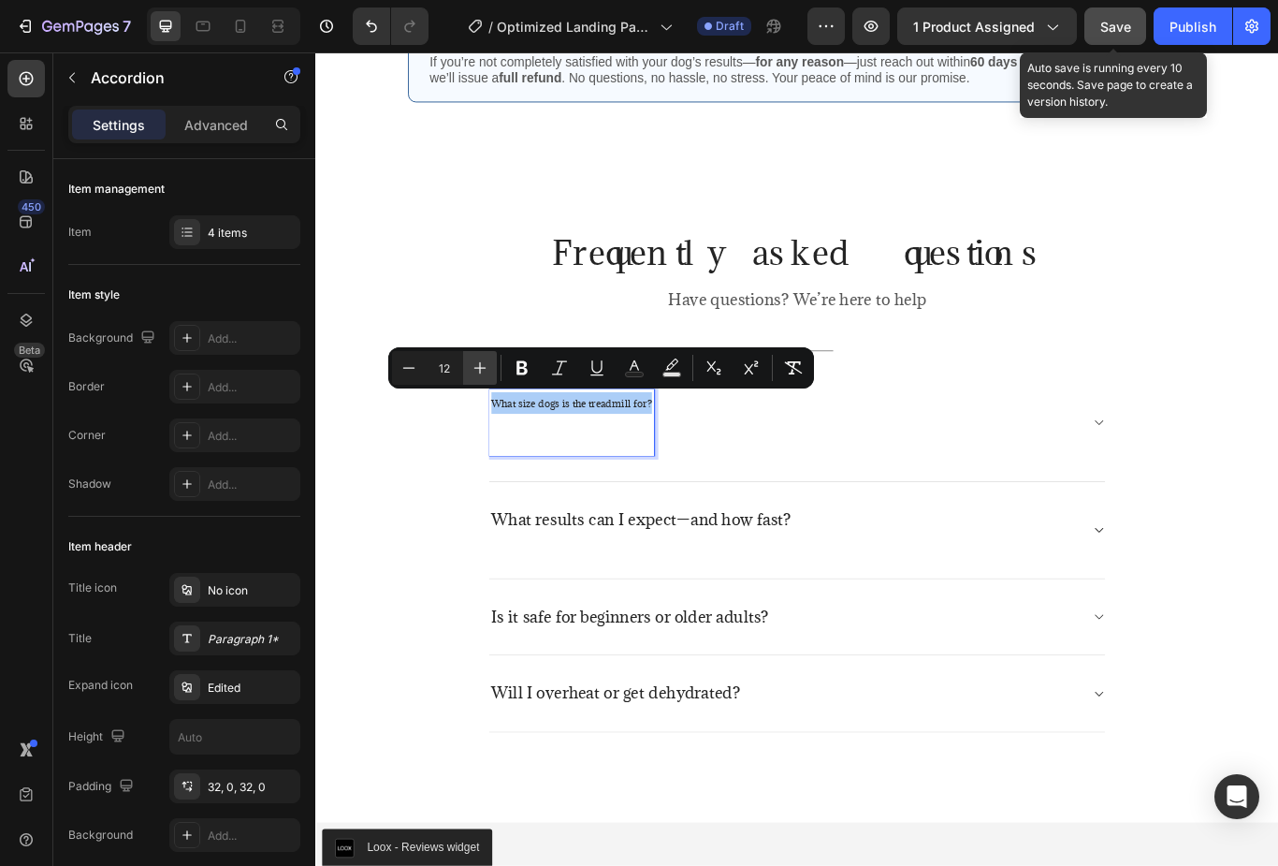
click at [481, 369] on icon "Editor contextual toolbar" at bounding box center [480, 367] width 19 height 19
click at [482, 361] on icon "Editor contextual toolbar" at bounding box center [480, 367] width 19 height 19
click at [489, 365] on icon "Editor contextual toolbar" at bounding box center [480, 367] width 19 height 19
click at [485, 365] on icon "Editor contextual toolbar" at bounding box center [480, 367] width 19 height 19
click at [481, 361] on icon "Editor contextual toolbar" at bounding box center [480, 367] width 19 height 19
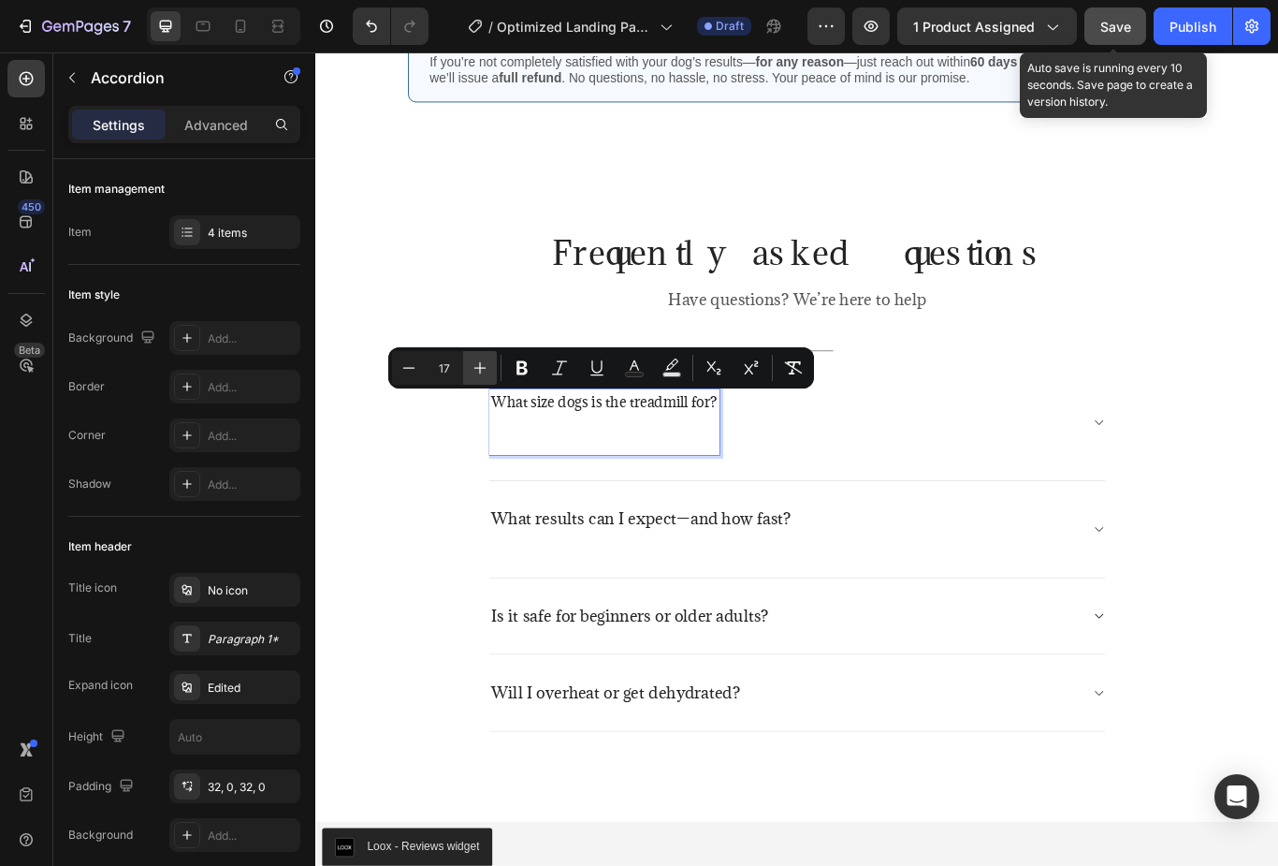
click at [484, 358] on icon "Editor contextual toolbar" at bounding box center [480, 367] width 19 height 19
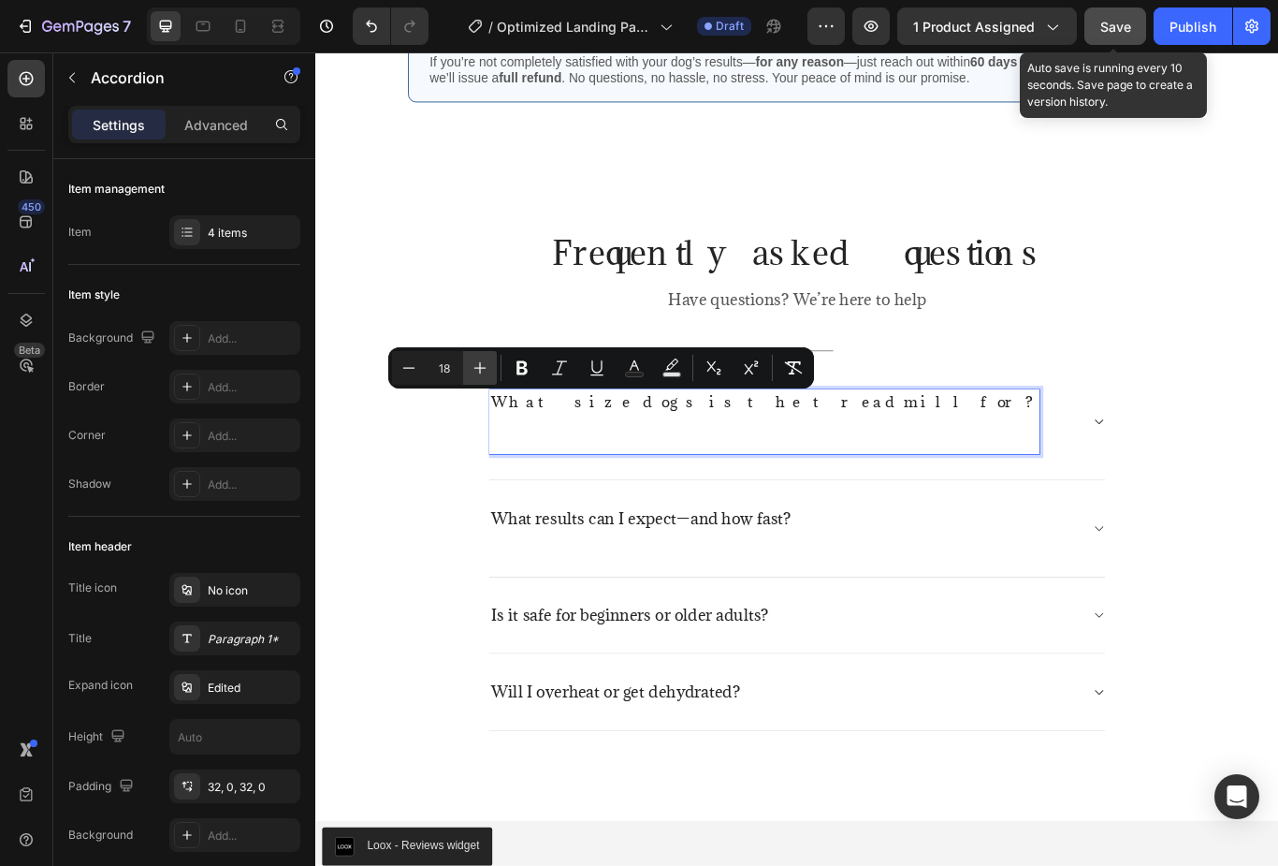
click at [478, 361] on icon "Editor contextual toolbar" at bounding box center [480, 367] width 19 height 19
type input "19"
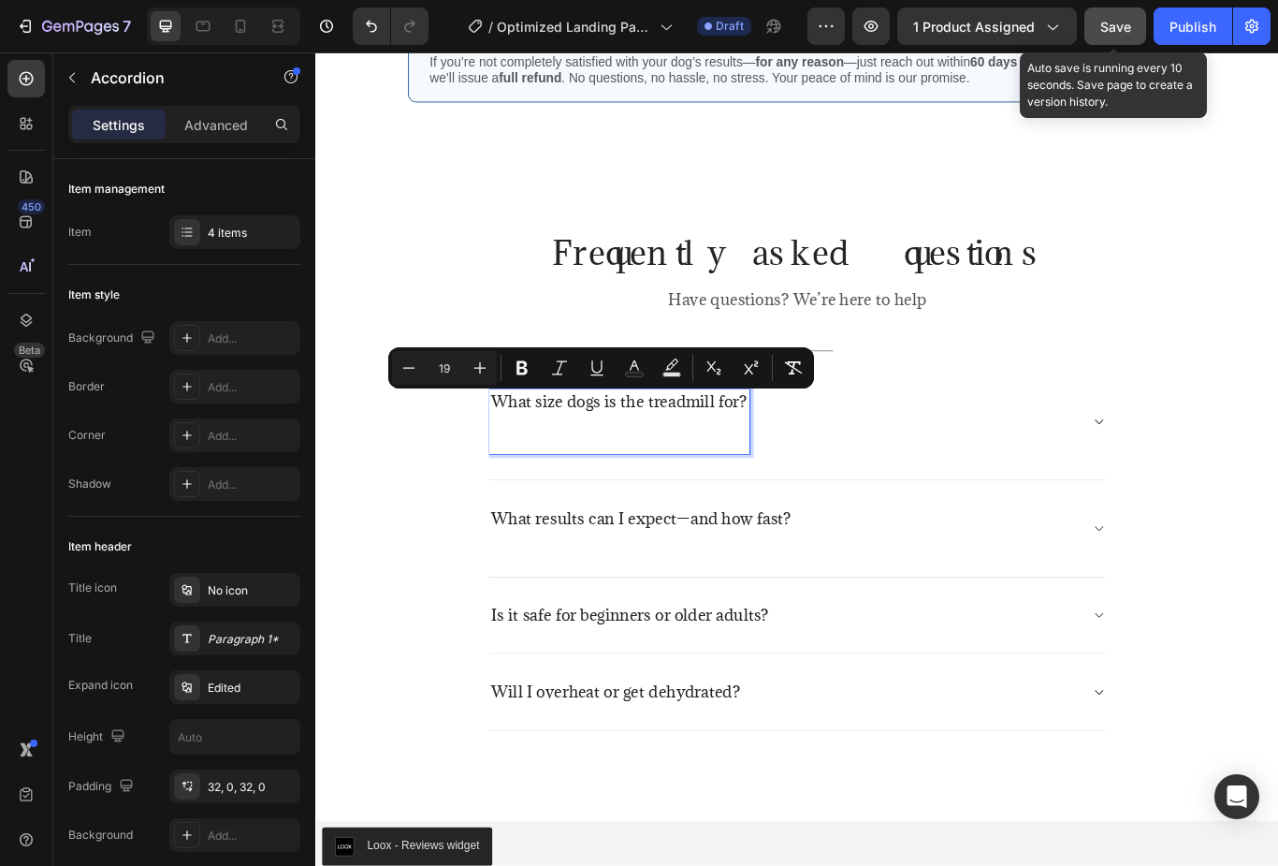
click at [663, 584] on p "What results can I expect—and how fast?" at bounding box center [695, 595] width 350 height 23
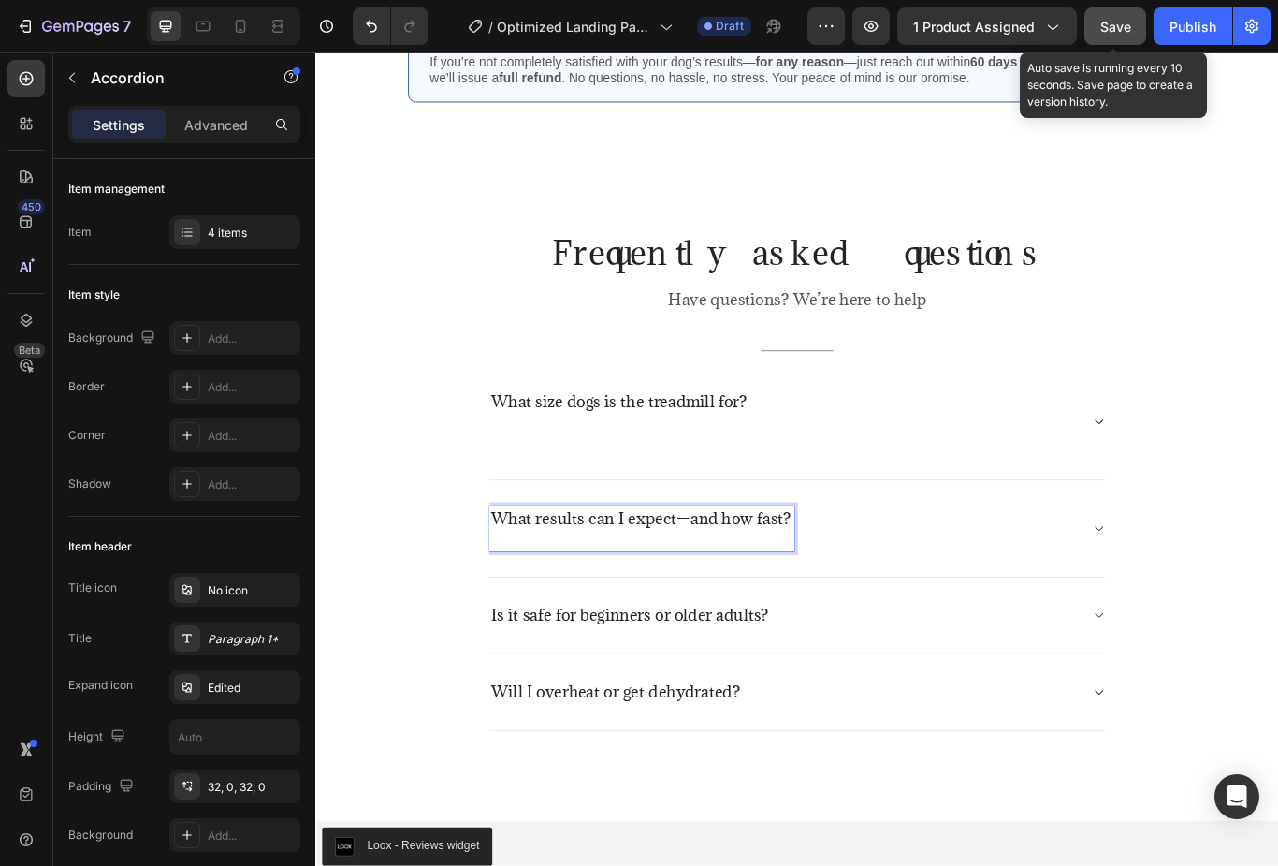
click at [767, 513] on p "Rich Text Editor. Editing area: main" at bounding box center [669, 495] width 299 height 46
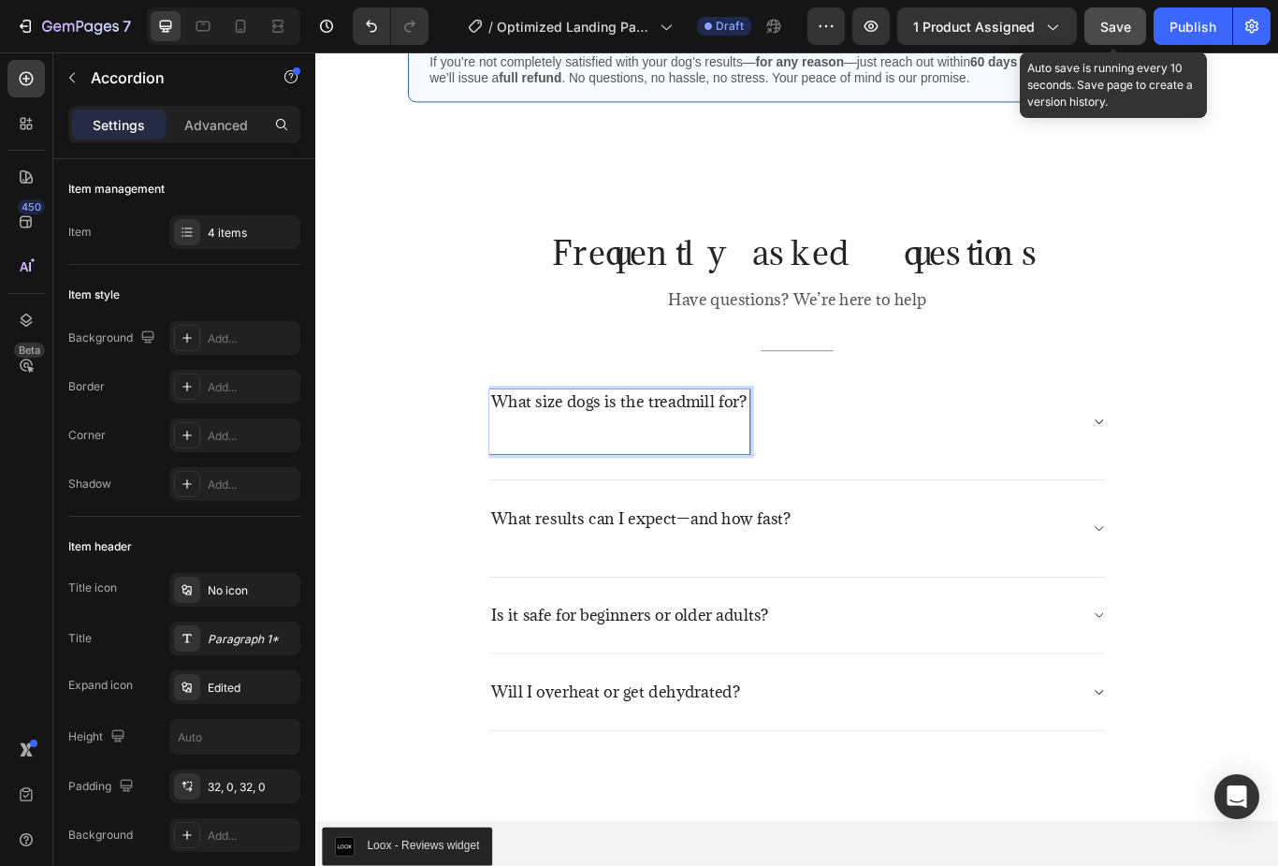
click at [1213, 480] on div "What size dogs is the treadmill for?" at bounding box center [877, 484] width 719 height 136
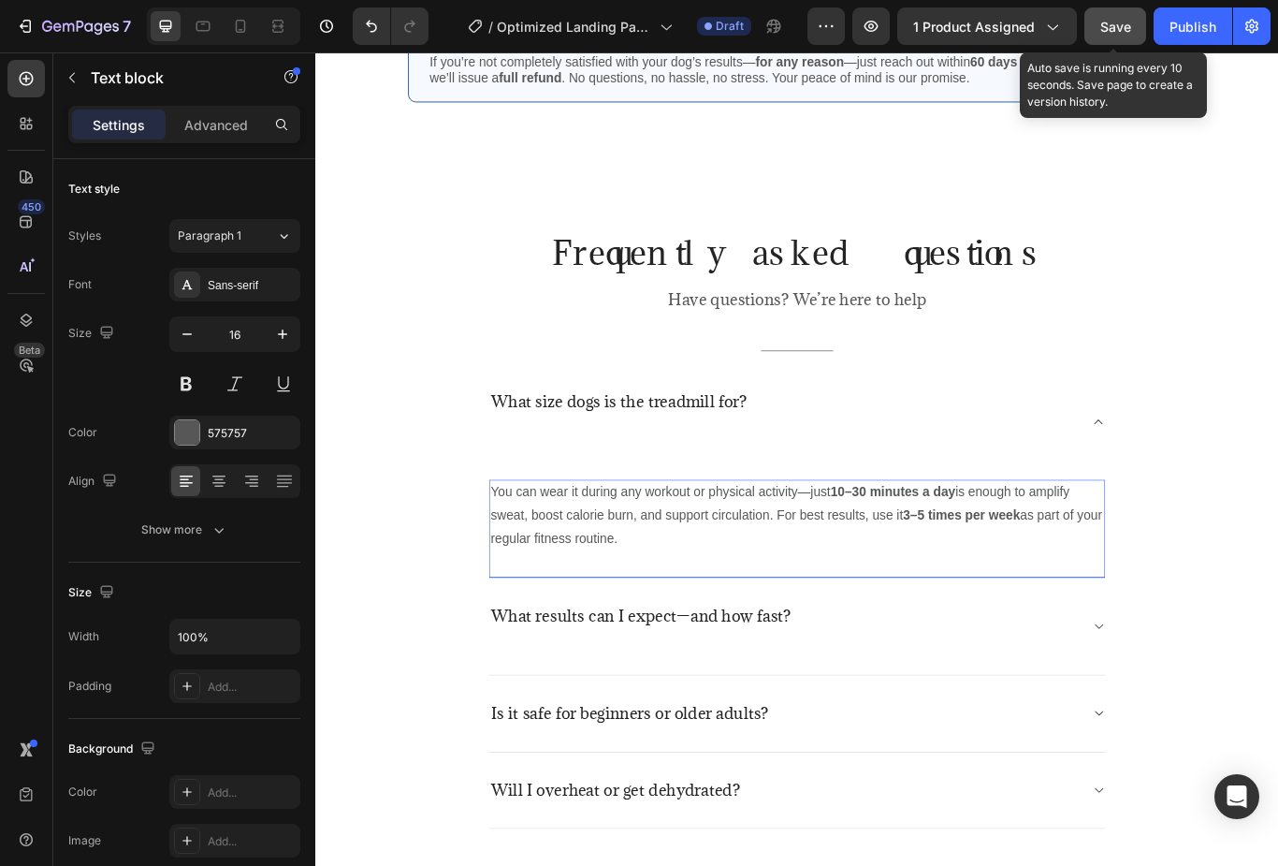
click at [573, 608] on p "You can wear it during any workout or physical activity—just 10–30 minutes a da…" at bounding box center [876, 592] width 715 height 80
click at [572, 606] on p "You can wear it during any workout or physical activity—just 10–30 minutes a da…" at bounding box center [876, 592] width 715 height 80
click at [567, 605] on p "You can wear it during any workout or physical activity—just 10–30 minutes a da…" at bounding box center [876, 592] width 715 height 80
click at [566, 604] on p "You can wear it during any workout or physical activity—just 10–30 minutes a da…" at bounding box center [876, 592] width 715 height 80
click at [526, 631] on div "The treadmill is recommended for small to medium dogs (up to about 65 lbs / 30 …" at bounding box center [877, 593] width 719 height 86
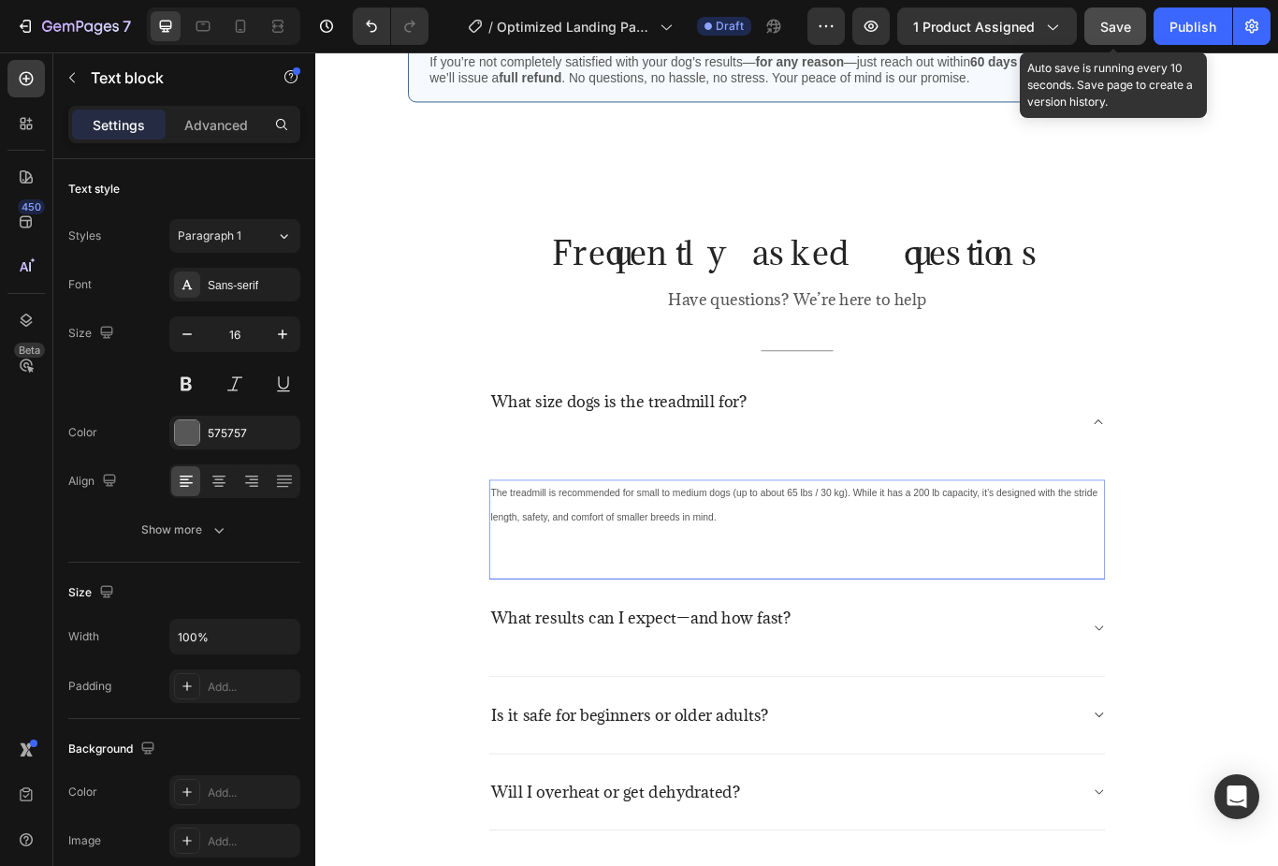
click at [541, 644] on div "The treadmill is recommended for small to medium dogs (up to about 65 lbs / 30 …" at bounding box center [877, 608] width 719 height 117
click at [558, 646] on div "The treadmill is recommended for small to medium dogs (up to about 65 lbs / 30 …" at bounding box center [877, 608] width 719 height 117
click at [539, 622] on p "Rich Text Editor. Editing area: main" at bounding box center [876, 621] width 715 height 27
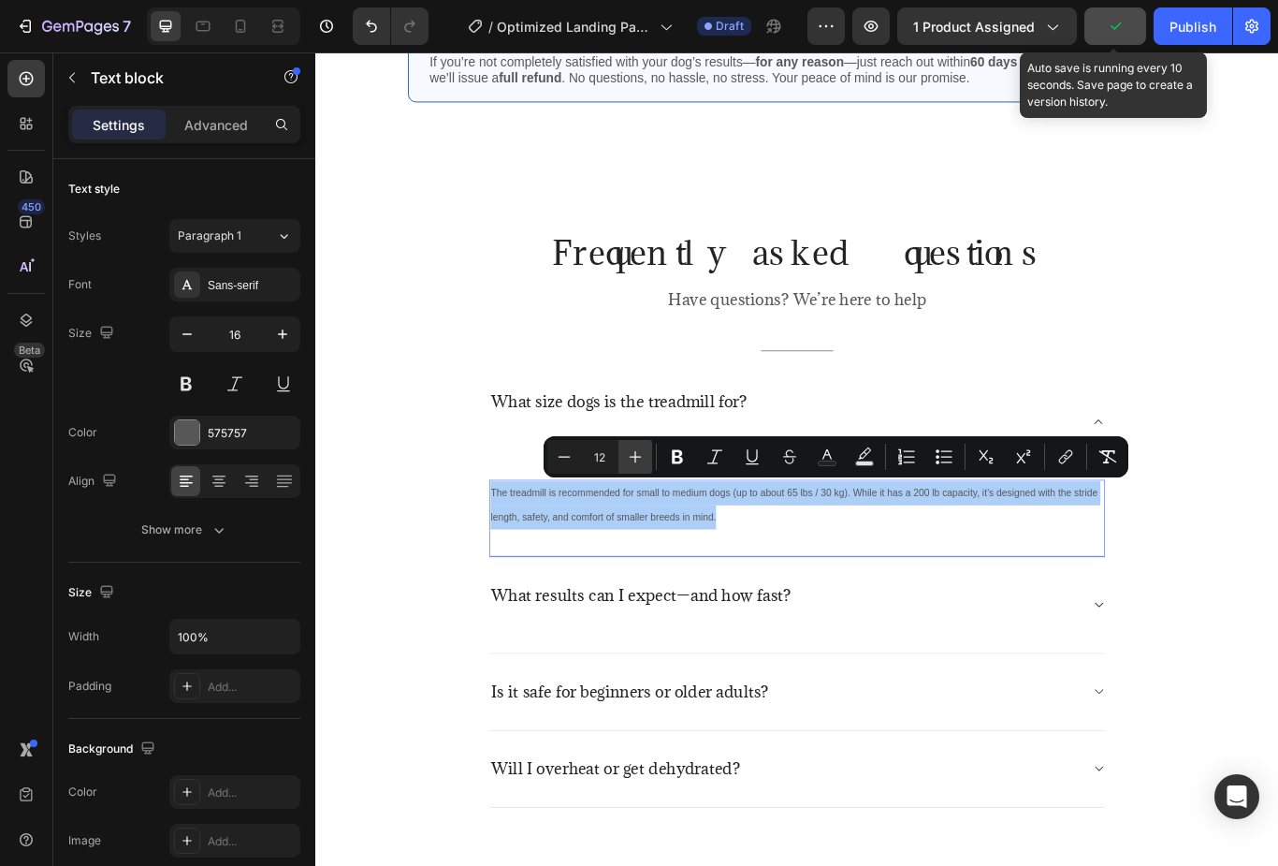
click at [637, 460] on icon "Editor contextual toolbar" at bounding box center [635, 456] width 19 height 19
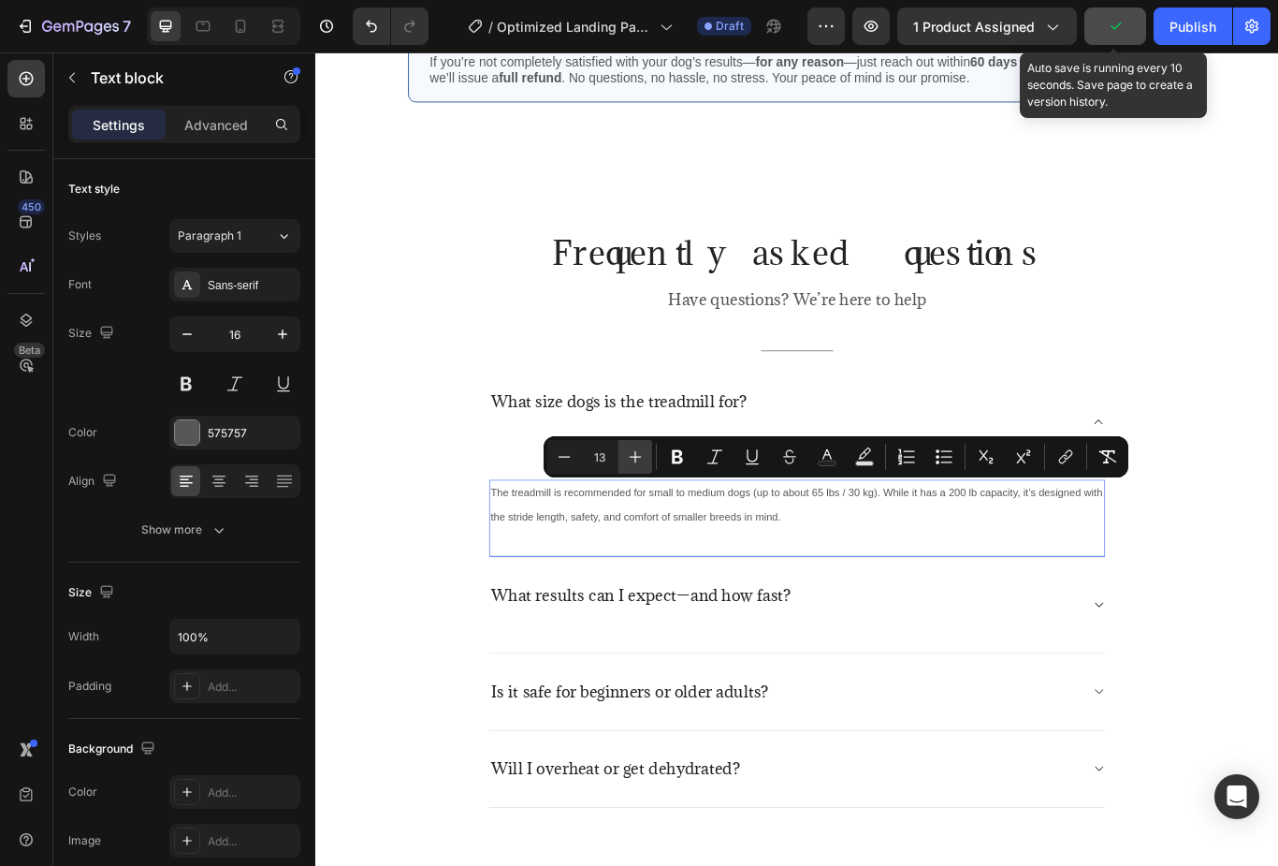
click at [635, 452] on icon "Editor contextual toolbar" at bounding box center [635, 456] width 19 height 19
click at [636, 458] on icon "Editor contextual toolbar" at bounding box center [636, 457] width 12 height 12
click at [636, 456] on icon "Editor contextual toolbar" at bounding box center [636, 457] width 12 height 12
type input "16"
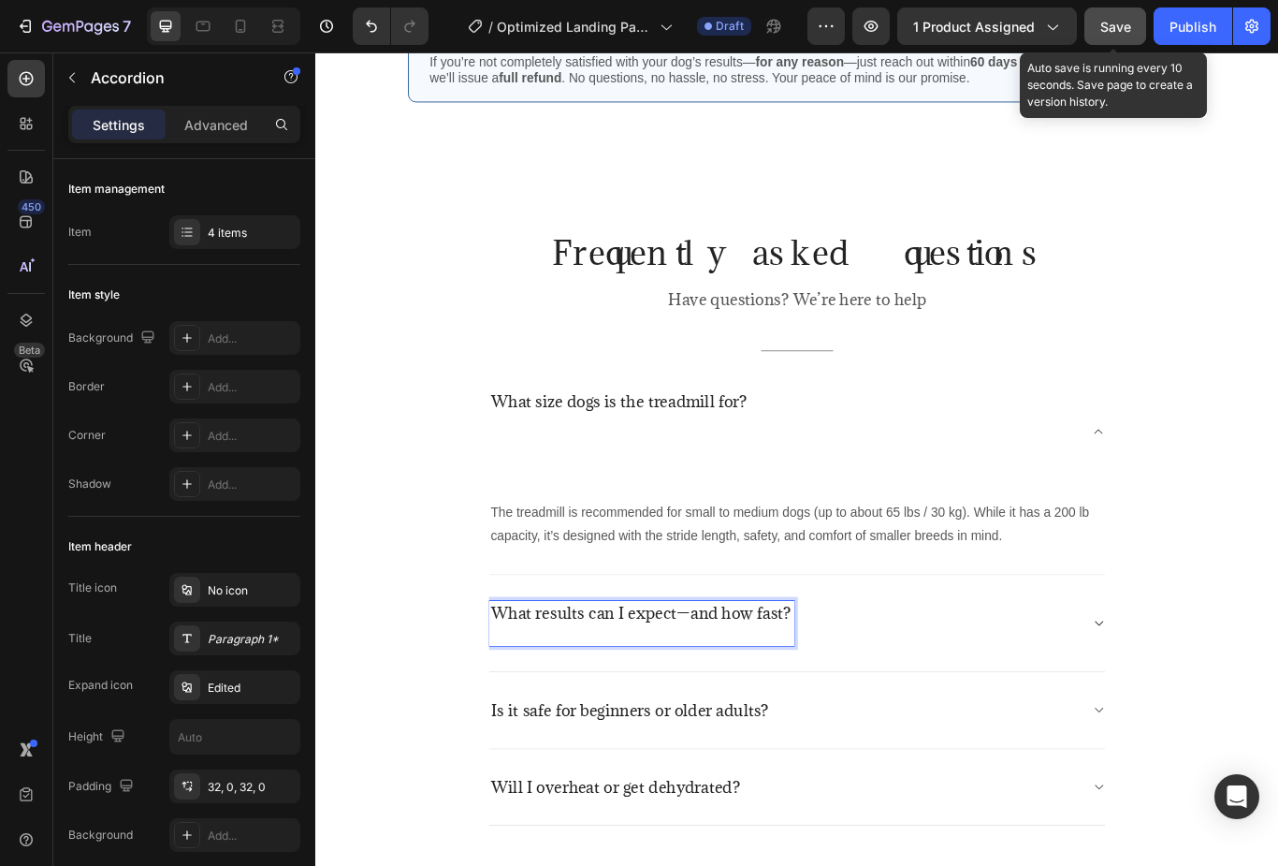
click at [1215, 709] on div "What results can I expect—and how fast?" at bounding box center [877, 718] width 719 height 112
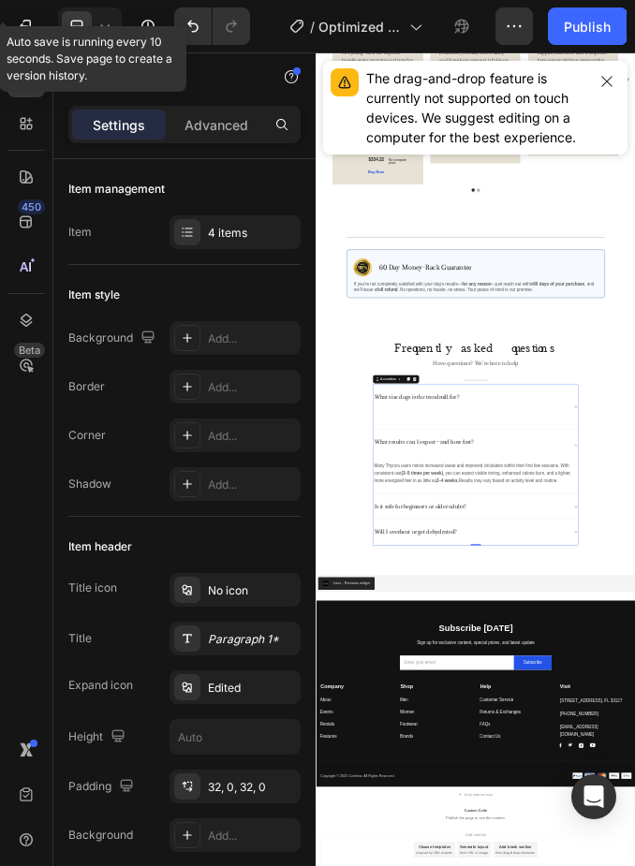
scroll to position [3827, 0]
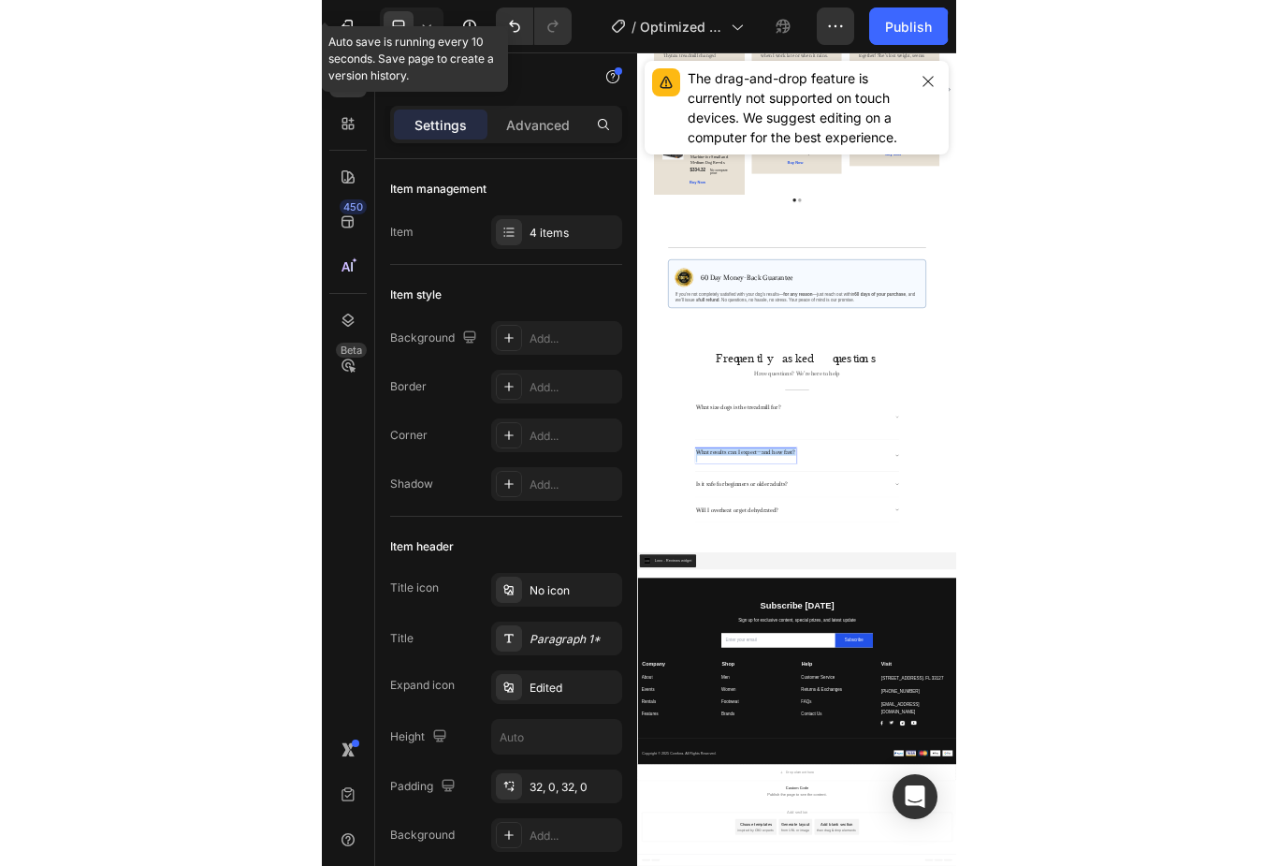
scroll to position [3715, 0]
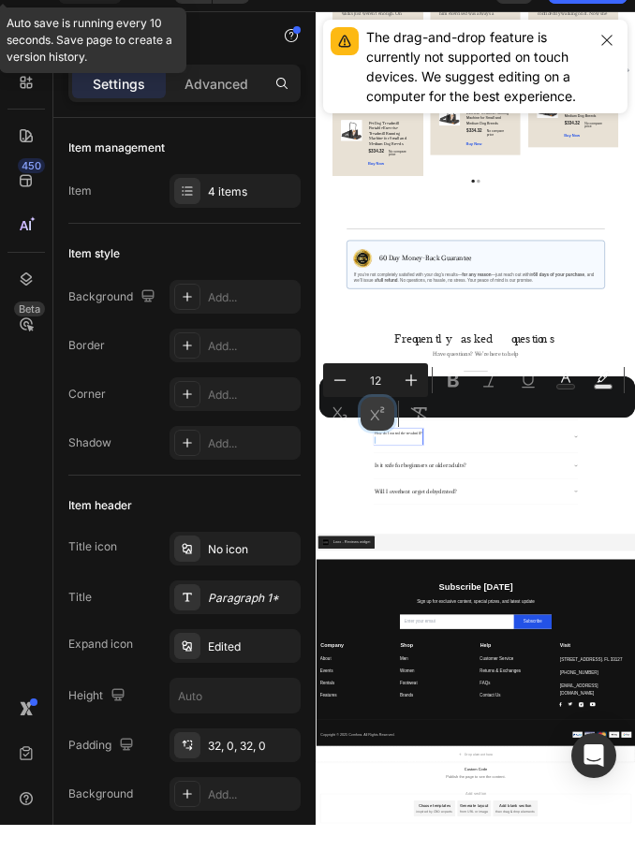
click at [386, 438] on button "Superscript" at bounding box center [377, 455] width 34 height 34
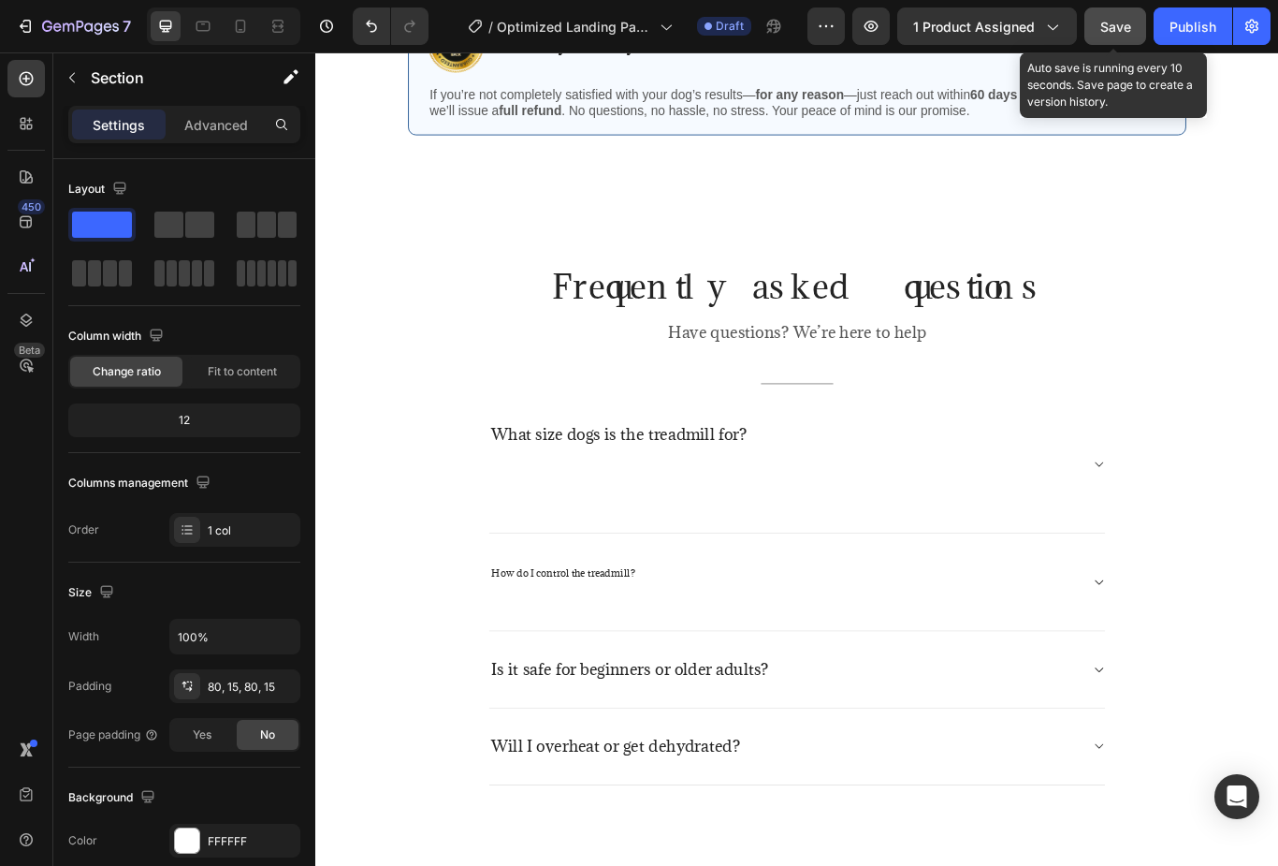
scroll to position [4463, 0]
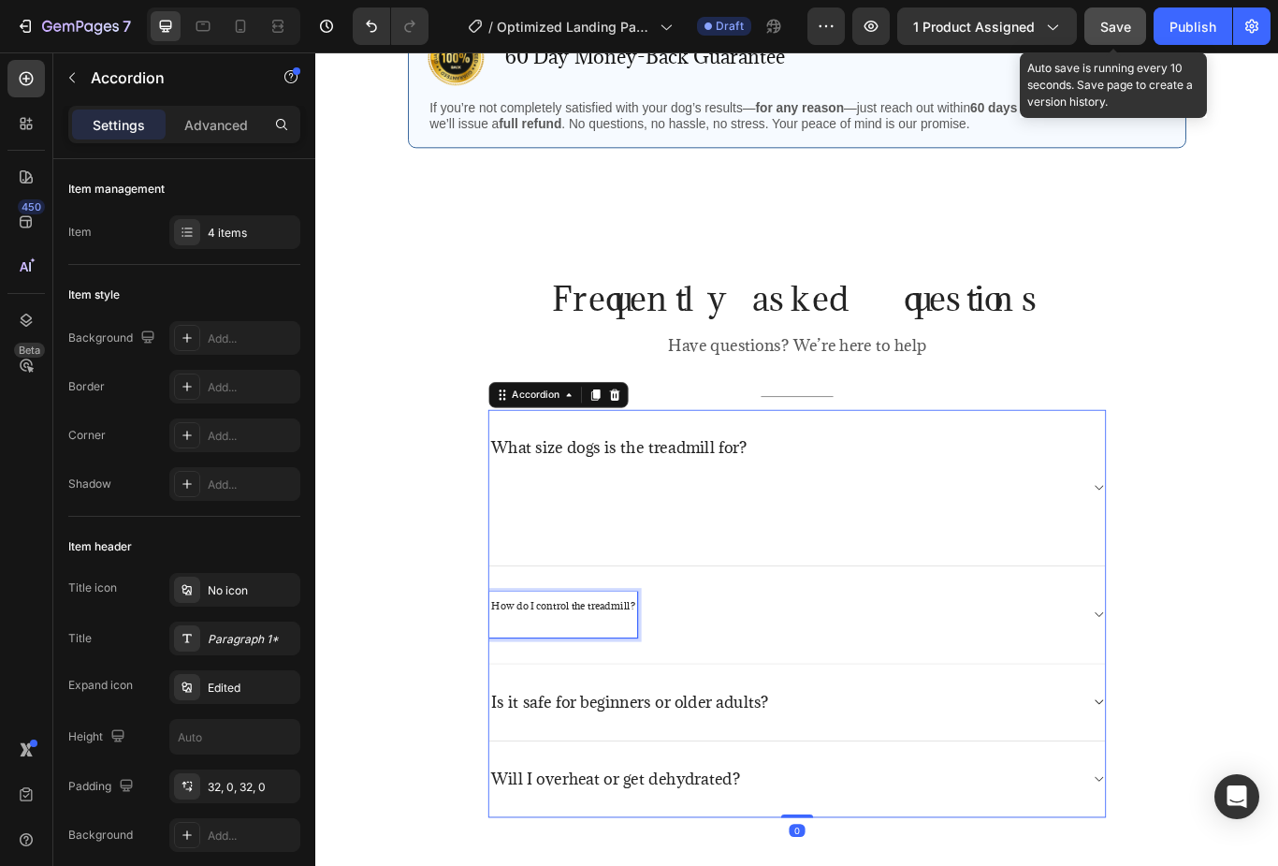
click at [592, 697] on span "How do I control the treadmill?" at bounding box center [604, 697] width 168 height 15
click at [591, 696] on span "How do I control the treadmill?" at bounding box center [604, 697] width 168 height 15
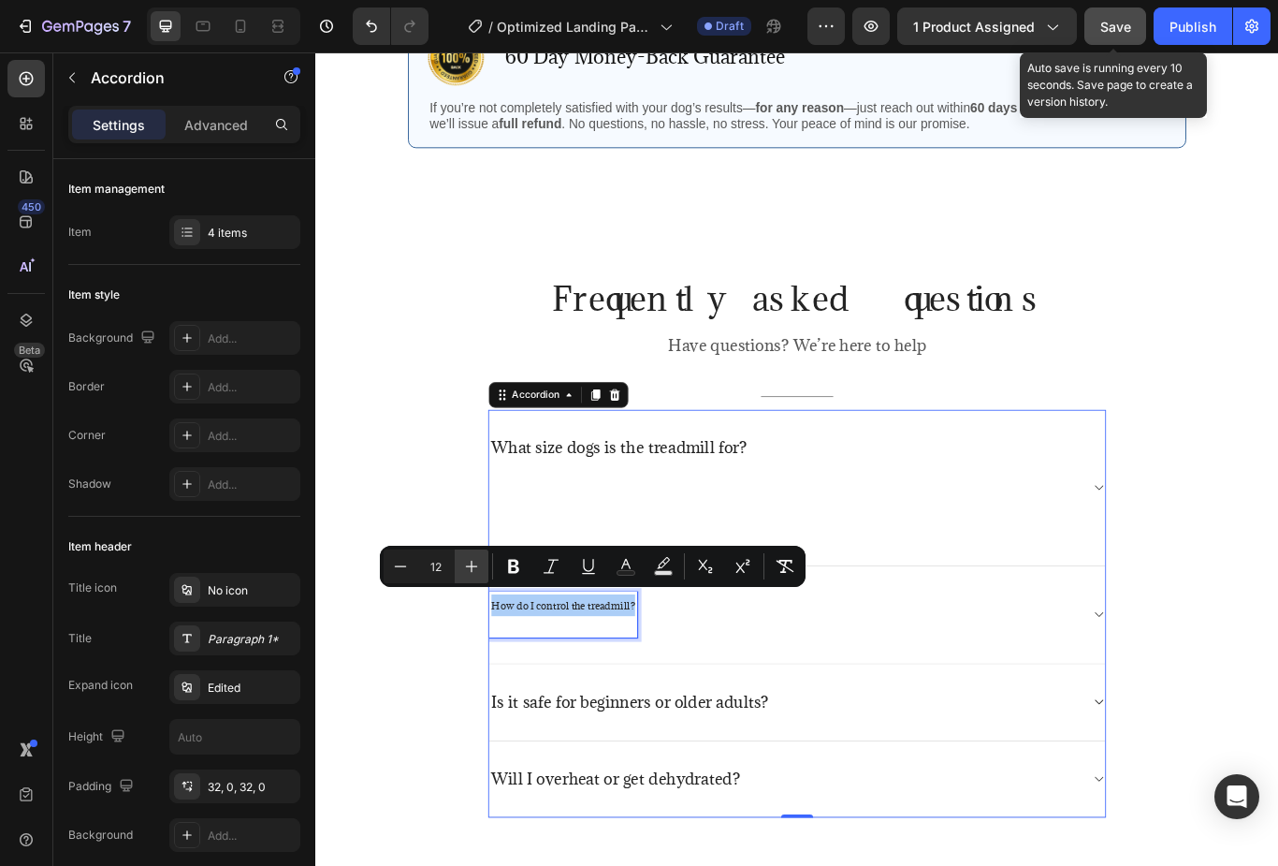
click at [462, 552] on button "Plus" at bounding box center [472, 566] width 34 height 34
type input "13"
click at [486, 622] on div "Frequently asked questions Heading Have questions? We’re here to help Text bloc…" at bounding box center [876, 629] width 1095 height 631
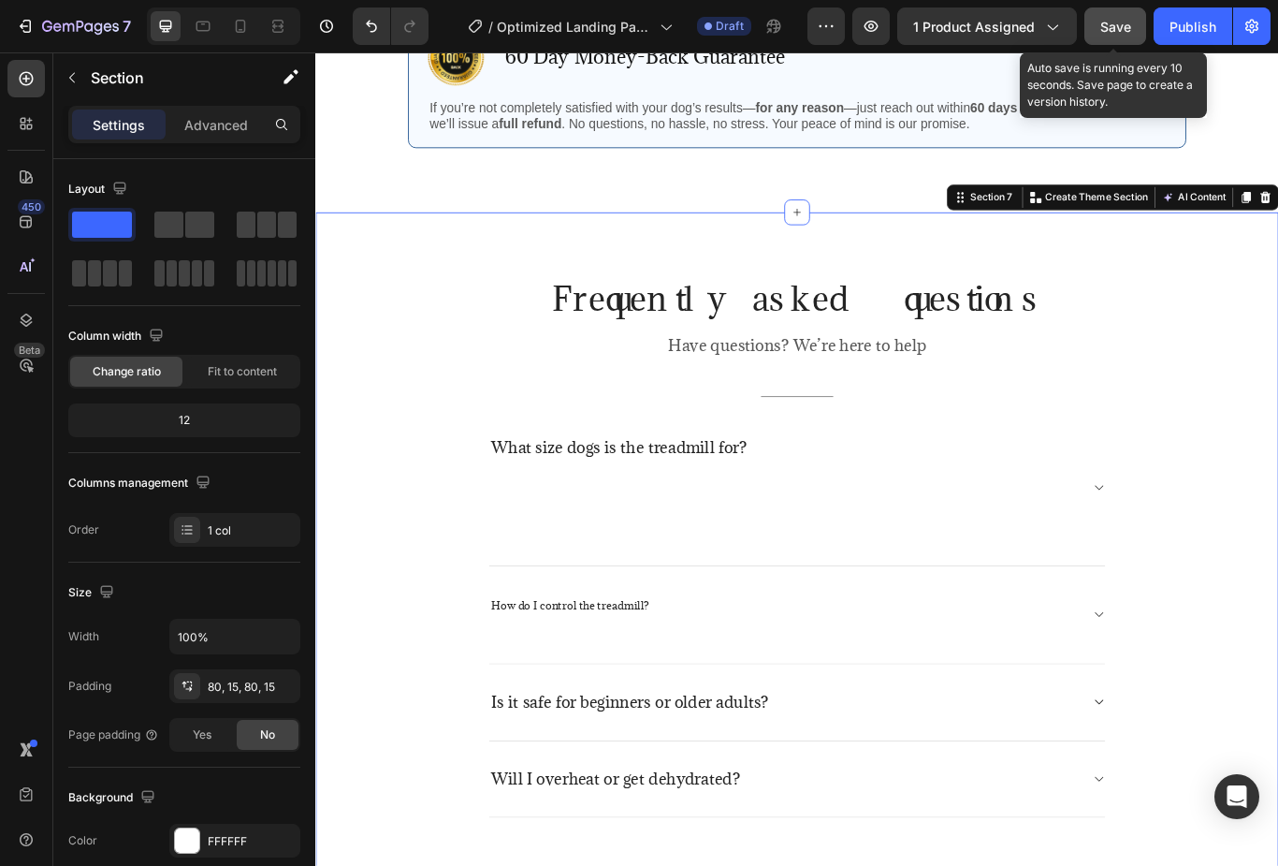
click at [495, 649] on div "Frequently asked questions Heading Have questions? We’re here to help Text bloc…" at bounding box center [876, 629] width 1095 height 631
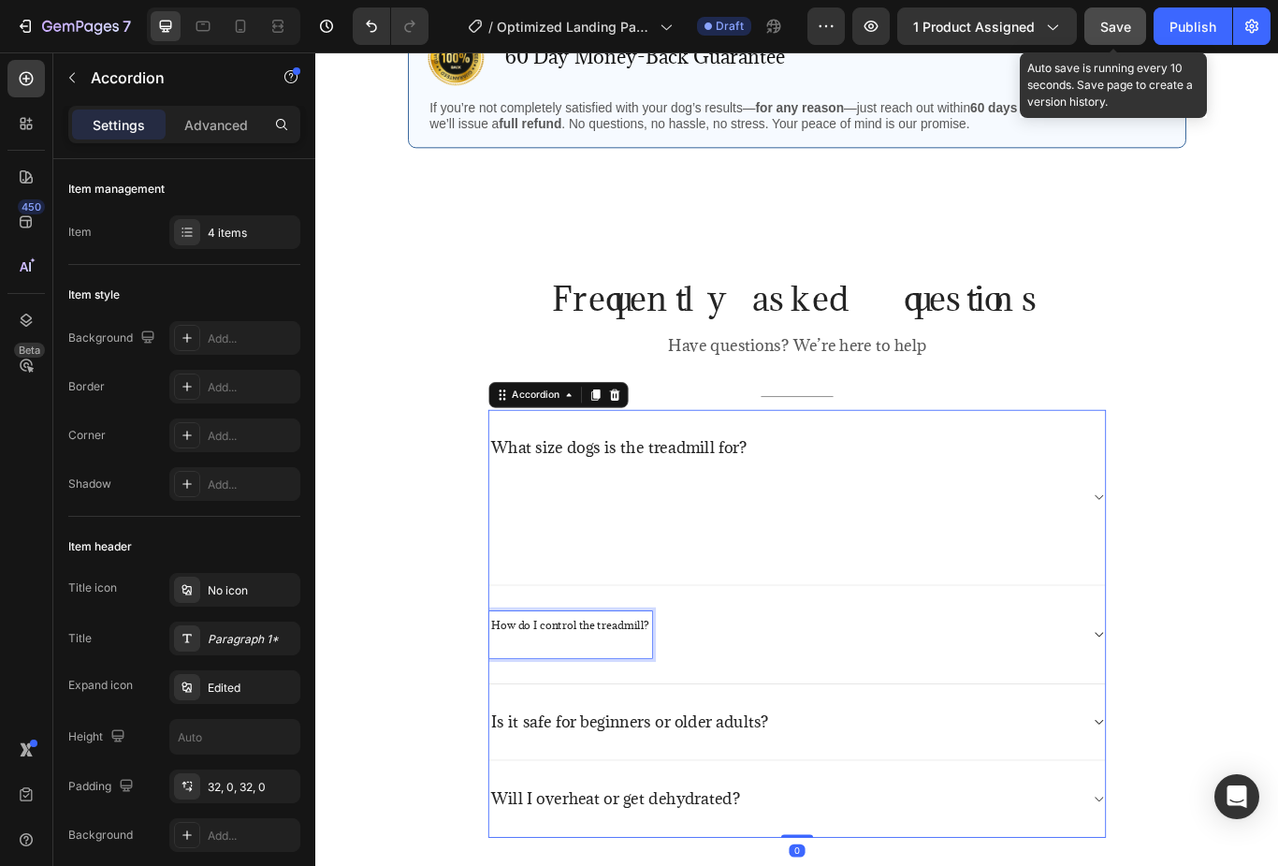
click at [570, 695] on div "How do I control the treadmill?" at bounding box center [877, 731] width 719 height 114
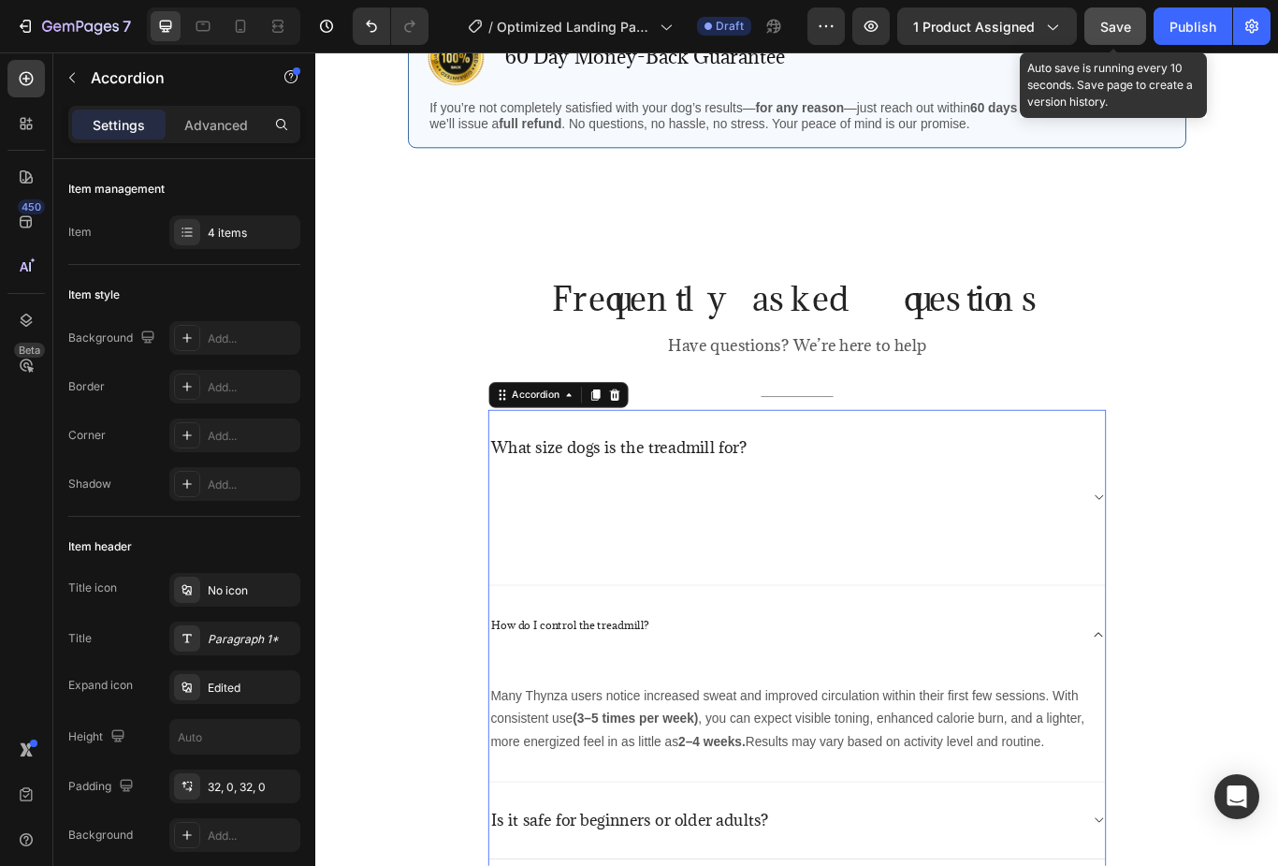
click at [590, 690] on div "How do I control the treadmill?" at bounding box center [877, 730] width 719 height 113
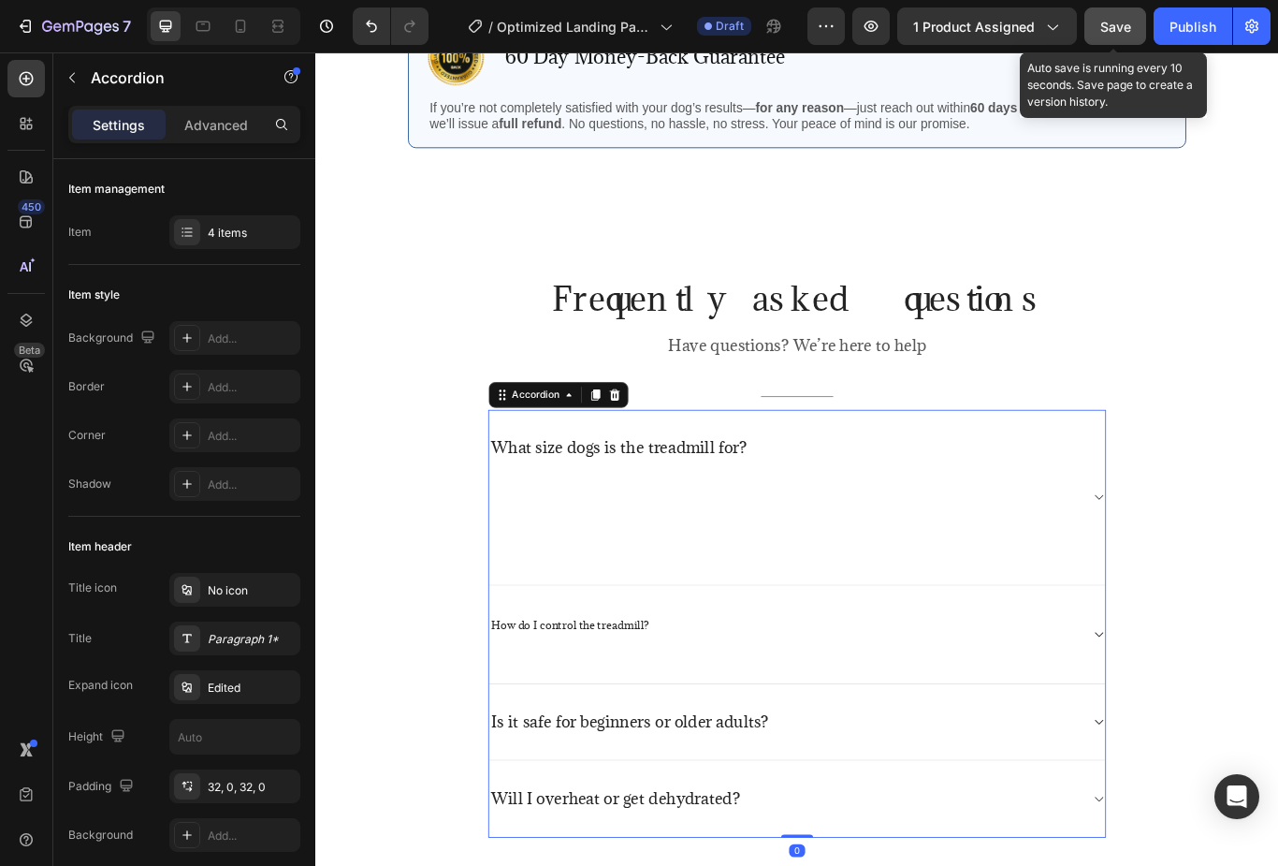
click at [606, 713] on span "How do I control the treadmill?" at bounding box center [612, 719] width 184 height 17
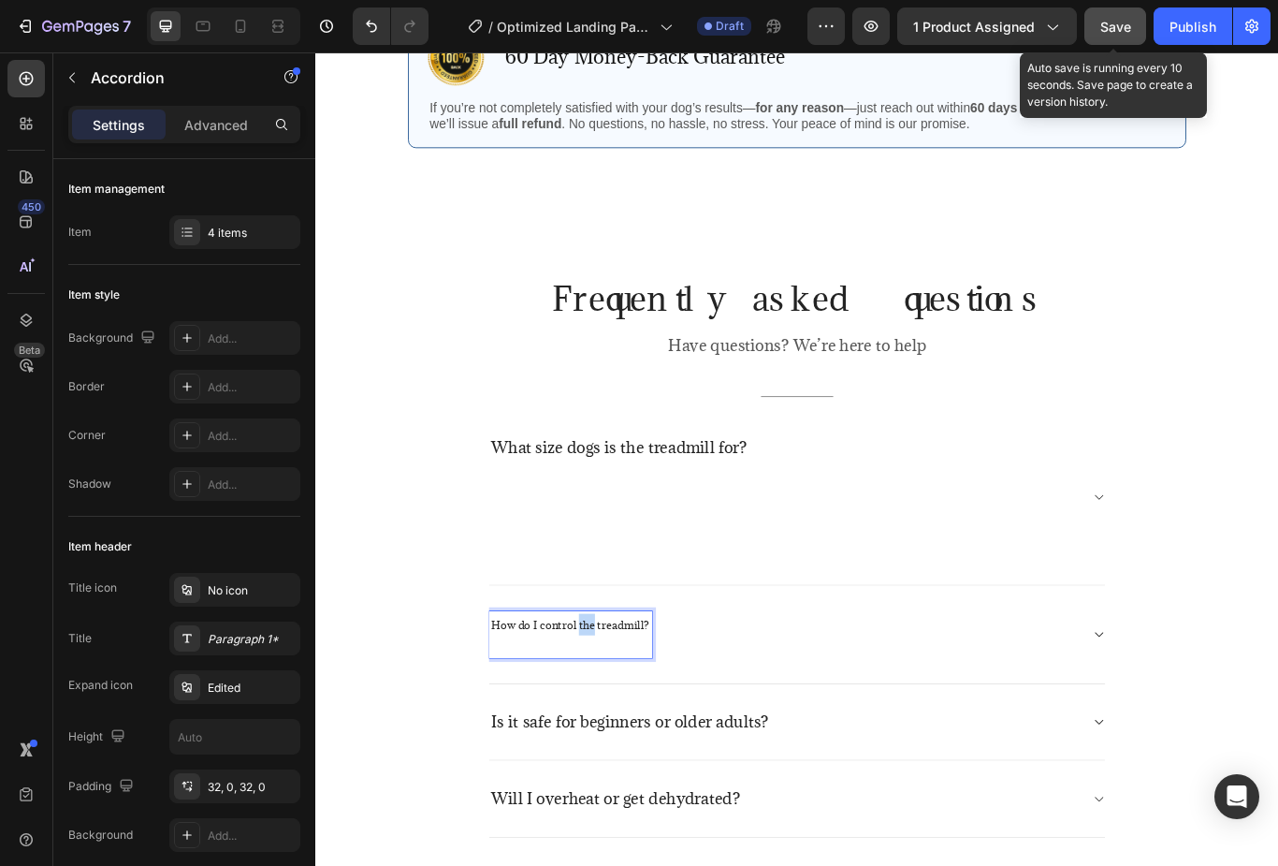
click at [644, 715] on span "How do I control the treadmill?" at bounding box center [612, 719] width 184 height 17
click at [643, 715] on span "How do I control the treadmill?" at bounding box center [612, 719] width 184 height 17
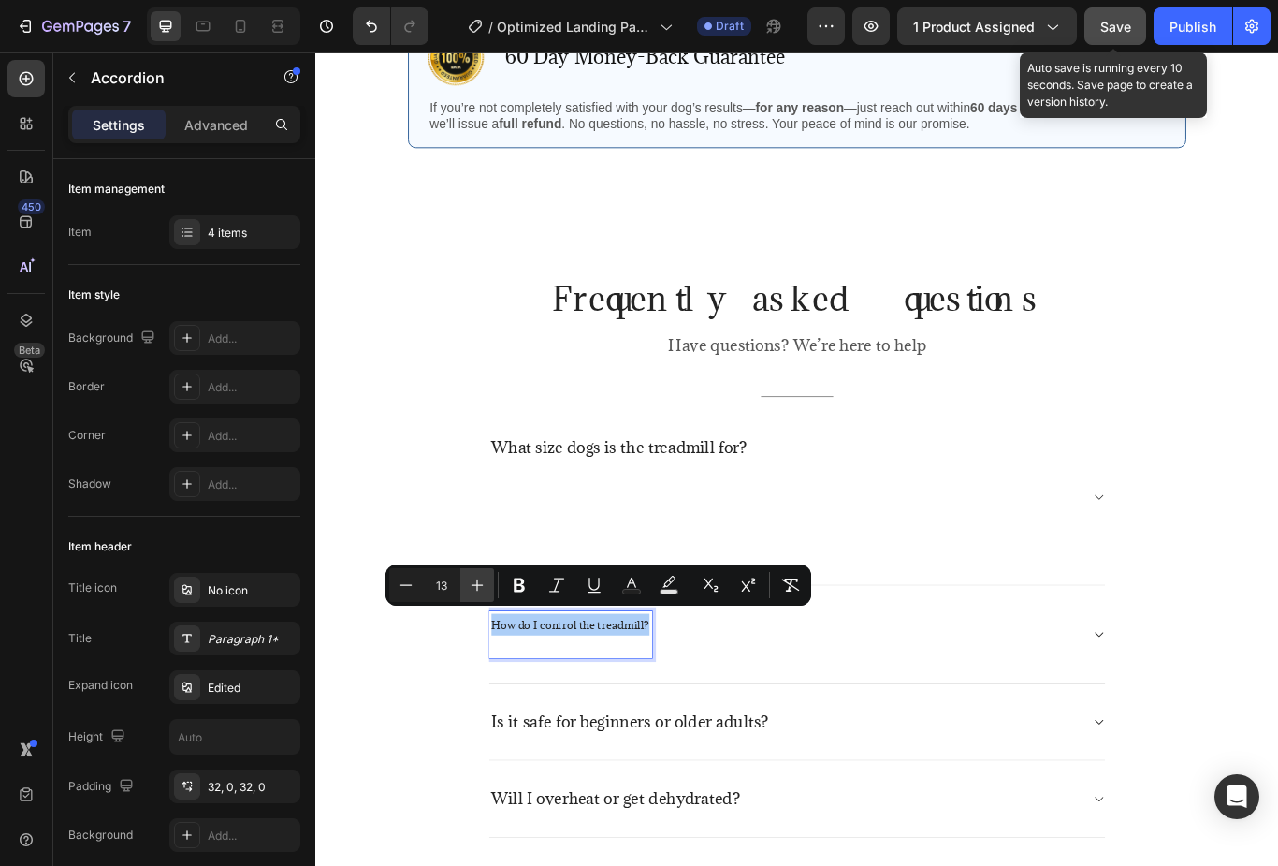
click at [468, 577] on icon "Editor contextual toolbar" at bounding box center [477, 585] width 19 height 19
click at [473, 583] on icon "Editor contextual toolbar" at bounding box center [477, 585] width 19 height 19
click at [475, 580] on icon "Editor contextual toolbar" at bounding box center [477, 585] width 19 height 19
click at [471, 584] on icon "Editor contextual toolbar" at bounding box center [477, 585] width 19 height 19
click at [471, 582] on icon "Editor contextual toolbar" at bounding box center [477, 585] width 19 height 19
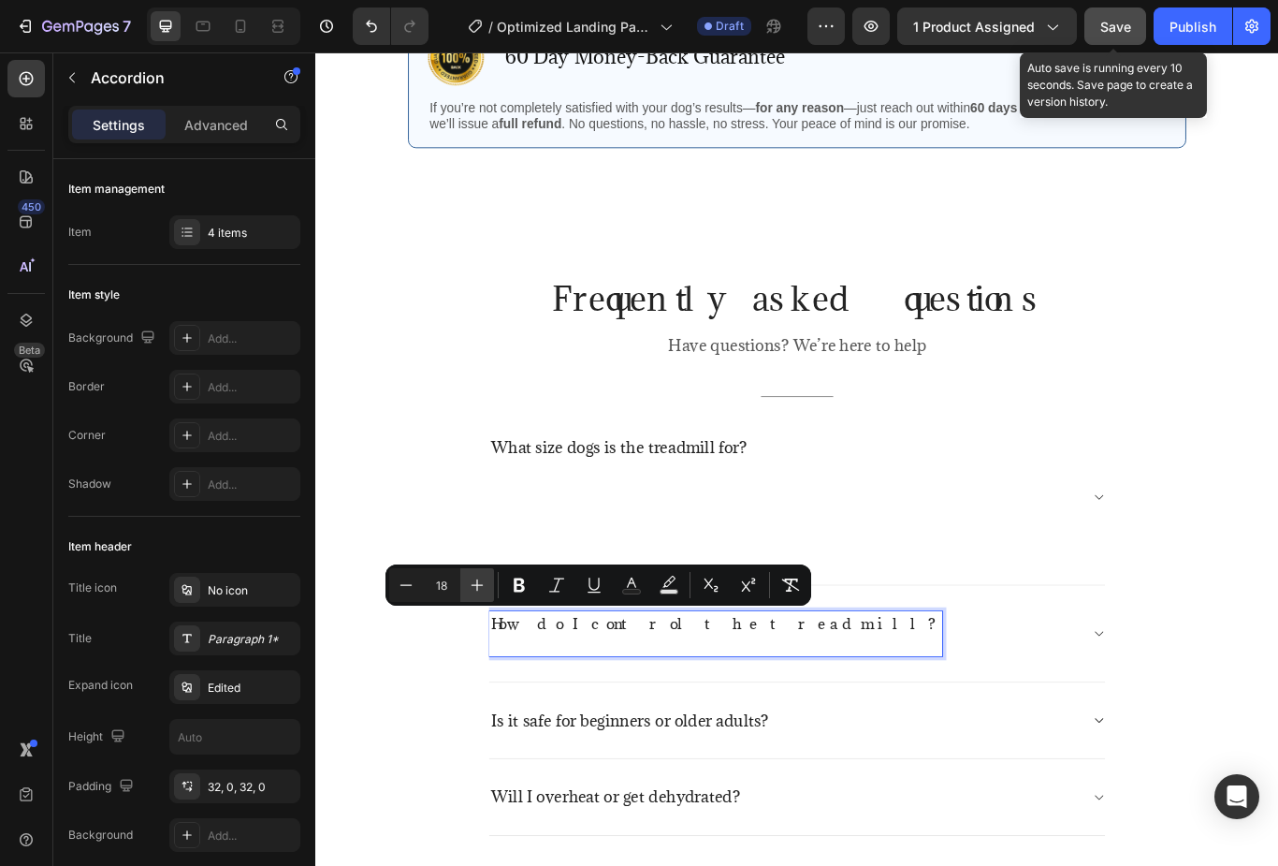
click at [475, 582] on icon "Editor contextual toolbar" at bounding box center [477, 585] width 19 height 19
type input "19"
click at [932, 753] on div "How do I control the treadmill?" at bounding box center [877, 730] width 719 height 112
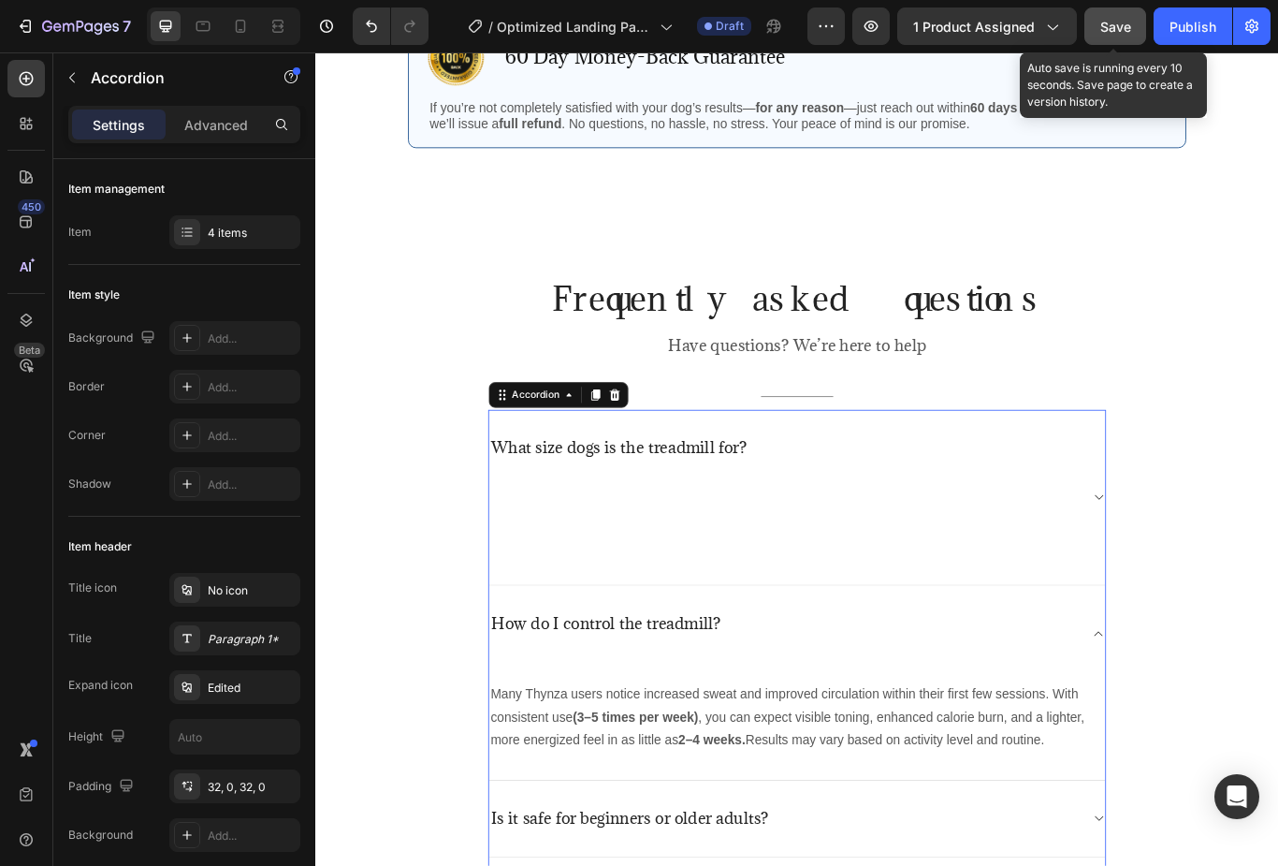
click at [1211, 726] on div "How do I control the treadmill?" at bounding box center [877, 729] width 719 height 111
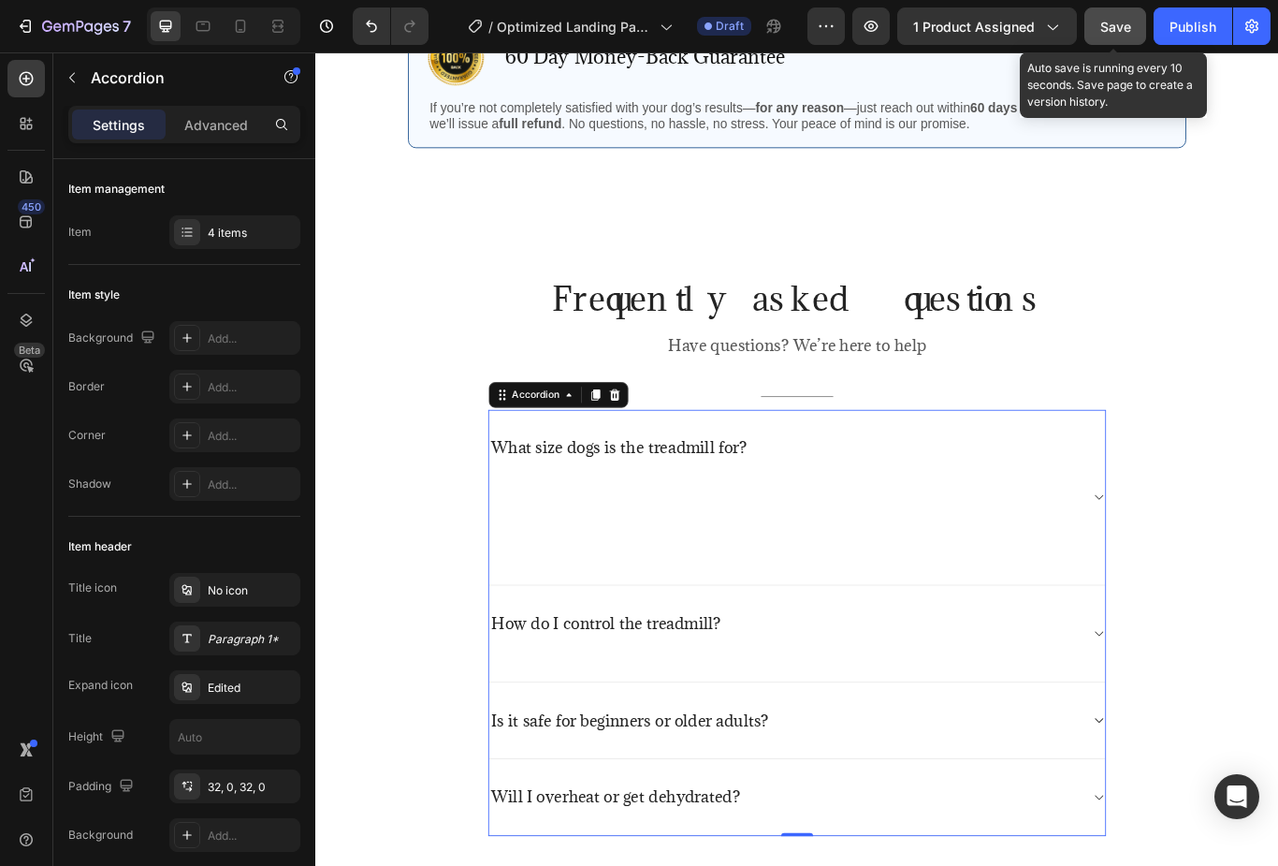
click at [1201, 723] on div "How do I control the treadmill?" at bounding box center [862, 729] width 689 height 51
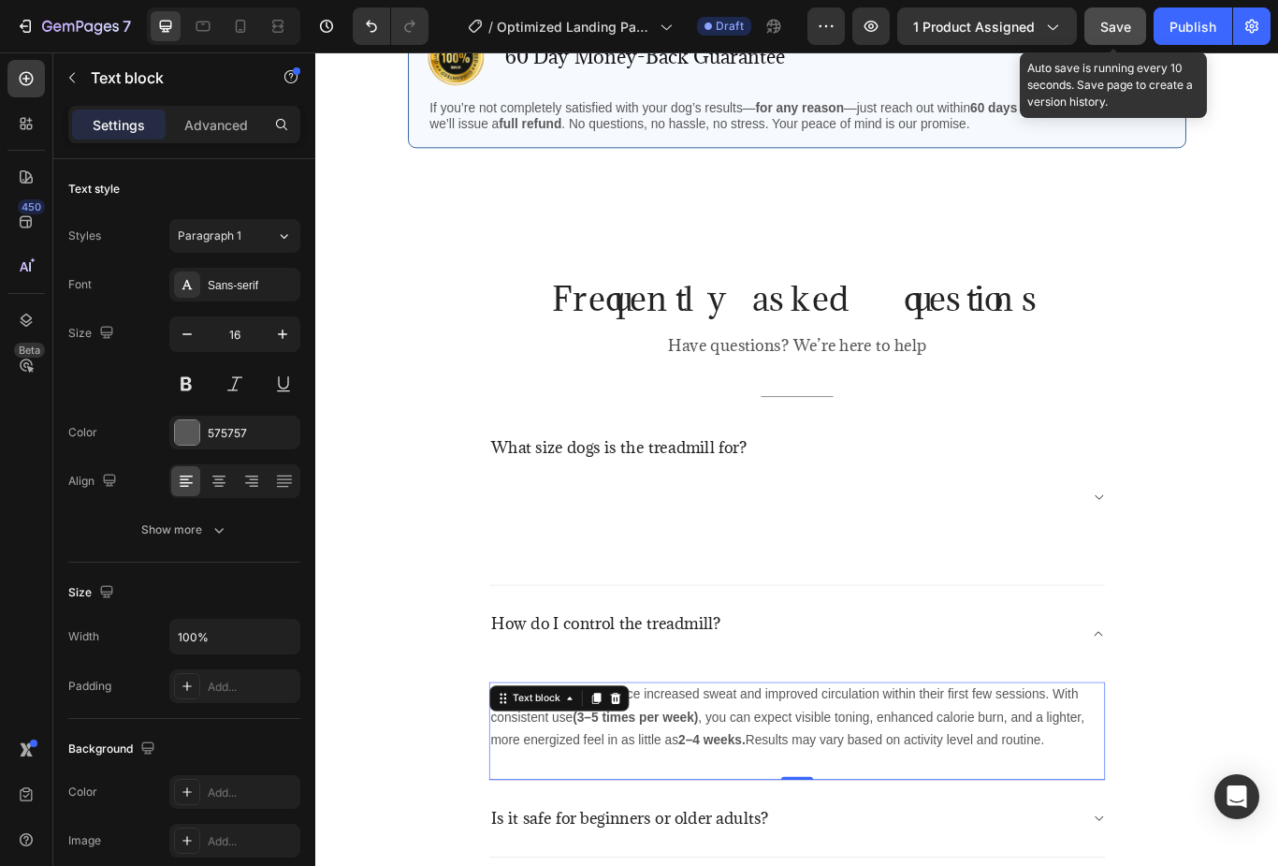
click at [795, 823] on p "Many Thynza users notice increased sweat and improved circulation within their …" at bounding box center [876, 828] width 715 height 80
click at [794, 822] on p "Many Thynza users notice increased sweat and improved circulation within their …" at bounding box center [876, 828] width 715 height 80
click at [814, 833] on p "Many Thynza users notice increased sweat and improved circulation within their …" at bounding box center [876, 828] width 715 height 80
click at [794, 846] on strong "2–4 weeks." at bounding box center [777, 854] width 79 height 16
click at [793, 835] on p "Many Thynza users notice increased sweat and improved circulation within their …" at bounding box center [876, 828] width 715 height 80
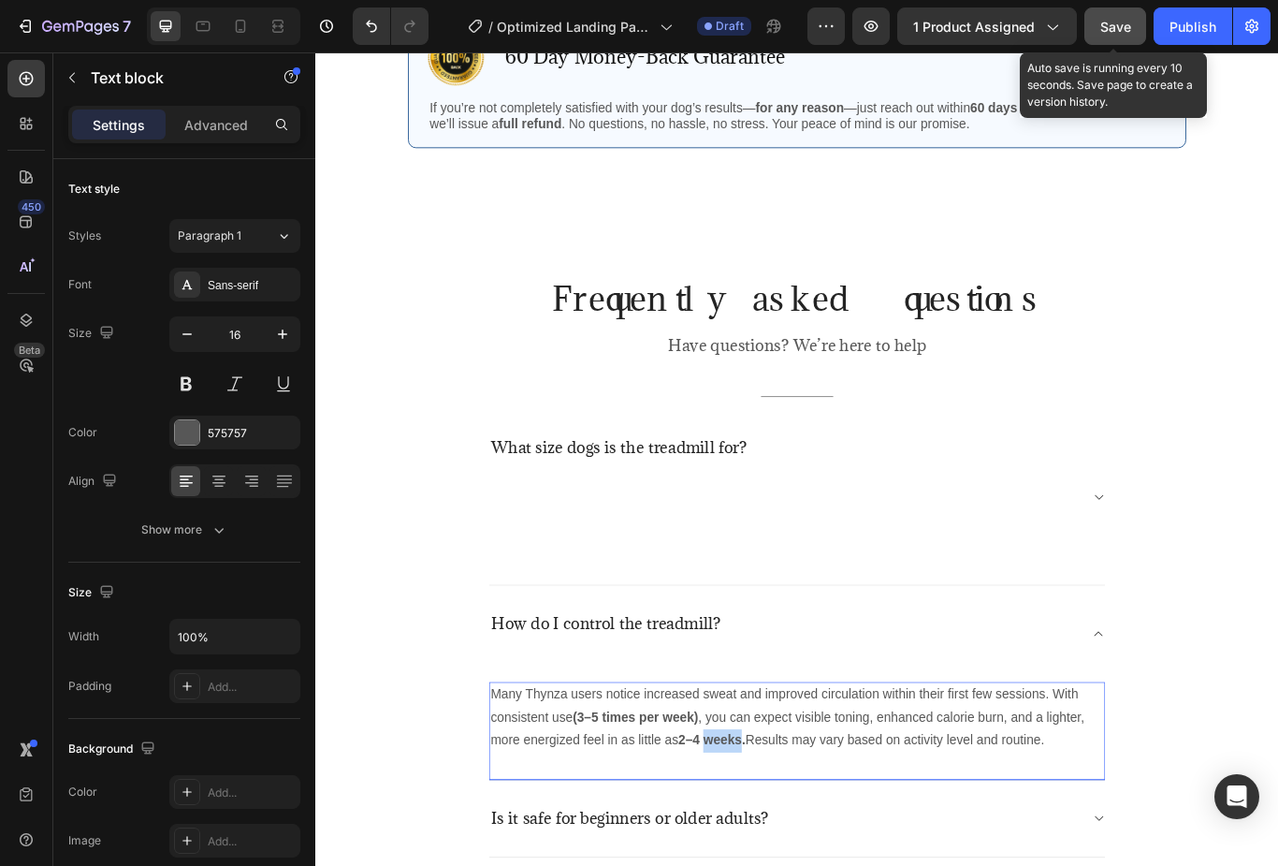
click at [814, 819] on p "Many Thynza users notice increased sweat and improved circulation within their …" at bounding box center [876, 828] width 715 height 80
click at [813, 817] on p "Many Thynza users notice increased sweat and improved circulation within their …" at bounding box center [876, 828] width 715 height 80
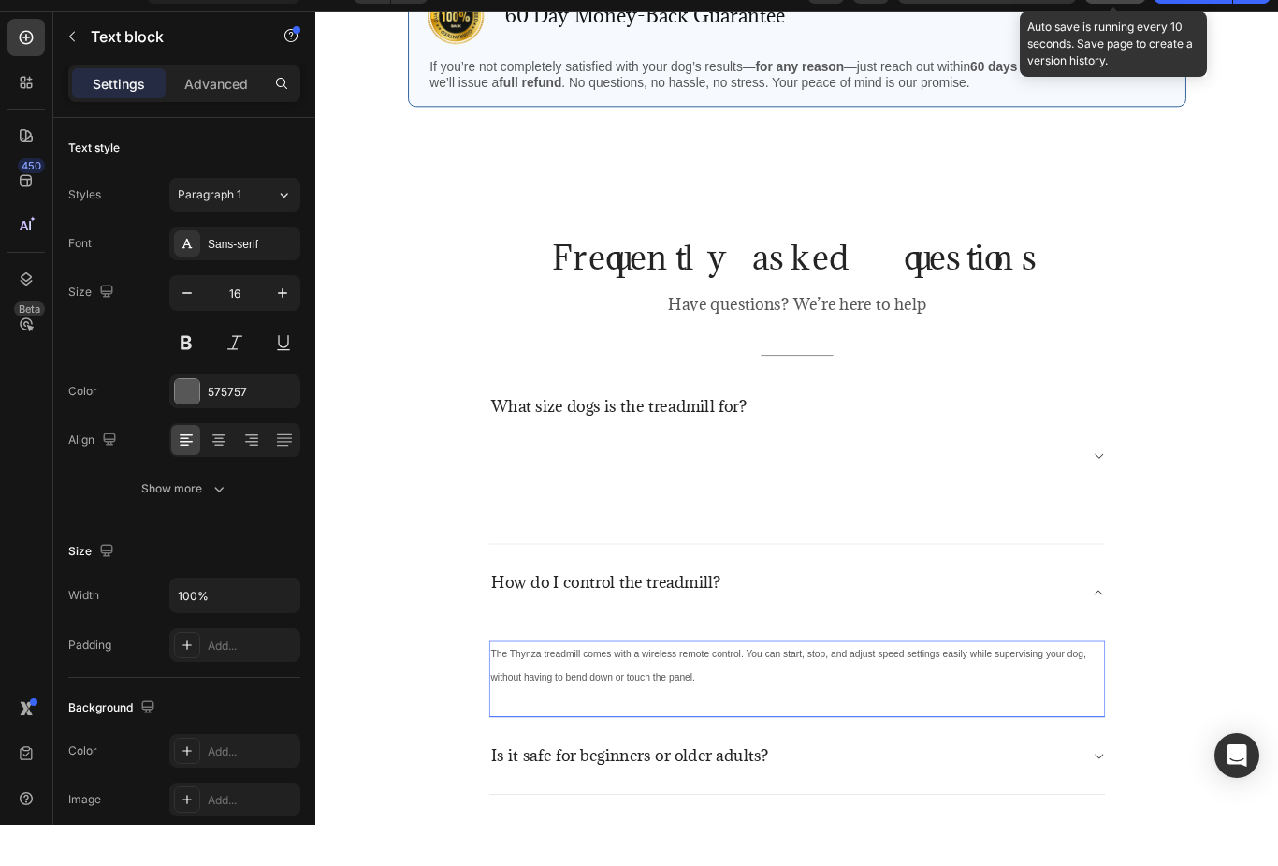
click at [807, 782] on p "The Thynza treadmill comes with a wireless remote control. You can start, stop,…" at bounding box center [876, 775] width 715 height 56
click at [806, 781] on p "The Thynza treadmill comes with a wireless remote control. You can start, stop,…" at bounding box center [876, 775] width 715 height 56
click at [796, 787] on p "The Thynza treadmill comes with a wireless remote control. You can start, stop,…" at bounding box center [876, 775] width 715 height 56
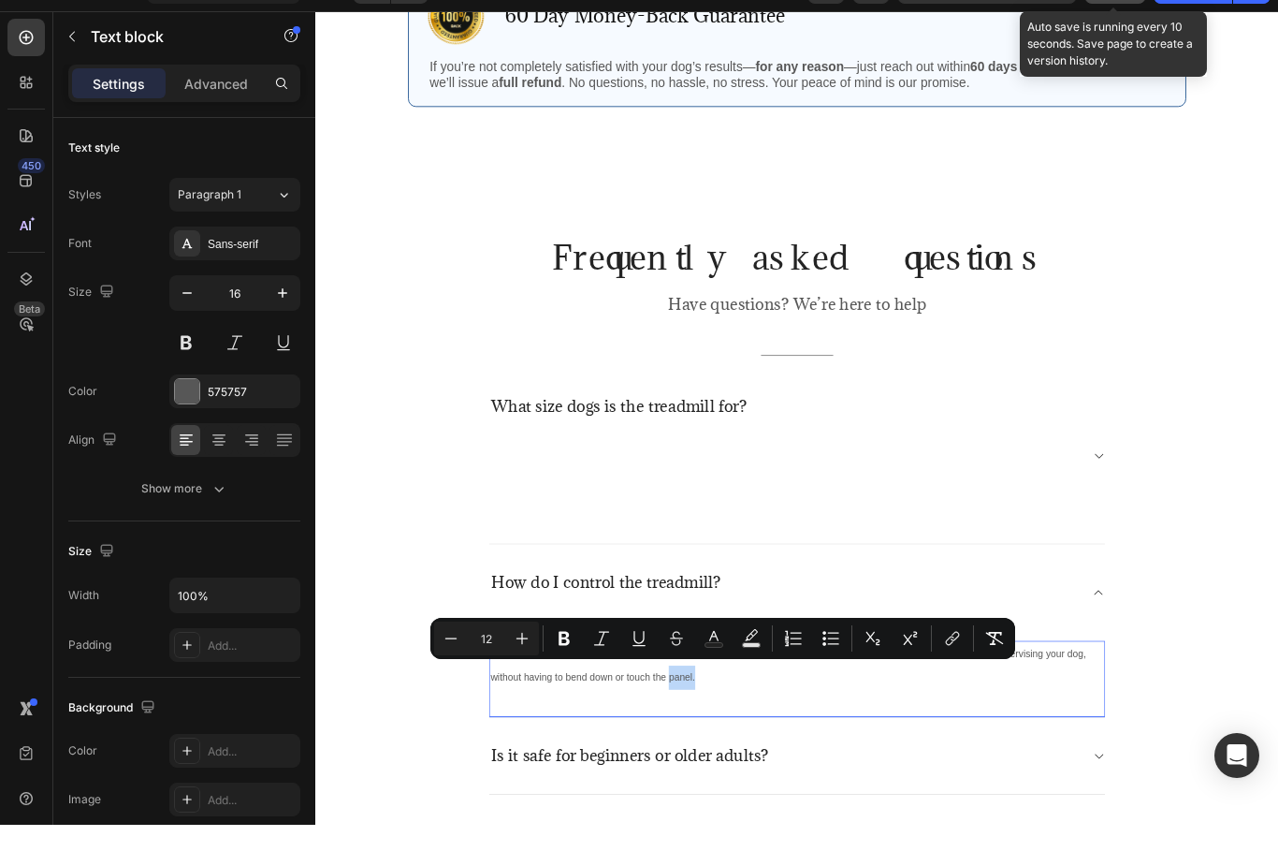
click at [796, 787] on p "The Thynza treadmill comes with a wireless remote control. You can start, stop,…" at bounding box center [876, 775] width 715 height 56
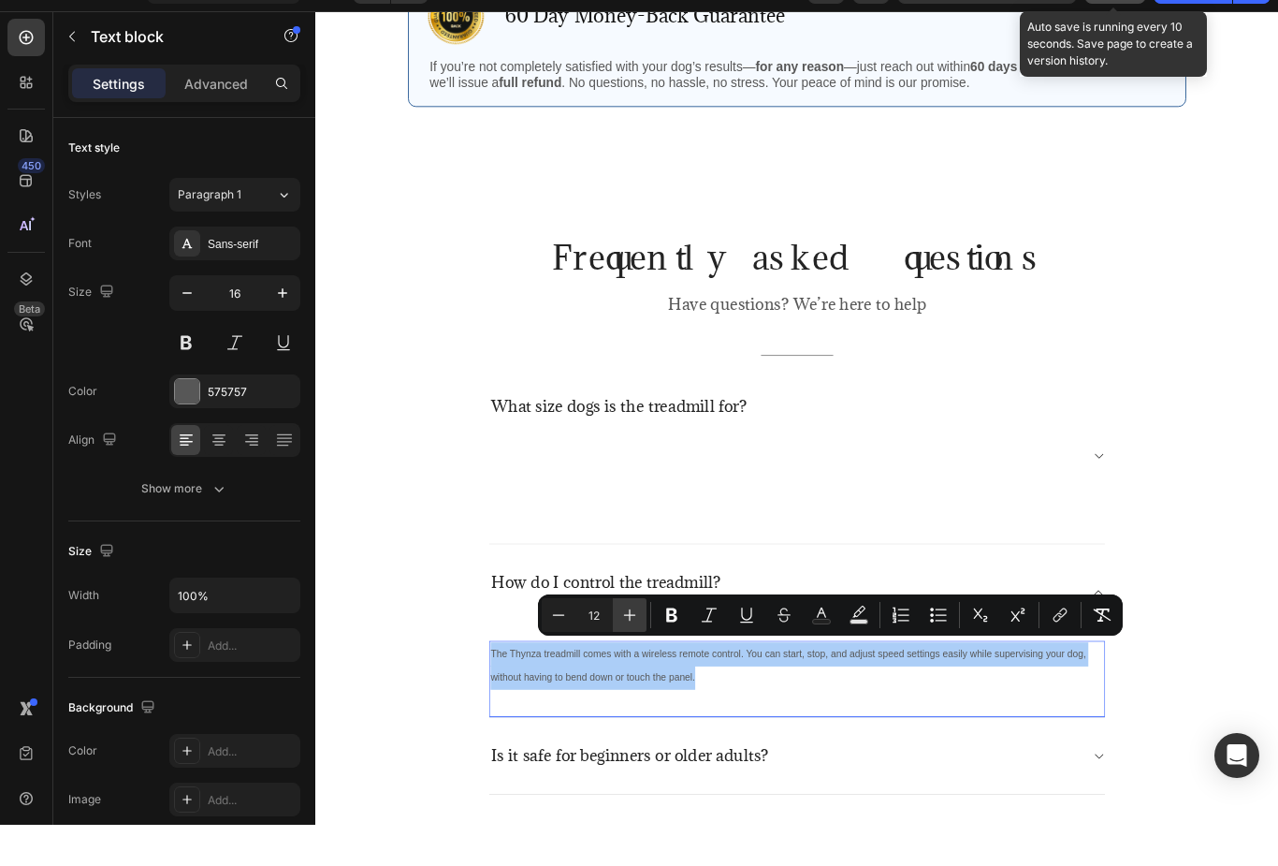
click at [633, 647] on icon "Editor contextual toolbar" at bounding box center [630, 656] width 19 height 19
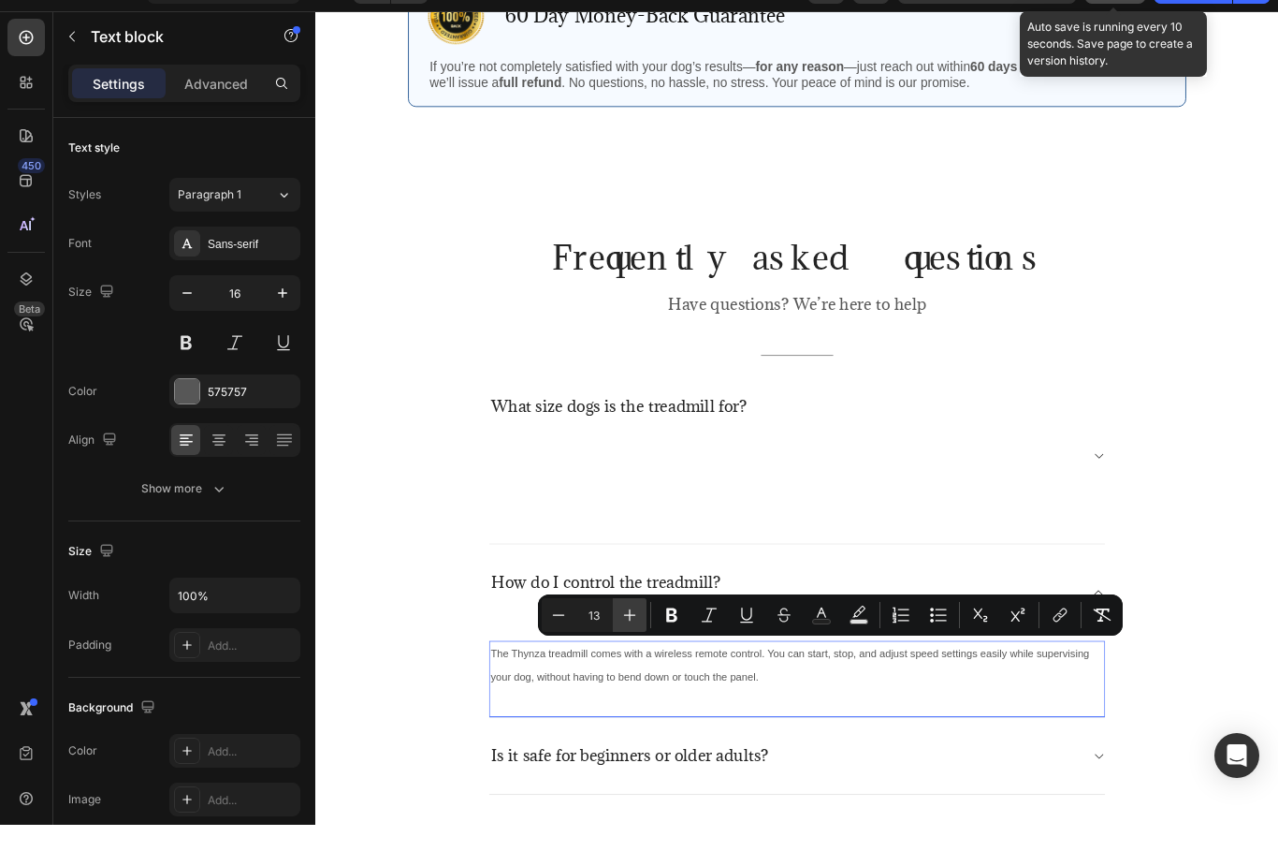
click at [632, 647] on icon "Editor contextual toolbar" at bounding box center [630, 656] width 19 height 19
click at [631, 647] on icon "Editor contextual toolbar" at bounding box center [630, 656] width 19 height 19
click at [627, 647] on icon "Editor contextual toolbar" at bounding box center [630, 656] width 19 height 19
type input "16"
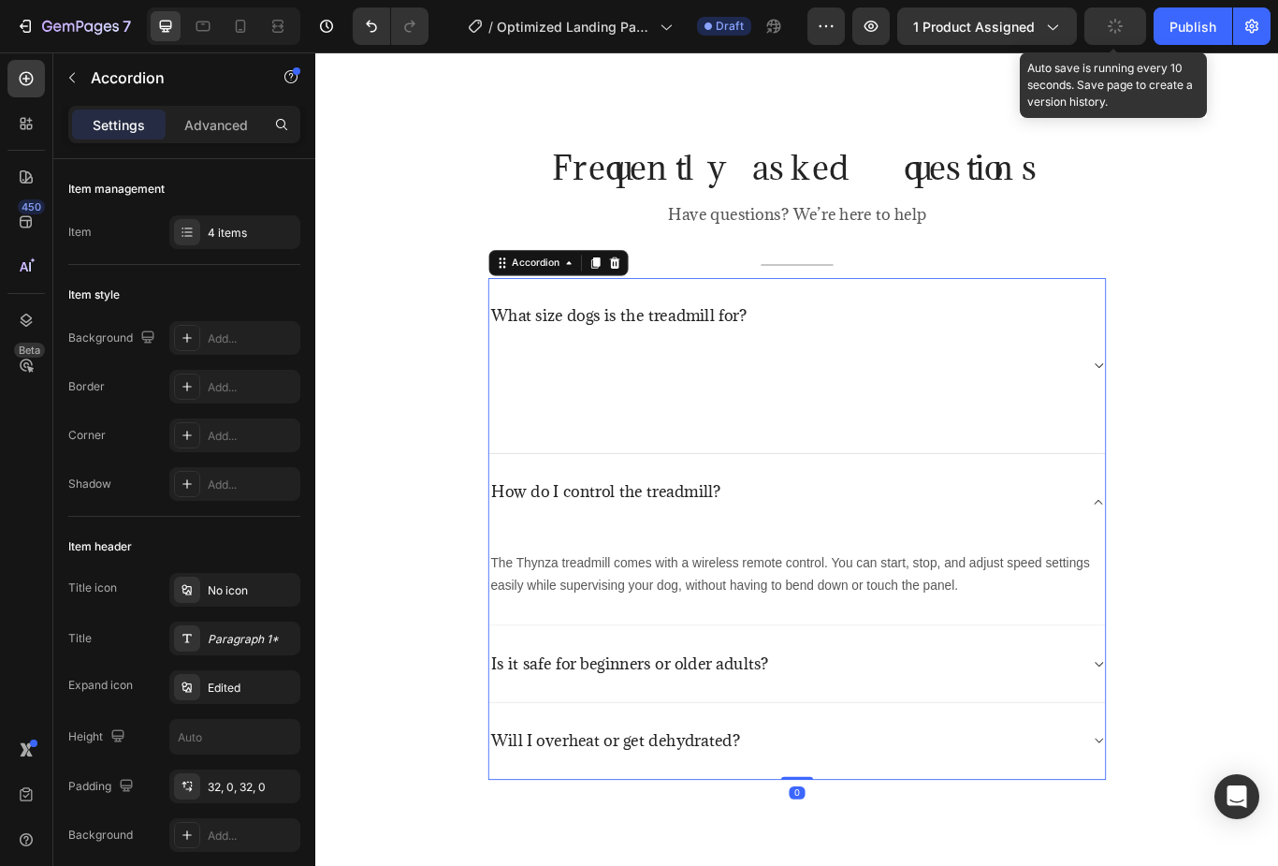
scroll to position [4668, 0]
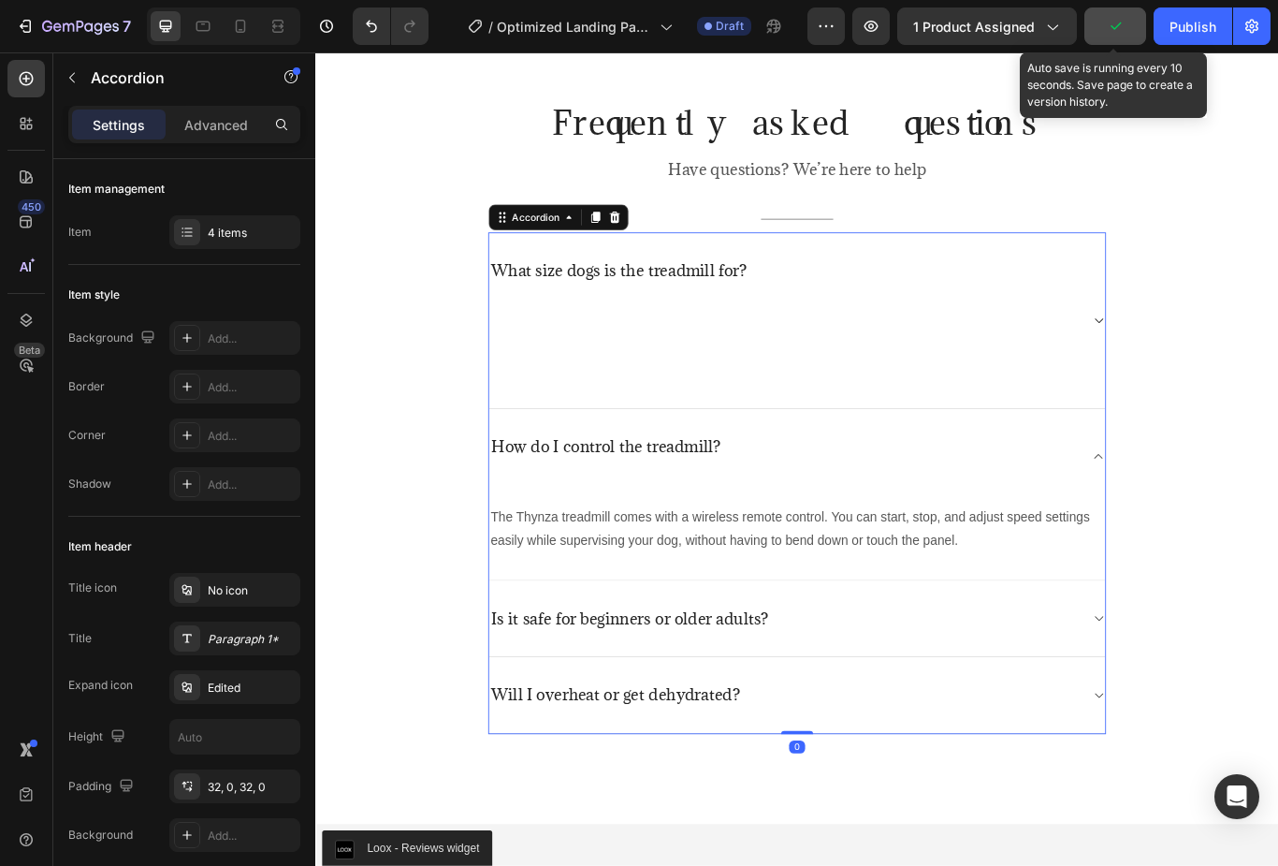
click at [1207, 716] on div "Is it safe for beginners or older adults?" at bounding box center [877, 713] width 719 height 90
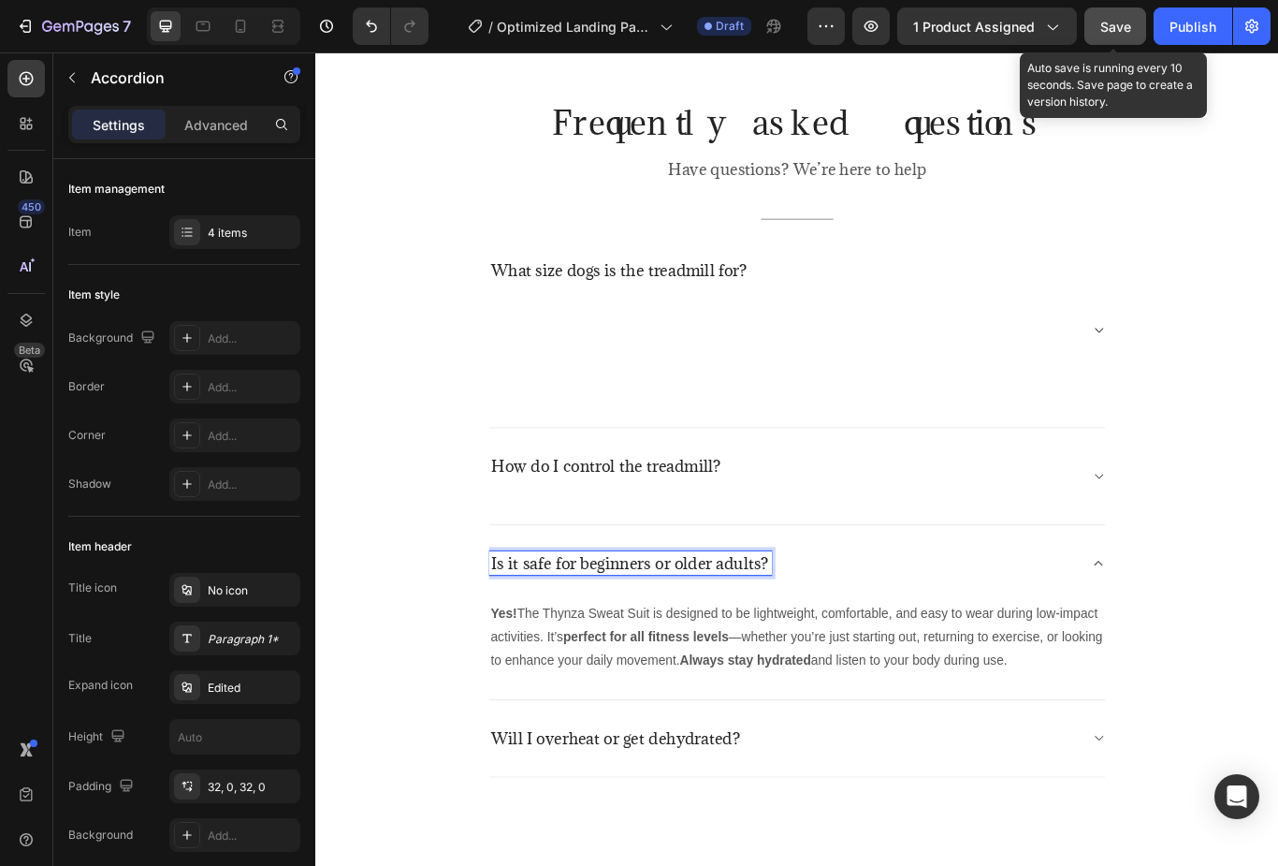
click at [702, 646] on p "Is it safe for beginners or older adults?" at bounding box center [682, 647] width 324 height 23
click at [670, 650] on p "Is it safe for beginners or older adults?" at bounding box center [682, 647] width 324 height 23
click at [669, 649] on p "Is it safe for beginners or older adults?" at bounding box center [682, 647] width 324 height 23
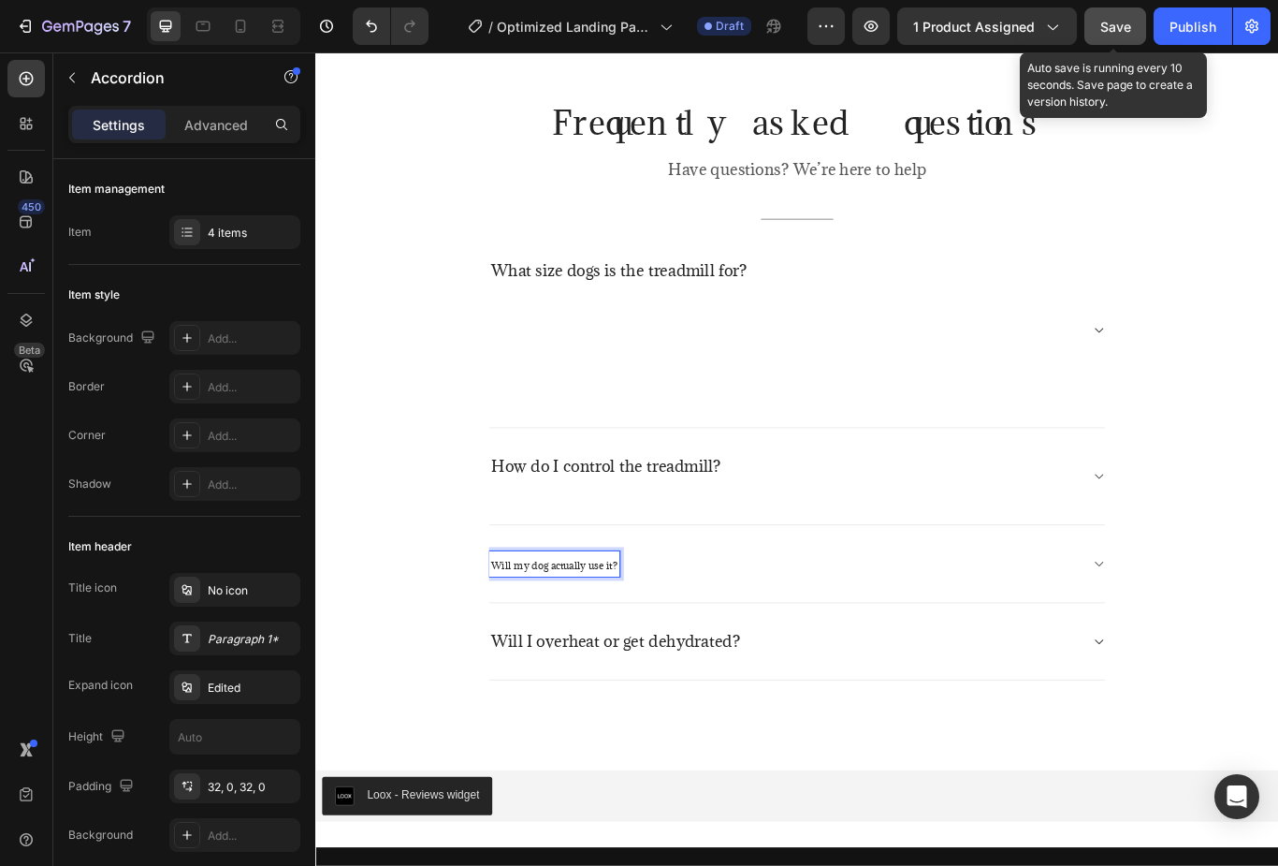
click at [619, 645] on span "Will my dog actually use it?" at bounding box center [593, 649] width 147 height 15
click at [618, 645] on span "Will my dog actually use it?" at bounding box center [593, 649] width 147 height 15
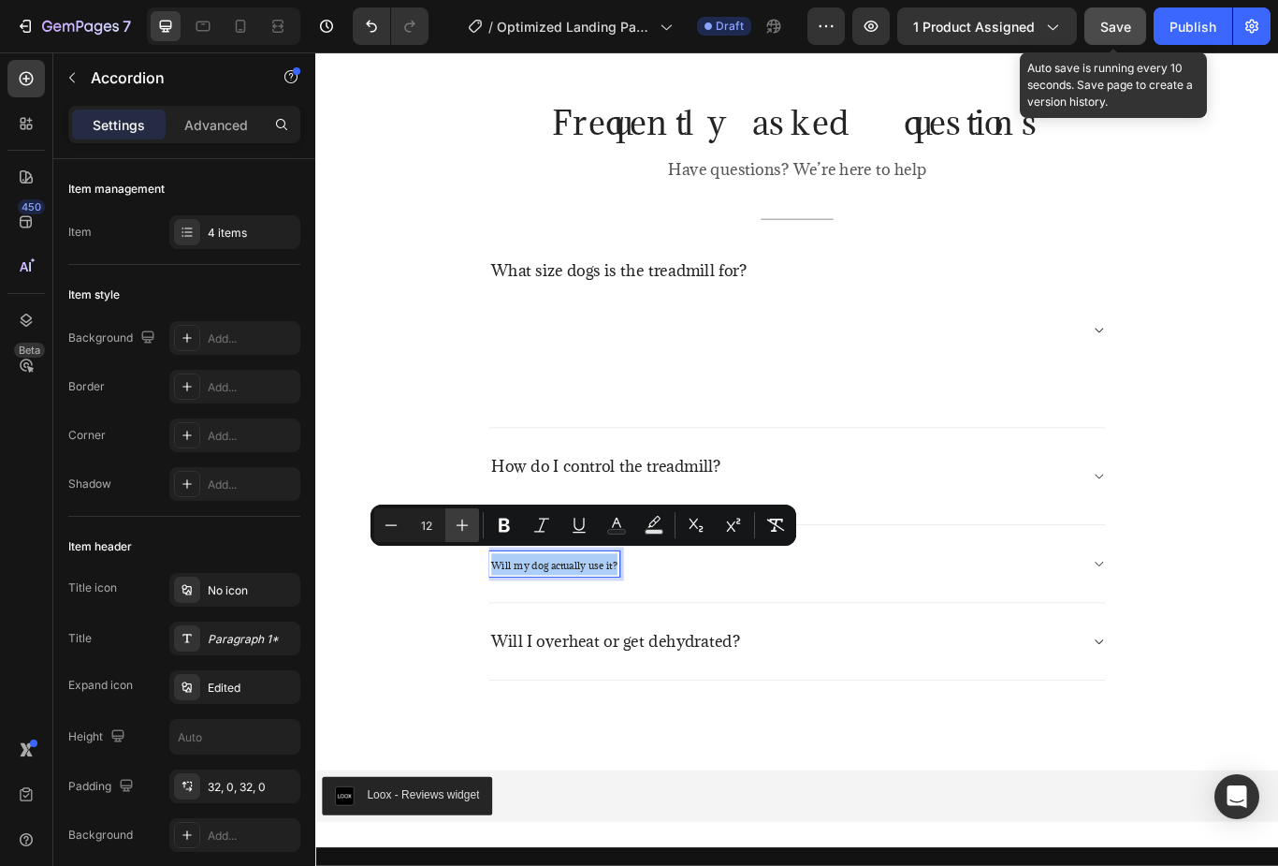
click at [460, 523] on icon "Editor contextual toolbar" at bounding box center [462, 525] width 19 height 19
click at [463, 524] on icon "Editor contextual toolbar" at bounding box center [462, 525] width 19 height 19
click at [474, 527] on button "Plus" at bounding box center [463, 525] width 34 height 34
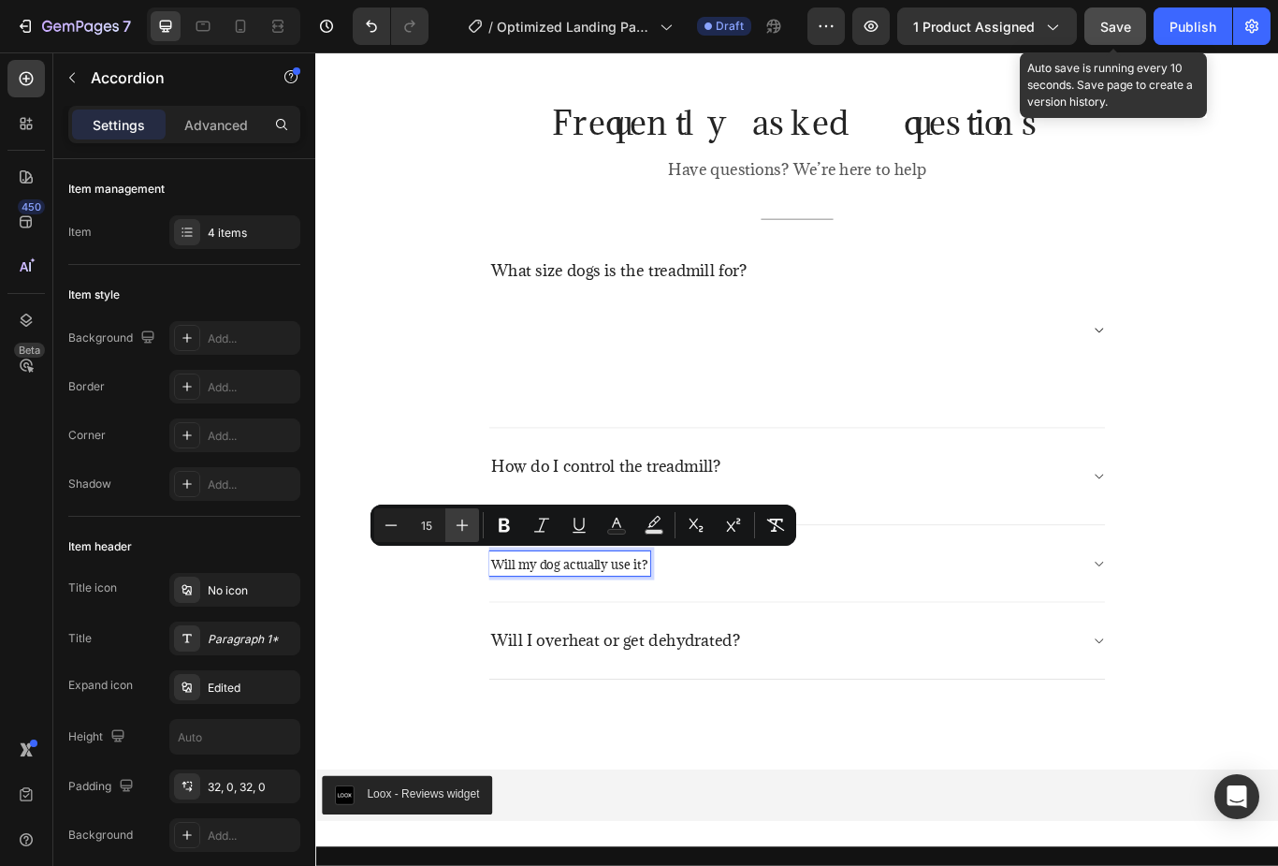
click at [469, 527] on icon "Editor contextual toolbar" at bounding box center [462, 525] width 19 height 19
click at [464, 525] on icon "Editor contextual toolbar" at bounding box center [463, 525] width 12 height 12
click at [454, 517] on icon "Editor contextual toolbar" at bounding box center [462, 525] width 19 height 19
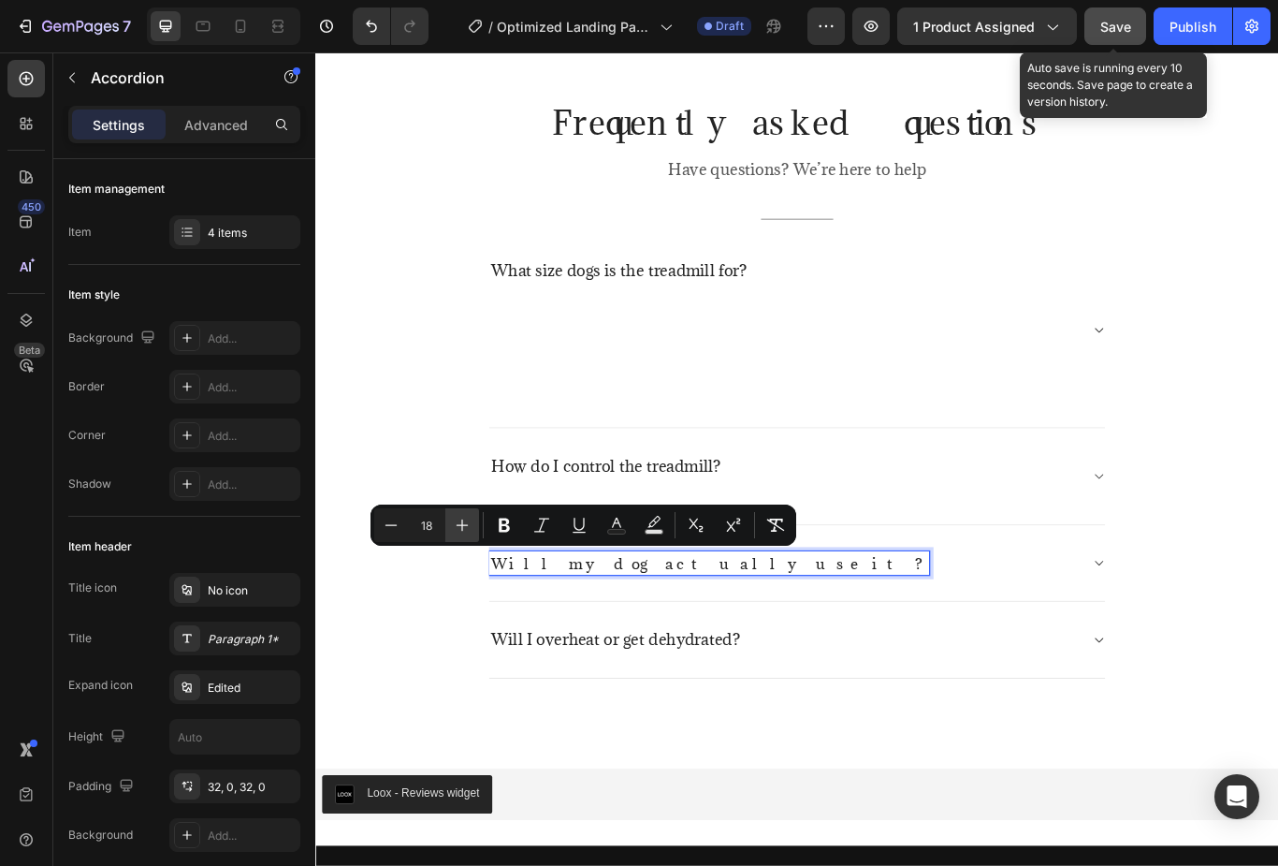
click at [467, 525] on icon "Editor contextual toolbar" at bounding box center [463, 525] width 12 height 12
type input "19"
click at [619, 711] on div "Will I overheat or get dehydrated?" at bounding box center [877, 738] width 719 height 90
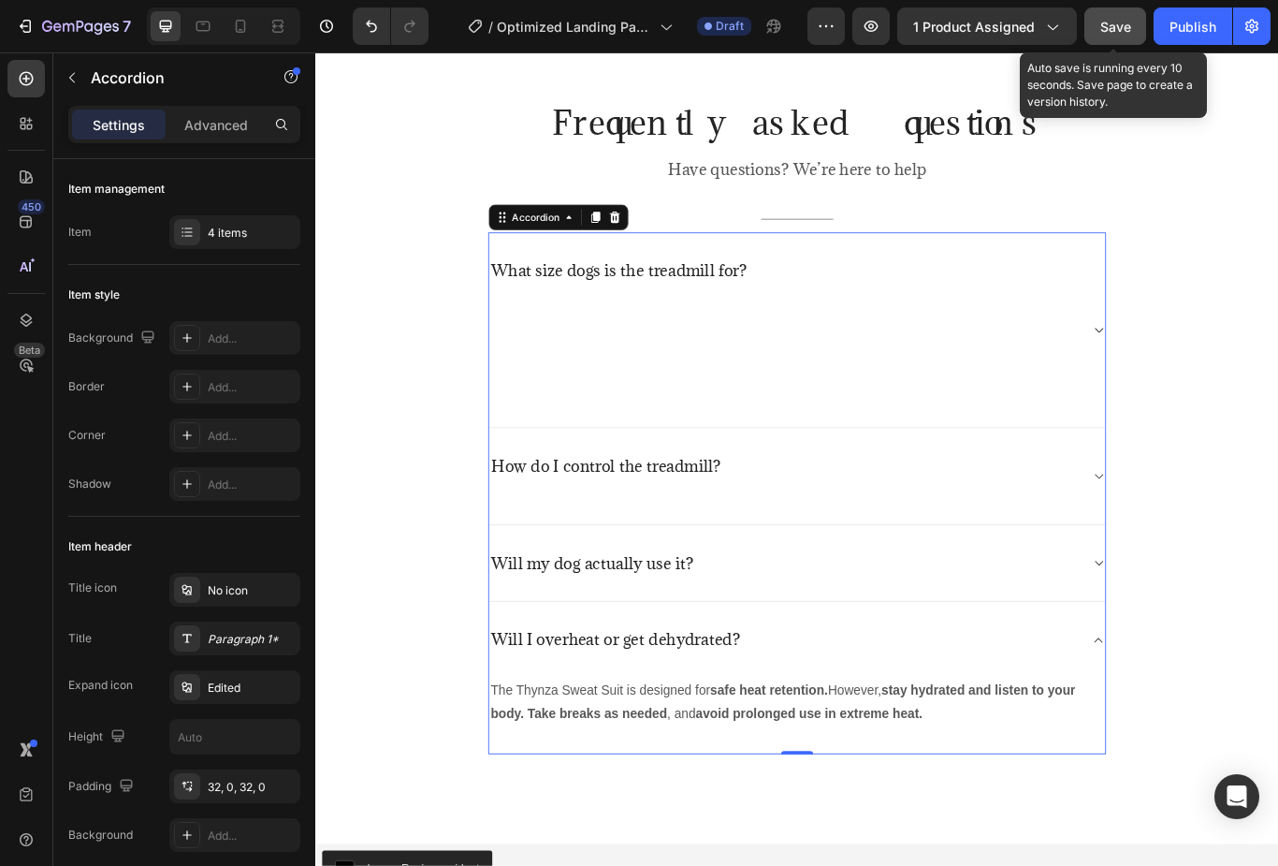
click at [1218, 649] on div "Will my dog actually use it?" at bounding box center [877, 649] width 719 height 90
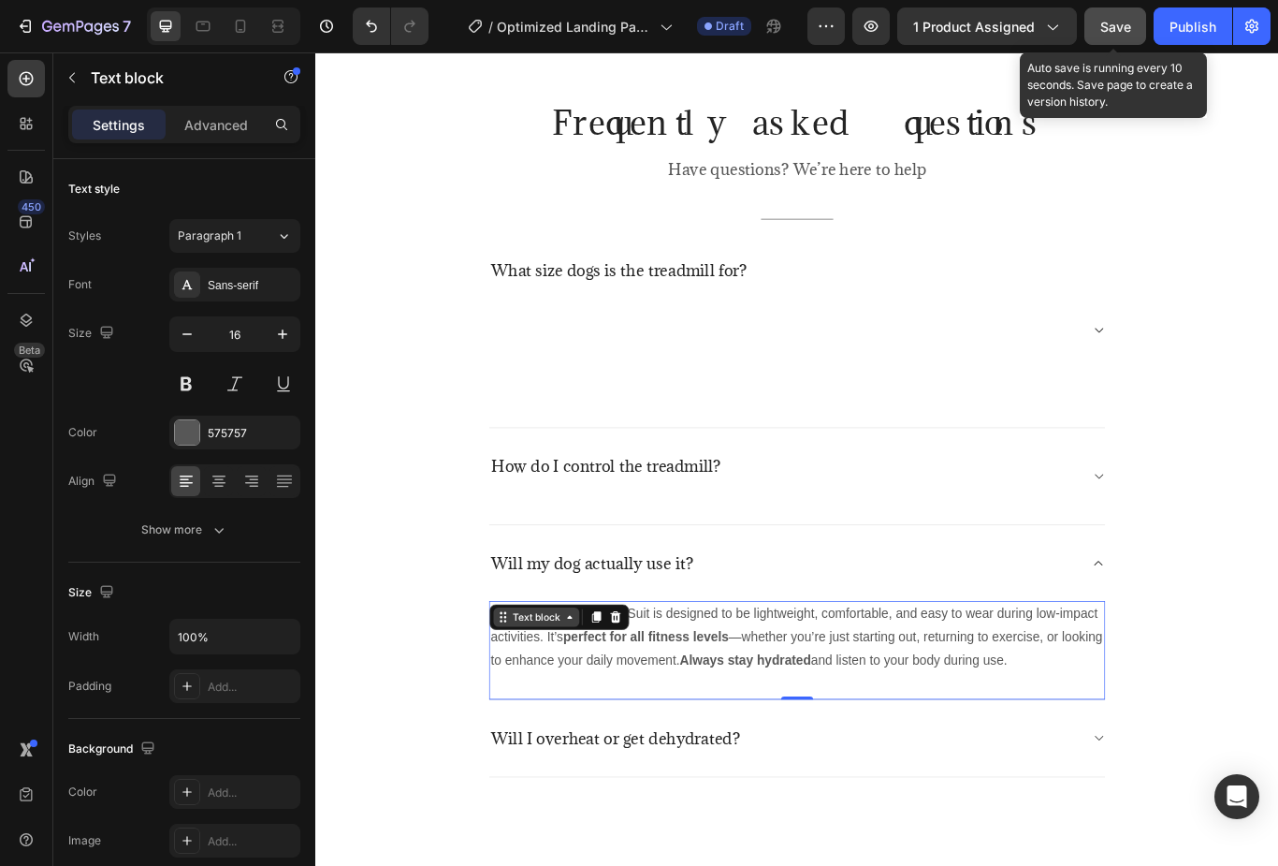
click at [523, 701] on div "Text block" at bounding box center [572, 710] width 100 height 22
click at [533, 703] on icon at bounding box center [533, 710] width 15 height 15
click at [751, 747] on p "Yes! The Thynza Sweat Suit is designed to be lightweight, comfortable, and easy…" at bounding box center [876, 734] width 715 height 80
click at [750, 747] on p "Yes! The Thynza Sweat Suit is designed to be lightweight, comfortable, and easy…" at bounding box center [876, 734] width 715 height 80
click at [774, 744] on p "Yes! The Thynza Sweat Suit is designed to be lightweight, comfortable, and easy…" at bounding box center [876, 734] width 715 height 80
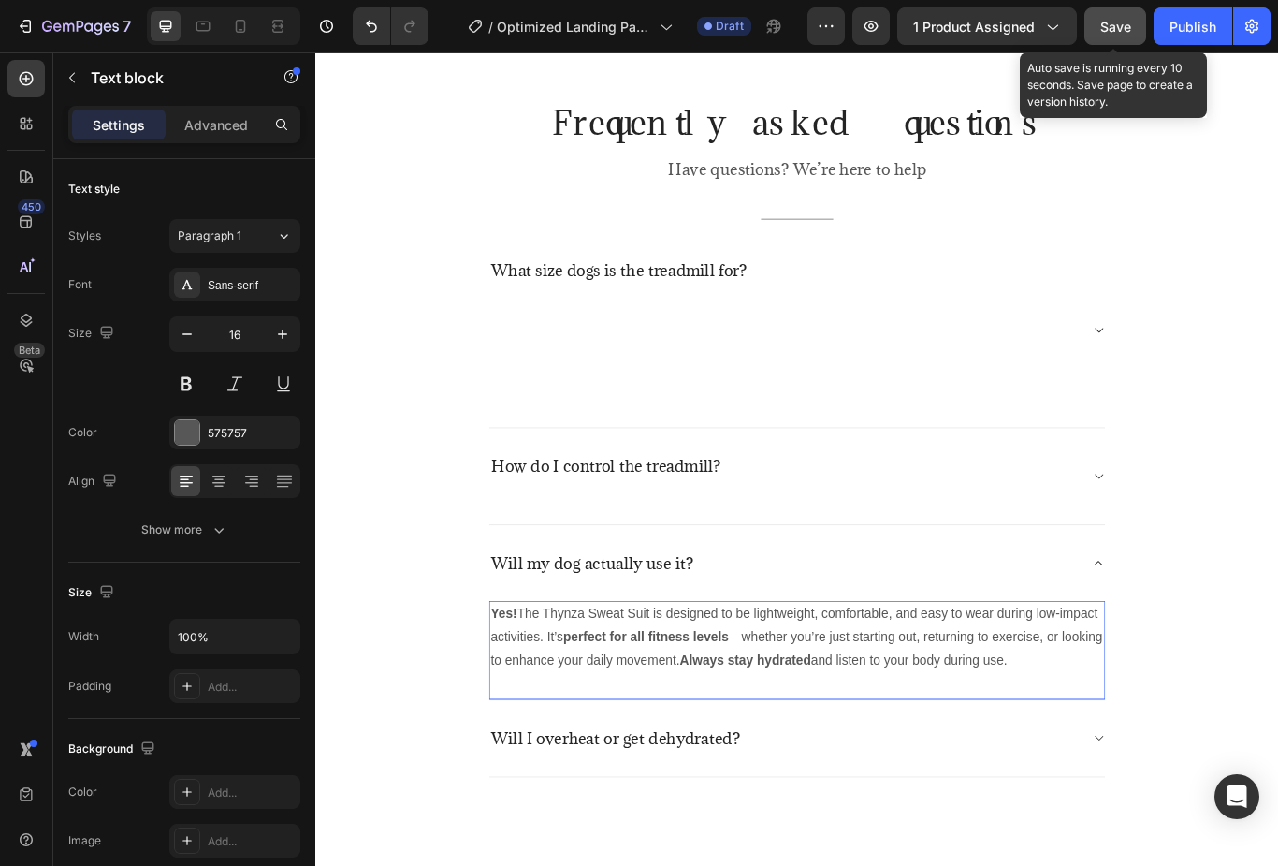
click at [774, 743] on p "Yes! The Thynza Sweat Suit is designed to be lightweight, comfortable, and easy…" at bounding box center [876, 734] width 715 height 80
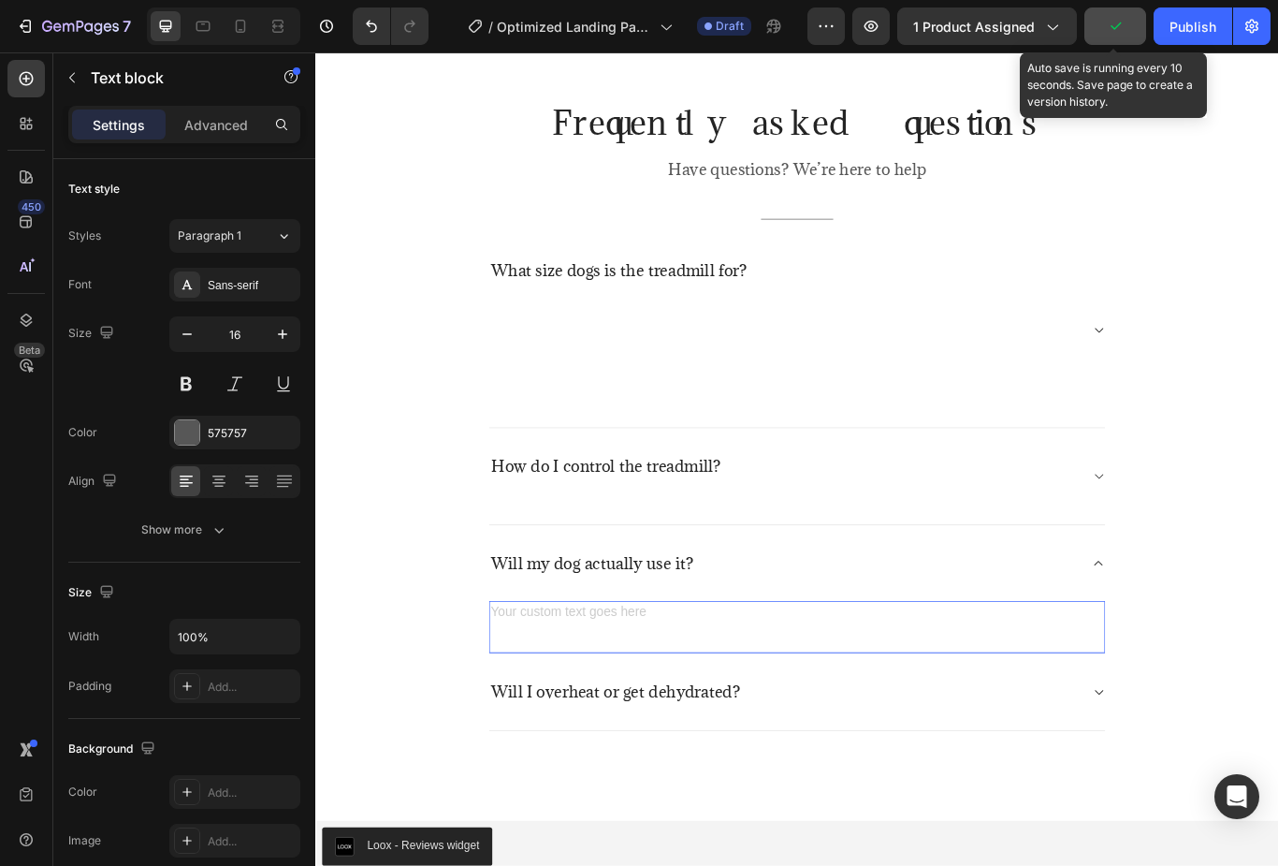
click at [613, 692] on div "Rich Text Editor. Editing area: main" at bounding box center [877, 707] width 719 height 31
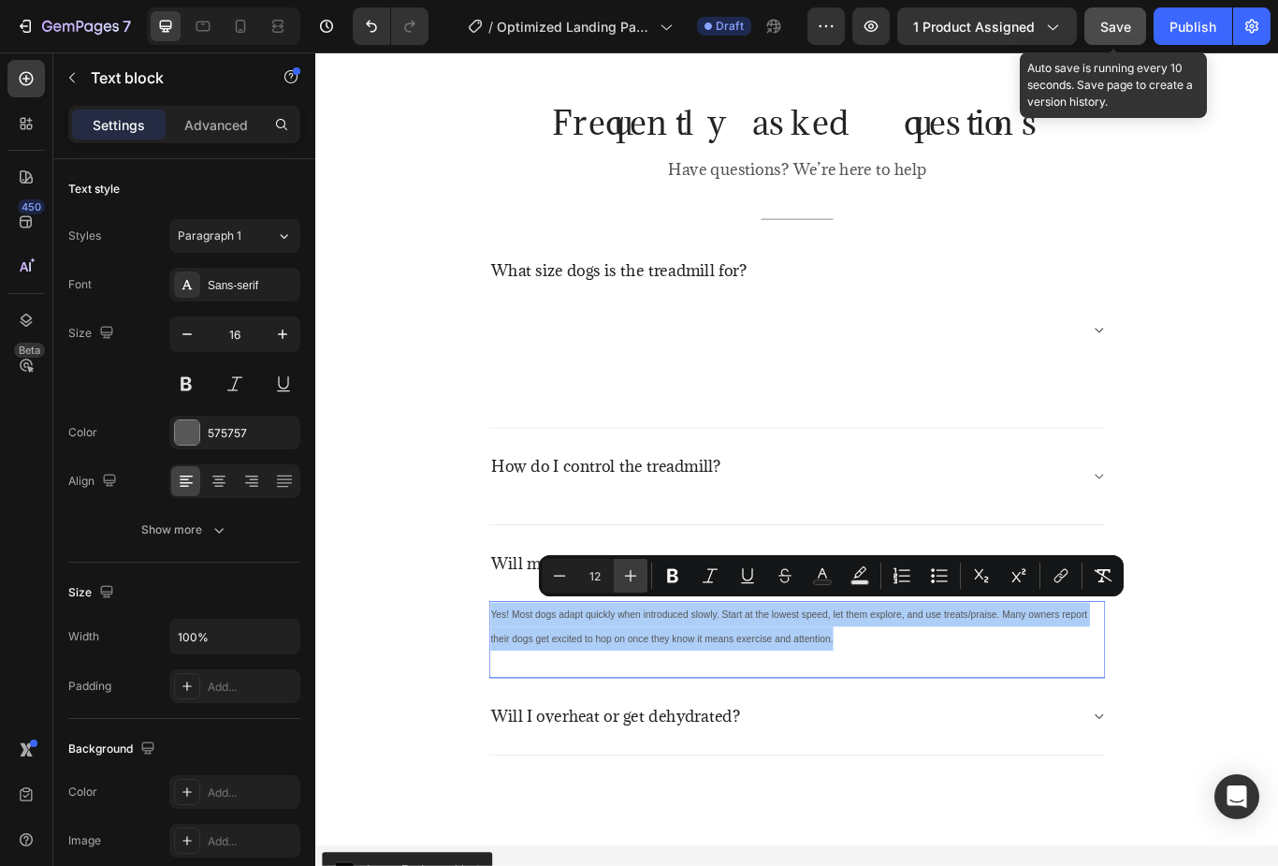
click at [631, 582] on icon "Editor contextual toolbar" at bounding box center [630, 575] width 19 height 19
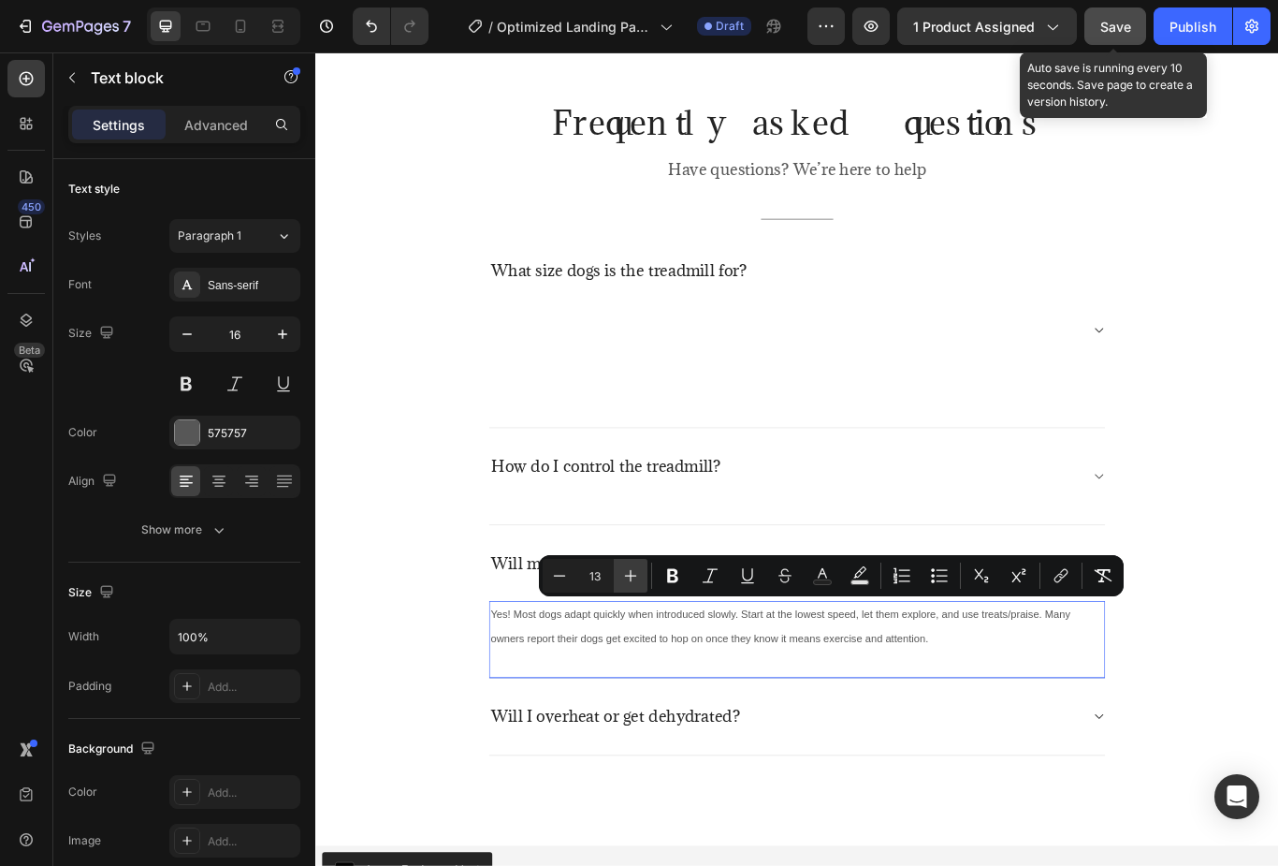
click at [631, 574] on icon "Editor contextual toolbar" at bounding box center [631, 576] width 12 height 12
click at [639, 576] on icon "Editor contextual toolbar" at bounding box center [630, 575] width 19 height 19
click at [633, 574] on icon "Editor contextual toolbar" at bounding box center [630, 575] width 19 height 19
type input "16"
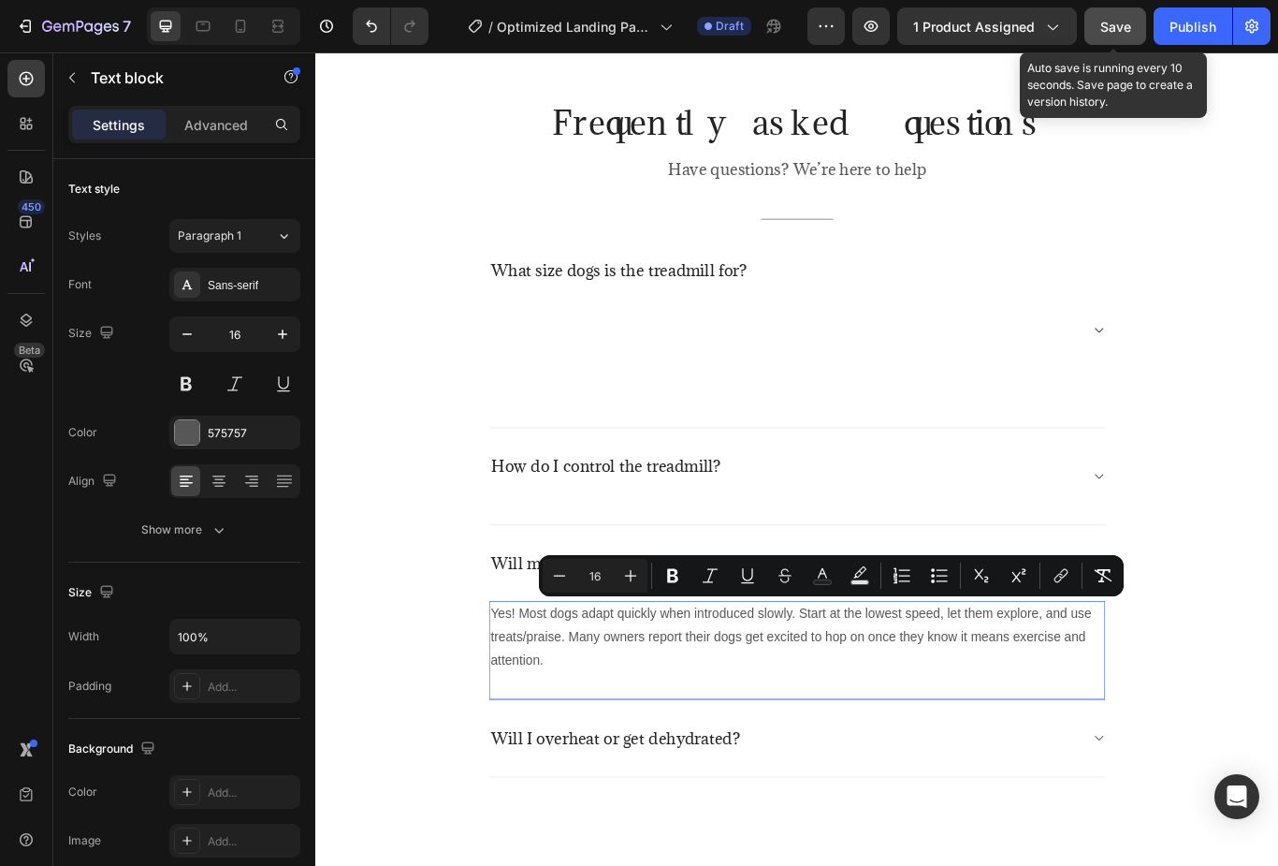
click at [622, 767] on div "Yes! Most dogs adapt quickly when introduced slowly. Start at the lowest speed,…" at bounding box center [877, 749] width 719 height 115
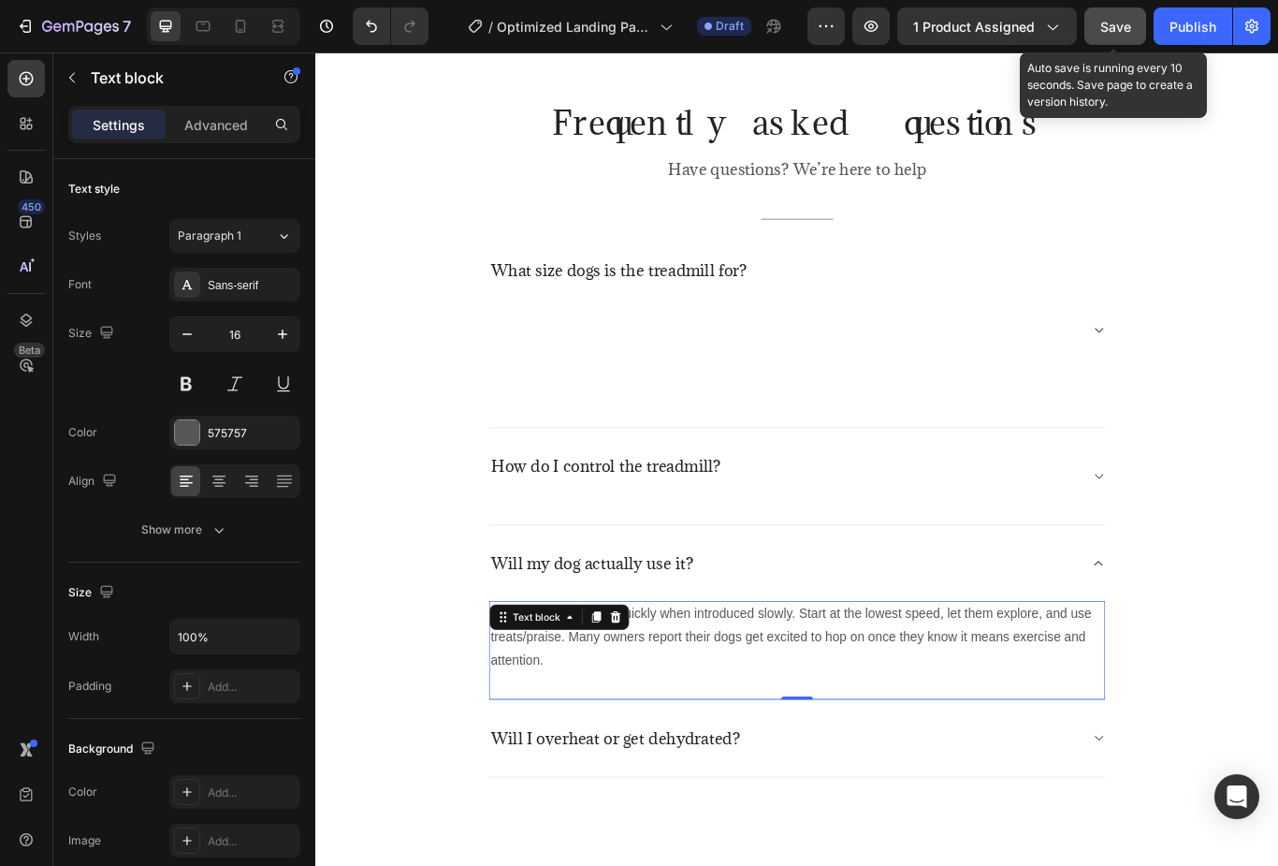
click at [604, 766] on div "Yes! Most dogs adapt quickly when introduced slowly. Start at the lowest speed,…" at bounding box center [877, 734] width 719 height 84
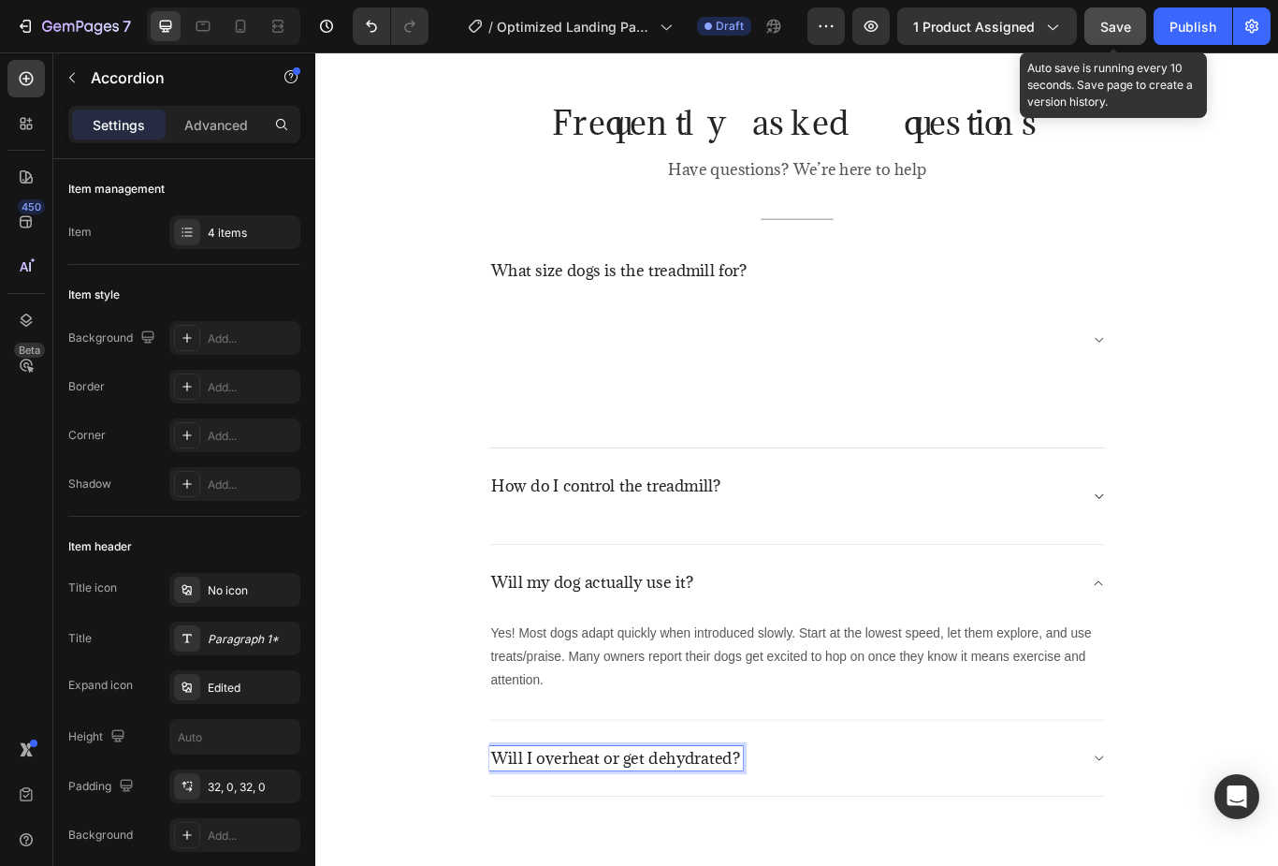
click at [600, 865] on p "Will I overheat or get dehydrated?" at bounding box center [665, 875] width 290 height 23
click at [584, 864] on p "Will I overheat or get dehydrated?" at bounding box center [665, 875] width 290 height 23
click at [583, 864] on p "Will I overheat or get dehydrated?" at bounding box center [665, 875] width 290 height 23
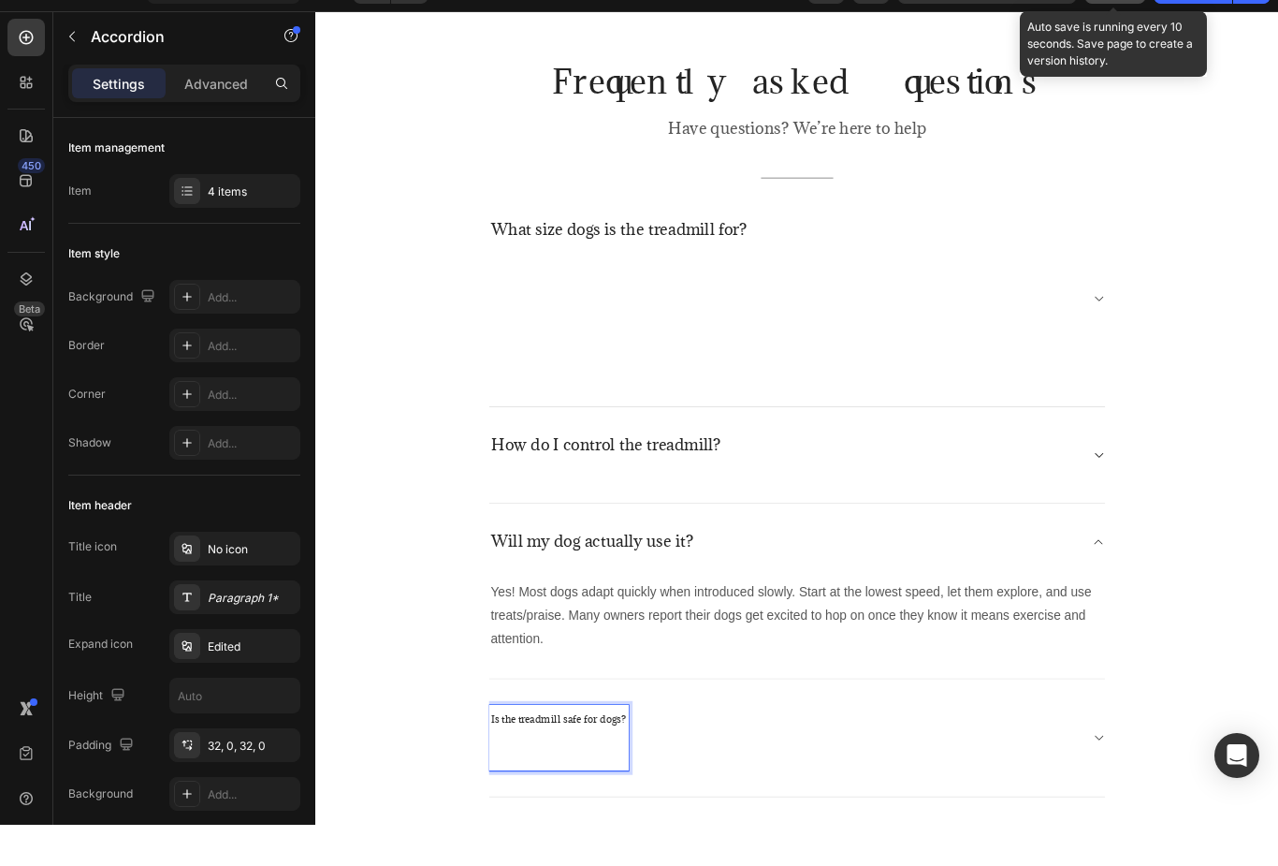
scroll to position [13, 0]
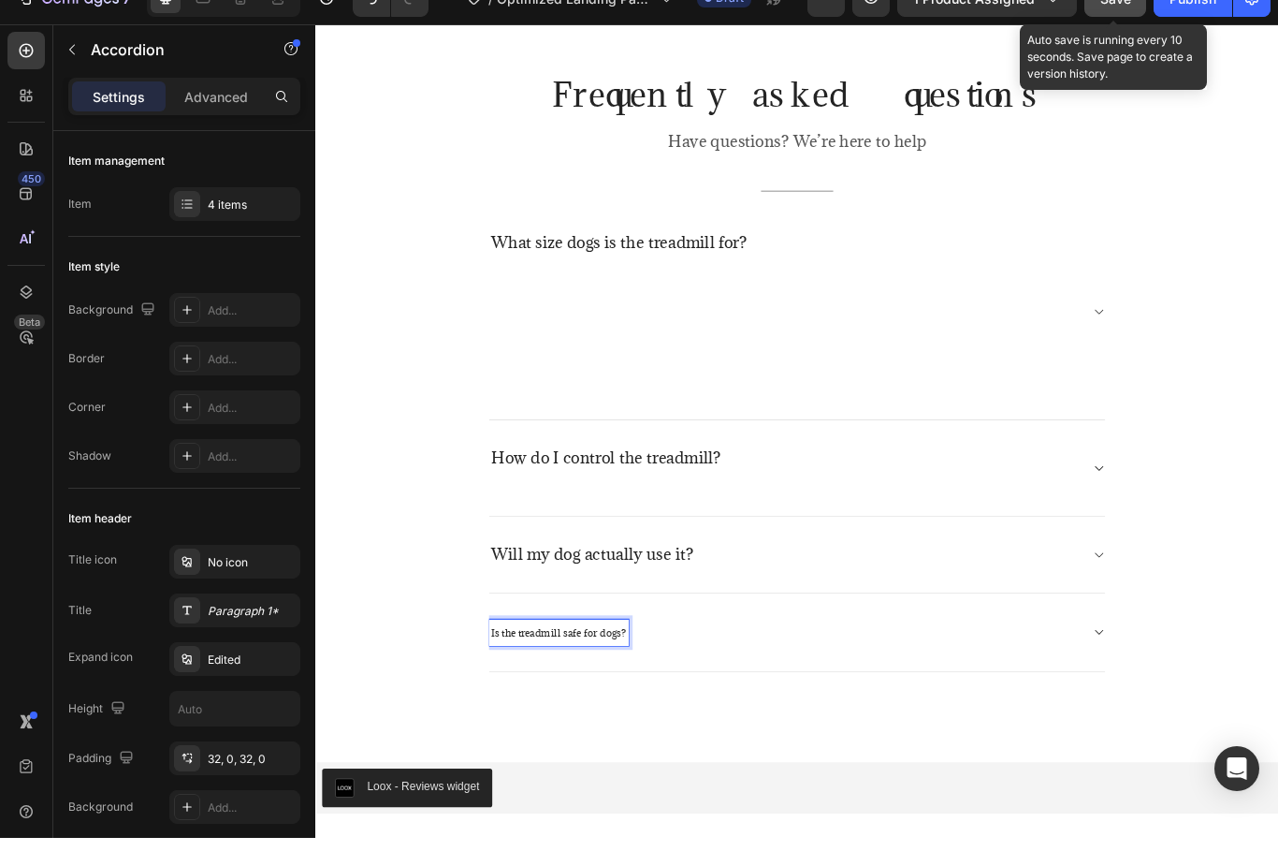
click at [718, 729] on div "Is the treadmill safe for dogs?" at bounding box center [862, 733] width 689 height 31
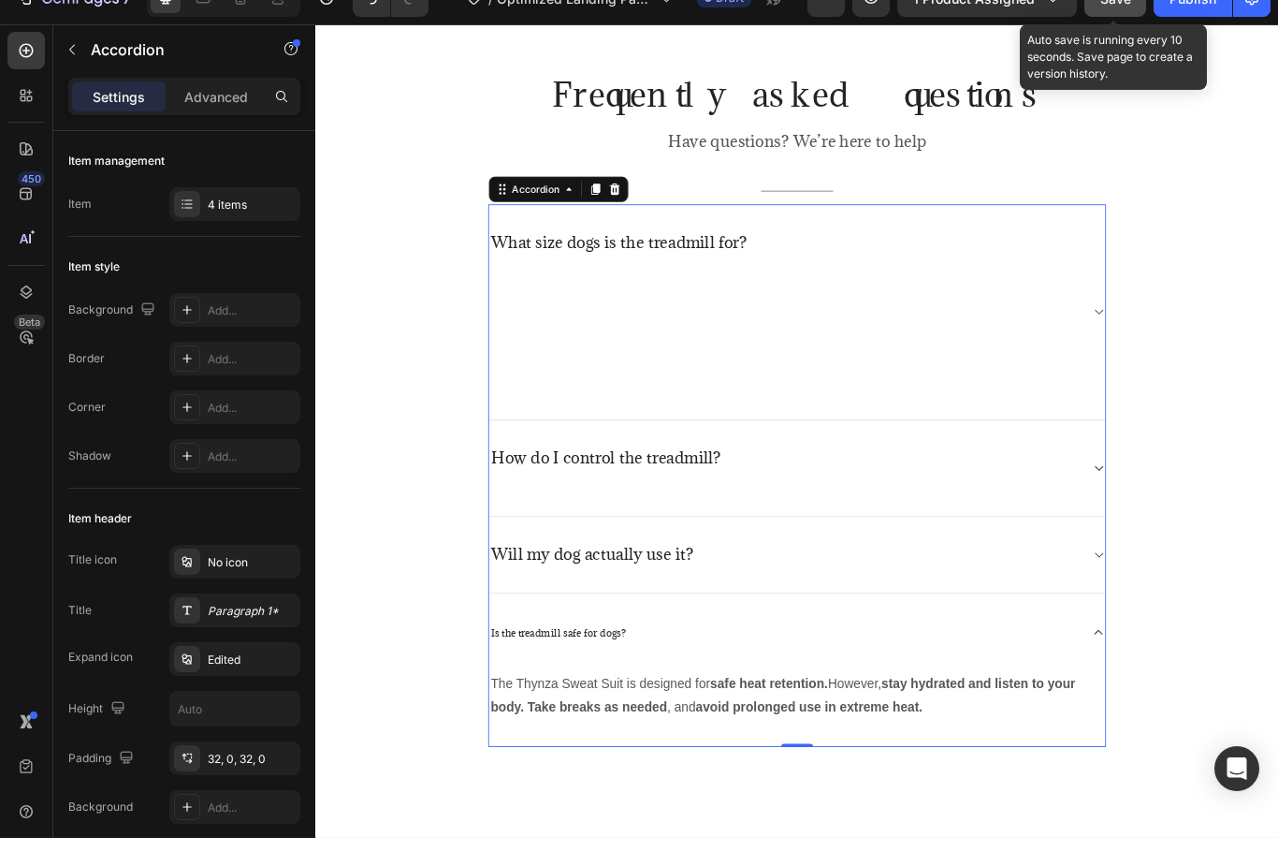
click at [1205, 718] on div "Is the treadmill safe for dogs?" at bounding box center [862, 733] width 689 height 31
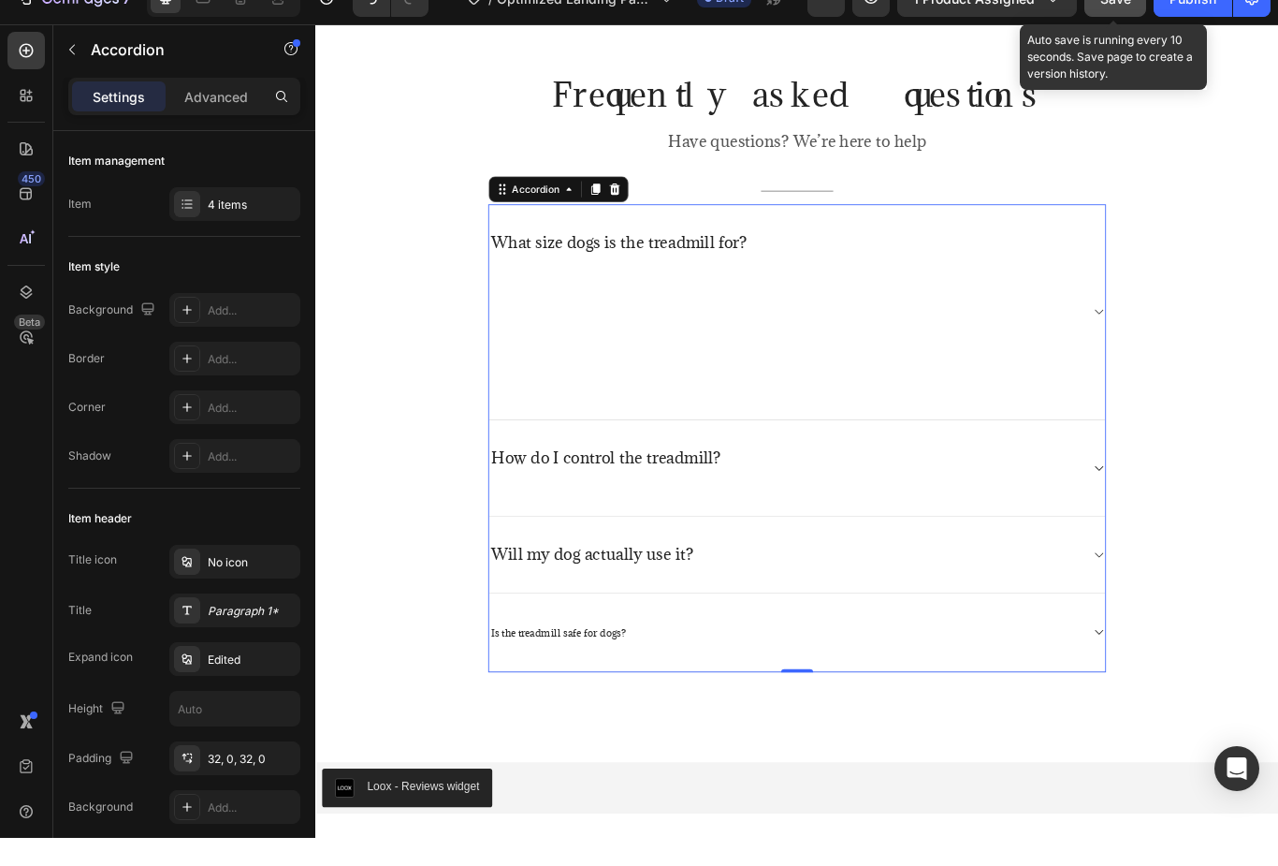
scroll to position [0, 0]
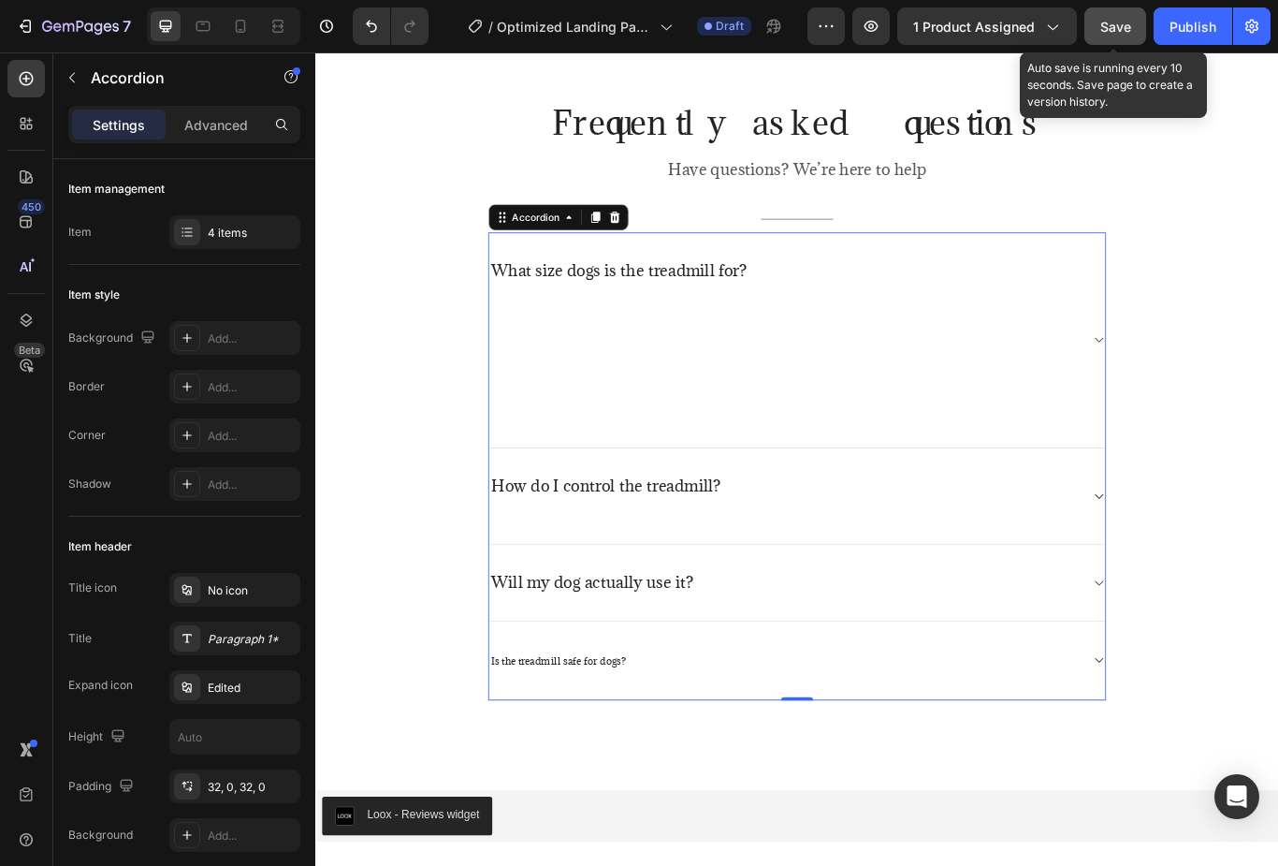
click at [1181, 757] on div "Is the treadmill safe for dogs?" at bounding box center [862, 761] width 689 height 31
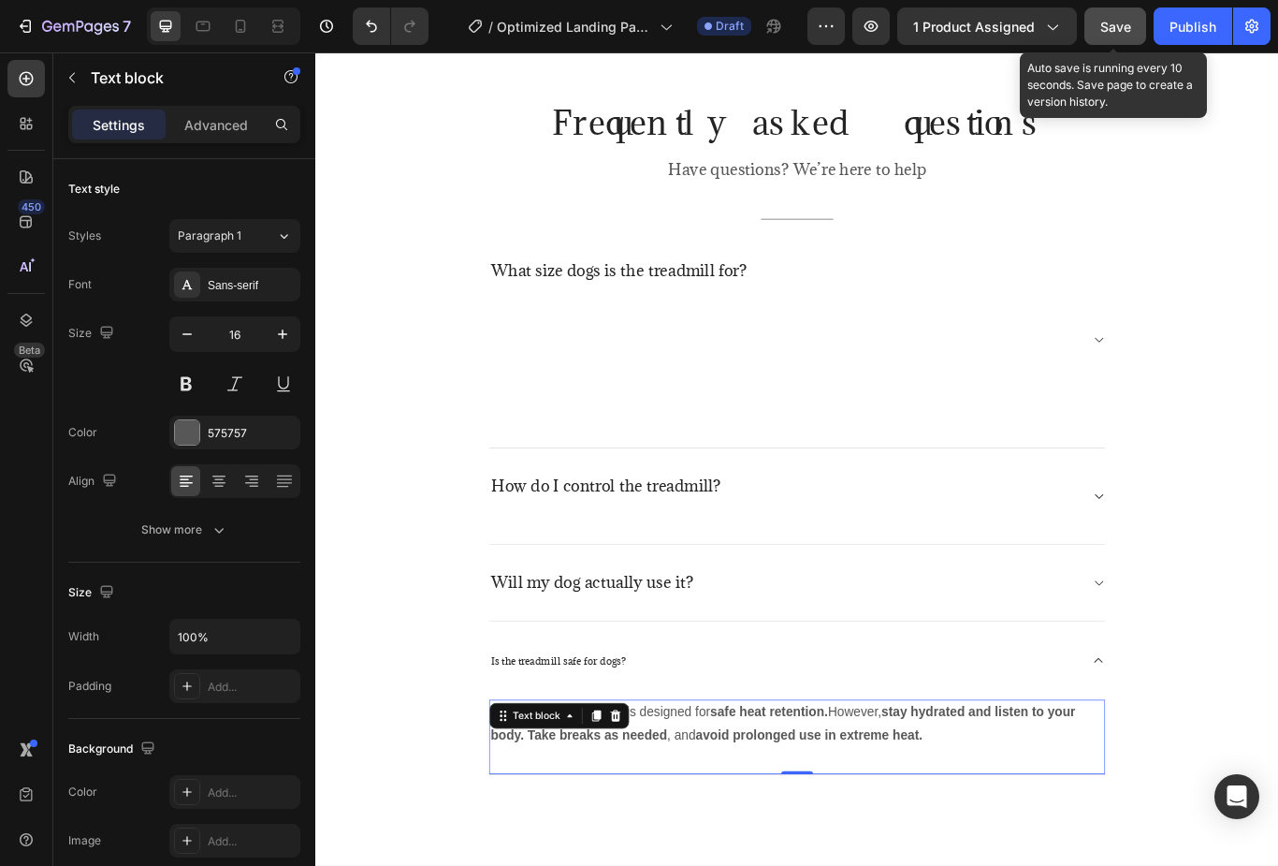
click at [933, 841] on strong "avoid prolonged use in extreme heat." at bounding box center [891, 848] width 265 height 16
click at [933, 840] on strong "avoid prolonged use in extreme heat." at bounding box center [891, 848] width 265 height 16
click at [961, 840] on strong "avoid prolonged use in extreme heat." at bounding box center [891, 848] width 265 height 16
click at [960, 840] on strong "avoid prolonged use in extreme heat." at bounding box center [891, 848] width 265 height 16
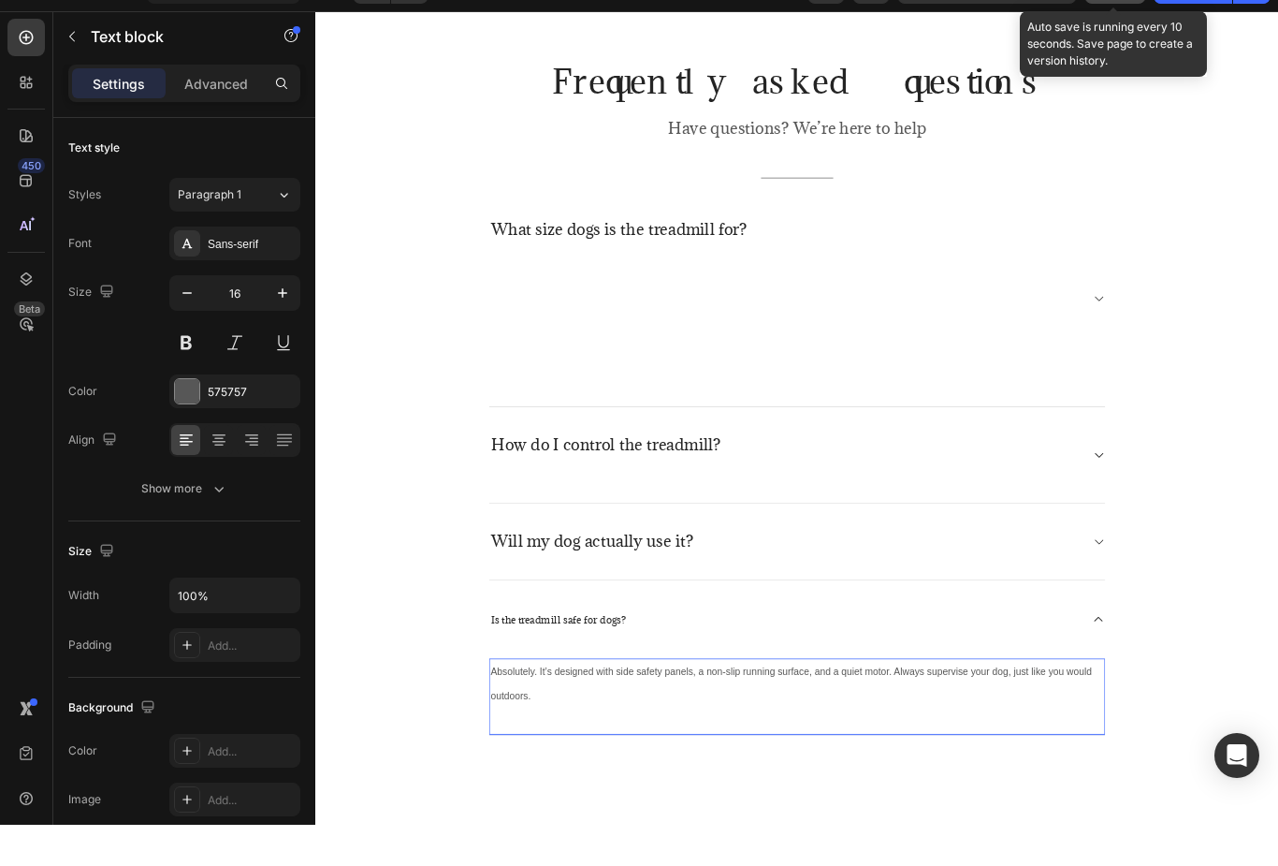
click at [577, 805] on p "Absolutely. It’s designed with side safety panels, a non-slip running surface, …" at bounding box center [876, 795] width 715 height 56
click at [580, 806] on p "Absolutely. It’s designed with side safety panels, a non-slip running surface, …" at bounding box center [876, 795] width 715 height 56
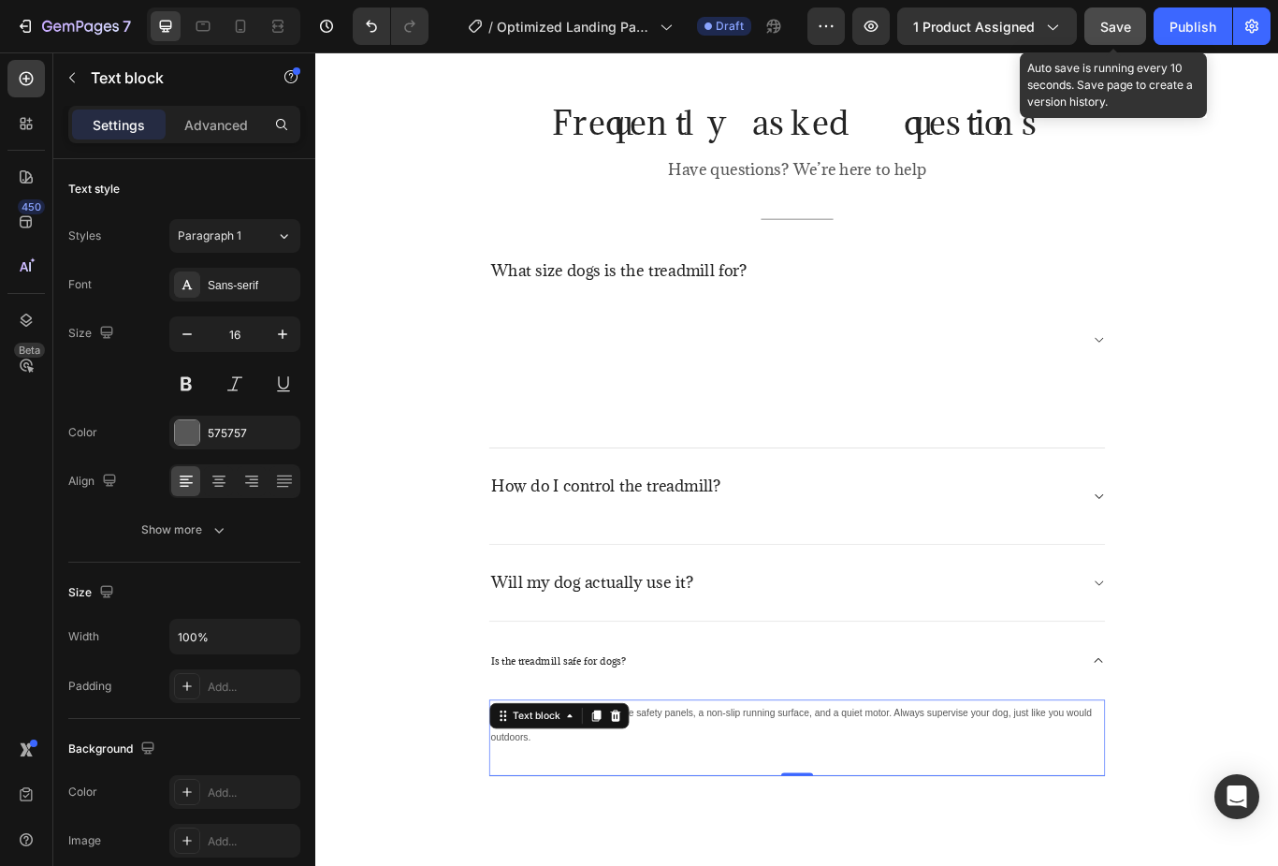
click at [577, 835] on p "Absolutely. It’s designed with side safety panels, a non-slip running surface, …" at bounding box center [876, 837] width 715 height 56
click at [578, 848] on p "Absolutely. It’s designed with side safety panels, a non-slip running surface, …" at bounding box center [876, 837] width 715 height 56
click at [577, 847] on p "Absolutely. It’s designed with side safety panels, a non-slip running surface, …" at bounding box center [876, 837] width 715 height 56
click at [589, 846] on p "Absolutely. It’s designed with side safety panels, a non-slip running surface, …" at bounding box center [876, 837] width 715 height 56
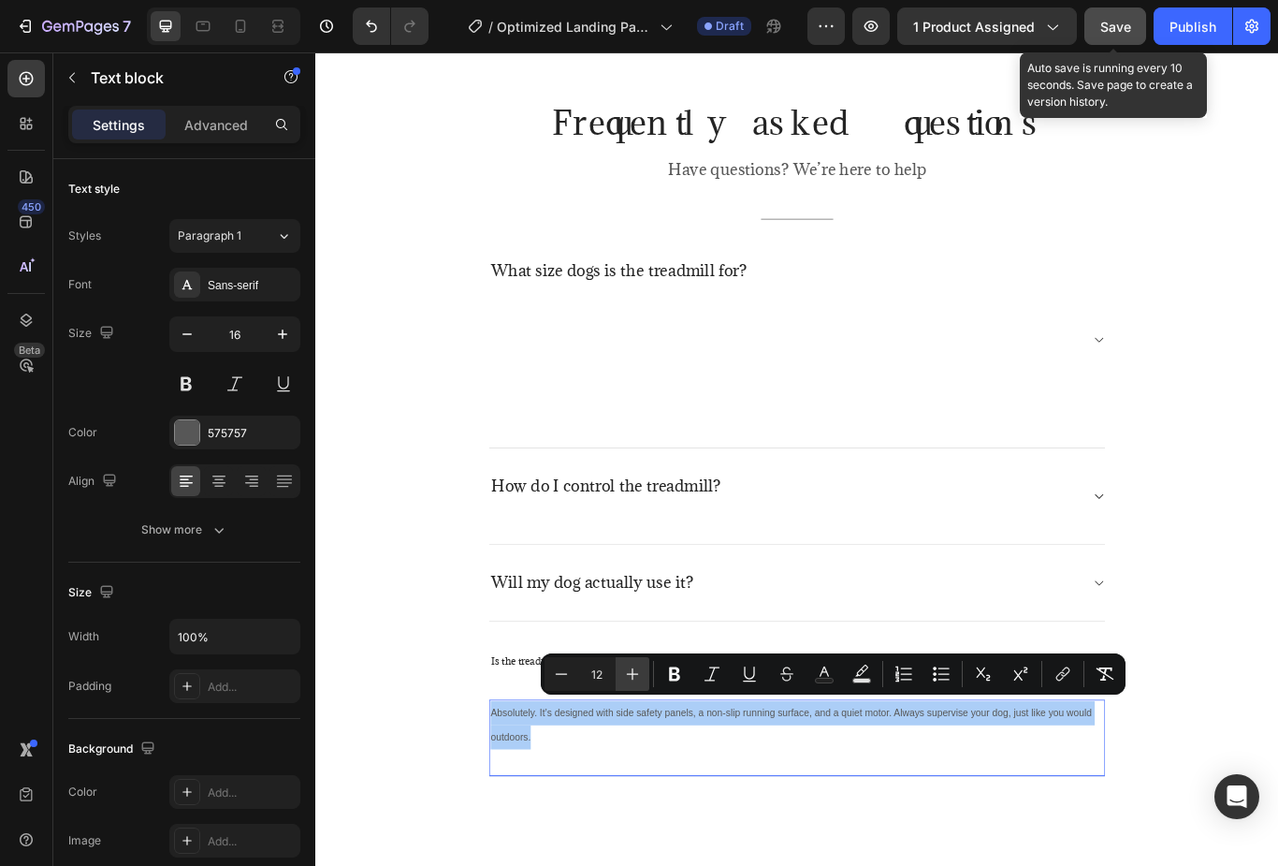
click at [622, 675] on button "Plus" at bounding box center [633, 674] width 34 height 34
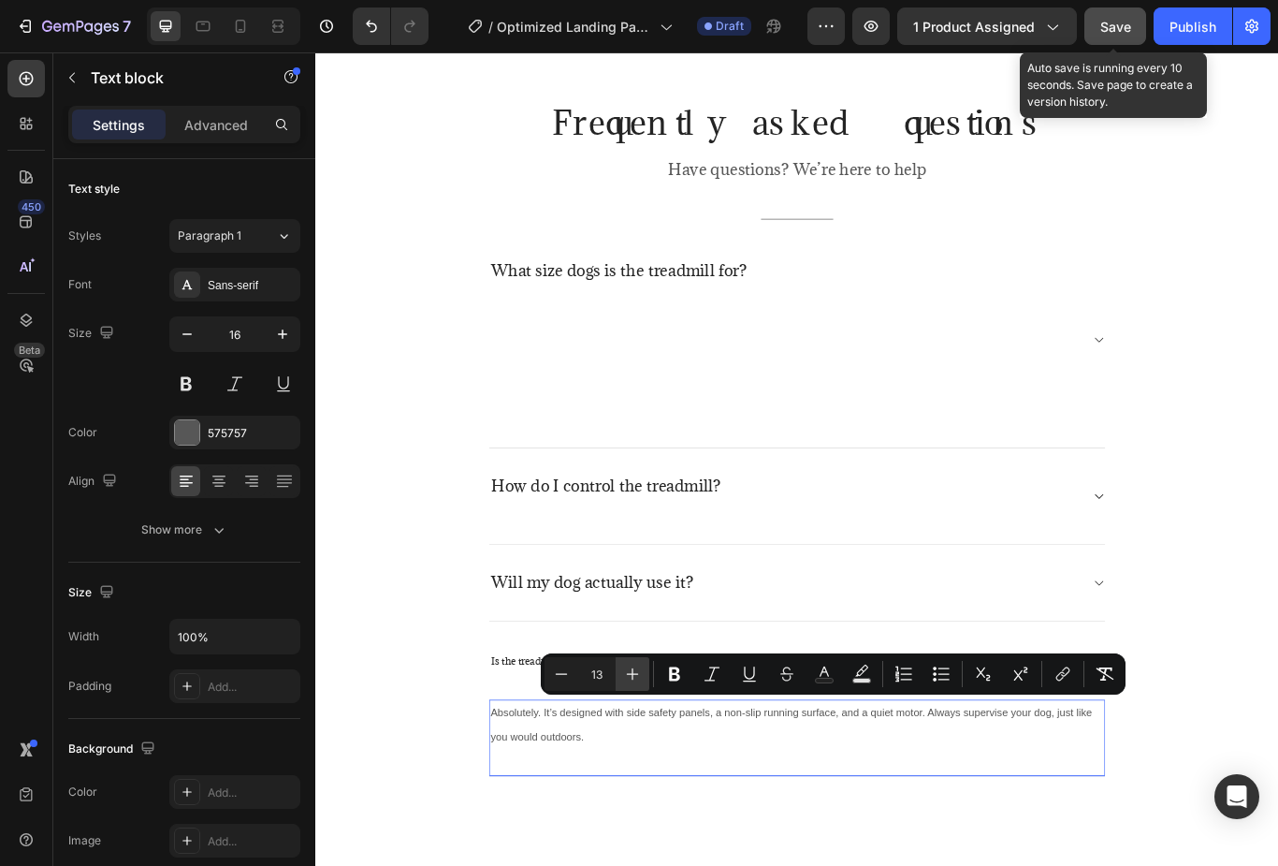
click at [635, 685] on button "Plus" at bounding box center [633, 674] width 34 height 34
click at [626, 676] on icon "Editor contextual toolbar" at bounding box center [632, 674] width 19 height 19
click at [633, 681] on icon "Editor contextual toolbar" at bounding box center [632, 674] width 19 height 19
type input "16"
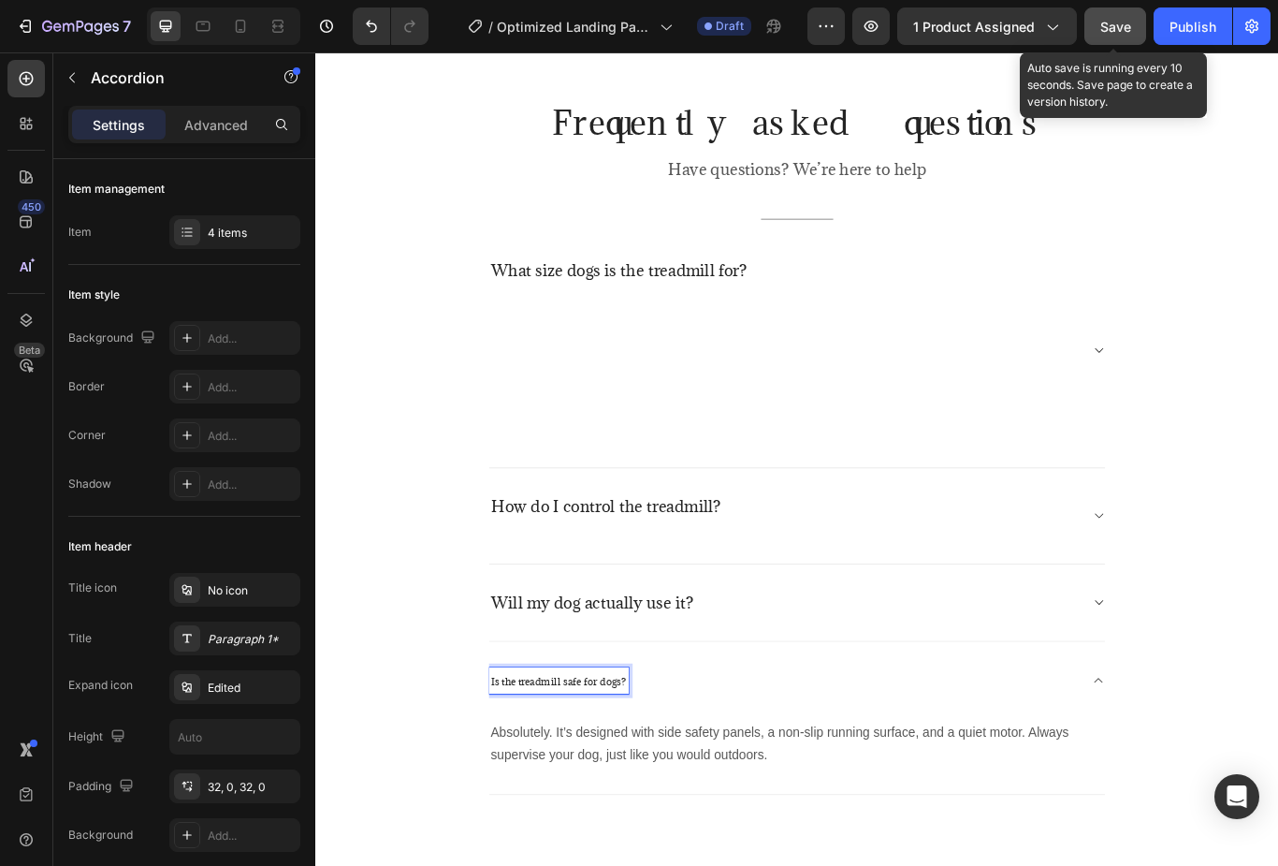
click at [589, 778] on span "Is the treadmill safe for dogs?" at bounding box center [598, 785] width 157 height 15
click at [587, 778] on span "Is the treadmill safe for dogs?" at bounding box center [598, 785] width 157 height 15
click at [585, 778] on span "Is the treadmill safe for dogs?" at bounding box center [598, 785] width 157 height 15
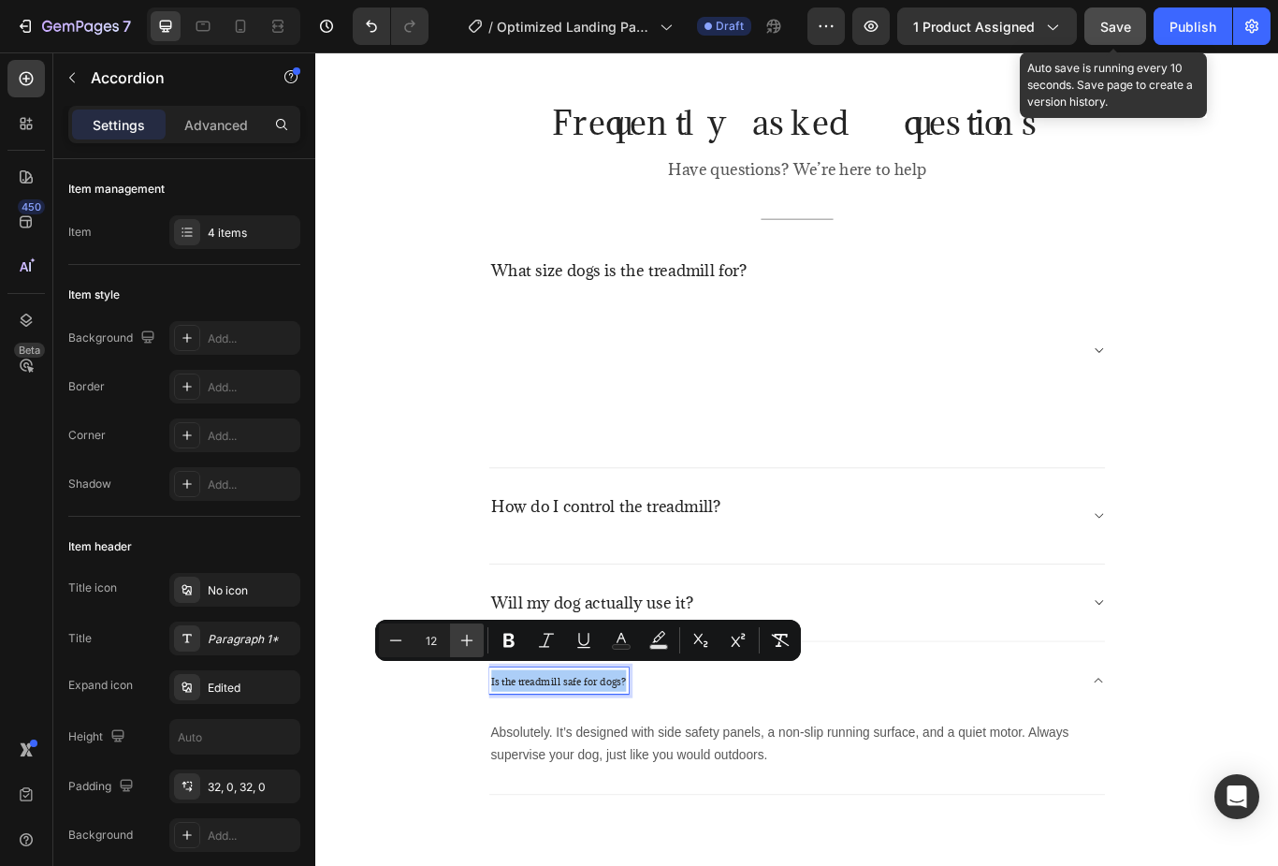
click at [467, 639] on icon "Editor contextual toolbar" at bounding box center [467, 641] width 12 height 12
click at [460, 641] on icon "Editor contextual toolbar" at bounding box center [467, 640] width 19 height 19
click at [466, 640] on icon "Editor contextual toolbar" at bounding box center [467, 641] width 12 height 12
click at [467, 640] on icon "Editor contextual toolbar" at bounding box center [467, 641] width 12 height 12
click at [468, 640] on icon "Editor contextual toolbar" at bounding box center [467, 641] width 12 height 12
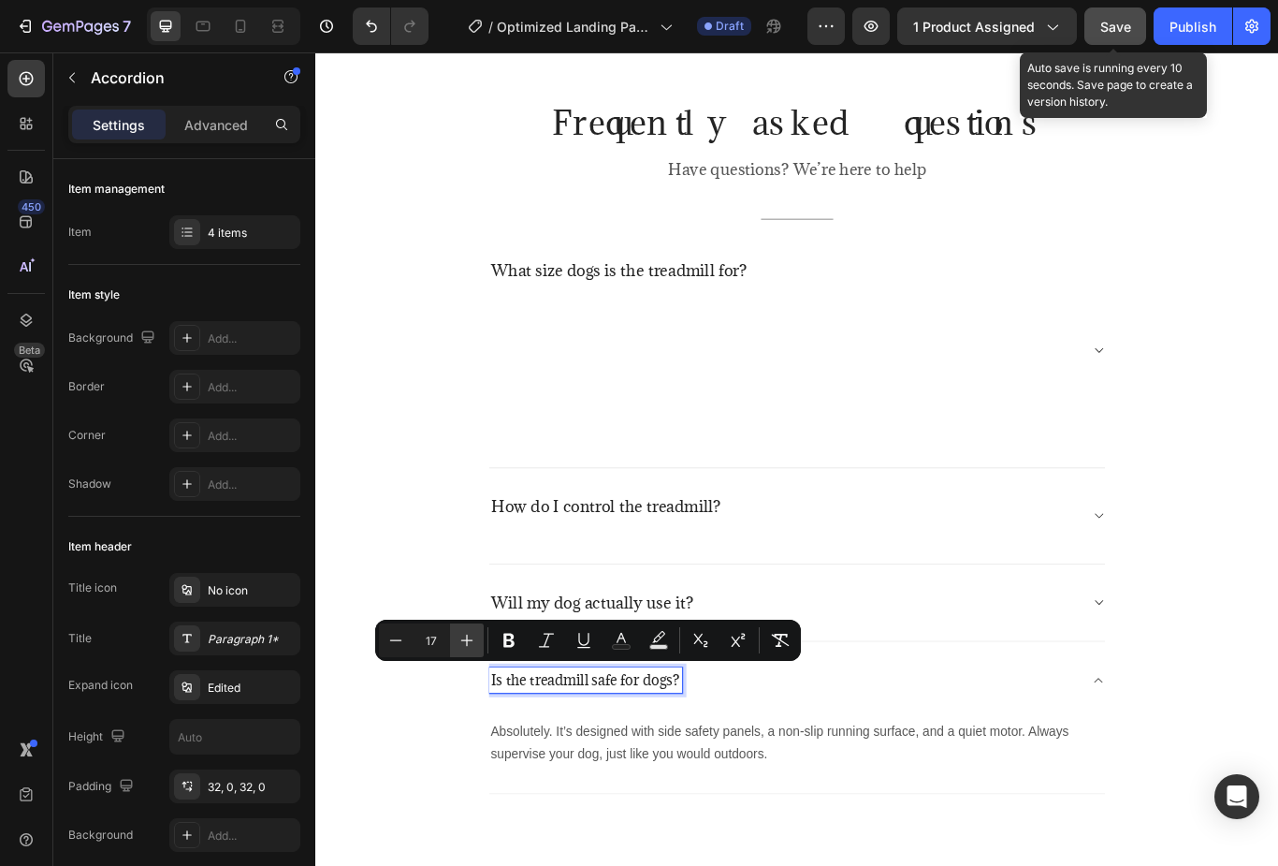
click at [466, 642] on icon "Editor contextual toolbar" at bounding box center [467, 640] width 19 height 19
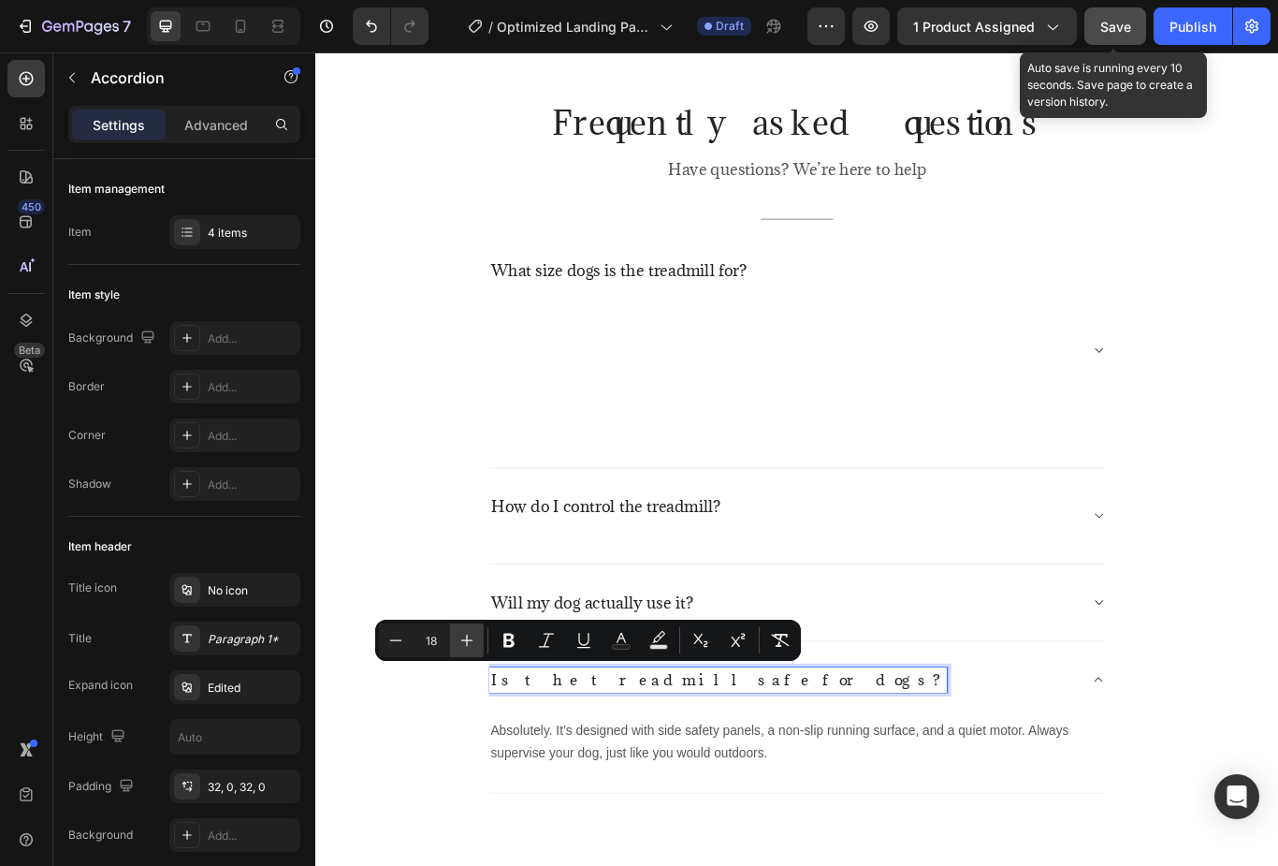
click at [467, 641] on icon "Editor contextual toolbar" at bounding box center [467, 641] width 12 height 12
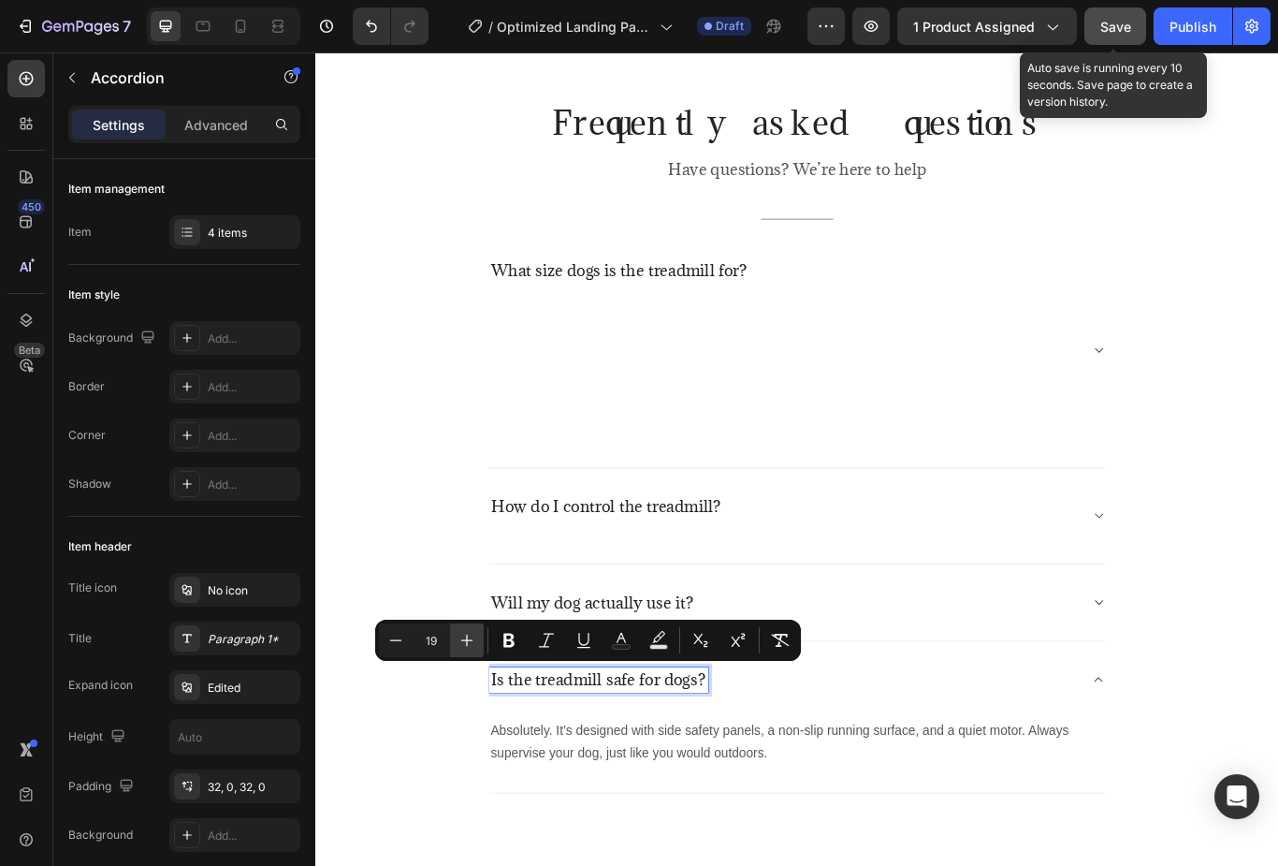
click at [462, 641] on icon "Editor contextual toolbar" at bounding box center [467, 640] width 19 height 19
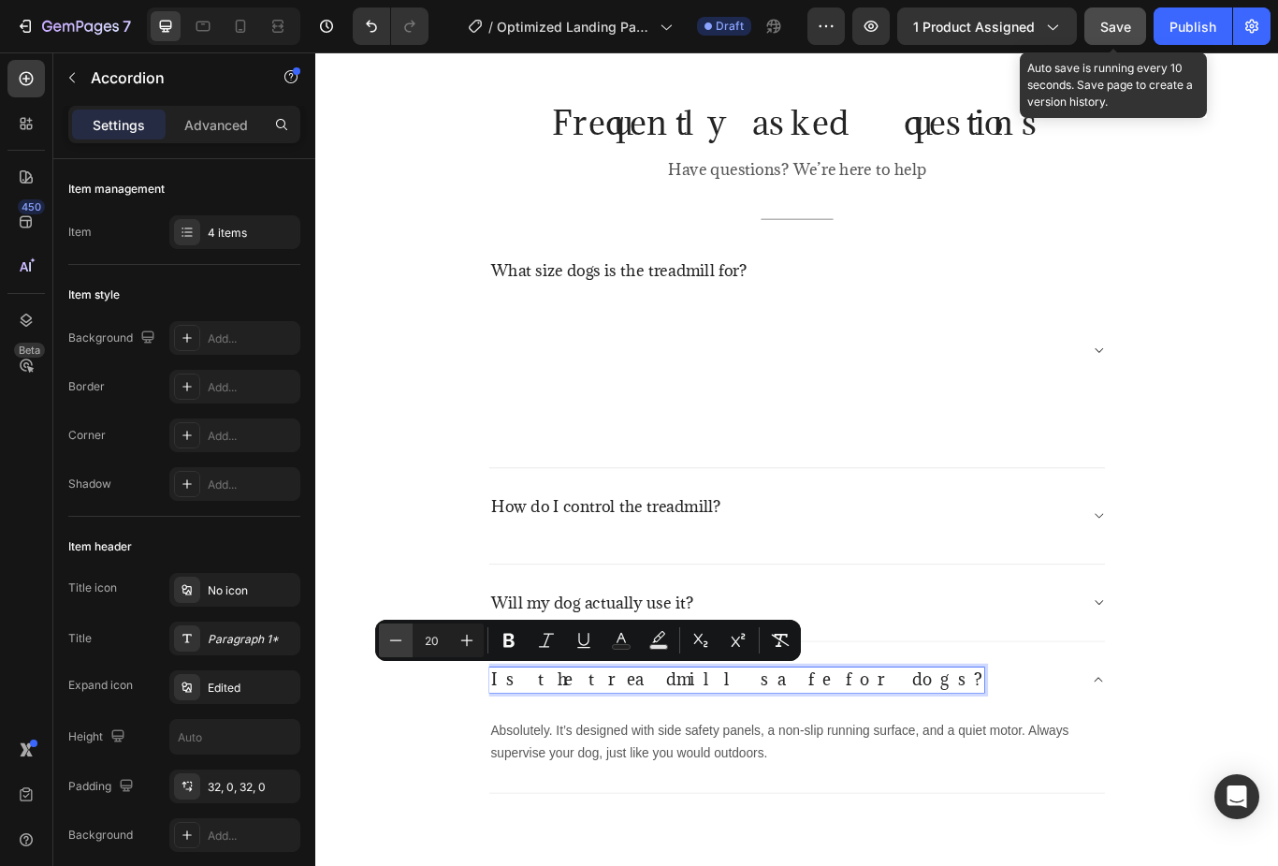
click at [386, 639] on button "Minus" at bounding box center [396, 640] width 34 height 34
type input "19"
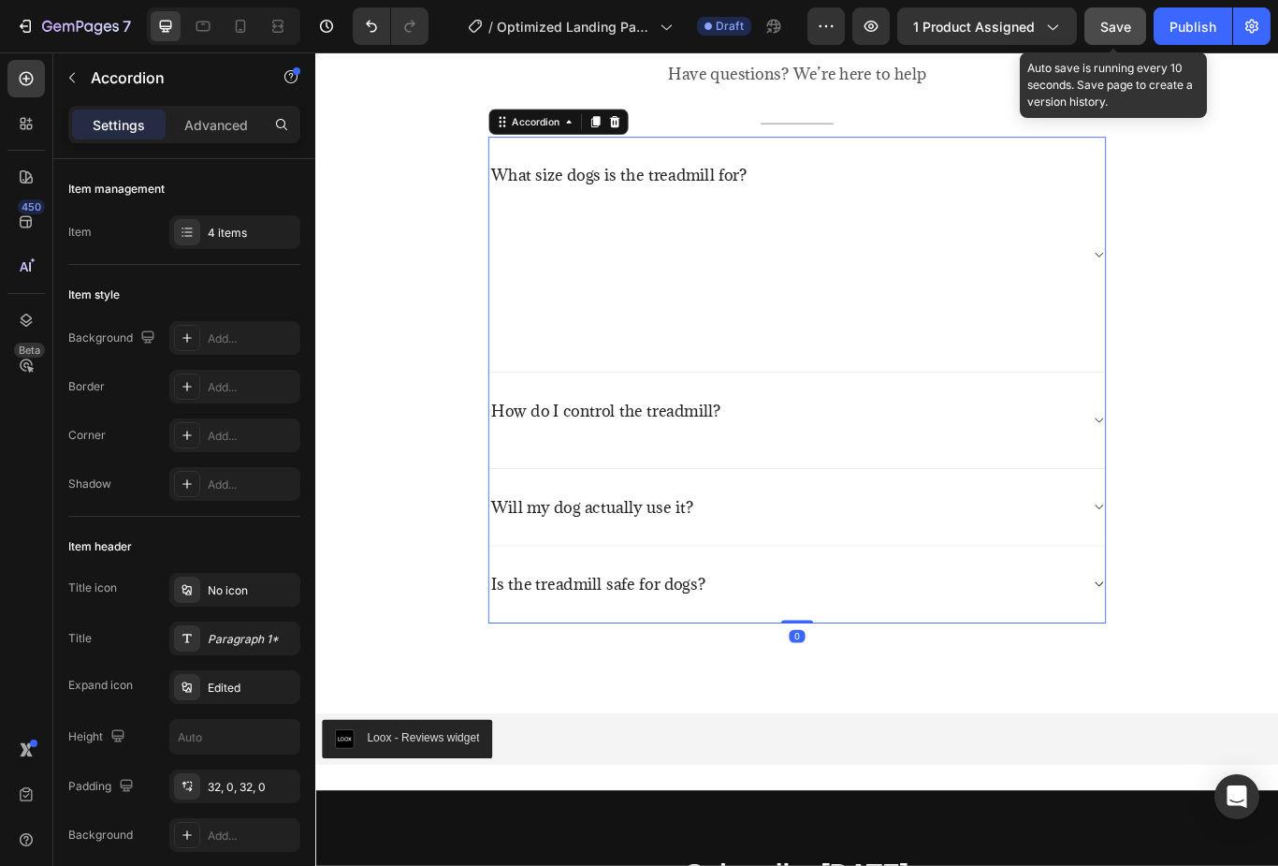
scroll to position [4861, 0]
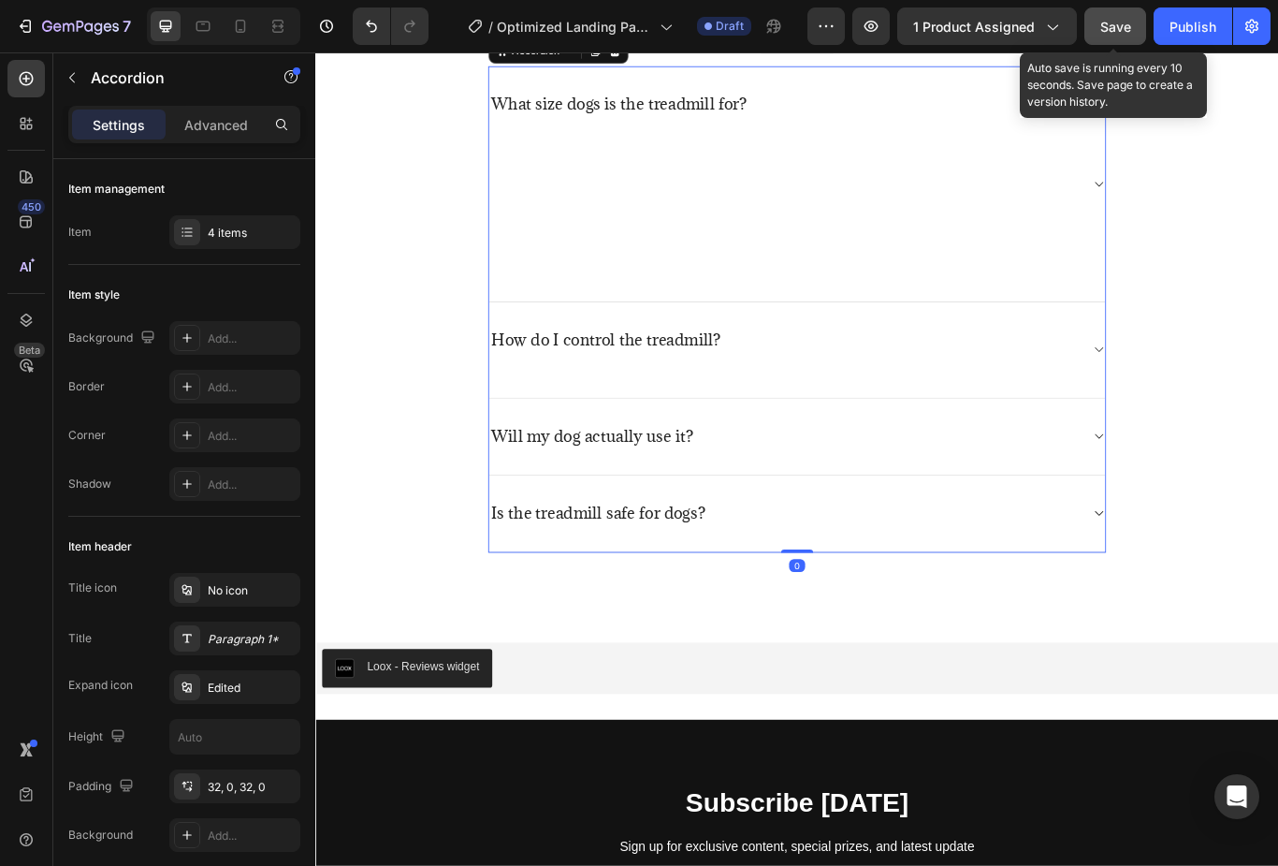
click at [845, 530] on div "Will my dog actually use it?" at bounding box center [877, 501] width 719 height 90
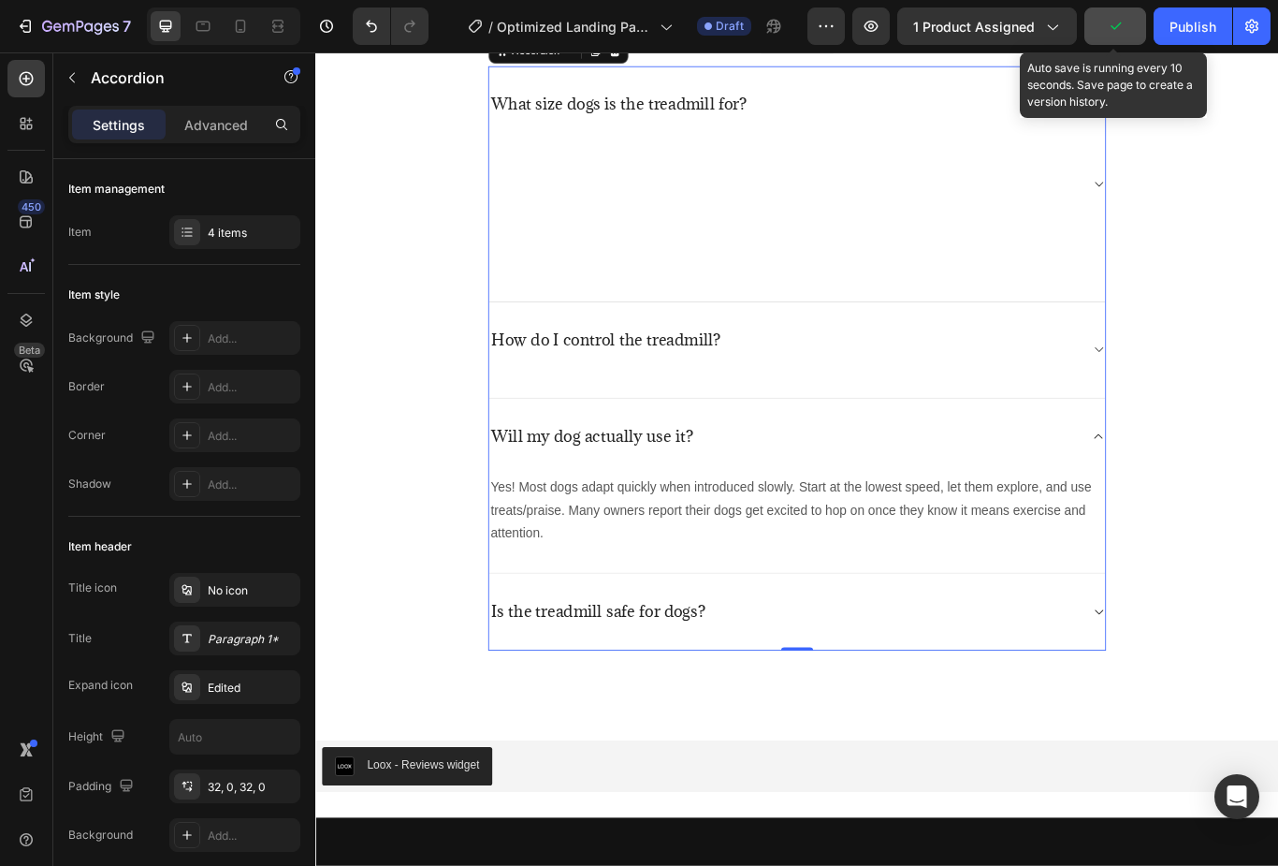
click at [852, 690] on div "Is the treadmill safe for dogs?" at bounding box center [862, 704] width 689 height 29
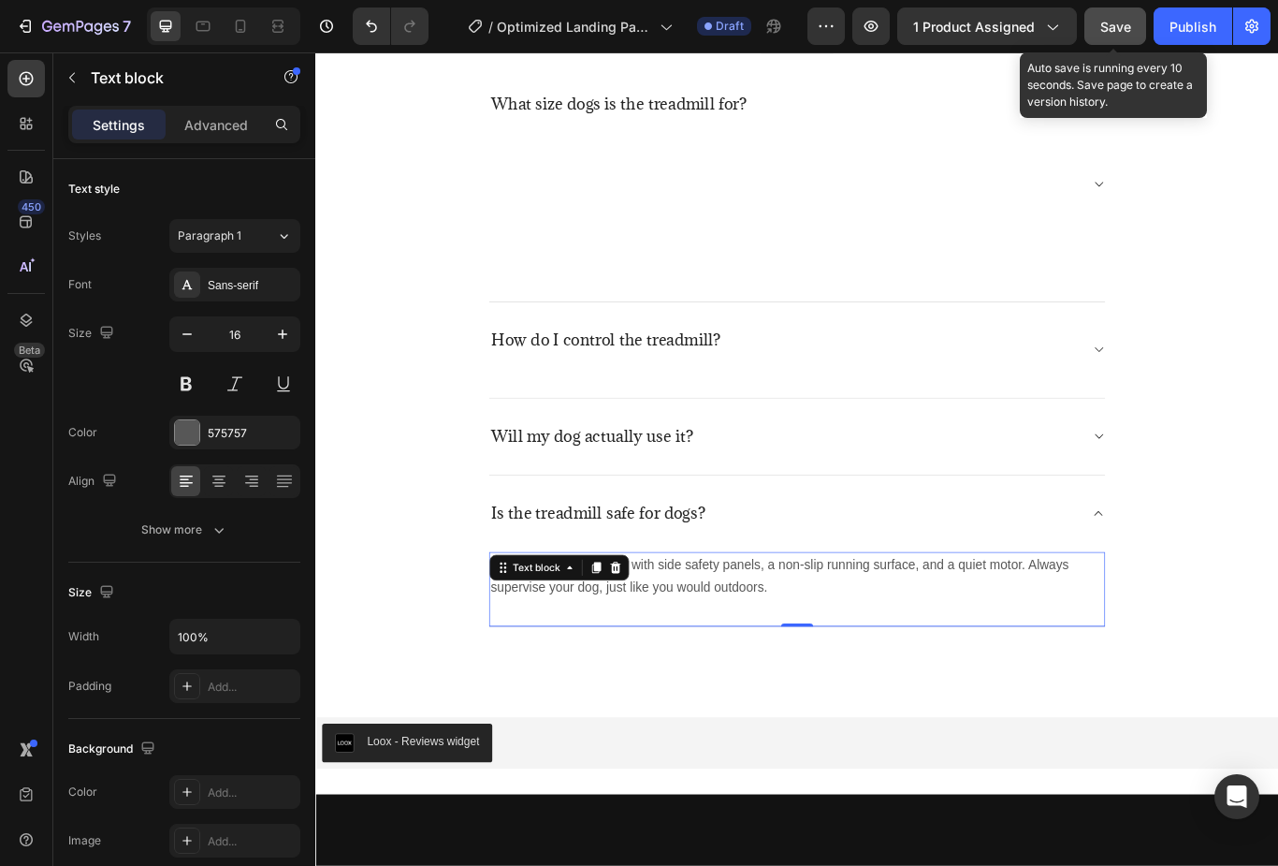
click at [1205, 650] on p "Absolutely. It’s designed with side safety panels, a non-slip running surface, …" at bounding box center [876, 663] width 715 height 54
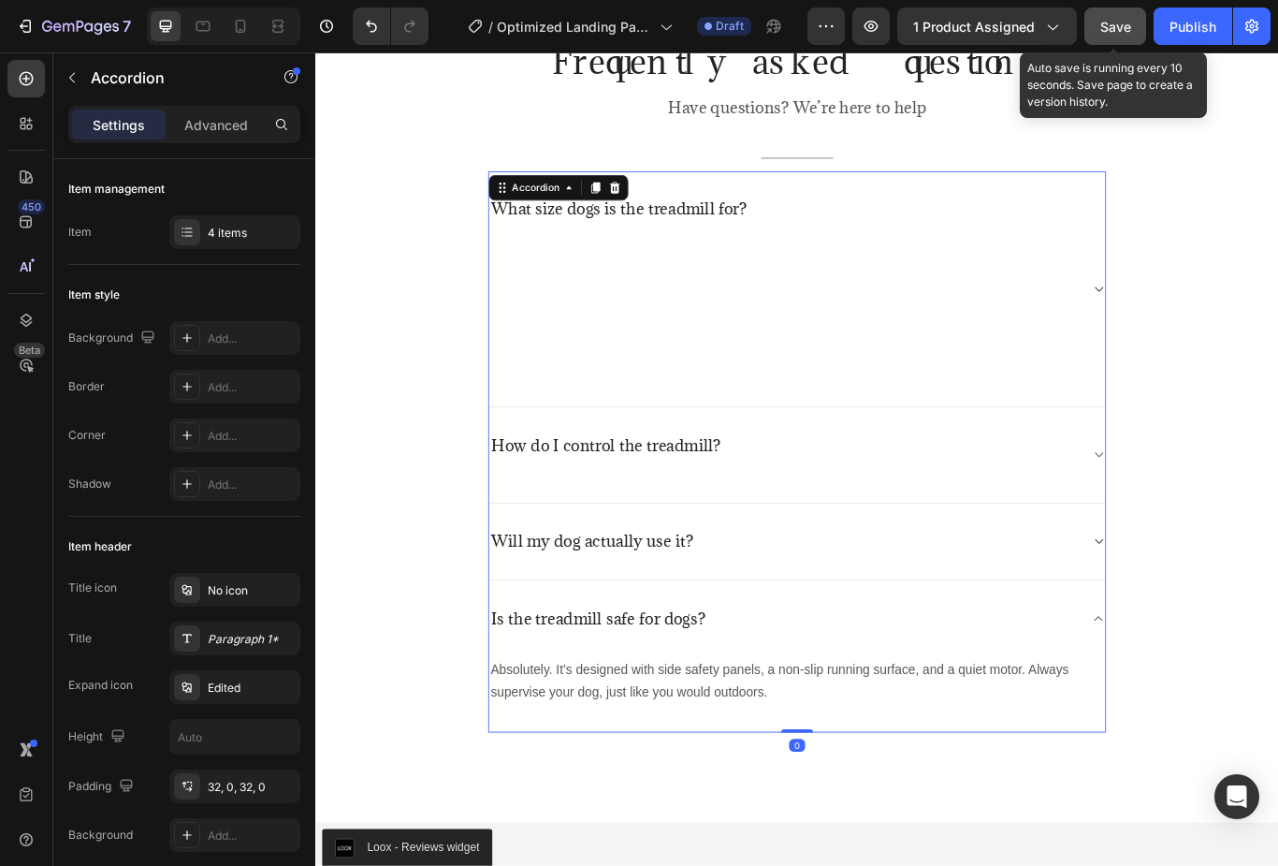
scroll to position [4713, 0]
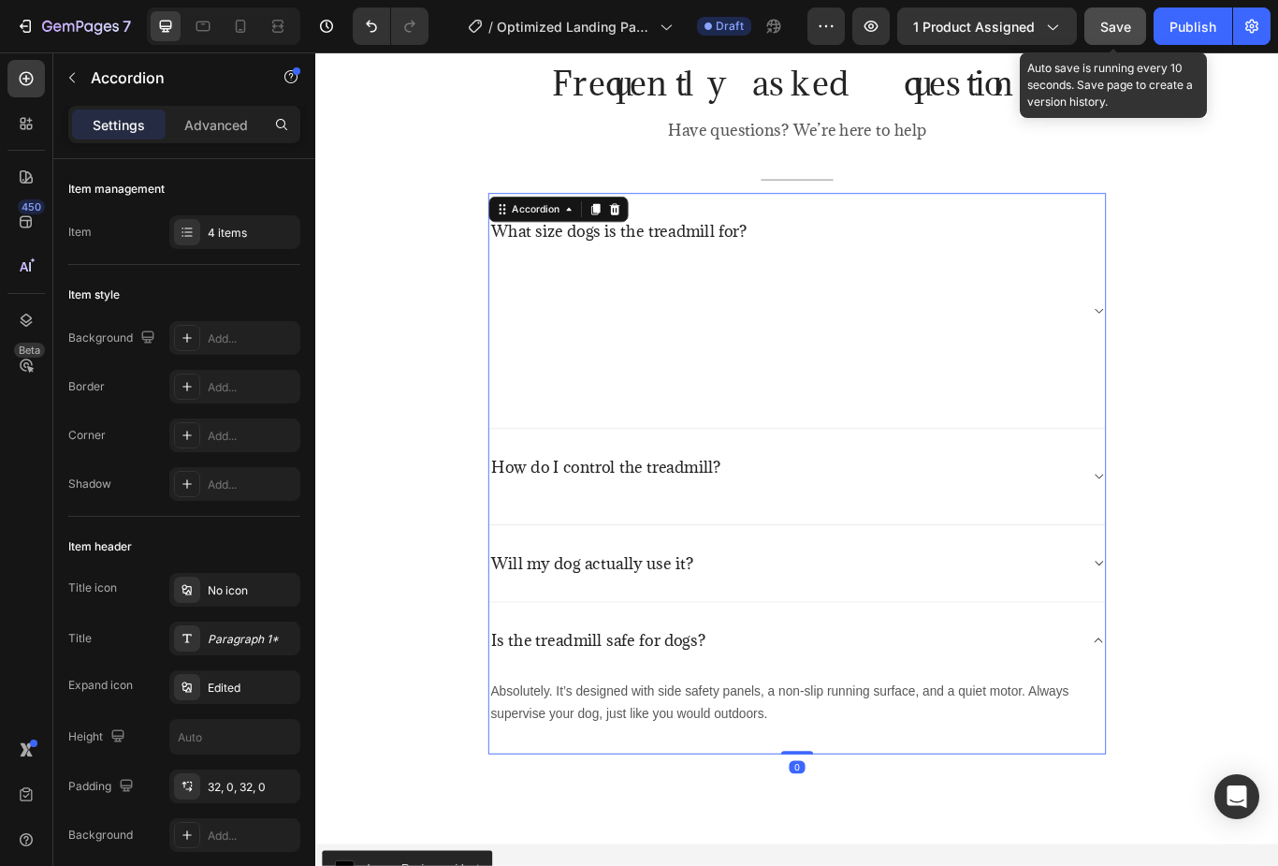
click at [1220, 339] on div "What size dogs is the treadmill for?" at bounding box center [877, 353] width 719 height 274
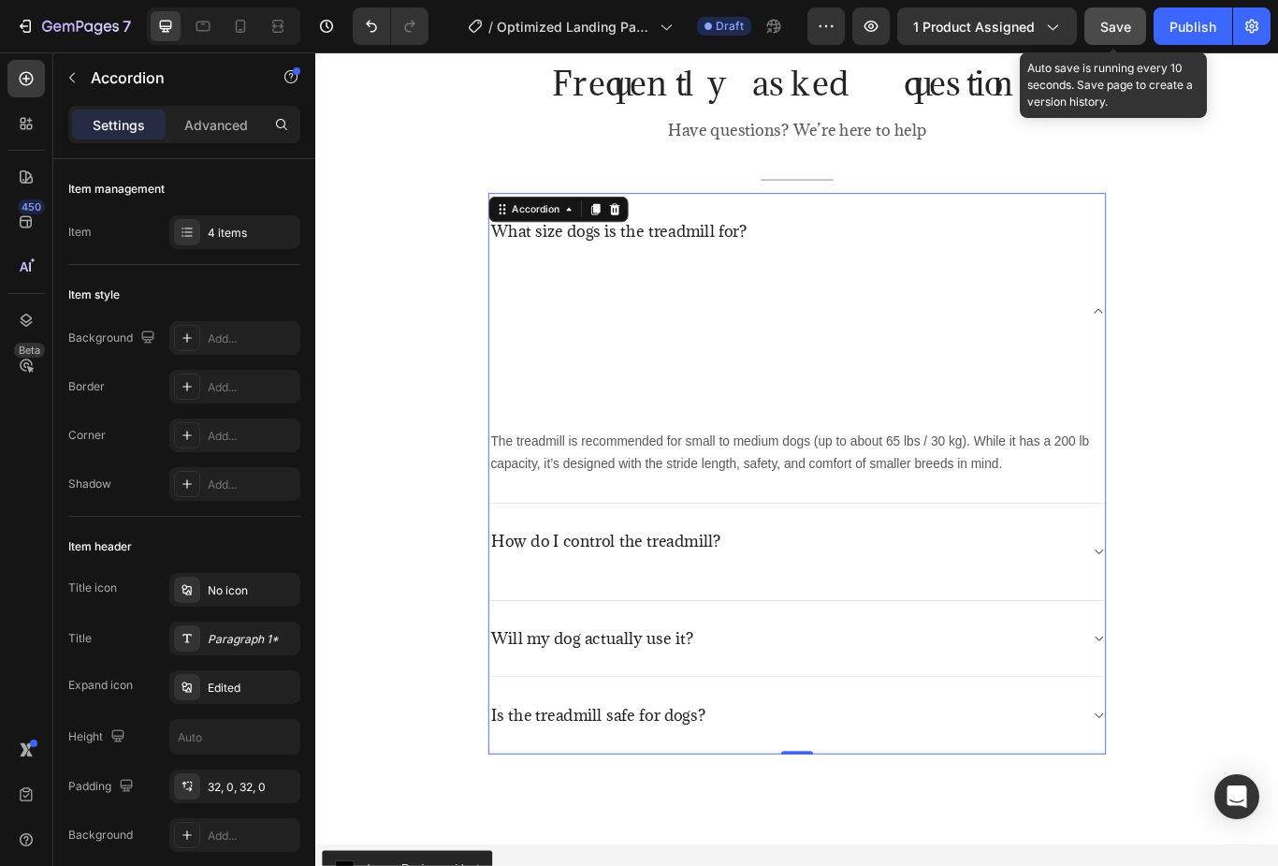
click at [1183, 349] on div "What size dogs is the treadmill for?" at bounding box center [862, 352] width 689 height 213
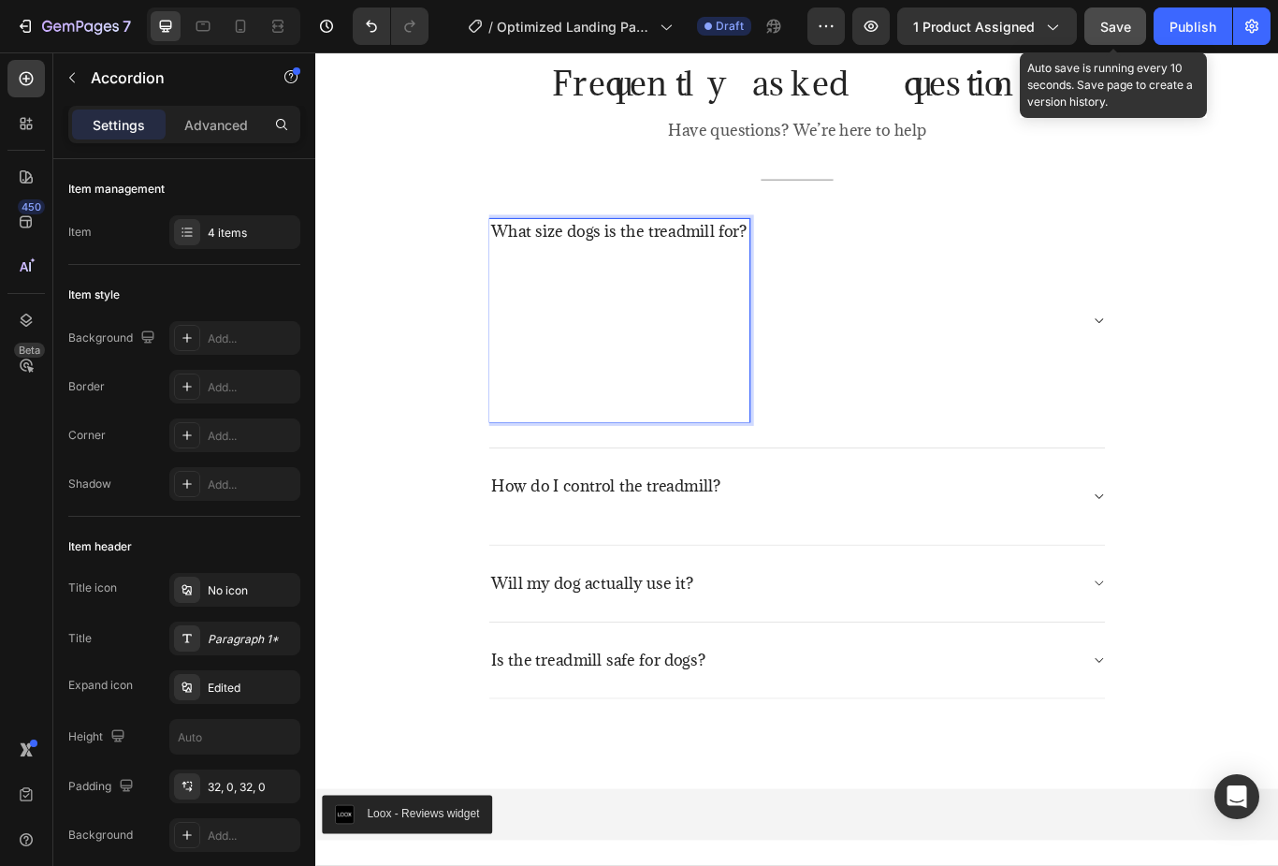
click at [655, 357] on p "Rich Text Editor. Editing area: main" at bounding box center [669, 376] width 299 height 208
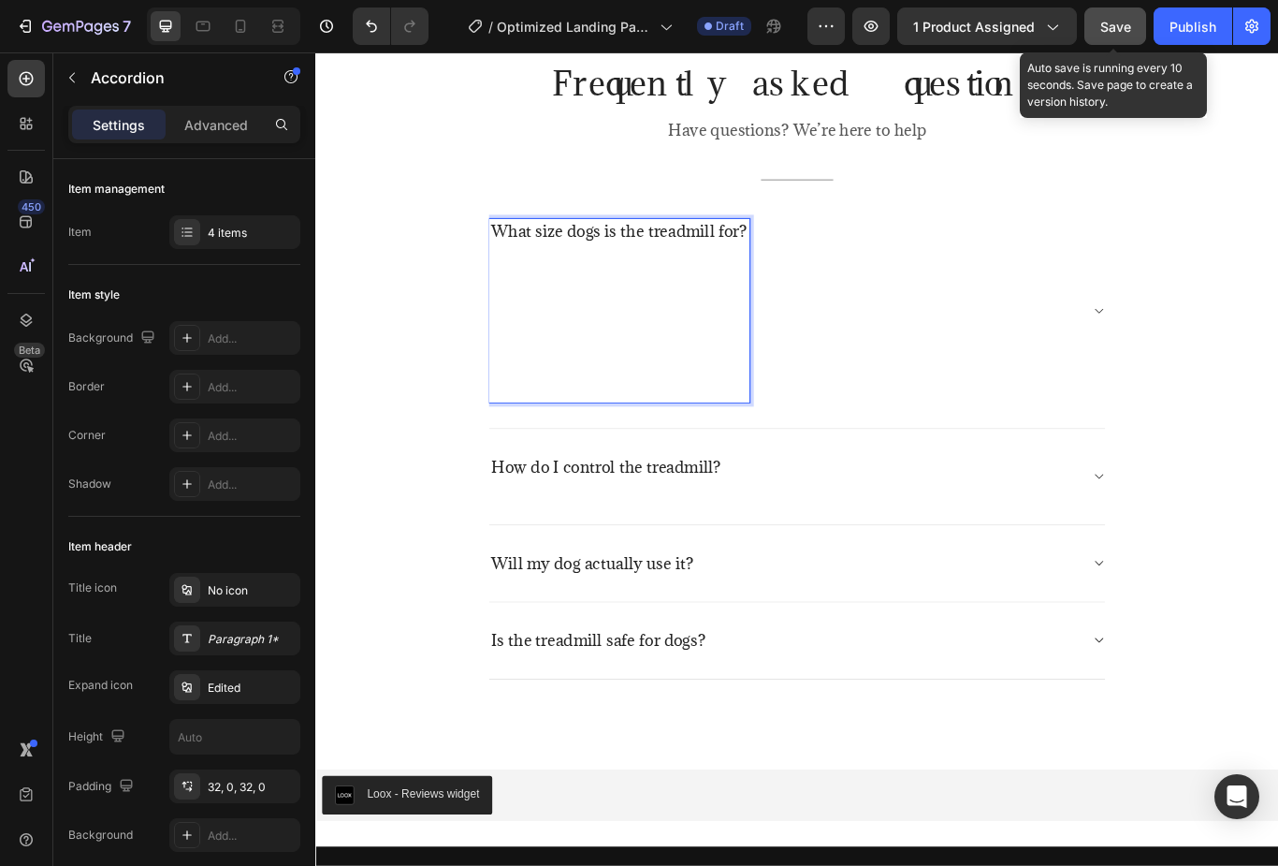
click at [563, 407] on p "⁠⁠⁠⁠⁠⁠⁠" at bounding box center [669, 364] width 299 height 185
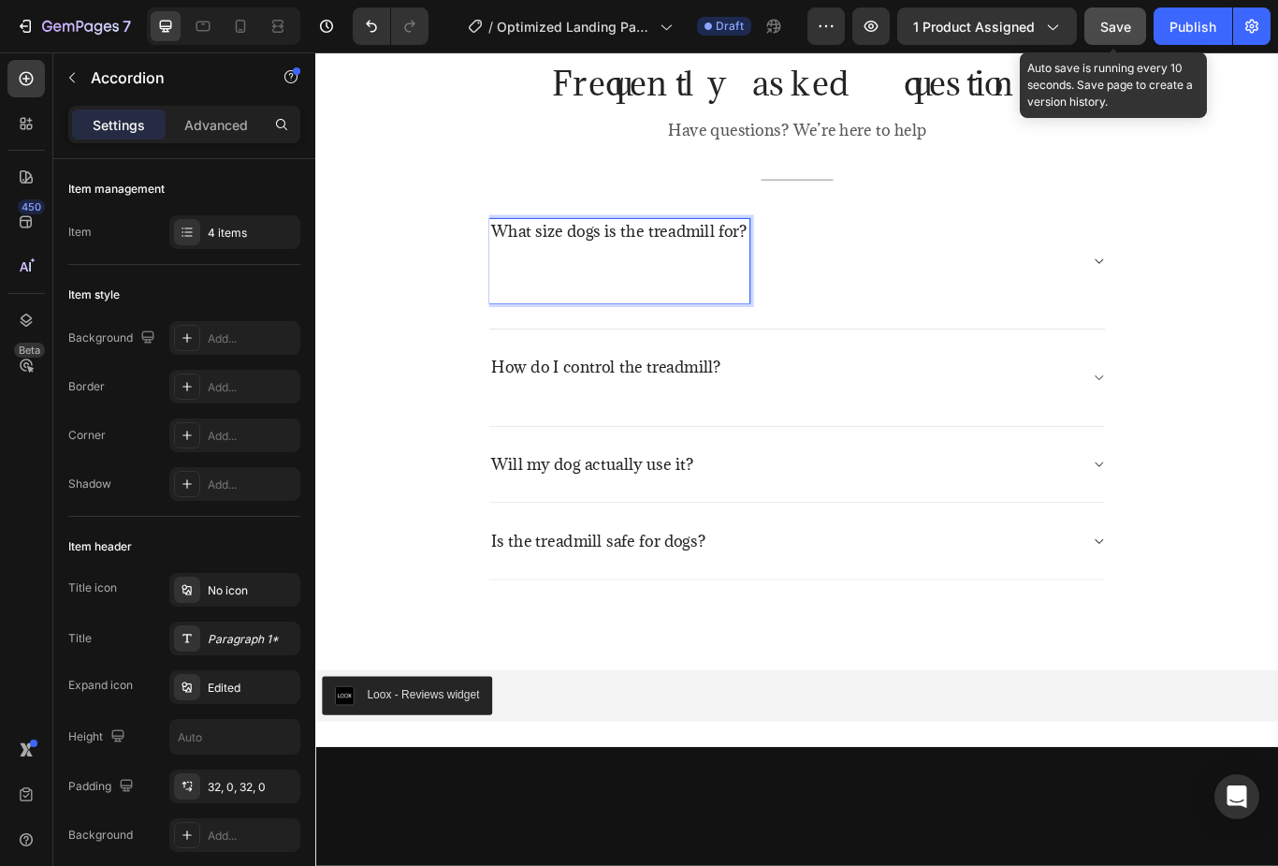
click at [554, 329] on p "⁠⁠⁠⁠⁠⁠⁠" at bounding box center [669, 306] width 299 height 69
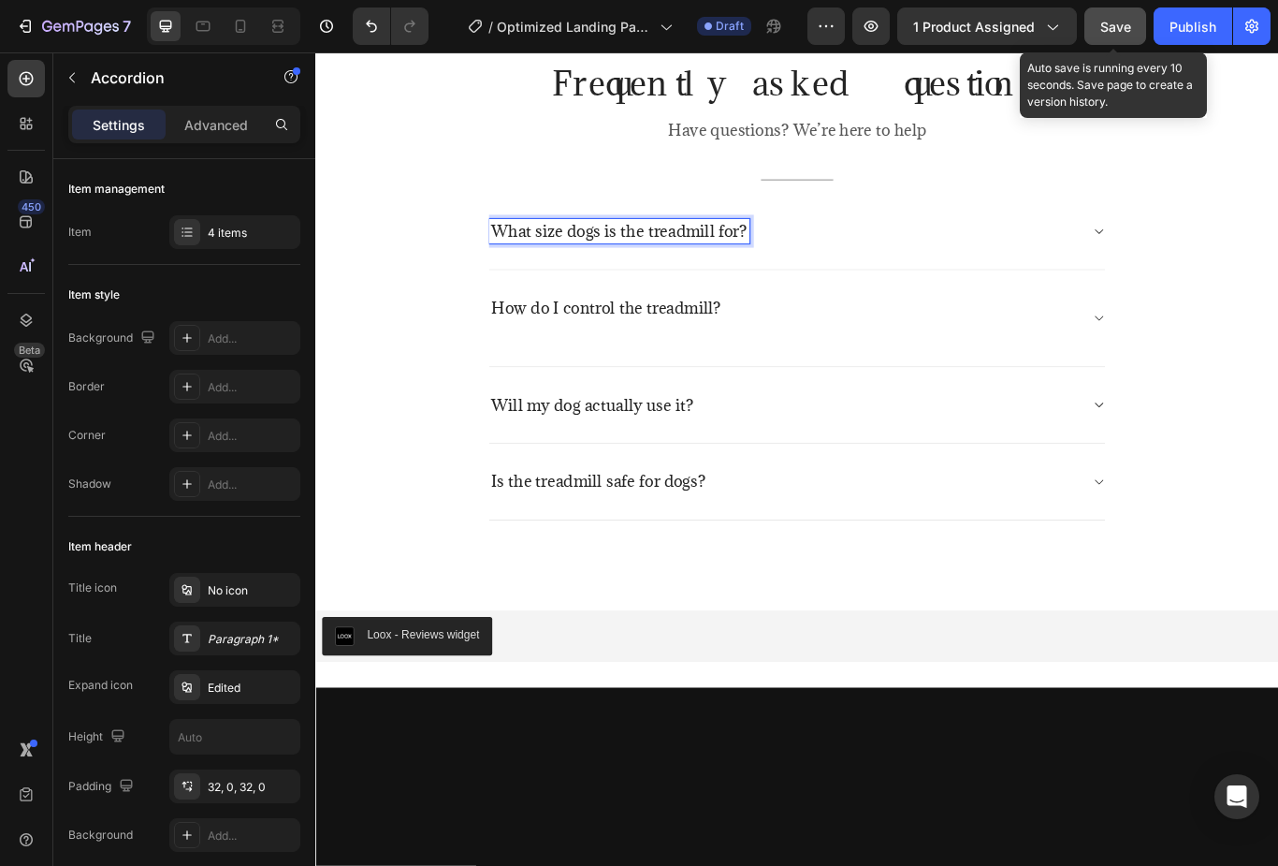
click at [879, 360] on div "How do I control the treadmill?" at bounding box center [862, 361] width 689 height 51
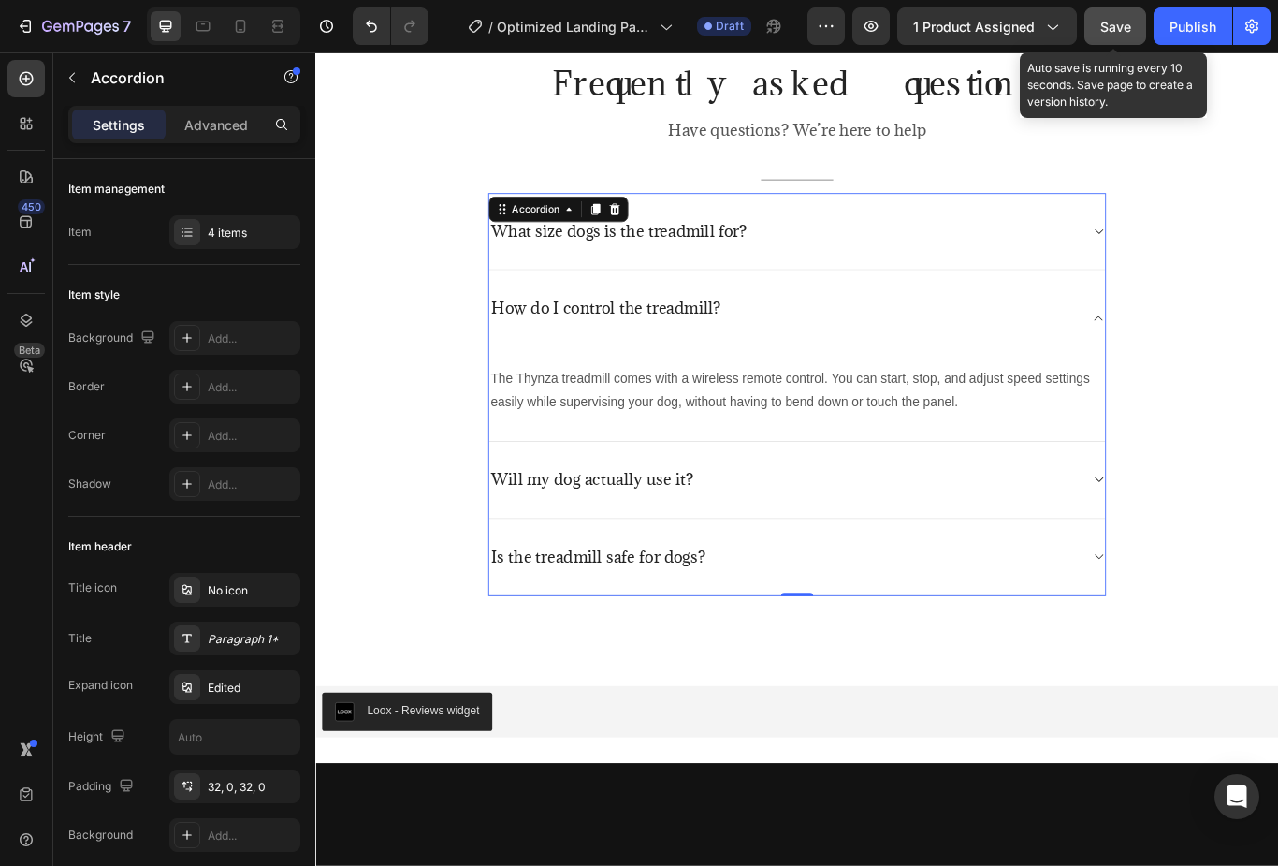
click at [669, 383] on div "How do I control the treadmill?" at bounding box center [654, 361] width 273 height 51
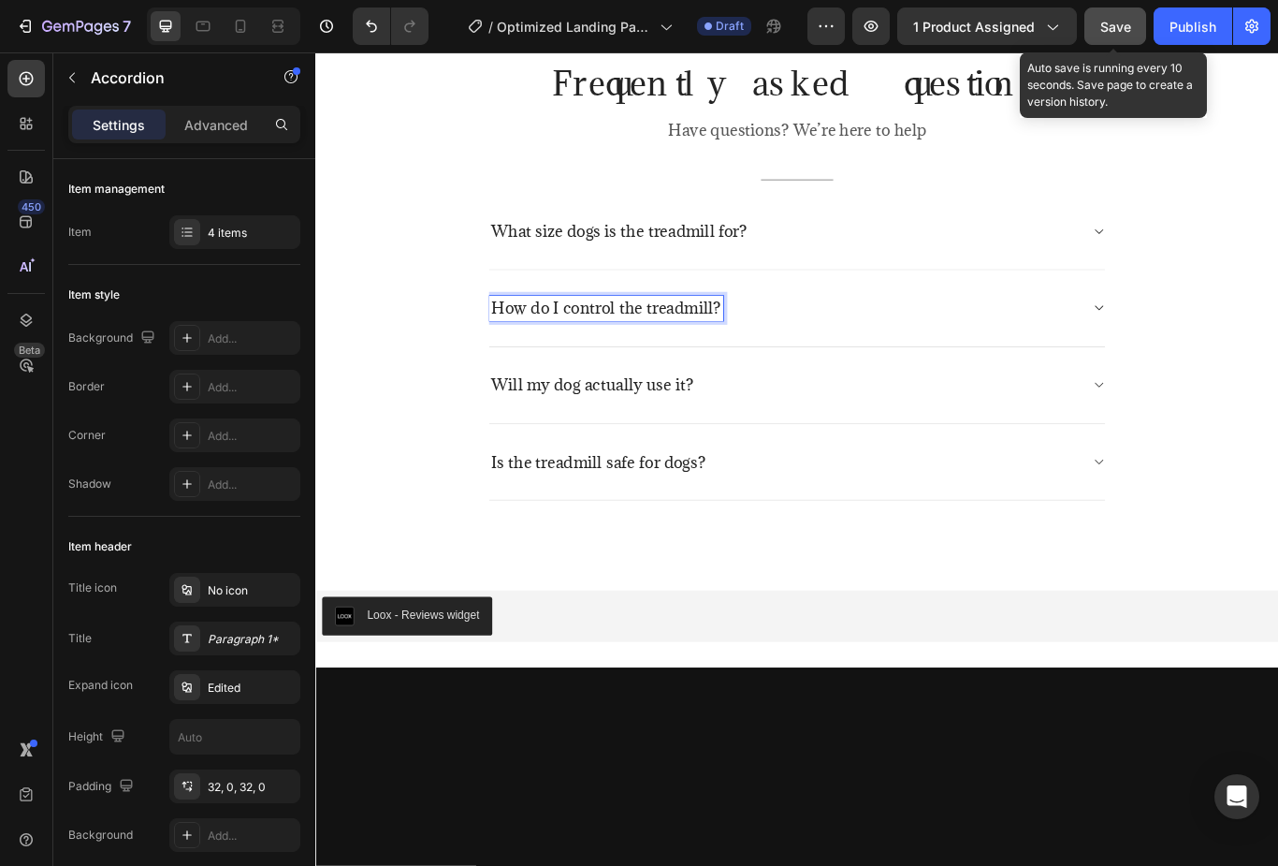
click at [684, 518] on span "Is the treadmill safe for dogs?" at bounding box center [645, 530] width 250 height 24
click at [642, 440] on span "Will my dog actually use it?" at bounding box center [638, 440] width 236 height 24
click at [846, 524] on div "Is the treadmill safe for dogs?" at bounding box center [862, 530] width 689 height 29
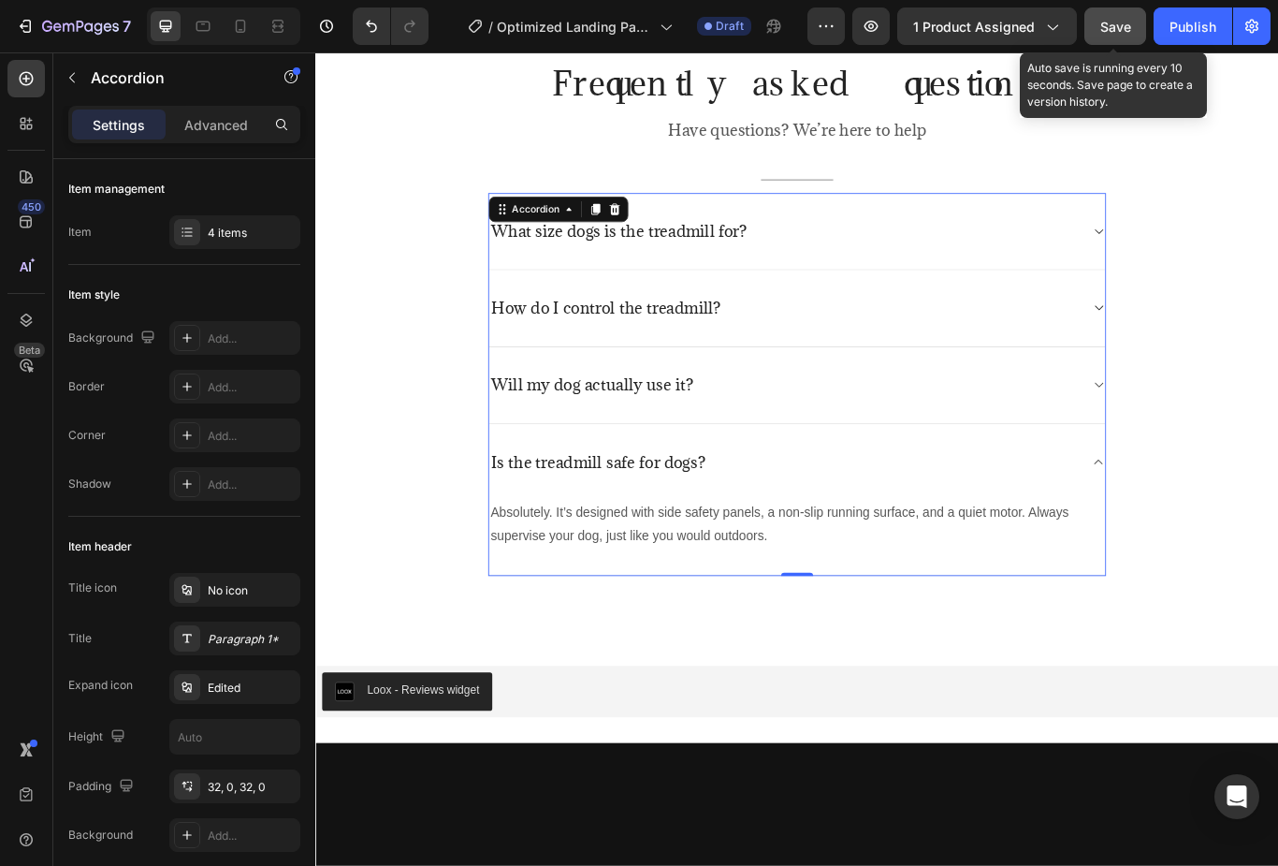
click at [886, 650] on div "Absolutely. It’s designed with side safety panels, a non-slip running surface, …" at bounding box center [877, 618] width 719 height 89
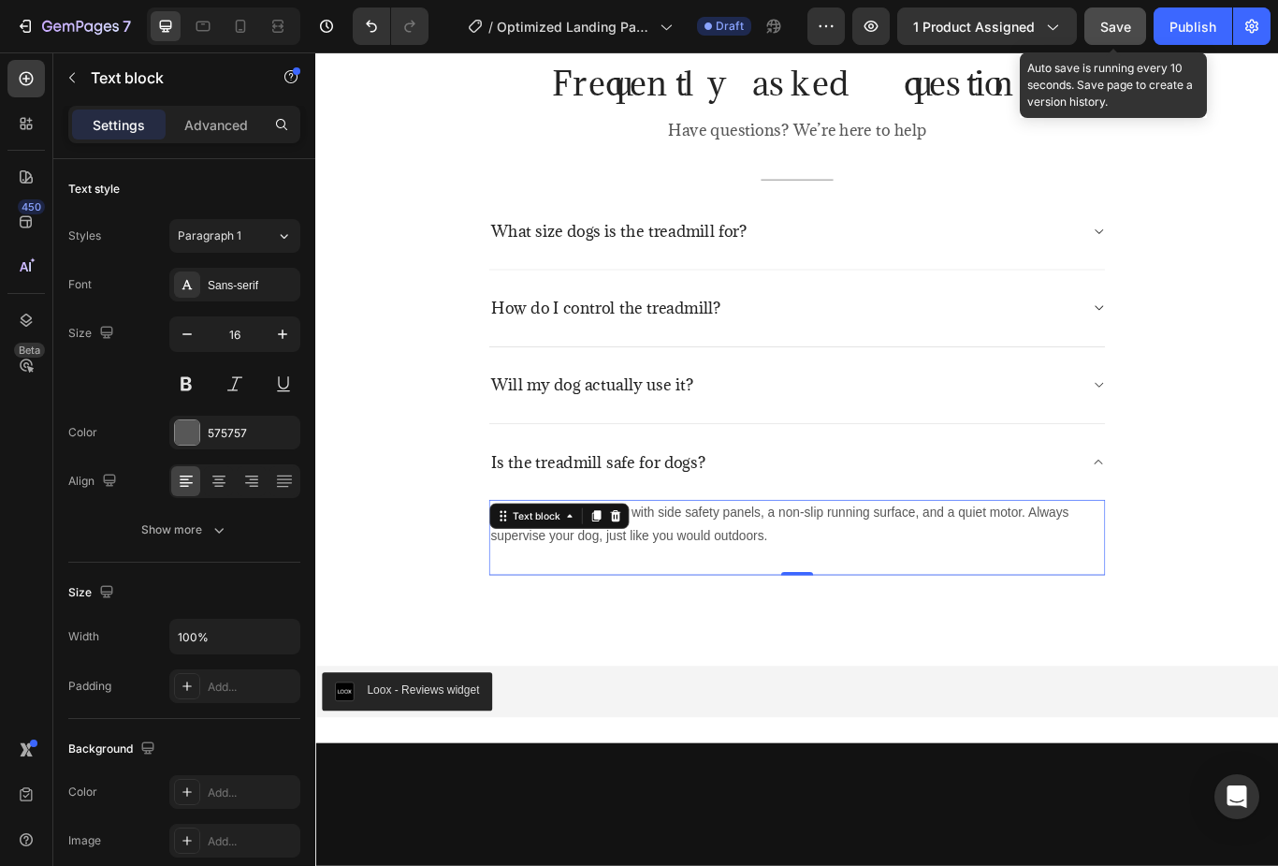
click at [891, 637] on div "Absolutely. It’s designed with side safety panels, a non-slip running surface, …" at bounding box center [877, 618] width 719 height 89
click at [584, 592] on div "Text block" at bounding box center [572, 592] width 63 height 17
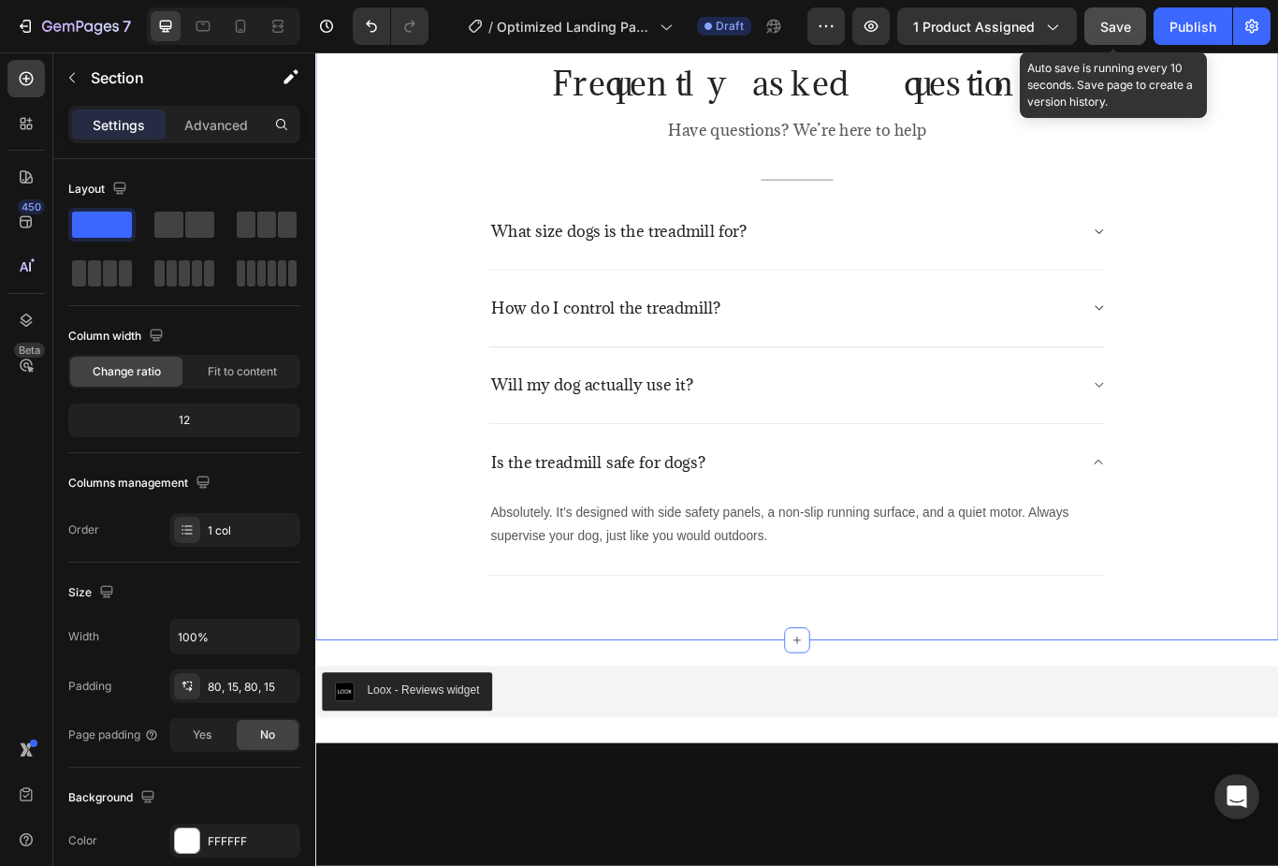
click at [672, 691] on div "Frequently asked questions Heading Have questions? We’re here to help Text bloc…" at bounding box center [876, 362] width 1123 height 751
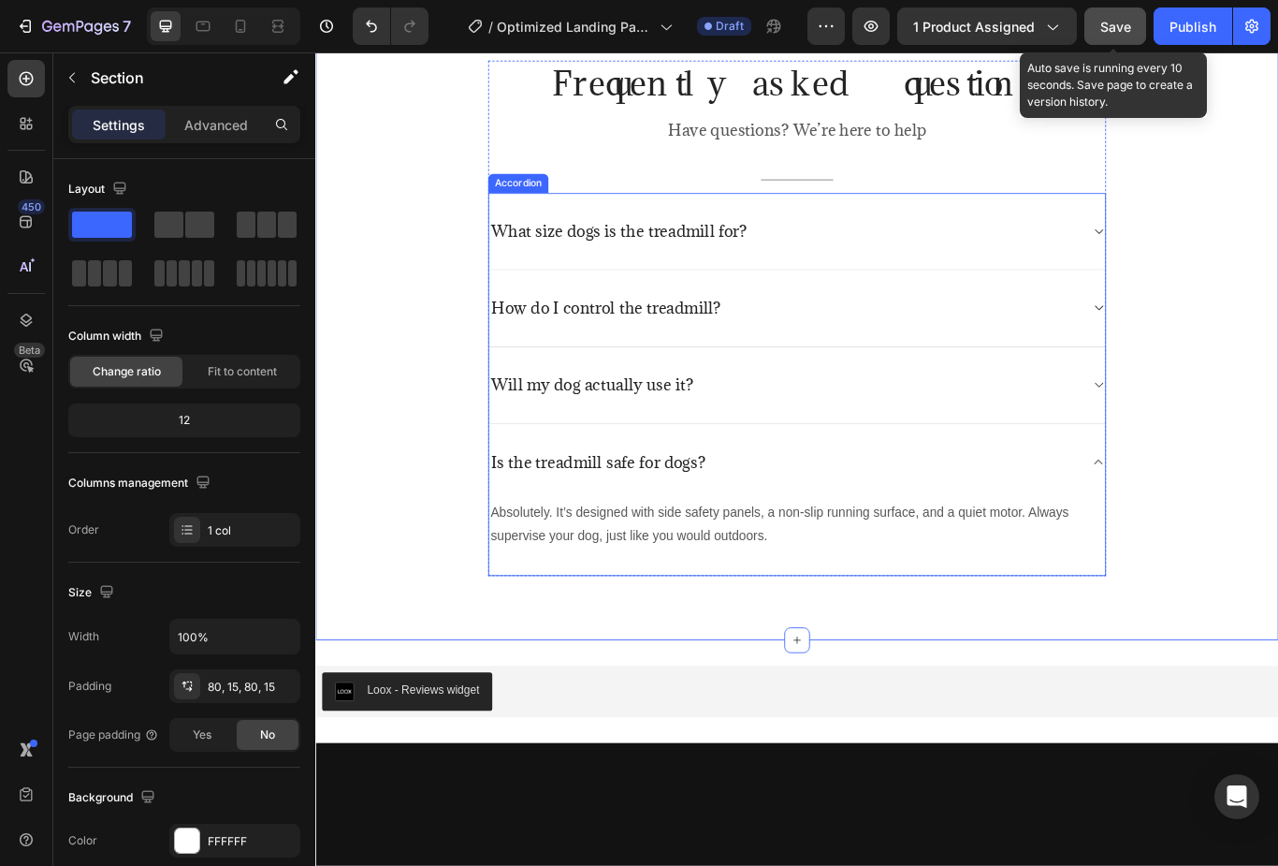
click at [1204, 520] on div "Is the treadmill safe for dogs?" at bounding box center [862, 530] width 689 height 29
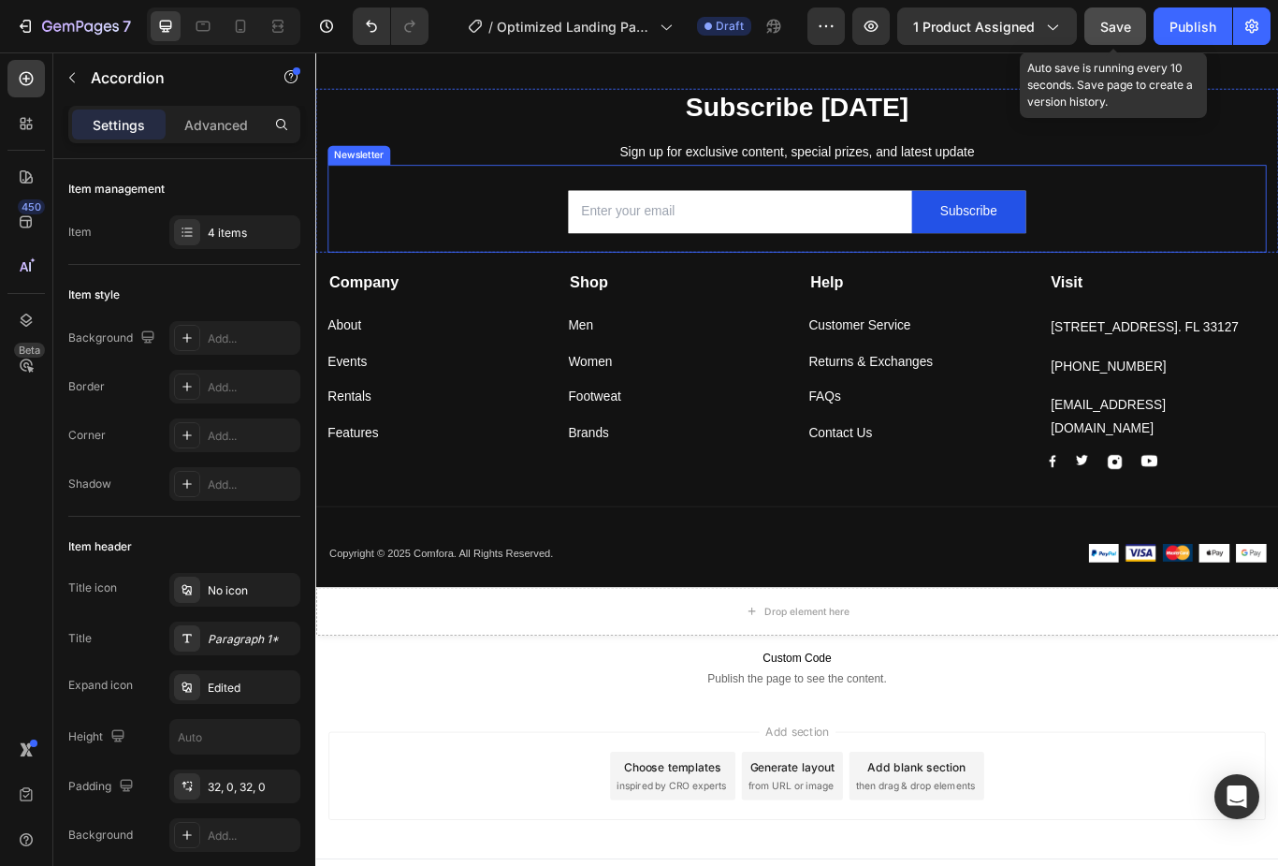
scroll to position [5369, 0]
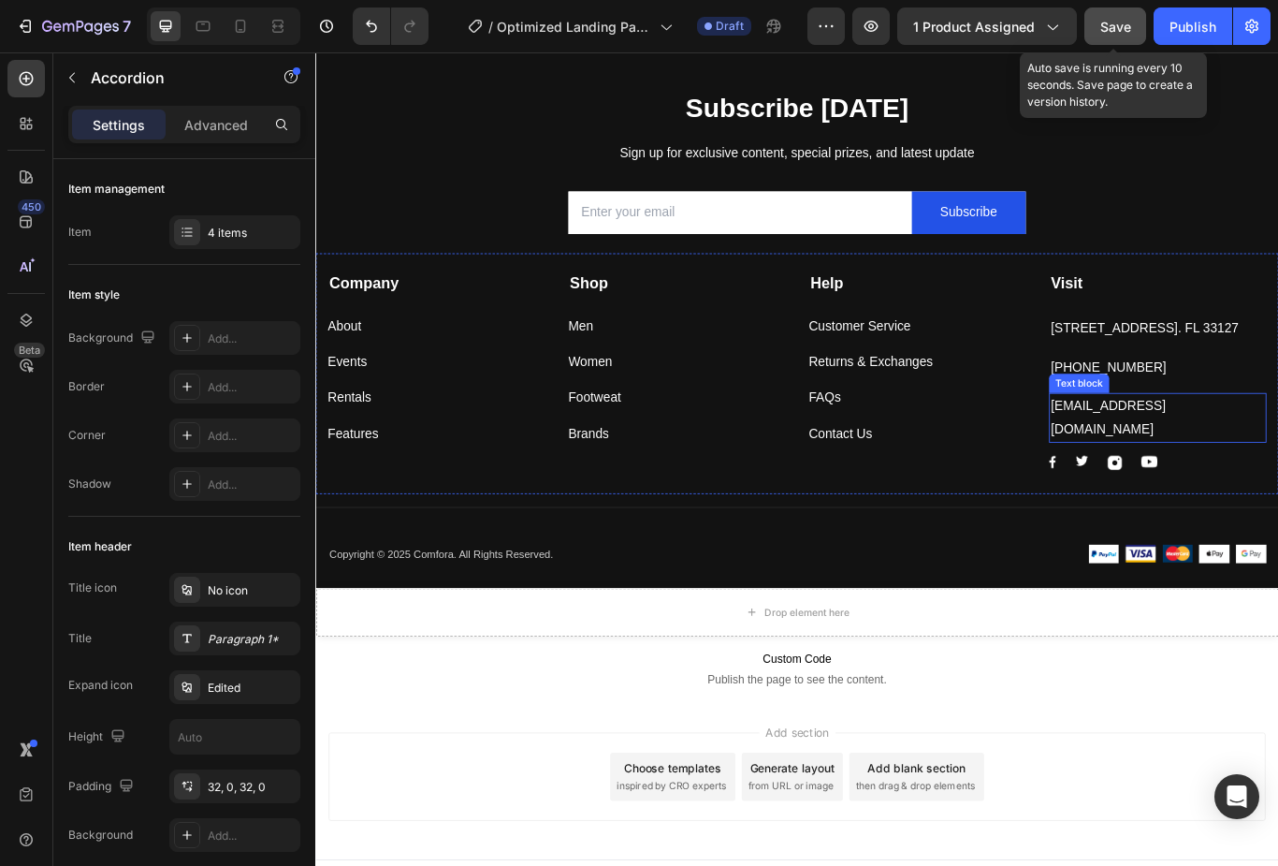
click at [1227, 465] on p "support@gmail.com" at bounding box center [1298, 478] width 250 height 54
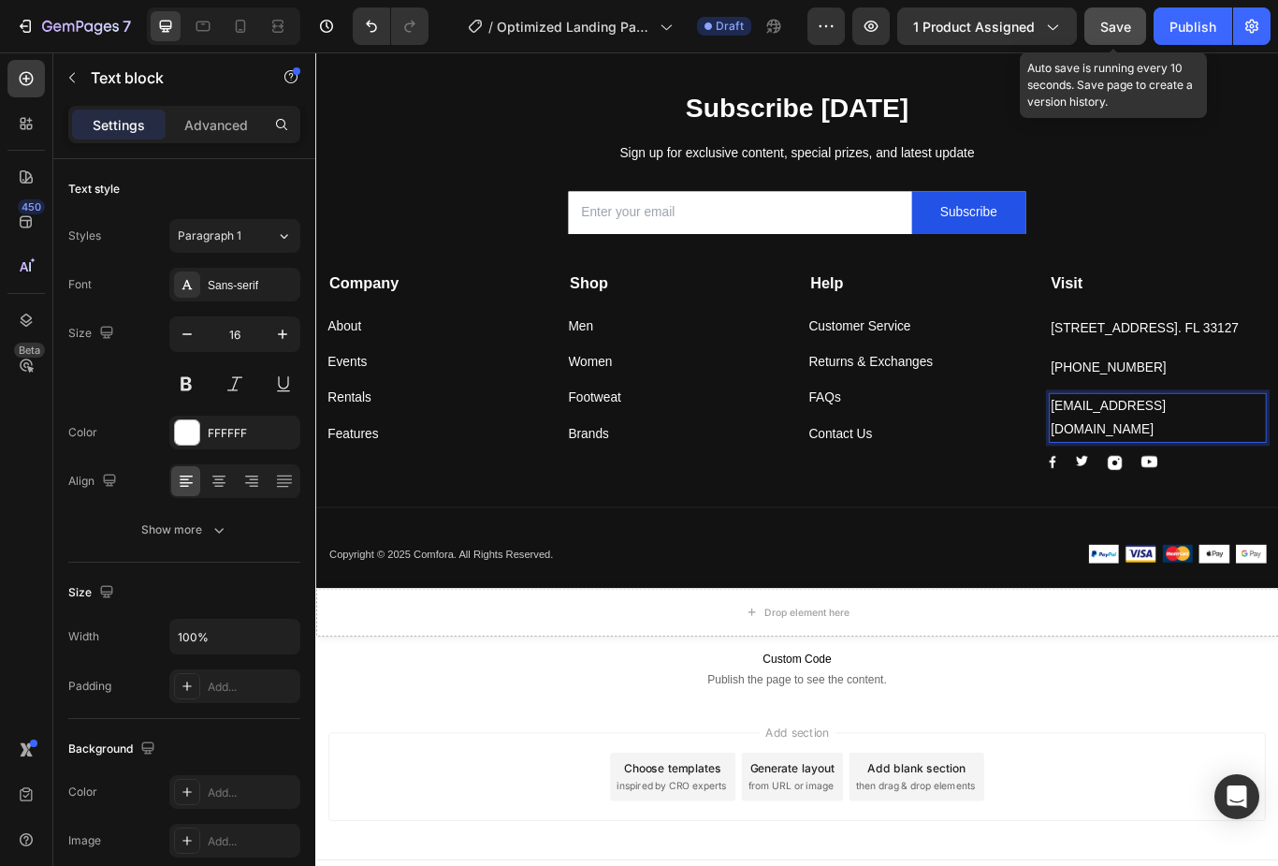
click at [1220, 466] on p "support@gmail.com" at bounding box center [1298, 478] width 250 height 54
click at [1237, 464] on p "support@gmail.com" at bounding box center [1298, 478] width 250 height 54
click at [1256, 464] on p "support@gmail.com" at bounding box center [1298, 478] width 250 height 54
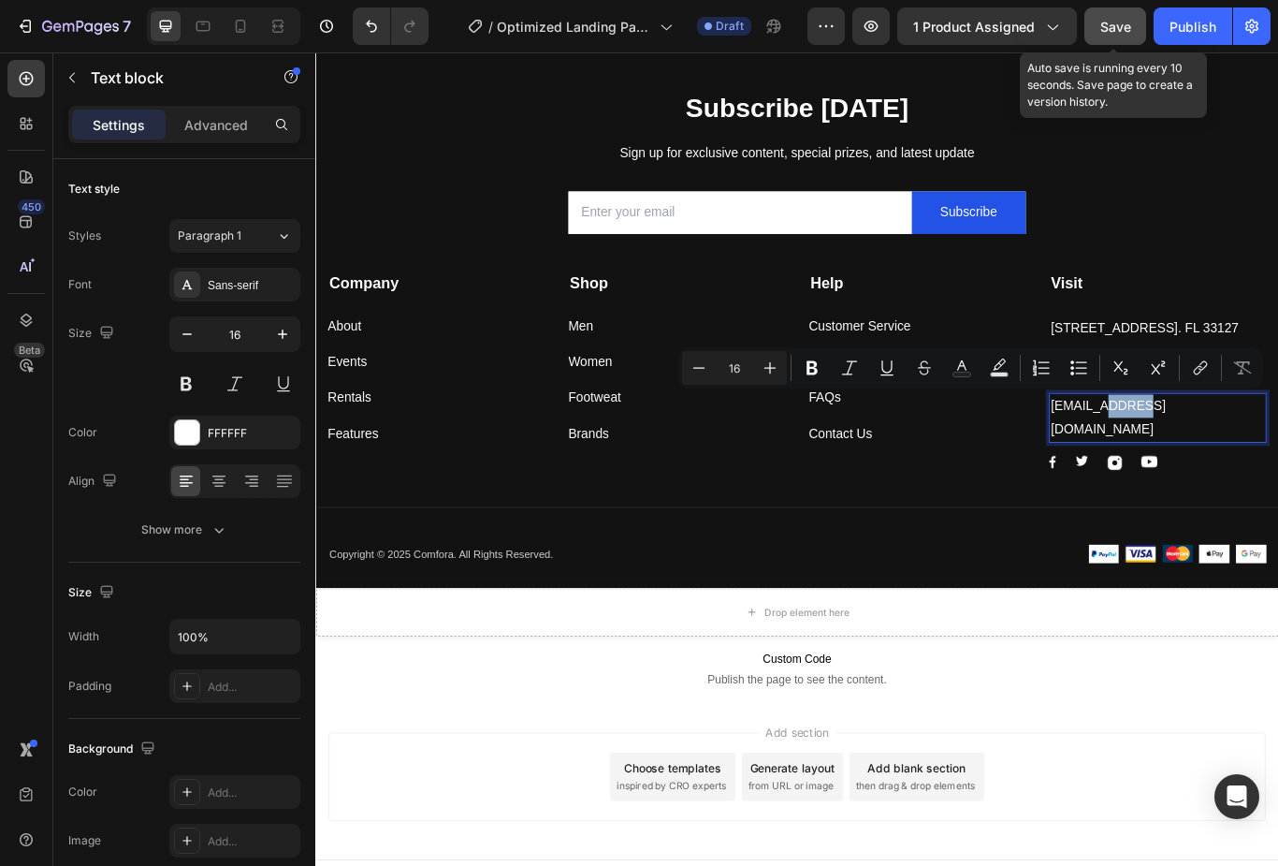
click at [1256, 464] on p "support@gmail.com" at bounding box center [1298, 478] width 250 height 54
click at [1267, 464] on p "support@gmail.com" at bounding box center [1298, 478] width 250 height 54
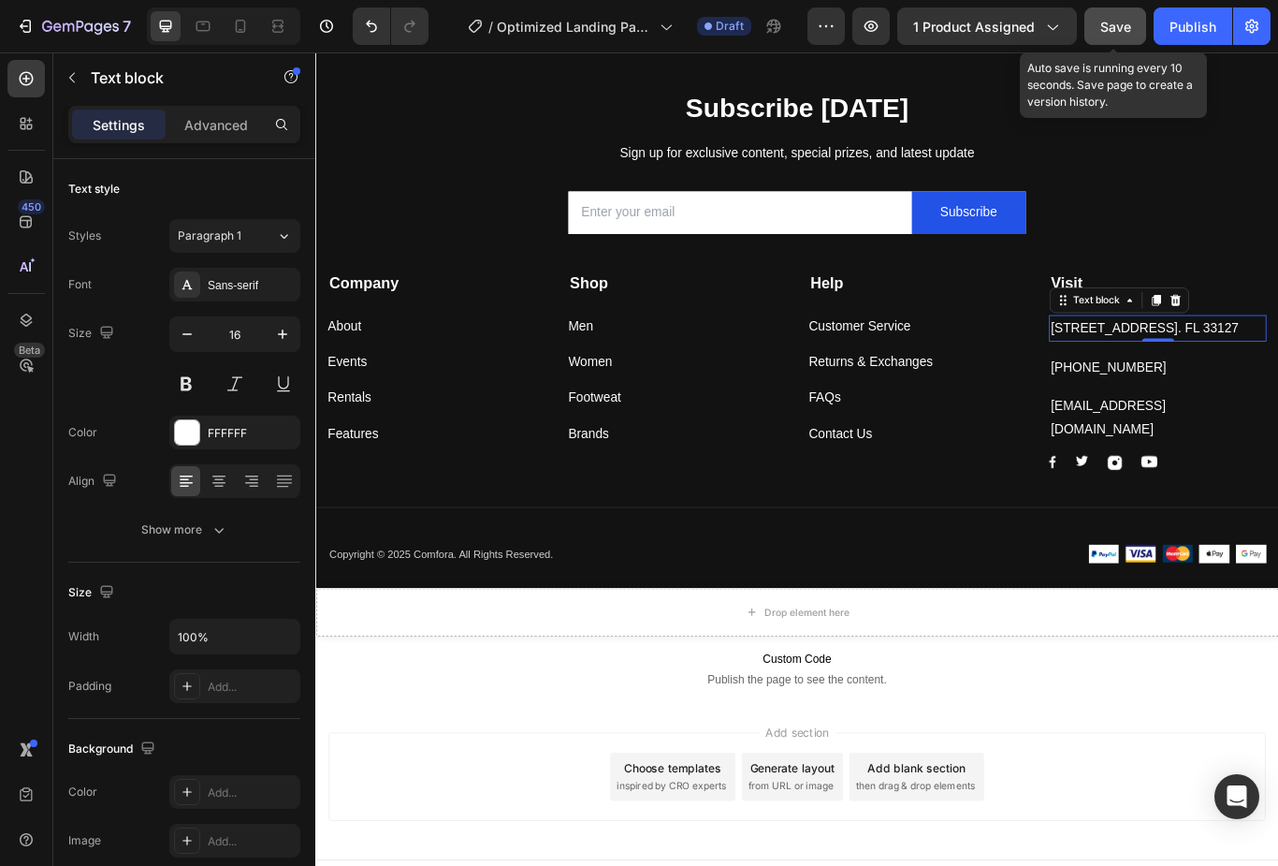
click at [1143, 22] on button "Save" at bounding box center [1116, 25] width 62 height 37
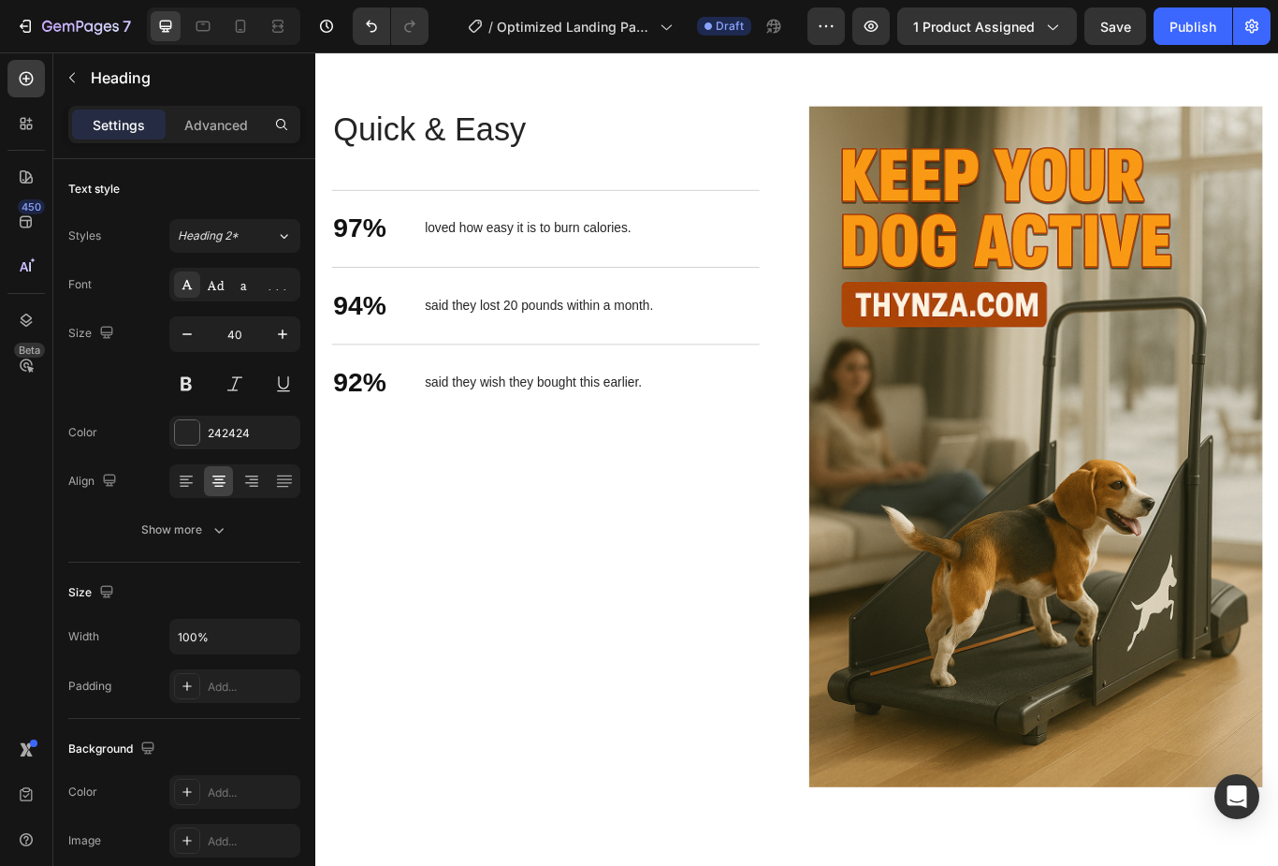
scroll to position [2381, 0]
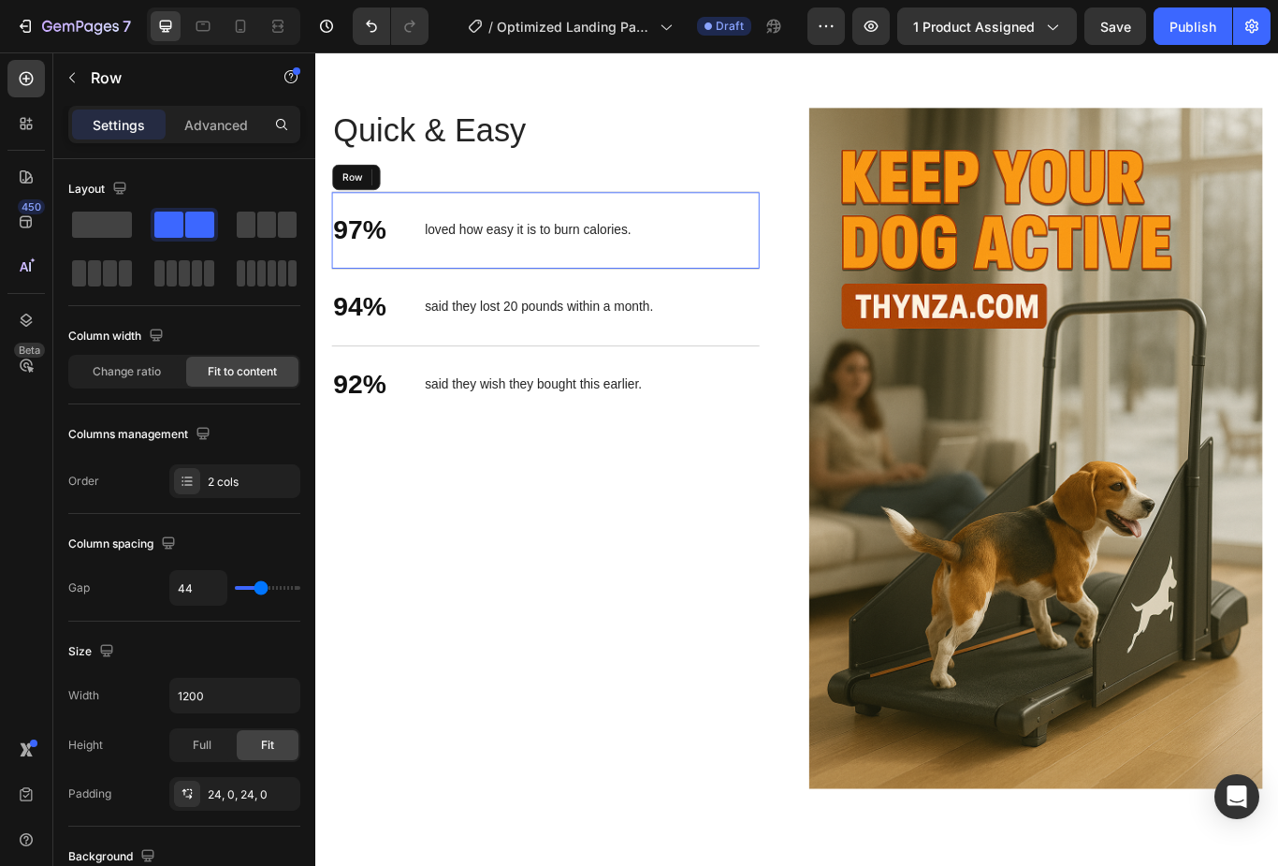
click at [534, 267] on p "loved how easy it is to burn calories." at bounding box center [563, 260] width 241 height 20
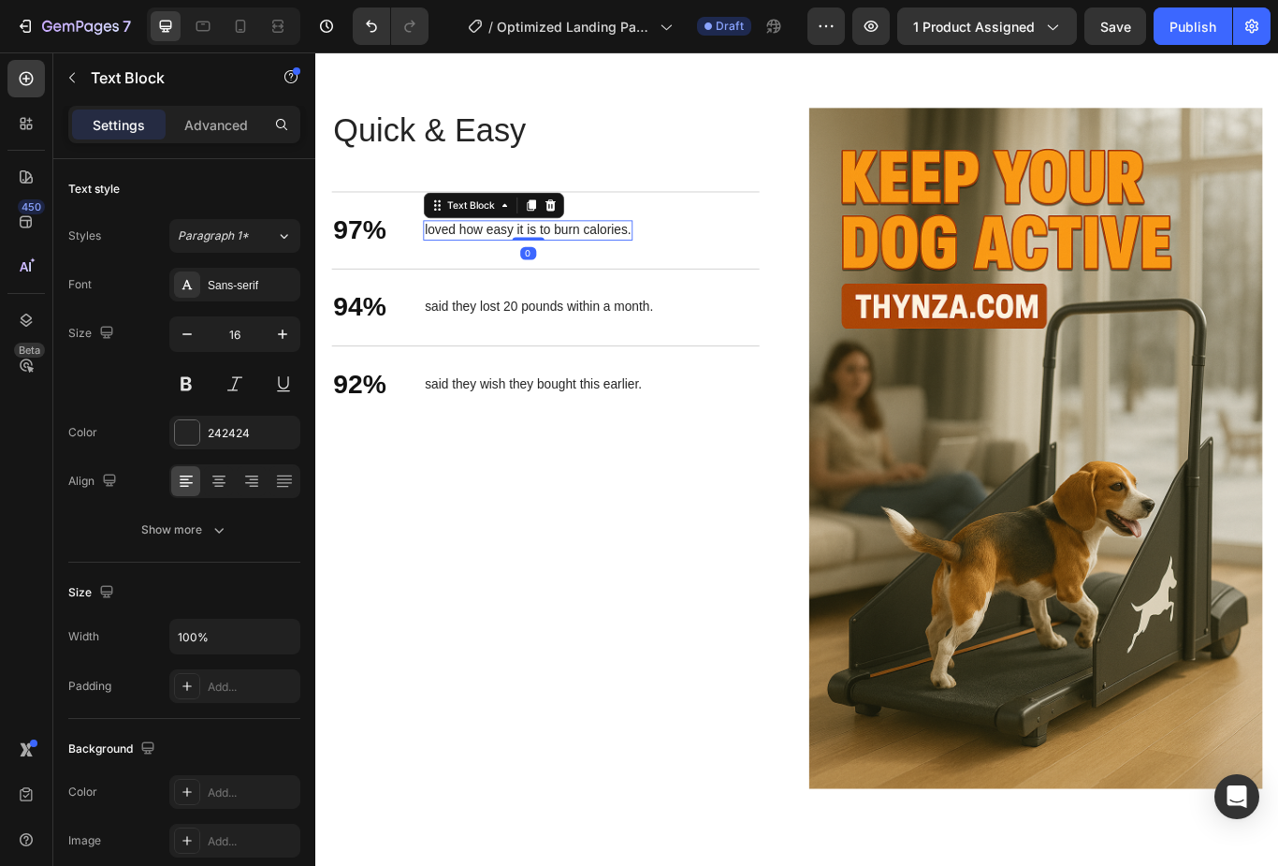
click at [533, 260] on p "loved how easy it is to burn calories." at bounding box center [563, 260] width 241 height 20
click at [491, 269] on p "loved how easy it is to burn calories." at bounding box center [563, 260] width 241 height 20
click at [493, 270] on div "loved how easy it is to burn calories." at bounding box center [563, 259] width 244 height 23
click at [487, 268] on p "loved how easy it is to burn calories." at bounding box center [563, 260] width 241 height 20
click at [605, 264] on span "said their dog took to the treadmill faster than expected." at bounding box center [581, 260] width 277 height 13
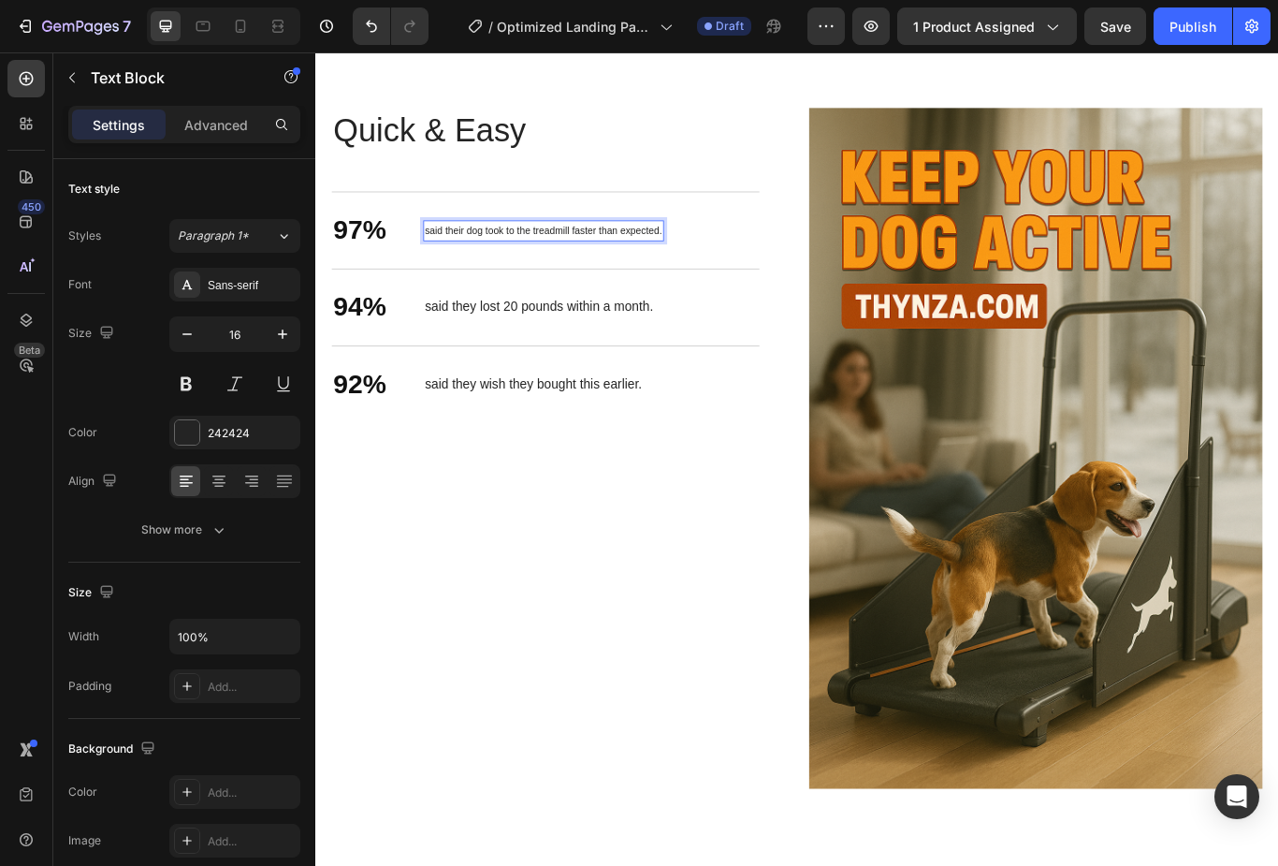
click at [604, 264] on span "said their dog took to the treadmill faster than expected." at bounding box center [581, 260] width 277 height 13
click at [592, 255] on span "said their dog took to the treadmill faster than expected." at bounding box center [581, 260] width 277 height 13
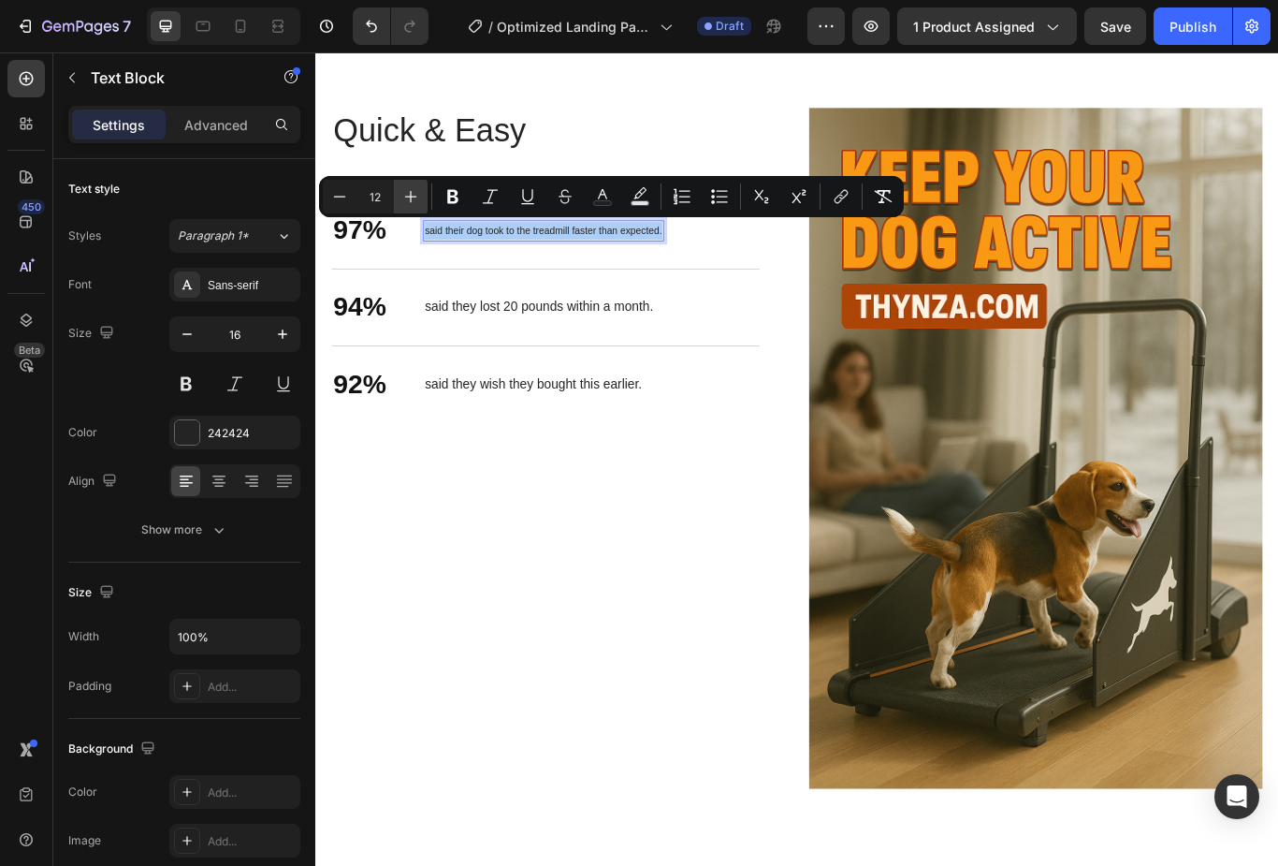
click at [409, 196] on icon "Editor contextual toolbar" at bounding box center [411, 196] width 19 height 19
click at [406, 198] on icon "Editor contextual toolbar" at bounding box center [411, 196] width 19 height 19
click at [403, 201] on icon "Editor contextual toolbar" at bounding box center [411, 196] width 19 height 19
click at [411, 192] on icon "Editor contextual toolbar" at bounding box center [411, 197] width 12 height 12
type input "16"
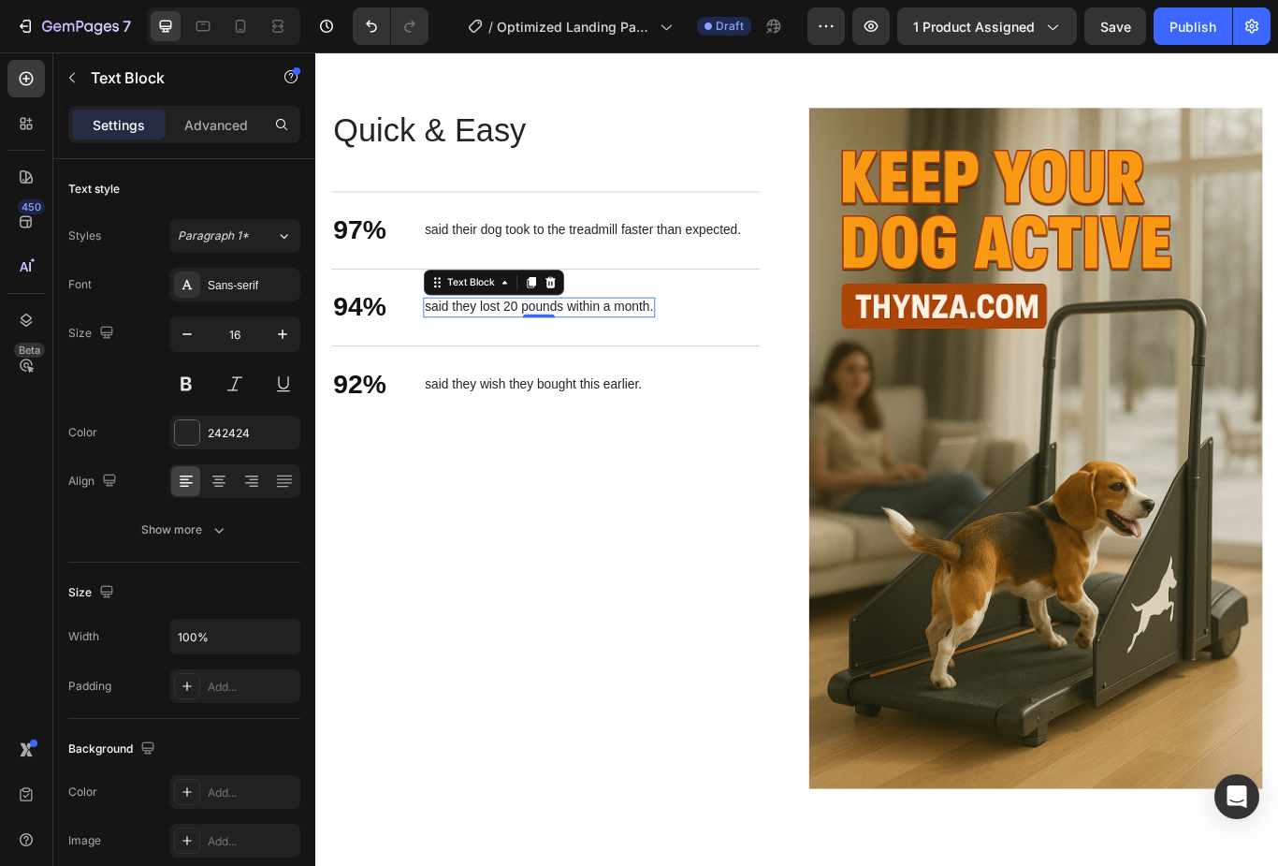
click at [502, 346] on p "said they lost 20 pounds within a month." at bounding box center [576, 350] width 267 height 20
click at [505, 352] on p "said they lost 20 pounds within a month." at bounding box center [576, 350] width 267 height 20
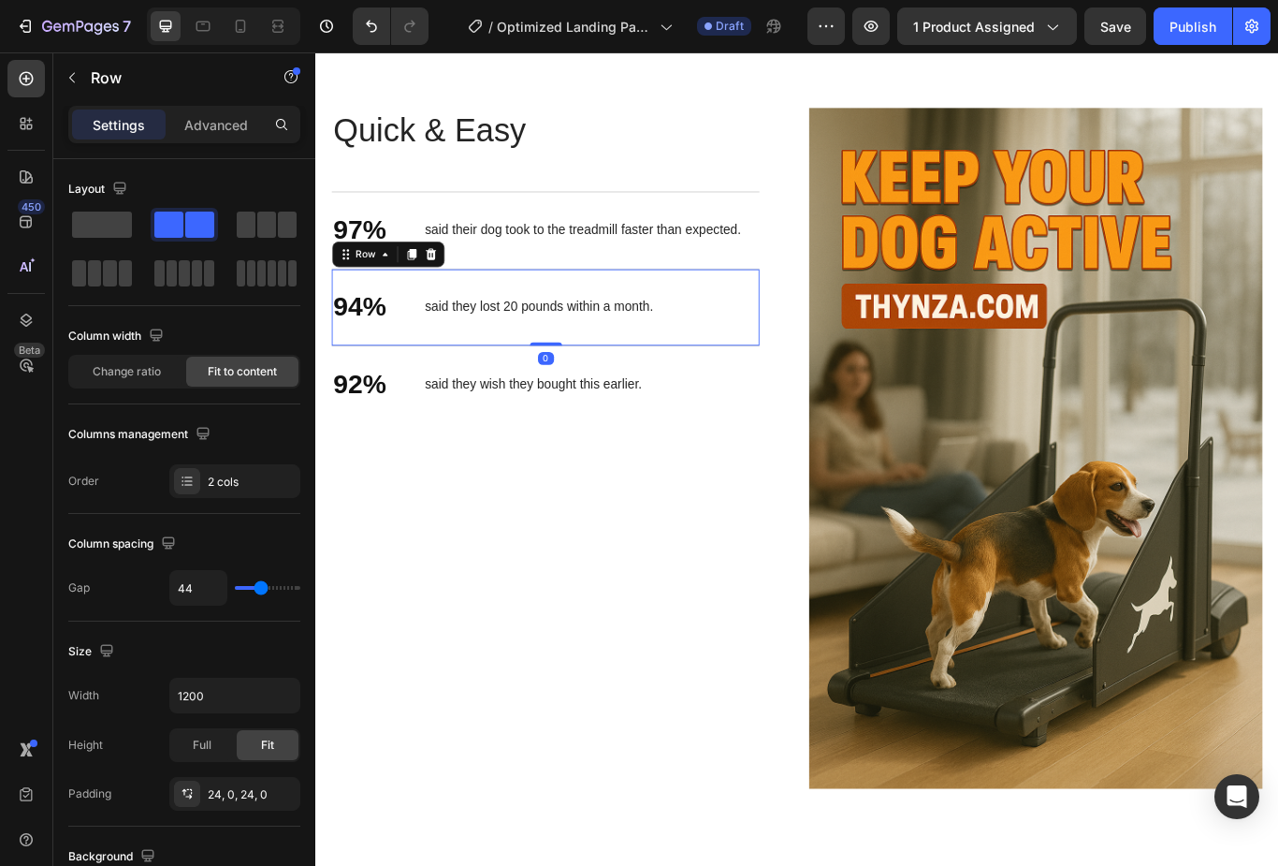
click at [492, 359] on div "said they lost 20 pounds within a month." at bounding box center [576, 349] width 270 height 23
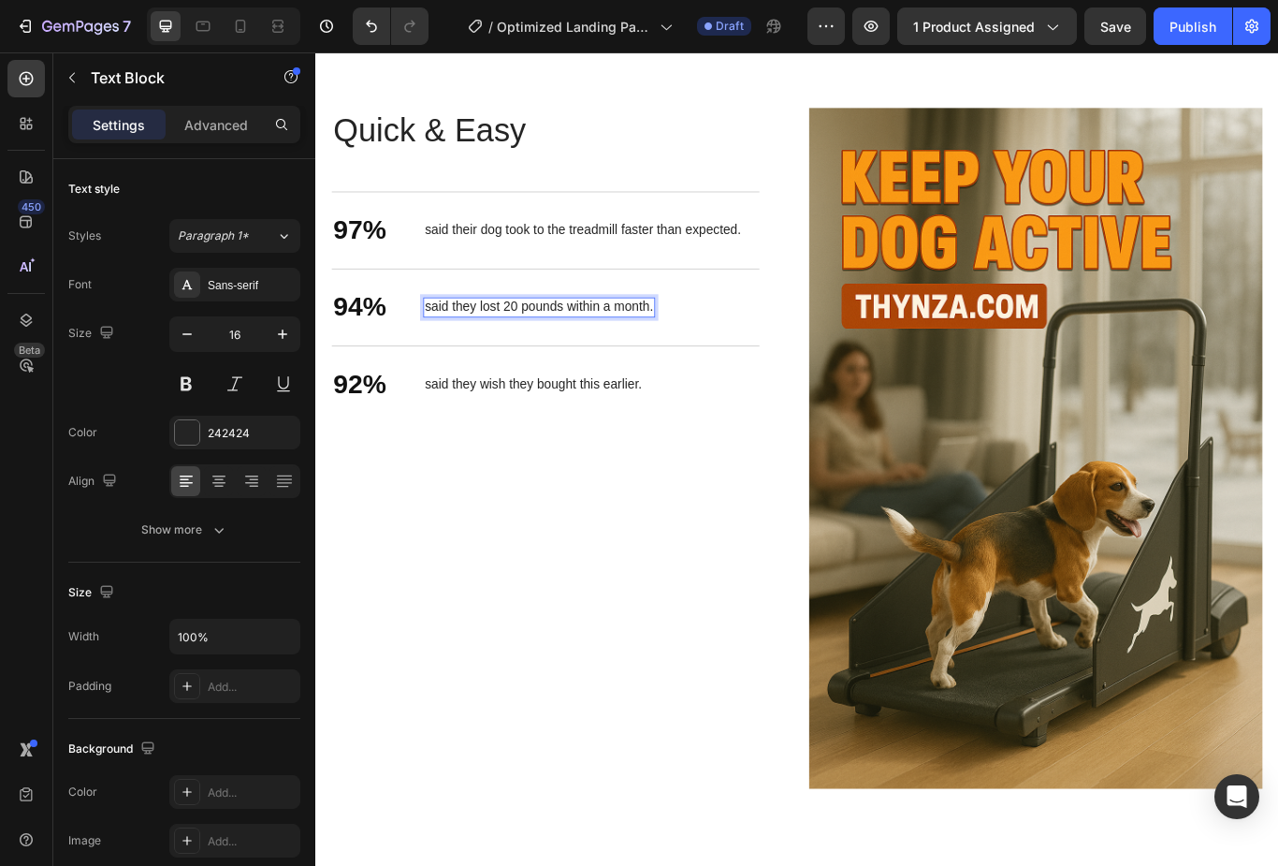
click at [489, 352] on p "said they lost 20 pounds within a month." at bounding box center [576, 350] width 267 height 20
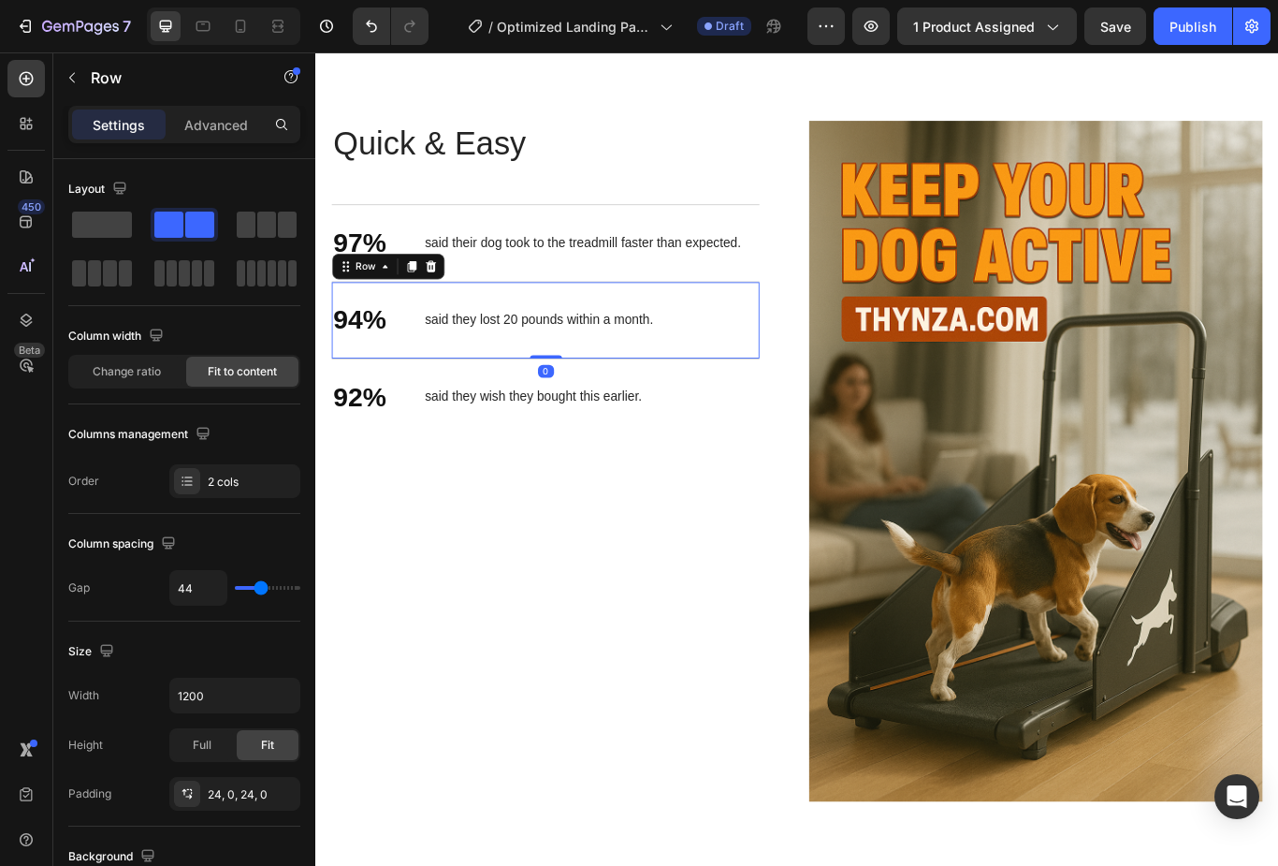
scroll to position [2367, 0]
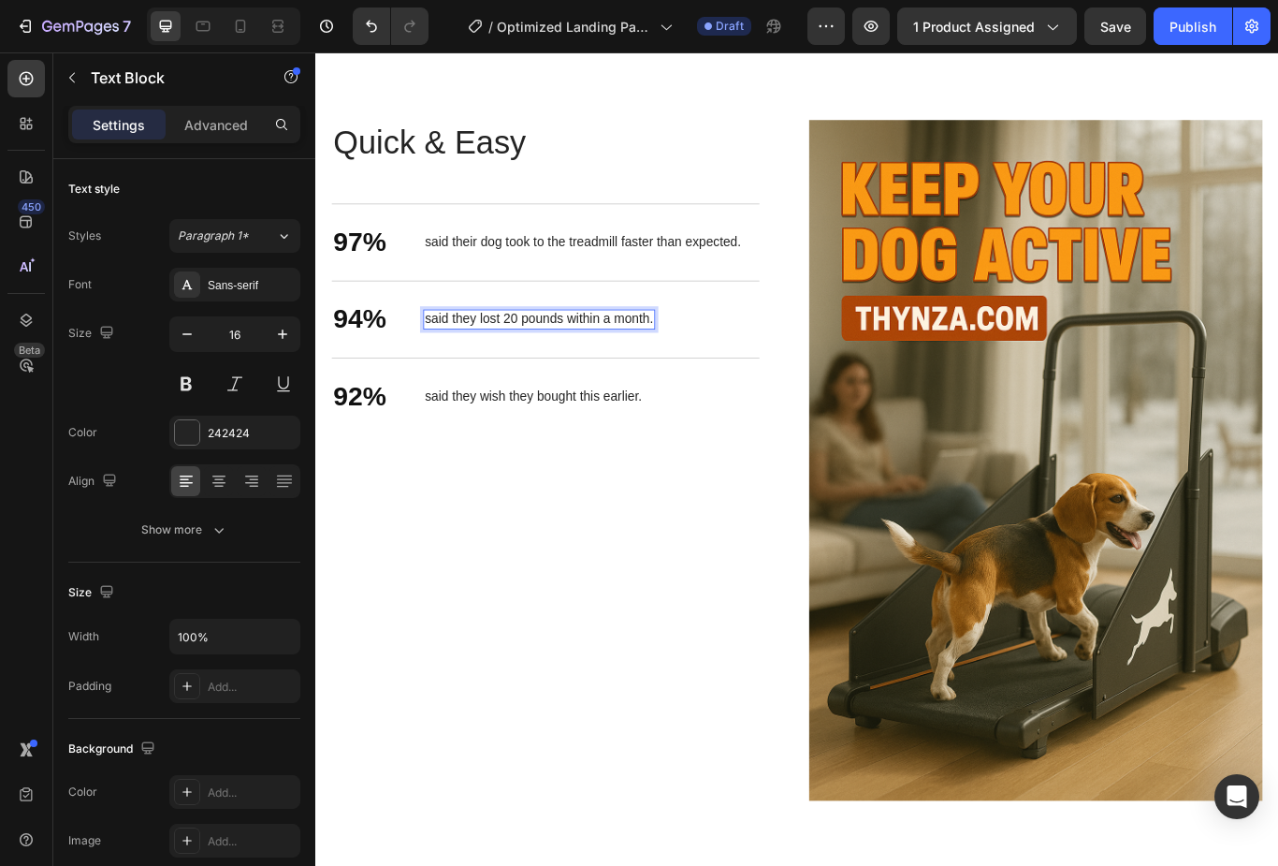
click at [577, 362] on p "said they lost 20 pounds within a month." at bounding box center [576, 364] width 267 height 20
click at [587, 363] on p "said they lost 20 pounds within a month." at bounding box center [576, 364] width 267 height 20
click at [628, 359] on span "noticed their dog was calmer and less anxious after regular use." at bounding box center [602, 364] width 318 height 13
click at [628, 358] on span "noticed their dog was calmer and less anxious after regular use." at bounding box center [602, 364] width 318 height 13
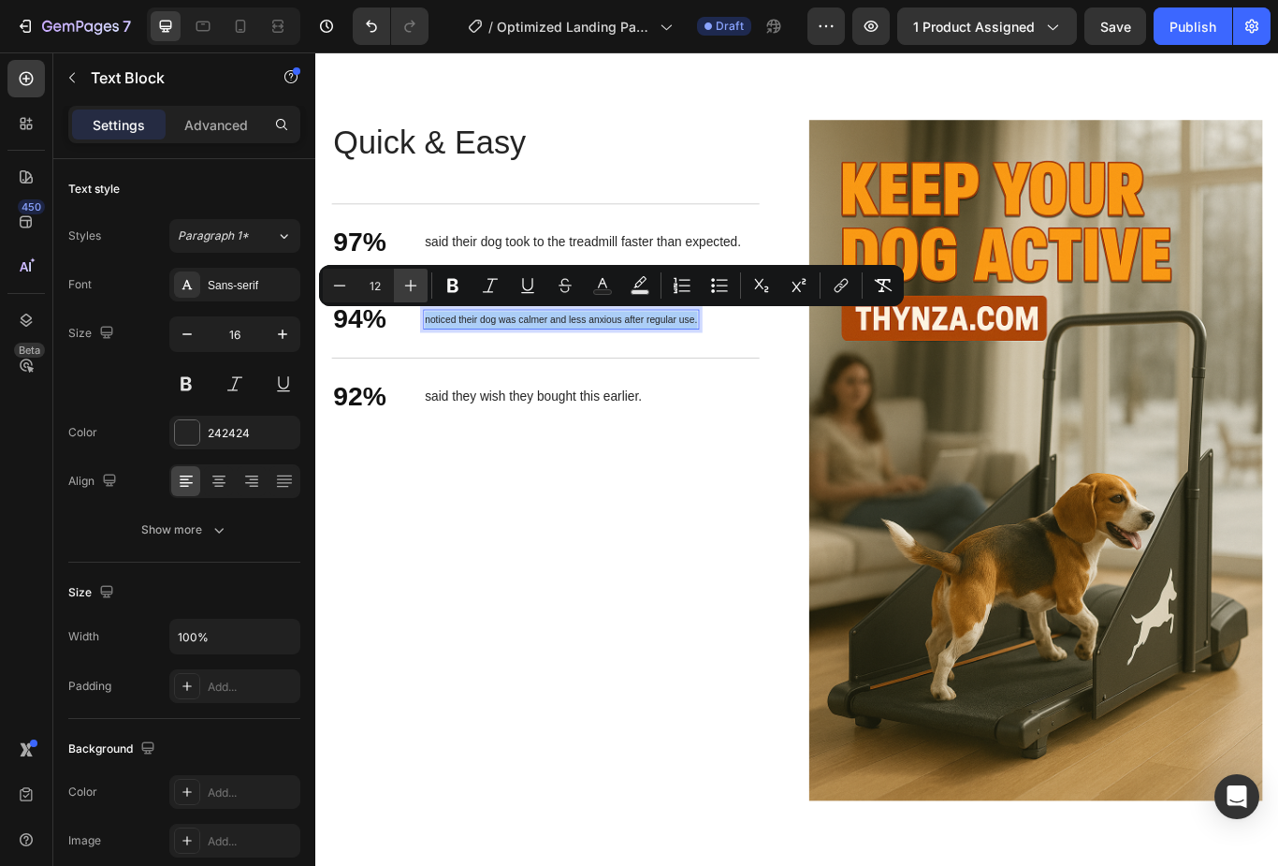
click at [413, 284] on icon "Editor contextual toolbar" at bounding box center [411, 285] width 19 height 19
click at [407, 286] on icon "Editor contextual toolbar" at bounding box center [411, 285] width 19 height 19
click at [414, 286] on icon "Editor contextual toolbar" at bounding box center [411, 285] width 19 height 19
click at [406, 286] on icon "Editor contextual toolbar" at bounding box center [411, 285] width 19 height 19
type input "16"
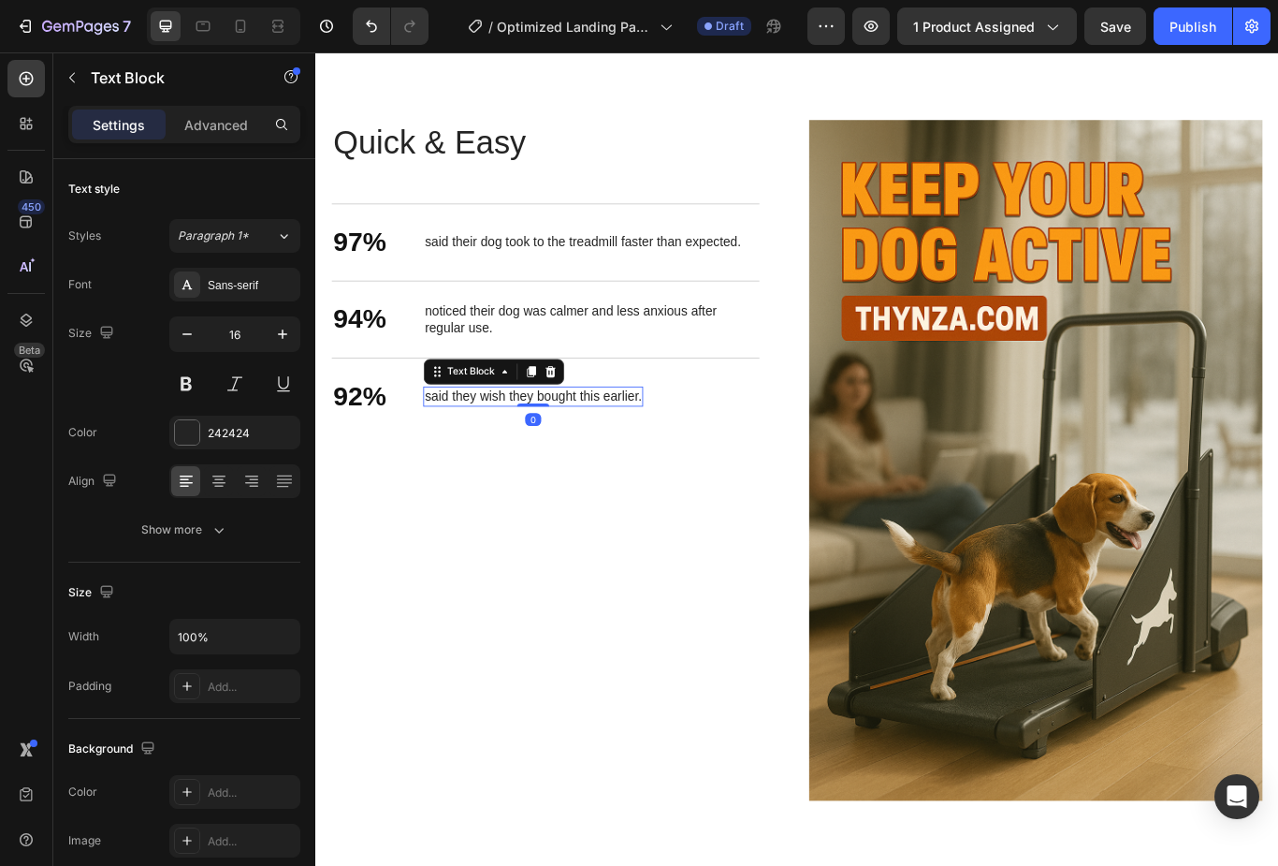
click at [492, 453] on p "said they wish they bought this earlier." at bounding box center [569, 454] width 253 height 20
click at [491, 452] on p "said they wish they bought this earlier." at bounding box center [569, 454] width 253 height 20
click at [491, 453] on p "said they wish they bought this earlier." at bounding box center [569, 454] width 253 height 20
click at [495, 449] on p "said they wish they bought this earlier." at bounding box center [569, 454] width 253 height 20
click at [531, 474] on div "92% Text Block said they wish they bought this earlier. Text Block 0 Row" at bounding box center [583, 453] width 499 height 90
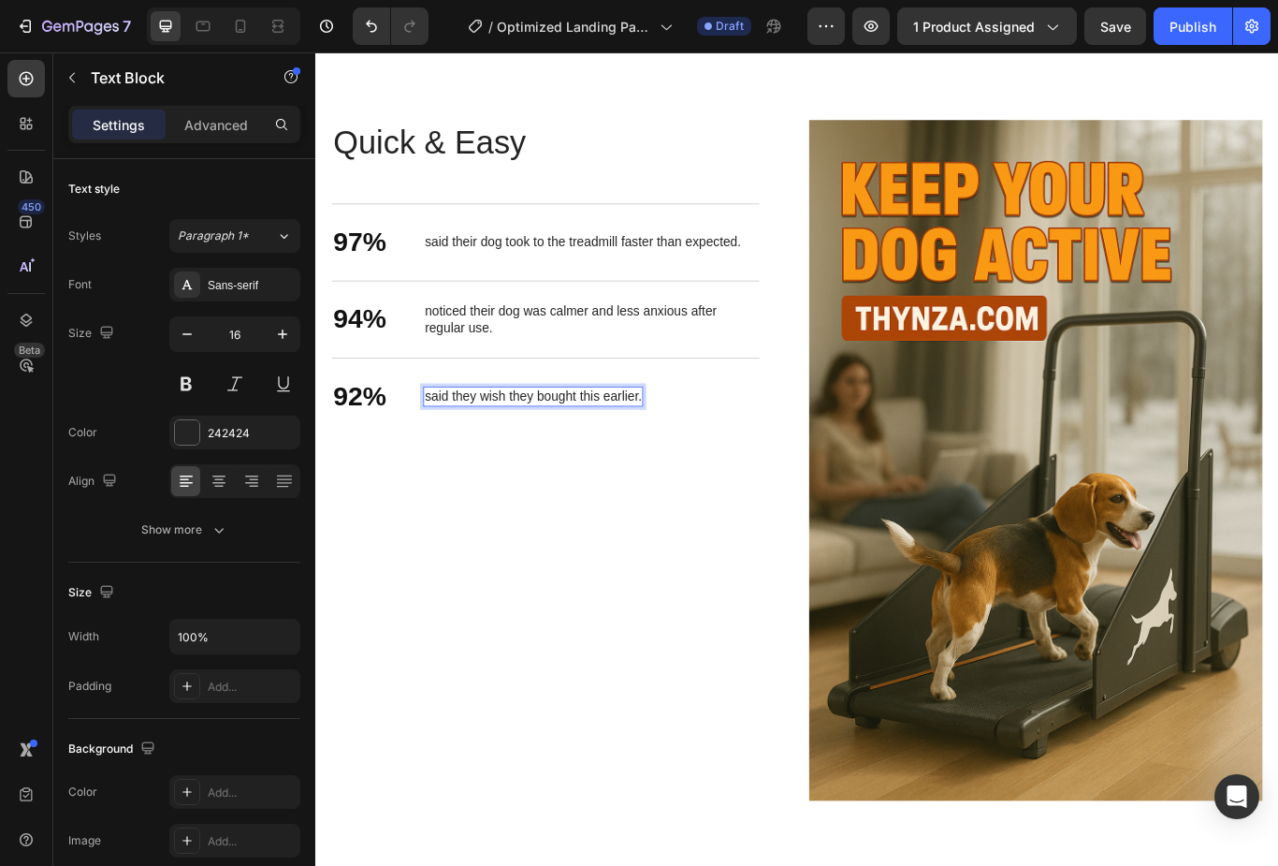
click at [502, 452] on p "said they wish they bought this earlier." at bounding box center [569, 454] width 253 height 20
click at [502, 448] on p "said they wish they bought this earlier." at bounding box center [569, 454] width 253 height 20
click at [580, 459] on span "said they wish they had bought it sooner." at bounding box center [544, 453] width 203 height 13
click at [579, 458] on span "said they wish they had bought it sooner." at bounding box center [544, 453] width 203 height 13
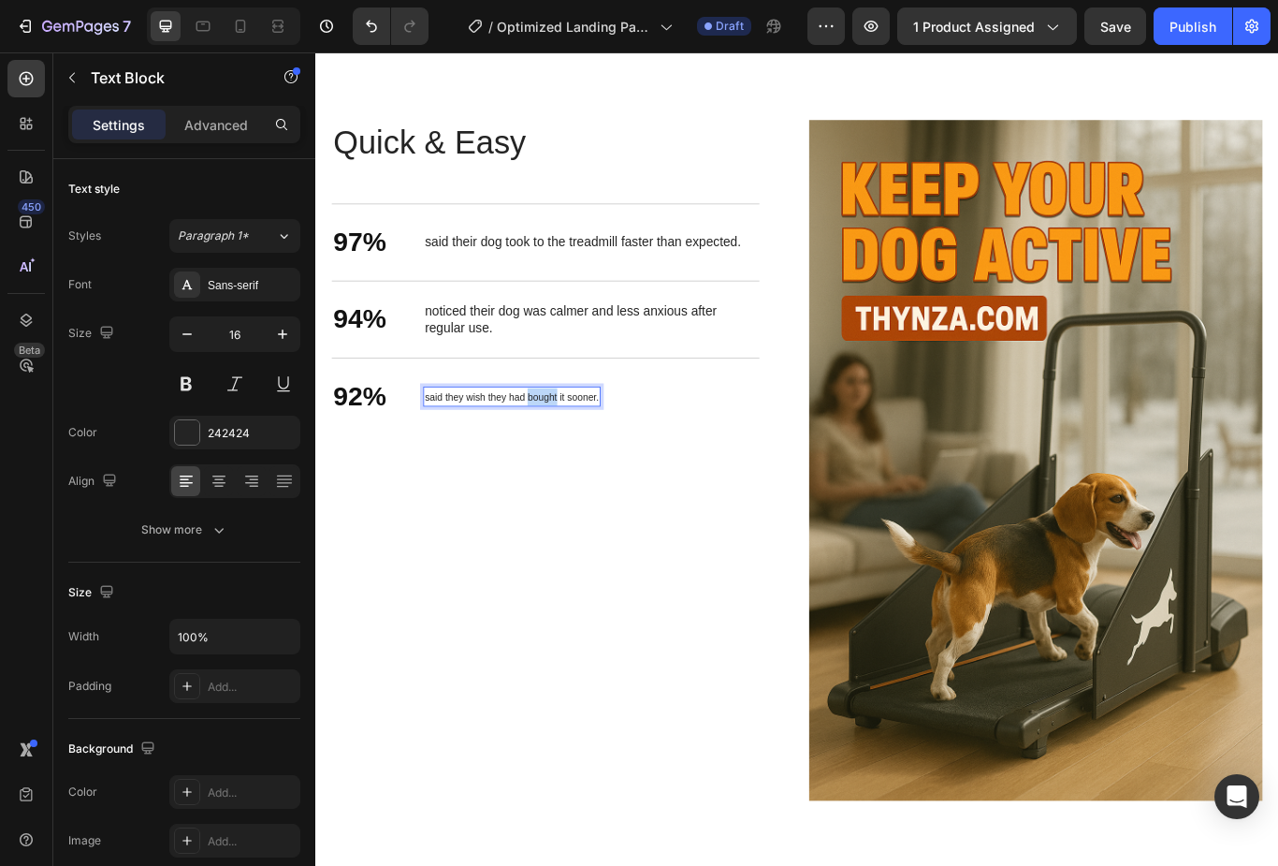
click at [560, 447] on span "said they wish they had bought it sooner." at bounding box center [544, 453] width 203 height 13
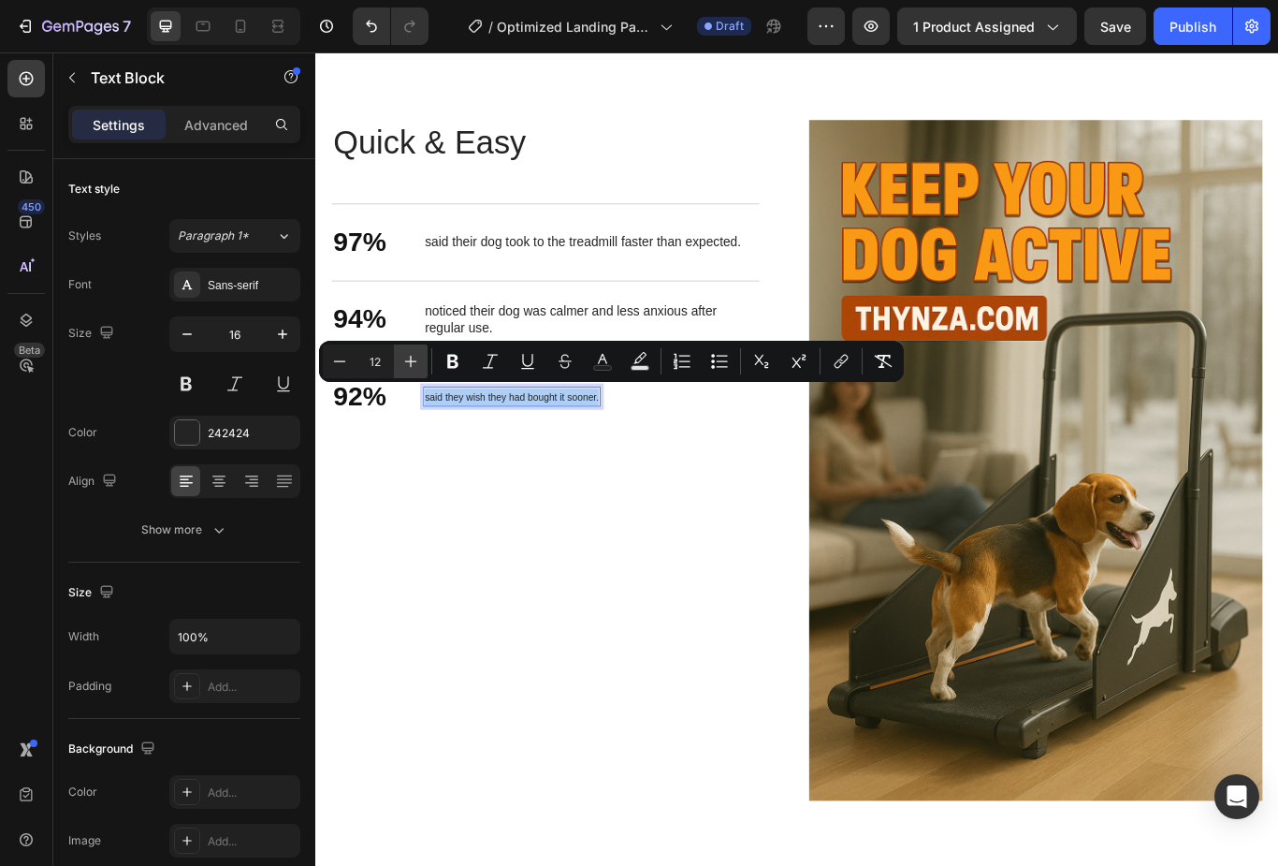
click at [399, 351] on button "Plus" at bounding box center [411, 361] width 34 height 34
type input "13"
click at [412, 387] on div "94% Text Block noticed their dog was calmer and less anxious after regular use.…" at bounding box center [583, 363] width 499 height 90
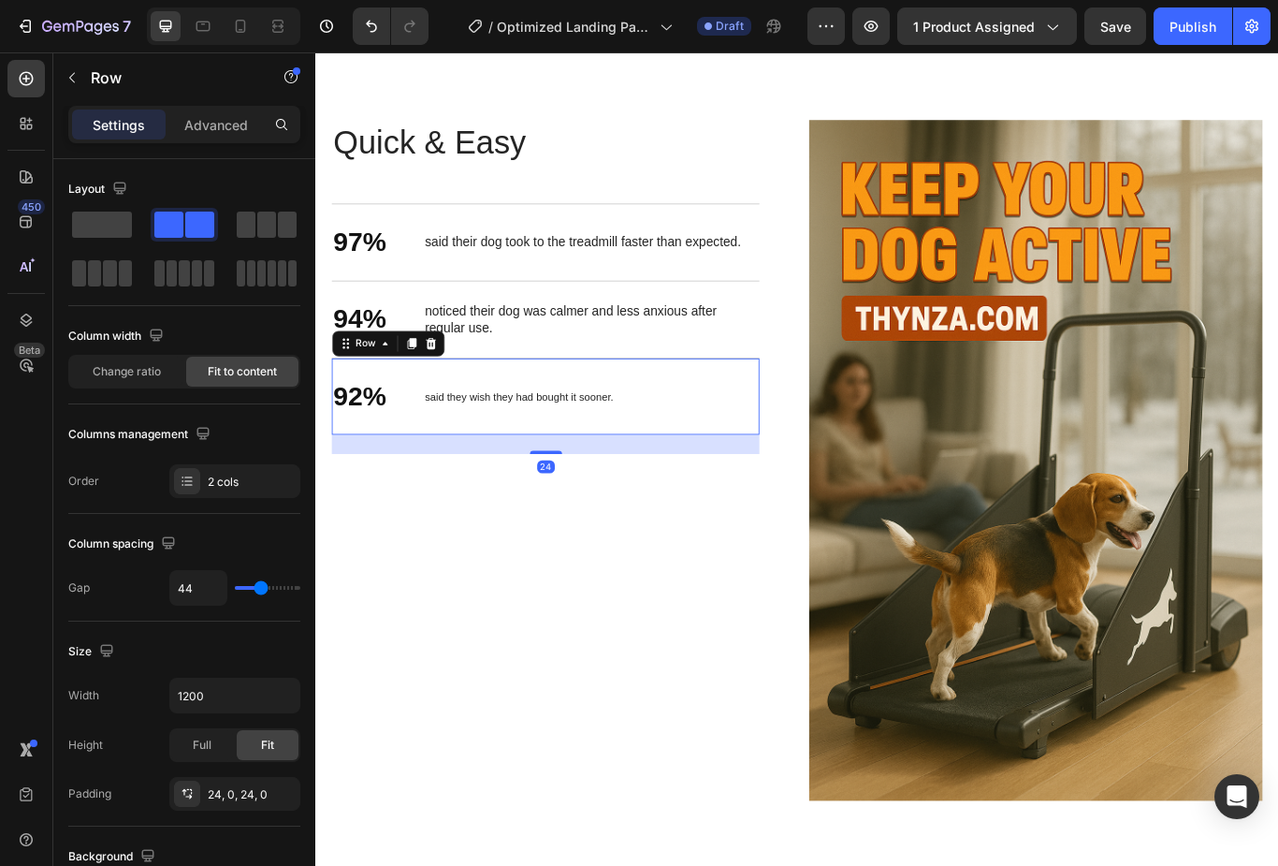
click at [418, 408] on div "92% Text Block said they wish they had bought it sooner. Text Block Row 24" at bounding box center [583, 453] width 499 height 90
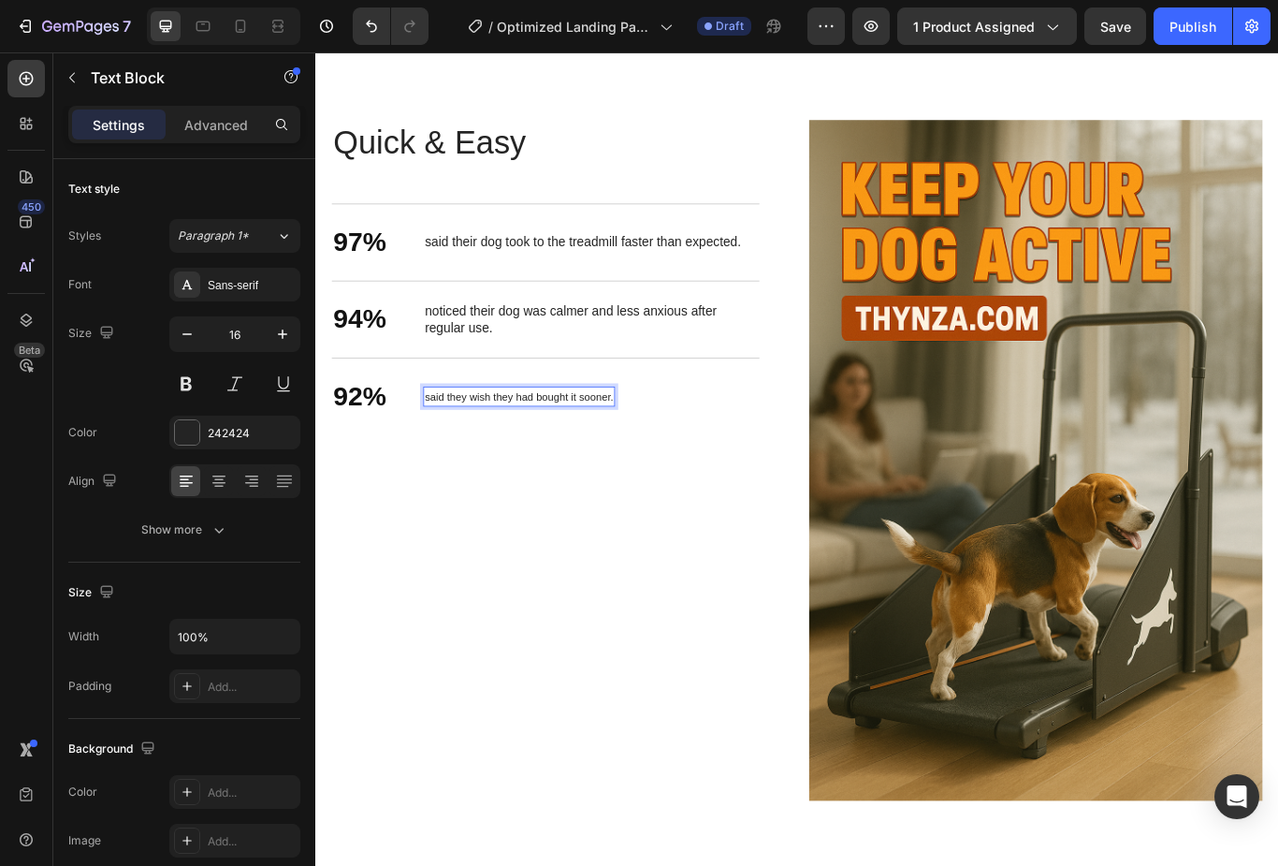
click at [478, 447] on span "said they wish they had bought it sooner." at bounding box center [553, 453] width 220 height 14
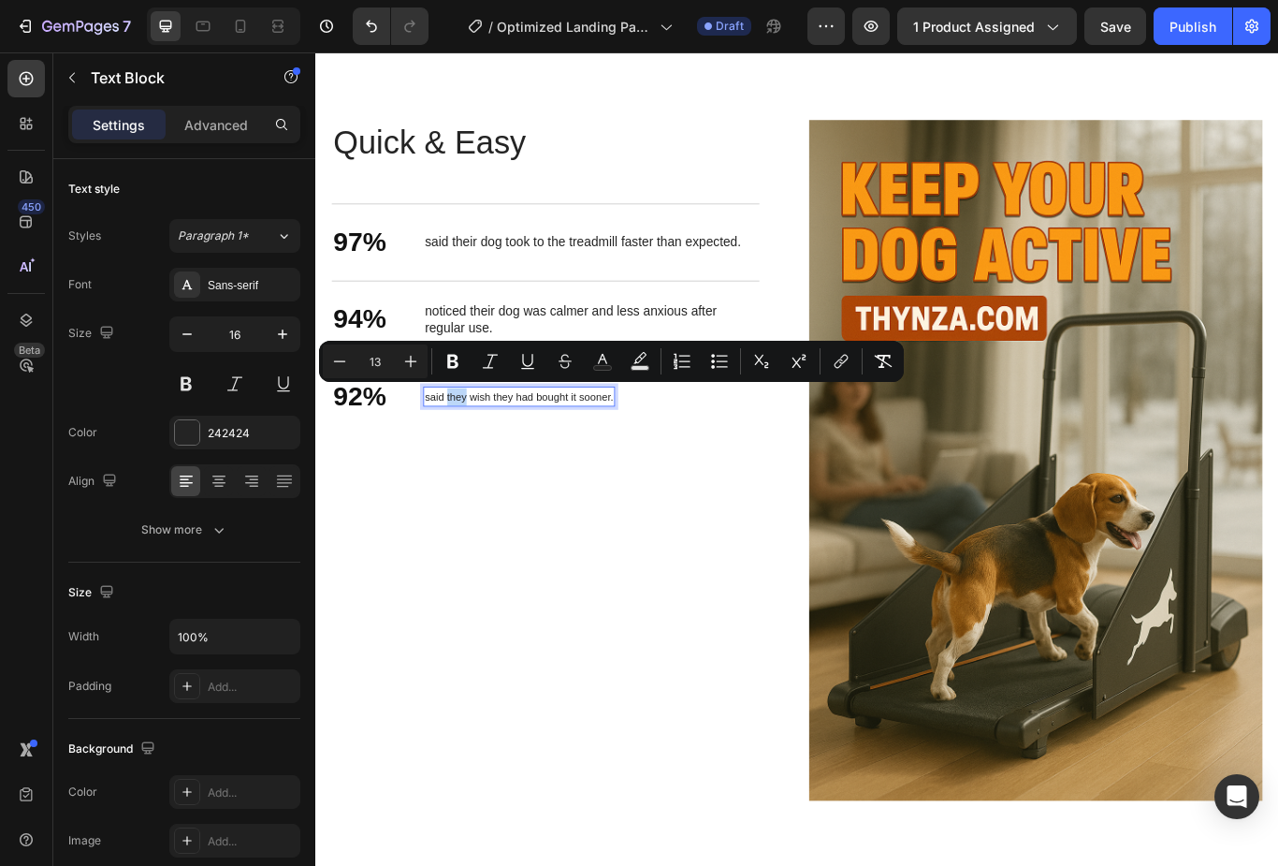
click at [468, 446] on span "said they wish they had bought it sooner." at bounding box center [553, 453] width 220 height 14
click at [417, 358] on icon "Editor contextual toolbar" at bounding box center [411, 361] width 19 height 19
click at [410, 360] on icon "Editor contextual toolbar" at bounding box center [411, 361] width 19 height 19
click at [409, 361] on icon "Editor contextual toolbar" at bounding box center [411, 362] width 12 height 12
type input "16"
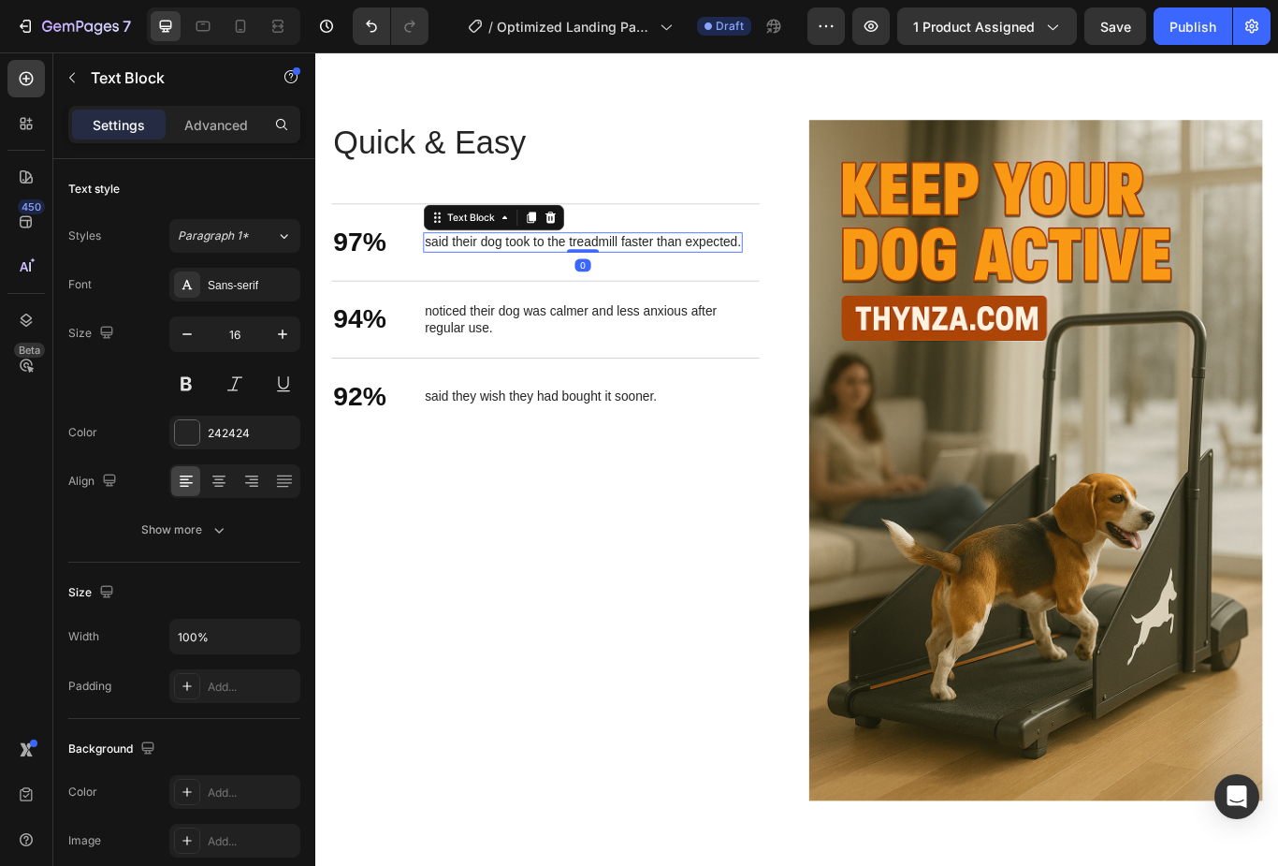
click at [546, 280] on span "said their dog took to the treadmill faster than expected." at bounding box center [627, 273] width 369 height 16
click at [531, 275] on span "said their dog took to the treadmill faster than expected." at bounding box center [627, 273] width 369 height 16
click at [530, 275] on span "said their dog took to the treadmill faster than expected." at bounding box center [627, 273] width 369 height 16
click at [536, 270] on span "said their dog took to the treadmill faster than expected." at bounding box center [627, 273] width 369 height 16
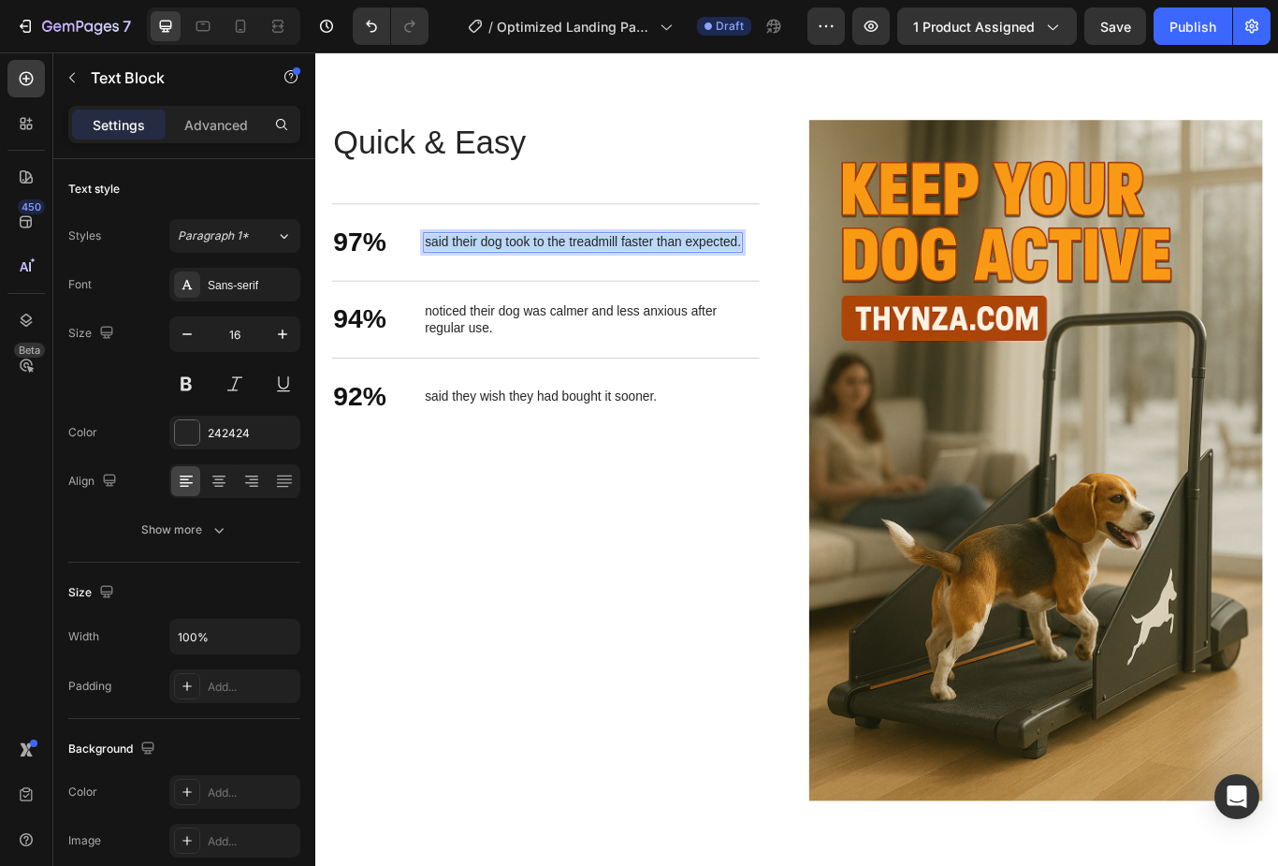
click at [536, 270] on span "said their dog took to the treadmill faster than expected." at bounding box center [627, 273] width 369 height 16
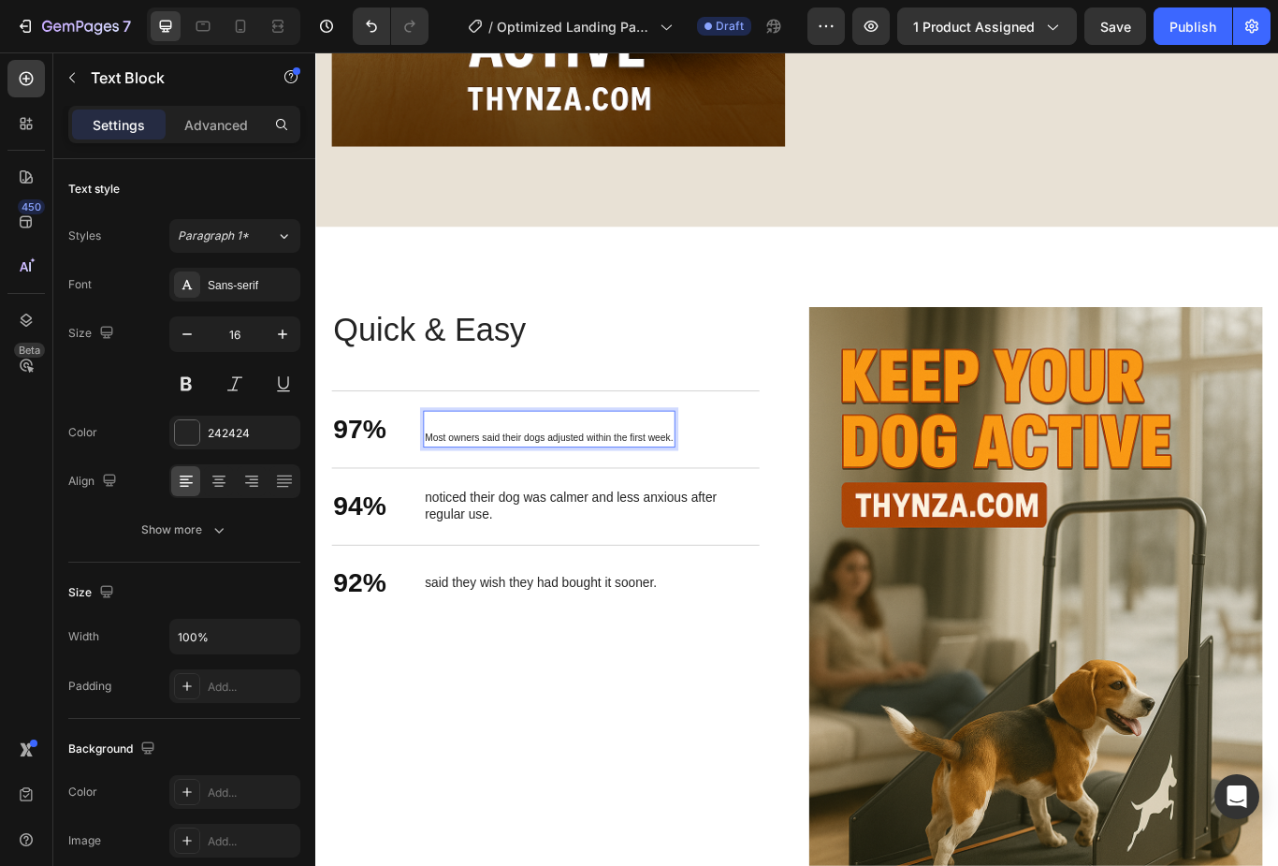
scroll to position [2690, 0]
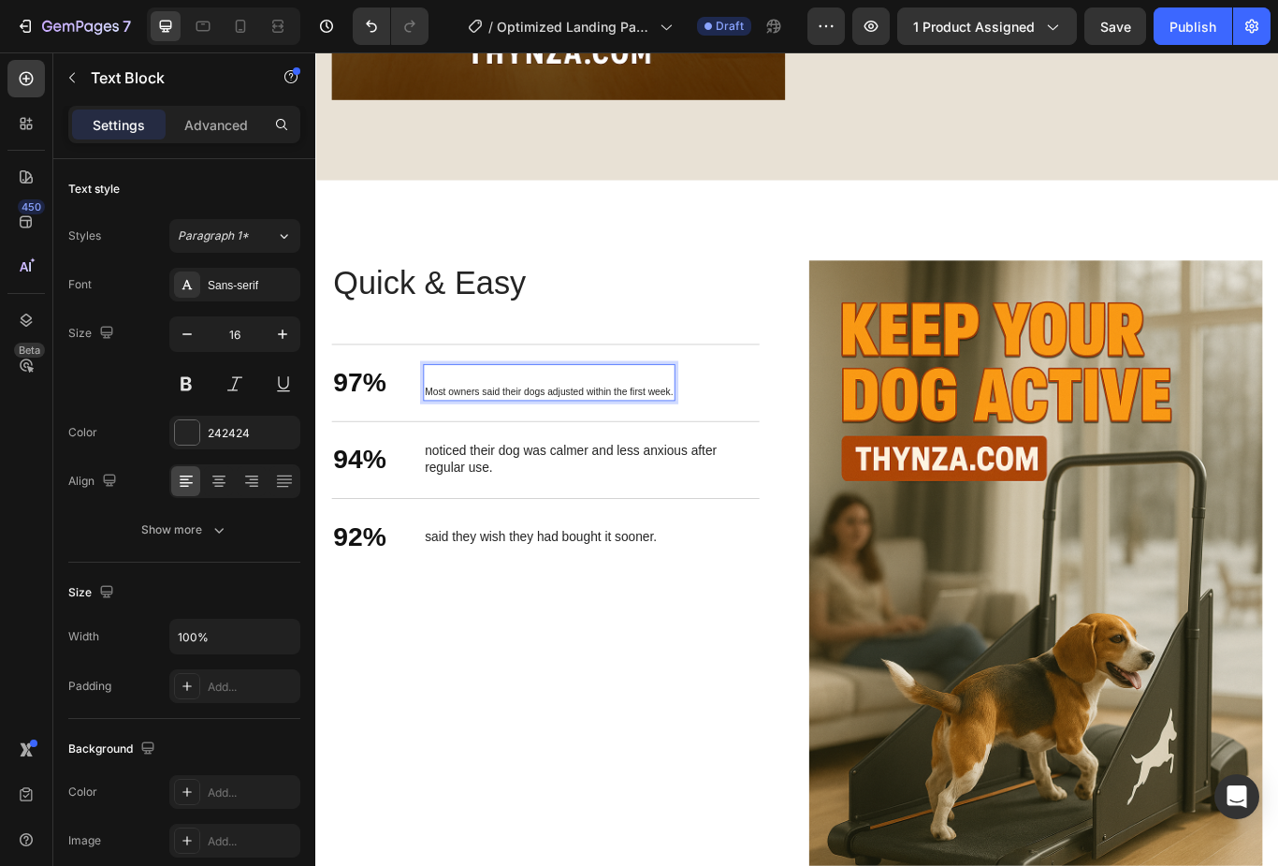
click at [524, 441] on span "Most owners said their dogs adjusted within the first week." at bounding box center [587, 447] width 289 height 13
click at [655, 429] on p "Most owners said their dogs adjusted within the first week." at bounding box center [587, 437] width 289 height 21
click at [668, 435] on span "Most owners said their dogs adjusted within the first week." at bounding box center [587, 437] width 289 height 13
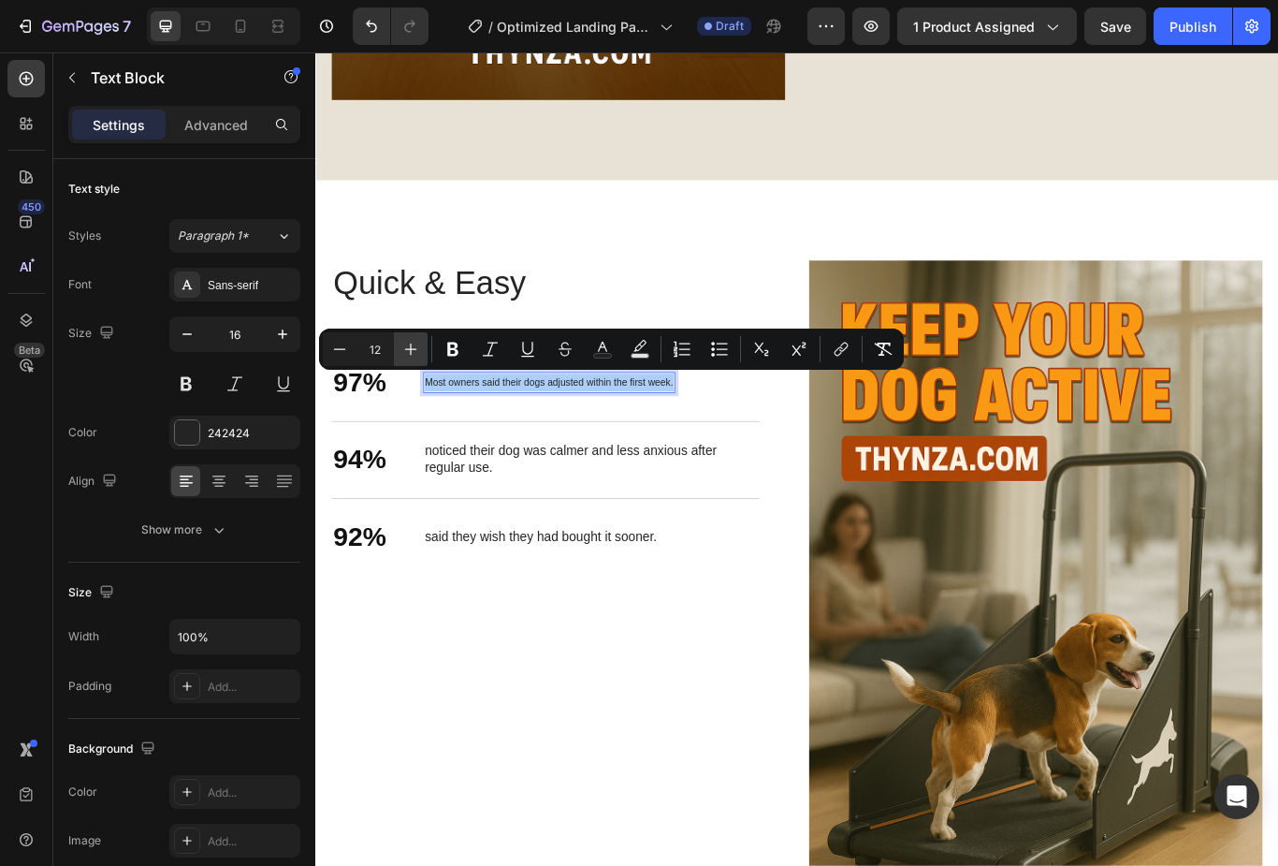
click at [413, 339] on button "Plus" at bounding box center [411, 349] width 34 height 34
type input "13"
click at [428, 373] on div "Quick & Easy Heading 97% Text Block Most owners said their dogs adjusted within…" at bounding box center [583, 489] width 499 height 389
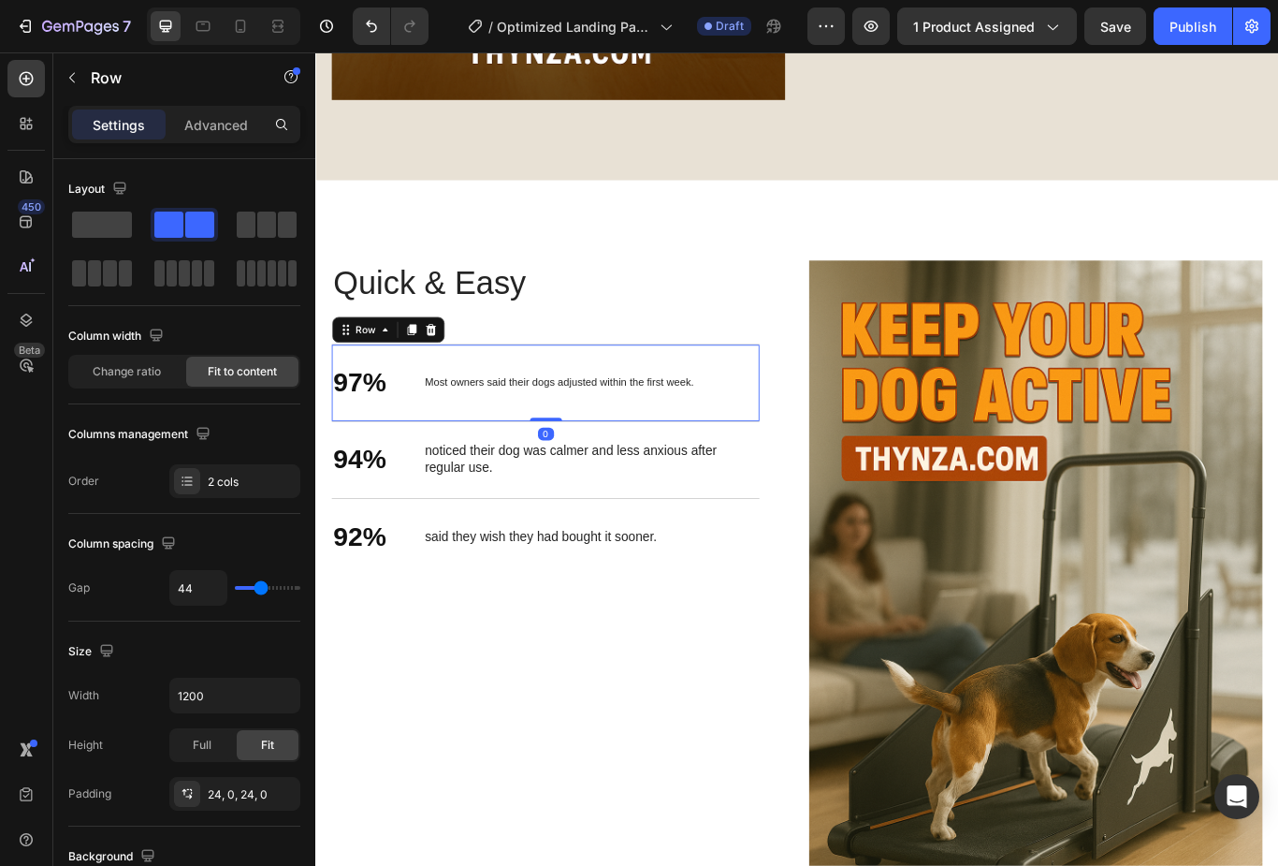
click at [494, 448] on div "Most owners said their dogs adjusted within the first week." at bounding box center [599, 437] width 317 height 24
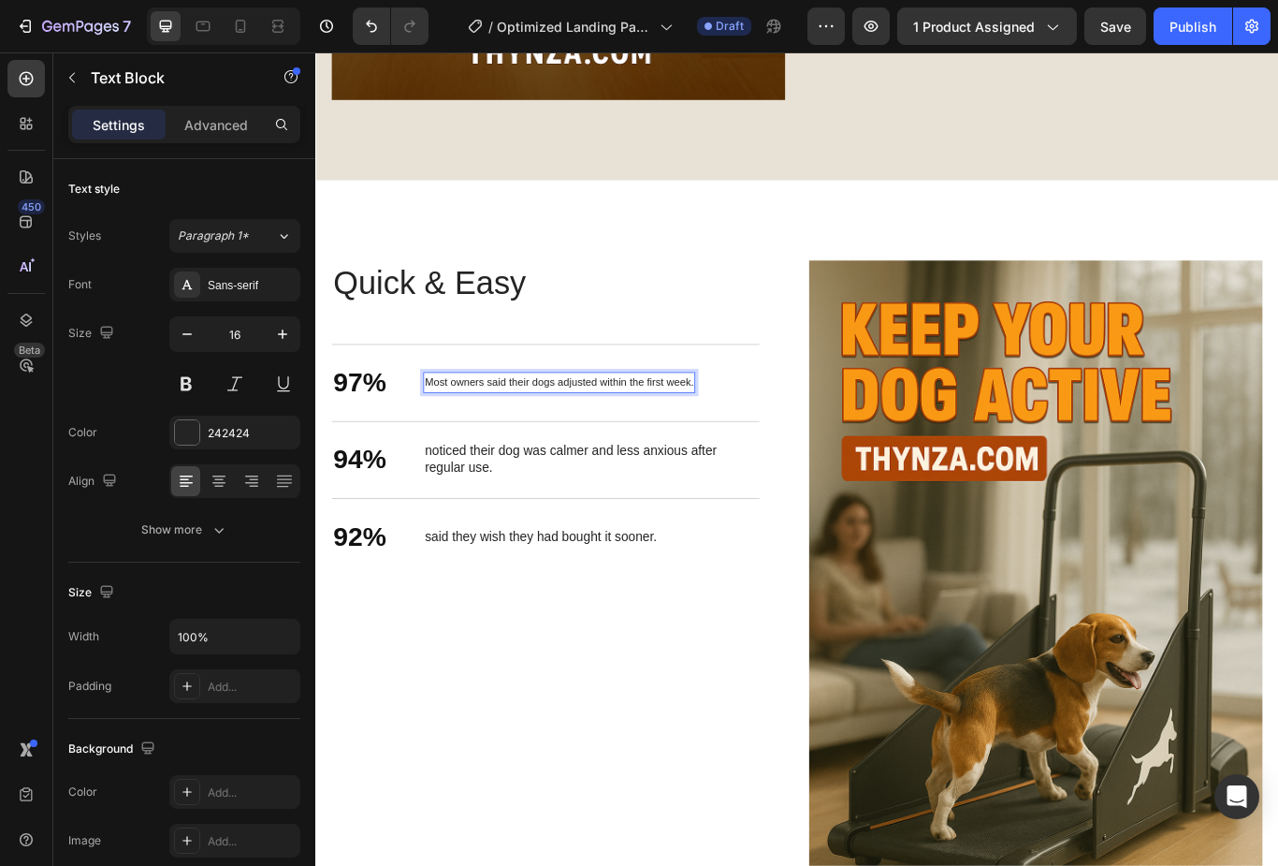
click at [525, 446] on p "Most owners said their dogs adjusted within the first week." at bounding box center [600, 437] width 314 height 21
click at [521, 442] on span "Most owners said their dogs adjusted within the first week." at bounding box center [600, 437] width 314 height 14
click at [494, 436] on span "Most owners said their dogs adjusted within the first week." at bounding box center [600, 437] width 314 height 14
click at [497, 428] on p "Most owners said their dogs adjusted within the first week." at bounding box center [600, 437] width 314 height 21
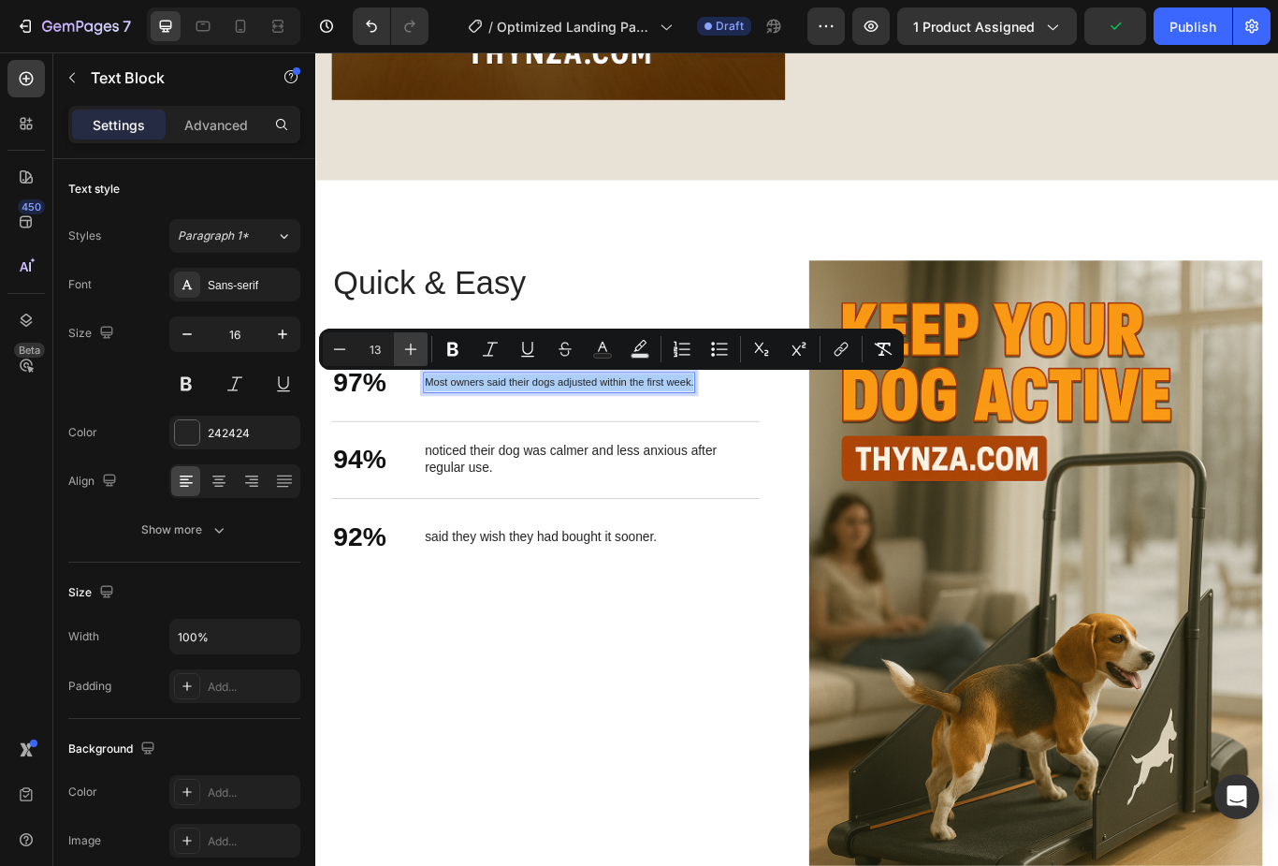
click at [408, 340] on icon "Editor contextual toolbar" at bounding box center [411, 349] width 19 height 19
click at [415, 345] on icon "Editor contextual toolbar" at bounding box center [411, 349] width 19 height 19
click at [419, 344] on icon "Editor contextual toolbar" at bounding box center [411, 349] width 19 height 19
type input "16"
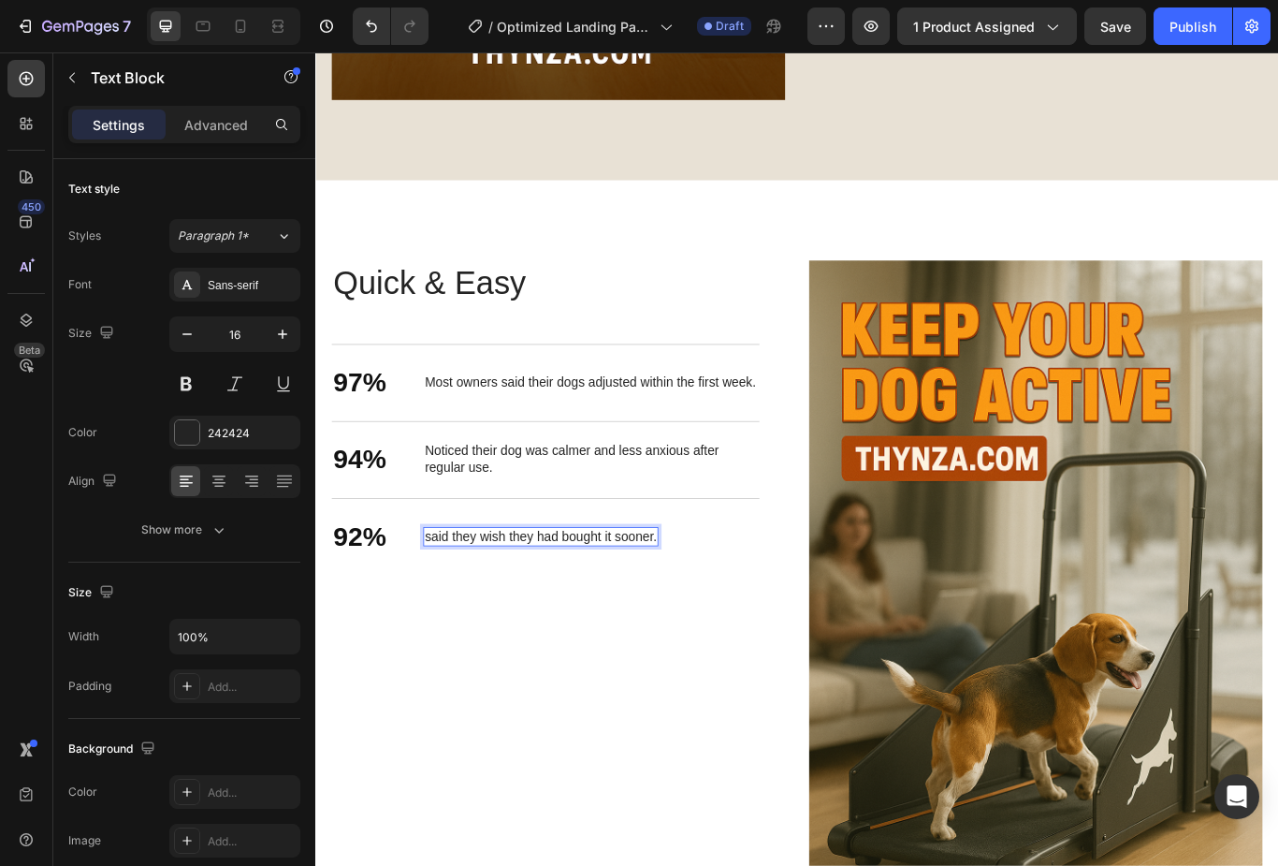
click at [469, 622] on span "said they wish they had bought it sooner." at bounding box center [578, 616] width 270 height 16
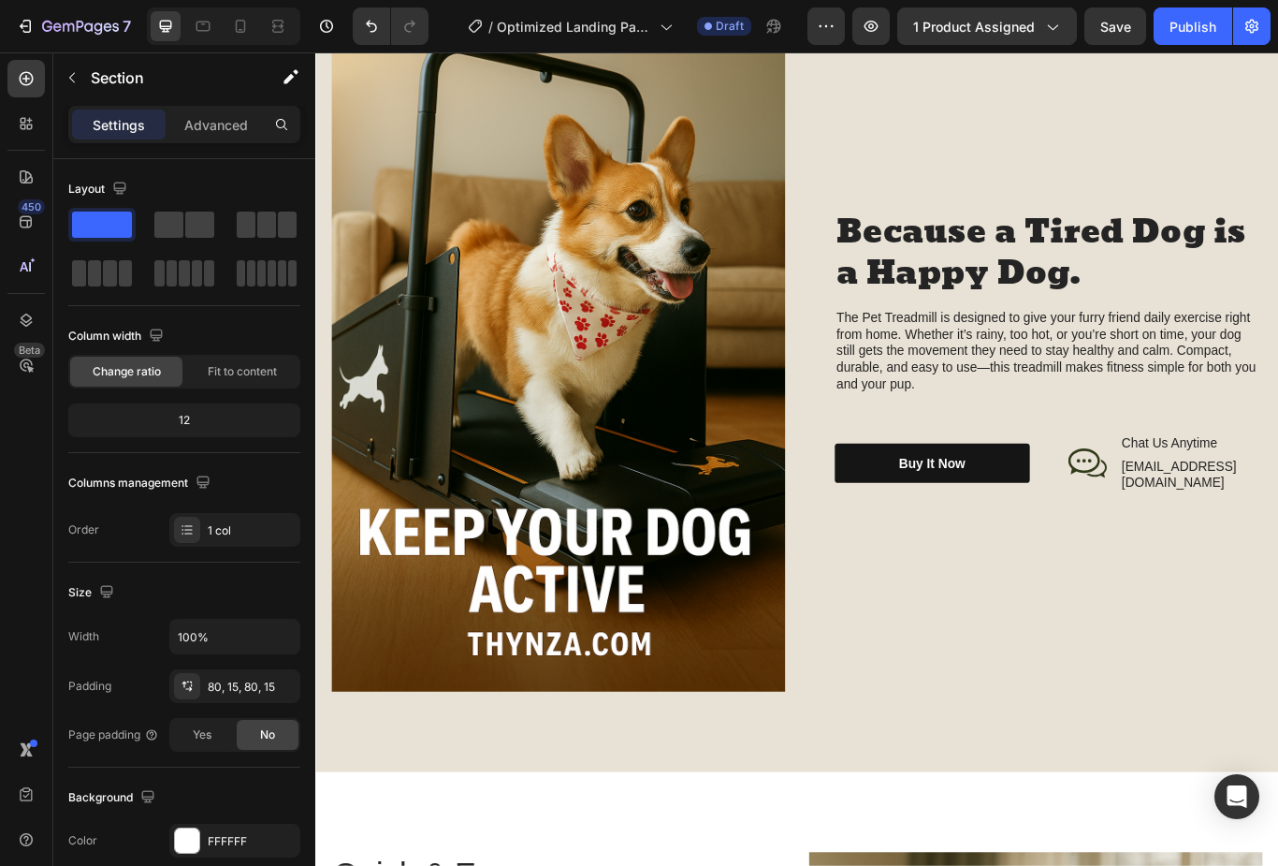
scroll to position [1791, 0]
